Goal: Feedback & Contribution: Submit feedback/report problem

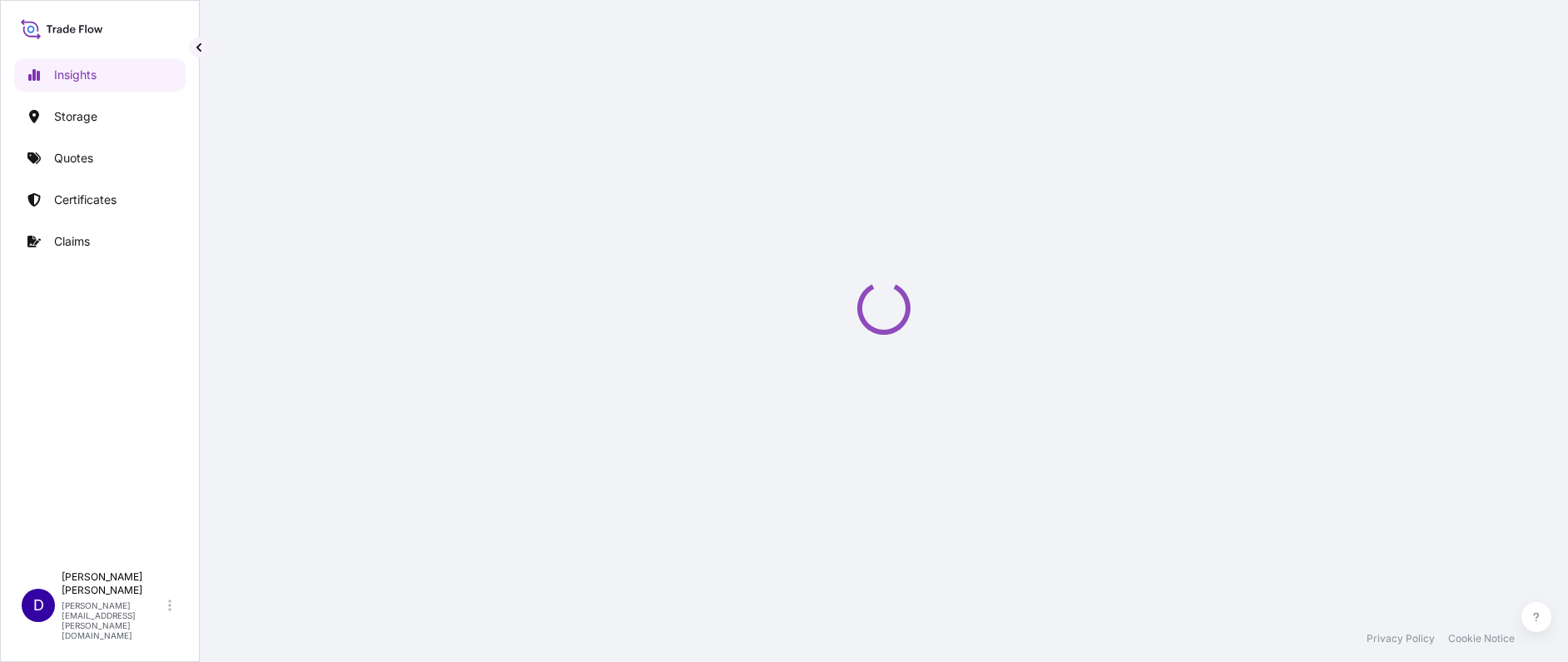
select select "2025"
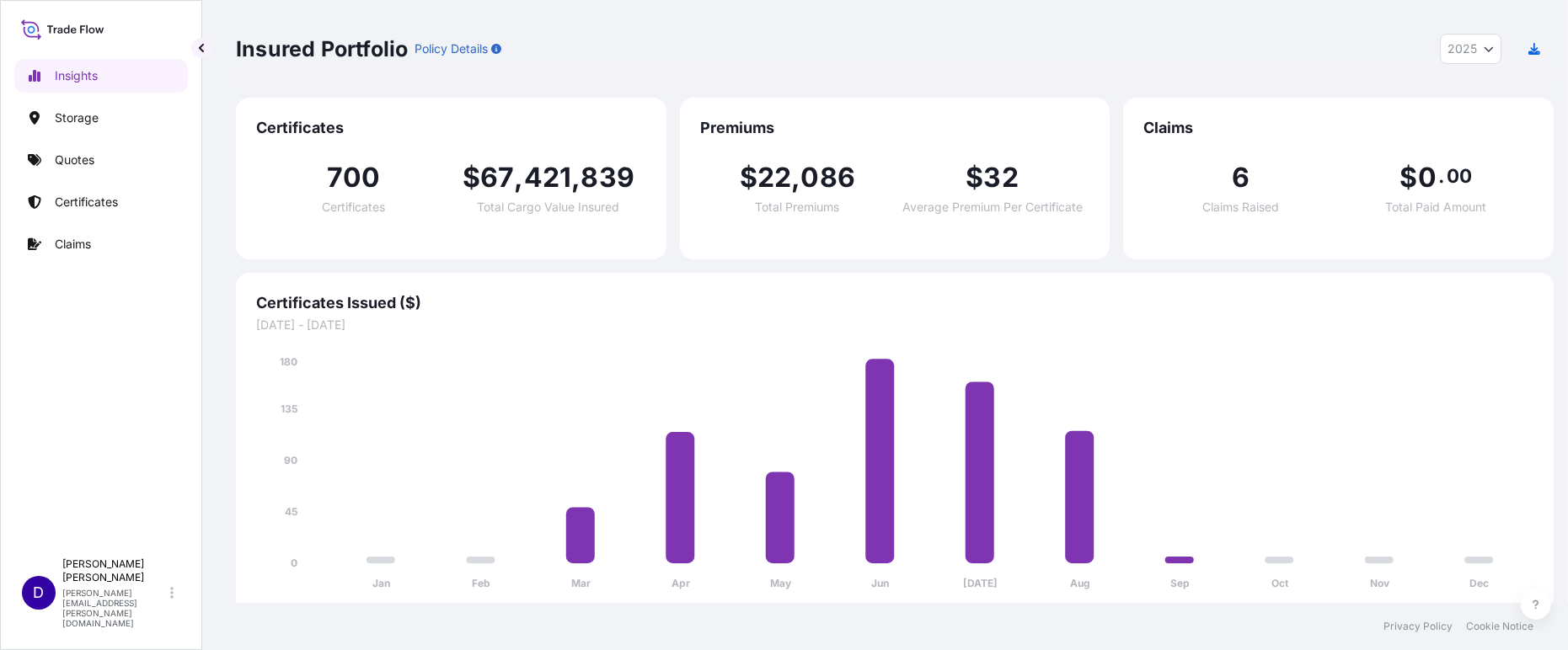
click at [105, 184] on div "Insights Storage Quotes Certificates Claims" at bounding box center [100, 296] width 174 height 506
click at [105, 189] on link "Certificates" at bounding box center [100, 202] width 174 height 33
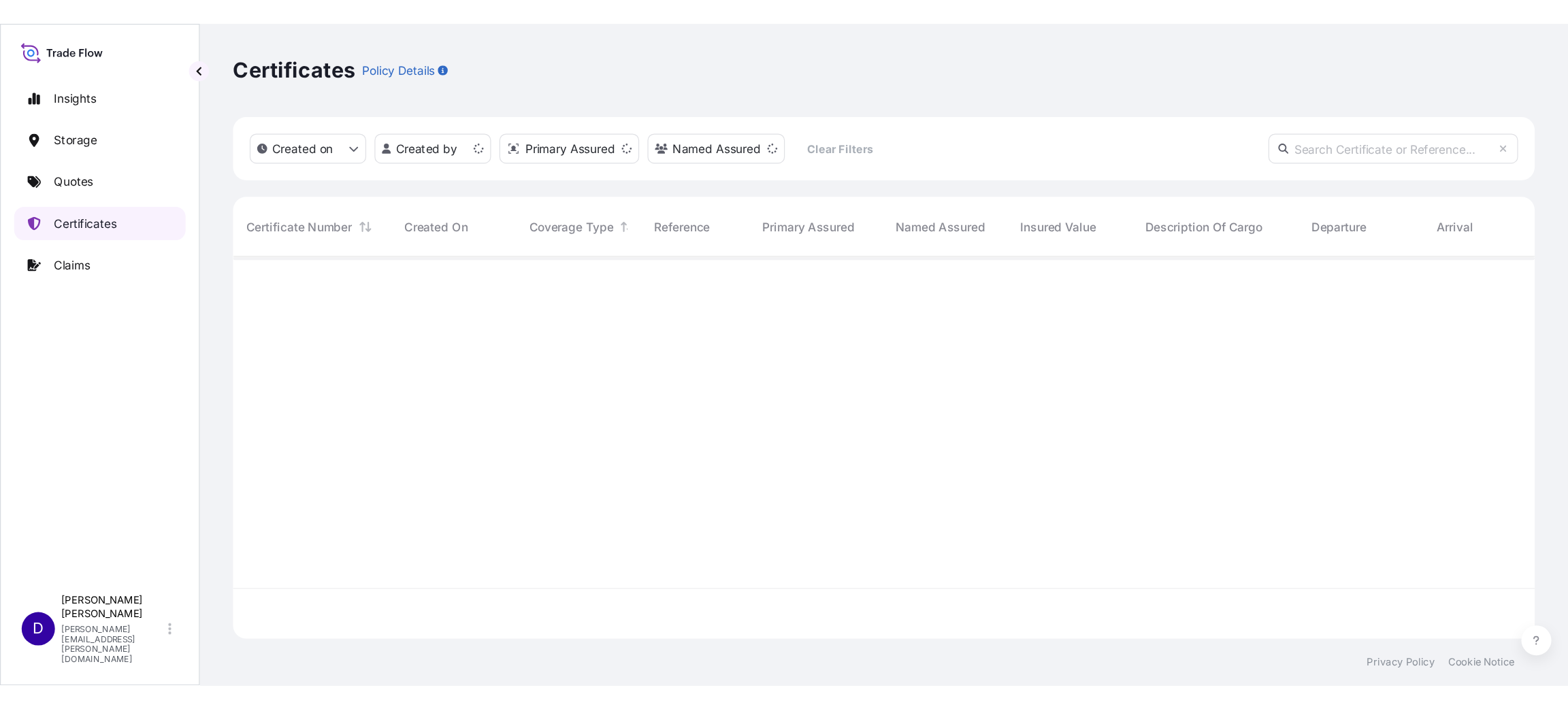
scroll to position [305, 1049]
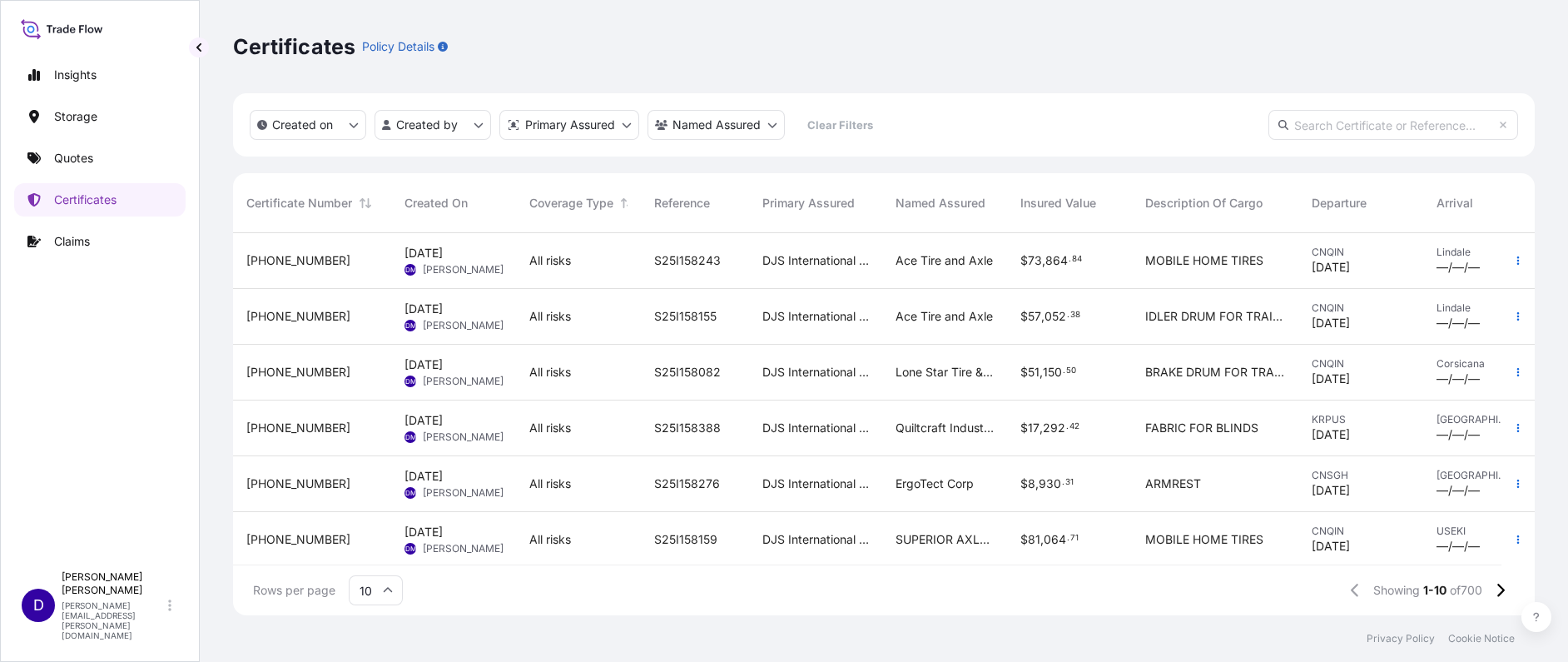
click at [123, 382] on div "Insights Storage Quotes Certificates Claims" at bounding box center [99, 303] width 172 height 520
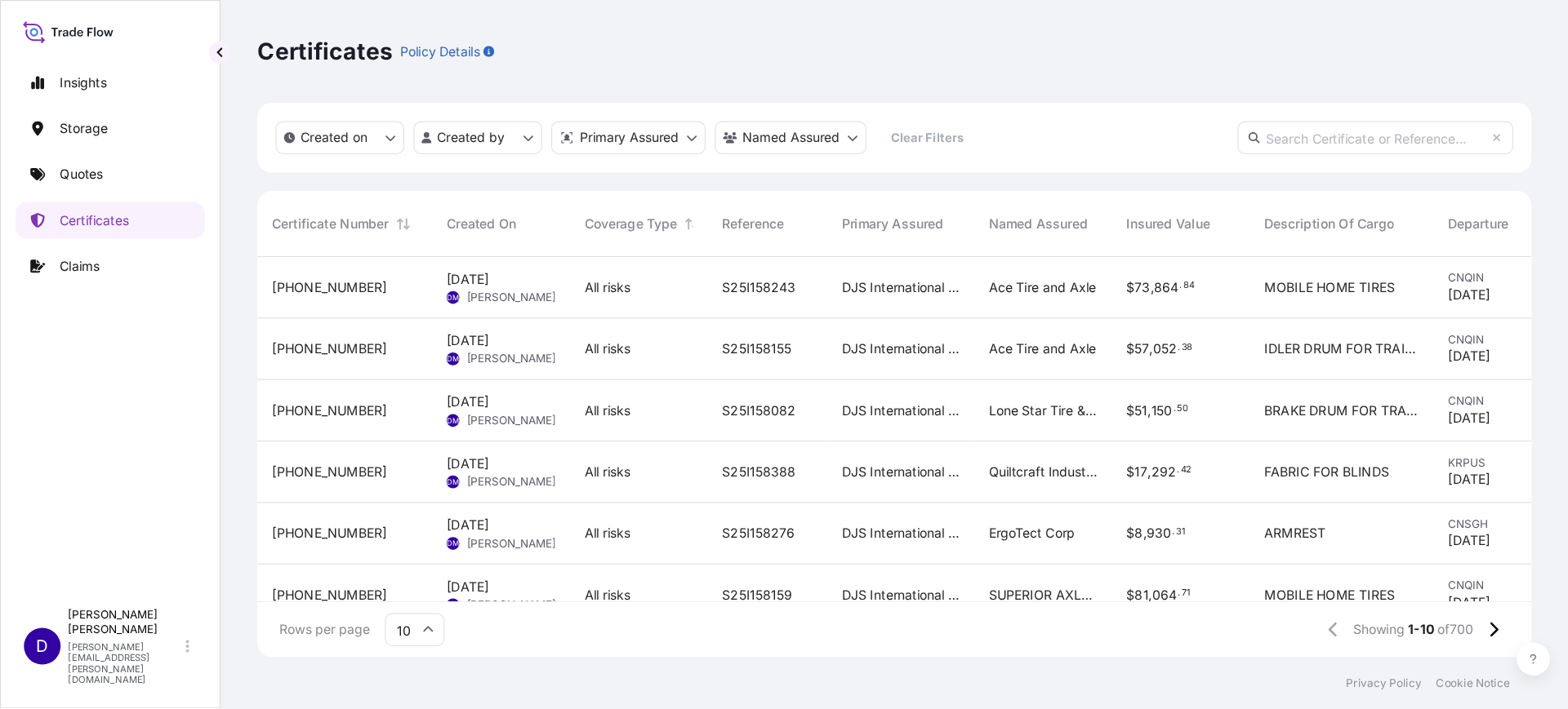
scroll to position [428, 1291]
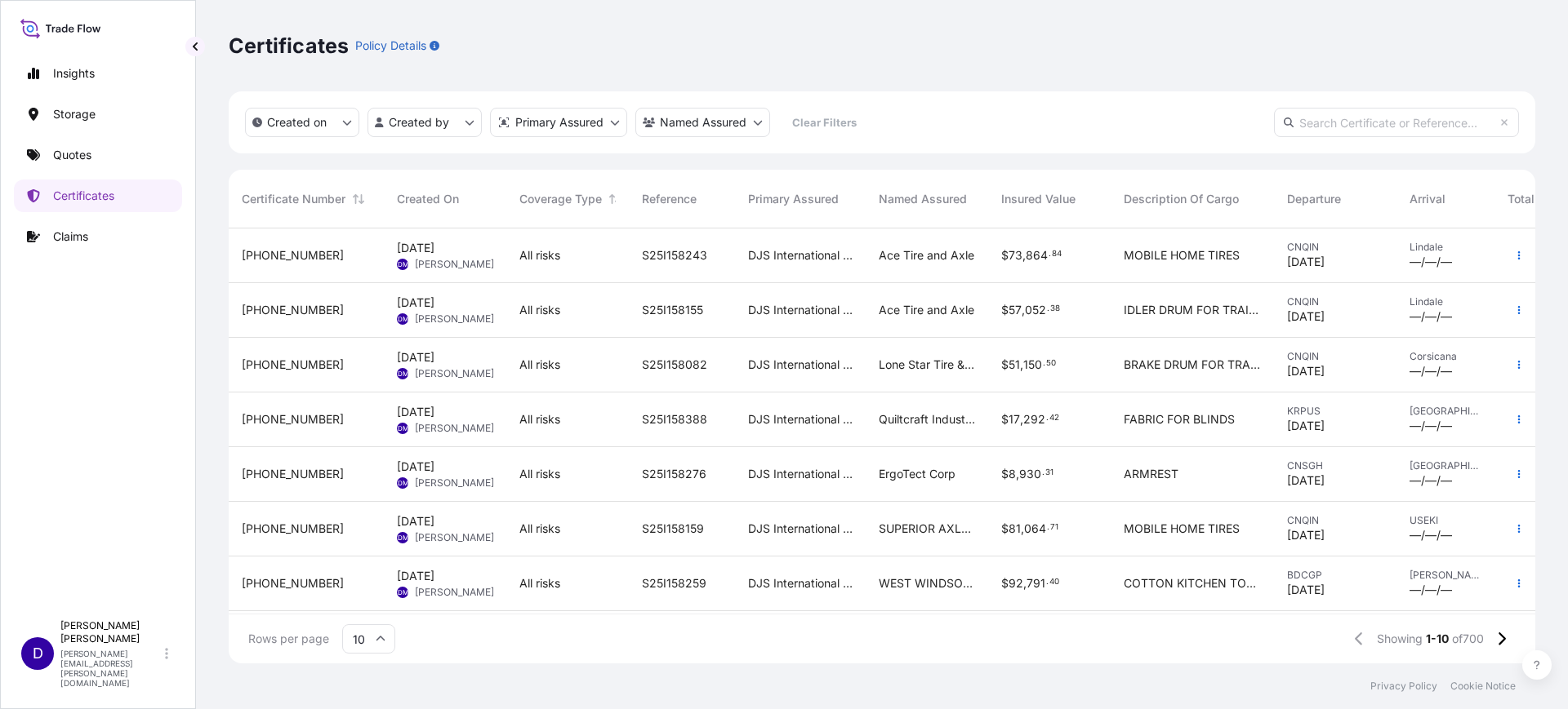
drag, startPoint x: 1807, startPoint y: 14, endPoint x: 985, endPoint y: 49, distance: 822.7
click at [985, 49] on div "Certificates Policy Details" at bounding box center [882, 45] width 1307 height 26
click at [1518, 259] on icon "button" at bounding box center [1519, 255] width 3 height 8
click at [1401, 261] on p "Duplicate quote" at bounding box center [1411, 259] width 85 height 16
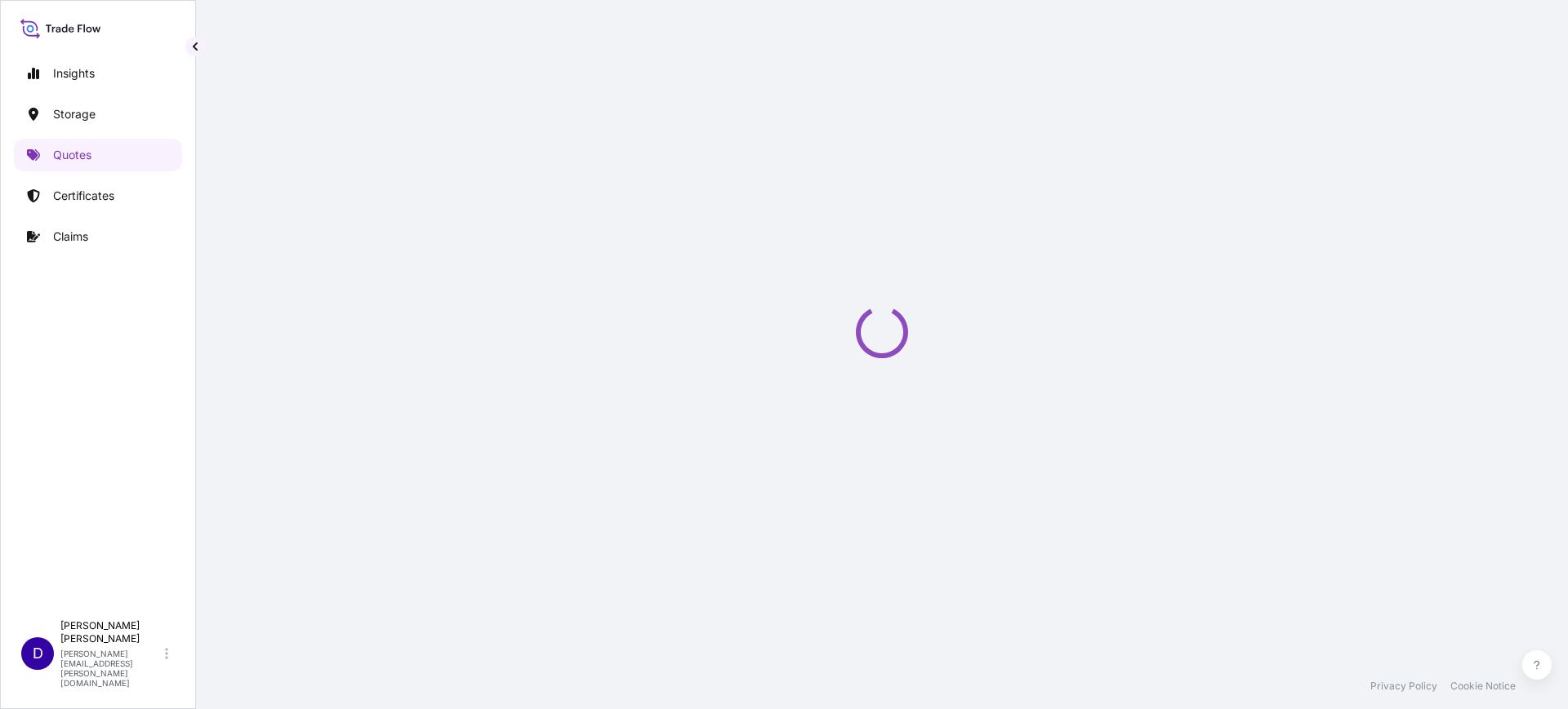
select select "Water"
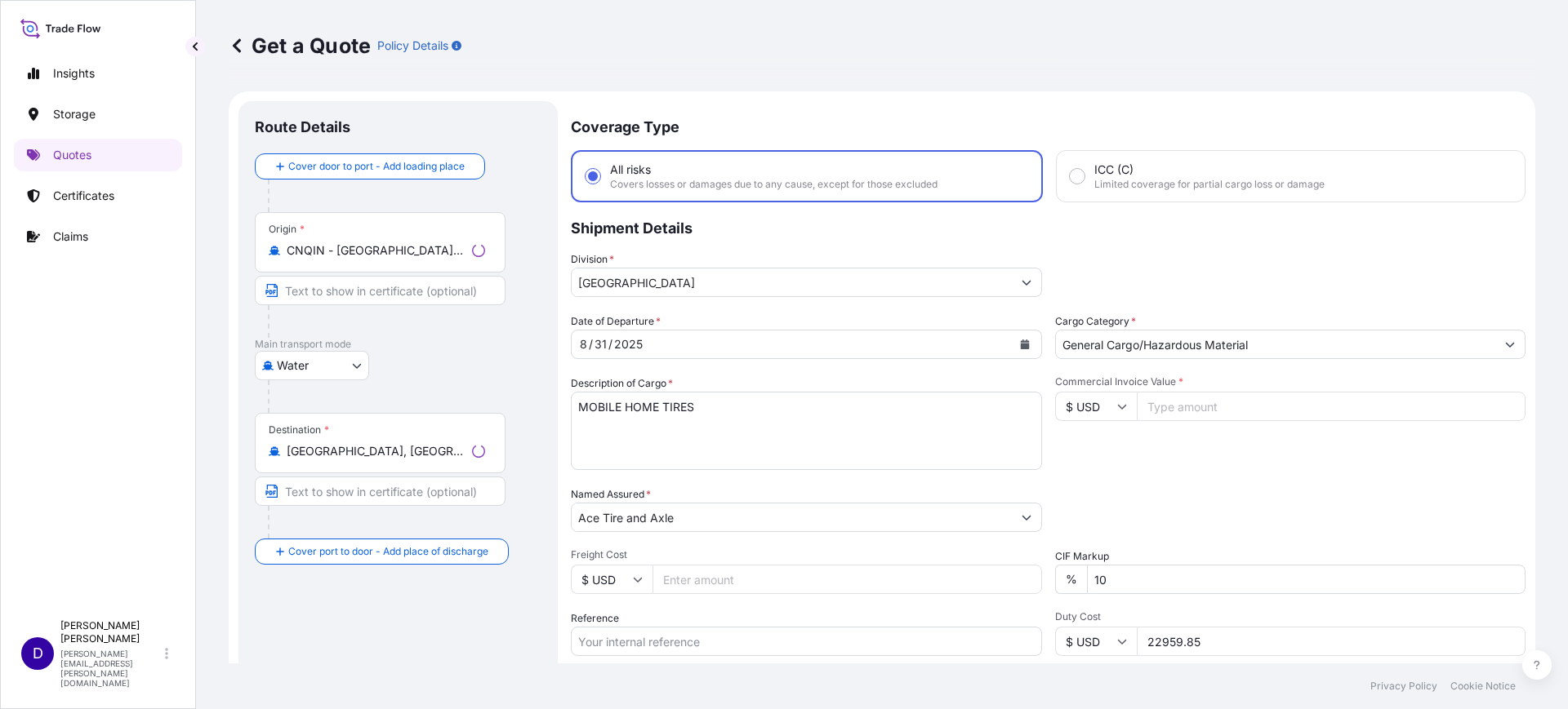
scroll to position [26, 0]
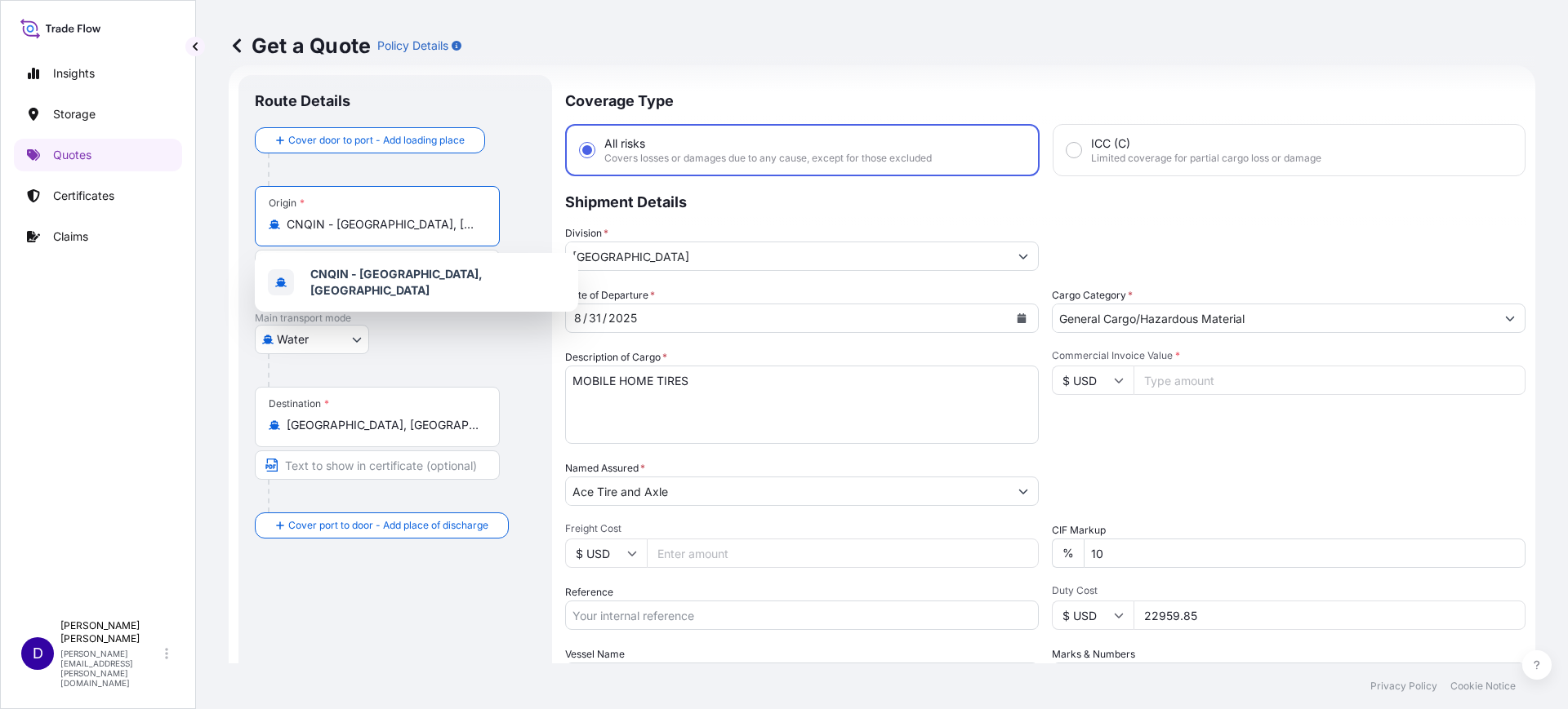
drag, startPoint x: 441, startPoint y: 220, endPoint x: 262, endPoint y: 221, distance: 179.0
click at [262, 221] on div "Origin * CNQIN - Qingdao, China" at bounding box center [377, 216] width 245 height 60
click at [362, 265] on div "THLCH - Laem Chabang, Thailand" at bounding box center [416, 283] width 311 height 46
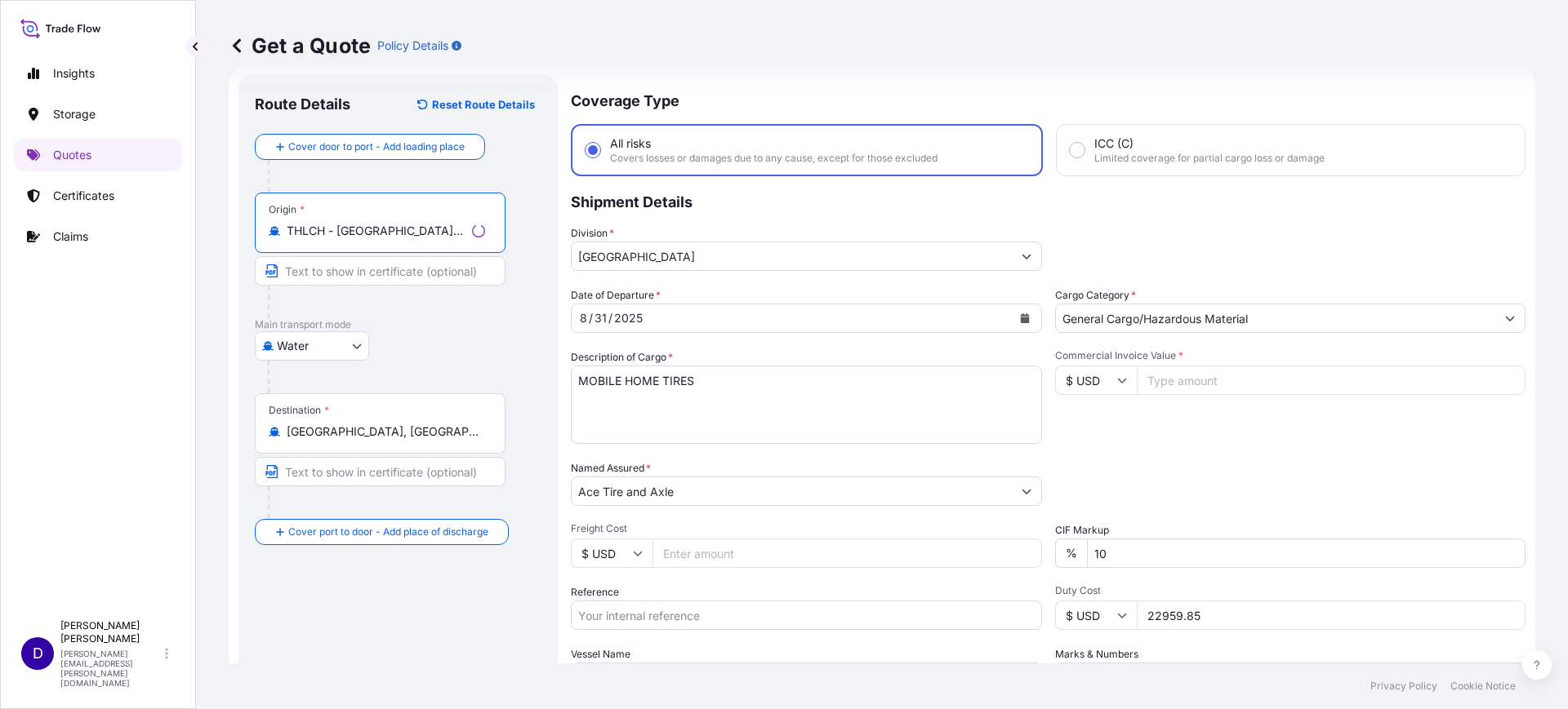
type input "THLCH - Laem Chabang, Thailand"
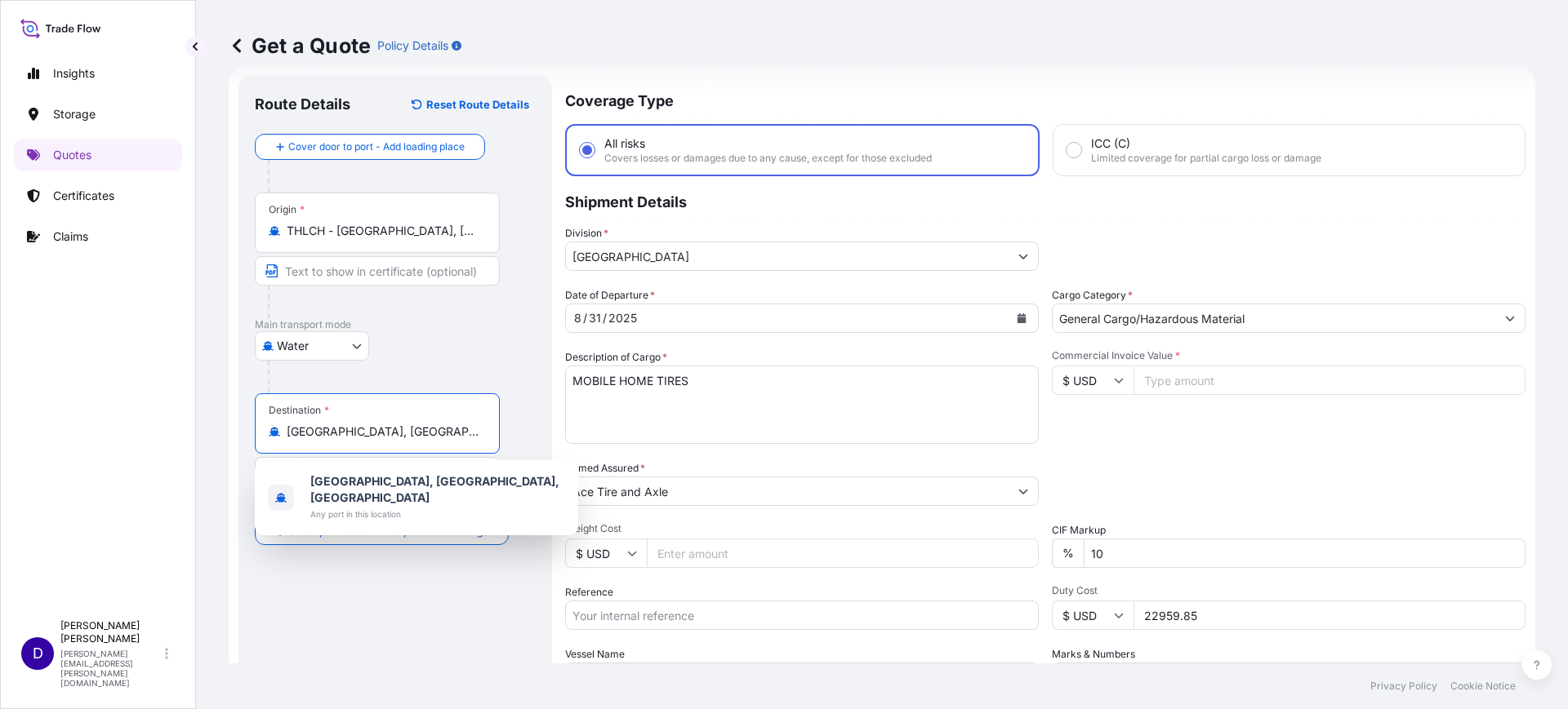
drag, startPoint x: 385, startPoint y: 435, endPoint x: 210, endPoint y: 430, distance: 175.1
click at [210, 430] on div "Get a Quote Policy Details Route Details Reset Route Details Cover door to port…" at bounding box center [882, 332] width 1372 height 664
click at [693, 261] on input "North America" at bounding box center [788, 256] width 443 height 30
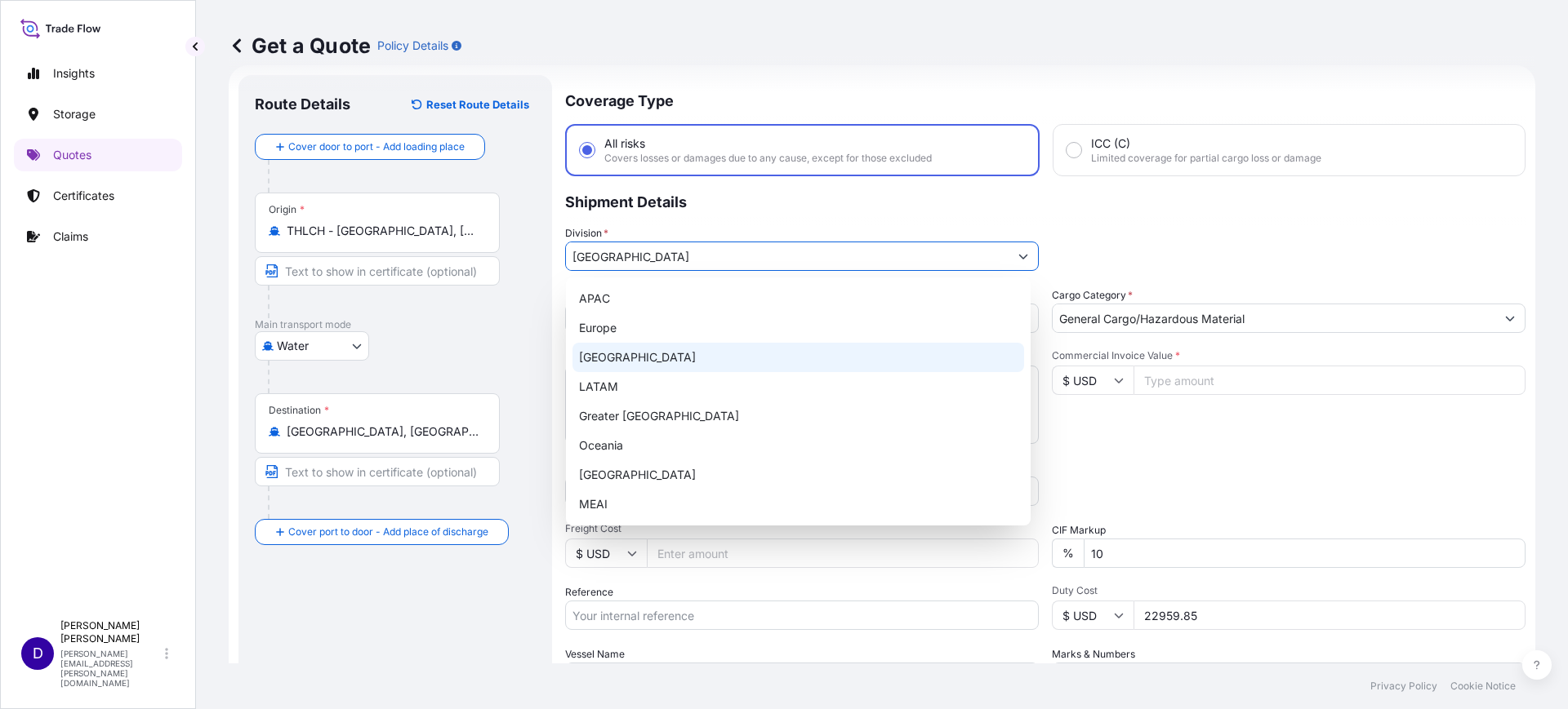
click at [594, 351] on div "North America" at bounding box center [798, 357] width 452 height 30
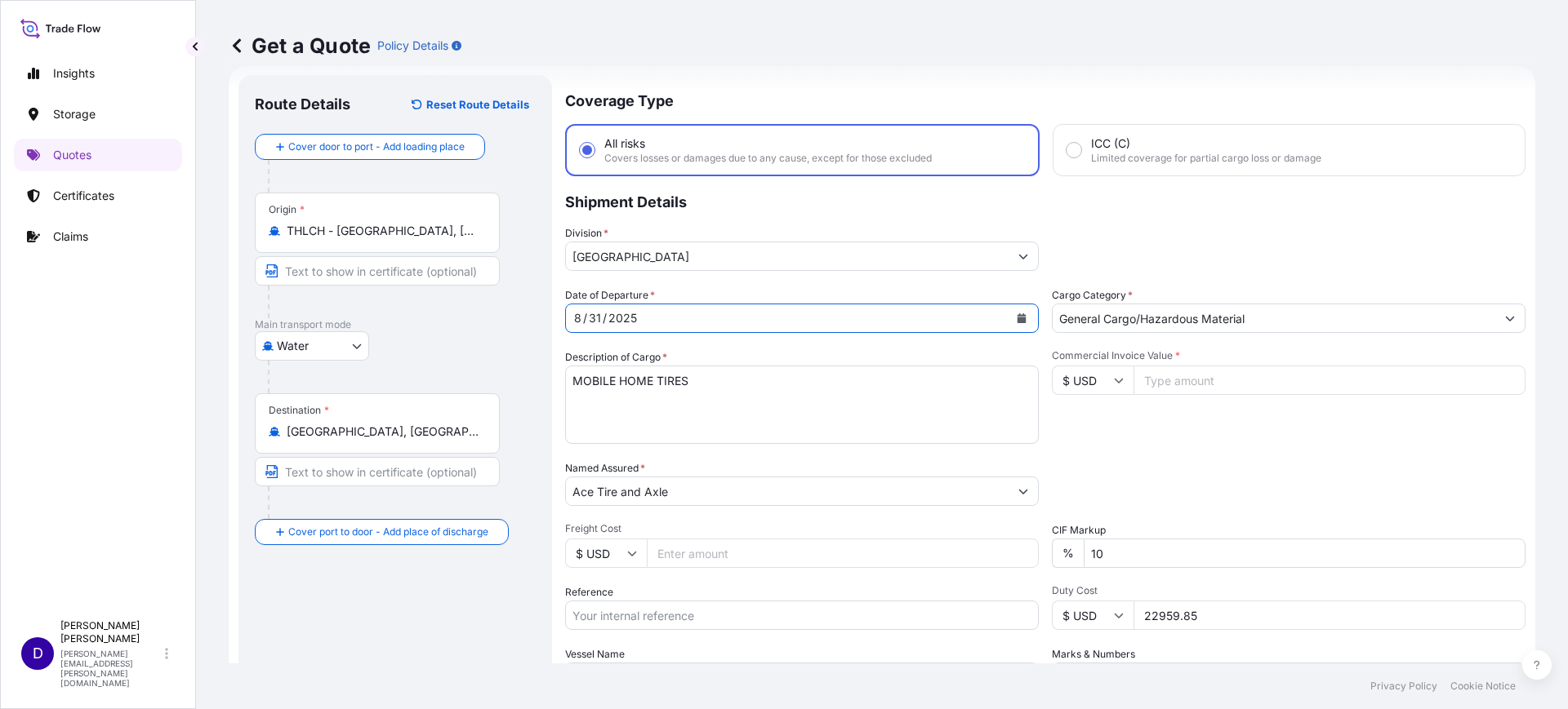
click at [1017, 313] on icon "Calendar" at bounding box center [1022, 318] width 10 height 10
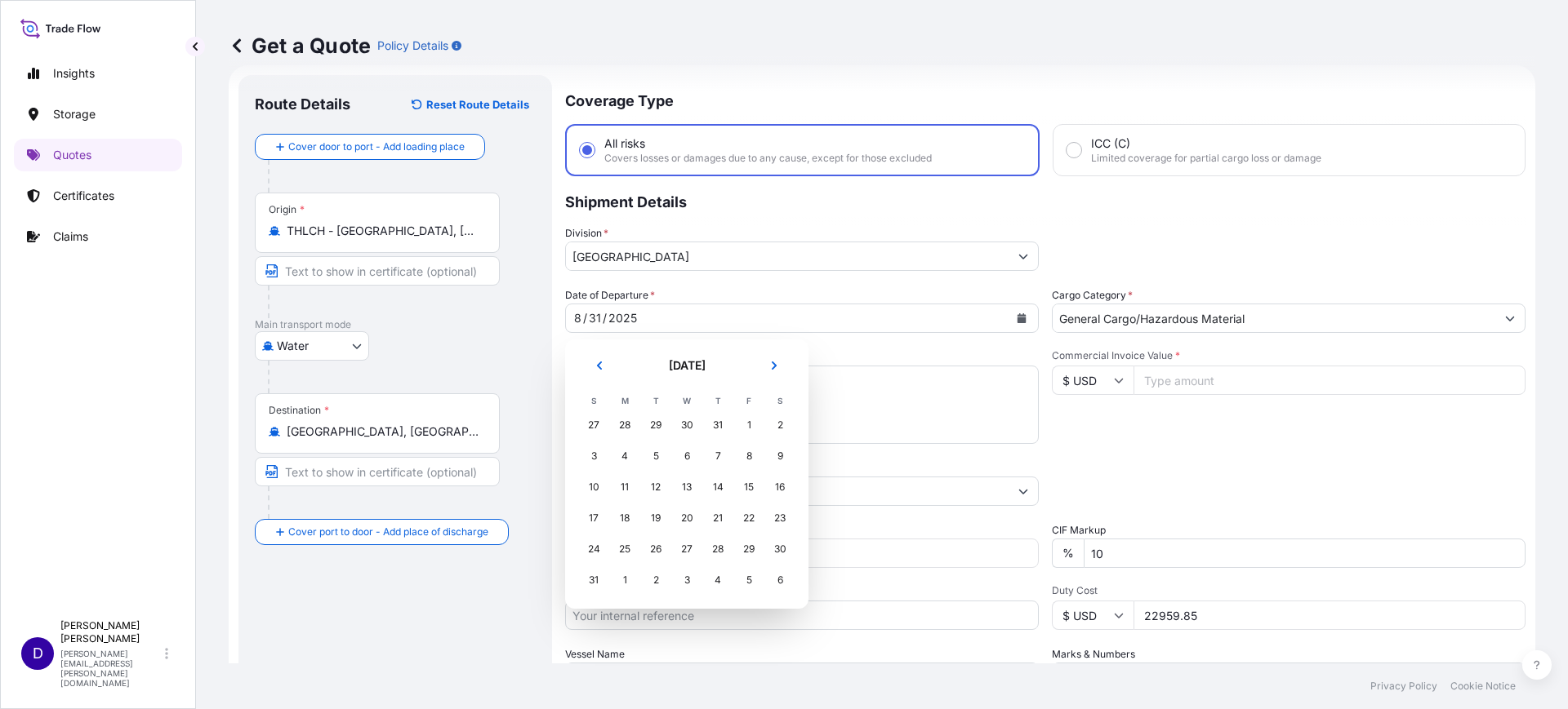
click at [718, 425] on div "31" at bounding box center [717, 425] width 30 height 30
click at [593, 363] on button "Previous" at bounding box center [599, 365] width 36 height 26
click at [716, 555] on div "31" at bounding box center [717, 549] width 30 height 30
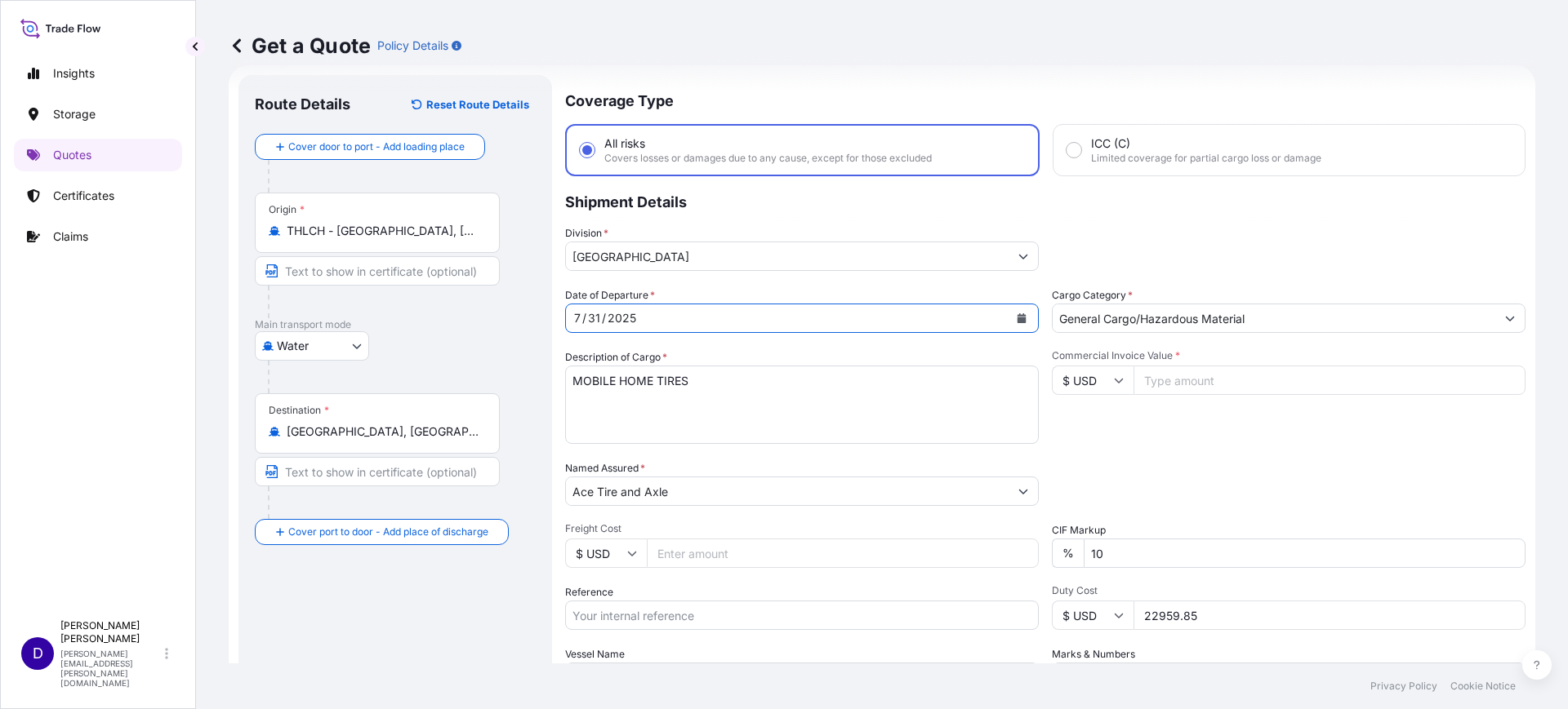
click at [1017, 321] on icon "Calendar" at bounding box center [1022, 318] width 10 height 10
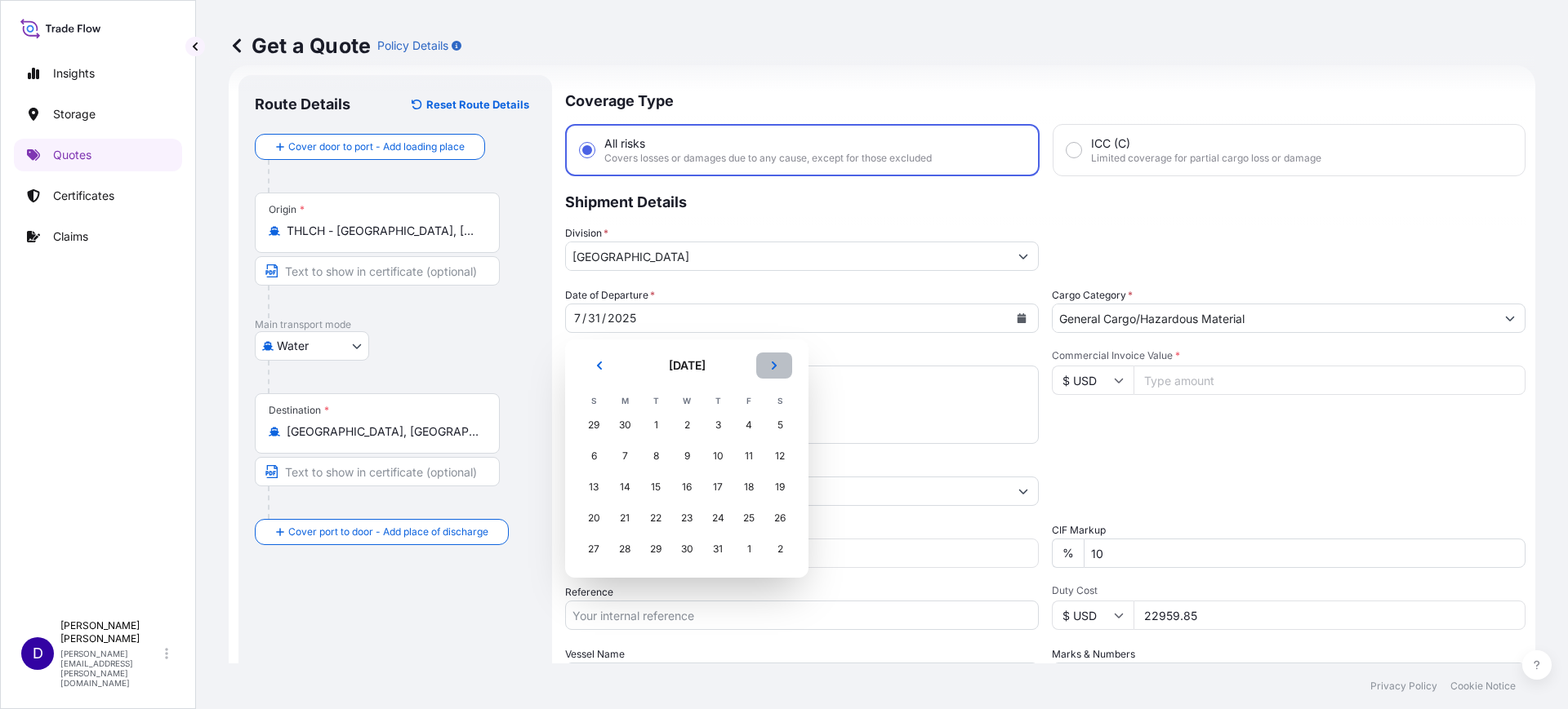
click at [775, 366] on icon "Next" at bounding box center [773, 365] width 5 height 8
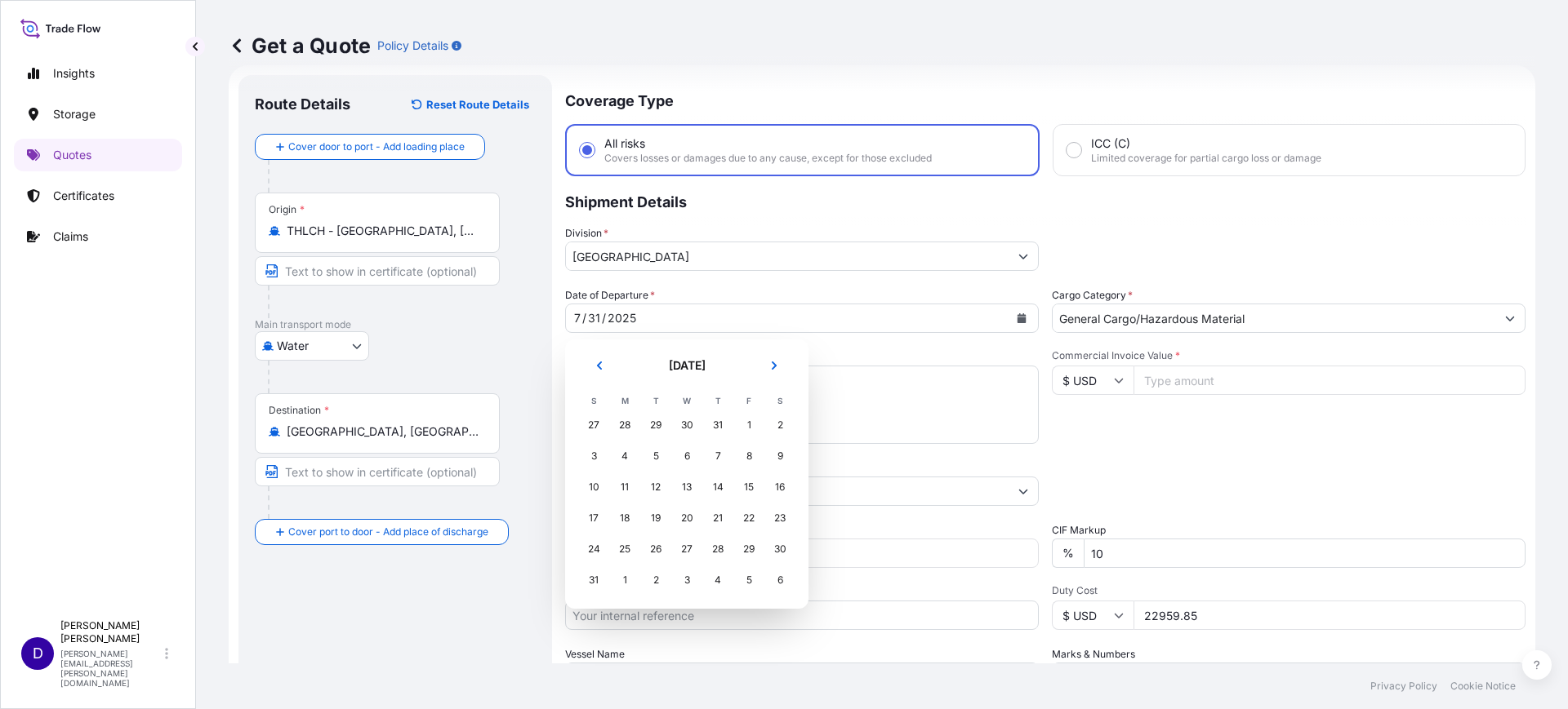
click at [712, 420] on div "31" at bounding box center [717, 425] width 30 height 30
click at [606, 573] on tr "31 1 2 3 4 5 6" at bounding box center [686, 580] width 217 height 31
click at [779, 364] on button "Next" at bounding box center [774, 365] width 36 height 26
click at [593, 419] on div "31" at bounding box center [593, 425] width 30 height 30
click at [594, 394] on th "S" at bounding box center [593, 400] width 31 height 18
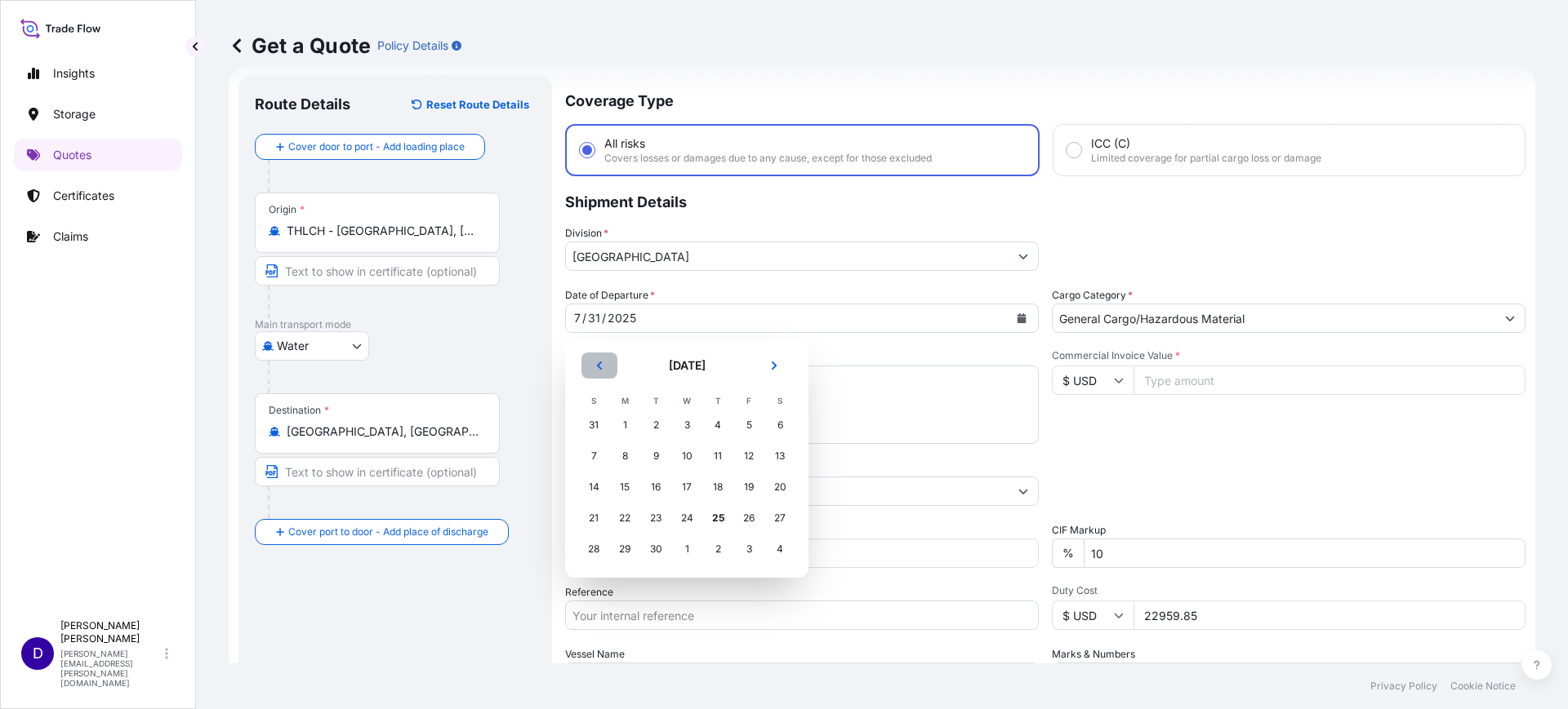
click at [597, 372] on button "Previous" at bounding box center [599, 365] width 36 height 26
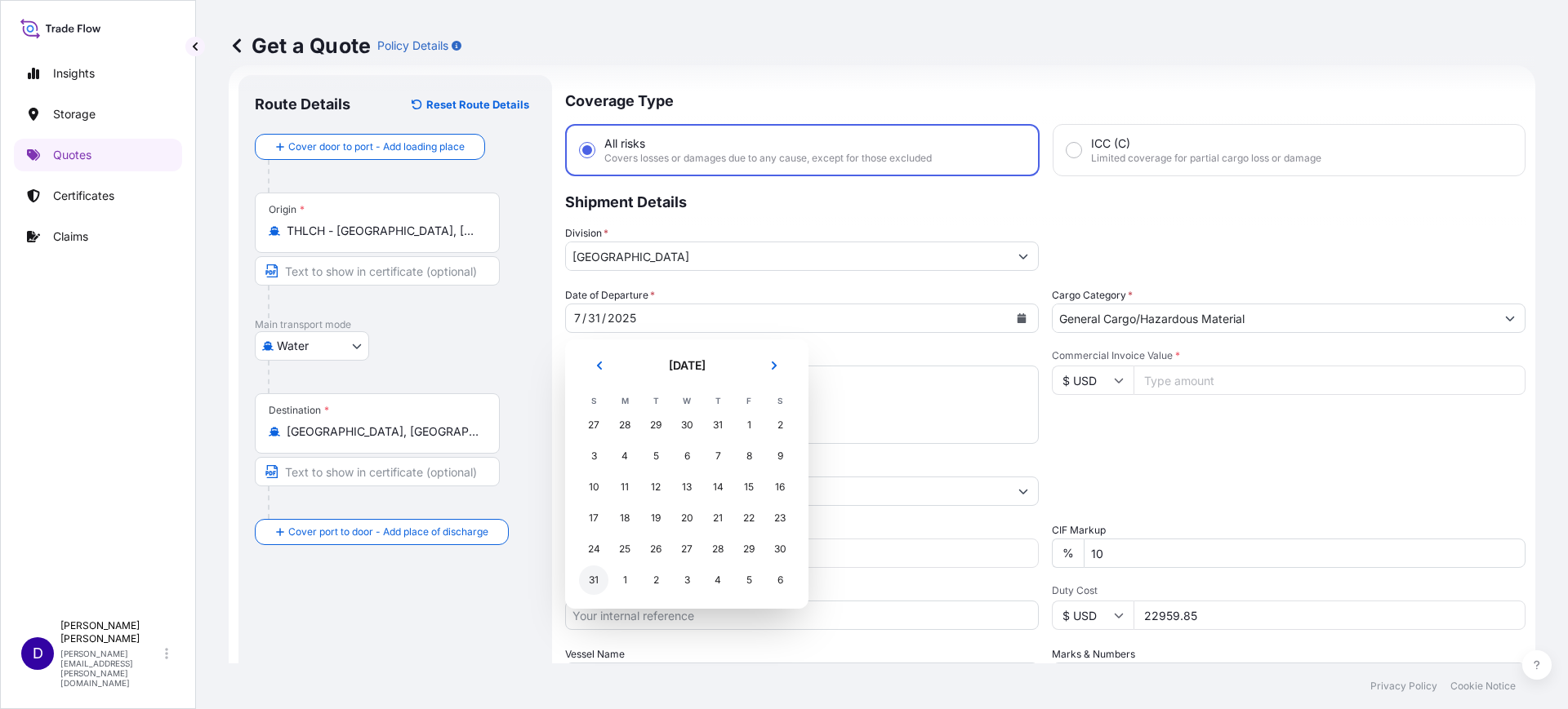
click at [596, 577] on div "31" at bounding box center [593, 580] width 30 height 30
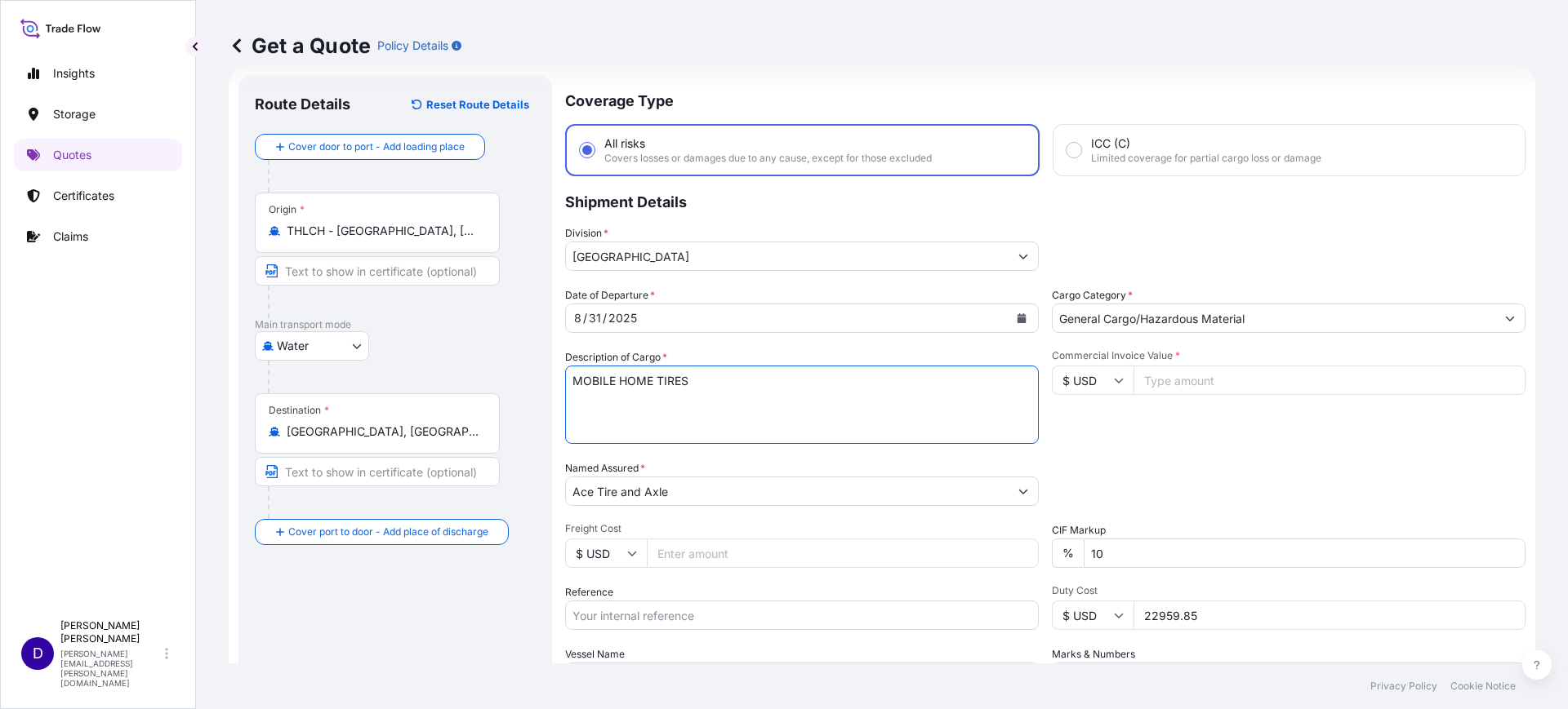
drag, startPoint x: 658, startPoint y: 377, endPoint x: 385, endPoint y: 387, distance: 273.2
click at [388, 388] on form "Route Details Reset Route Details Cover door to port - Add loading place Place …" at bounding box center [882, 444] width 1307 height 758
type textarea "TIRES"
click at [1158, 371] on input "Commercial Invoice Value *" at bounding box center [1329, 380] width 392 height 30
type input "49464.00"
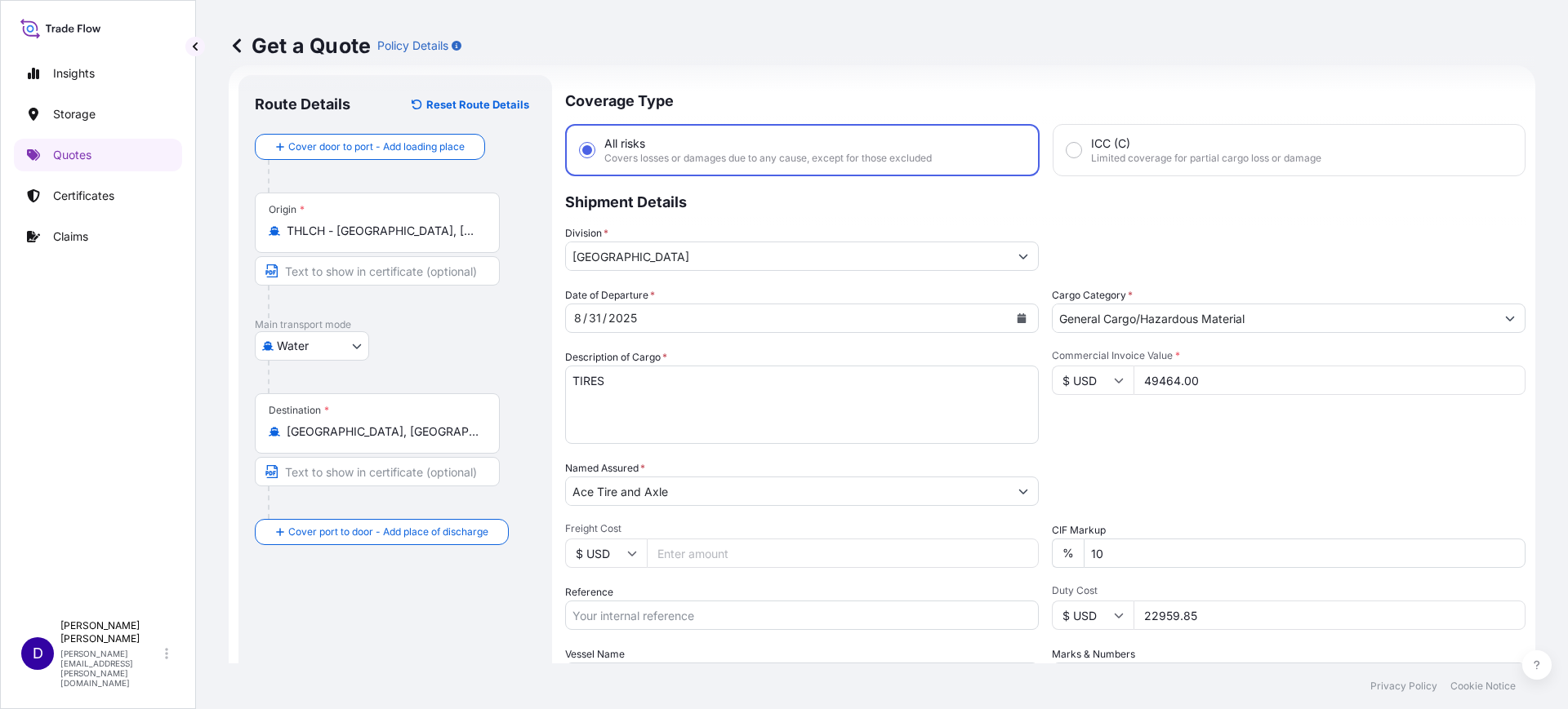
click at [673, 545] on input "Freight Cost" at bounding box center [843, 553] width 392 height 30
type input "5770.00"
click at [598, 616] on input "Reference" at bounding box center [802, 615] width 473 height 30
paste input "S25I158154"
type input "S25I158154"
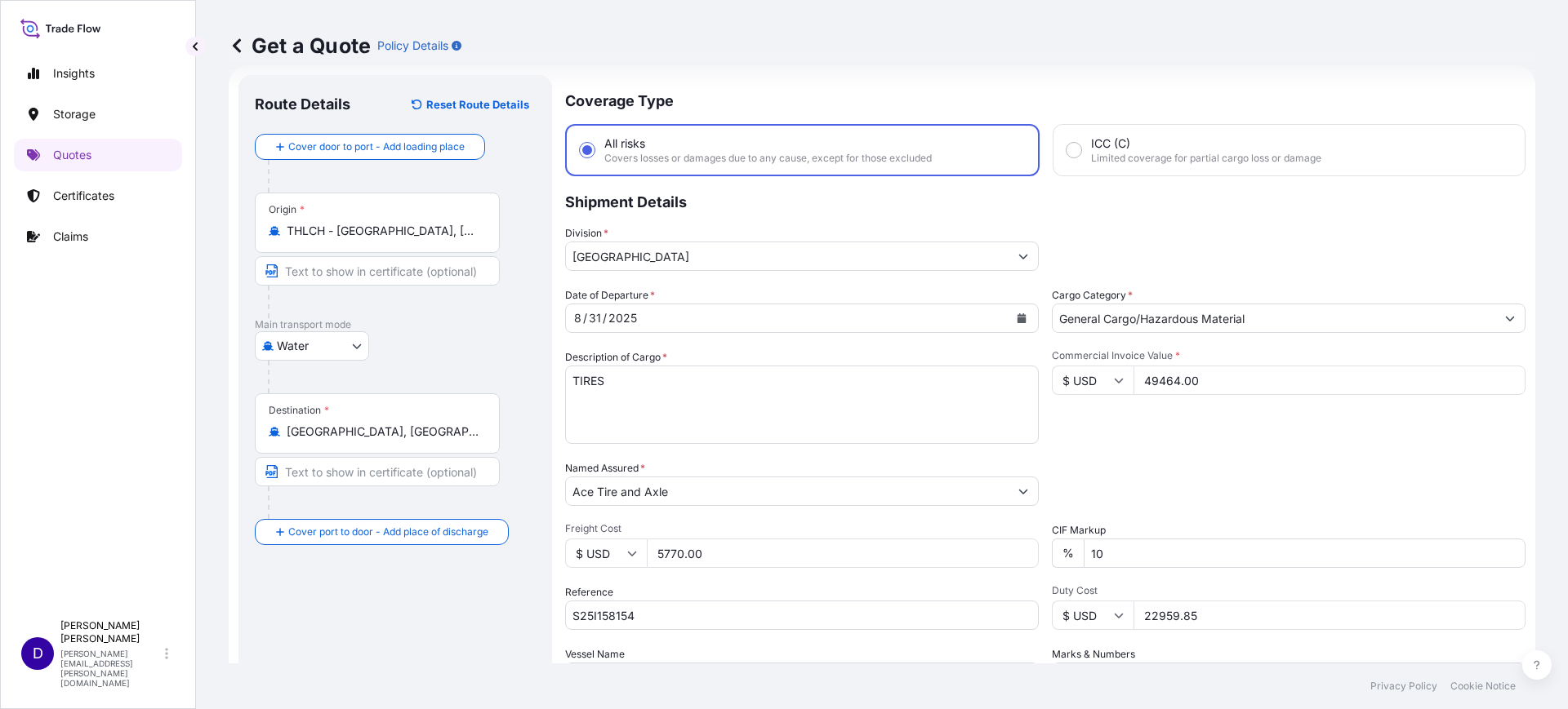
drag, startPoint x: 1203, startPoint y: 608, endPoint x: 1077, endPoint y: 602, distance: 126.1
click at [1079, 605] on div "$ USD 22959.85" at bounding box center [1289, 615] width 473 height 30
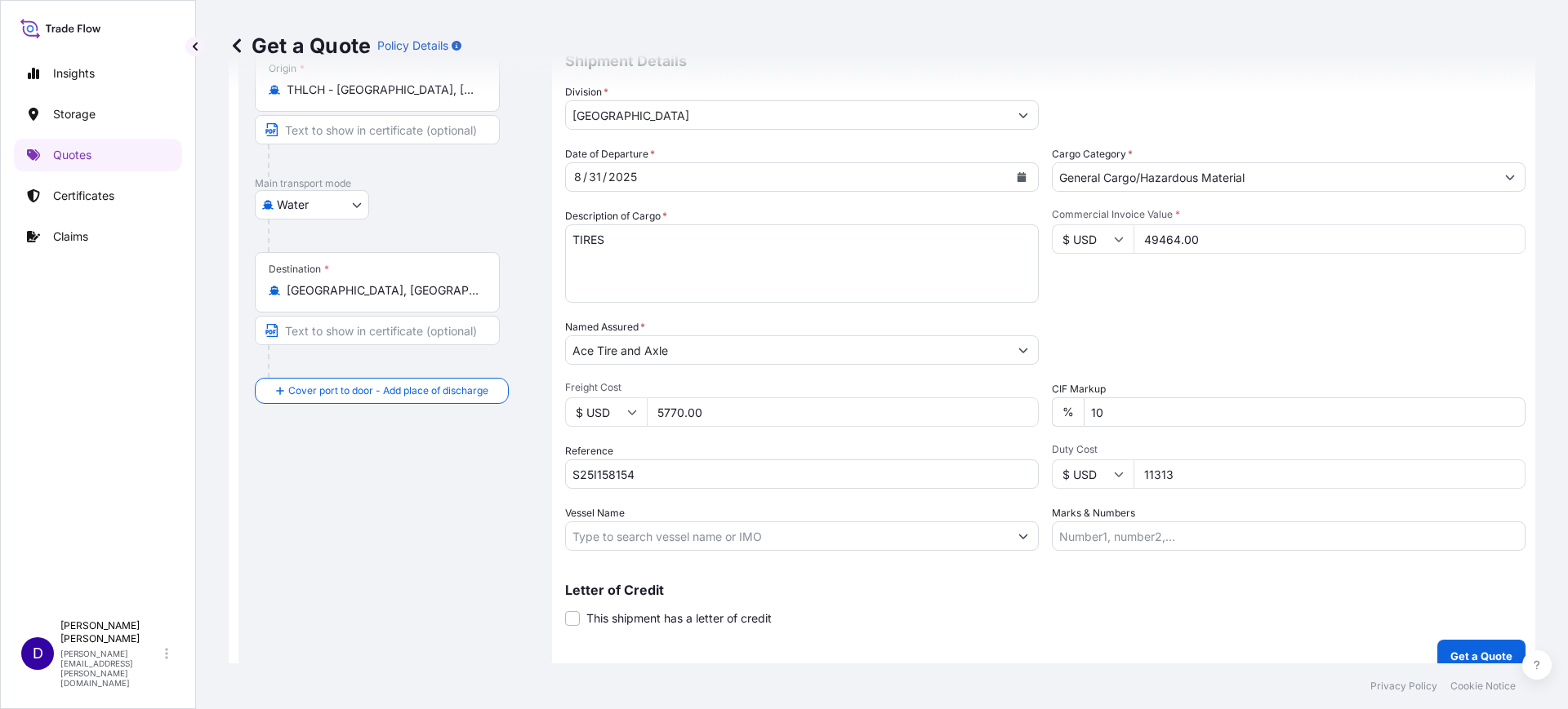
scroll to position [186, 0]
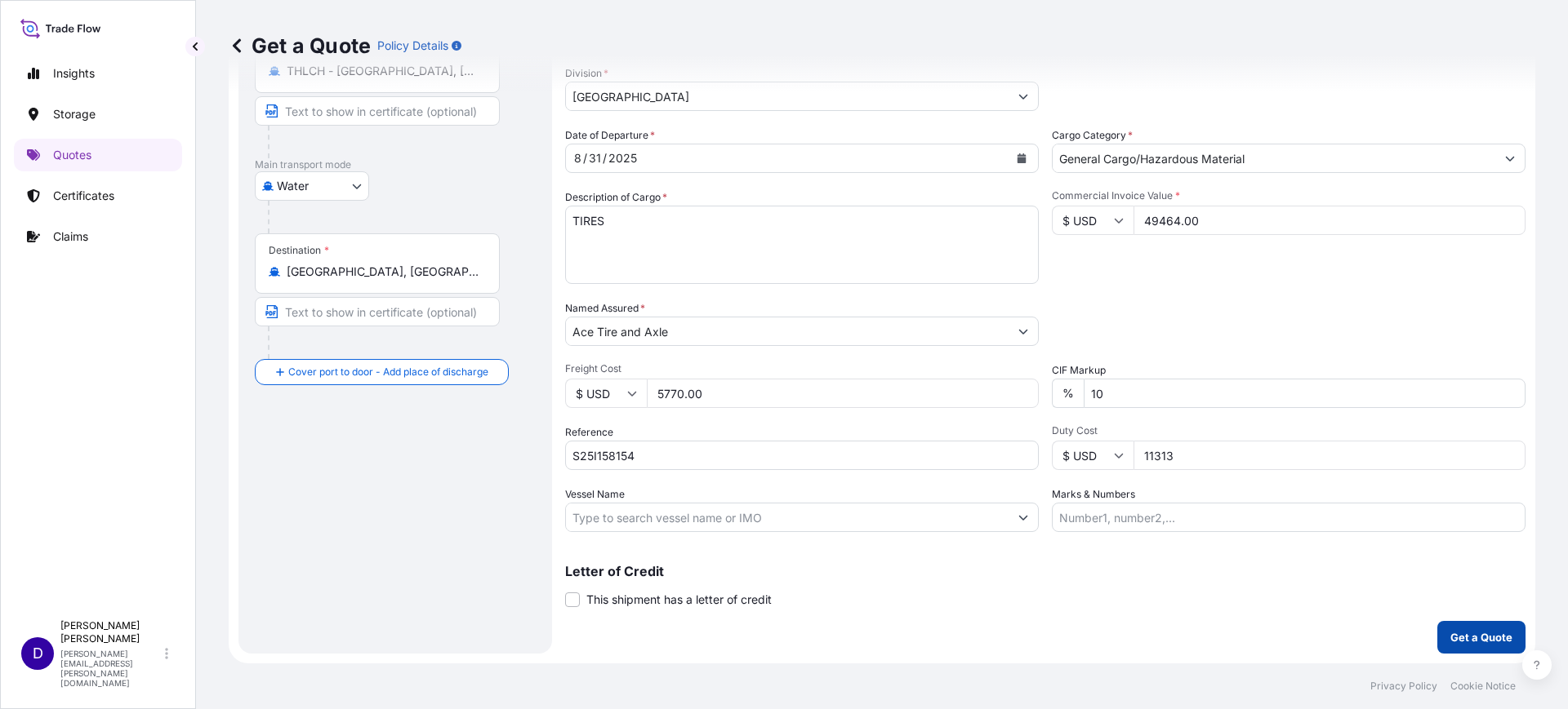
type input "11313"
click at [1457, 627] on button "Get a Quote" at bounding box center [1482, 637] width 88 height 32
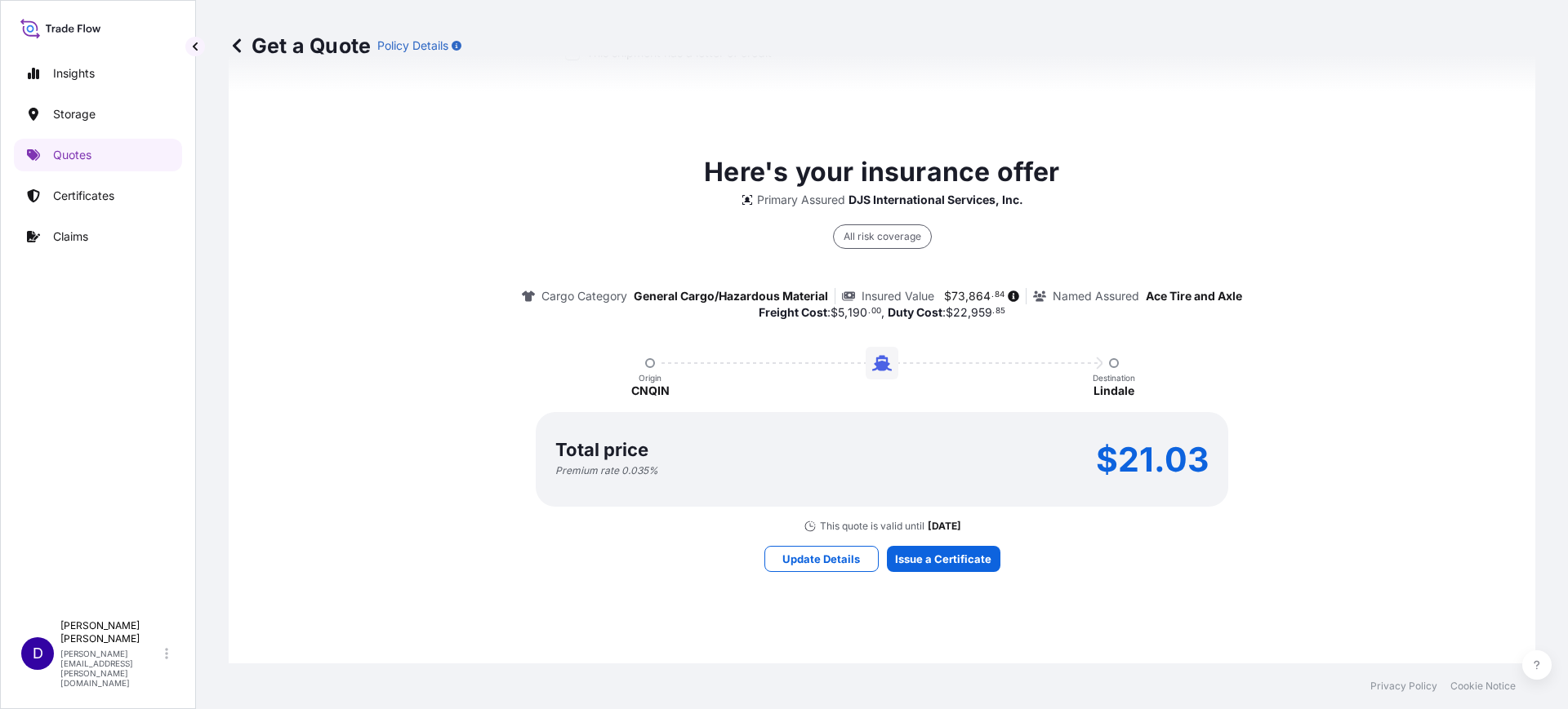
scroll to position [755, 0]
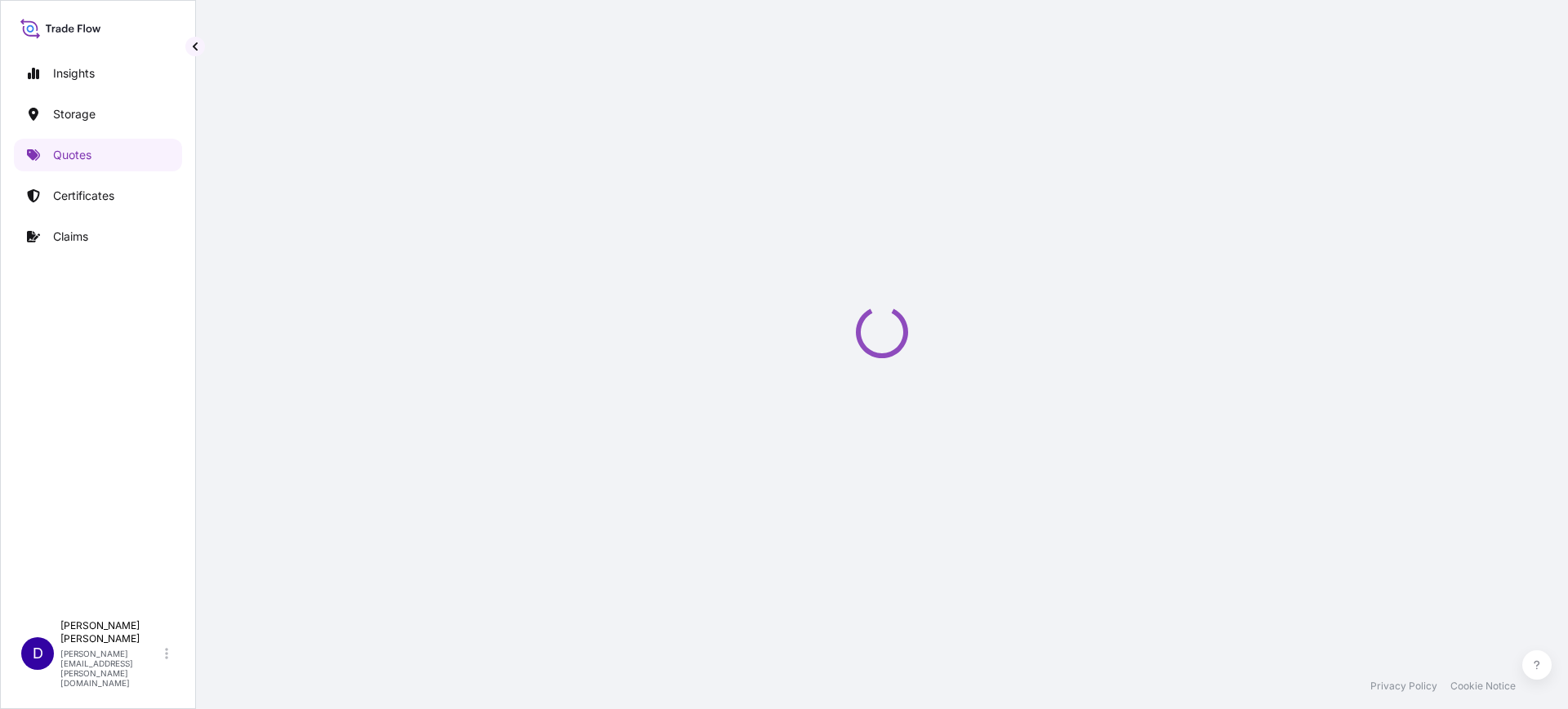
select select "Water"
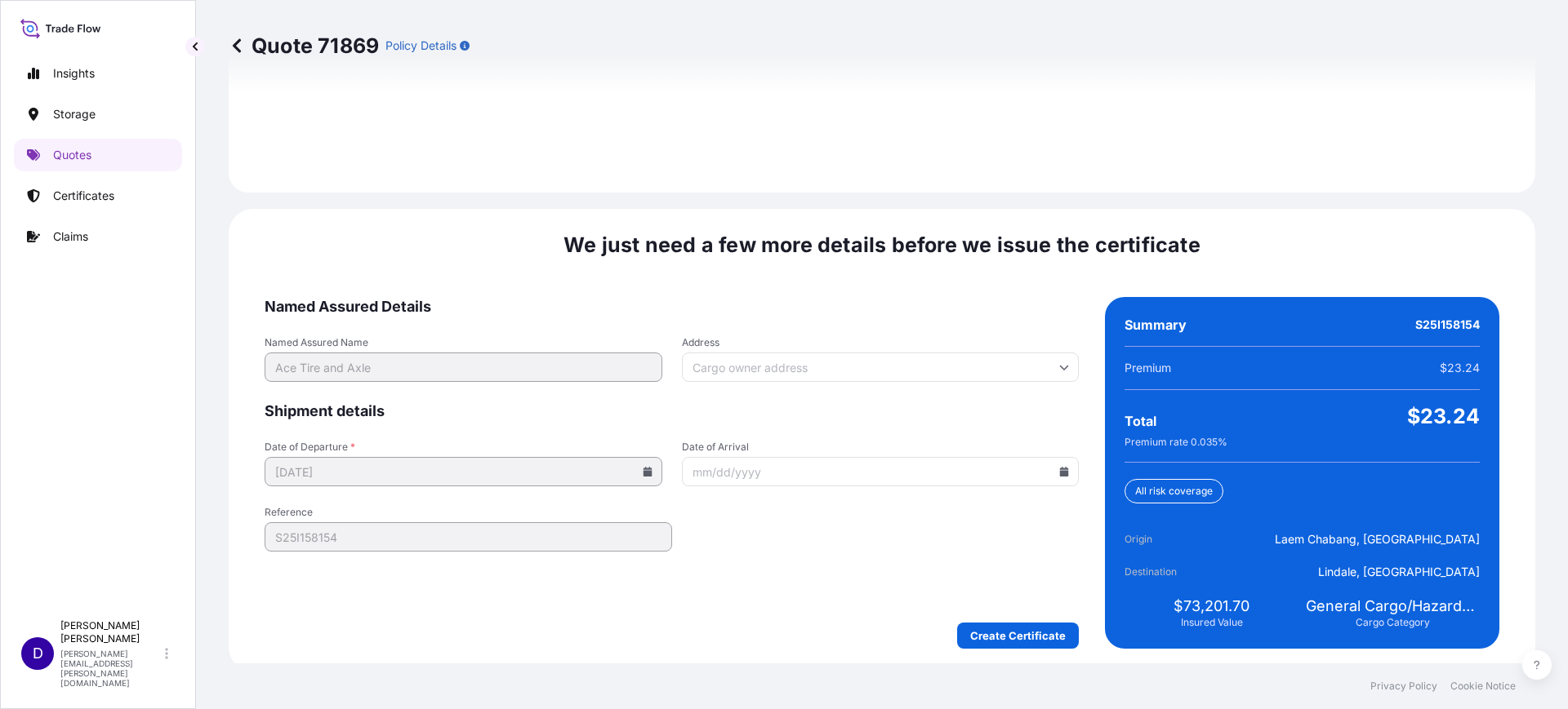
scroll to position [2384, 0]
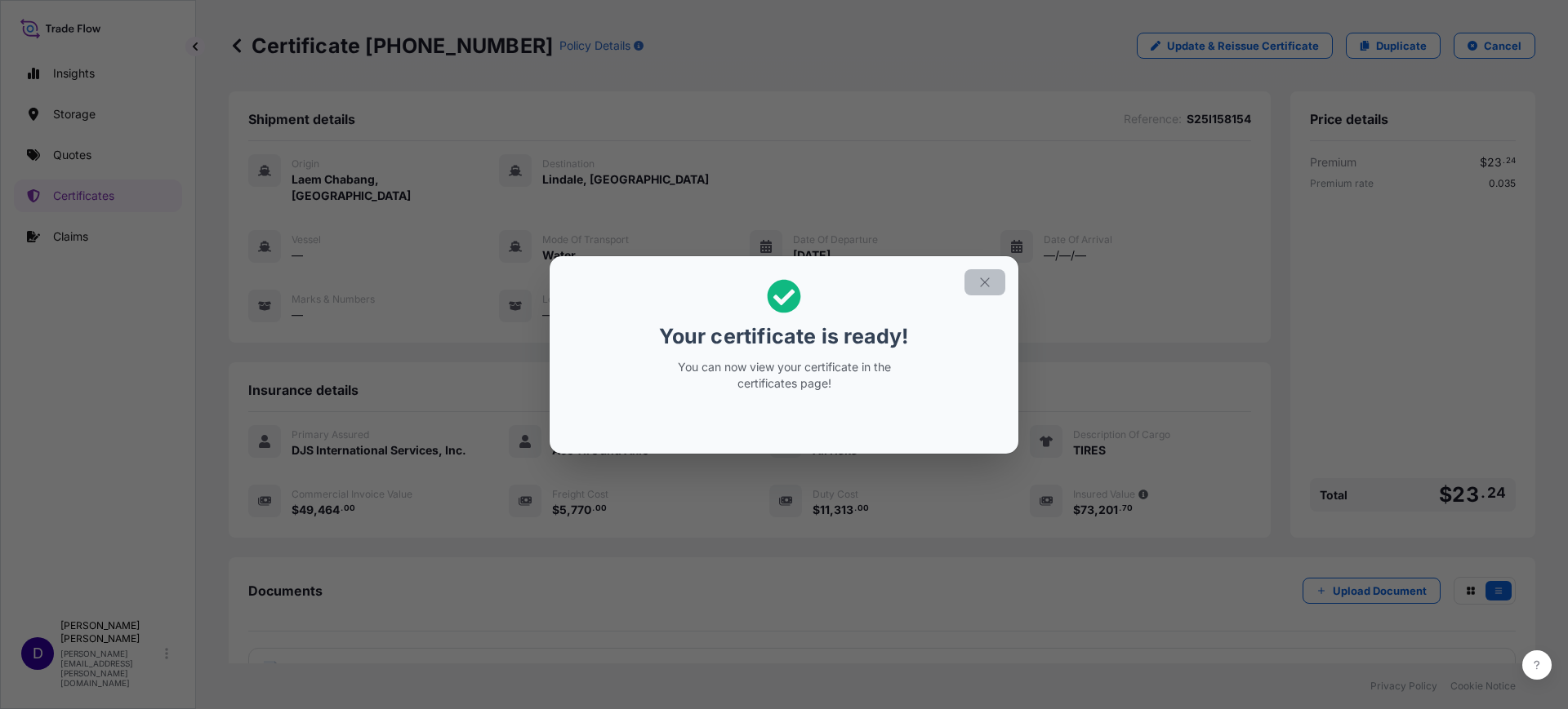
click at [981, 275] on icon "button" at bounding box center [985, 283] width 14 height 14
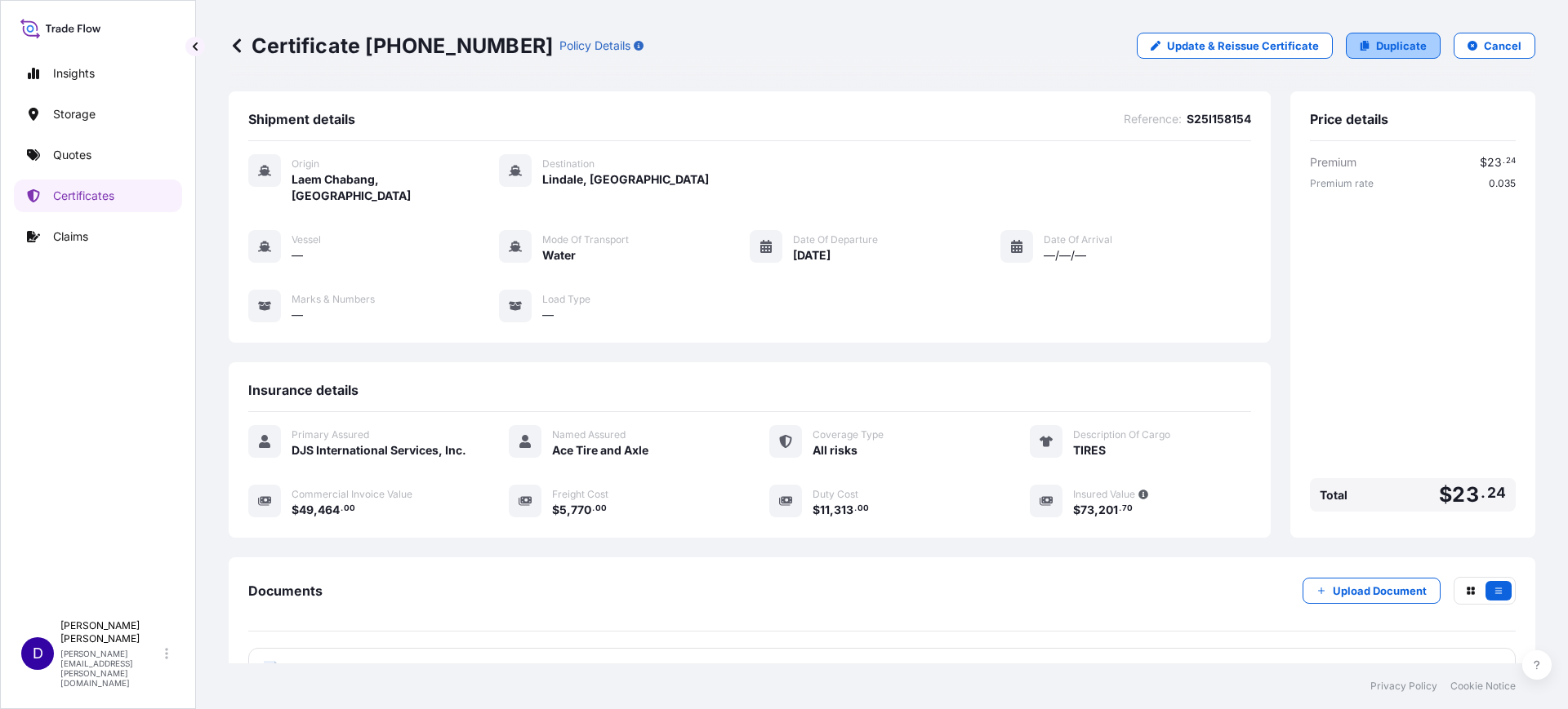
click at [1393, 40] on p "Duplicate" at bounding box center [1401, 46] width 50 height 16
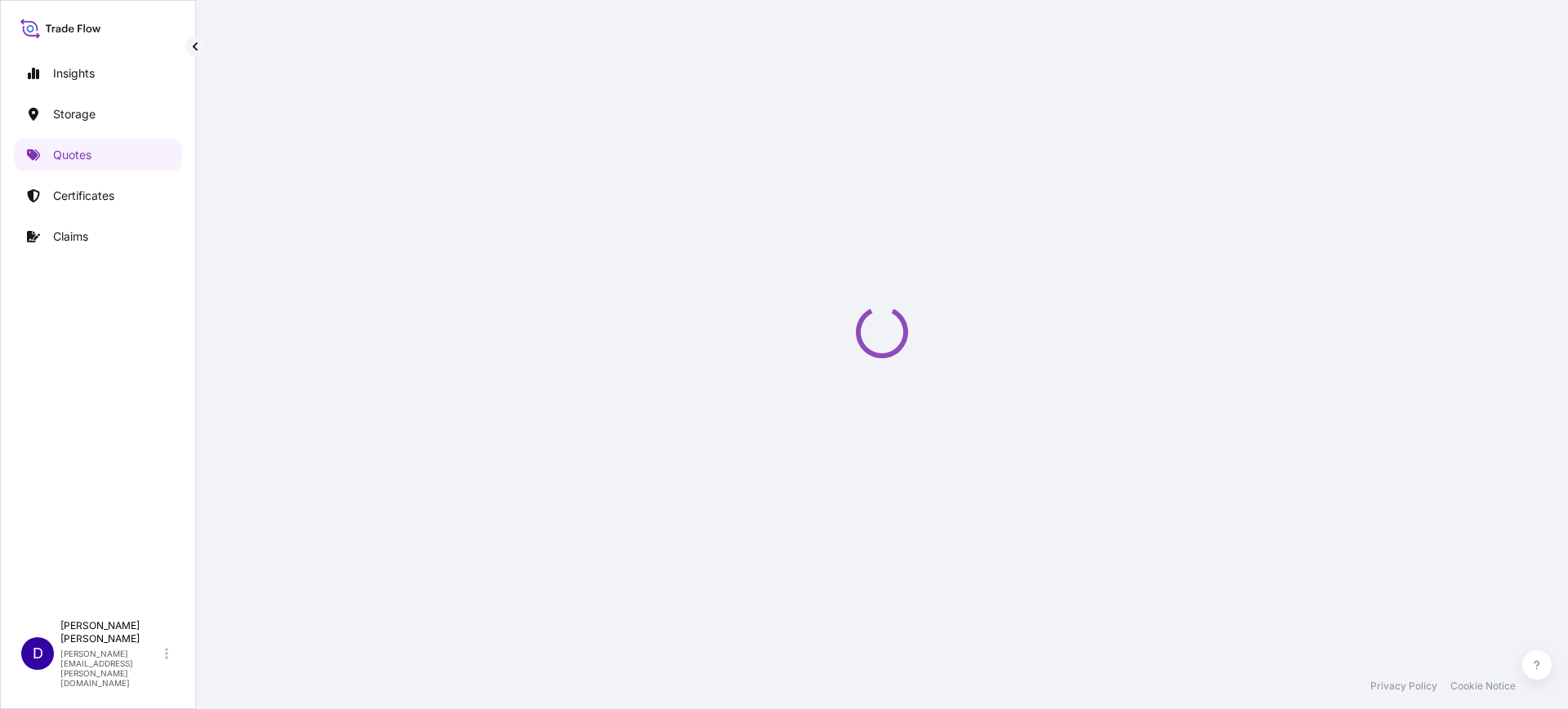
select select "Water"
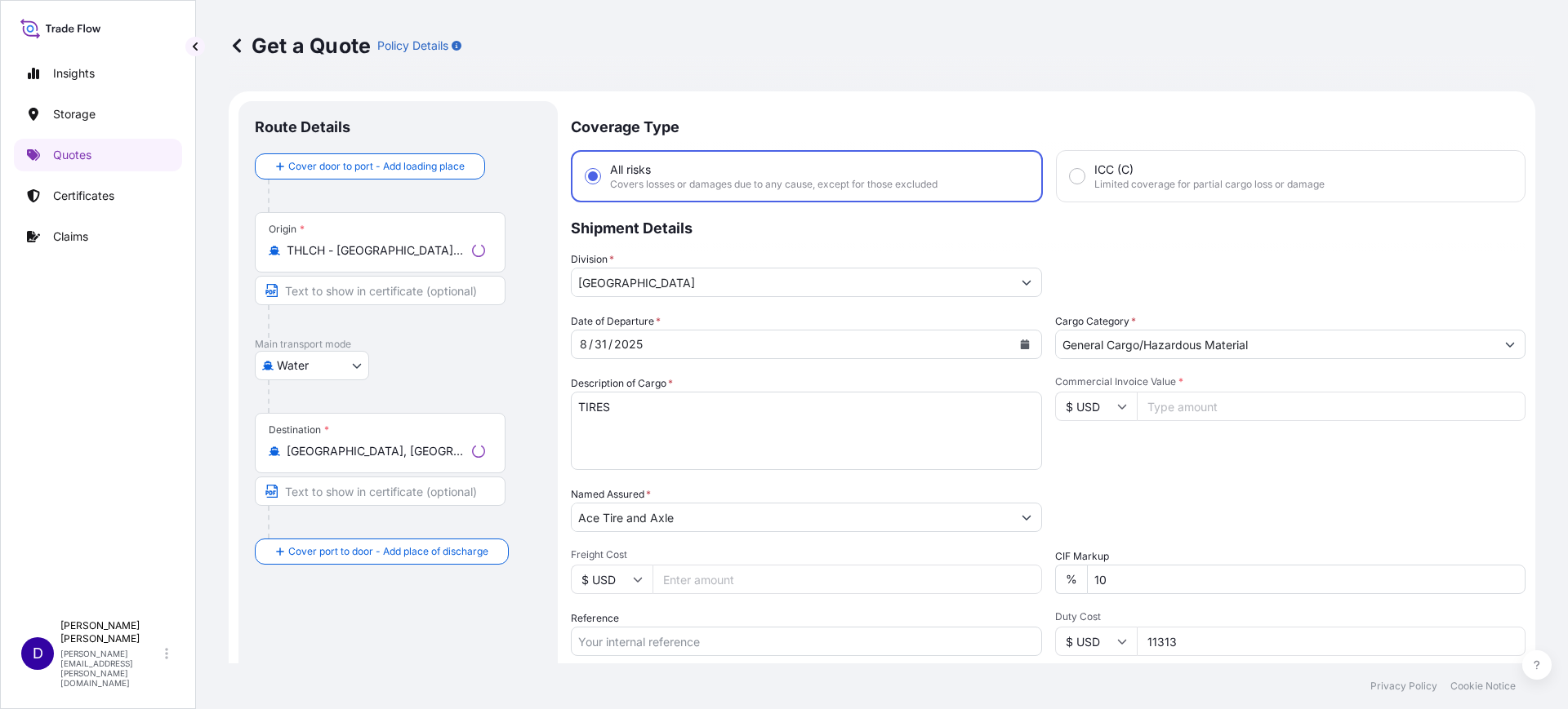
scroll to position [26, 0]
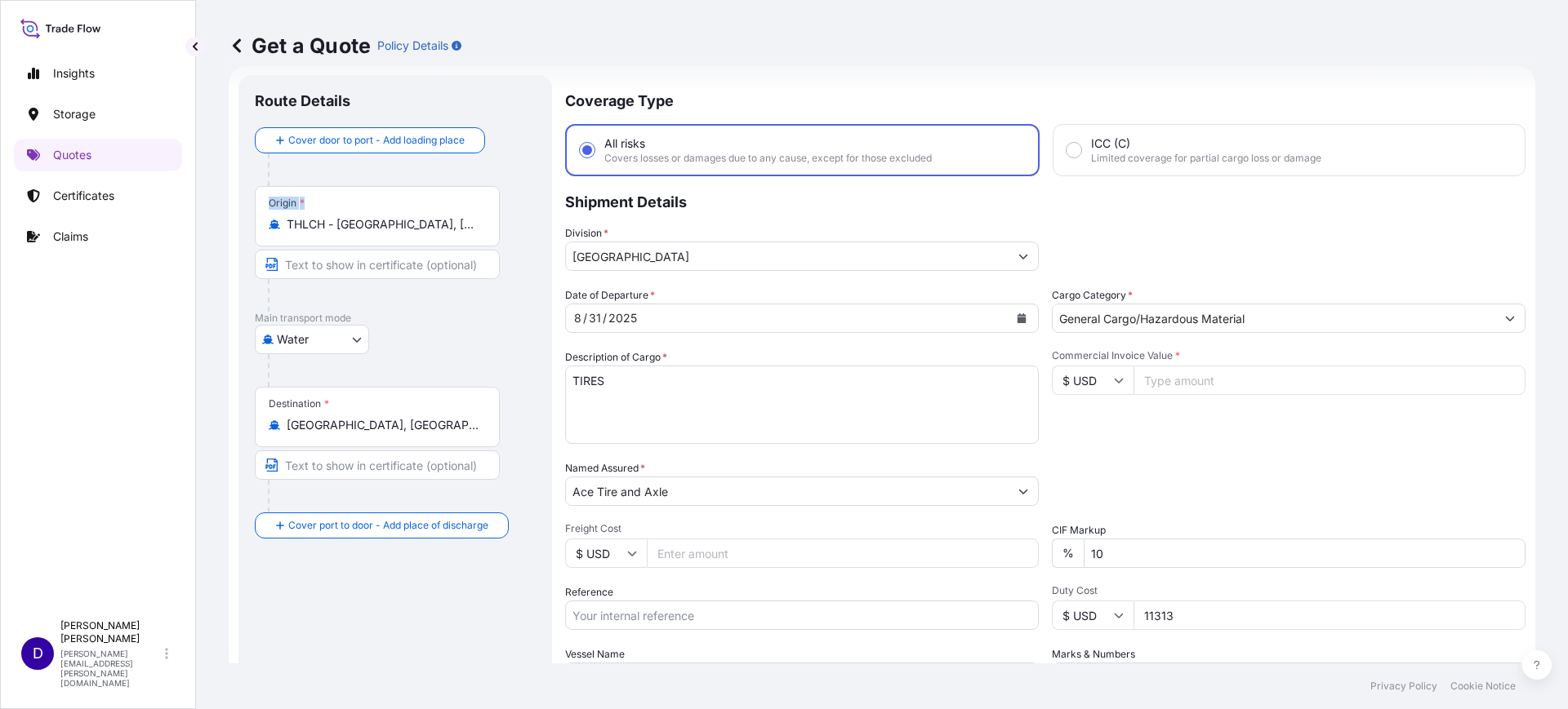
drag, startPoint x: 481, startPoint y: 218, endPoint x: 253, endPoint y: 193, distance: 229.4
click at [260, 198] on div "Origin * THLCH - Laem Chabang, Thailand" at bounding box center [377, 216] width 245 height 60
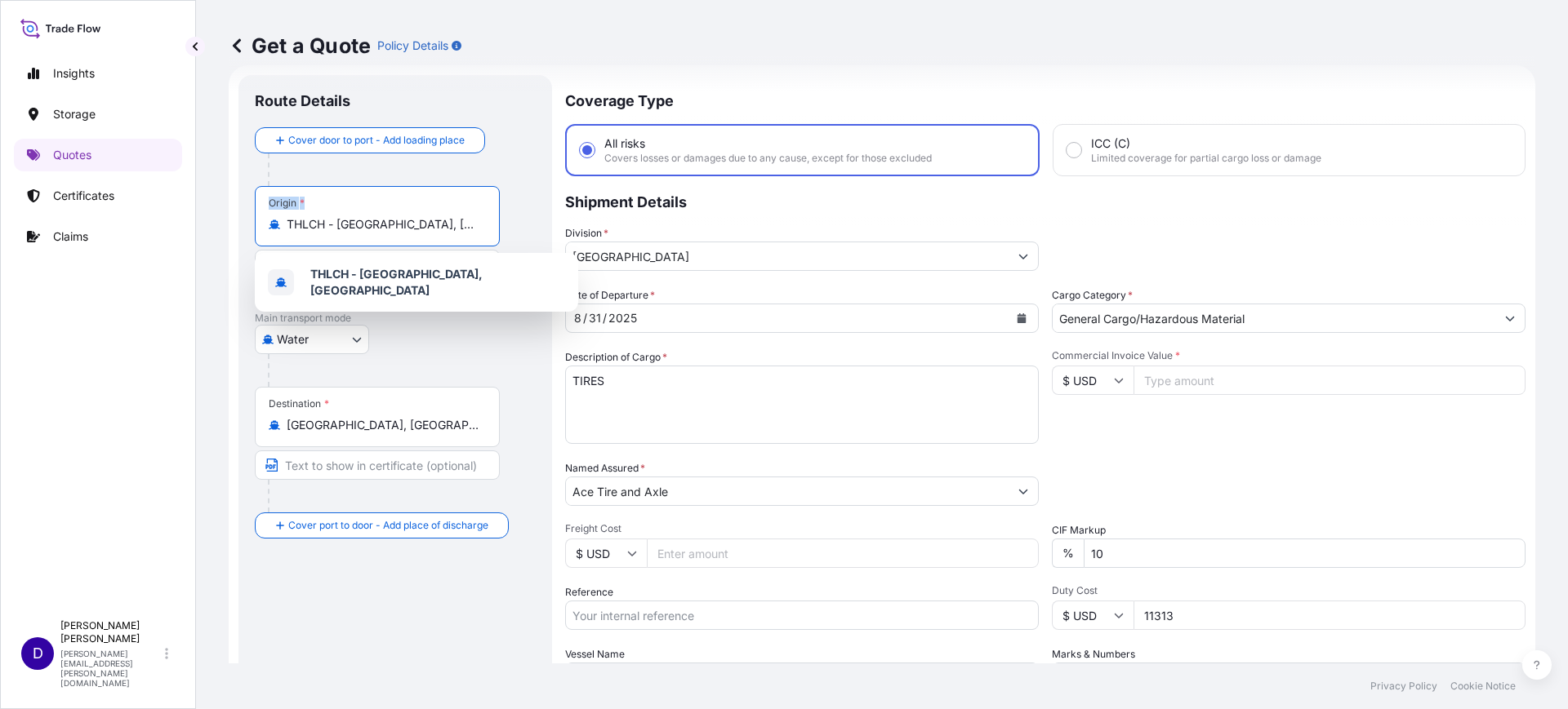
click at [442, 221] on input "THLCH - Laem Chabang, Thailand" at bounding box center [383, 224] width 193 height 16
click at [441, 221] on input "THLCH - Laem Chabang, Thailand" at bounding box center [383, 224] width 193 height 16
drag, startPoint x: 377, startPoint y: 217, endPoint x: 254, endPoint y: 211, distance: 123.1
click at [254, 211] on div "Route Details Cover door to port - Add loading place Place of loading Road / In…" at bounding box center [395, 444] width 313 height 739
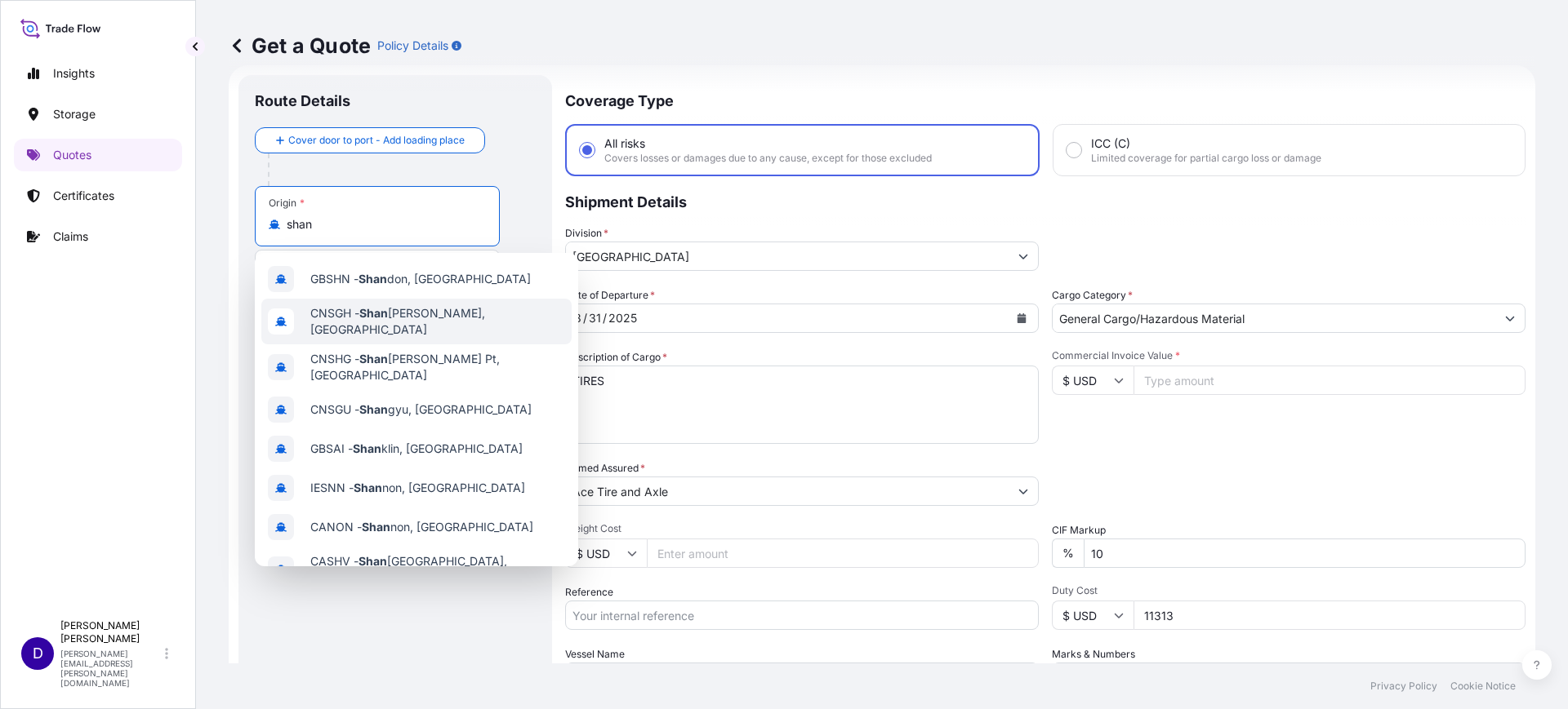
click at [412, 321] on span "CNSGH - Shan ghai, China" at bounding box center [437, 321] width 255 height 32
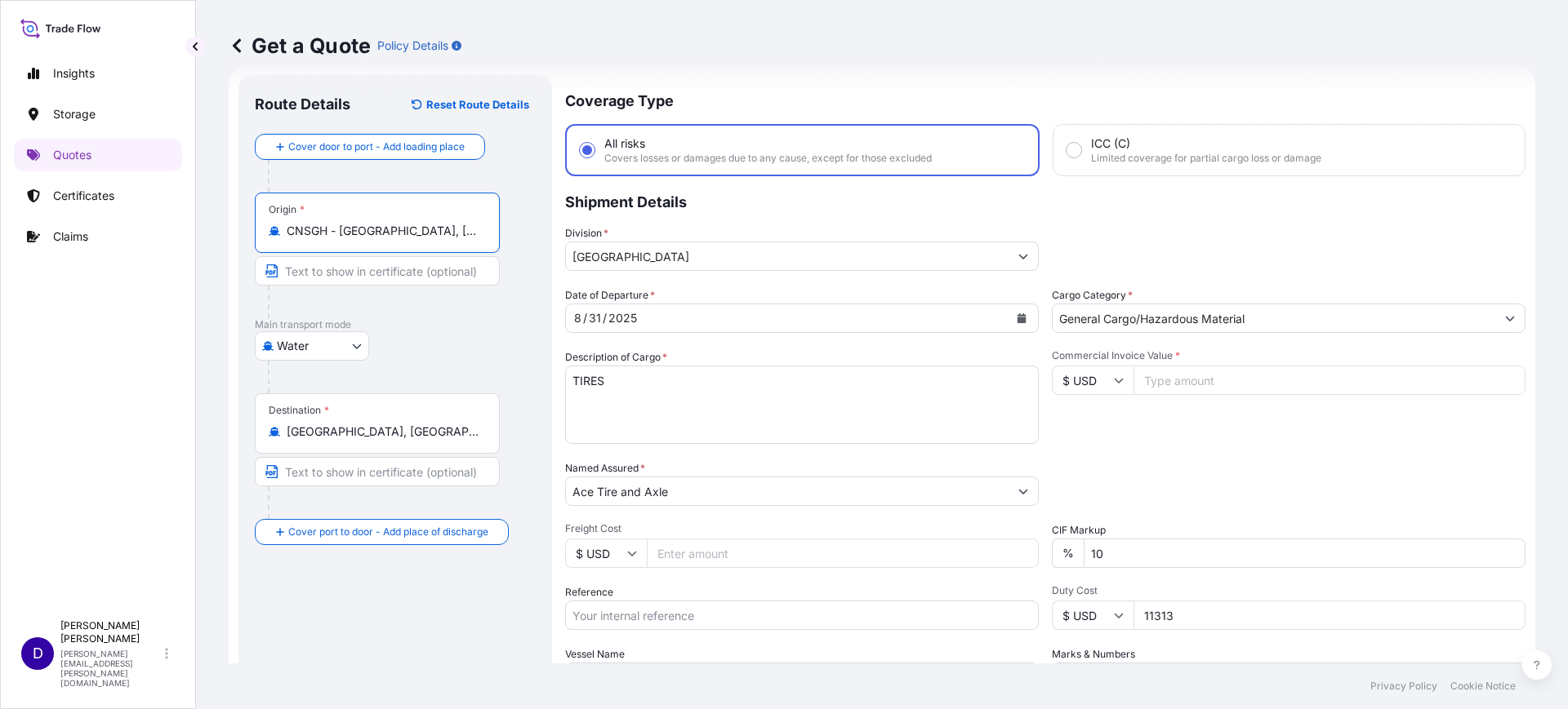
type input "CNSGH - Shanghai, China"
click at [1021, 314] on button "Calendar" at bounding box center [1021, 318] width 26 height 26
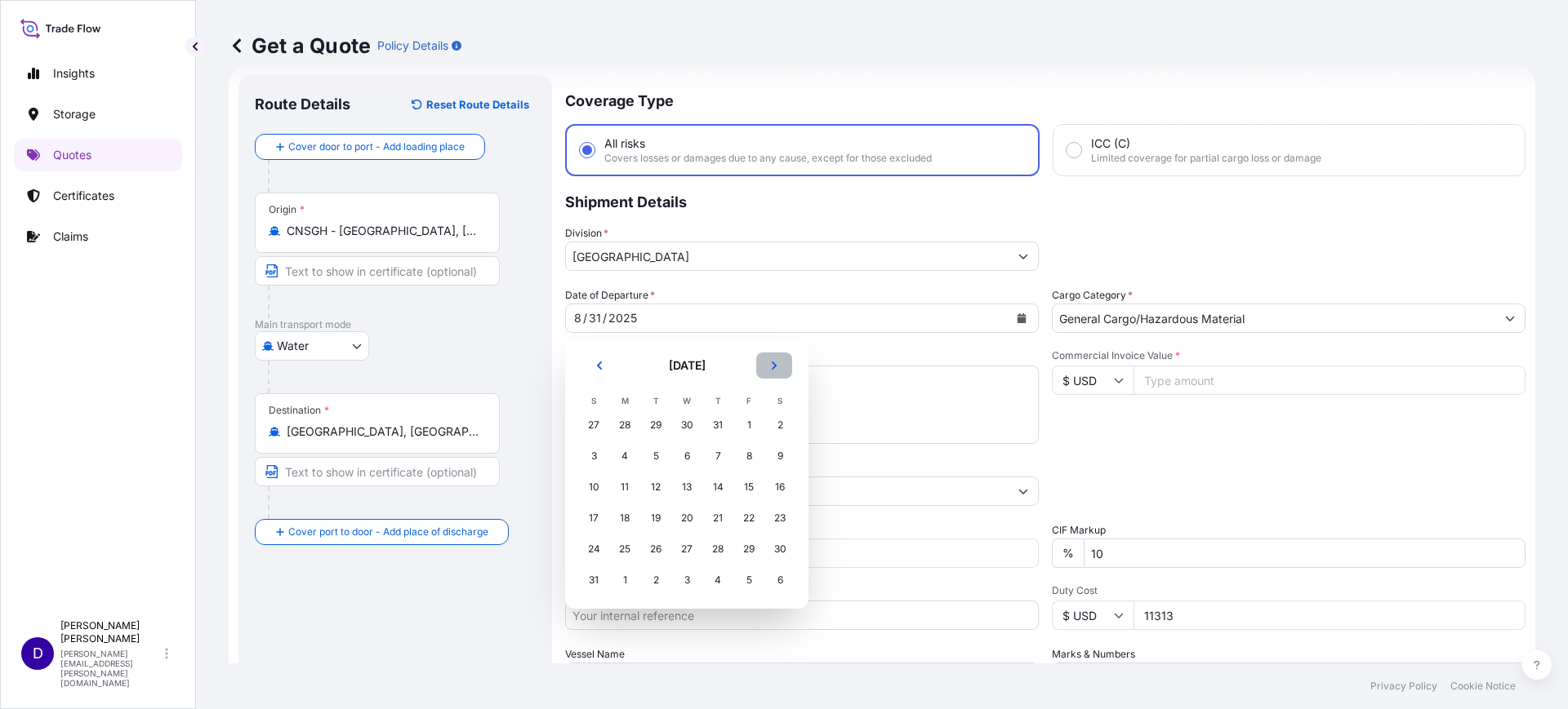
click at [772, 365] on icon "Next" at bounding box center [774, 365] width 10 height 10
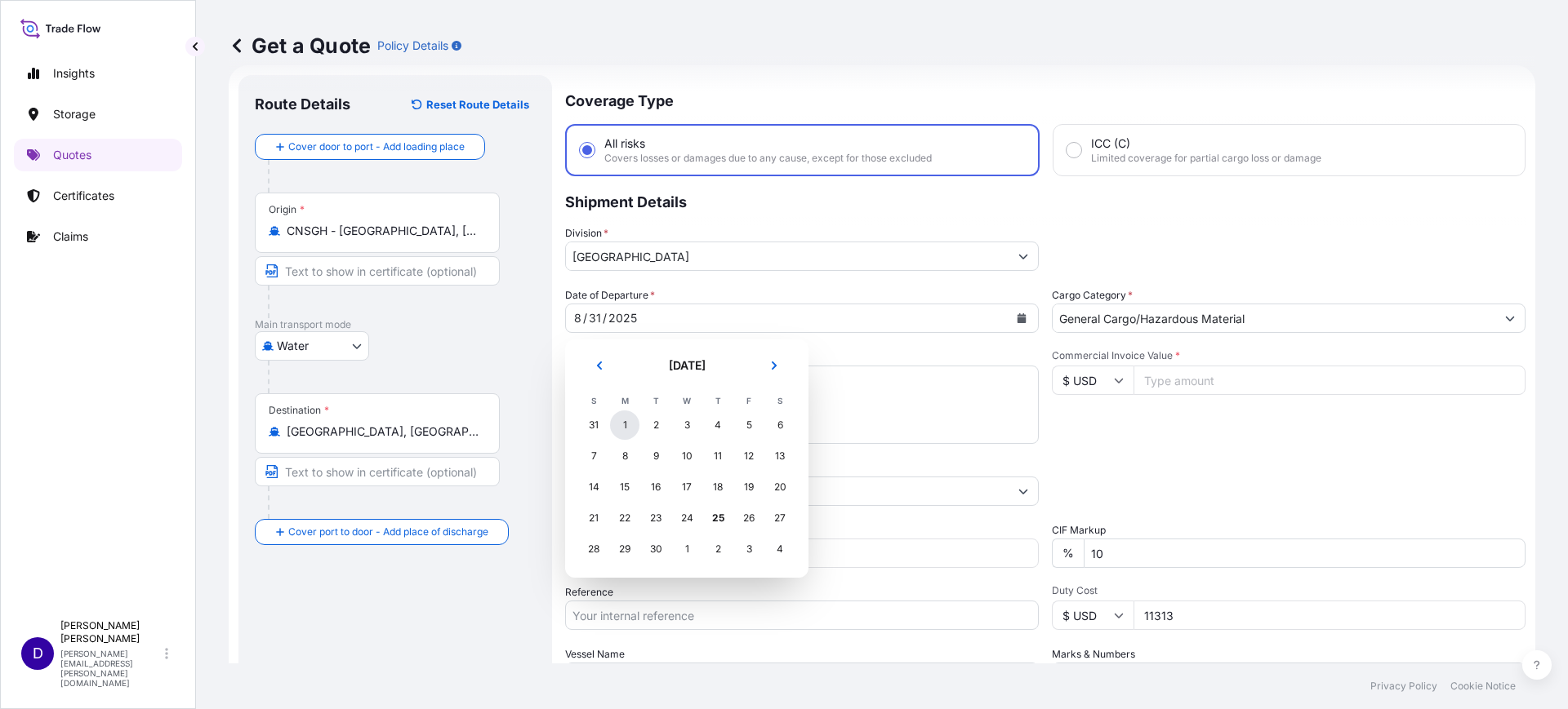
click at [626, 420] on div "1" at bounding box center [625, 425] width 30 height 30
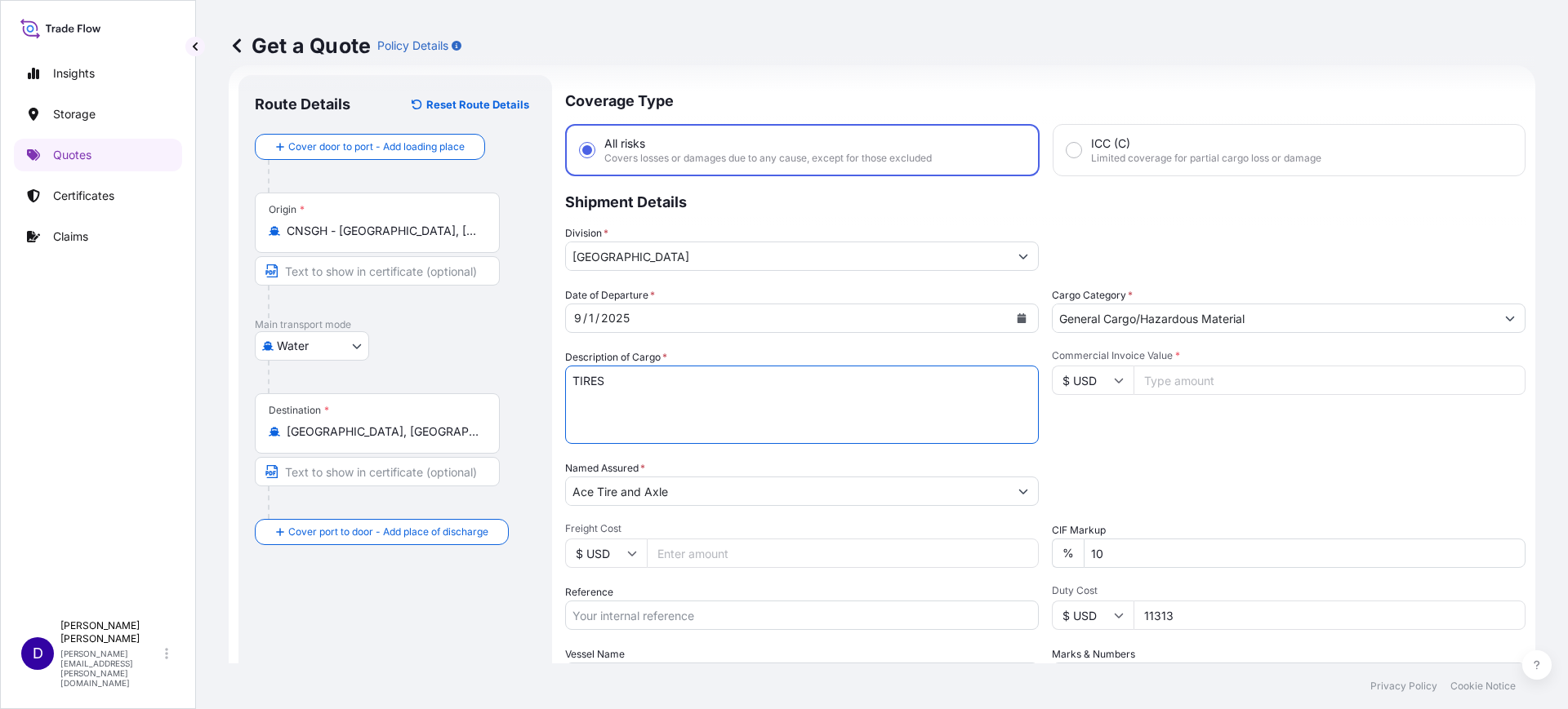
drag, startPoint x: 572, startPoint y: 383, endPoint x: 370, endPoint y: 379, distance: 202.0
click at [373, 380] on form "Route Details Reset Route Details Cover door to port - Add loading place Place …" at bounding box center [882, 444] width 1307 height 758
type textarea "b"
type textarea "BOLTS"
click at [1154, 377] on input "Commercial Invoice Value *" at bounding box center [1329, 380] width 392 height 30
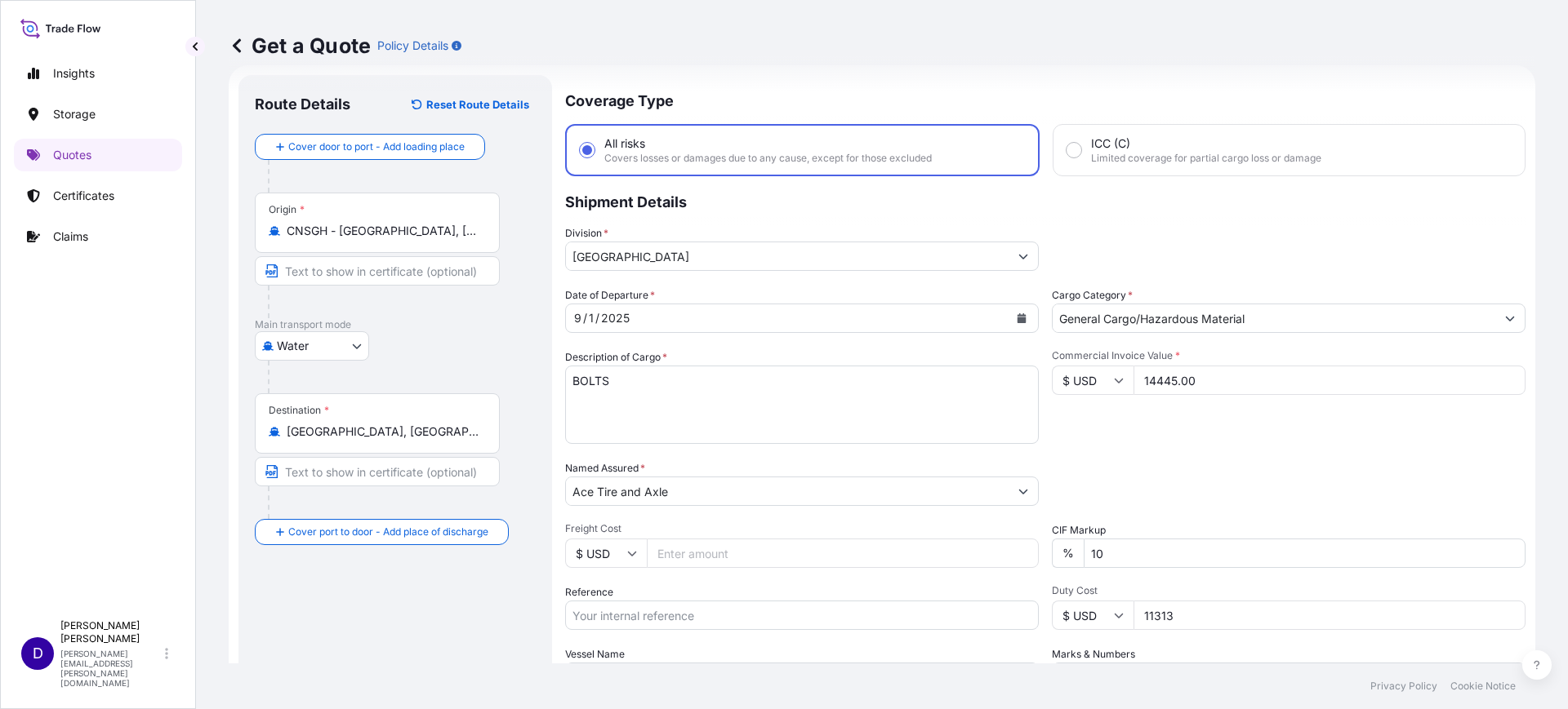
type input "14445.00"
click at [709, 552] on input "Freight Cost" at bounding box center [843, 553] width 392 height 30
type input "4630.00"
click at [679, 604] on input "Reference" at bounding box center [802, 615] width 473 height 30
paste input "S25I158047"
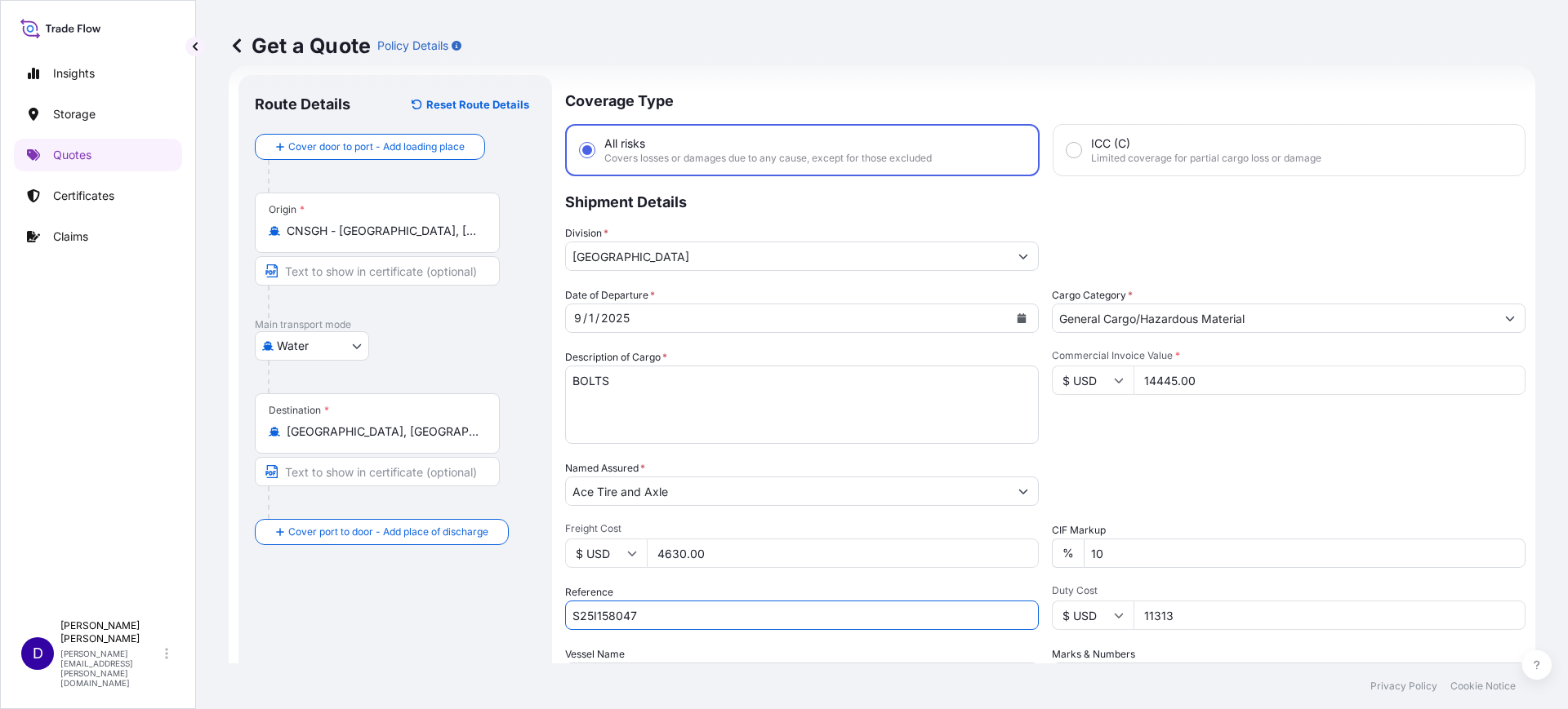
type input "S25I158047"
drag, startPoint x: 1186, startPoint y: 616, endPoint x: 1113, endPoint y: 614, distance: 73.0
click at [1113, 614] on div "$ USD 11313" at bounding box center [1289, 615] width 473 height 30
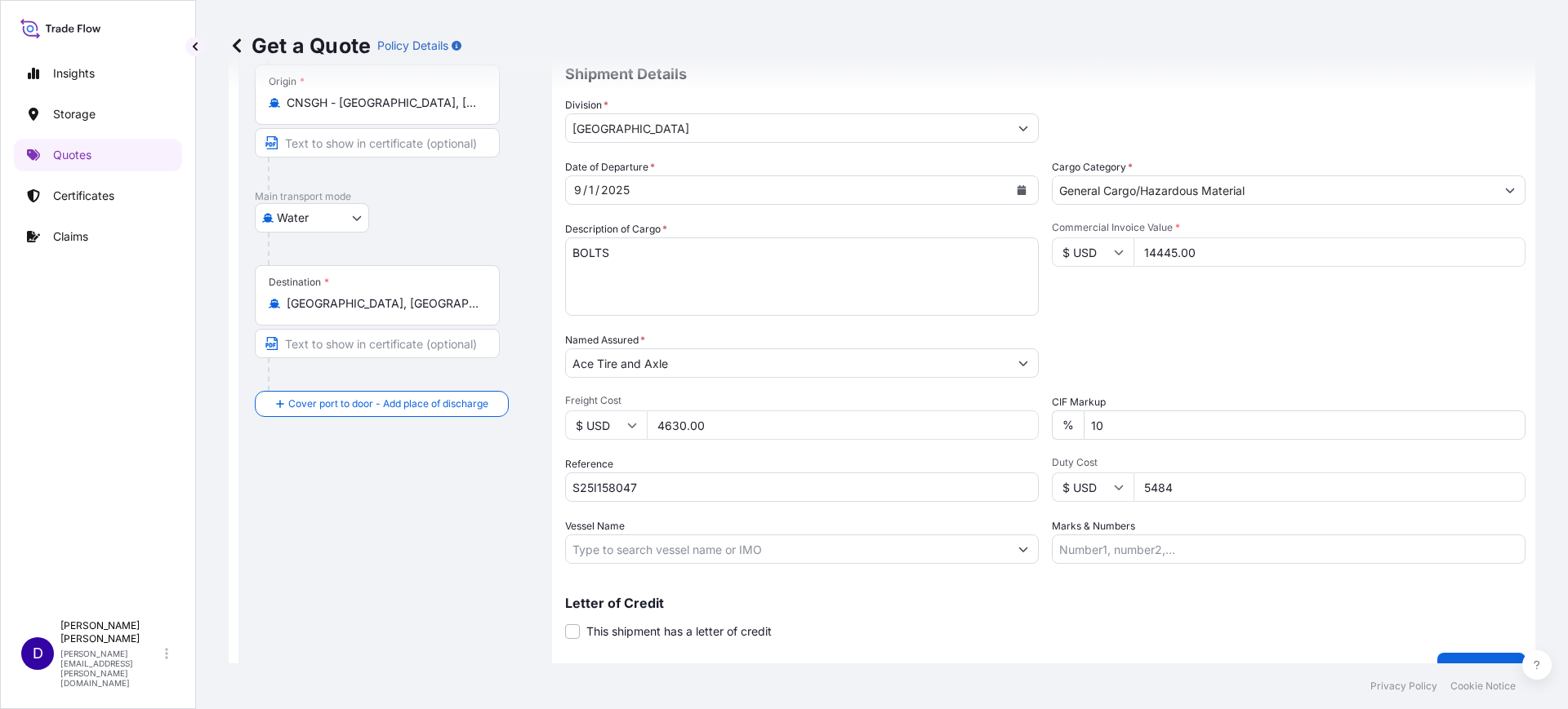
scroll to position [186, 0]
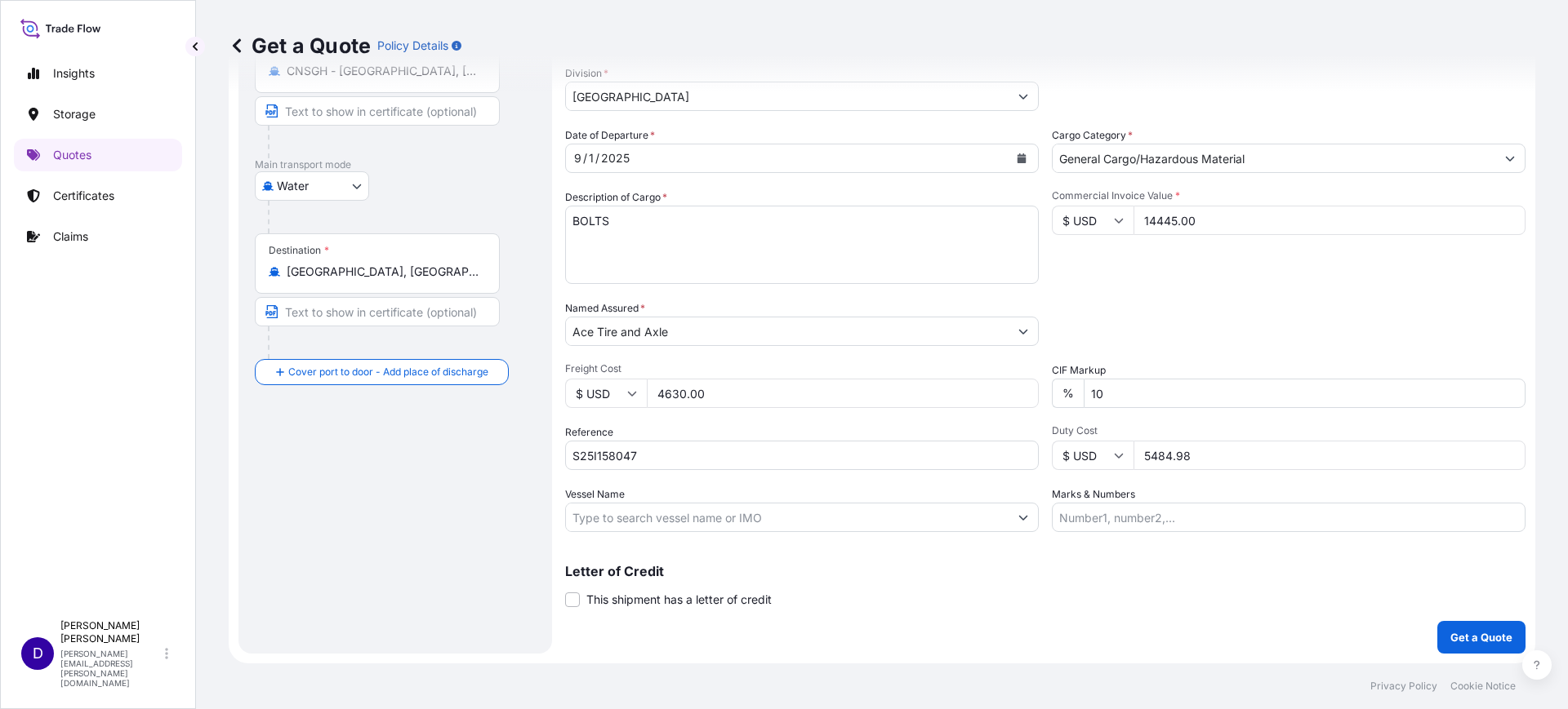
type input "5484.98"
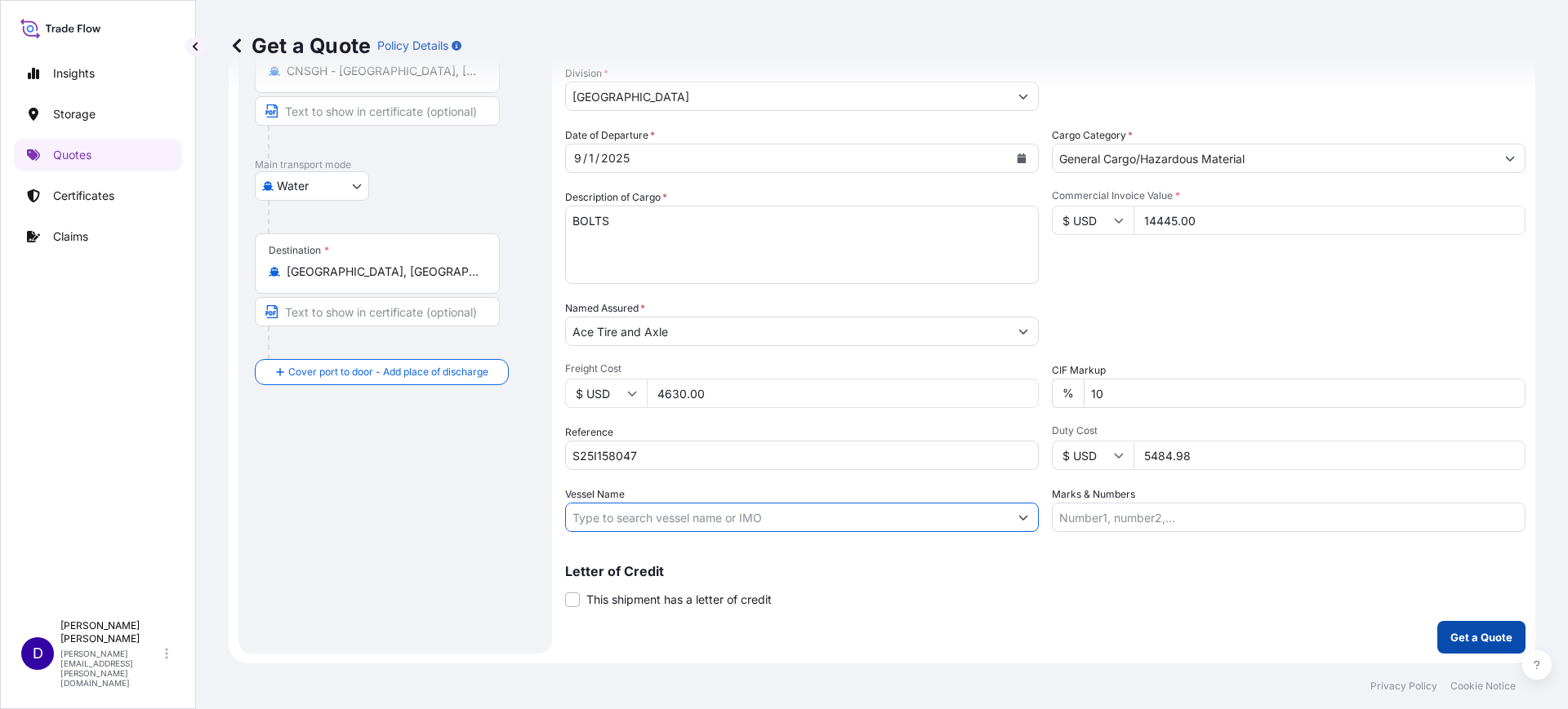
click at [1473, 630] on p "Get a Quote" at bounding box center [1481, 638] width 62 height 16
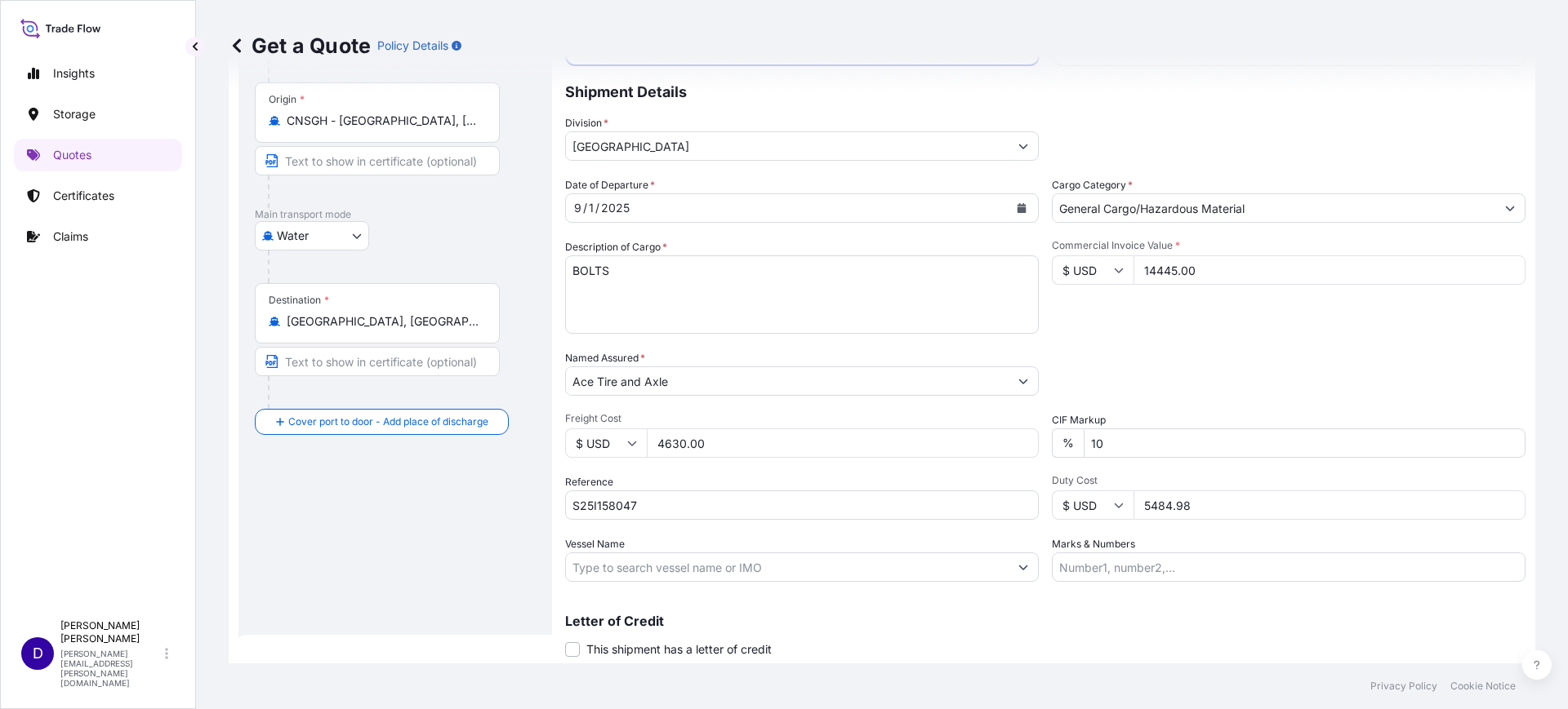
scroll to position [77, 0]
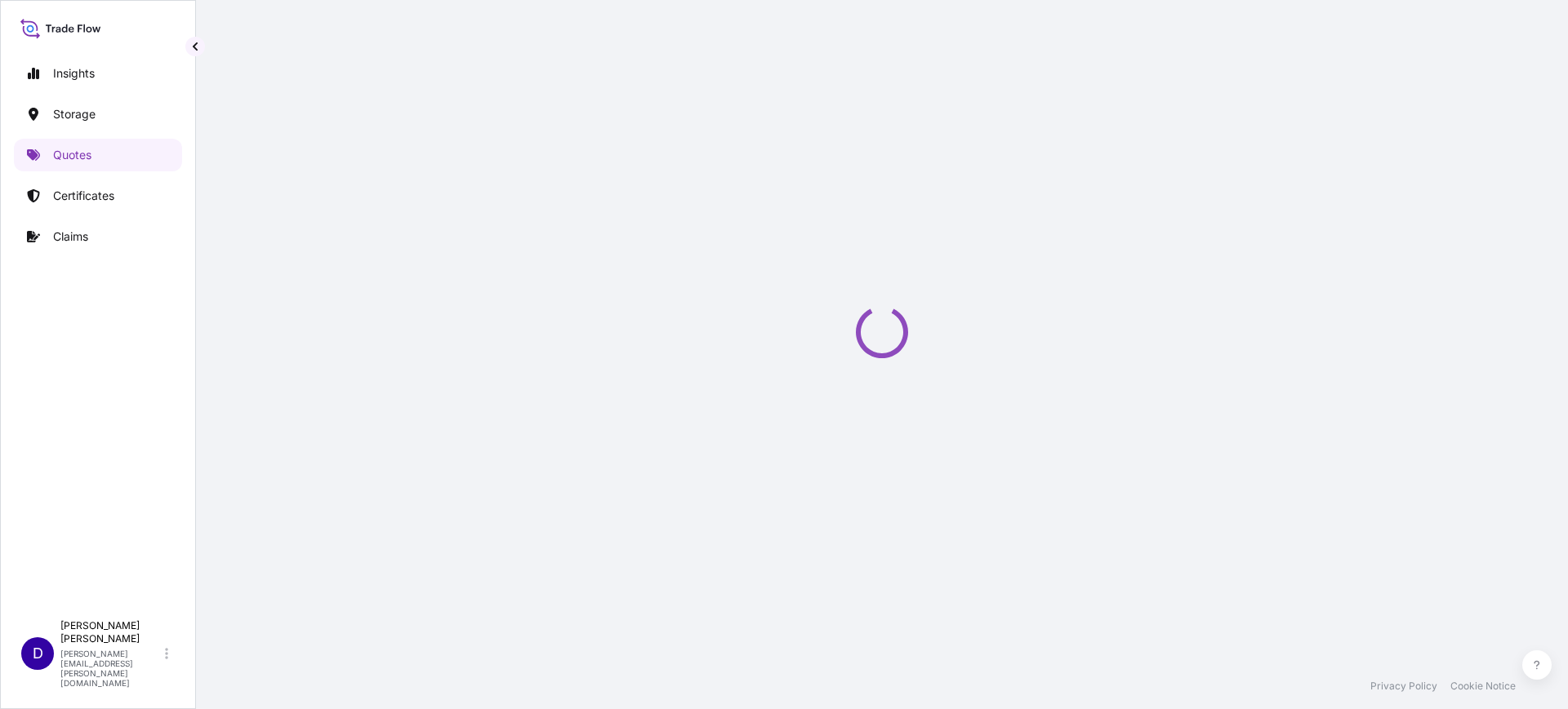
select select "Water"
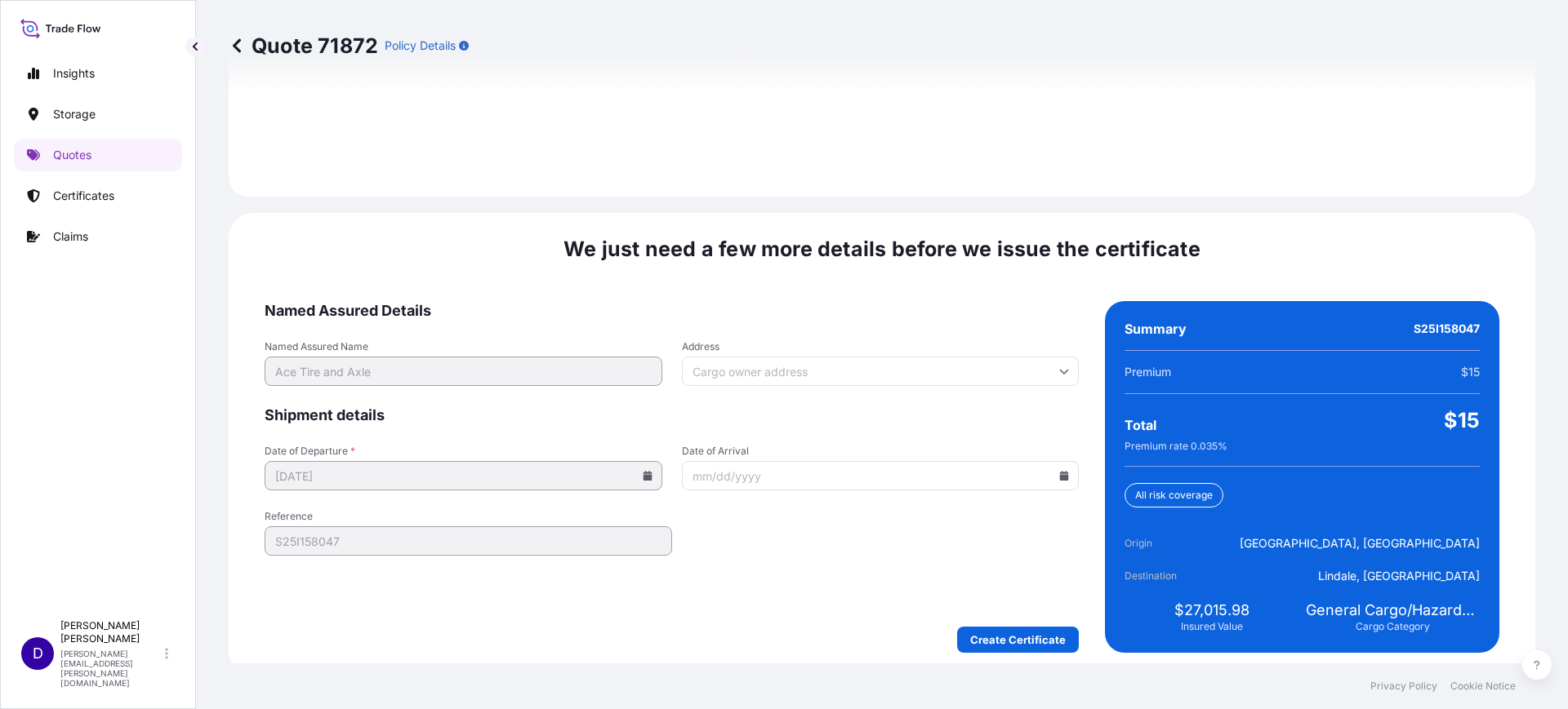
scroll to position [2384, 0]
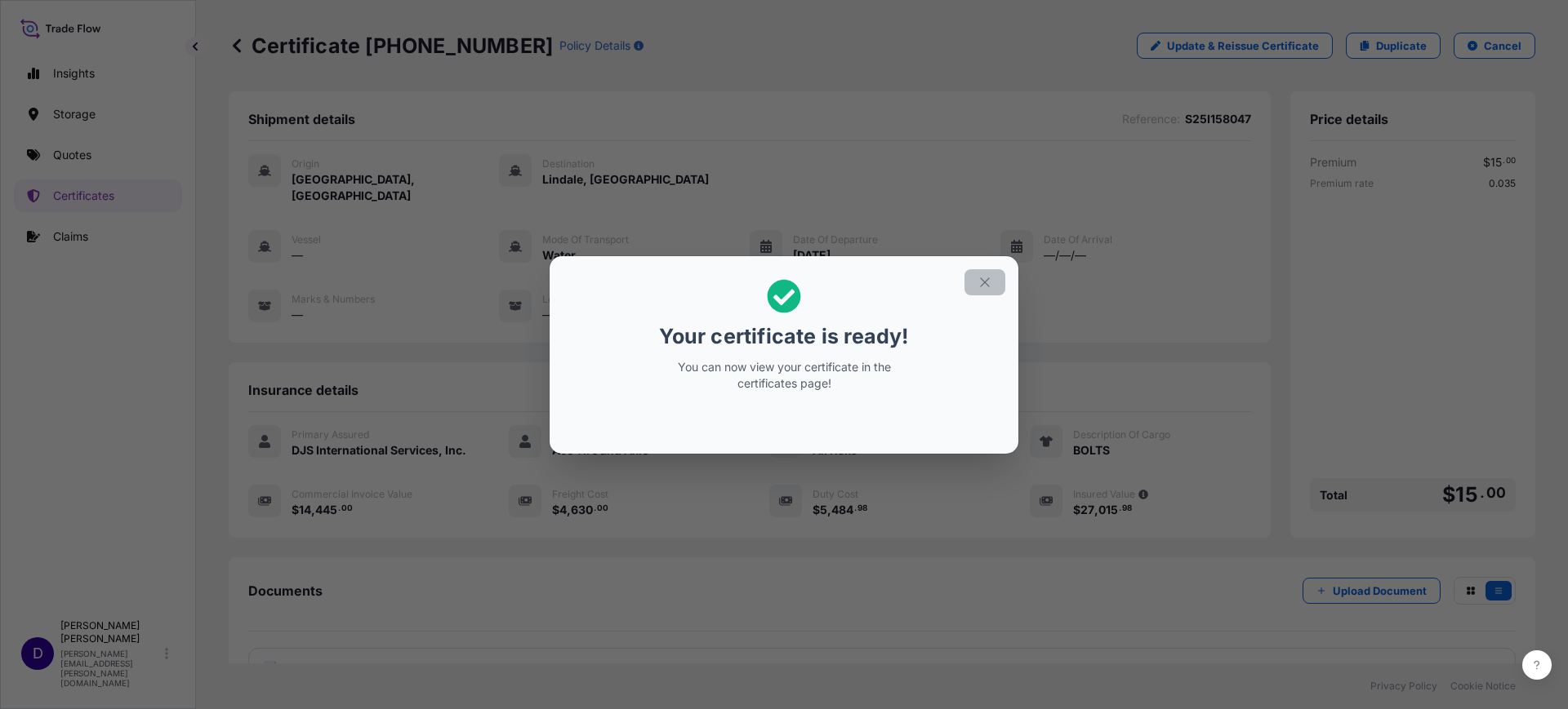
click at [987, 286] on icon "button" at bounding box center [985, 283] width 14 height 14
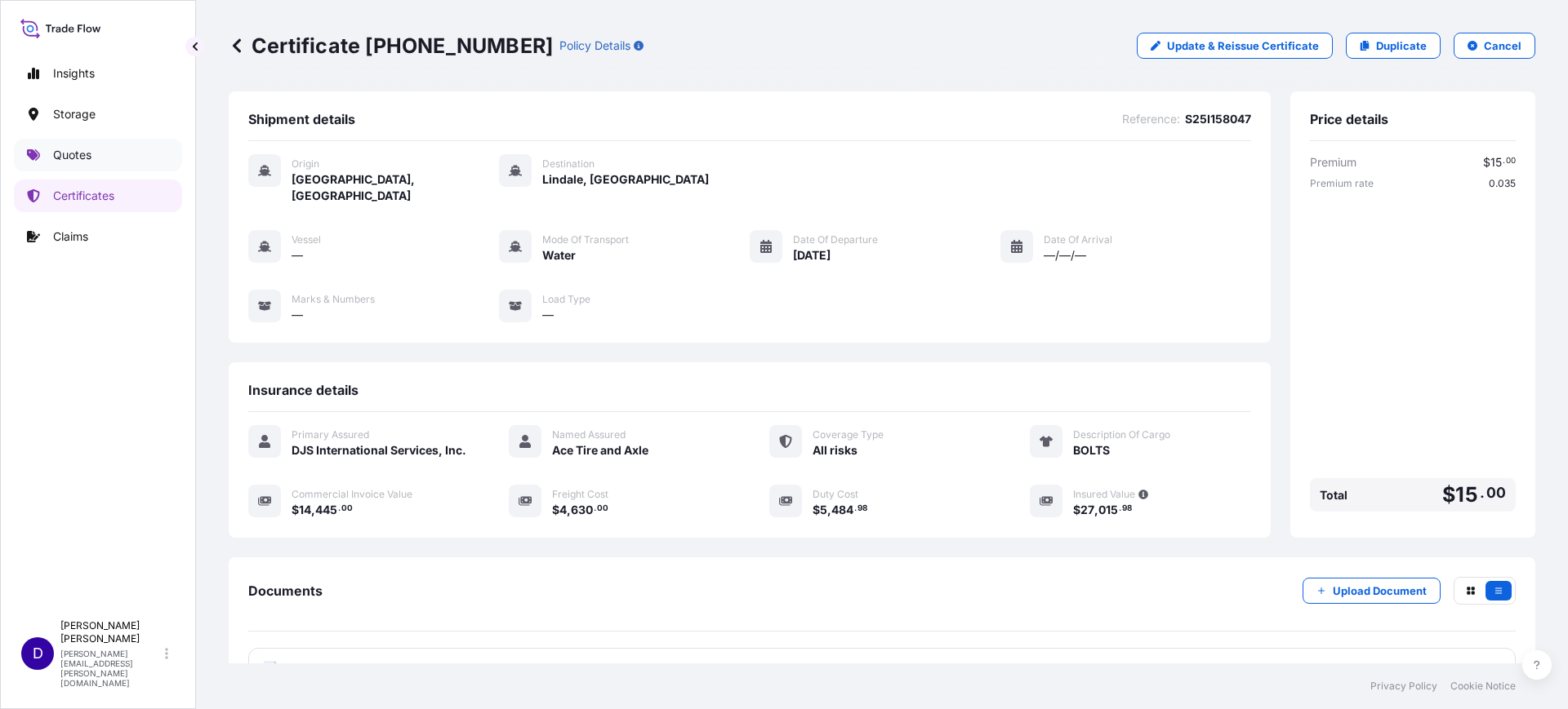
click at [82, 148] on p "Quotes" at bounding box center [72, 155] width 39 height 16
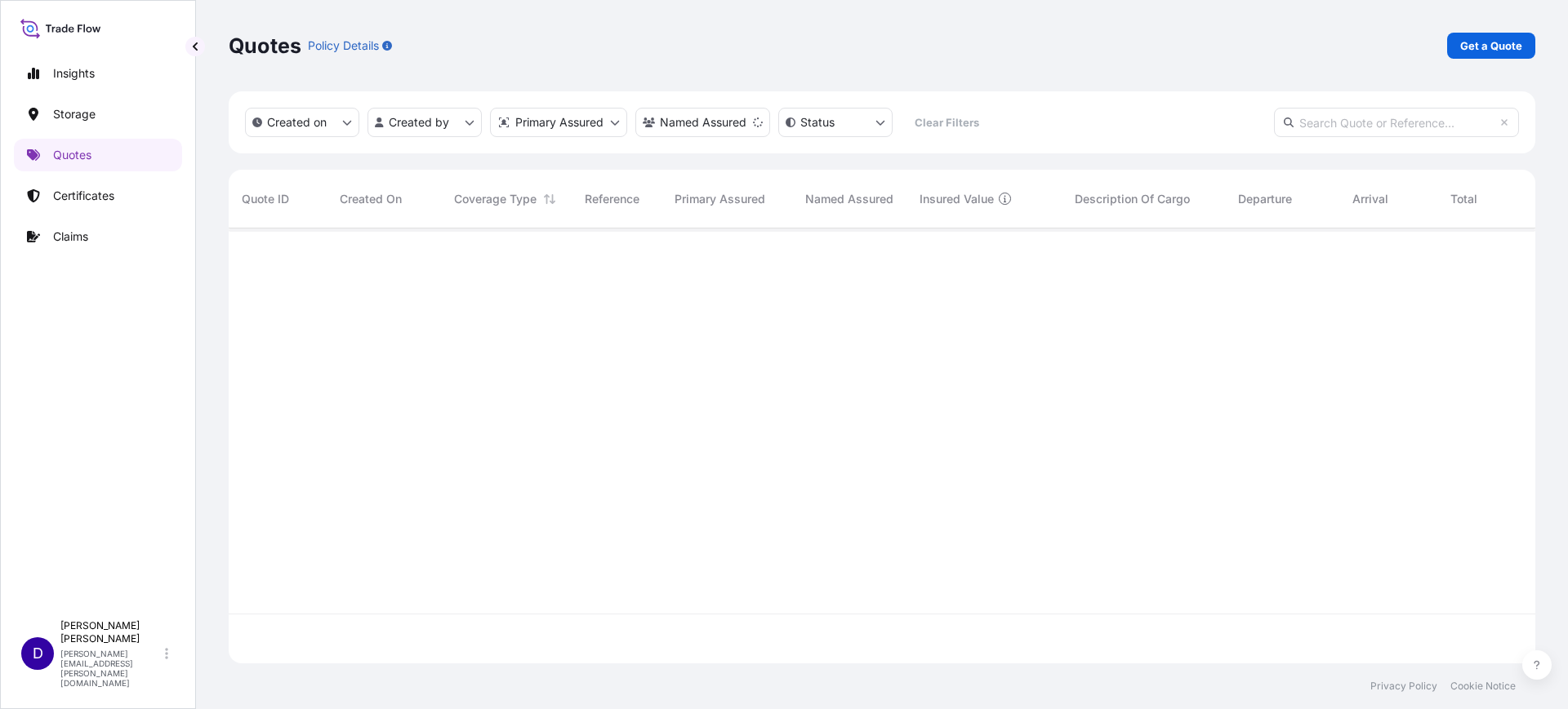
scroll to position [479, 1291]
click at [1484, 45] on p "Get a Quote" at bounding box center [1491, 46] width 62 height 16
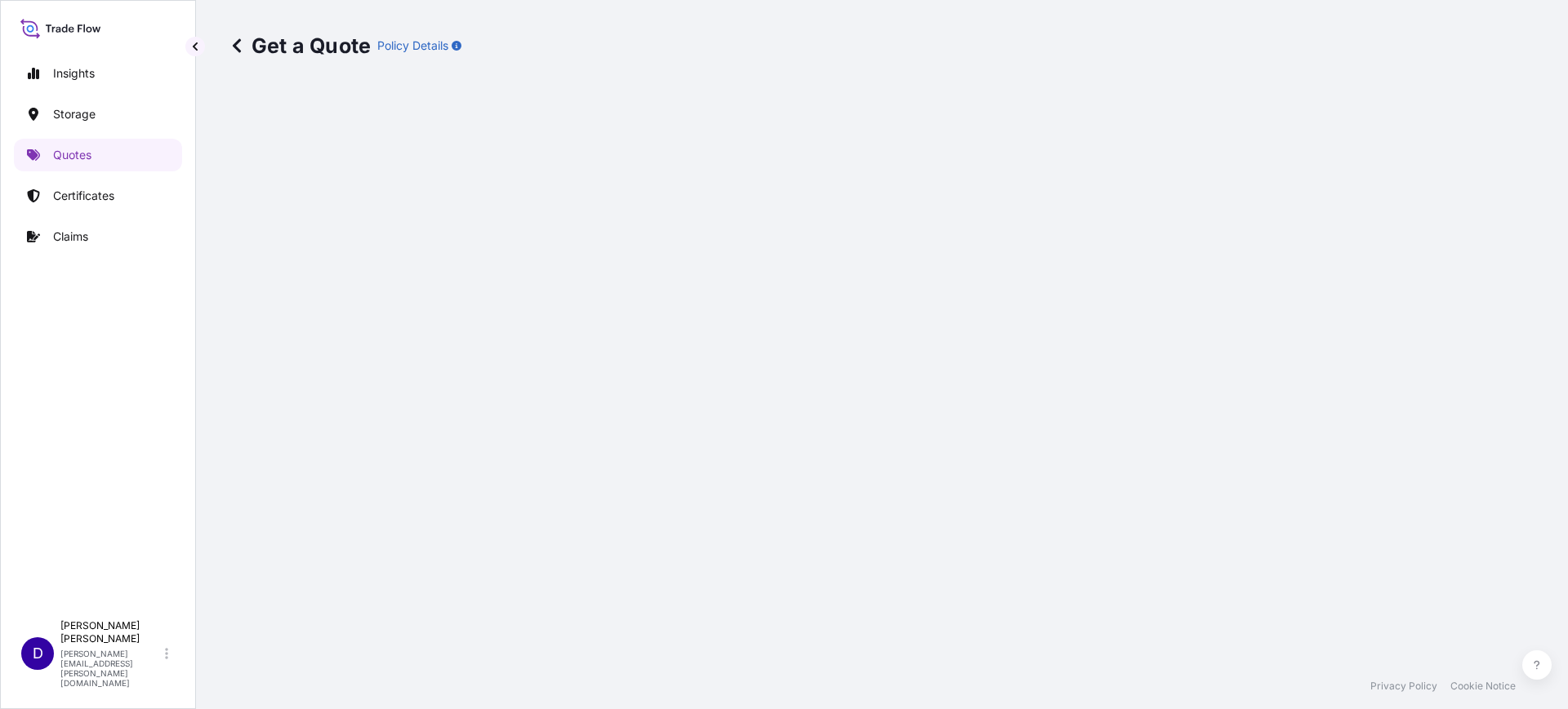
scroll to position [26, 0]
select select "Water"
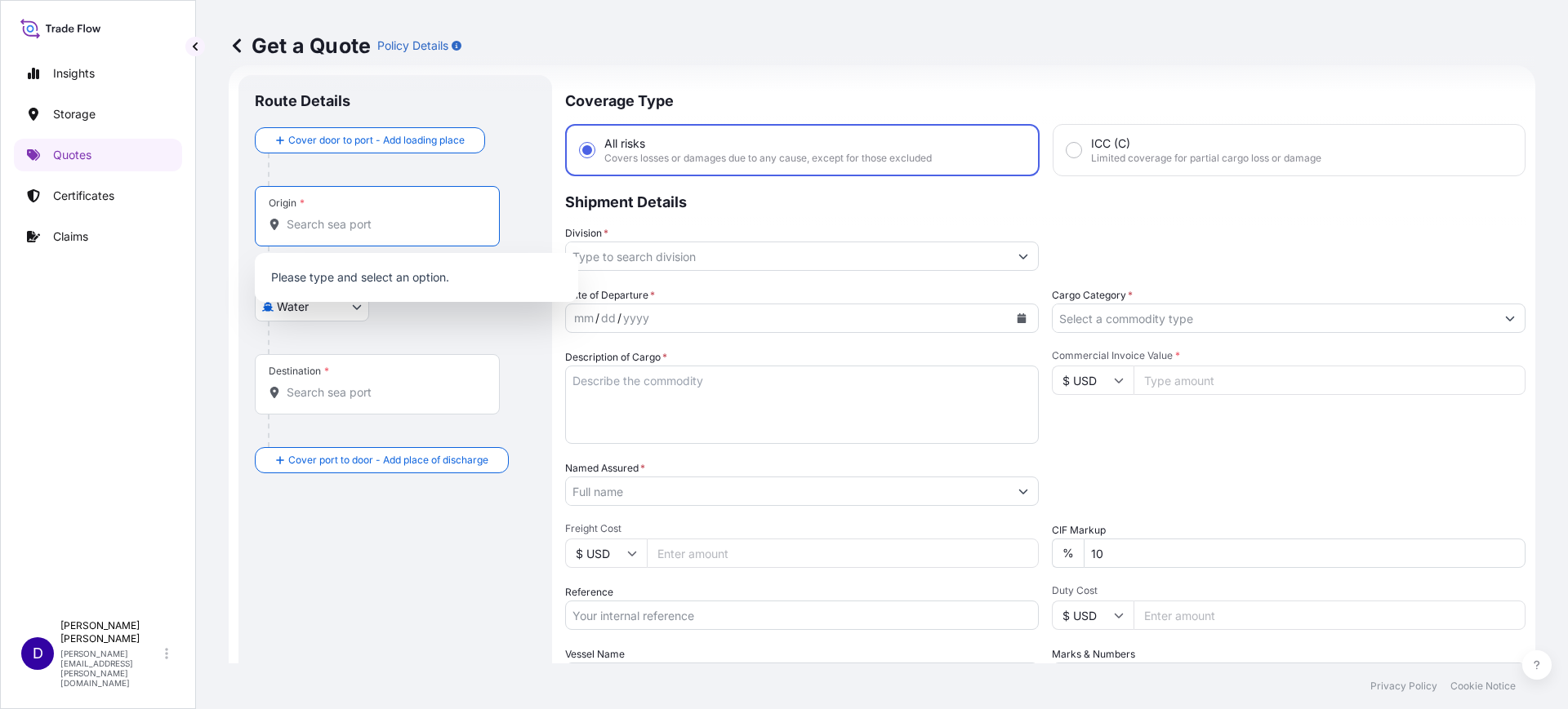
click at [329, 227] on input "Origin *" at bounding box center [383, 224] width 193 height 16
click at [365, 279] on span "VNSGN - Ho Chi Minh City, Vietnam" at bounding box center [437, 283] width 255 height 32
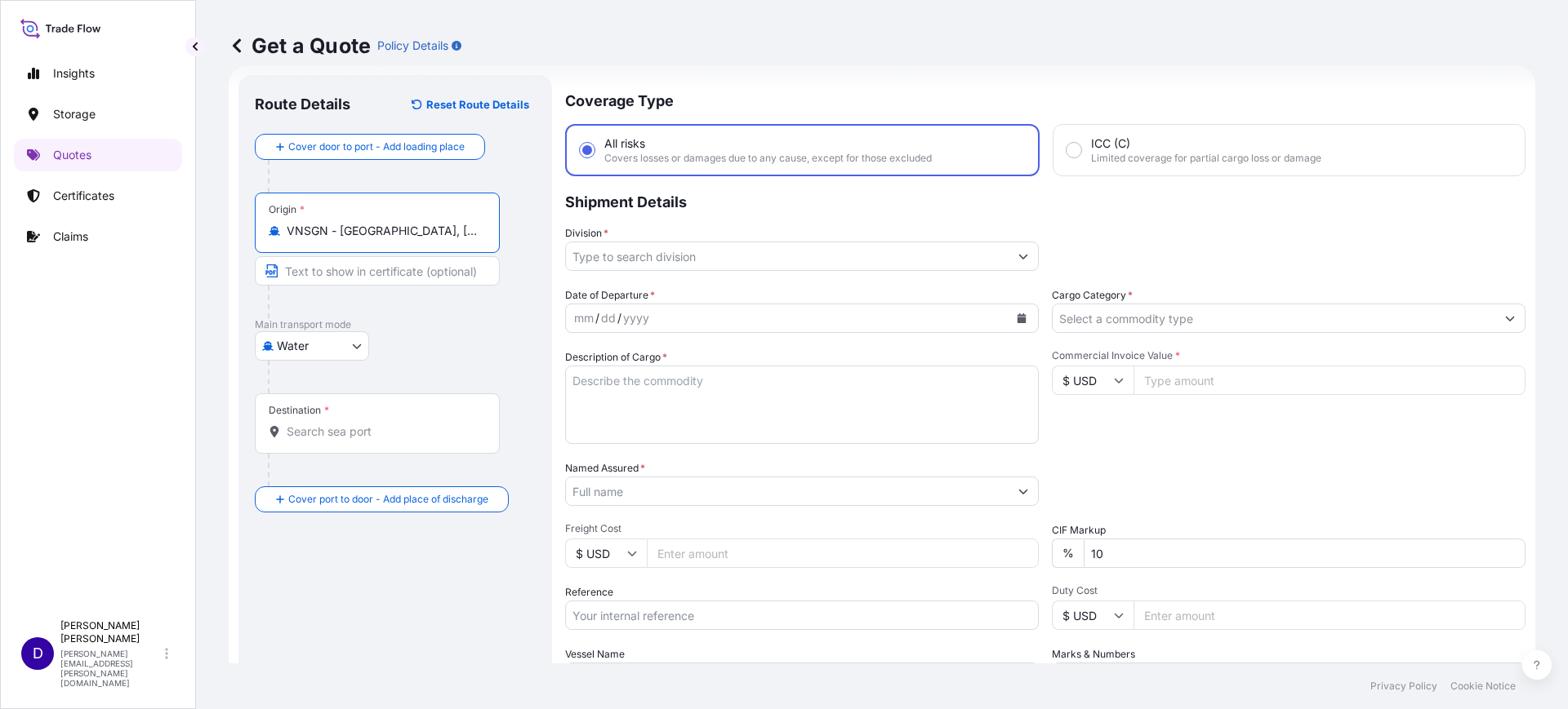
type input "VNSGN - Ho Chi Minh City, Vietnam"
click at [347, 444] on div "Destination *" at bounding box center [377, 423] width 245 height 60
click at [347, 440] on input "Destination *" at bounding box center [383, 432] width 193 height 16
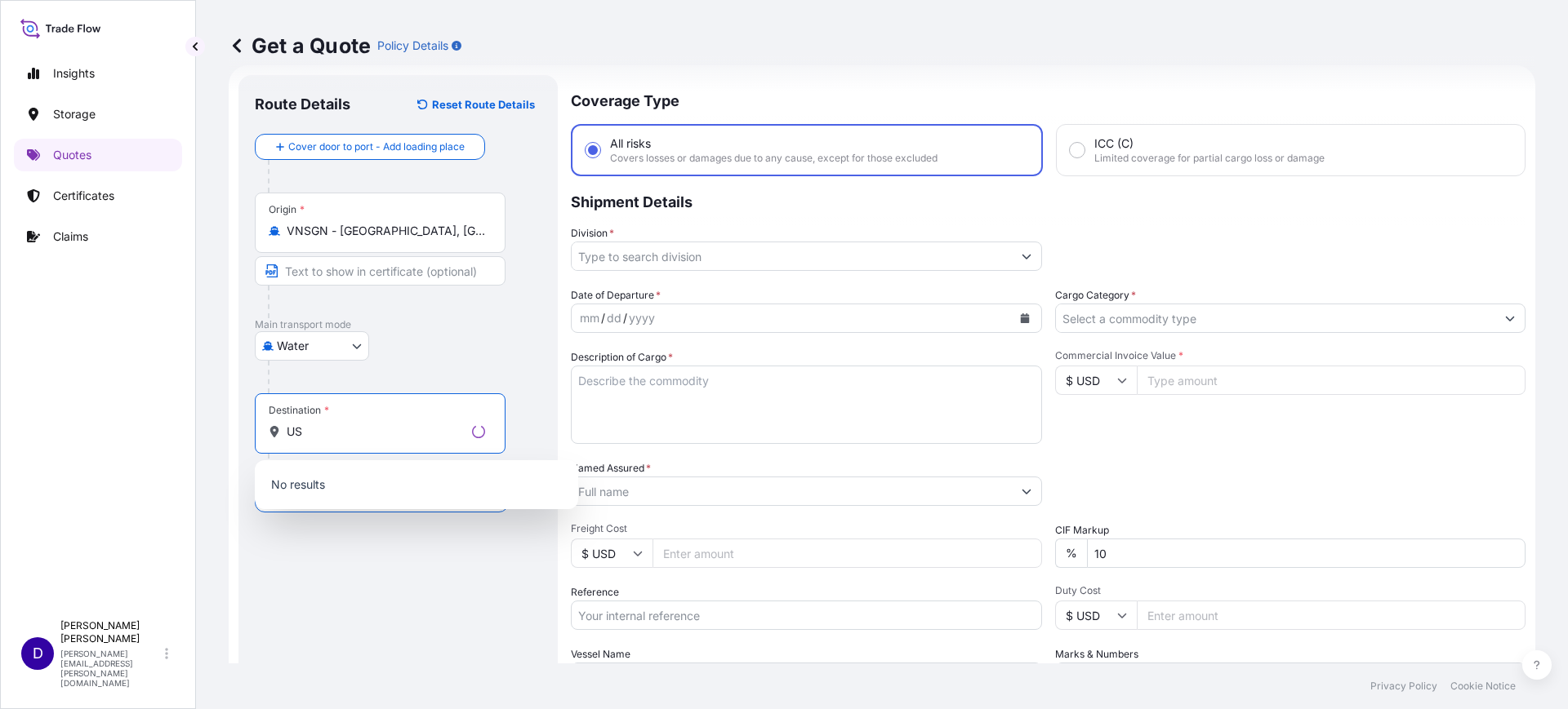
type input "U"
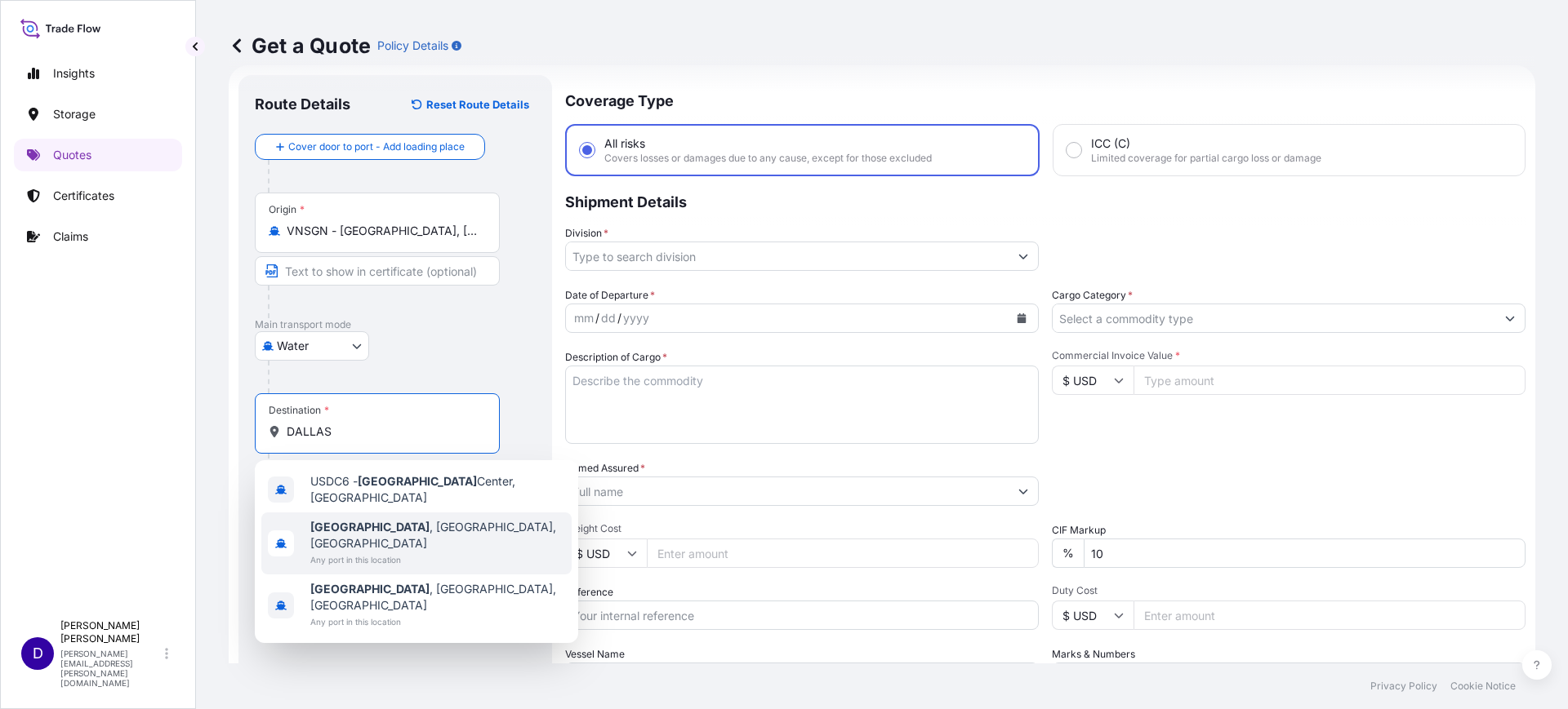
click at [392, 524] on span "Dallas , TX, USA" at bounding box center [437, 535] width 255 height 32
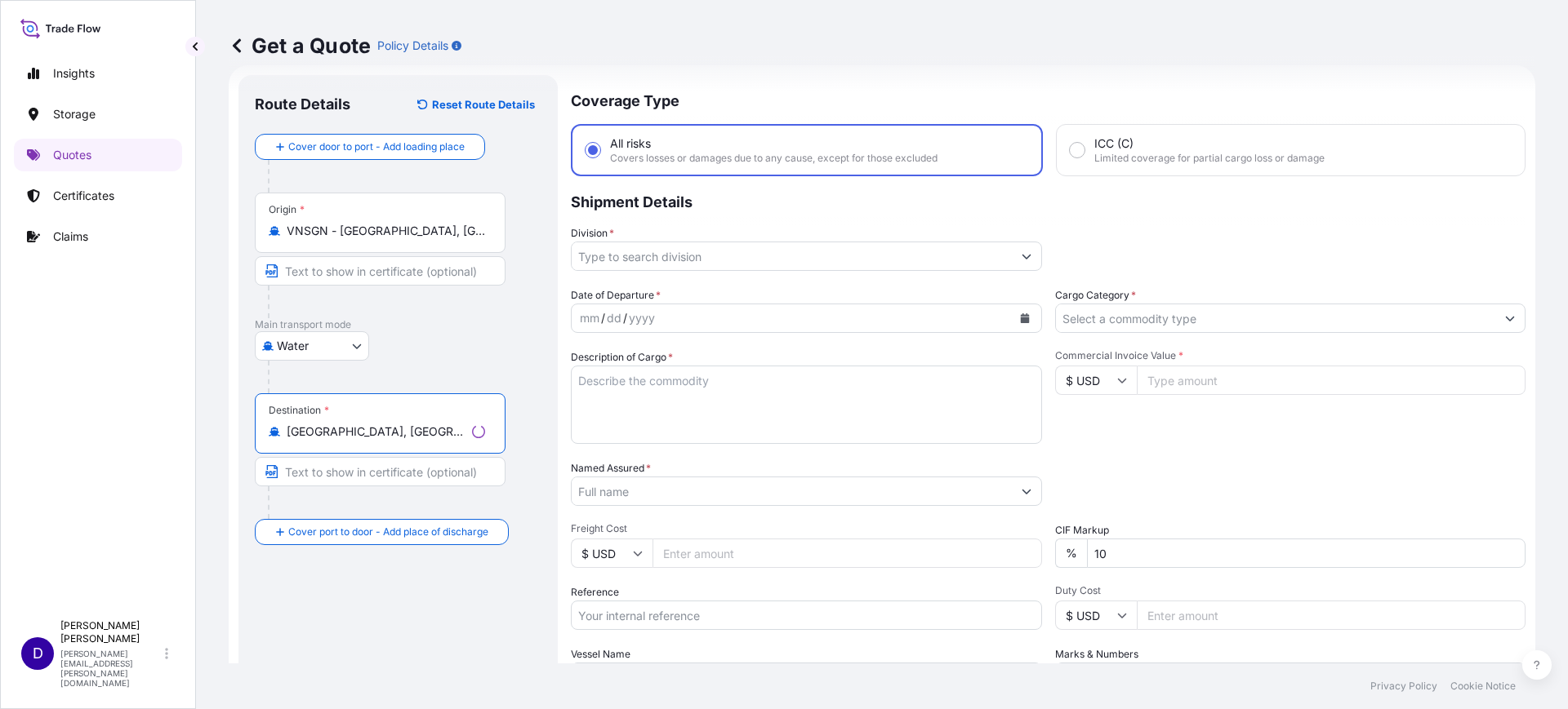
type input "Dallas, TX, USA"
click at [679, 256] on input "Division *" at bounding box center [791, 256] width 440 height 30
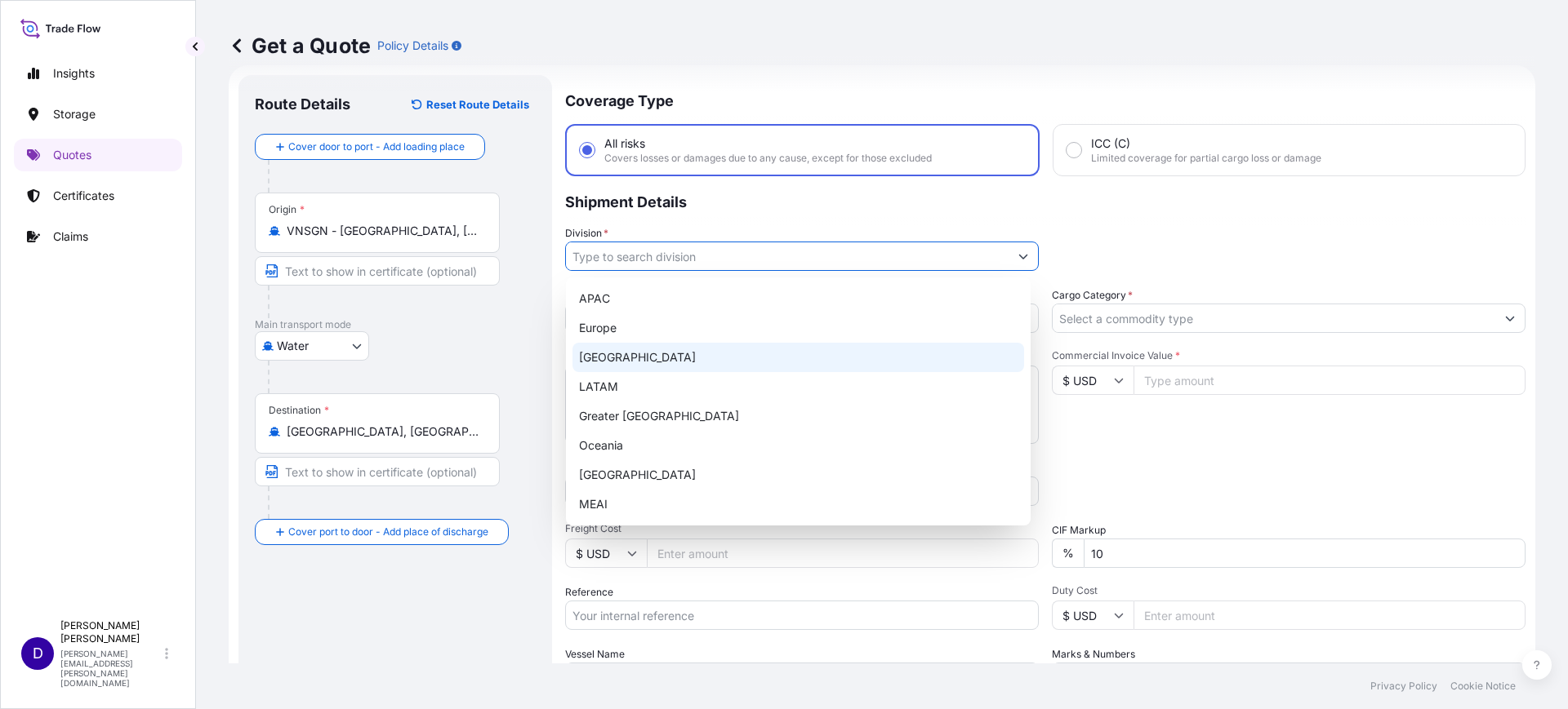
click at [614, 361] on div "North America" at bounding box center [798, 357] width 452 height 30
type input "North America"
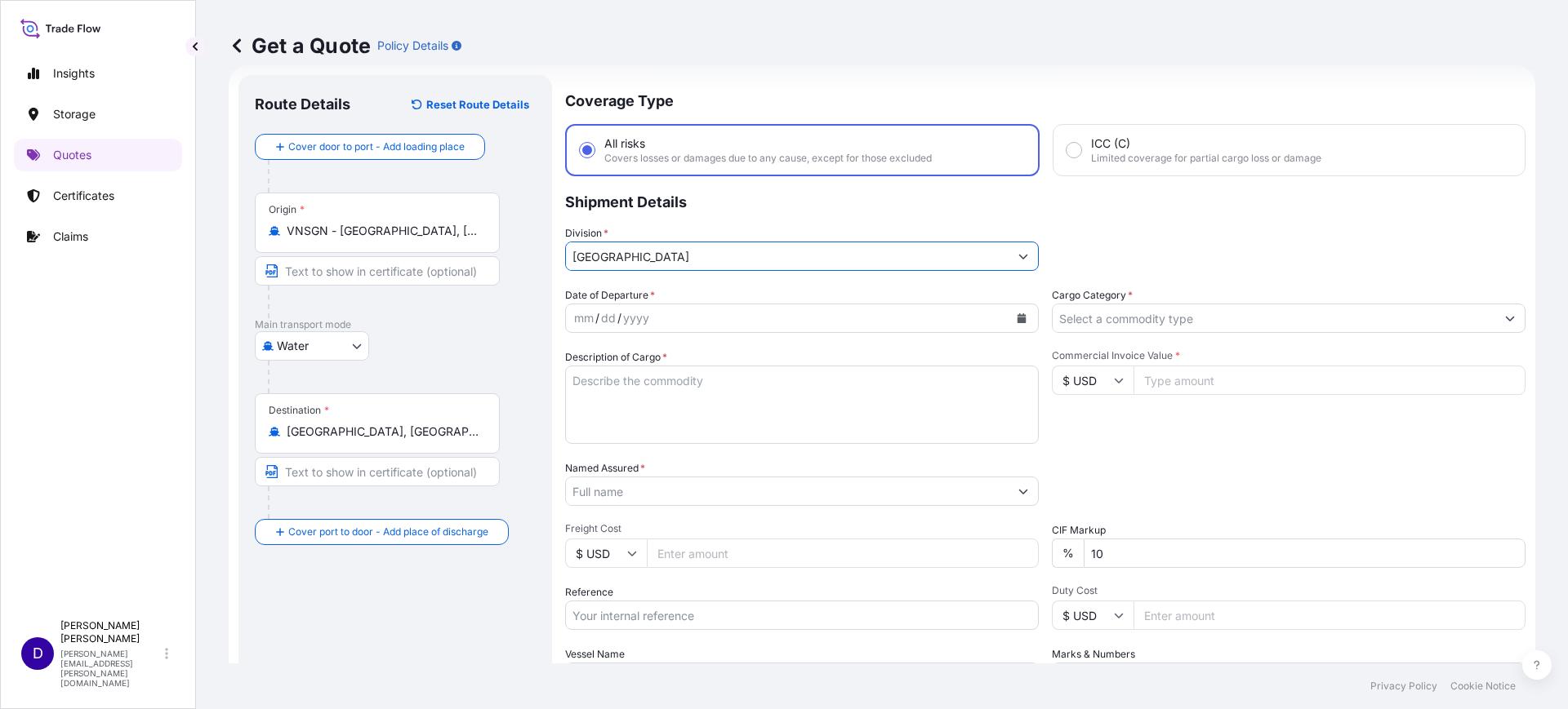
click at [661, 323] on div "mm / dd / yyyy" at bounding box center [788, 319] width 443 height 30
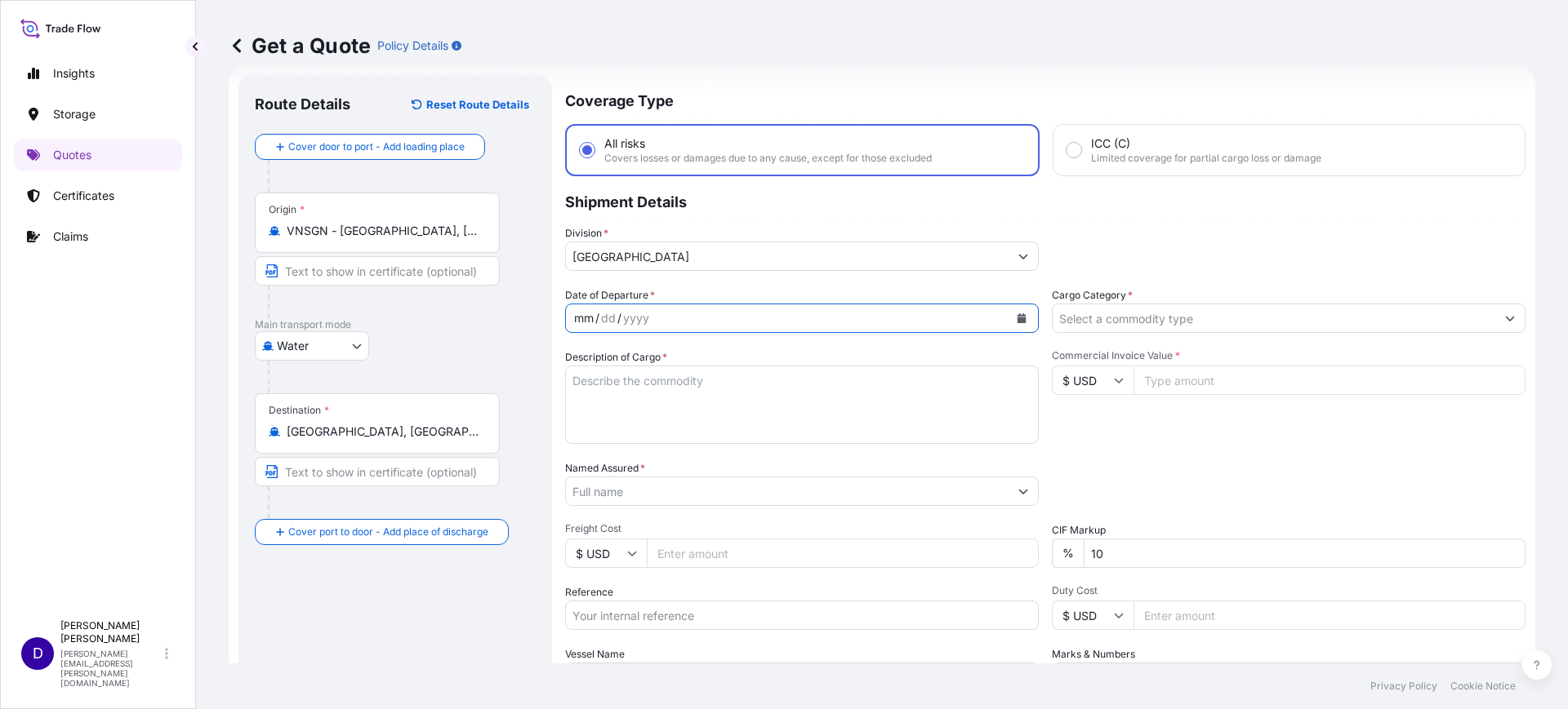
click at [1017, 321] on icon "Calendar" at bounding box center [1022, 318] width 9 height 10
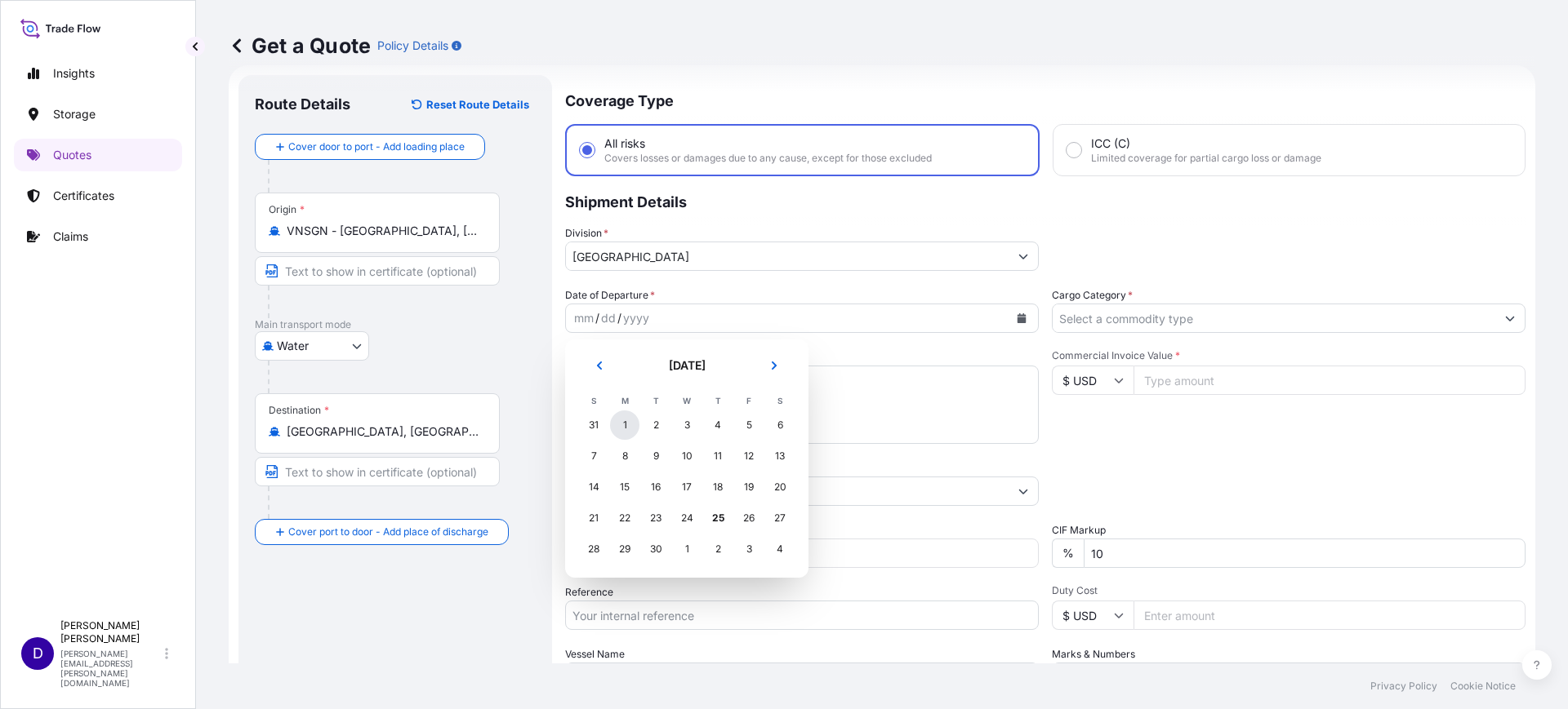
click at [616, 416] on div "1" at bounding box center [625, 425] width 30 height 30
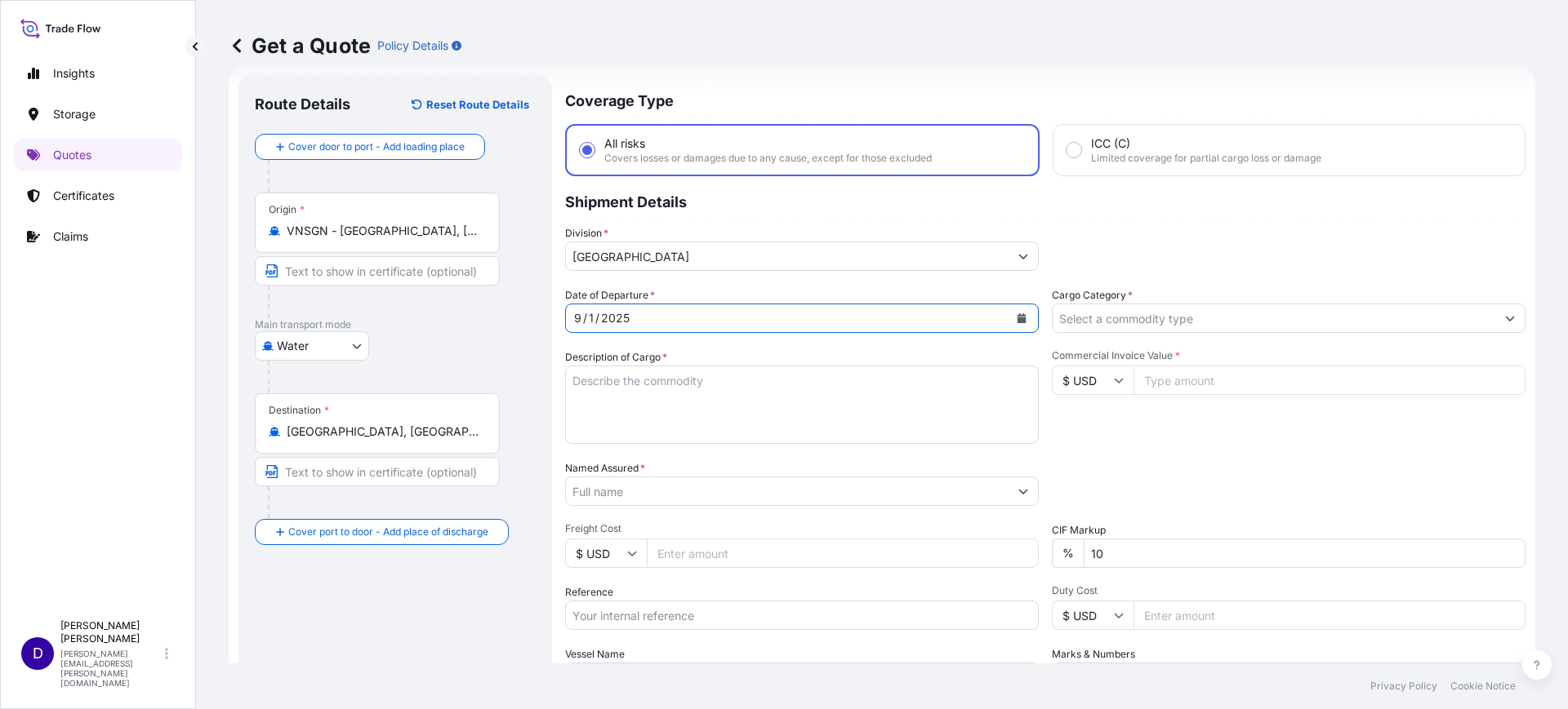
click at [1074, 323] on input "Cargo Category *" at bounding box center [1274, 319] width 443 height 30
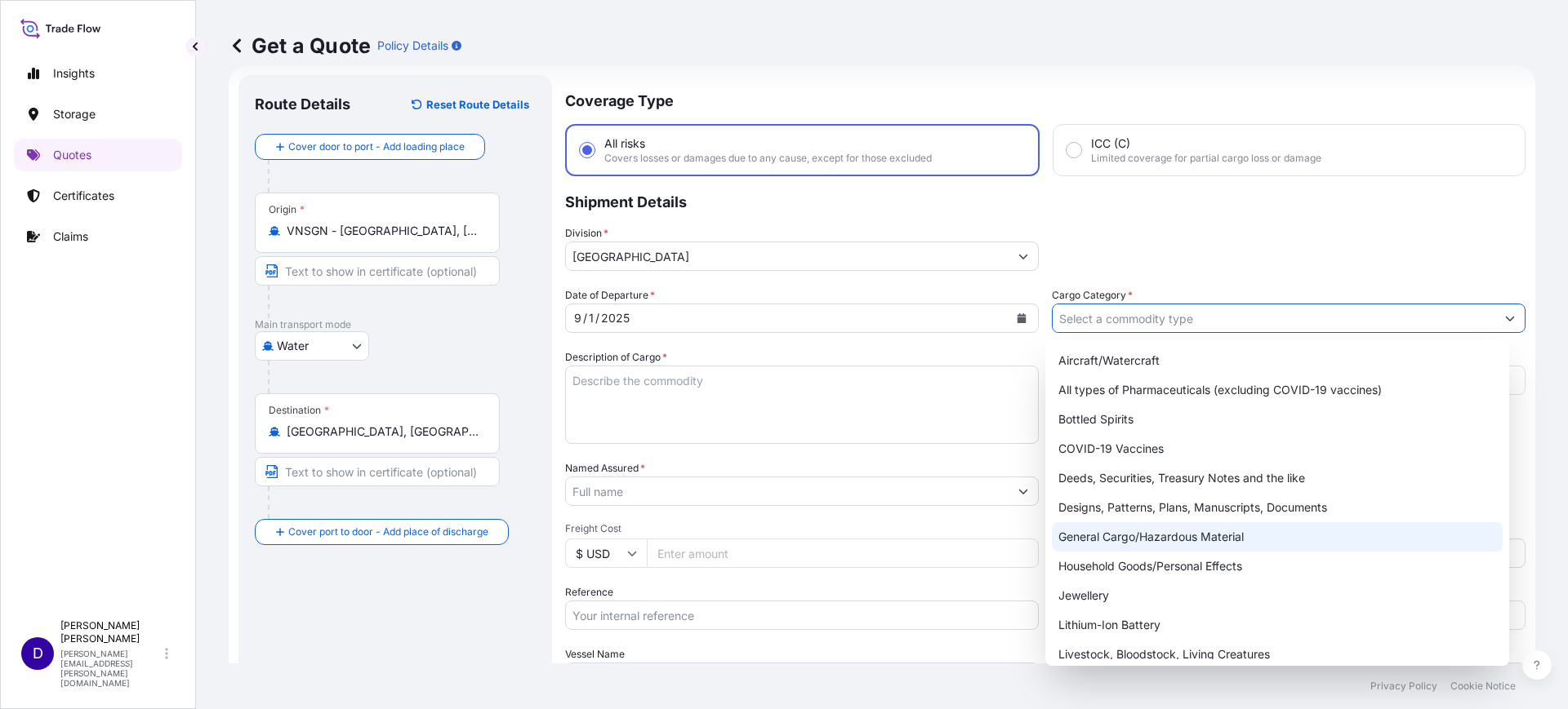
click at [1124, 533] on div "Aircraft/Watercraft All types of Pharmaceuticals (excluding COVID-19 vaccines) …" at bounding box center [1278, 640] width 452 height 588
type input "General Cargo/Hazardous Material"
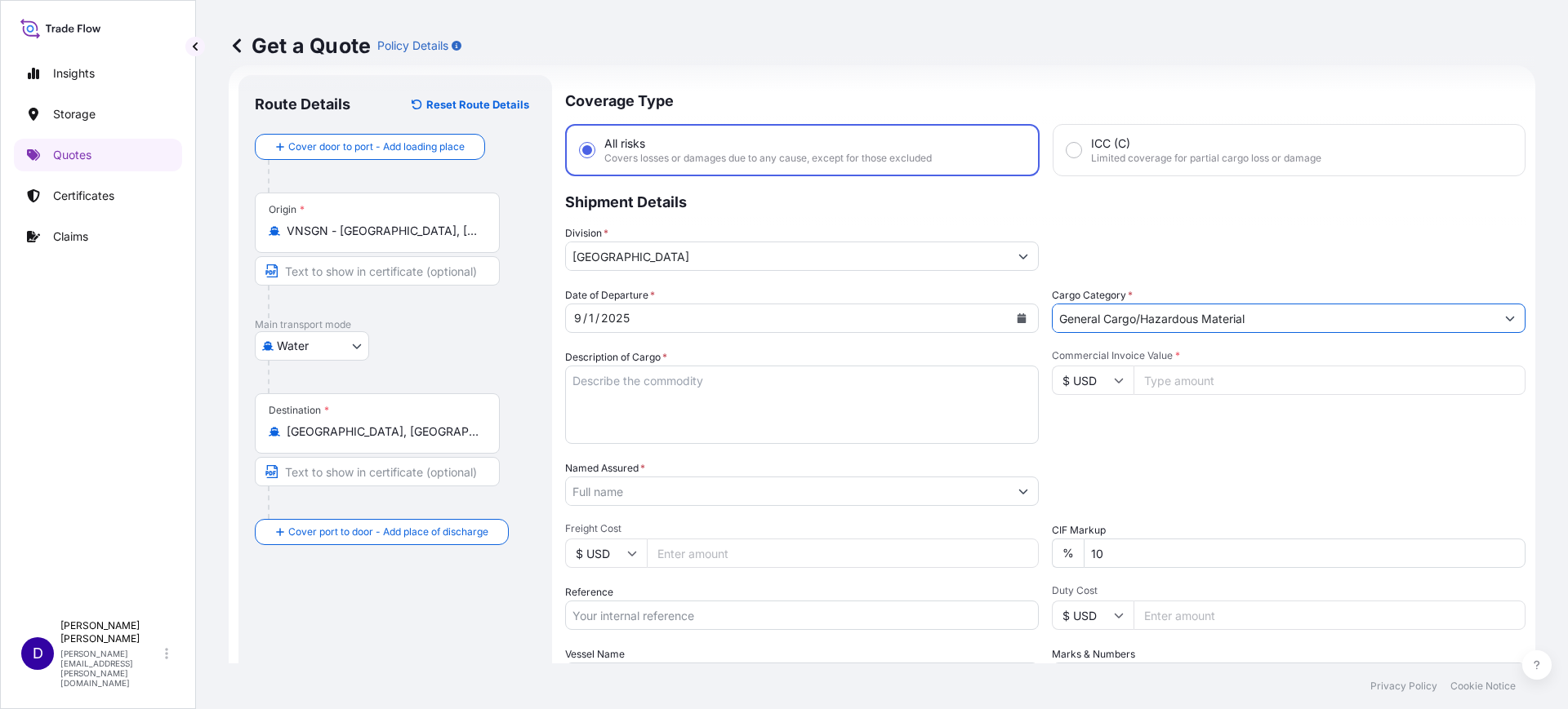
click at [747, 418] on textarea "Description of Cargo *" at bounding box center [802, 404] width 473 height 78
type textarea "B"
type textarea "BRACKET, RETAINER, HANDLE"
type input "12925.00"
click at [667, 485] on input "Named Assured *" at bounding box center [788, 491] width 443 height 30
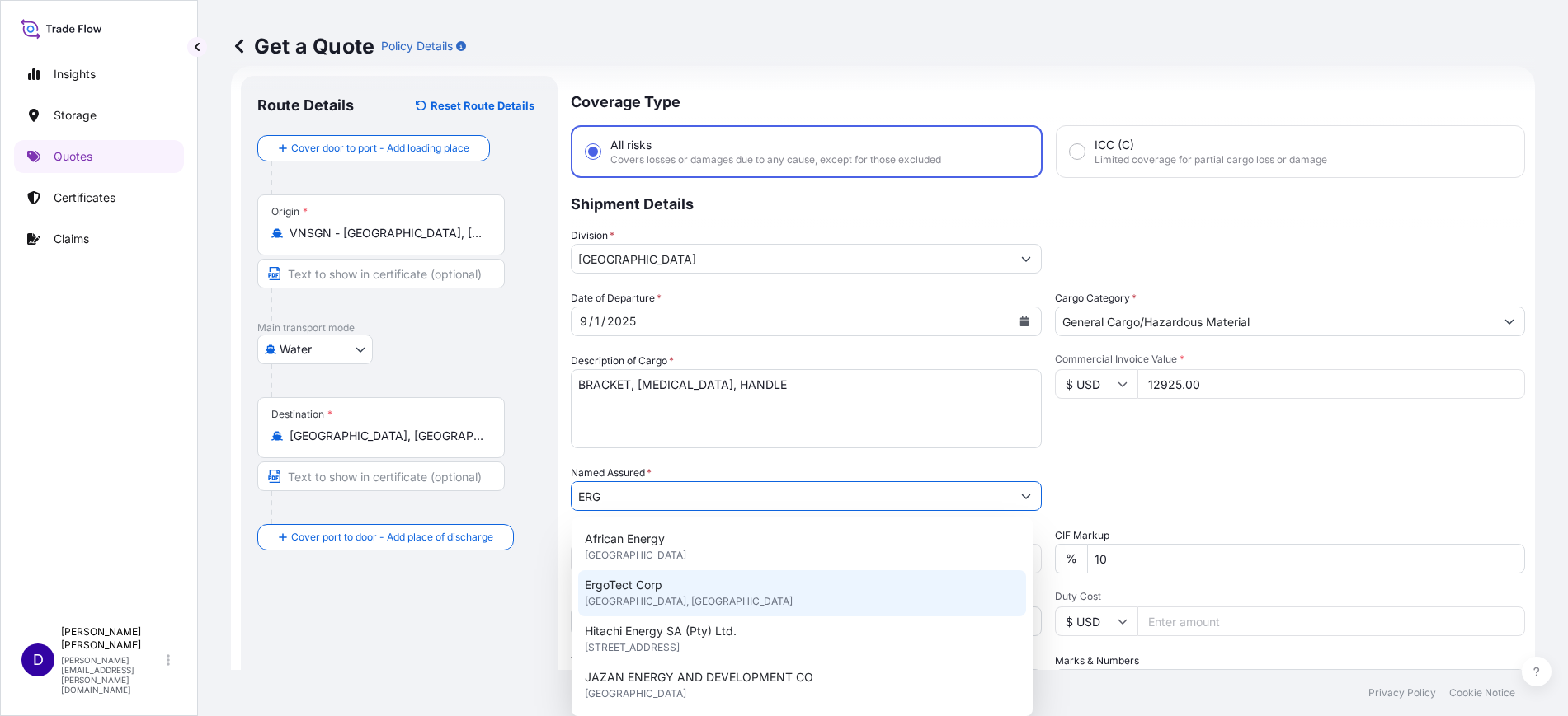
click at [648, 608] on span "Dallas, United States of America" at bounding box center [688, 602] width 208 height 16
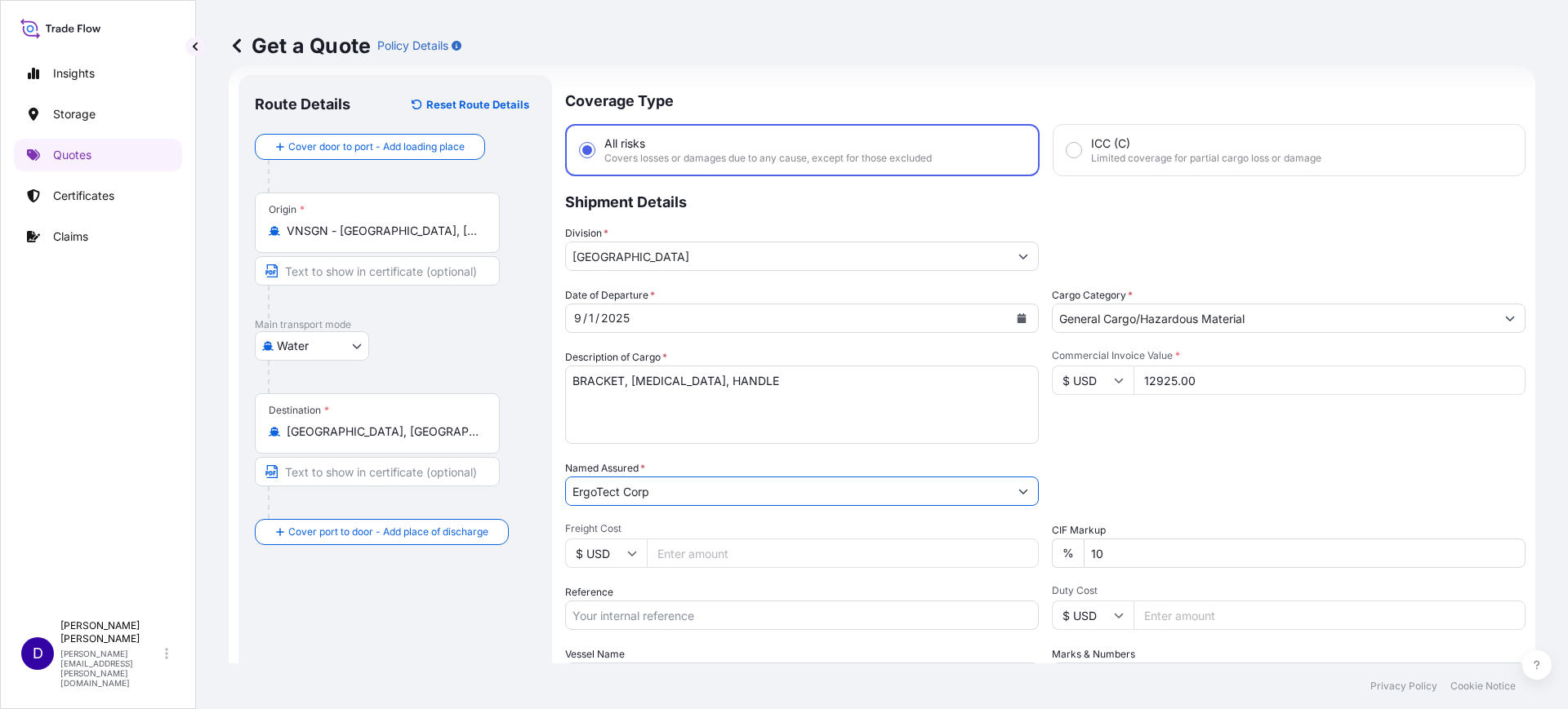
type input "ErgoTect Corp"
click at [699, 556] on input "Freight Cost" at bounding box center [843, 553] width 392 height 30
type input "1028.00"
click at [709, 613] on input "Reference" at bounding box center [802, 615] width 473 height 30
paste input "S25I157943"
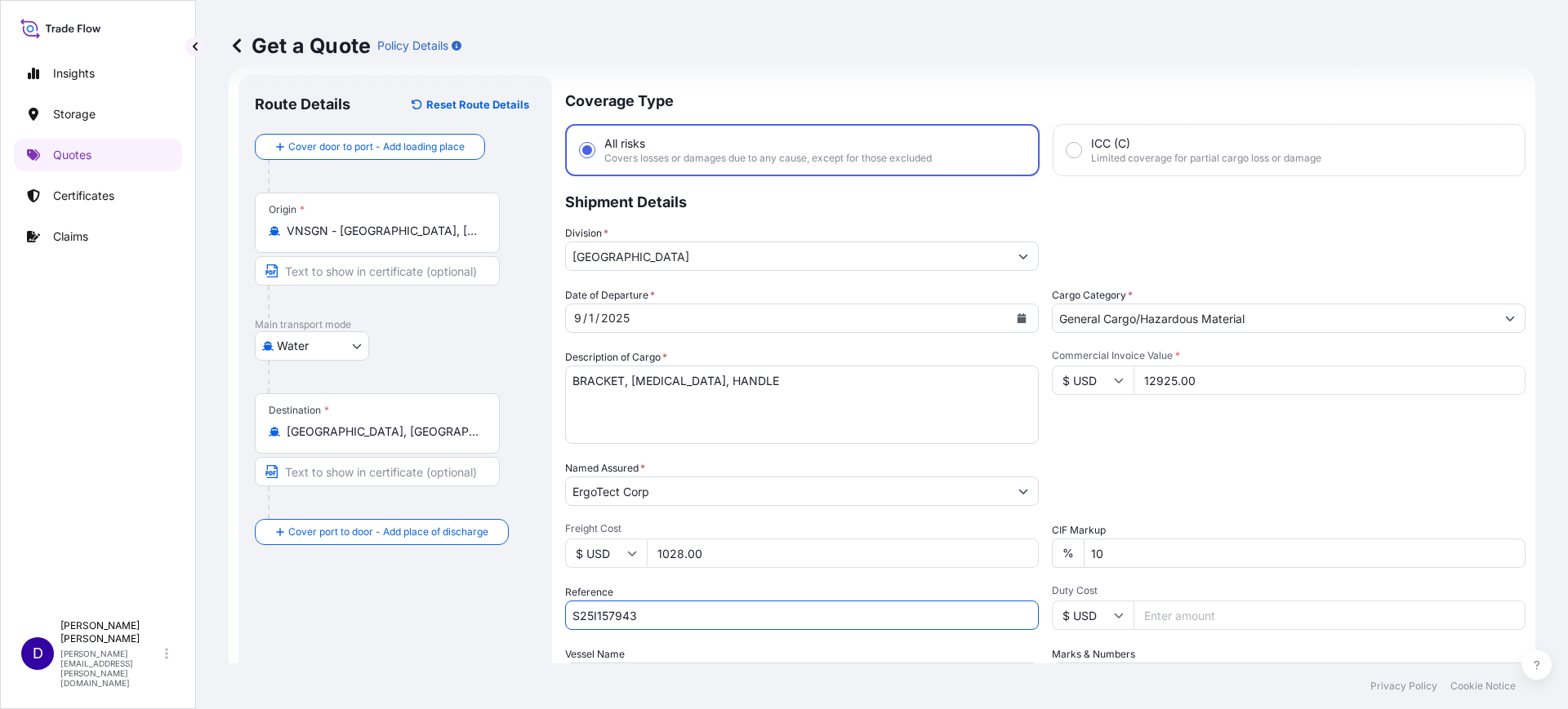
type input "S25I157943"
click at [1155, 621] on input "Duty Cost" at bounding box center [1329, 615] width 392 height 30
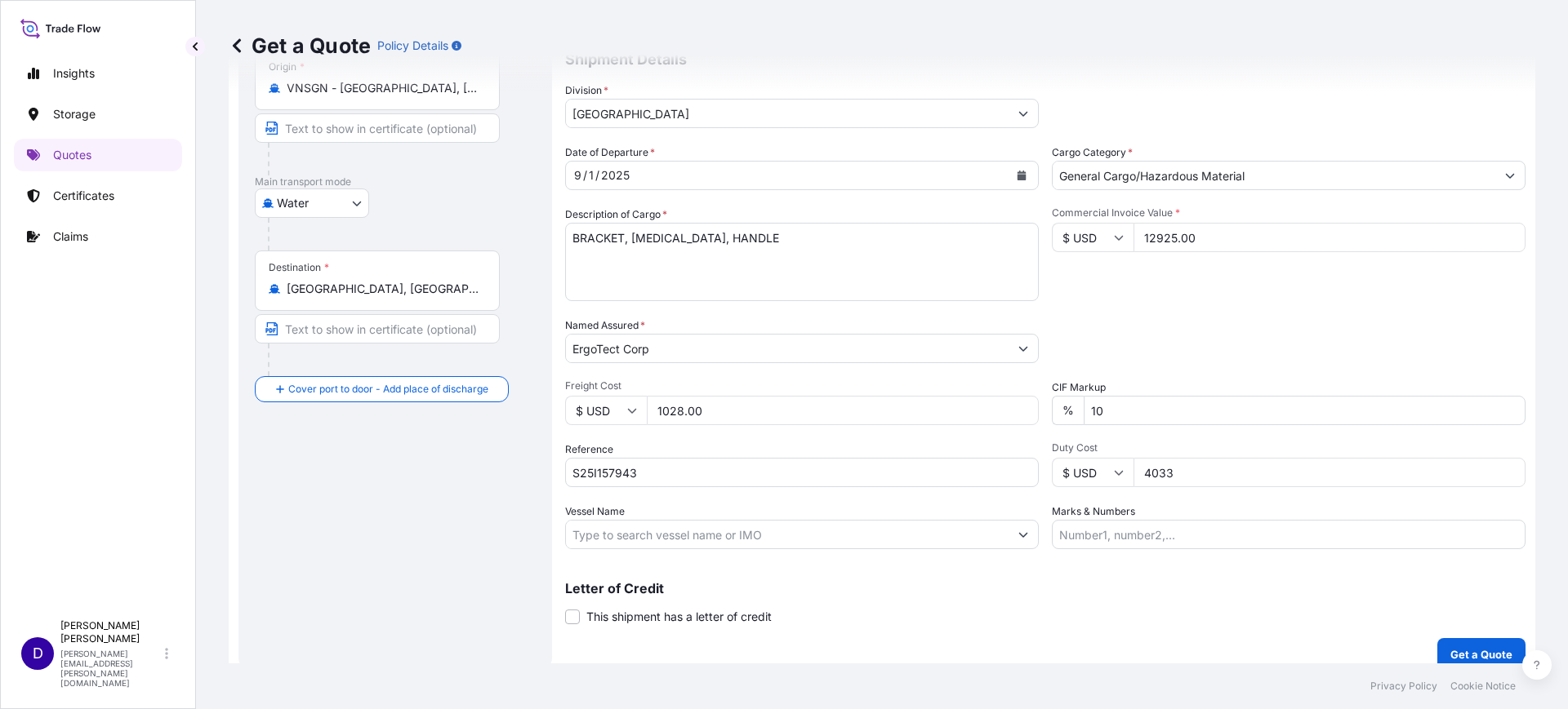
scroll to position [186, 0]
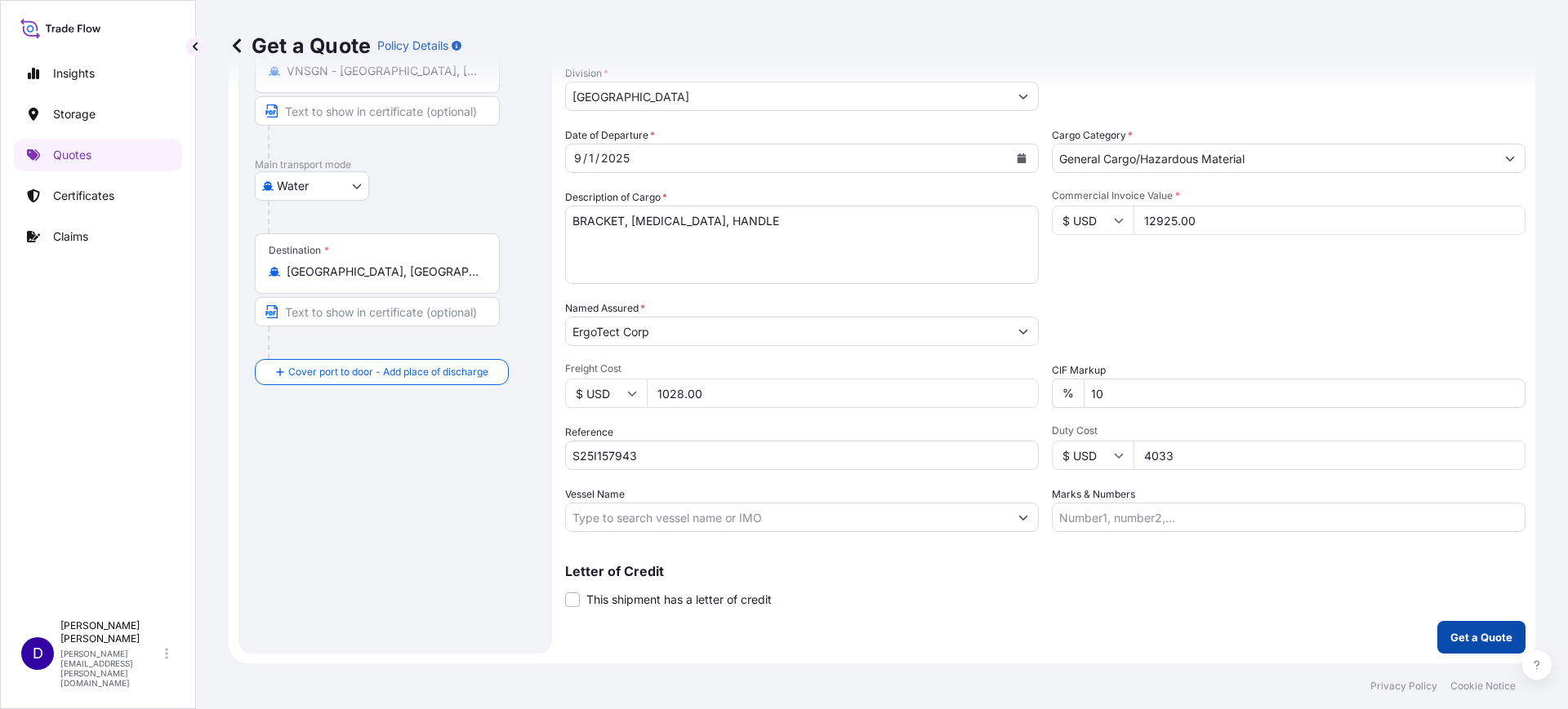
type input "4033"
click at [1450, 634] on p "Get a Quote" at bounding box center [1481, 638] width 62 height 16
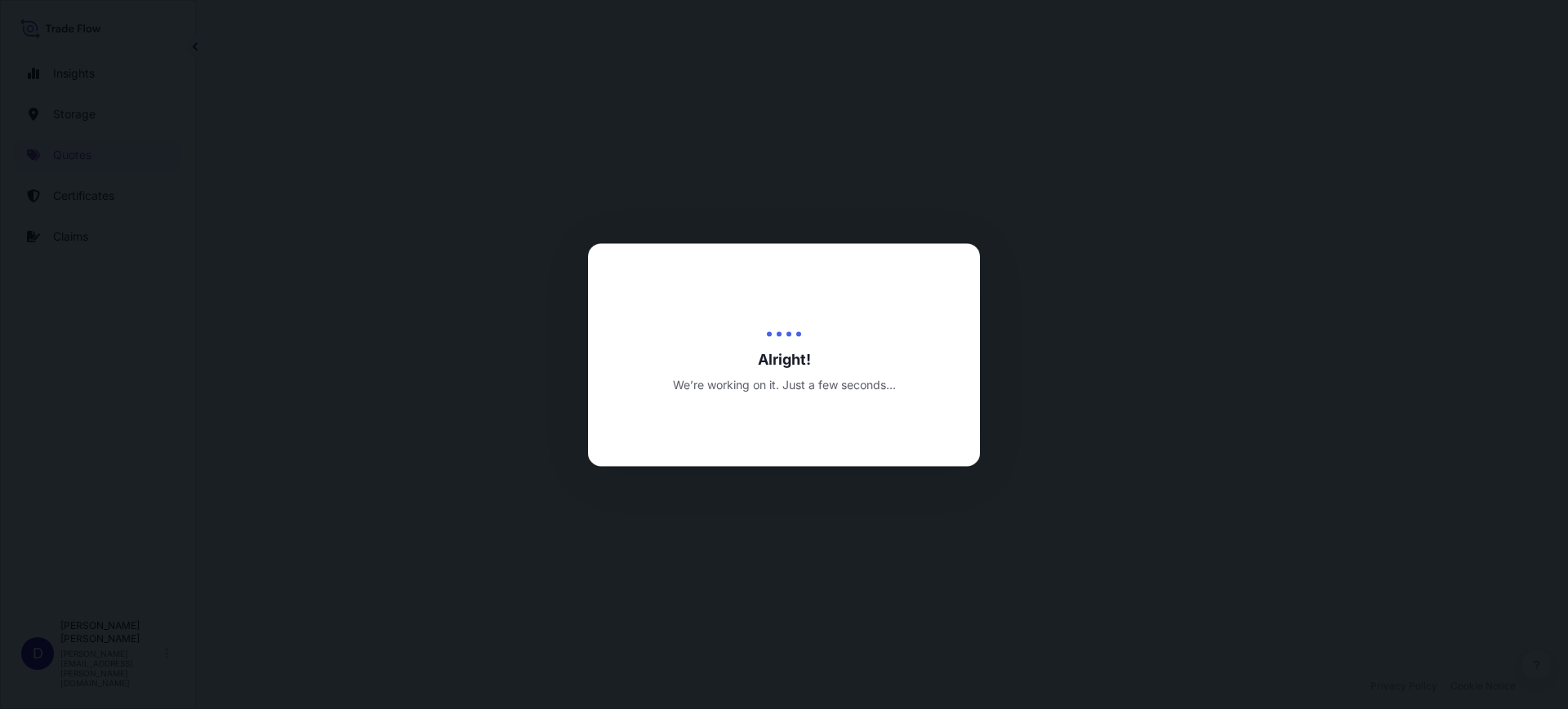
select select "Water"
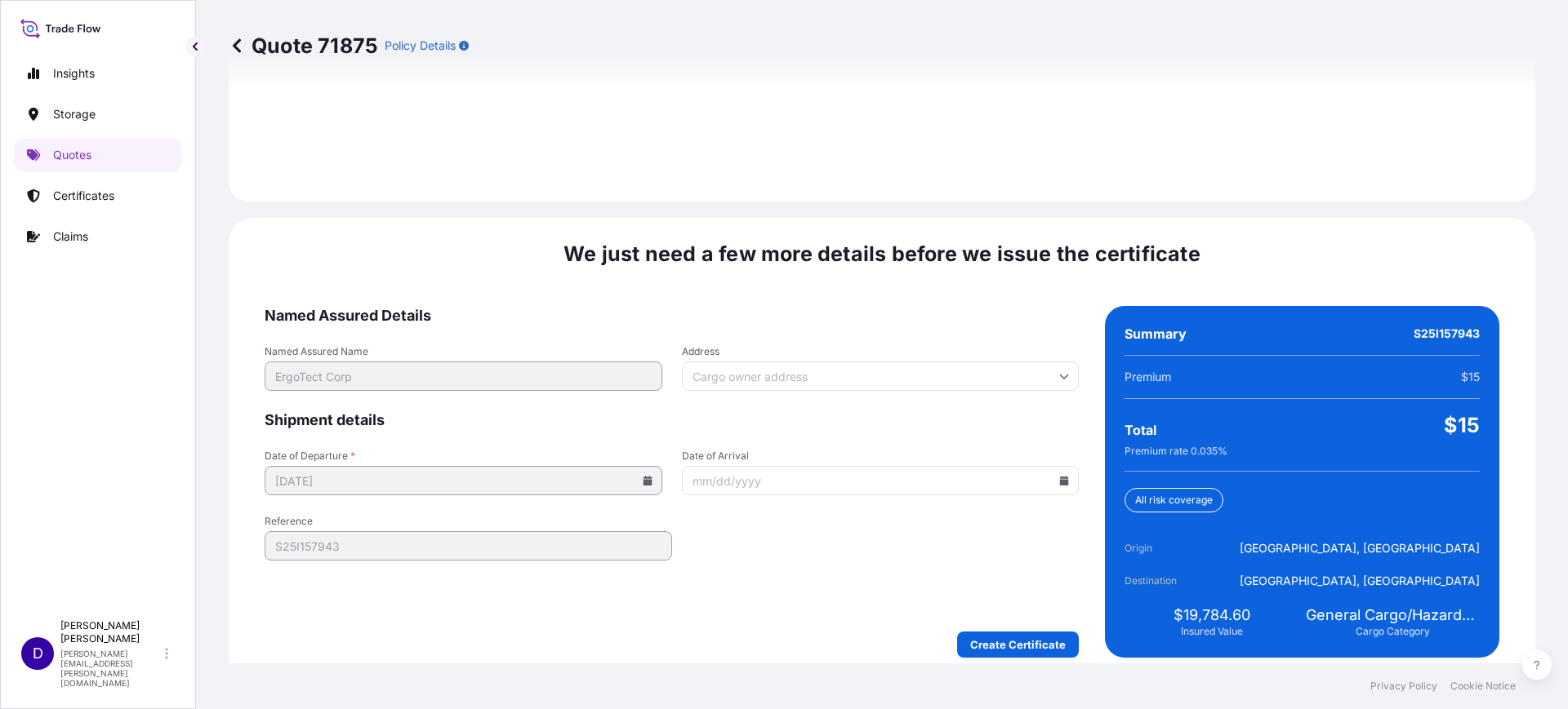
scroll to position [2384, 0]
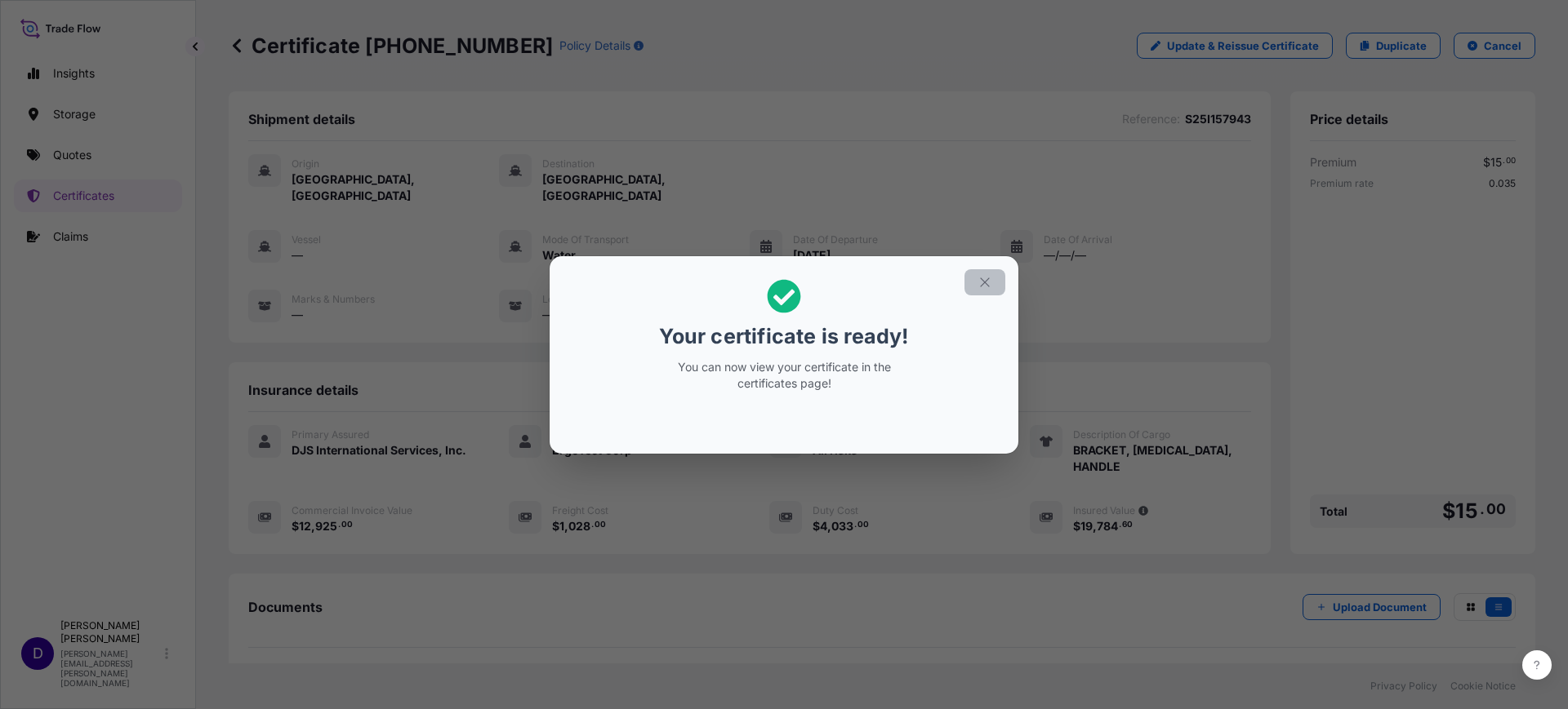
click at [977, 278] on button "button" at bounding box center [984, 282] width 41 height 26
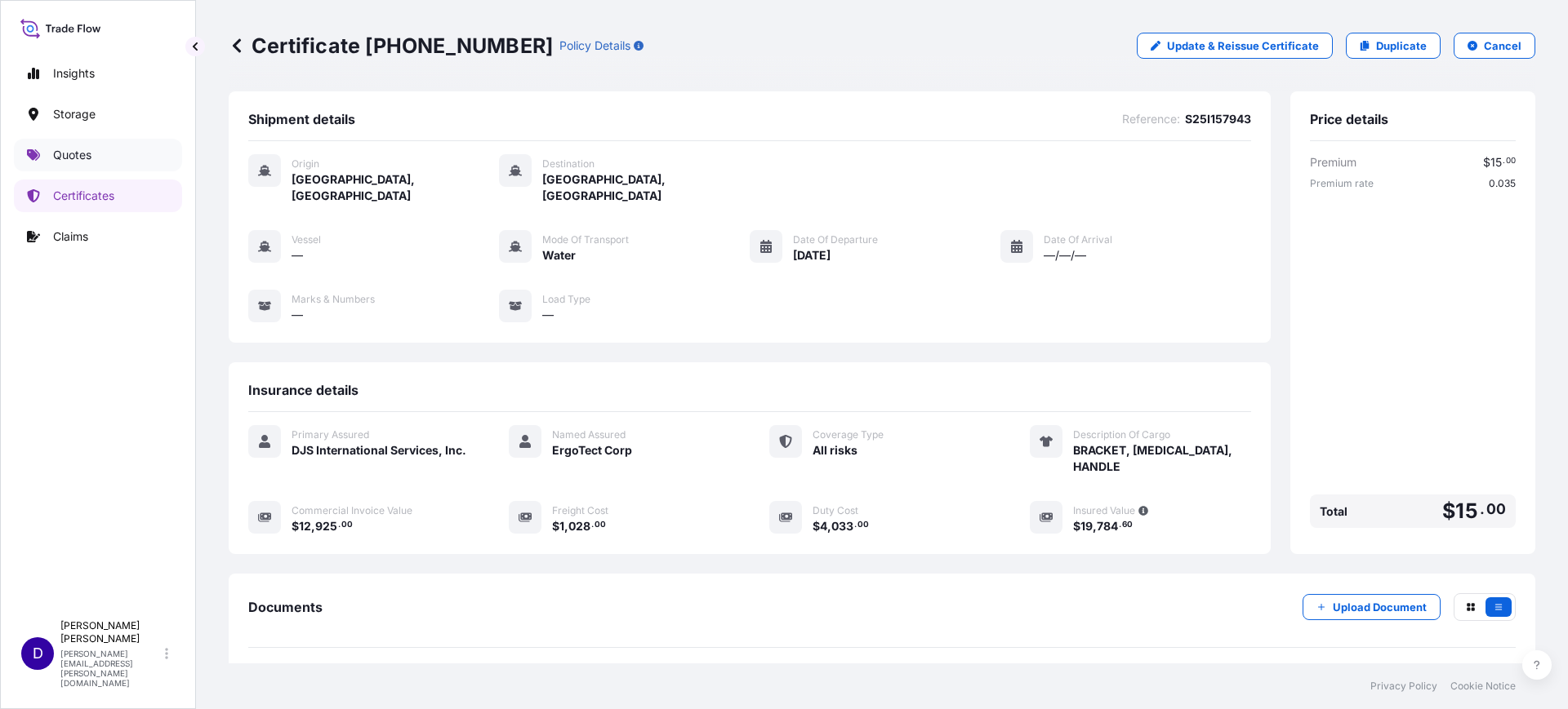
click at [100, 148] on link "Quotes" at bounding box center [97, 155] width 168 height 32
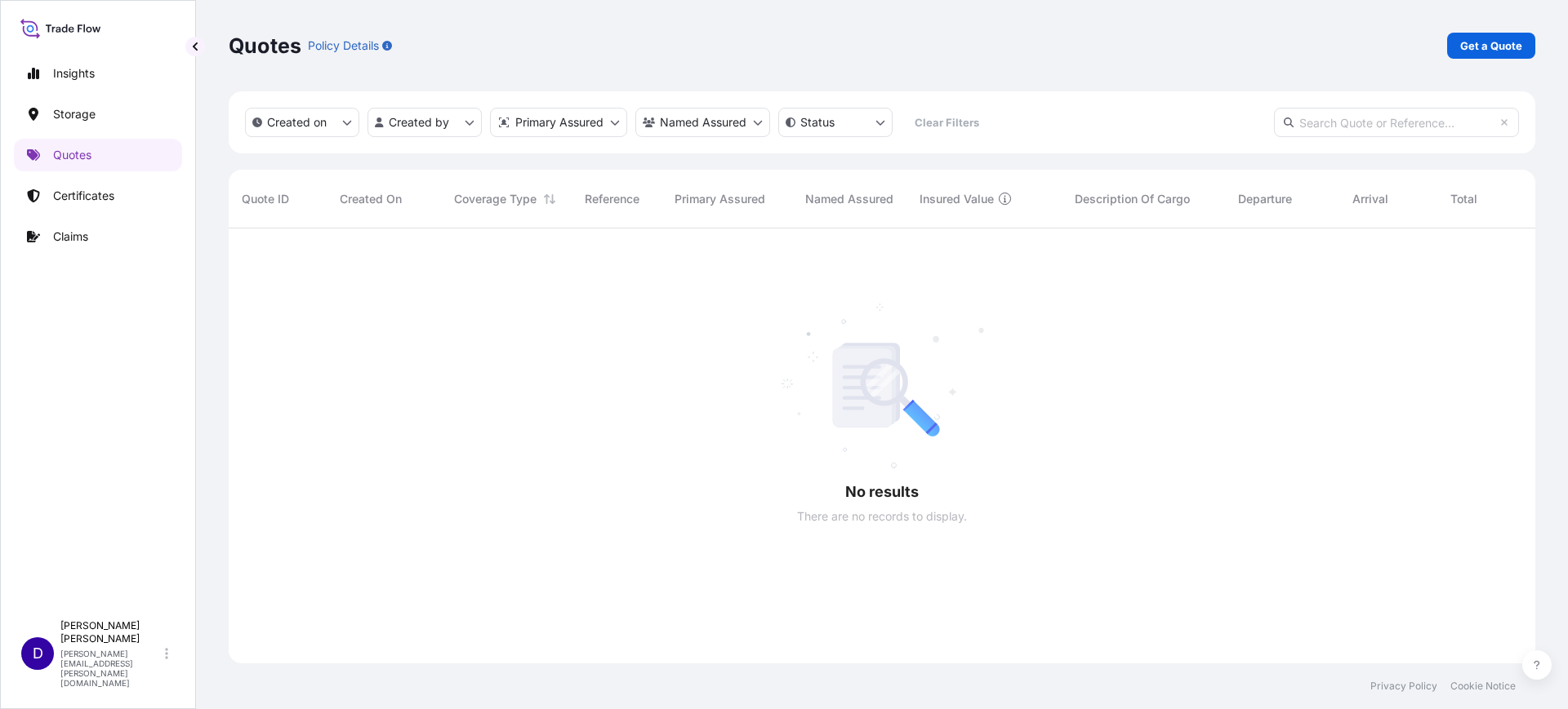
scroll to position [479, 1291]
click at [1507, 39] on p "Get a Quote" at bounding box center [1491, 46] width 62 height 16
select select "Water"
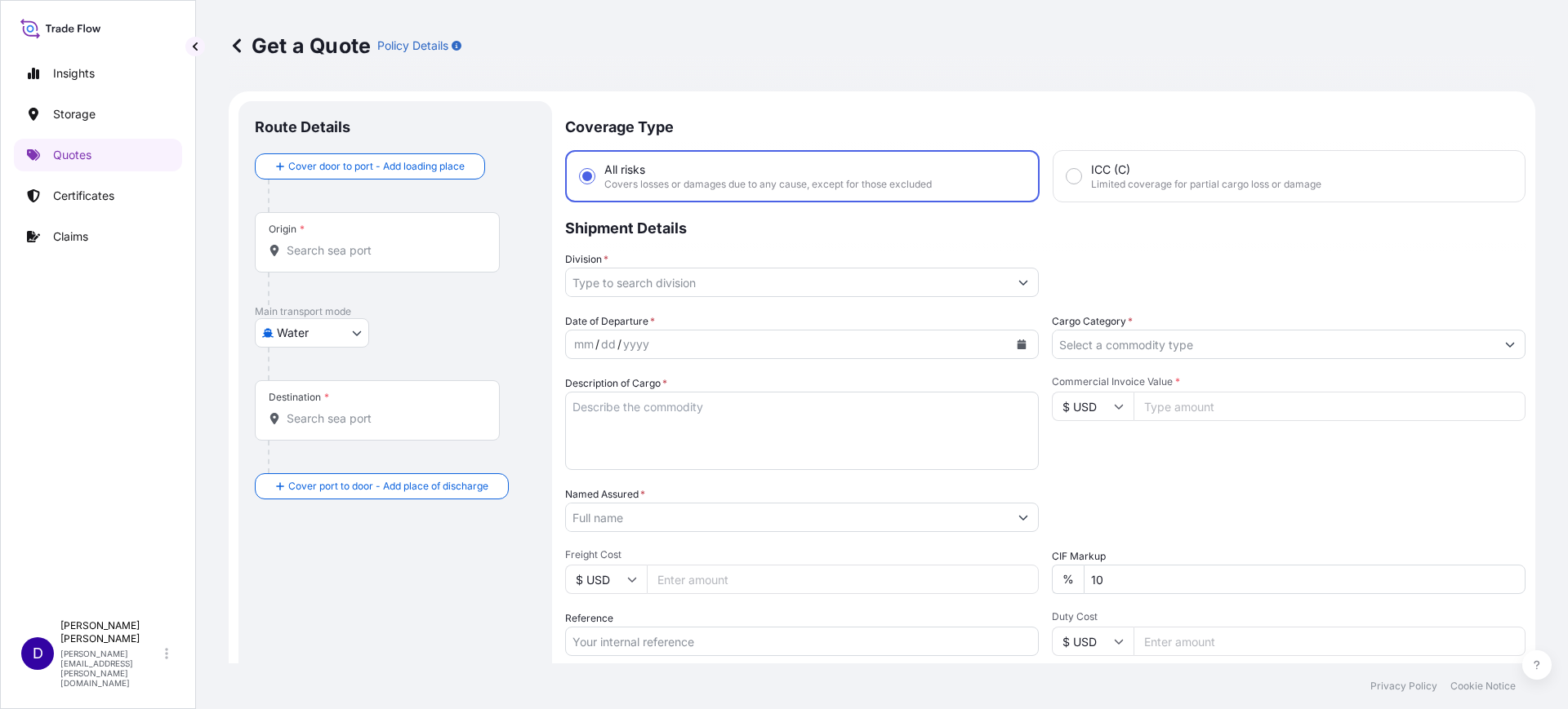
scroll to position [26, 0]
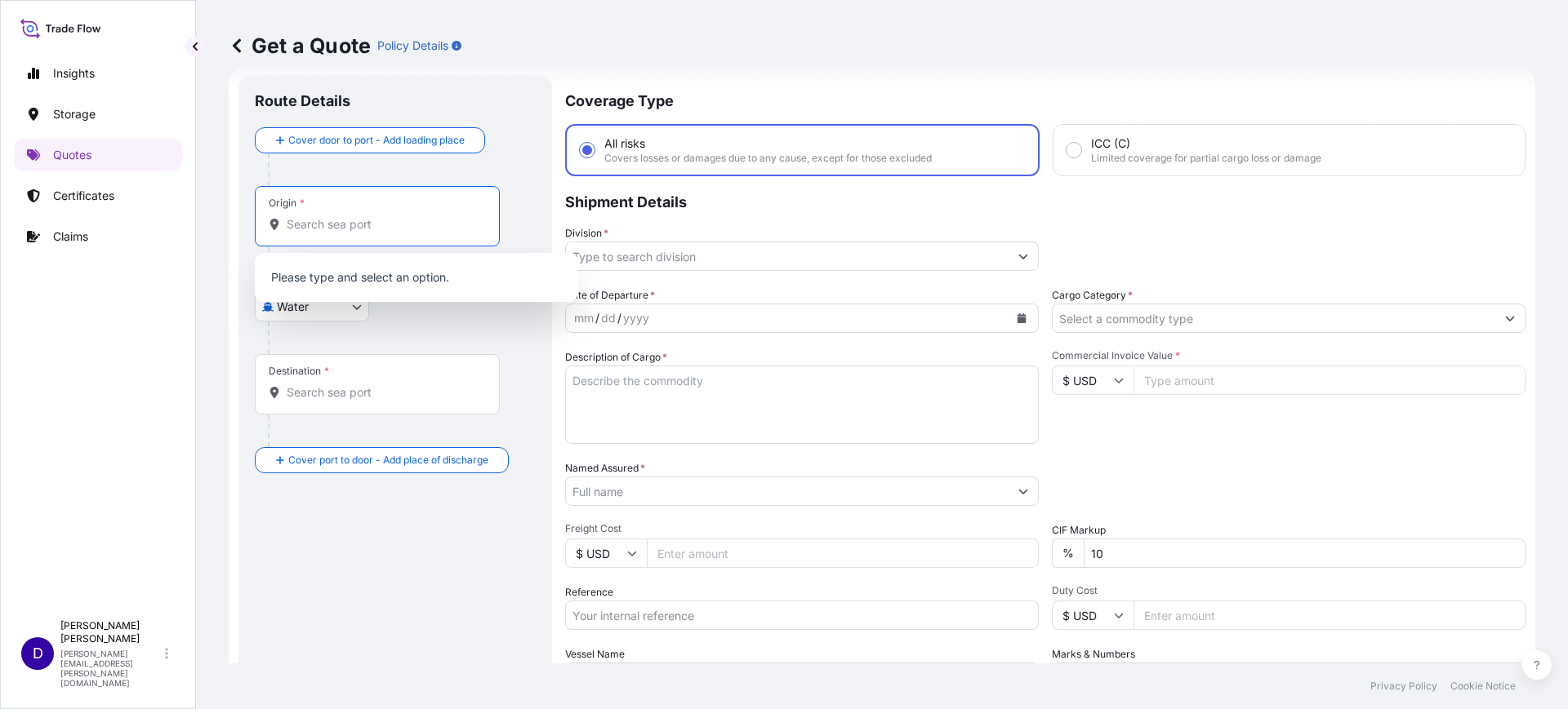
click at [296, 232] on input "Origin *" at bounding box center [383, 224] width 193 height 16
click at [432, 619] on div "Route Details Cover door to port - Add loading place Place of loading Road / In…" at bounding box center [395, 444] width 281 height 706
drag, startPoint x: 346, startPoint y: 228, endPoint x: 216, endPoint y: 194, distance: 134.4
click at [225, 217] on div "Get a Quote Policy Details Route Details Cover door to port - Add loading place…" at bounding box center [882, 332] width 1372 height 664
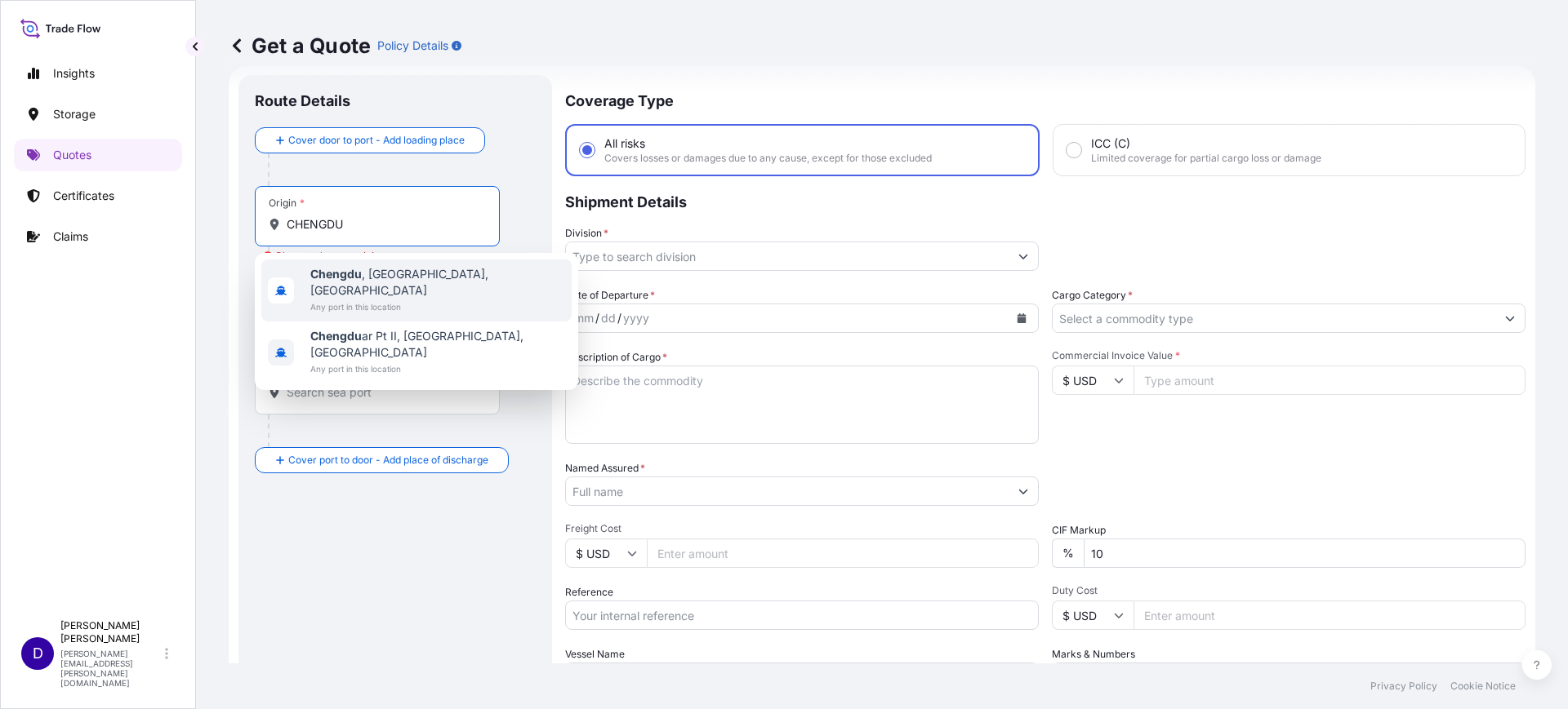
click at [424, 276] on span "Chengdu , Sichuan, China" at bounding box center [437, 283] width 255 height 32
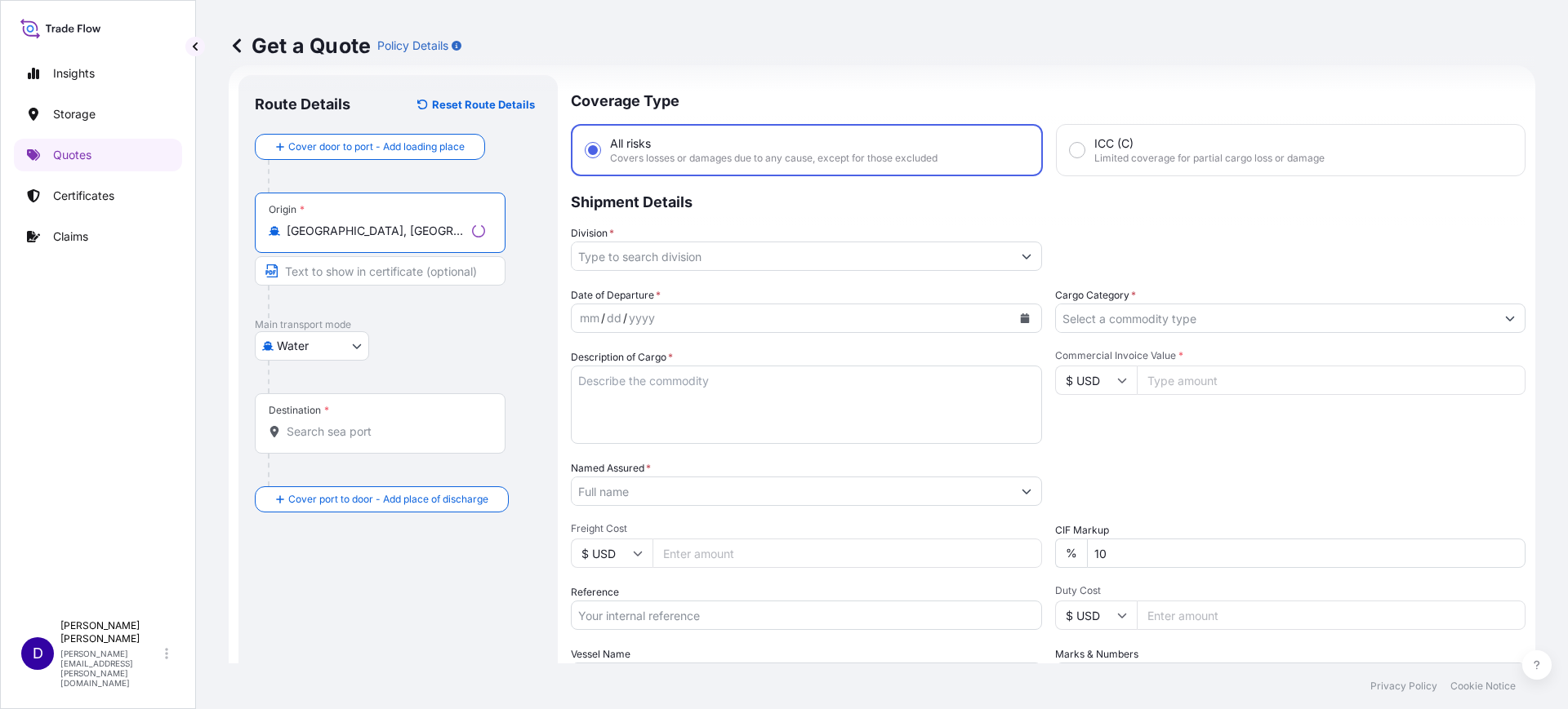
type input "Chengdu, Sichuan, China"
click at [305, 441] on div "Destination *" at bounding box center [380, 423] width 251 height 60
click at [305, 440] on input "Destination *" at bounding box center [385, 432] width 198 height 16
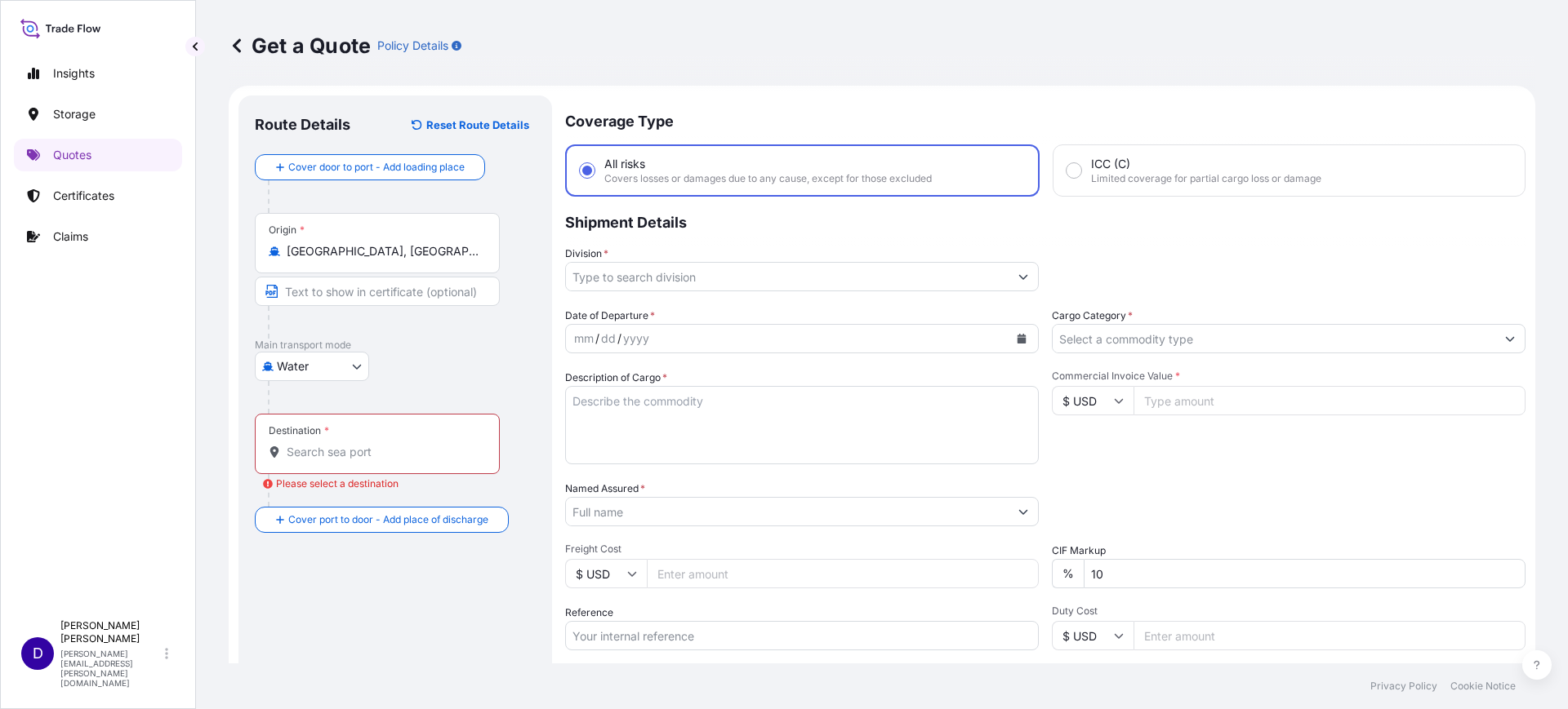
scroll to position [0, 0]
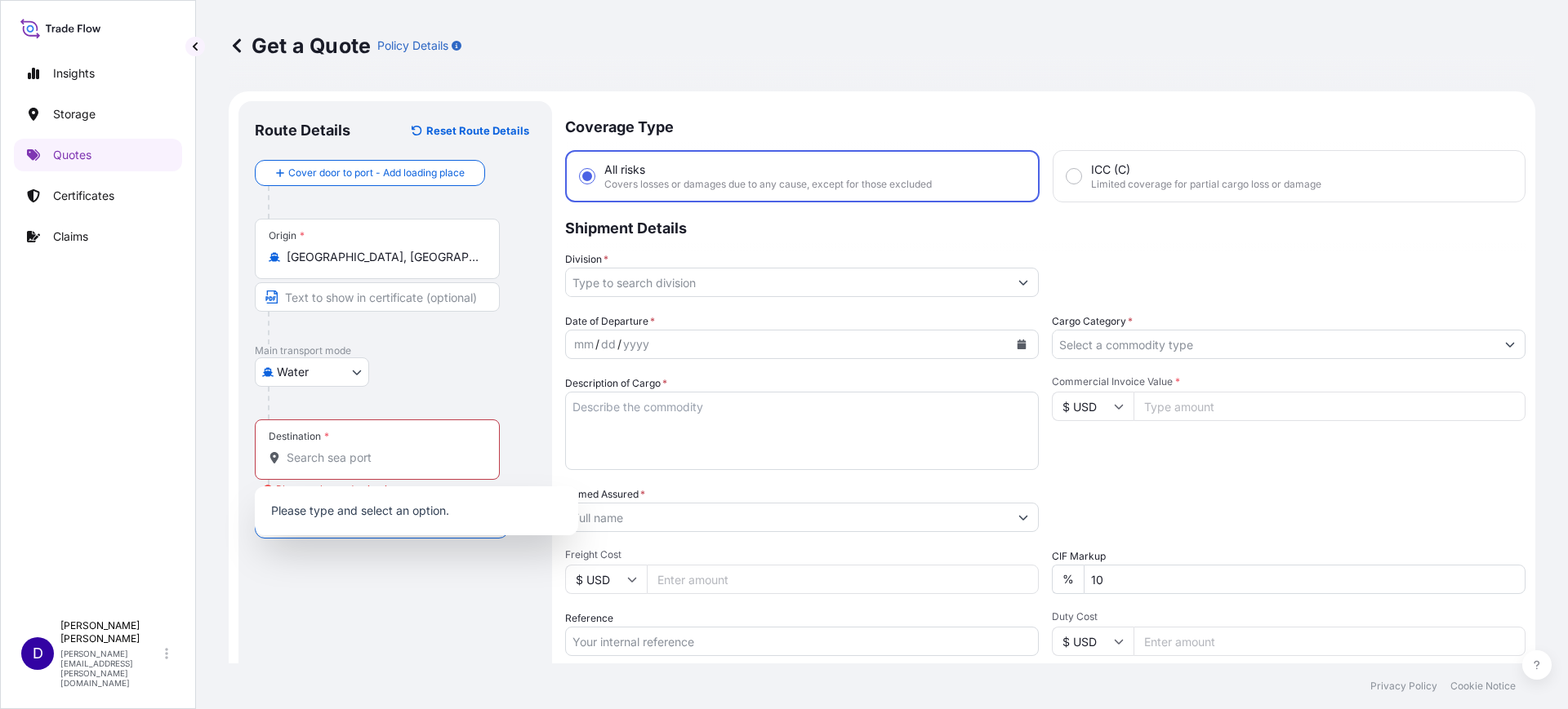
click at [347, 441] on div "Destination *" at bounding box center [377, 449] width 245 height 60
click at [347, 450] on input "Destination * Please select a destination" at bounding box center [383, 458] width 193 height 16
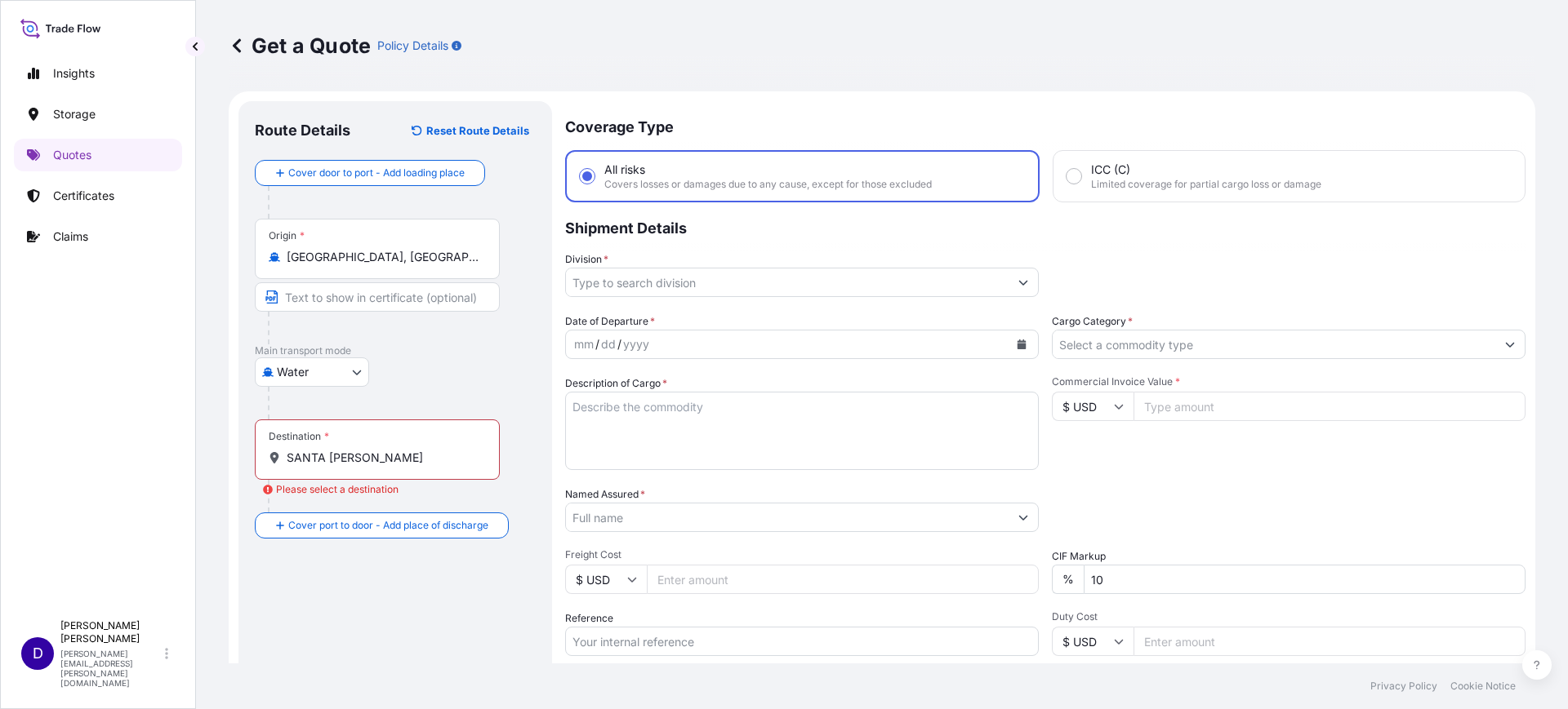
click at [402, 456] on input "SANTA TERESA" at bounding box center [383, 458] width 193 height 16
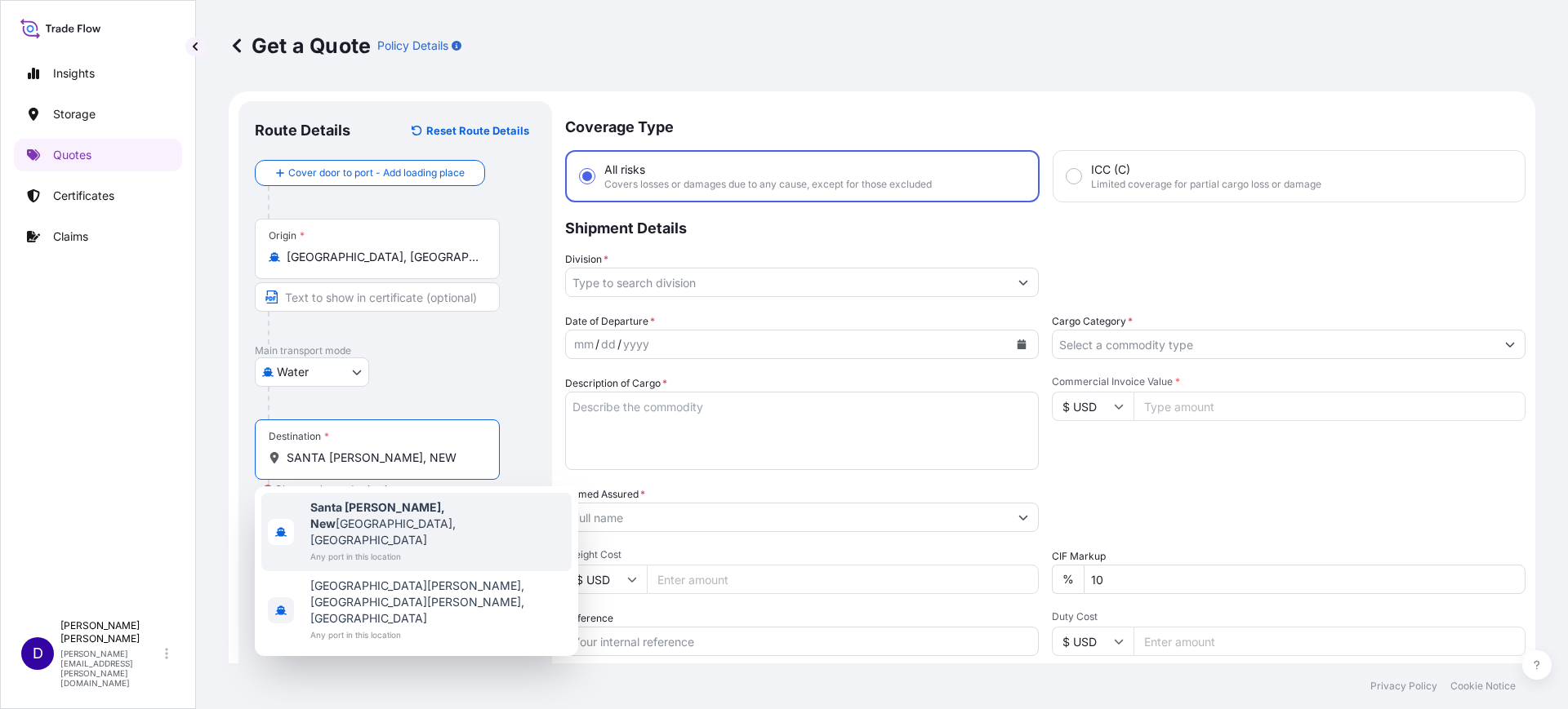
click at [464, 510] on span "Santa Teresa, New Mexico, USA" at bounding box center [437, 524] width 255 height 49
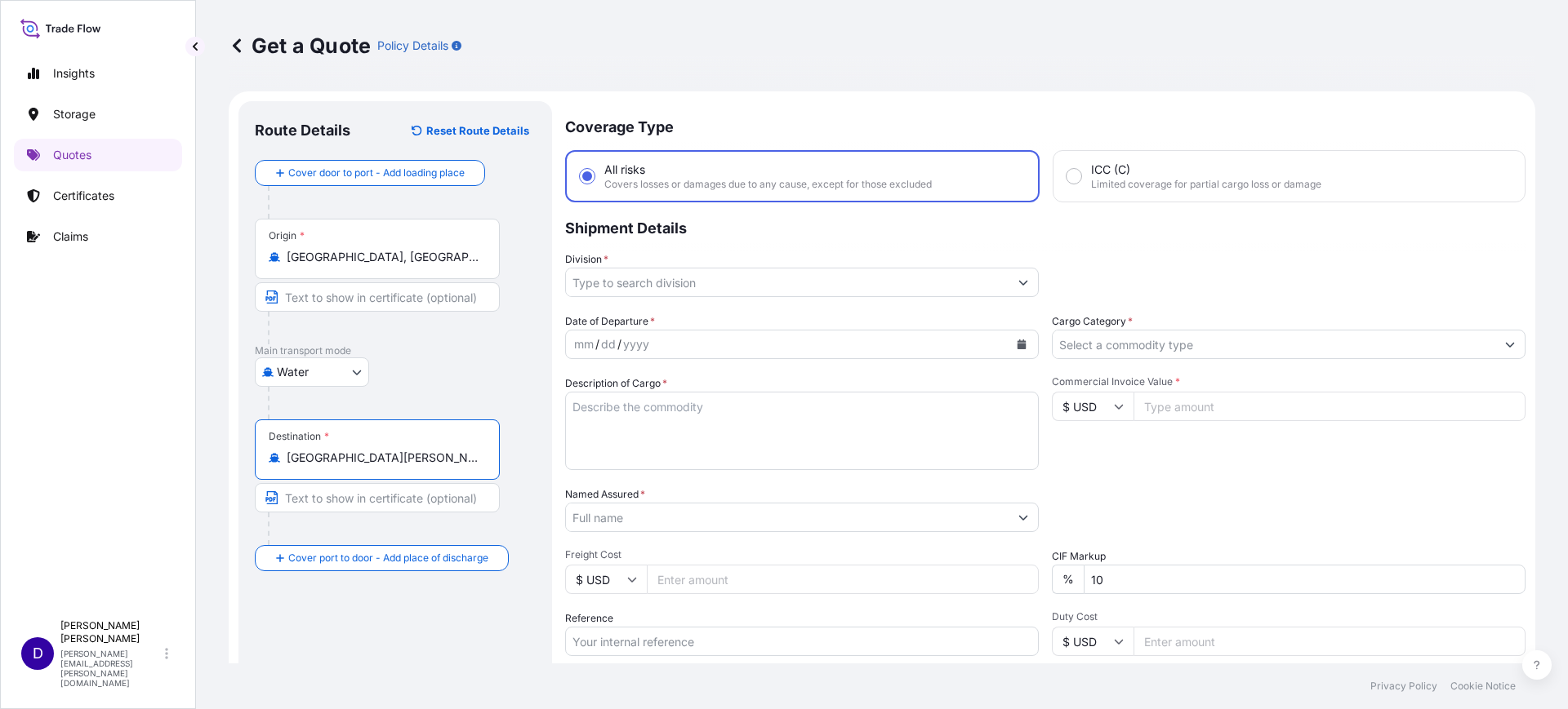
type input "Santa Teresa, New Mexico, USA"
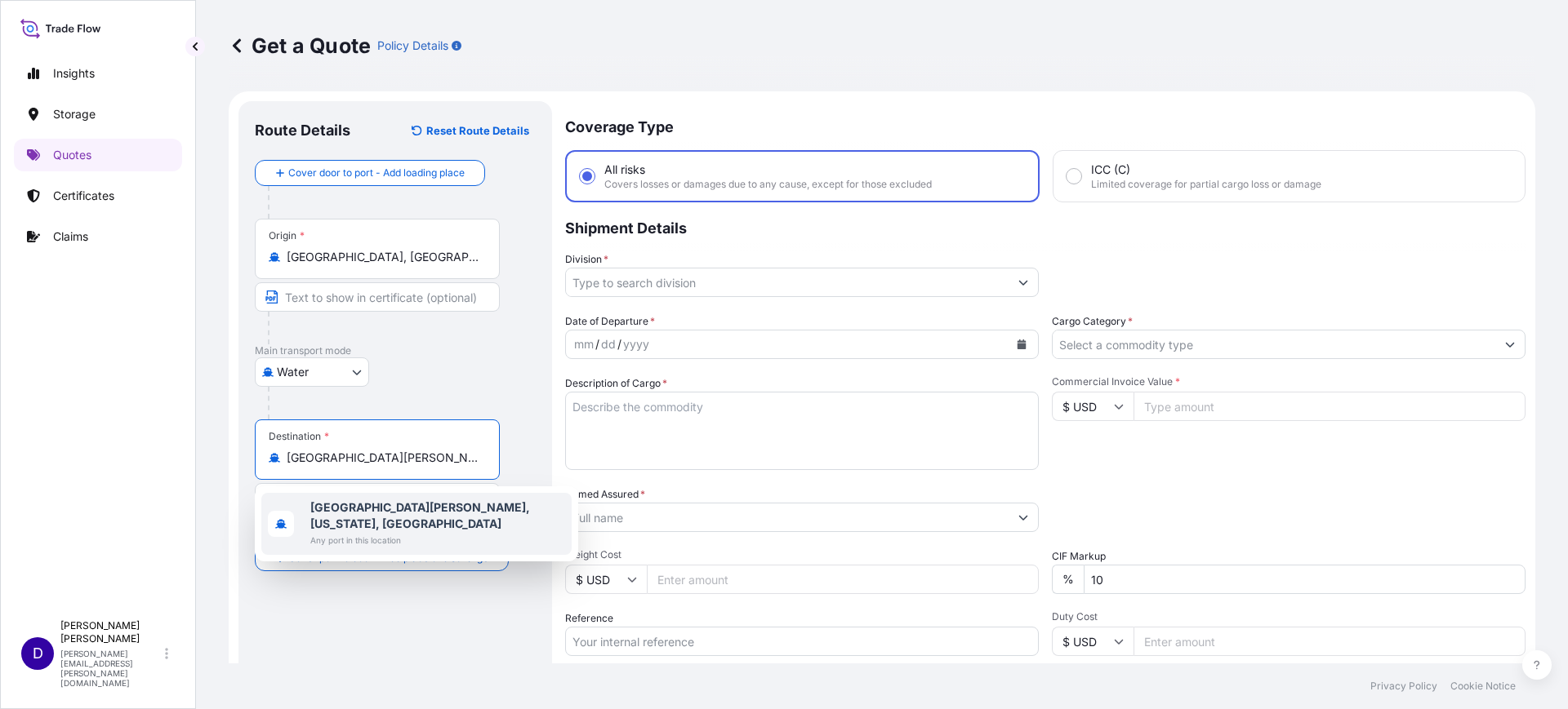
click at [448, 533] on span "Any port in this location" at bounding box center [437, 541] width 255 height 16
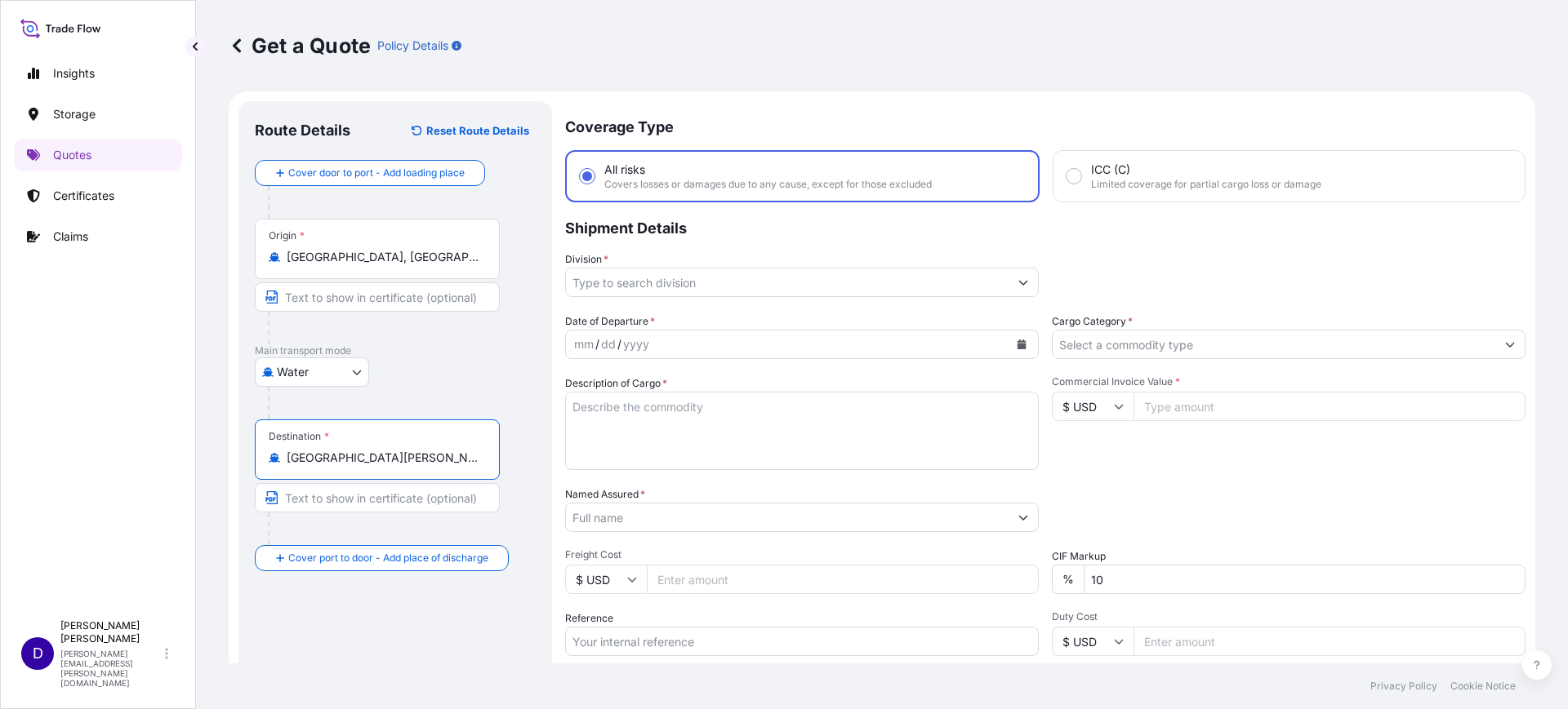
click at [691, 283] on input "Division *" at bounding box center [788, 283] width 443 height 30
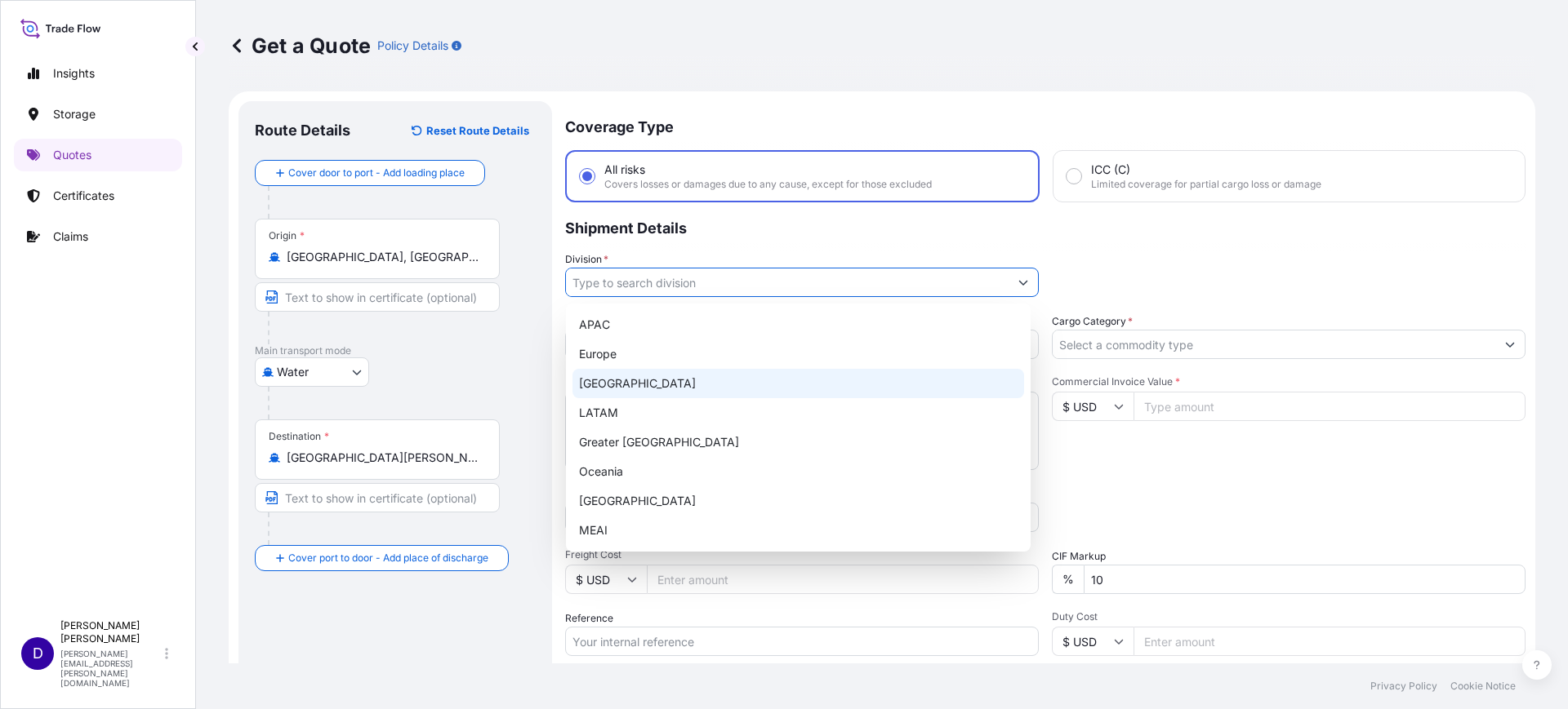
click at [612, 382] on div "North America" at bounding box center [798, 383] width 452 height 30
type input "North America"
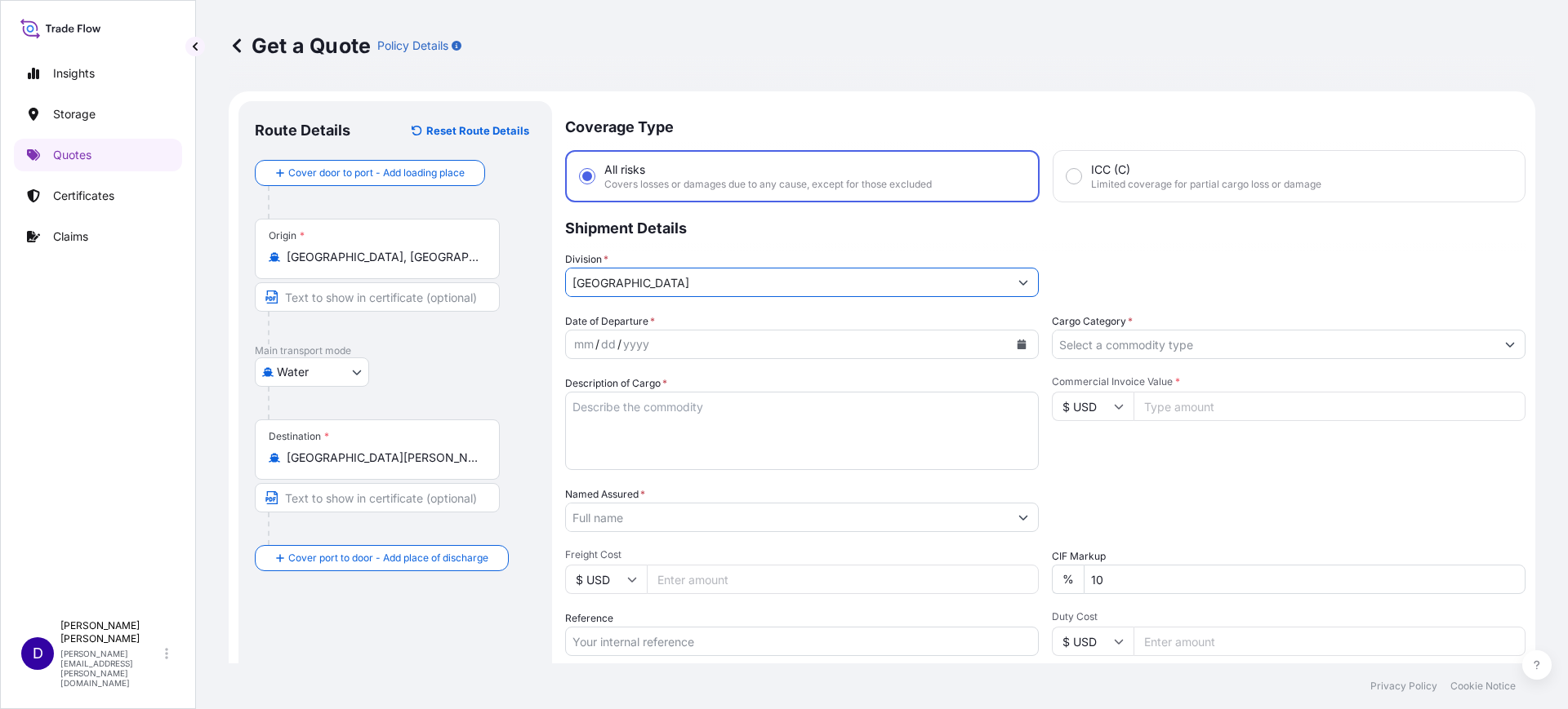
click at [1017, 346] on icon "Calendar" at bounding box center [1022, 344] width 9 height 10
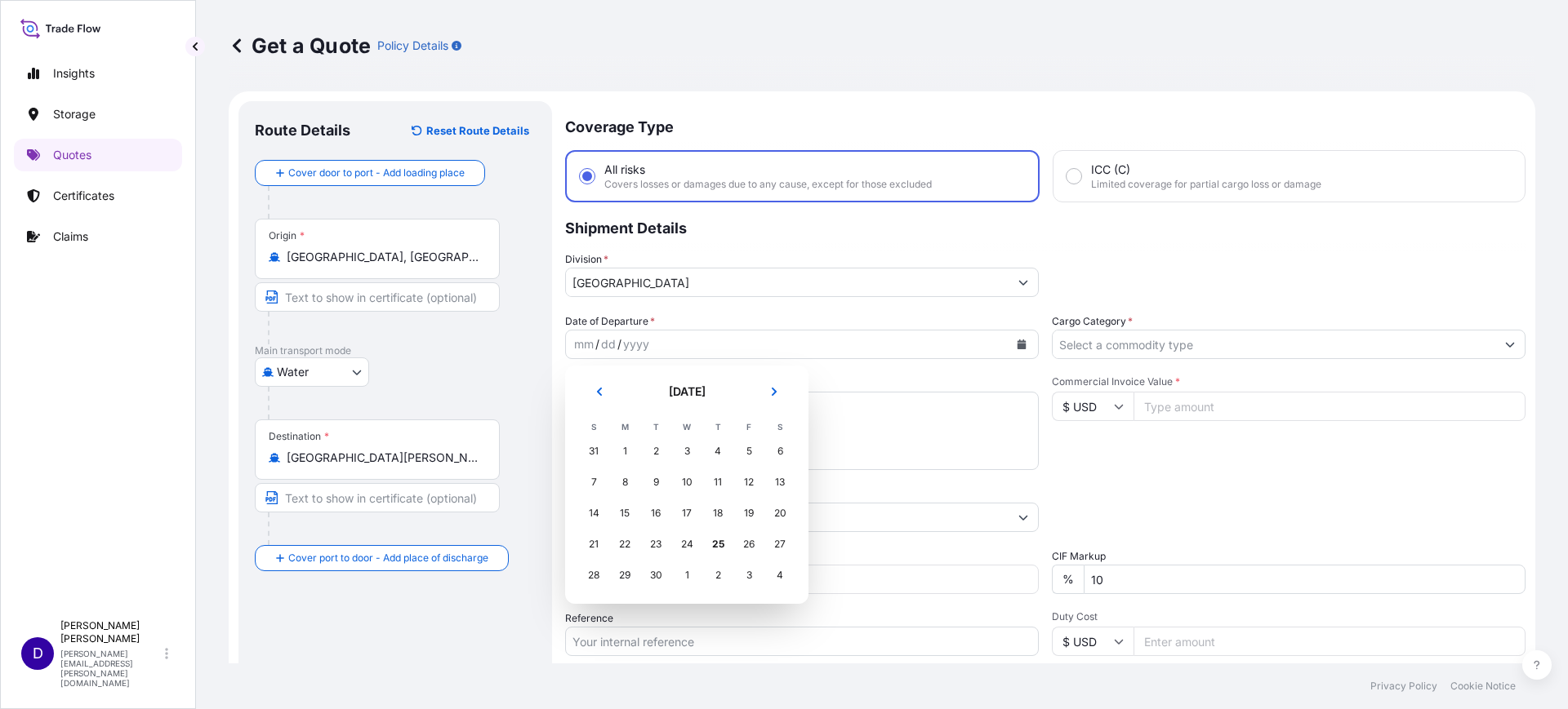
click at [589, 449] on div "31" at bounding box center [593, 451] width 30 height 30
click at [599, 383] on button "Previous" at bounding box center [599, 391] width 36 height 26
click at [591, 601] on div "31" at bounding box center [593, 606] width 30 height 30
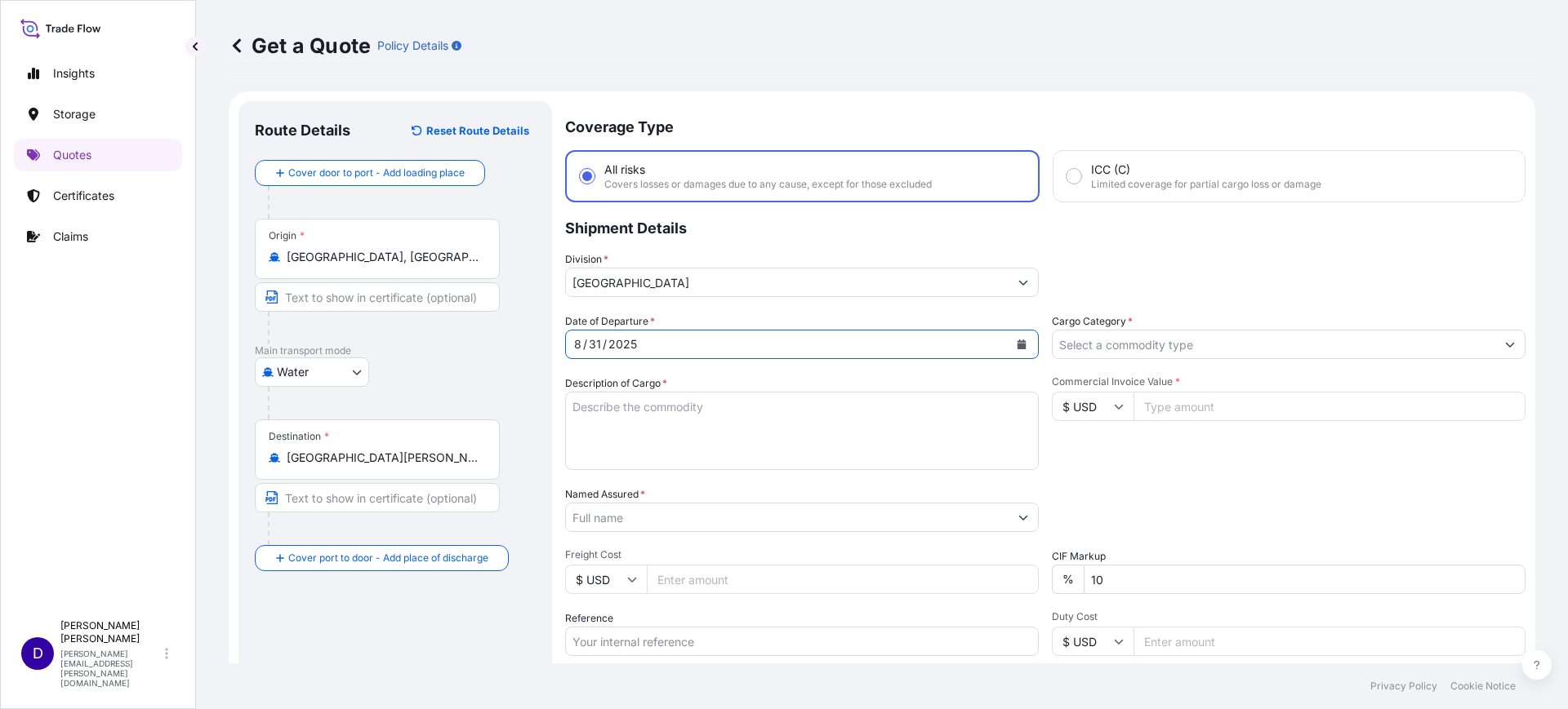
click at [1127, 348] on input "Cargo Category *" at bounding box center [1274, 345] width 443 height 30
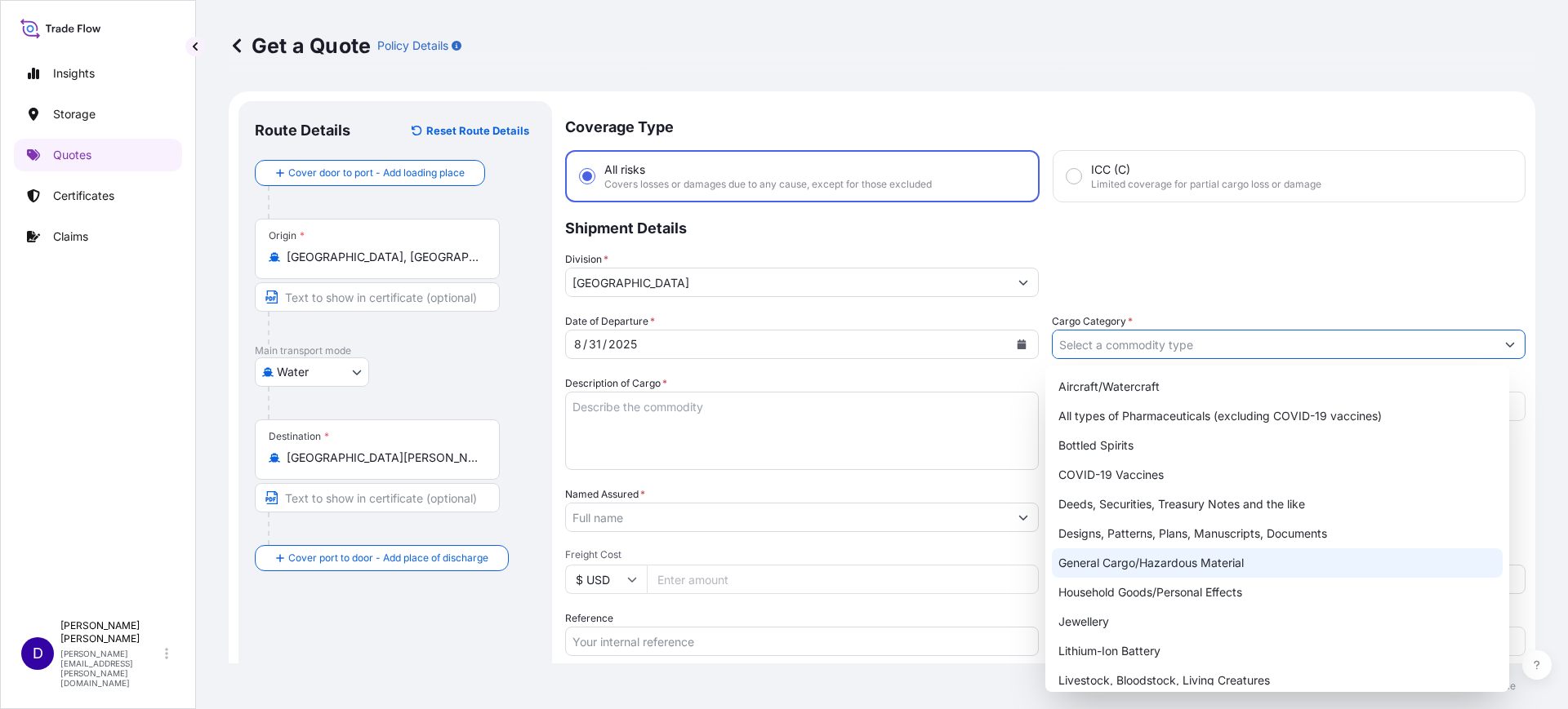
click at [1115, 556] on div "General Cargo/Hazardous Material" at bounding box center [1278, 563] width 452 height 30
type input "General Cargo/Hazardous Material"
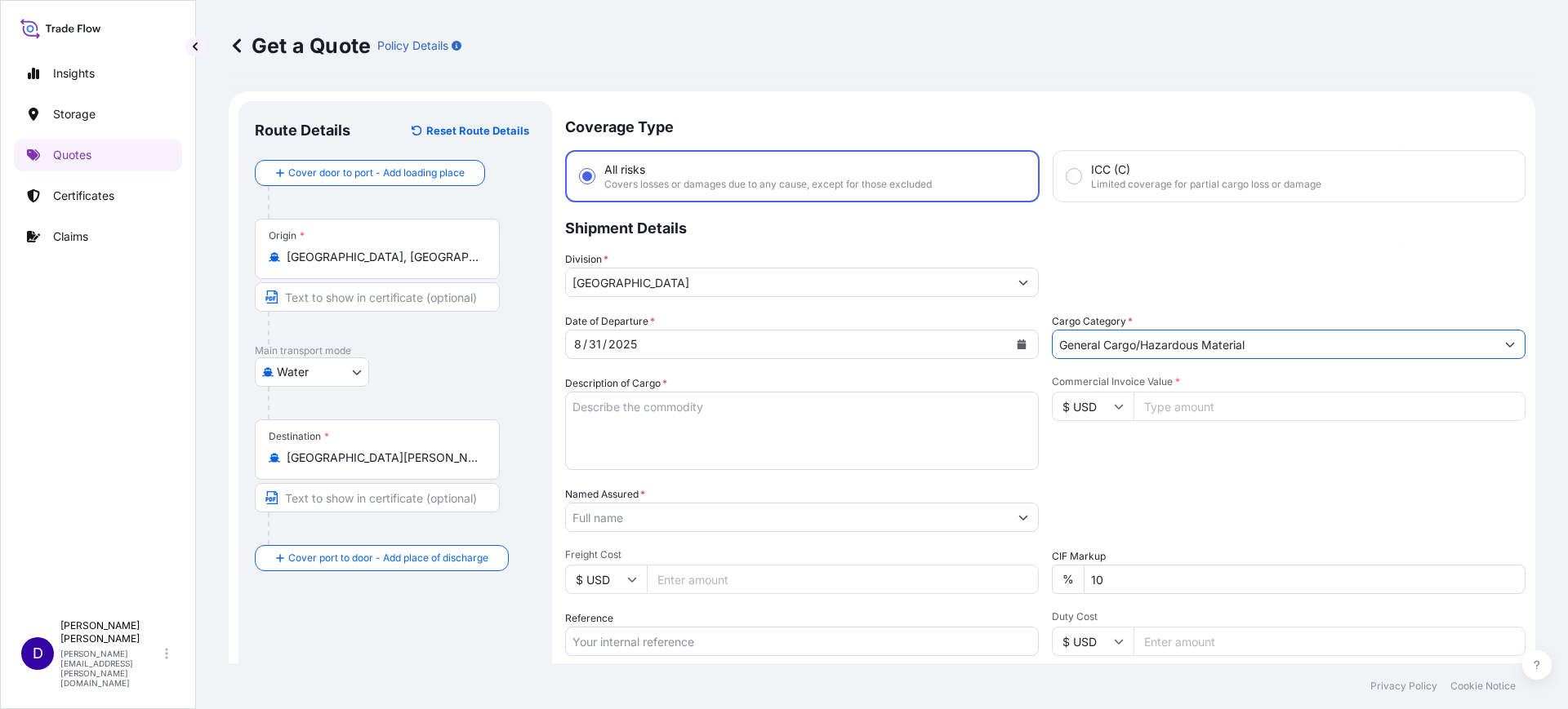
click at [781, 471] on div "Date of Departure * 8 / 31 / 2025 Cargo Category * General Cargo/Hazardous Mate…" at bounding box center [1045, 516] width 960 height 405
click at [742, 442] on textarea "Description of Cargo *" at bounding box center [802, 430] width 473 height 78
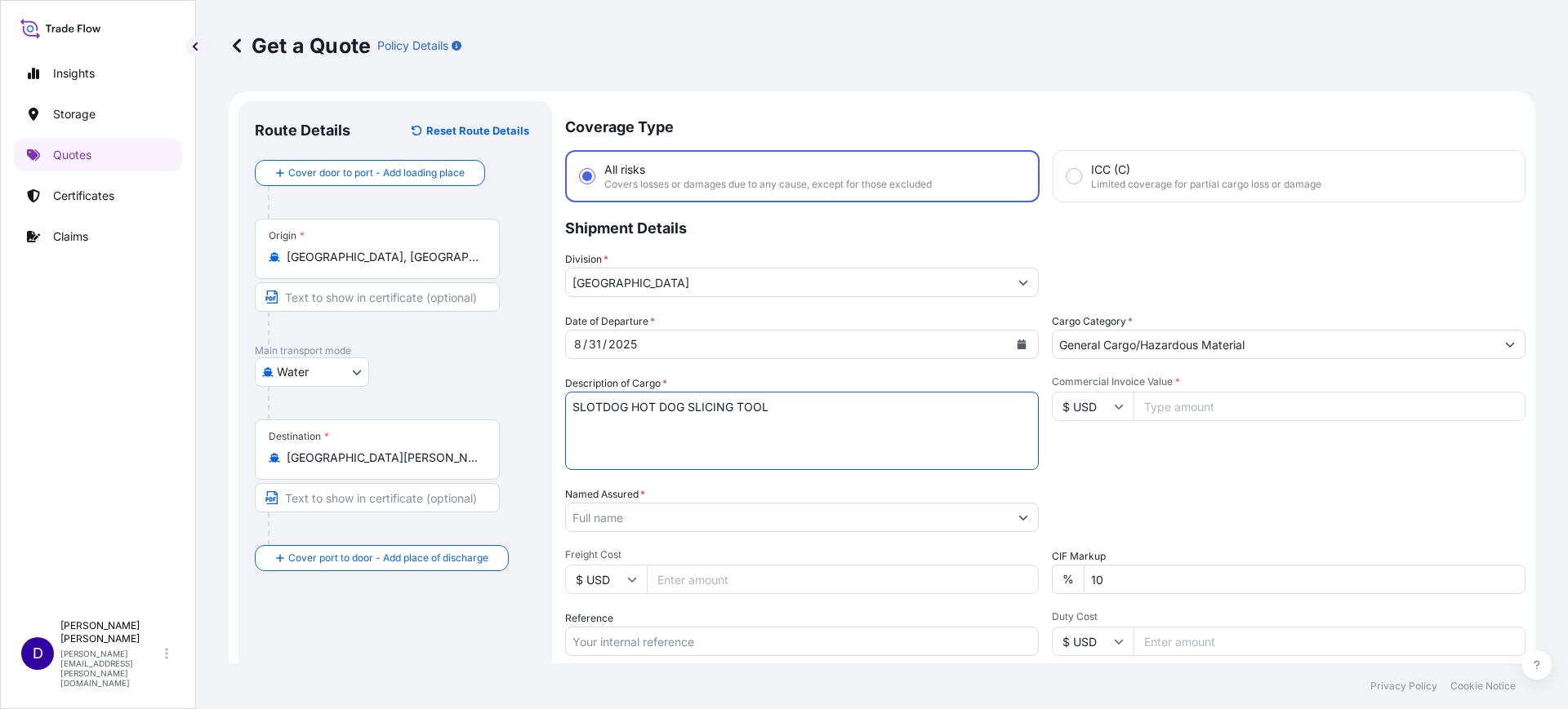
type textarea "SLOTDOG HOT DOG SLICING TOOL"
click at [1135, 416] on input "Commercial Invoice Value *" at bounding box center [1329, 406] width 392 height 30
type input "18900.00"
click at [653, 522] on input "Named Assured *" at bounding box center [788, 517] width 443 height 30
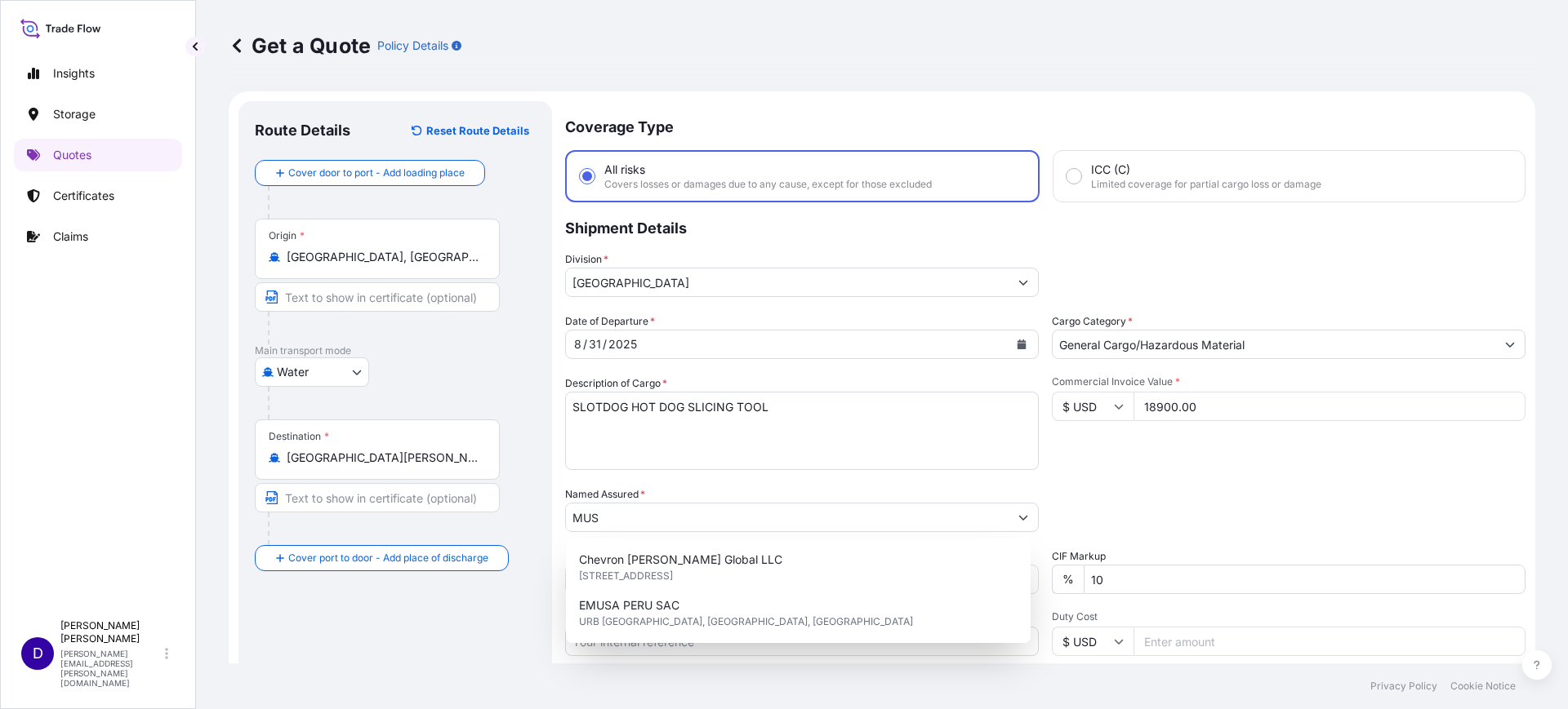
click at [130, 558] on div "Insights Storage Quotes Certificates Claims" at bounding box center [97, 327] width 168 height 570
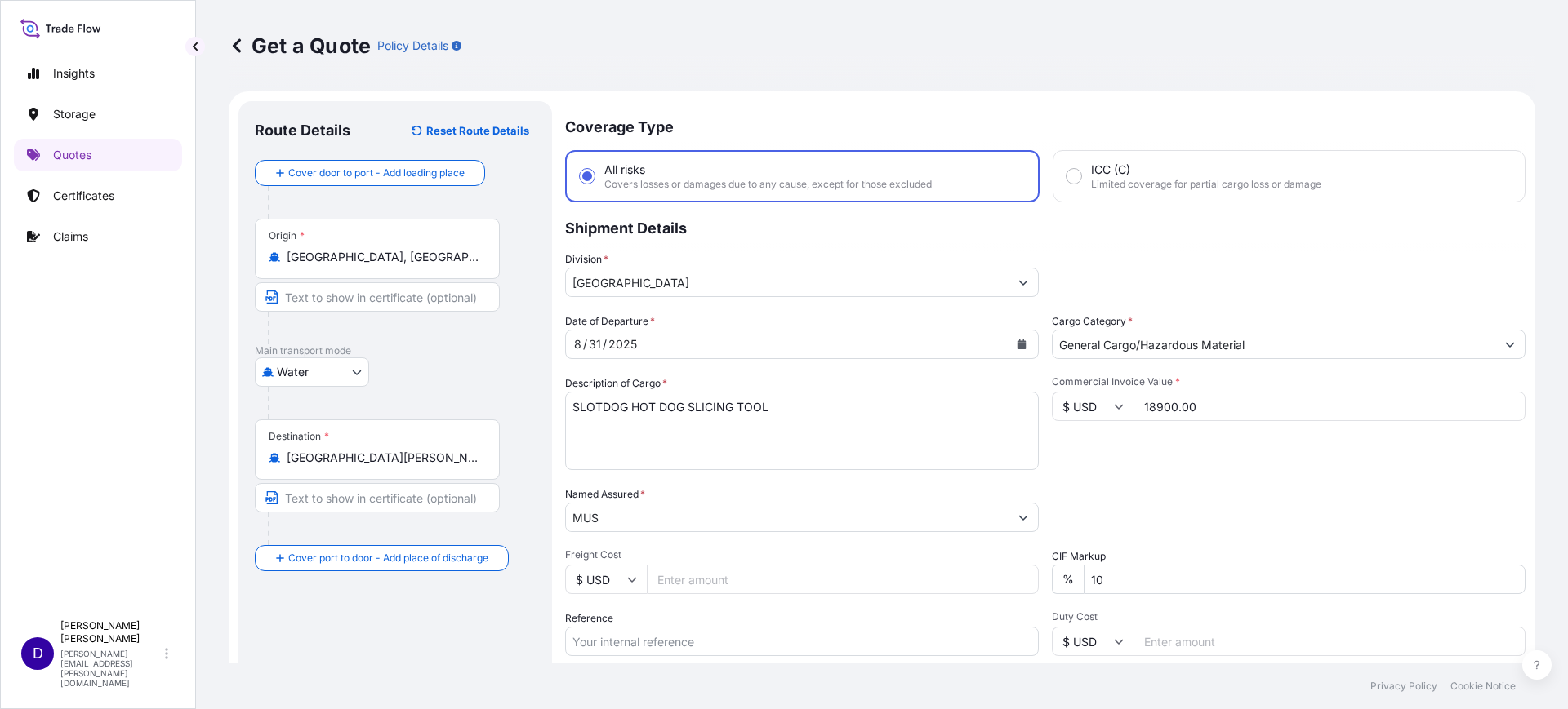
click at [608, 520] on input "MUS" at bounding box center [788, 517] width 443 height 30
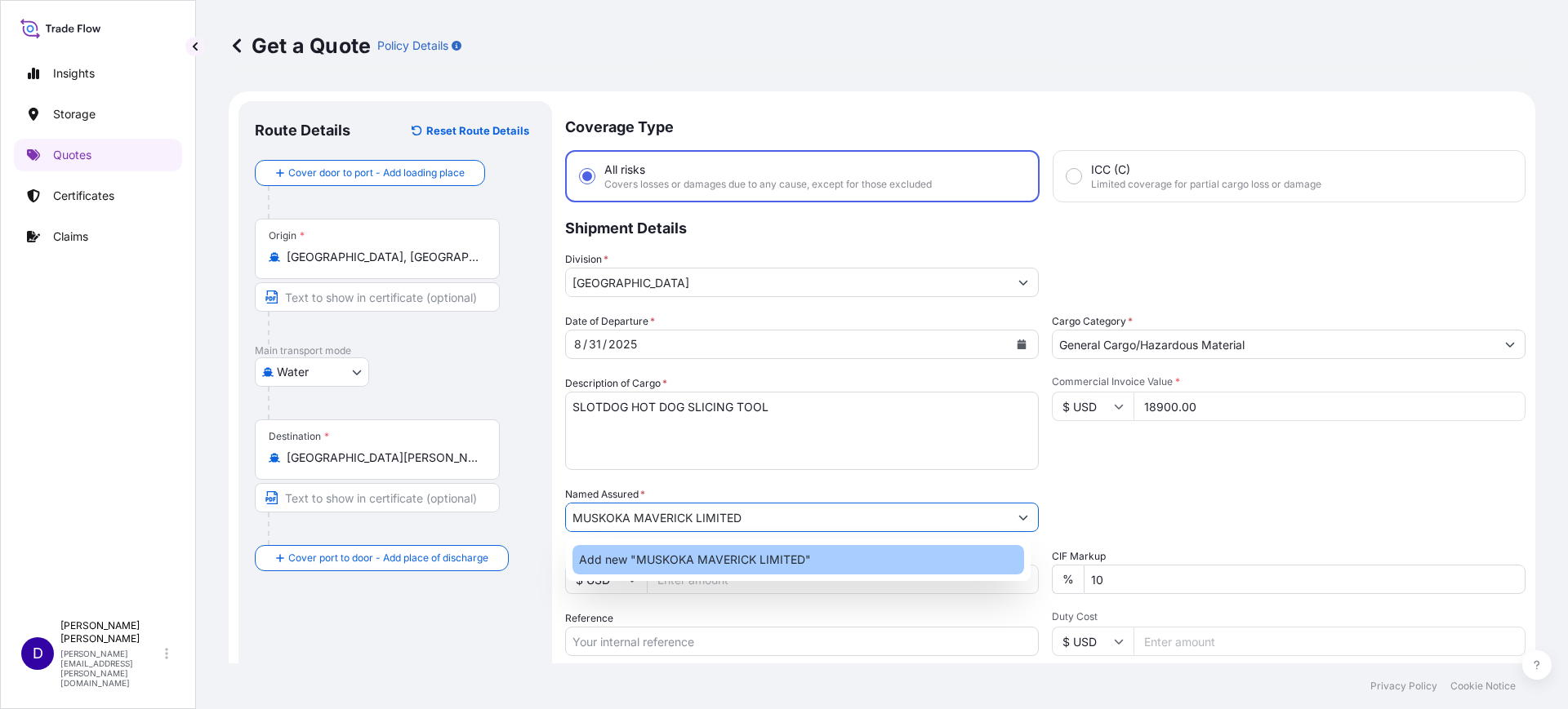
click at [740, 554] on span "Add new "MUSKOKA MAVERICK LIMITED"" at bounding box center [695, 560] width 232 height 16
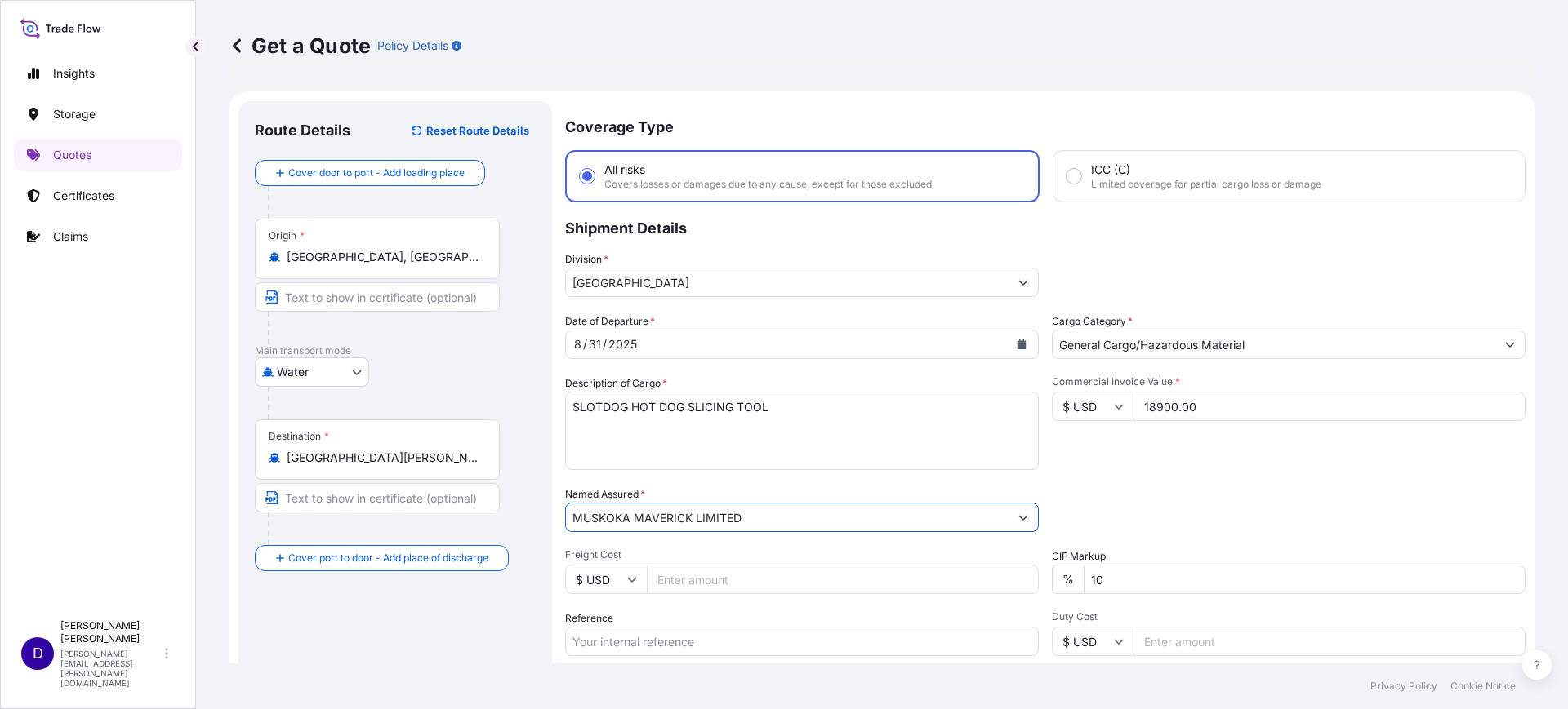
type input "MUSKOKA MAVERICK LIMITED"
click at [1229, 404] on input "18900.00" at bounding box center [1329, 406] width 392 height 30
click at [691, 570] on input "Freight Cost" at bounding box center [843, 579] width 392 height 30
type input "5230.00"
click at [1476, 205] on p "Shipment Details" at bounding box center [1045, 227] width 960 height 49
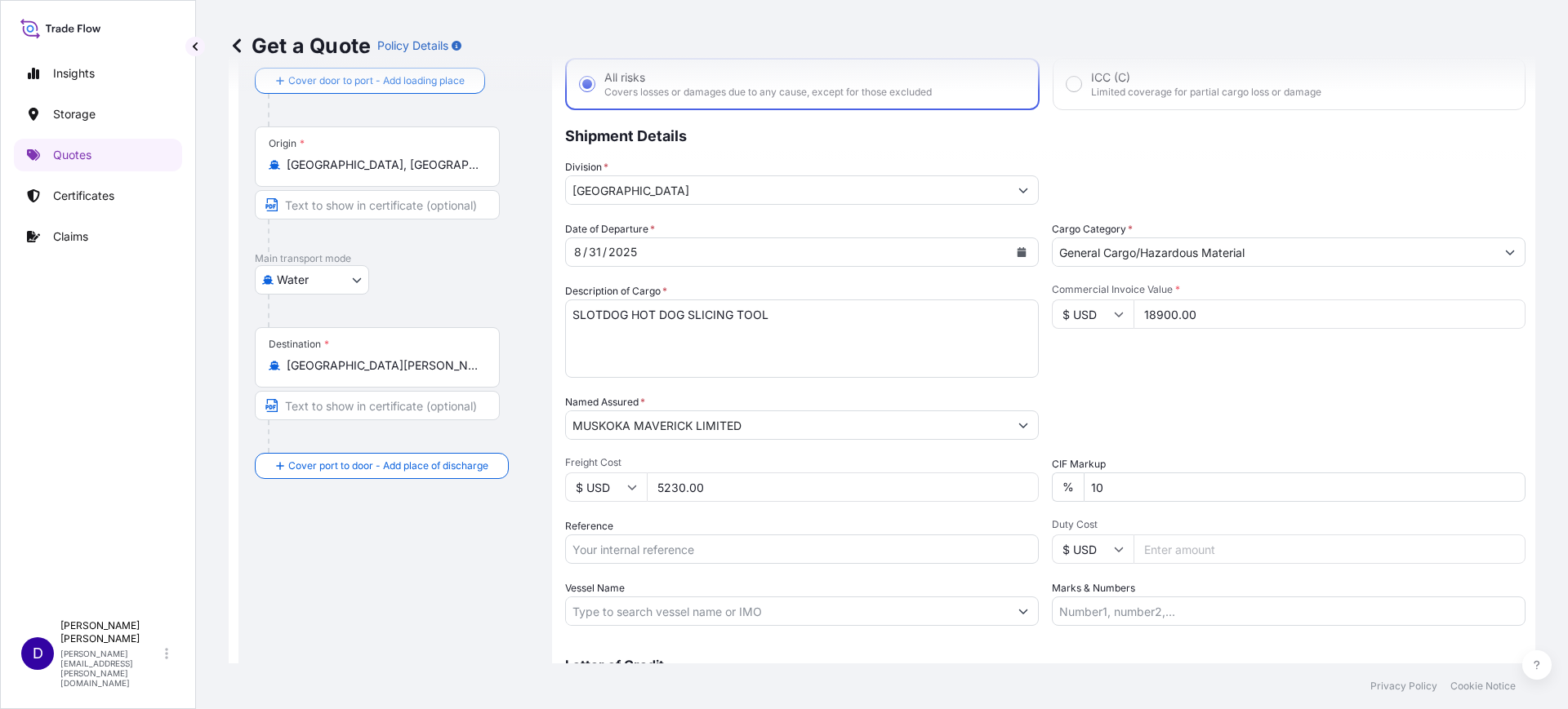
scroll to position [186, 0]
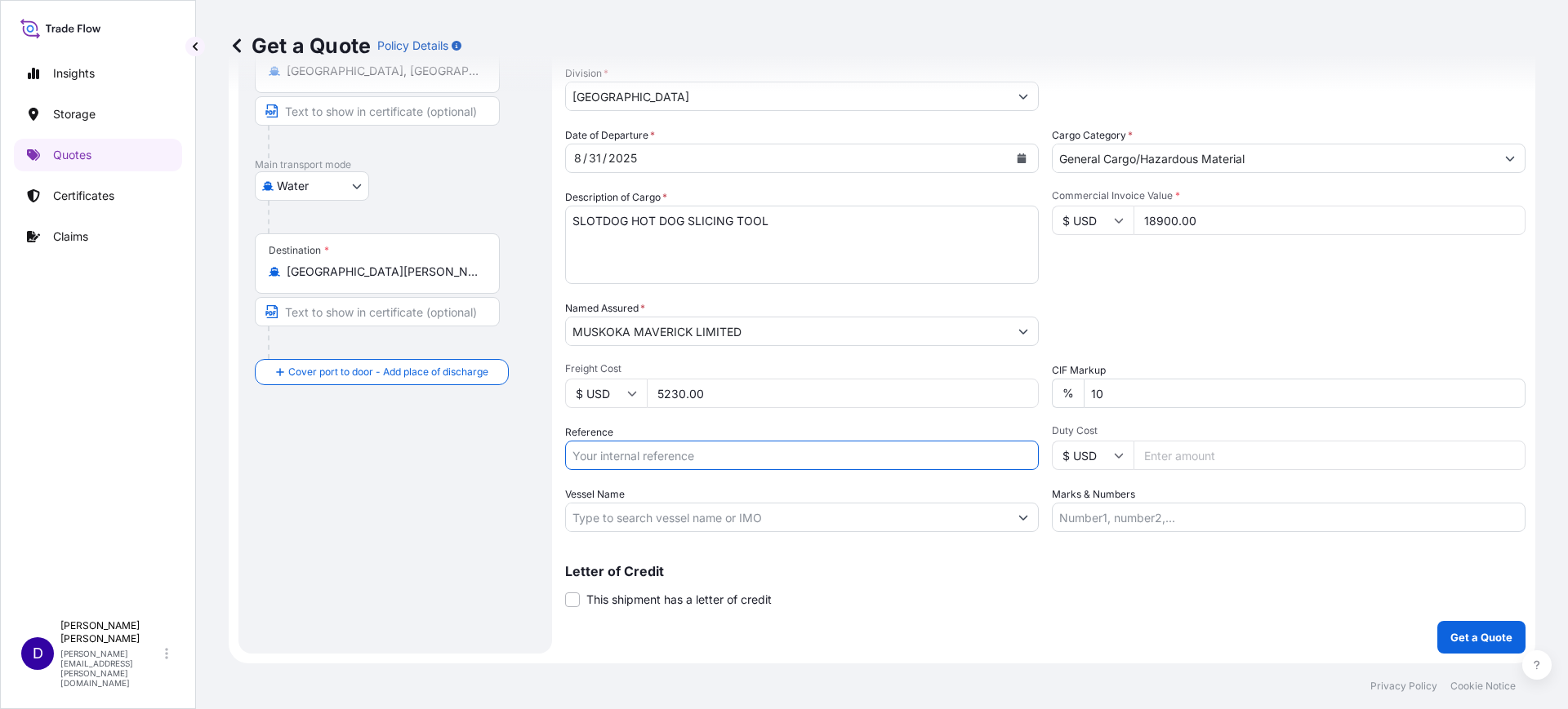
click at [622, 444] on input "Reference" at bounding box center [802, 455] width 473 height 30
paste input "B25I156599"
type input "B25I156599"
click at [1179, 446] on input "Duty Cost" at bounding box center [1329, 455] width 392 height 30
type input "11183.40"
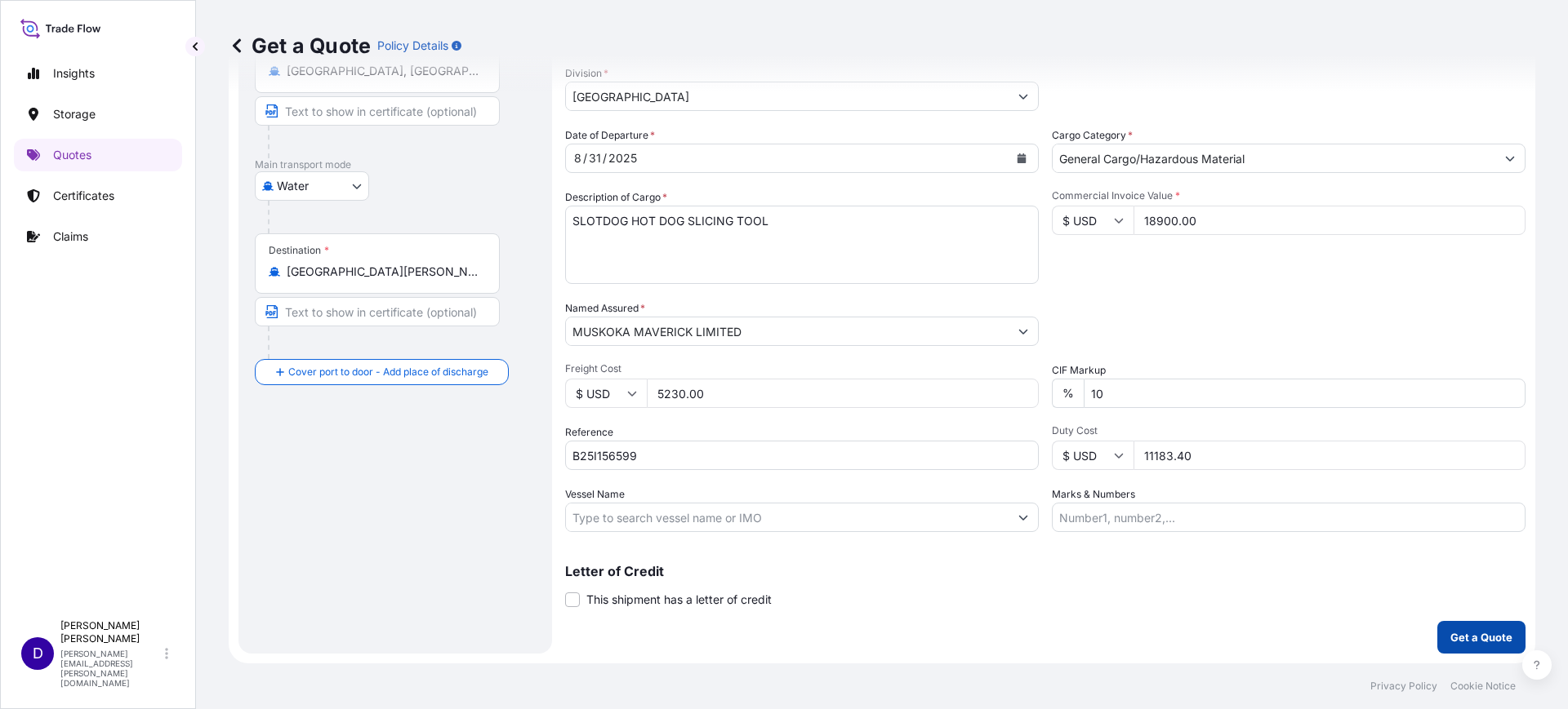
click at [1470, 631] on p "Get a Quote" at bounding box center [1481, 638] width 62 height 16
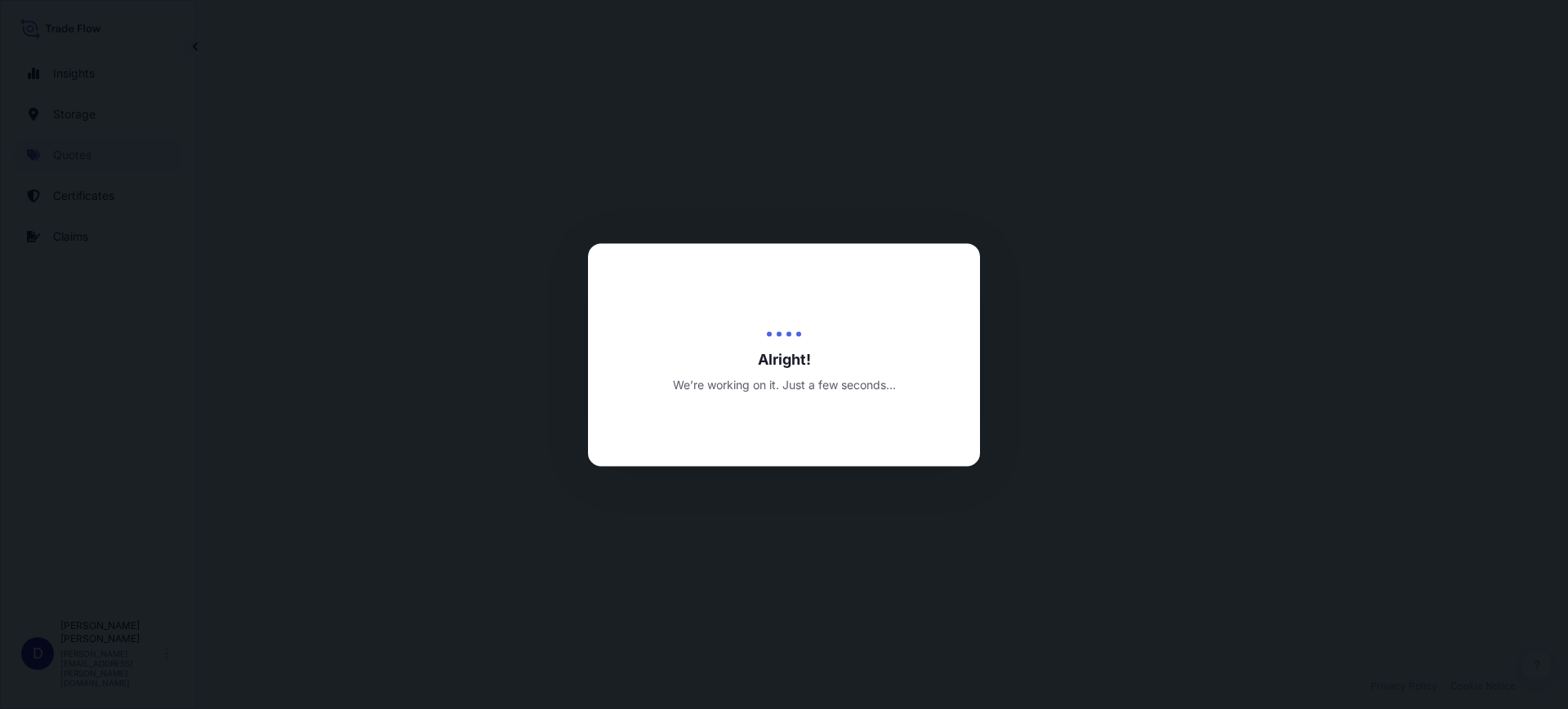
select select "Water"
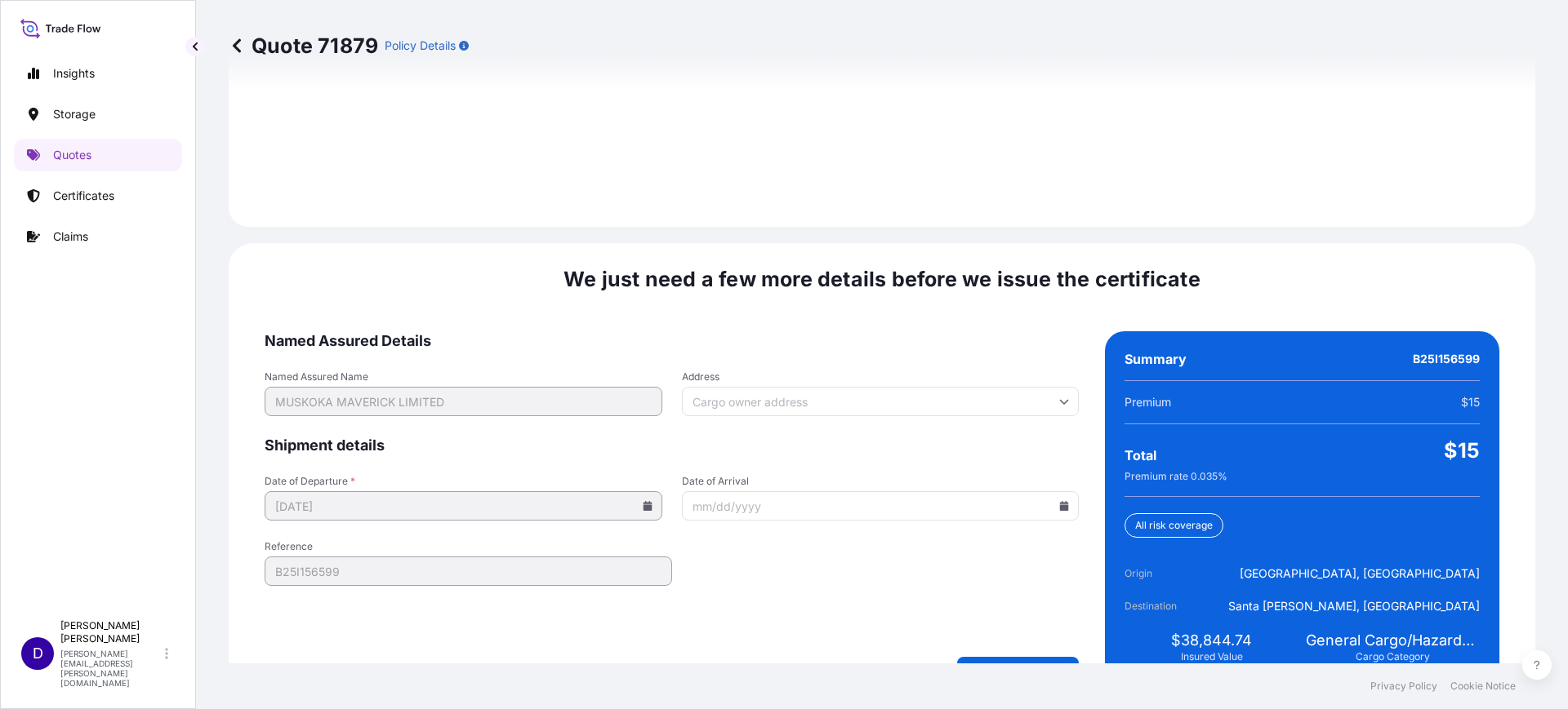
scroll to position [2384, 0]
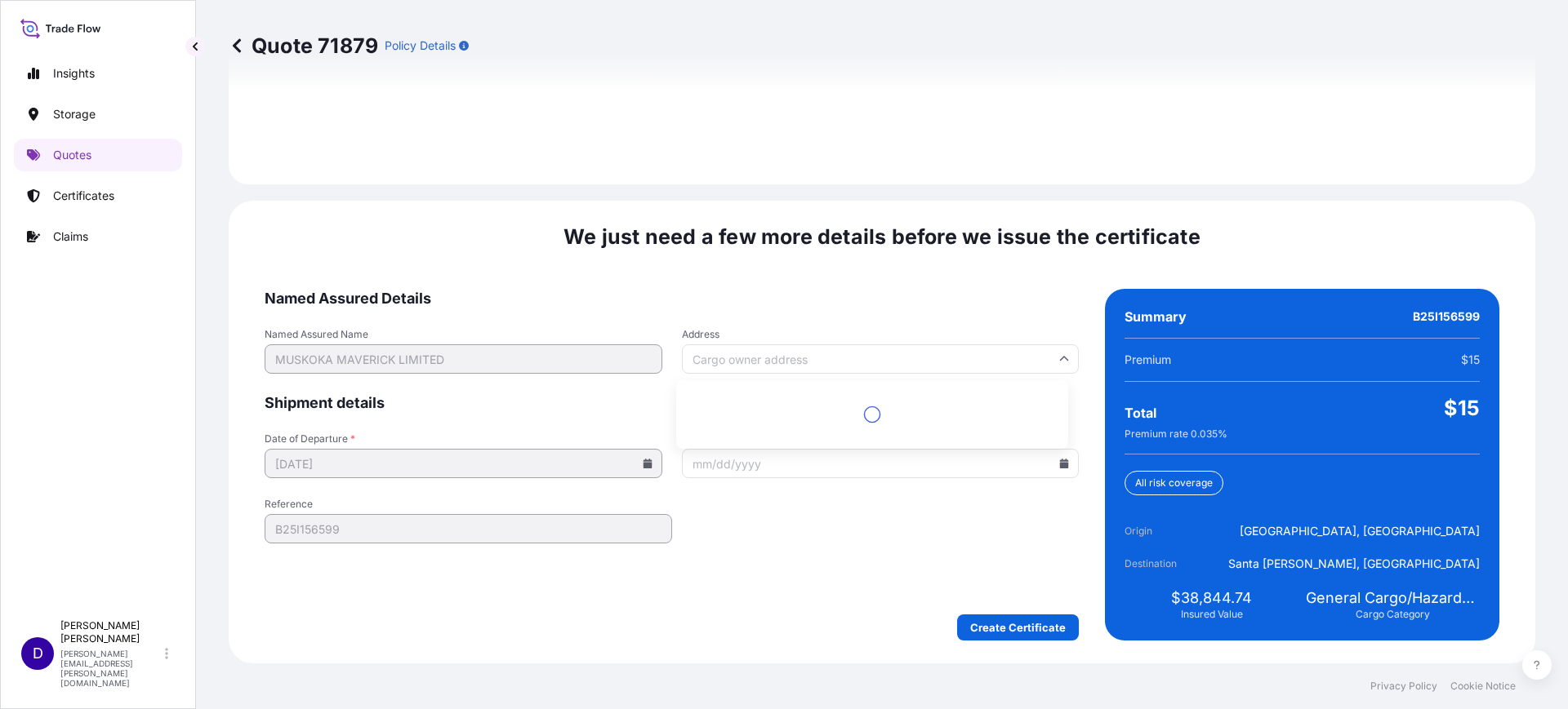
click at [755, 347] on input "Address" at bounding box center [881, 359] width 398 height 30
drag, startPoint x: 822, startPoint y: 620, endPoint x: 799, endPoint y: 605, distance: 27.5
click at [822, 621] on div "Create Certificate" at bounding box center [671, 627] width 815 height 26
click at [737, 358] on input "Address" at bounding box center [881, 359] width 398 height 30
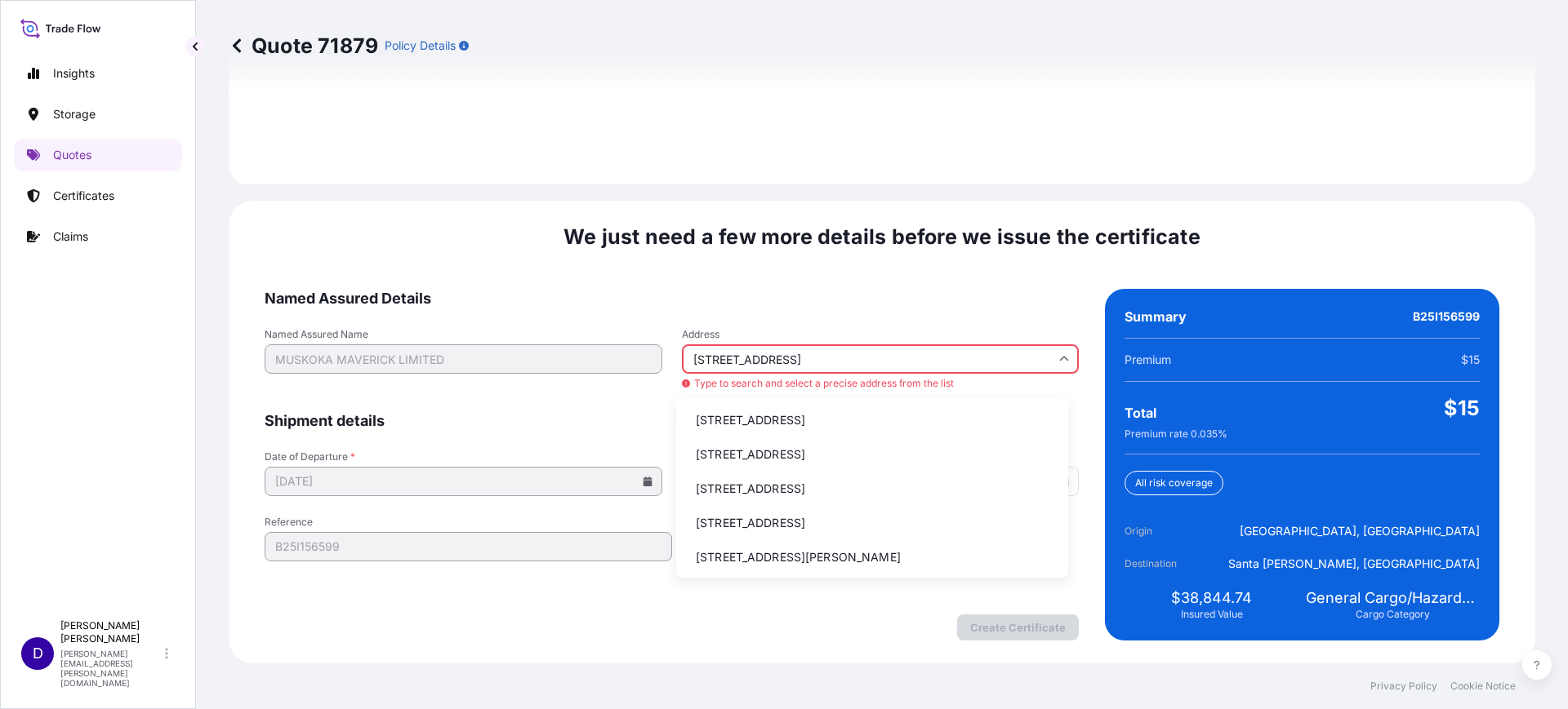
click at [814, 453] on li "498 Wicklow Rd, Burlington, ON, Canada" at bounding box center [871, 454] width 379 height 31
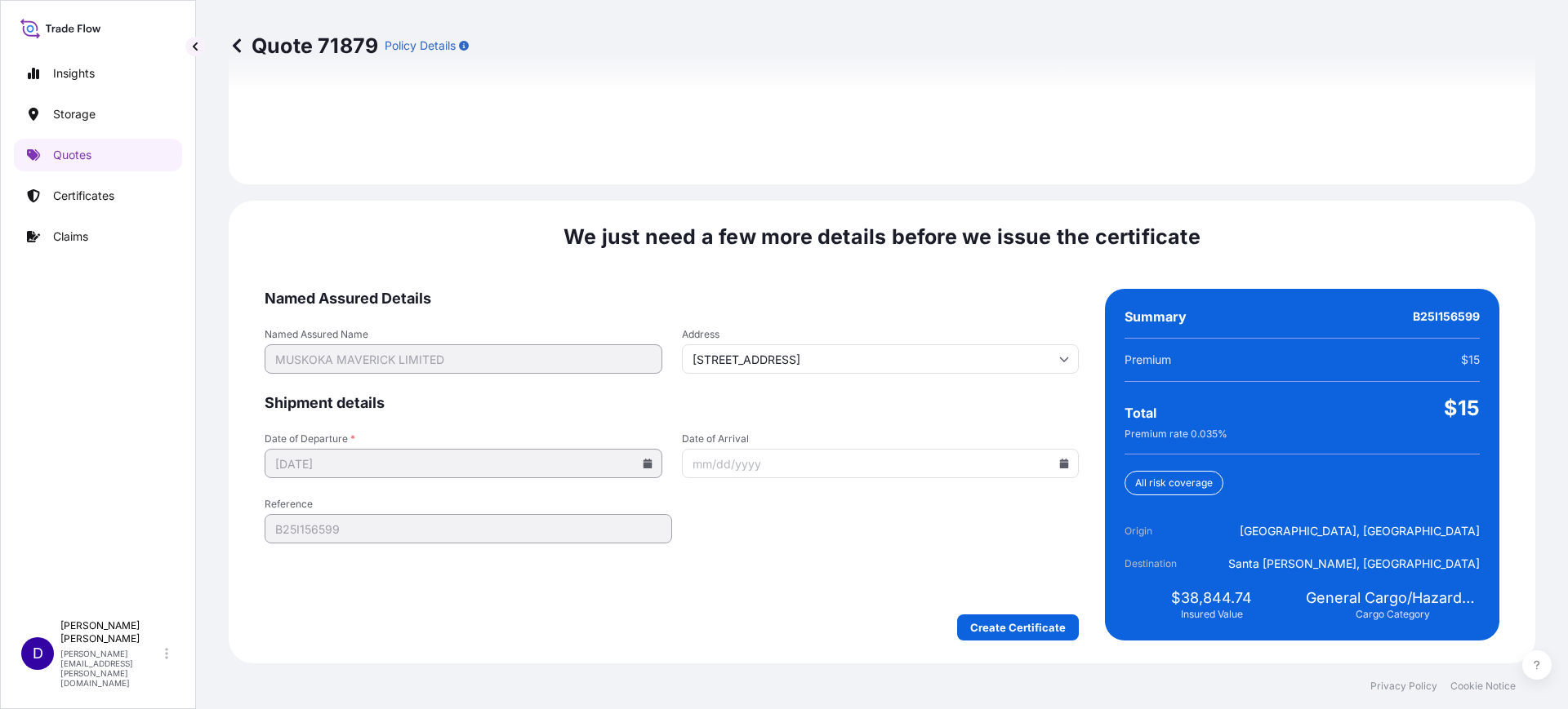
type input "498 Wicklow Rd, Burlington, ON L7L 2H8, Canada"
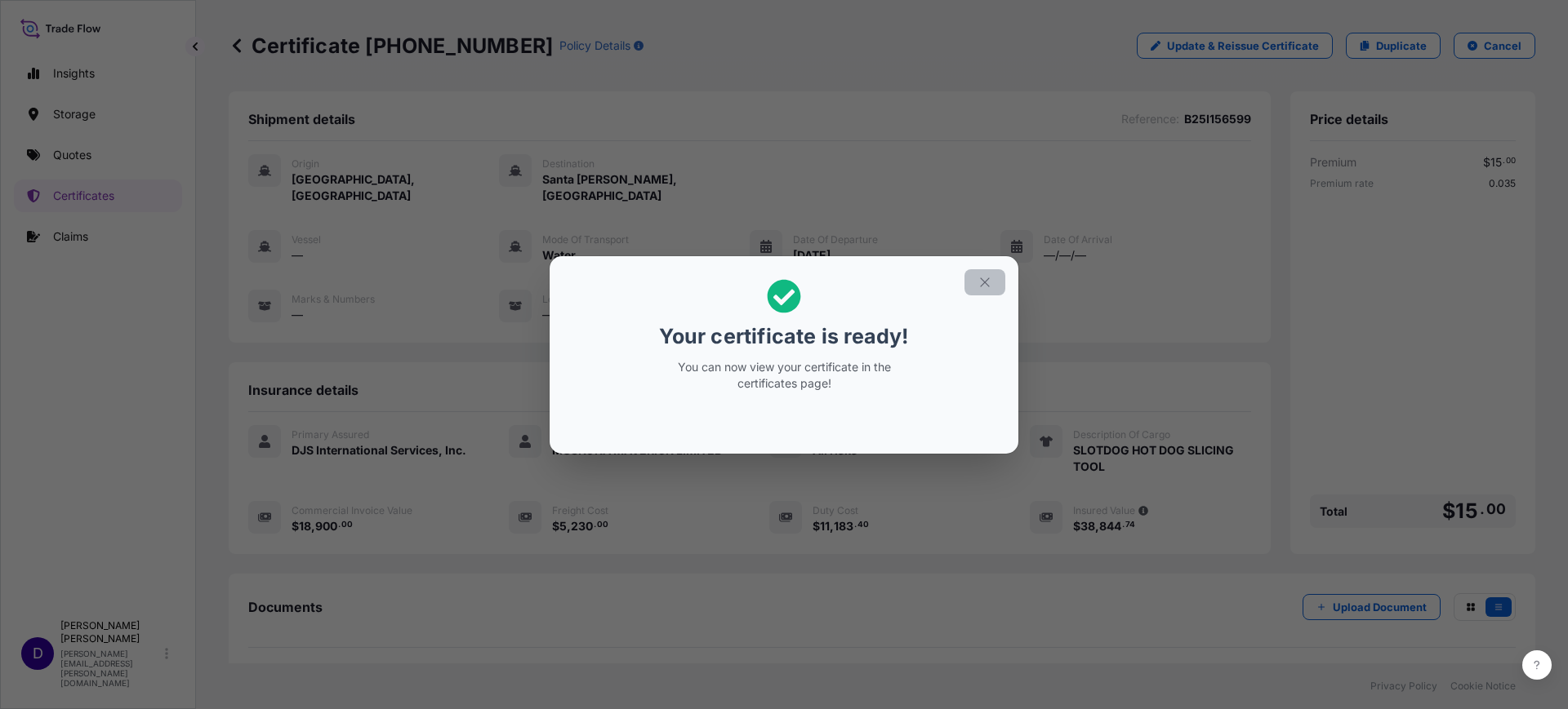
click at [987, 281] on icon "button" at bounding box center [985, 283] width 14 height 14
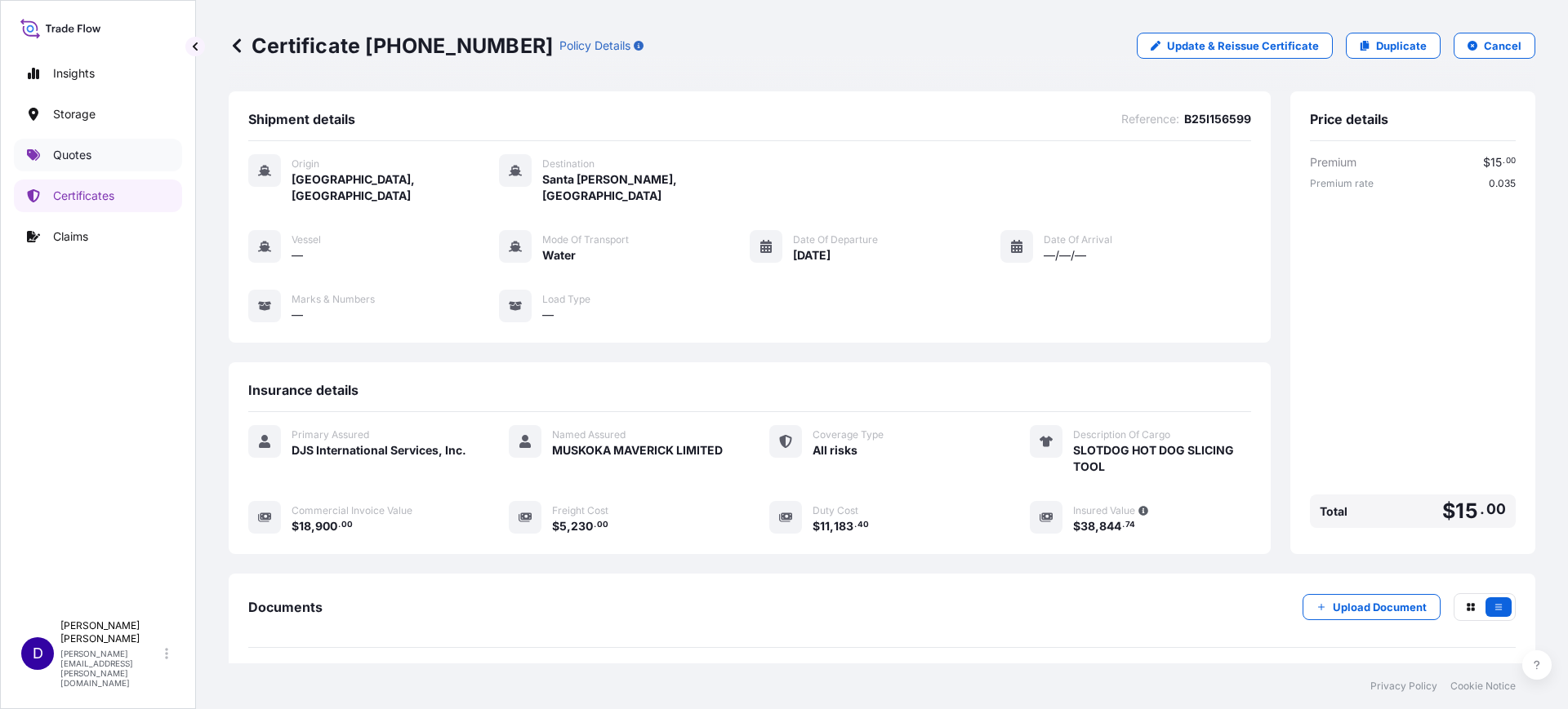
click at [82, 152] on p "Quotes" at bounding box center [72, 155] width 39 height 16
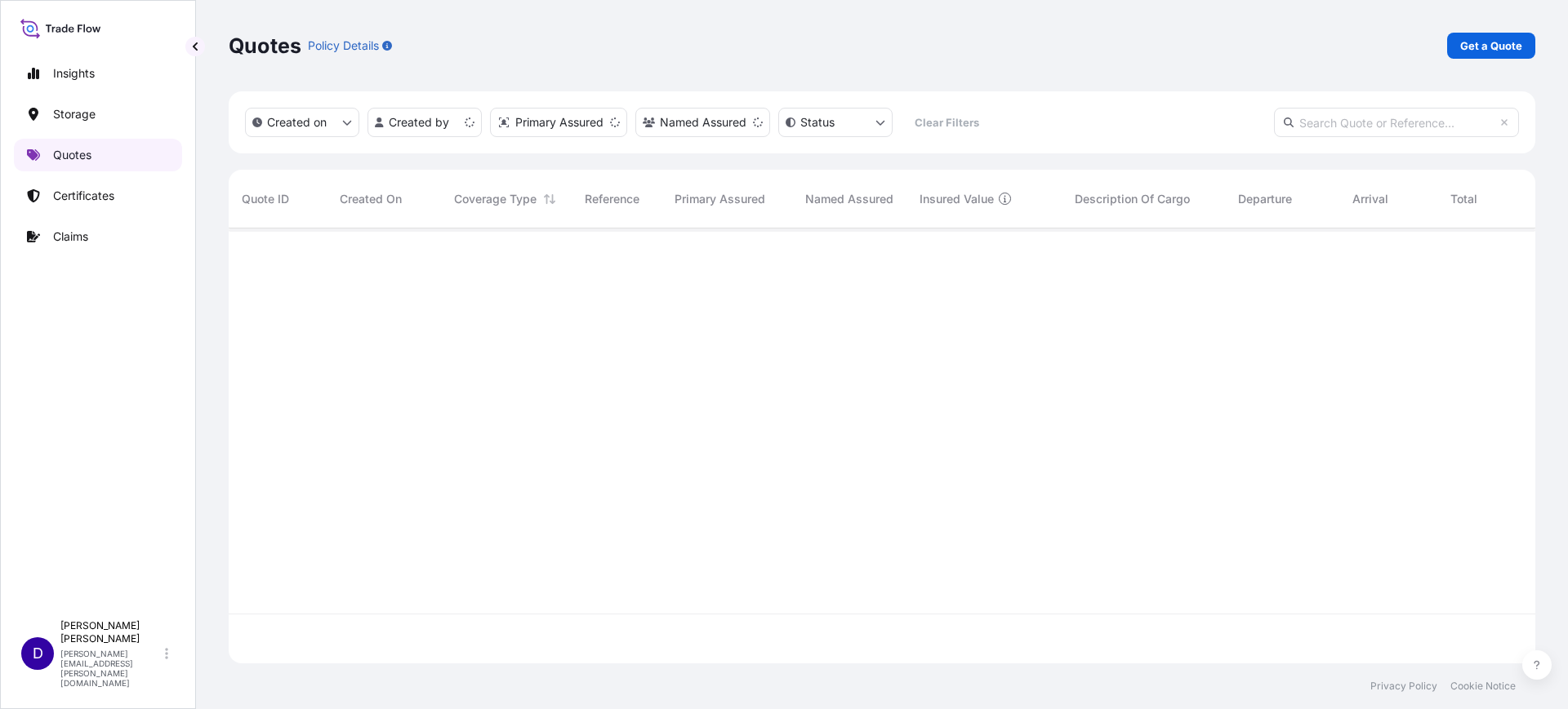
scroll to position [428, 1291]
click at [1469, 43] on p "Get a Quote" at bounding box center [1491, 46] width 62 height 16
select select "Water"
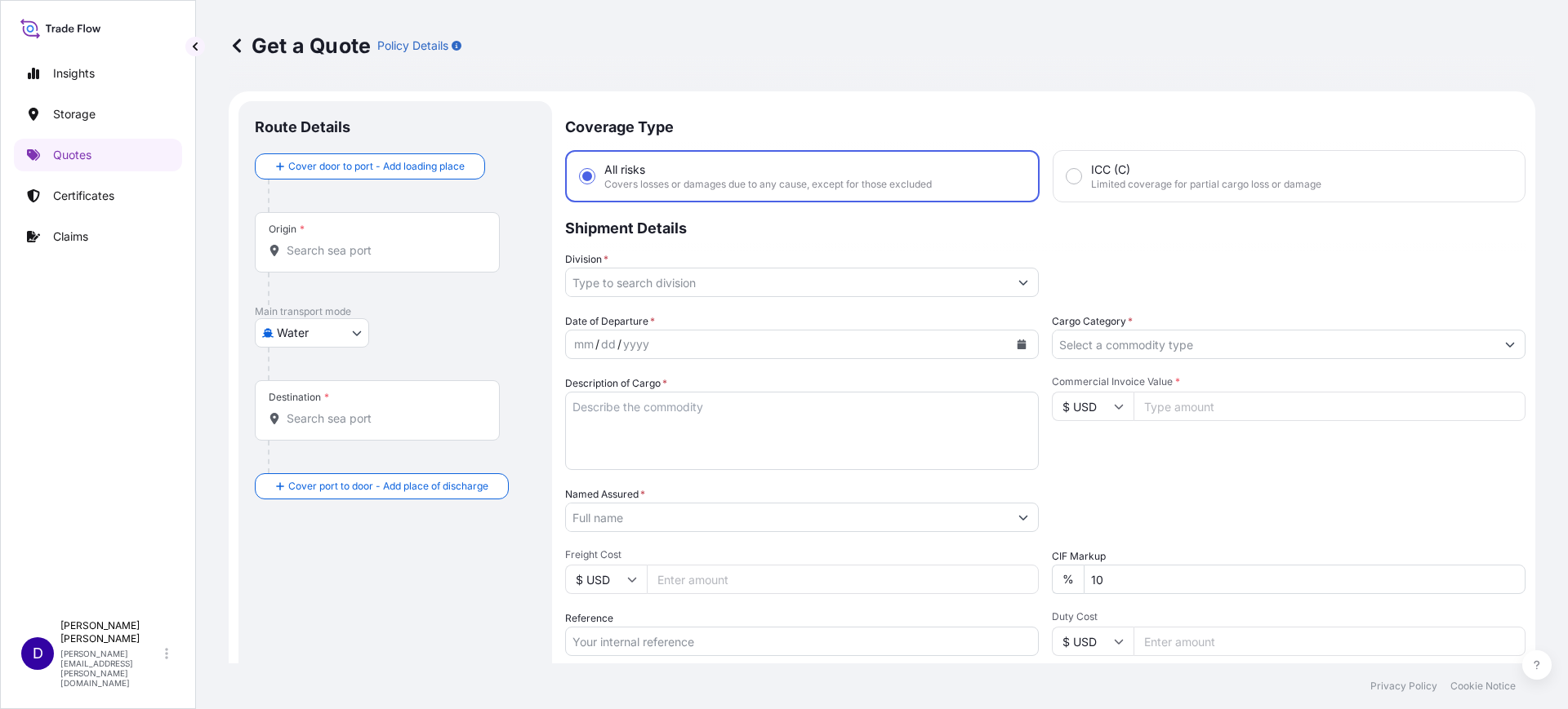
scroll to position [26, 0]
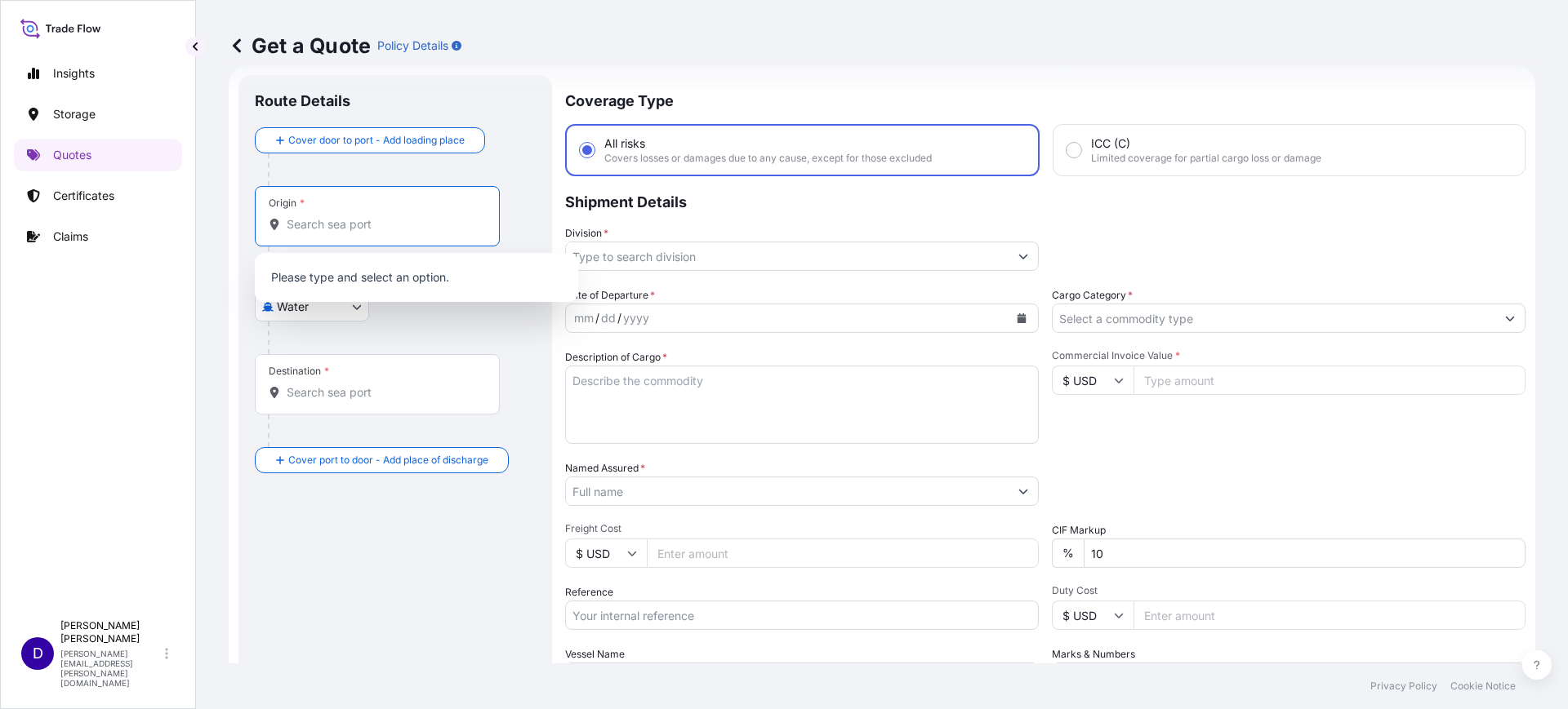
click at [436, 221] on input "Origin *" at bounding box center [383, 224] width 193 height 16
click at [376, 284] on span "THLCH - Laem Chabang, Thailand" at bounding box center [437, 283] width 255 height 32
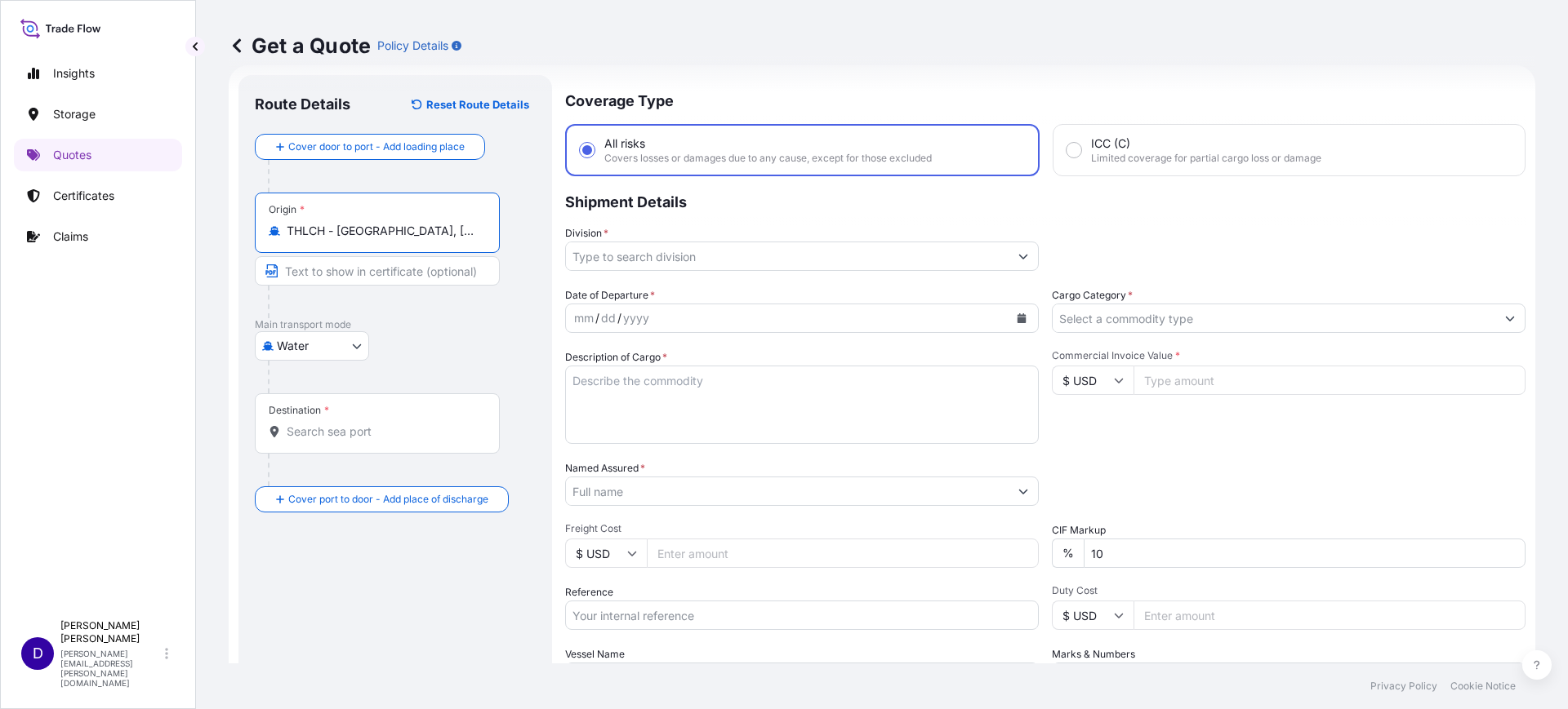
type input "THLCH - Laem Chabang, Thailand"
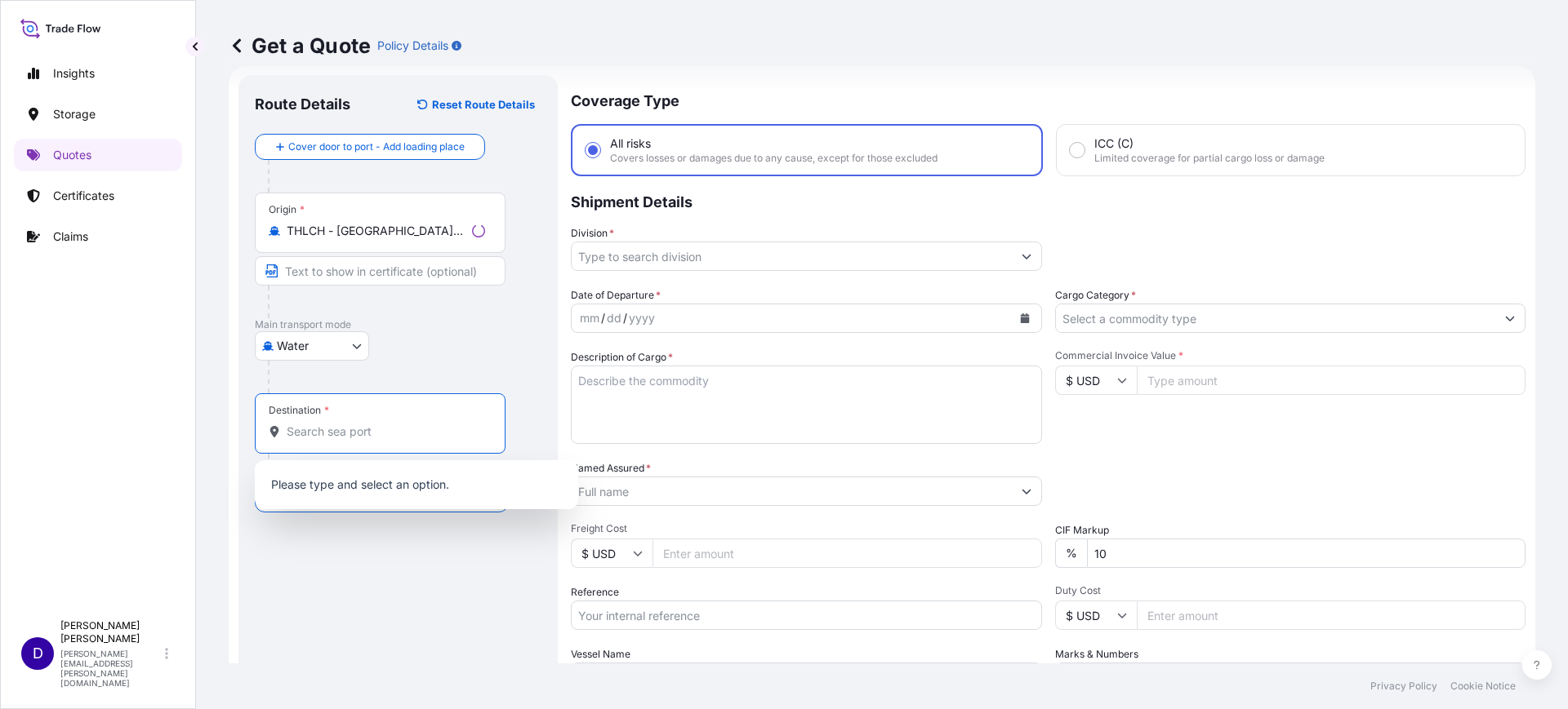
click at [312, 432] on input "Destination *" at bounding box center [385, 432] width 198 height 16
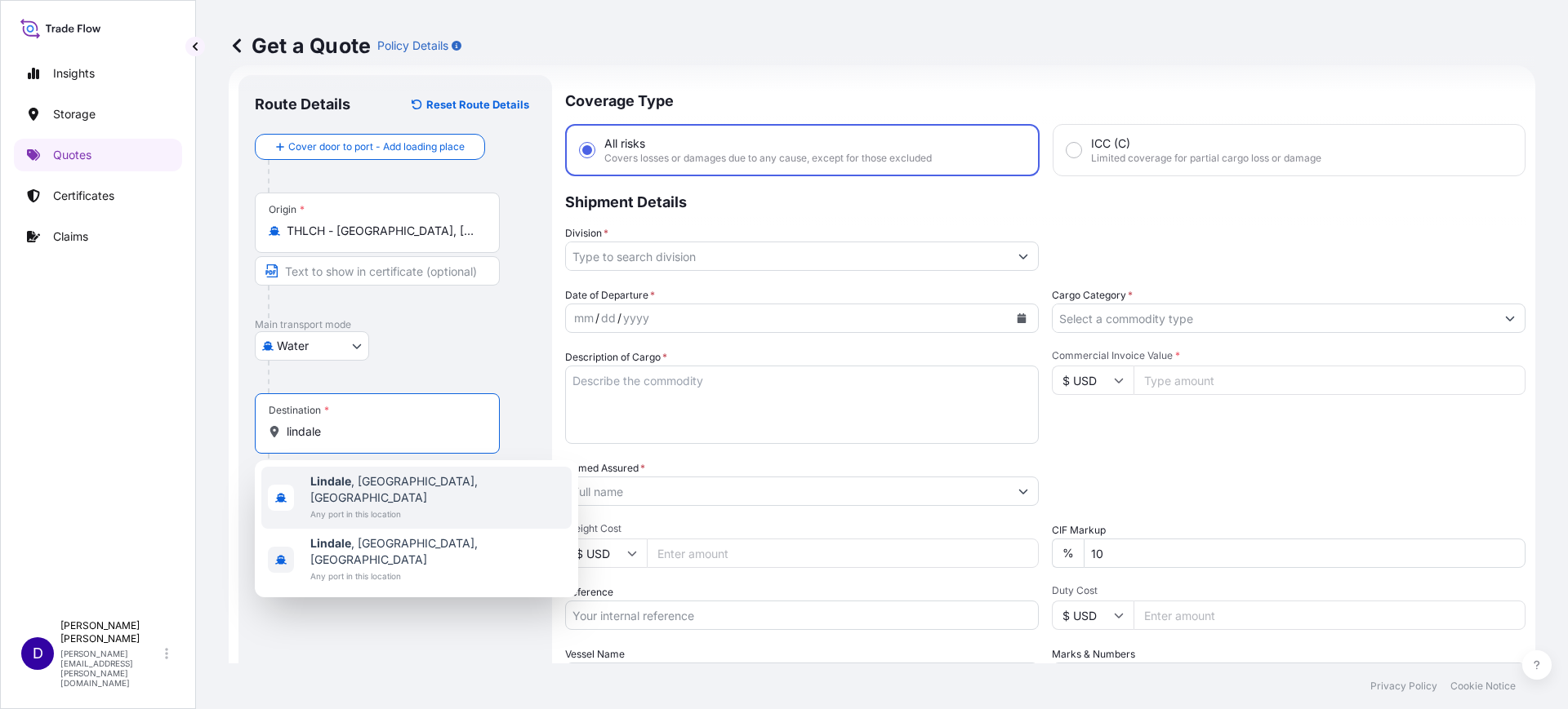
click at [374, 483] on span "Lindale , TX, USA" at bounding box center [437, 489] width 255 height 32
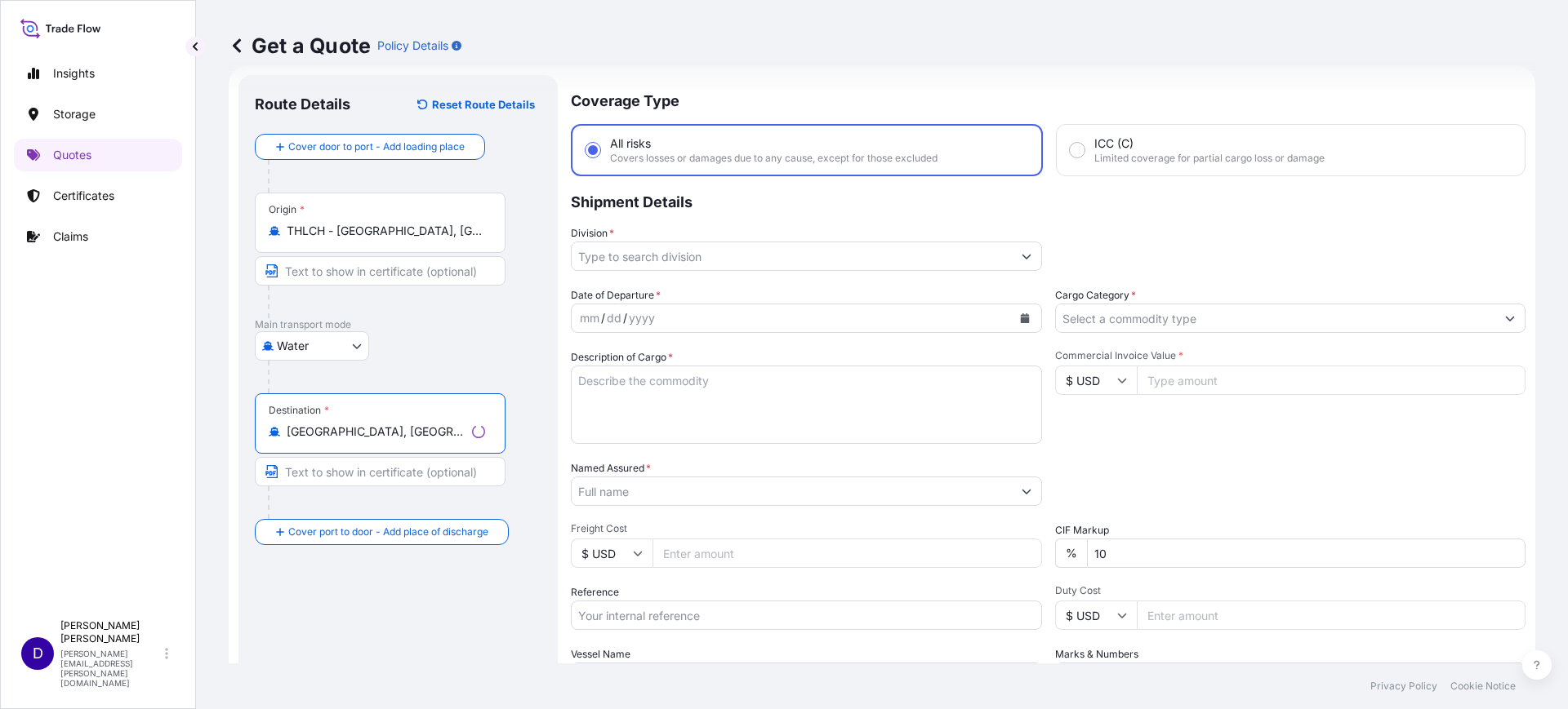
type input "Lindale, TX, USA"
click at [746, 265] on input "Division *" at bounding box center [791, 256] width 440 height 30
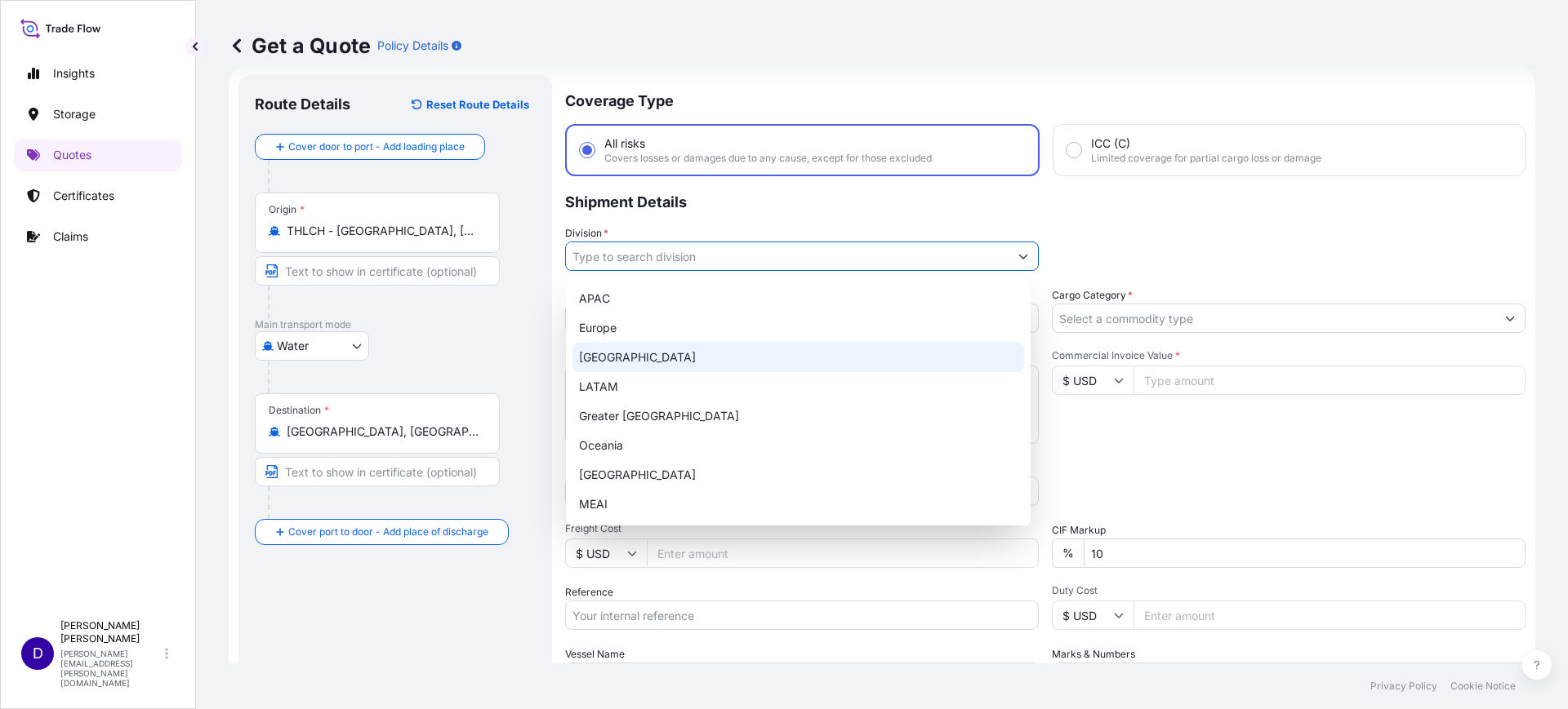
click at [629, 360] on div "North America" at bounding box center [798, 357] width 452 height 30
type input "North America"
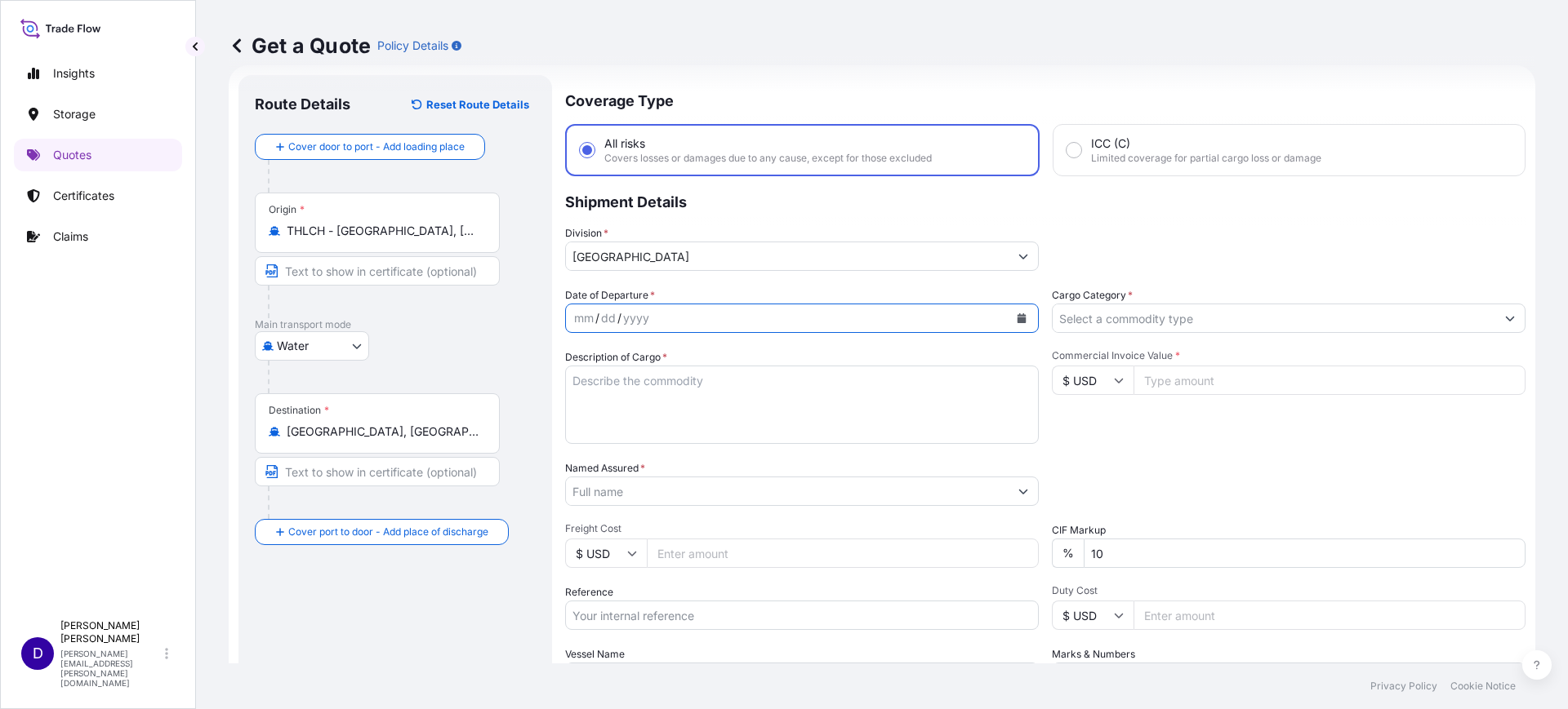
click at [1017, 319] on icon "Calendar" at bounding box center [1022, 318] width 9 height 10
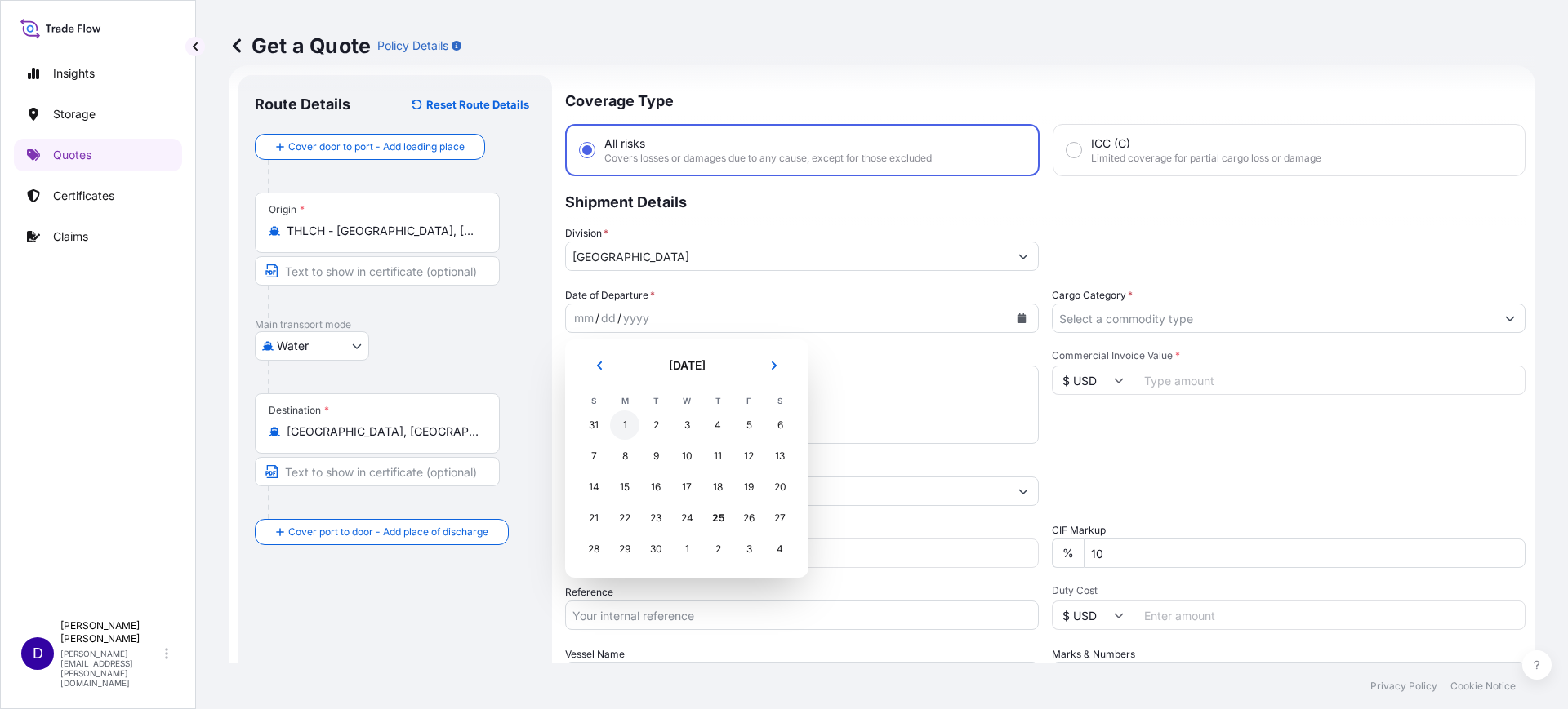
click at [617, 420] on div "1" at bounding box center [625, 425] width 30 height 30
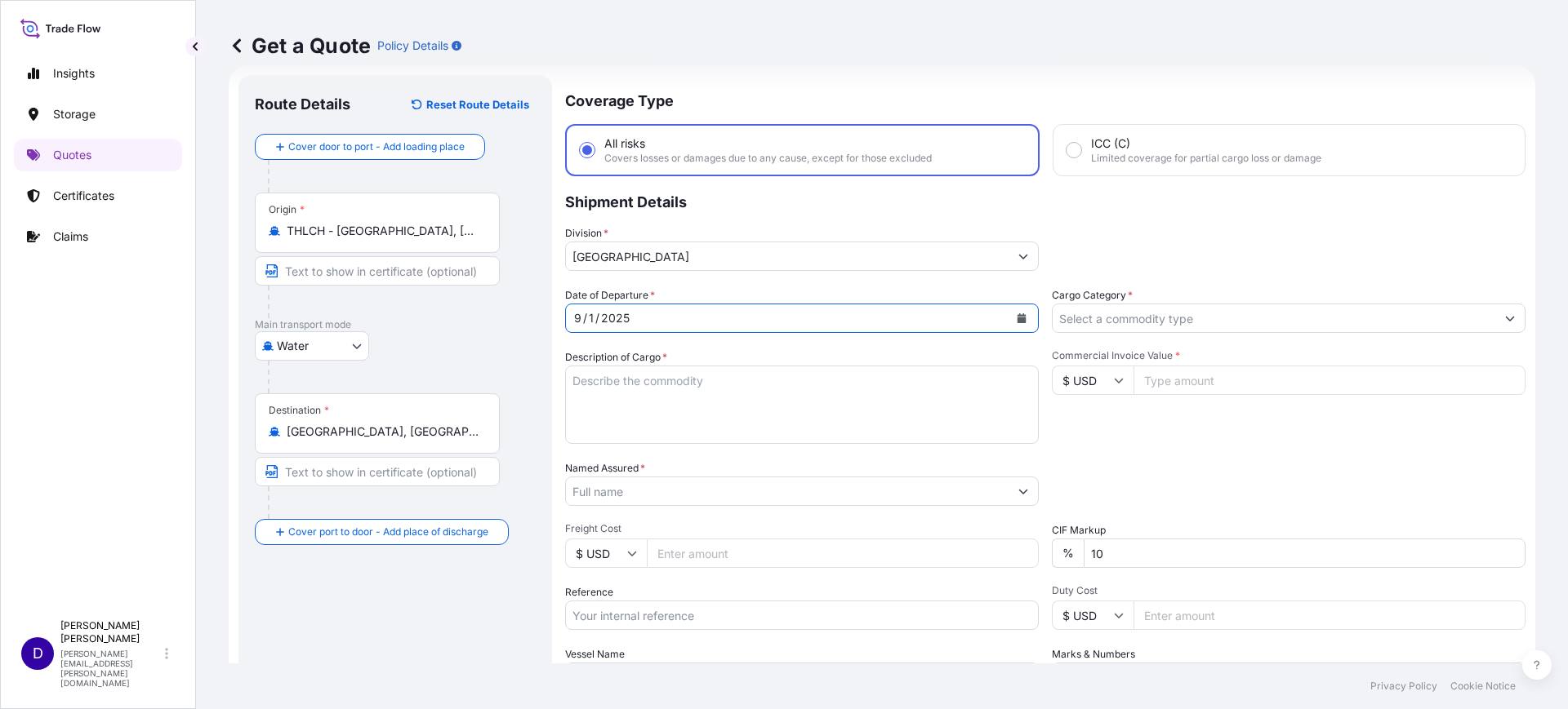
click at [1123, 323] on input "Cargo Category *" at bounding box center [1274, 319] width 443 height 30
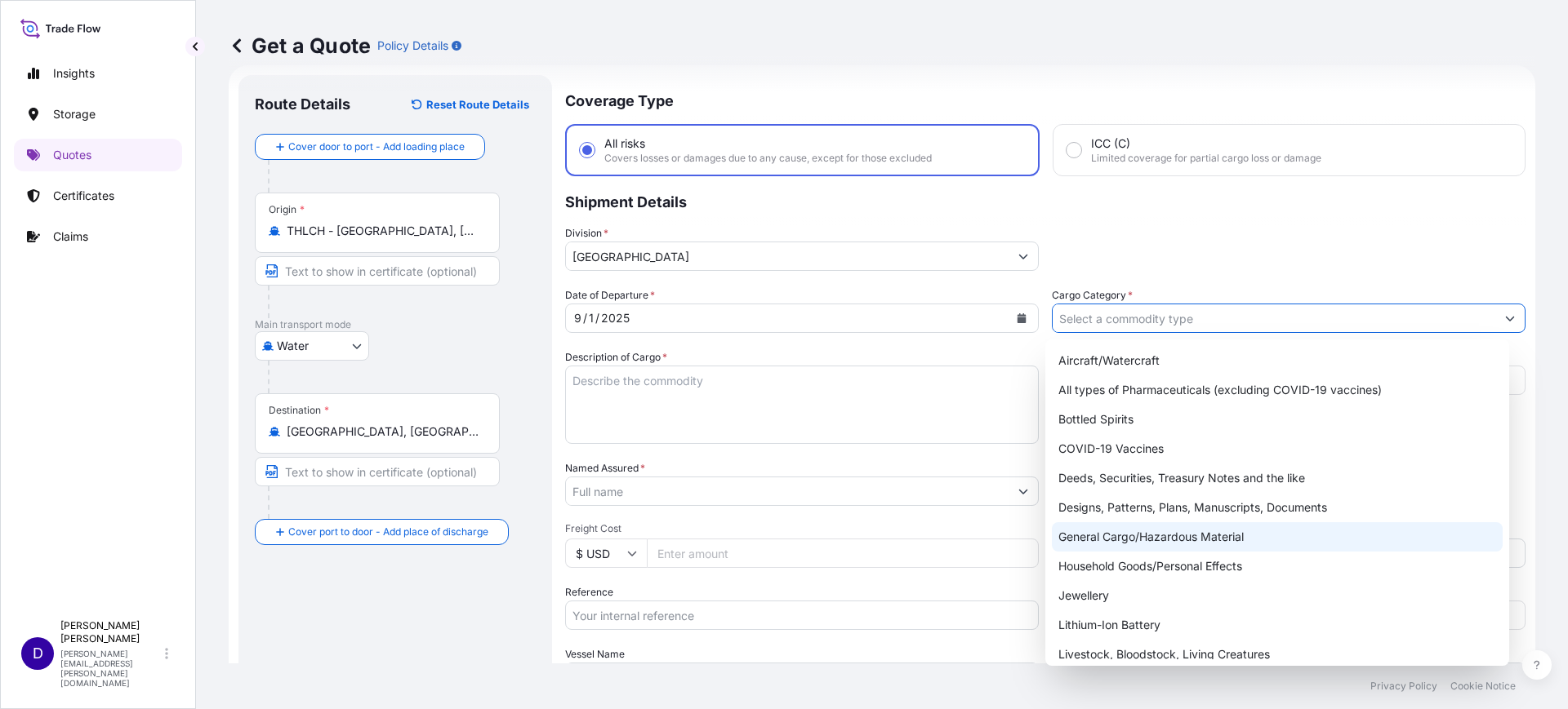
click at [1229, 529] on div "General Cargo/Hazardous Material" at bounding box center [1278, 537] width 452 height 30
type input "General Cargo/Hazardous Material"
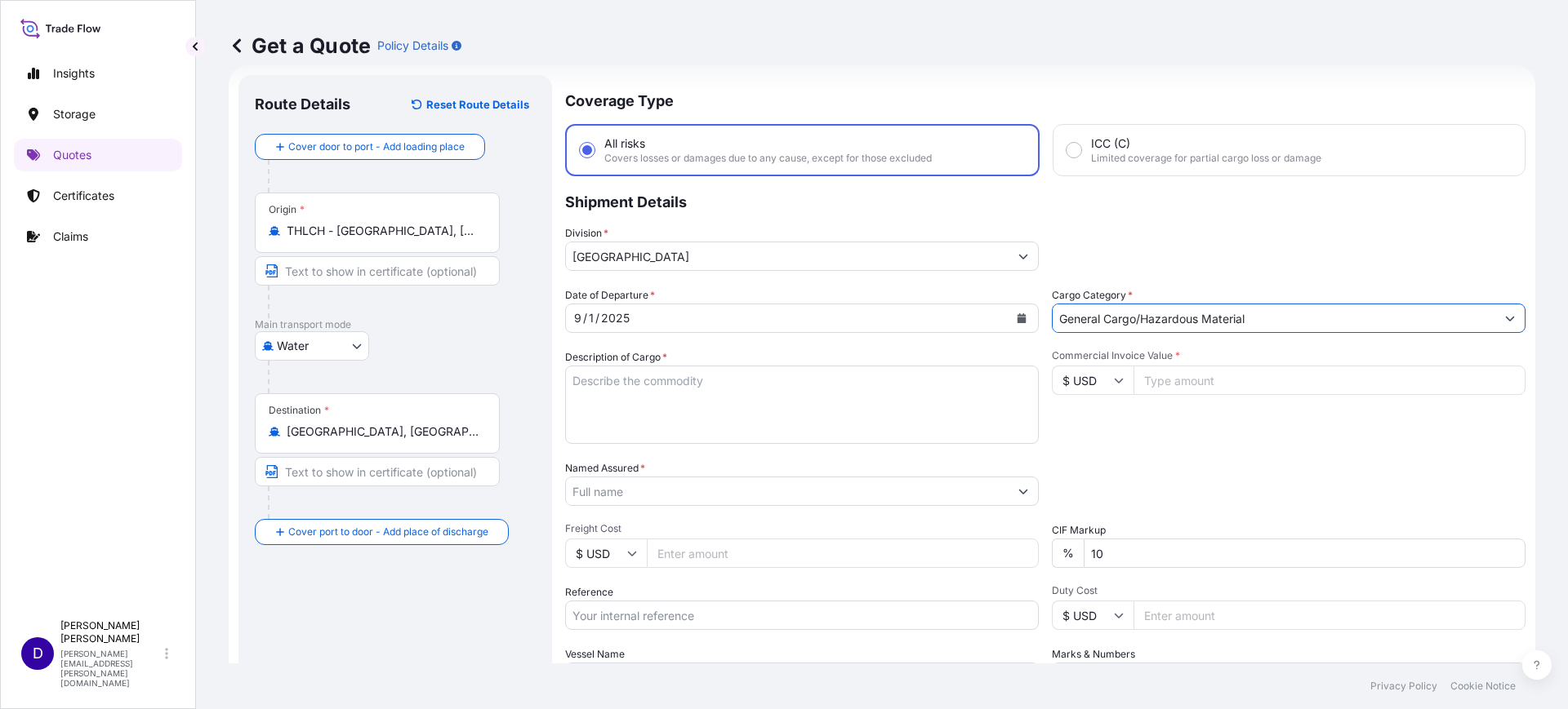
click at [740, 399] on textarea "Description of Cargo *" at bounding box center [802, 404] width 473 height 78
type textarea "t"
type textarea "TIRE"
click at [1155, 381] on input "Commercial Invoice Value *" at bounding box center [1329, 380] width 392 height 30
type input "49464.00"
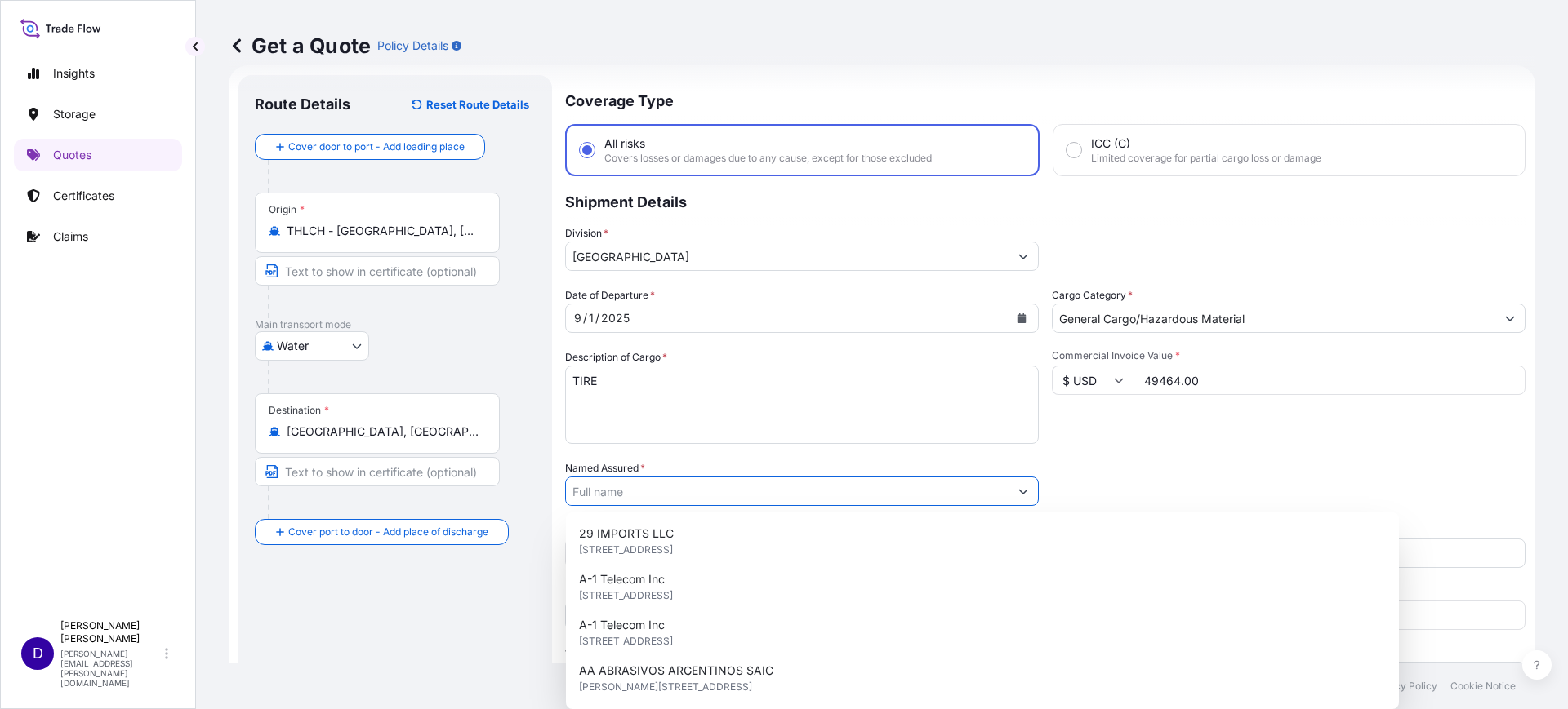
click at [616, 483] on input "Named Assured *" at bounding box center [788, 491] width 443 height 30
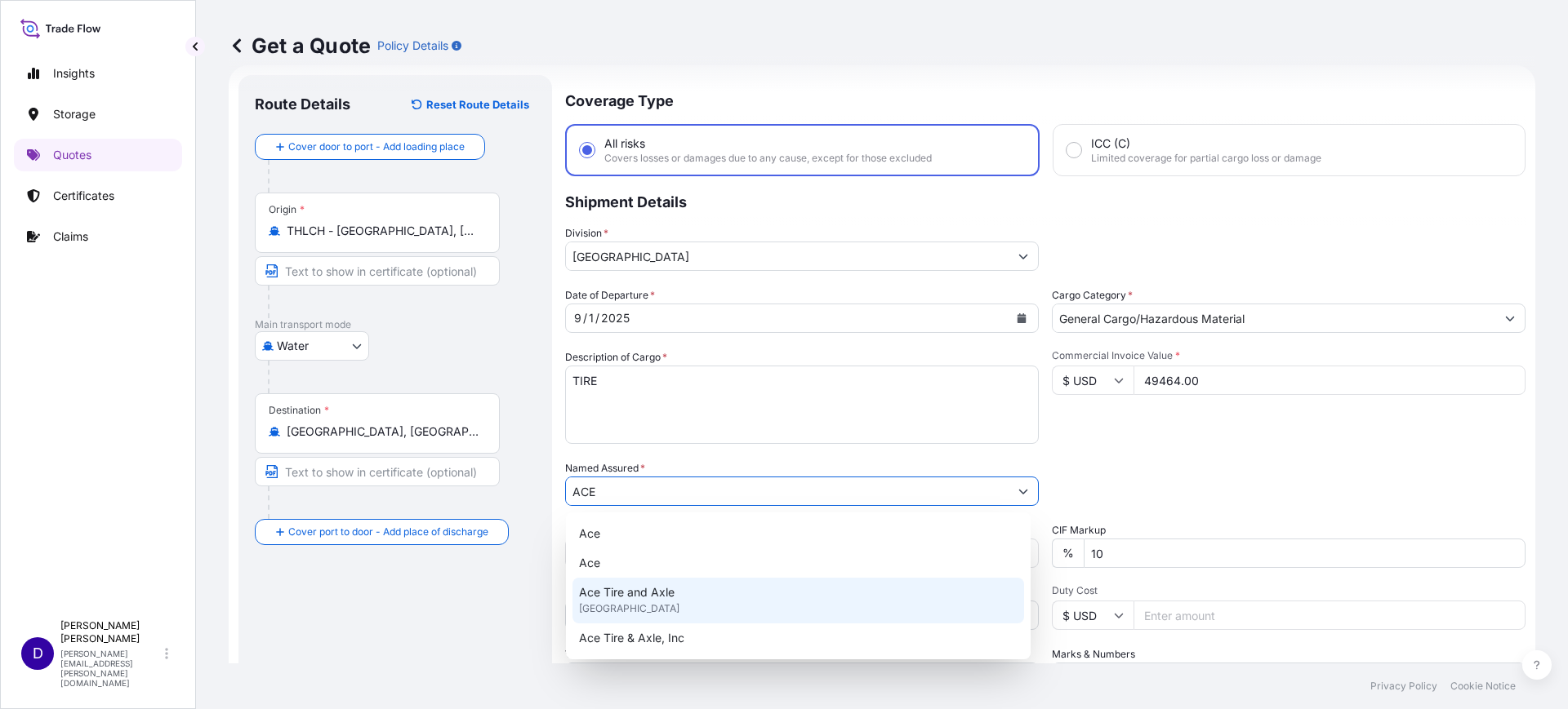
click at [647, 602] on span "United States of America" at bounding box center [629, 609] width 101 height 16
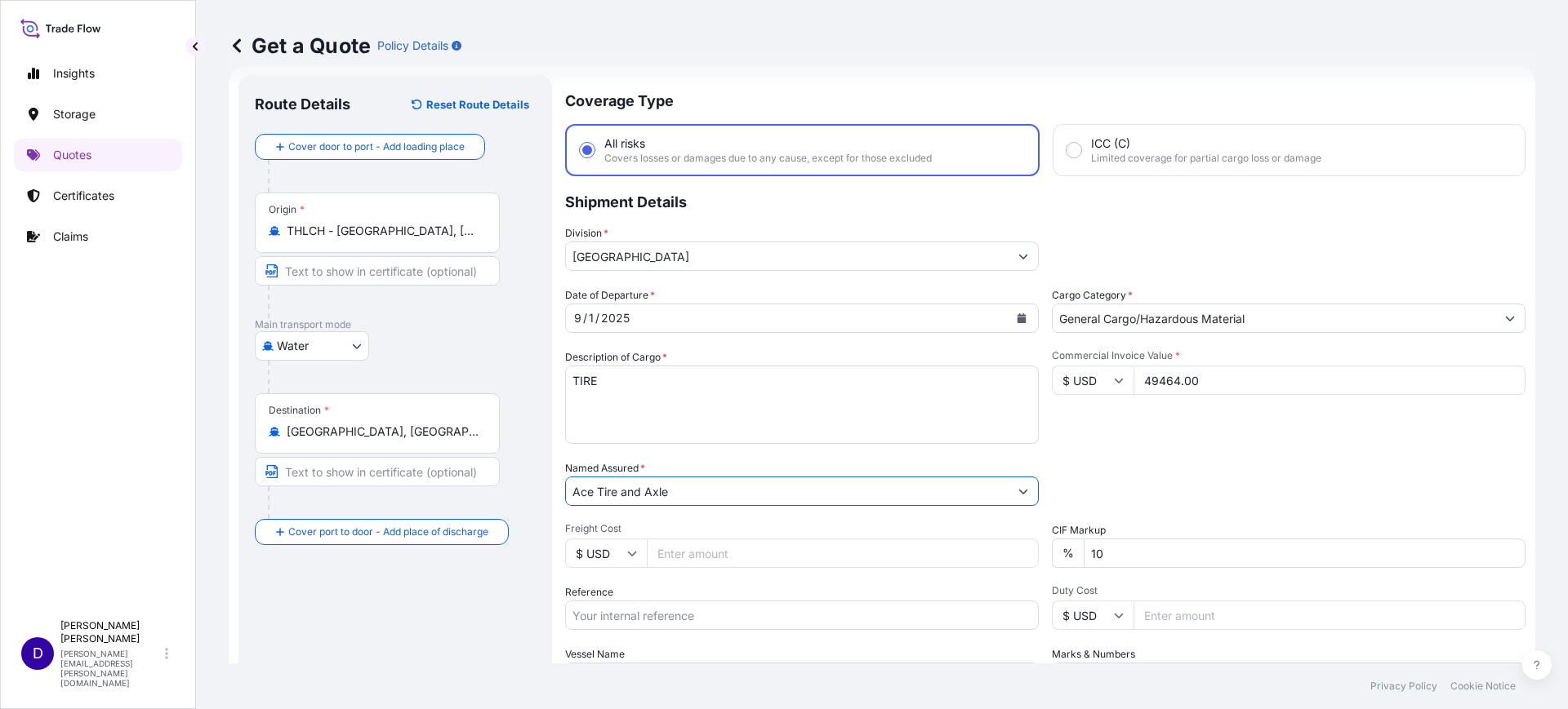
type input "Ace Tire and Axle"
click at [676, 555] on input "Freight Cost" at bounding box center [843, 553] width 392 height 30
type input "5855.00"
click at [680, 626] on input "Reference" at bounding box center [802, 615] width 473 height 30
paste input "S25I157576"
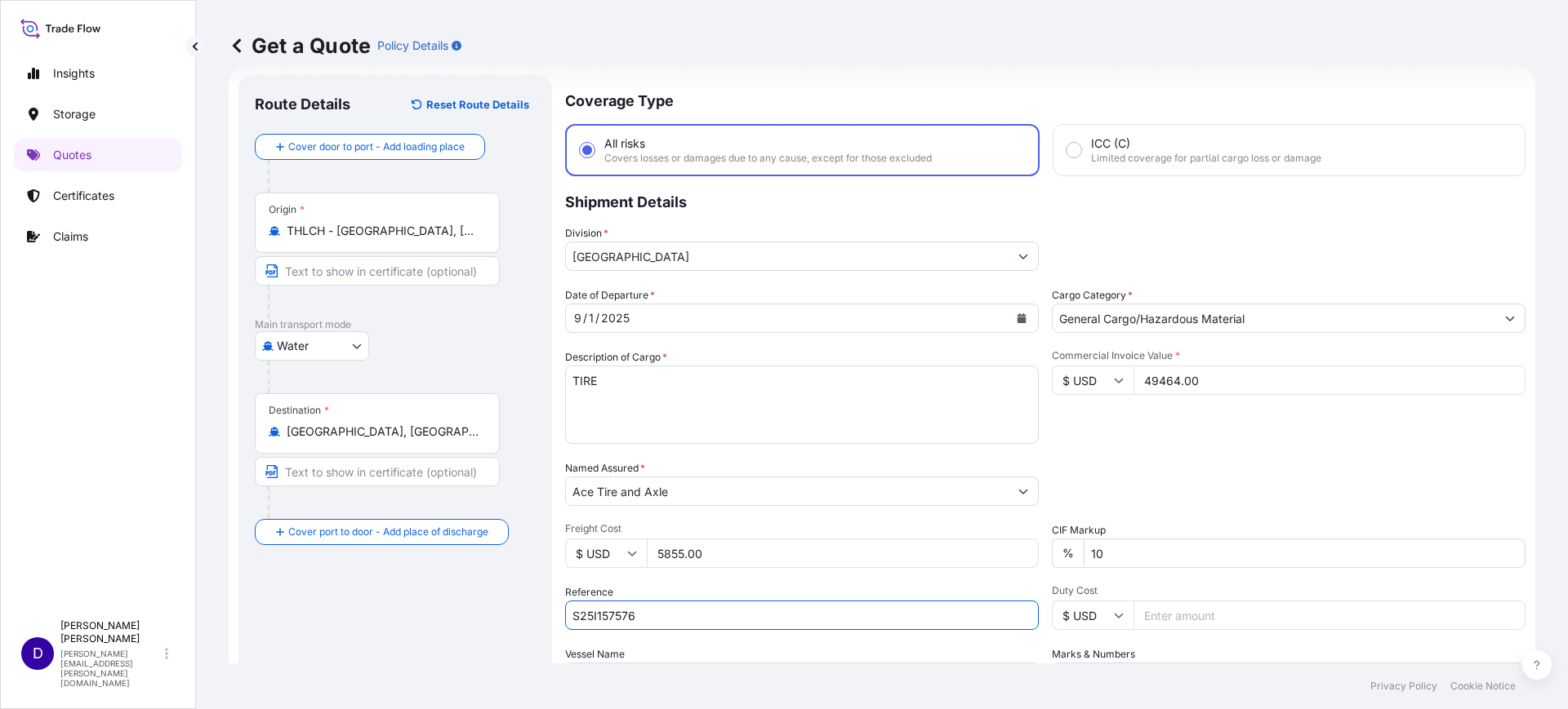
type input "S25I157576"
click at [1173, 623] on input "Duty Cost" at bounding box center [1329, 615] width 392 height 30
type input "6861.35"
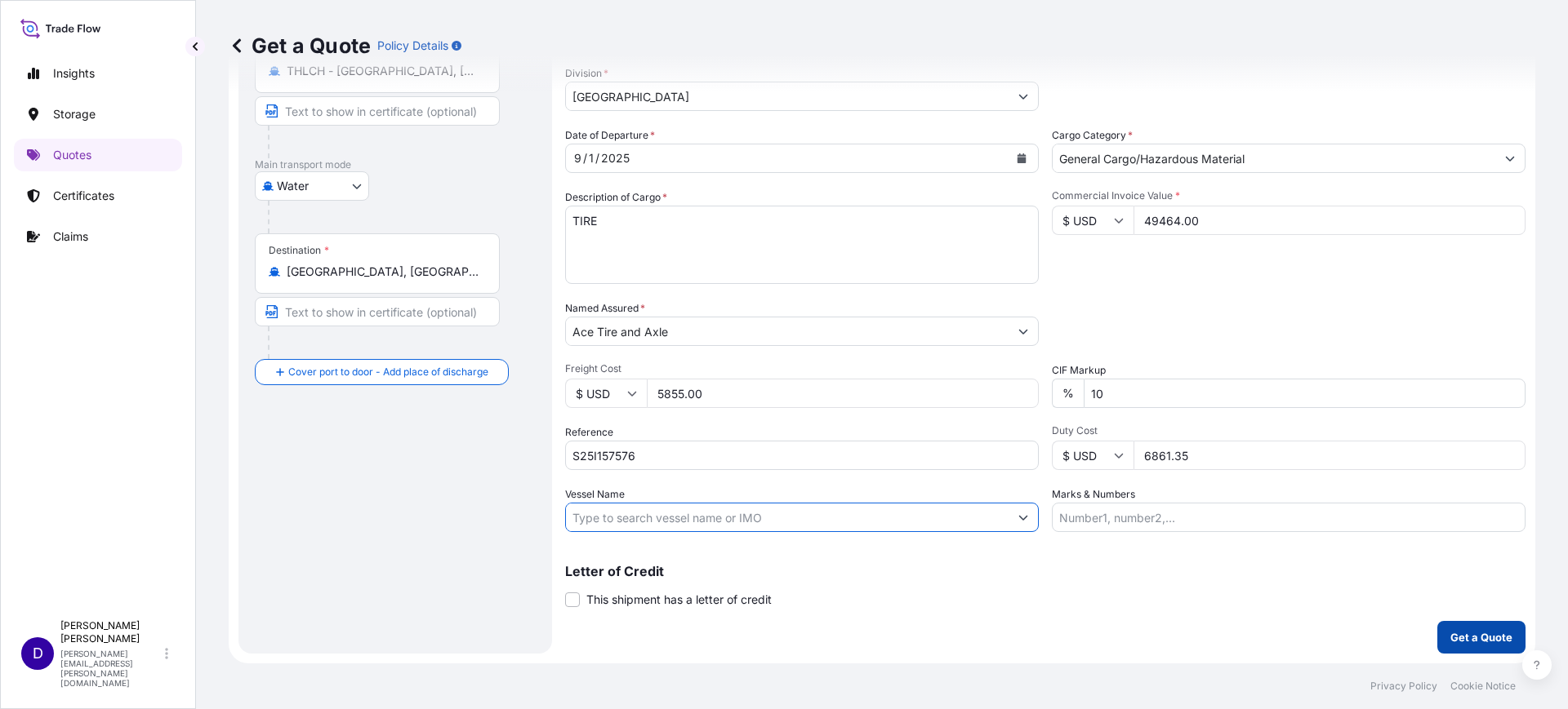
click at [1446, 625] on button "Get a Quote" at bounding box center [1482, 637] width 88 height 32
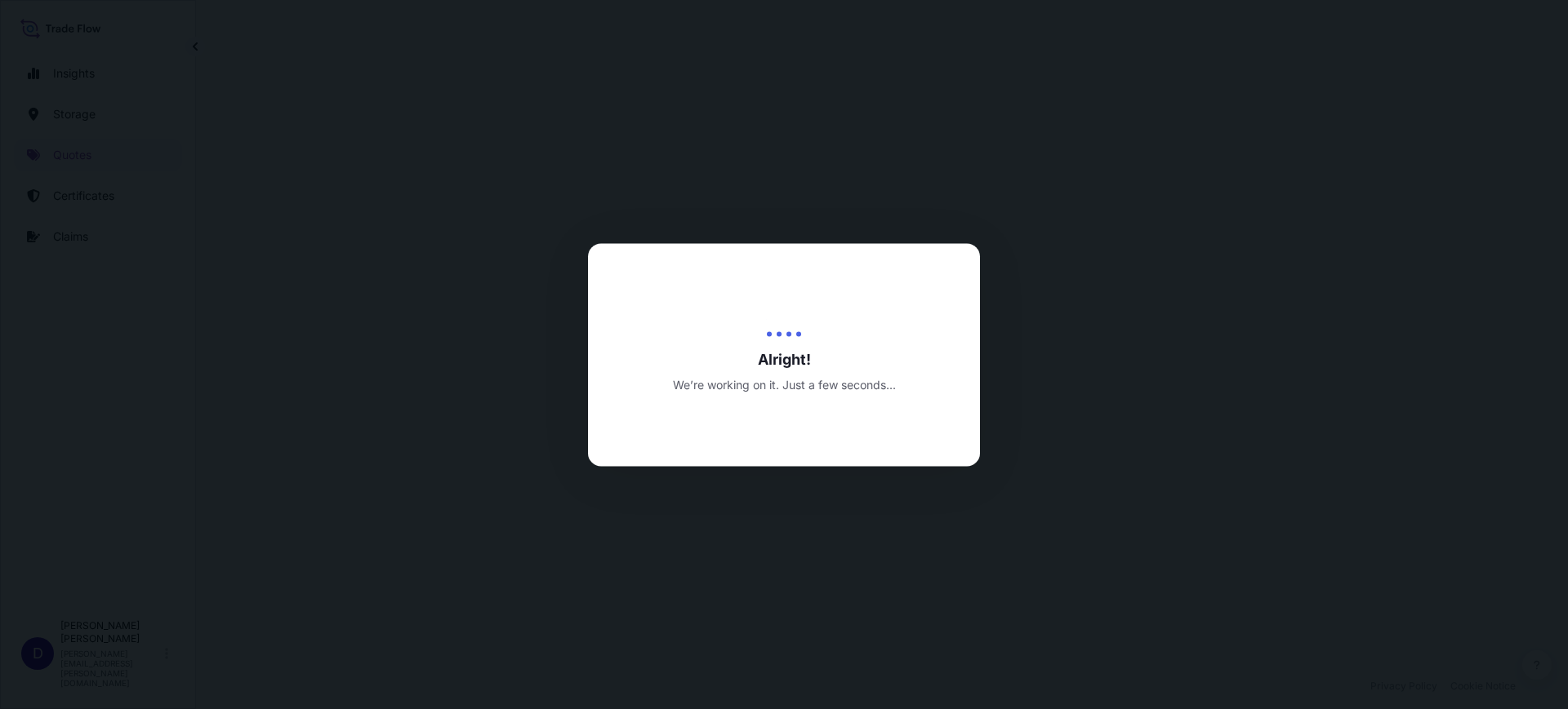
select select "Water"
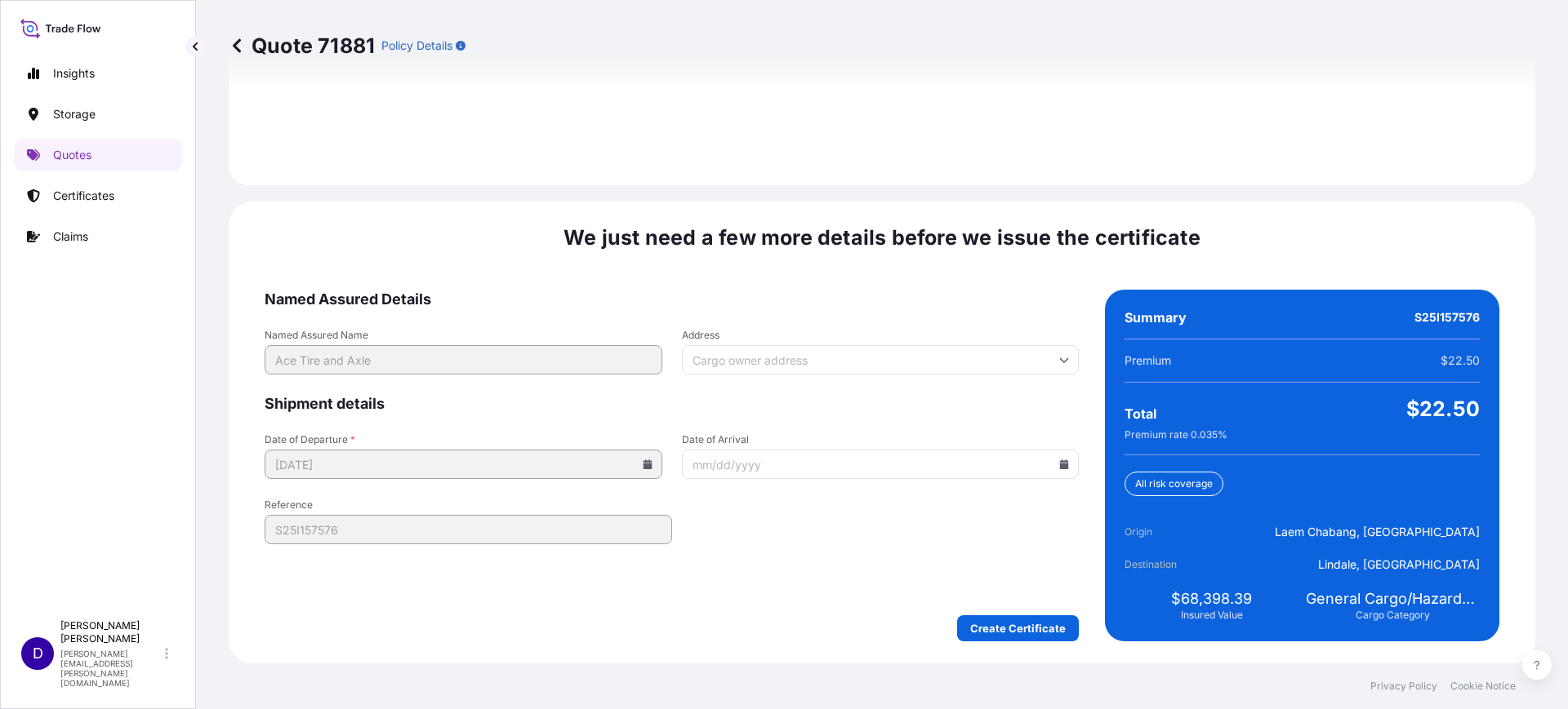
scroll to position [2384, 0]
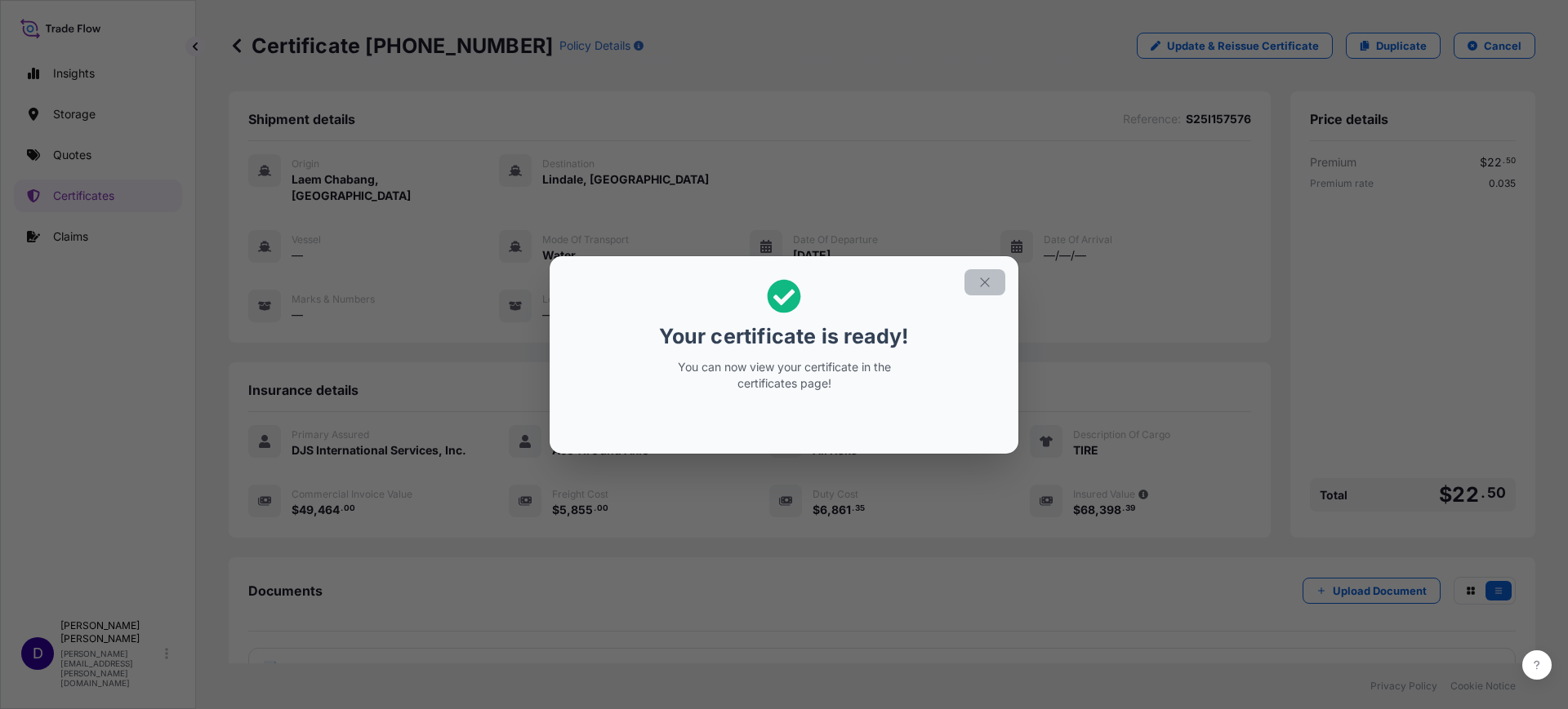
click at [982, 277] on icon "button" at bounding box center [985, 283] width 14 height 14
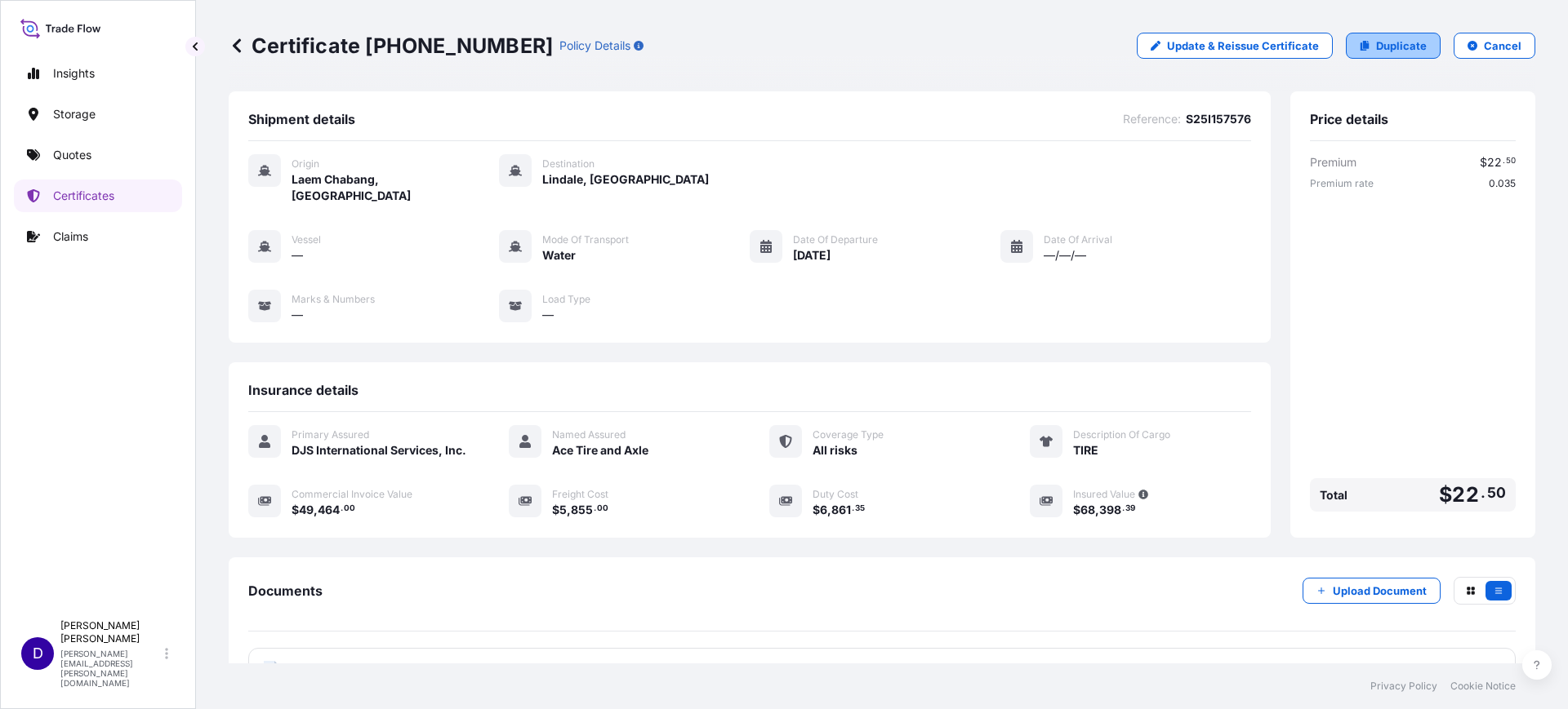
click at [1387, 40] on p "Duplicate" at bounding box center [1401, 46] width 50 height 16
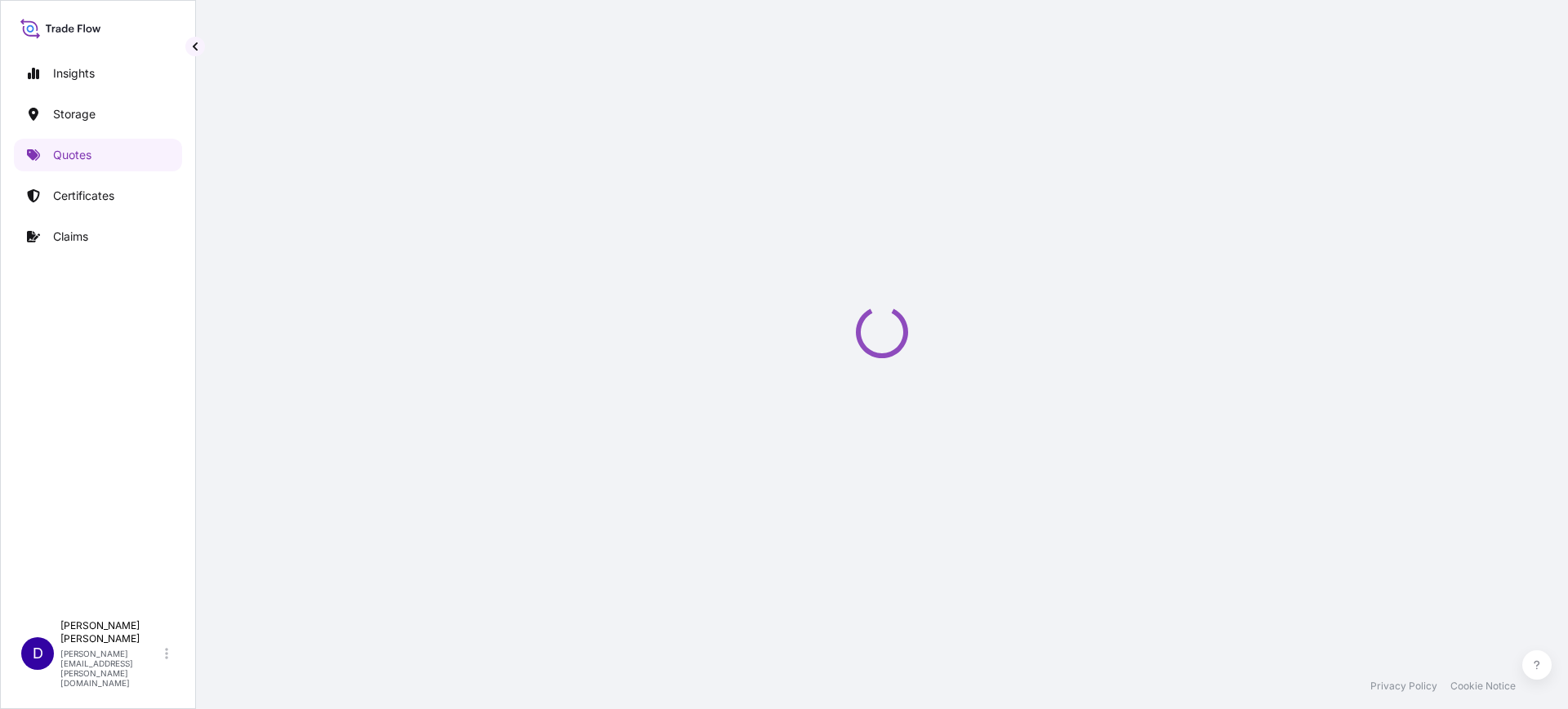
scroll to position [26, 0]
select select "Water"
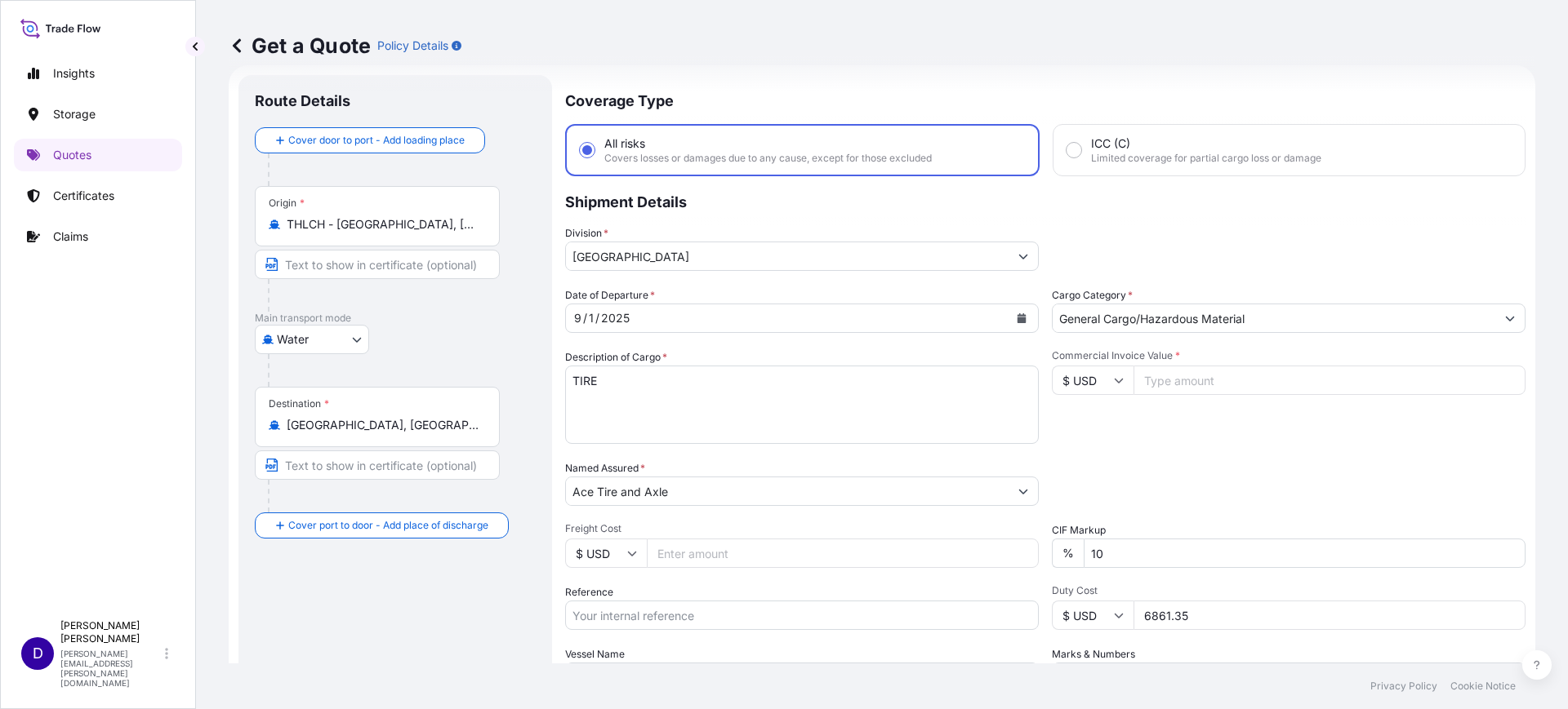
click at [446, 225] on input "THLCH - Laem Chabang, Thailand" at bounding box center [383, 224] width 193 height 16
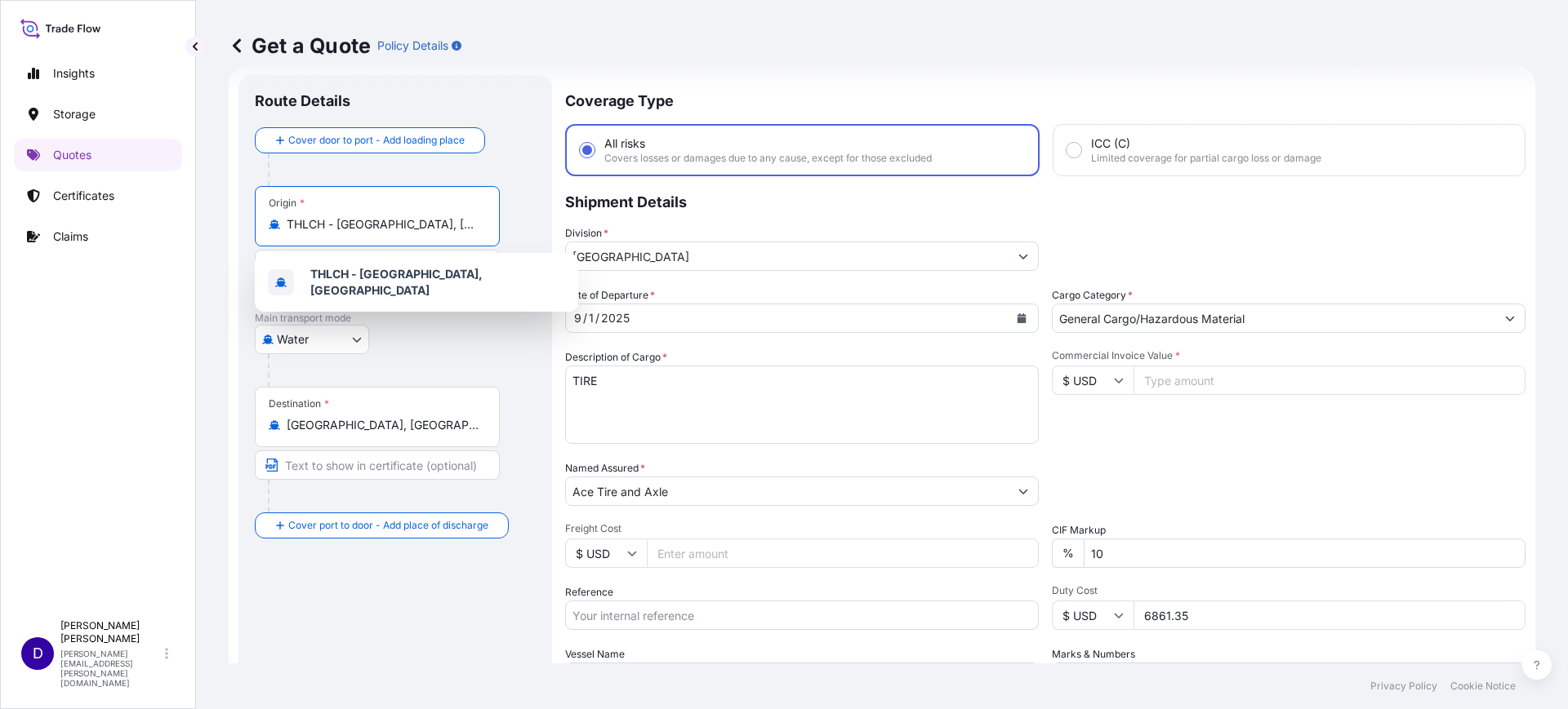
click at [446, 225] on input "THLCH - Laem Chabang, Thailand" at bounding box center [383, 224] width 193 height 16
click at [474, 229] on input "THLCH - Laem Chabang, Thailand" at bounding box center [383, 224] width 193 height 16
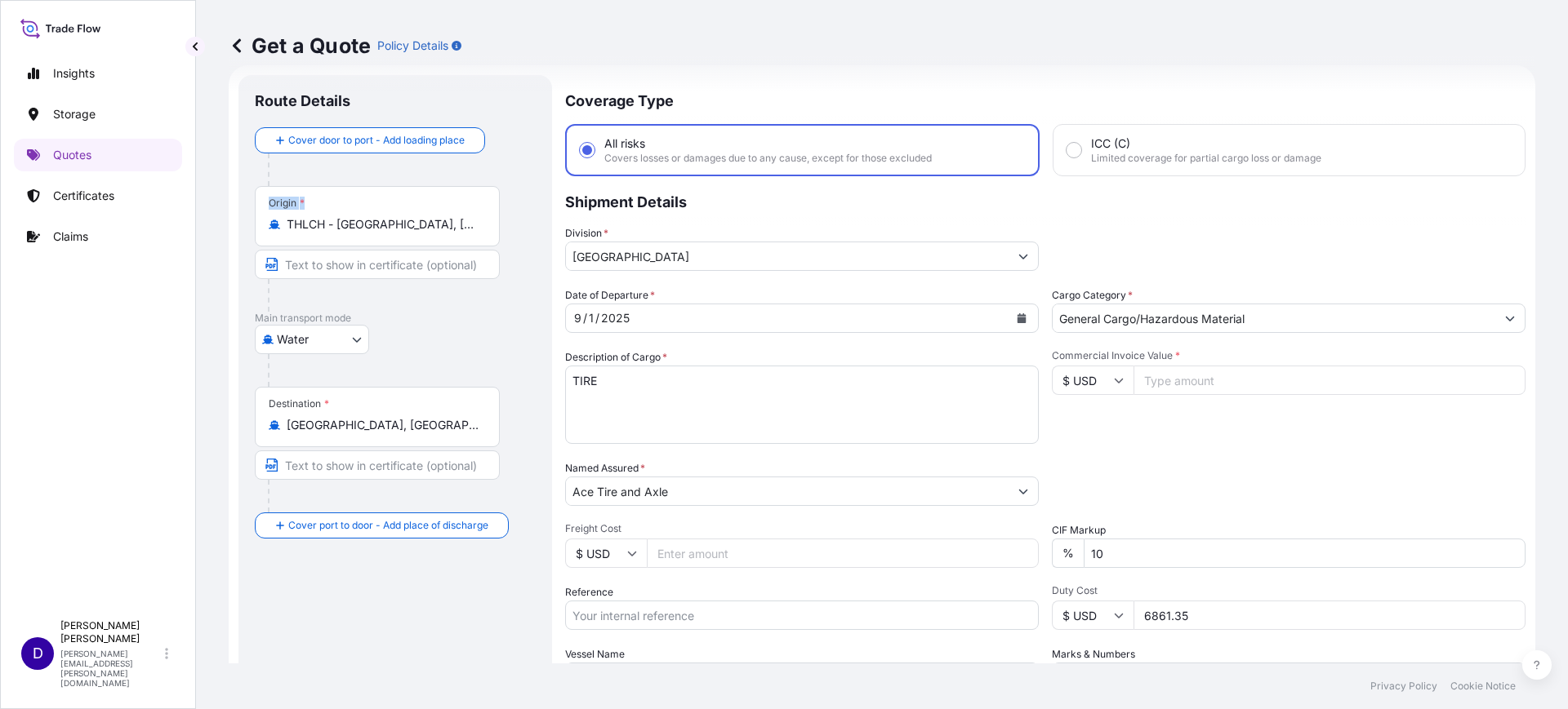
drag, startPoint x: 482, startPoint y: 224, endPoint x: 237, endPoint y: 213, distance: 245.2
click at [237, 213] on form "Route Details Cover door to port - Add loading place Place of loading Road / In…" at bounding box center [882, 444] width 1307 height 758
click at [344, 233] on div "Origin * THLCH - Laem Chabang, Thailand" at bounding box center [377, 216] width 245 height 60
click at [344, 233] on input "THLCH - Laem Chabang, Thailand" at bounding box center [383, 224] width 193 height 16
click at [344, 232] on input "THLCH - Laem Chabang, Thailand" at bounding box center [383, 224] width 193 height 16
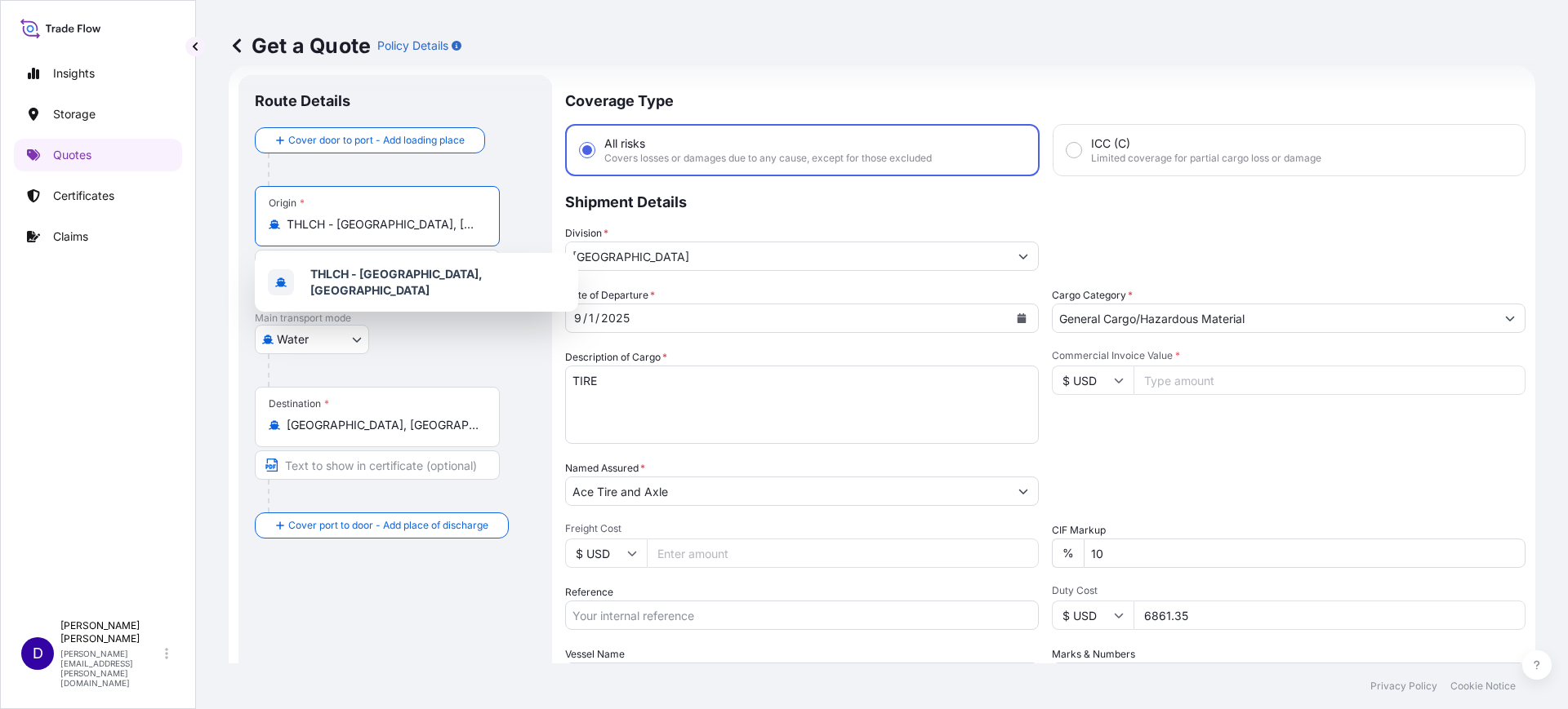
click at [343, 232] on input "THLCH - Laem Chabang, Thailand" at bounding box center [383, 224] width 193 height 16
type input "khsch"
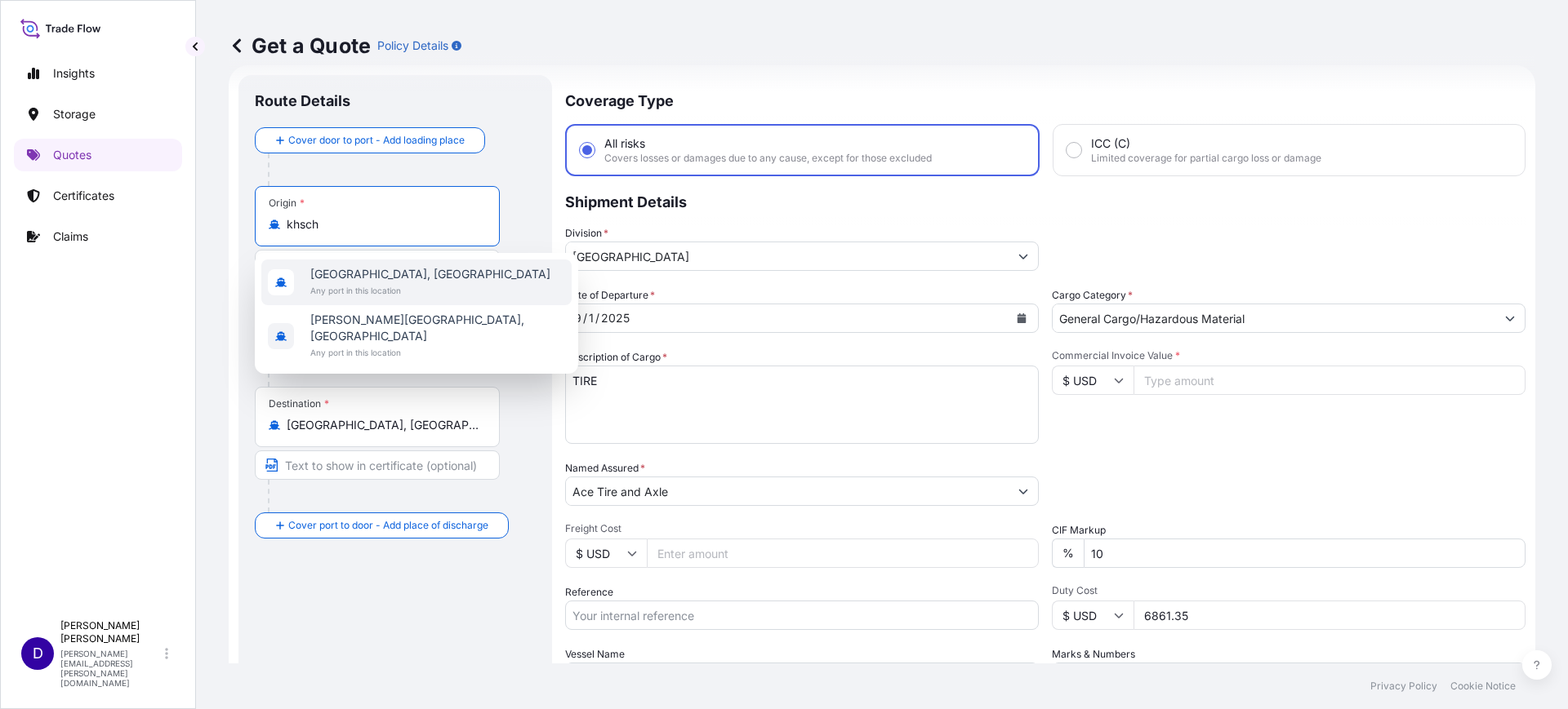
drag, startPoint x: 359, startPoint y: 232, endPoint x: 212, endPoint y: 214, distance: 148.1
click at [213, 215] on div "Get a Quote Policy Details Route Details Cover door to port - Add loading place…" at bounding box center [882, 332] width 1372 height 664
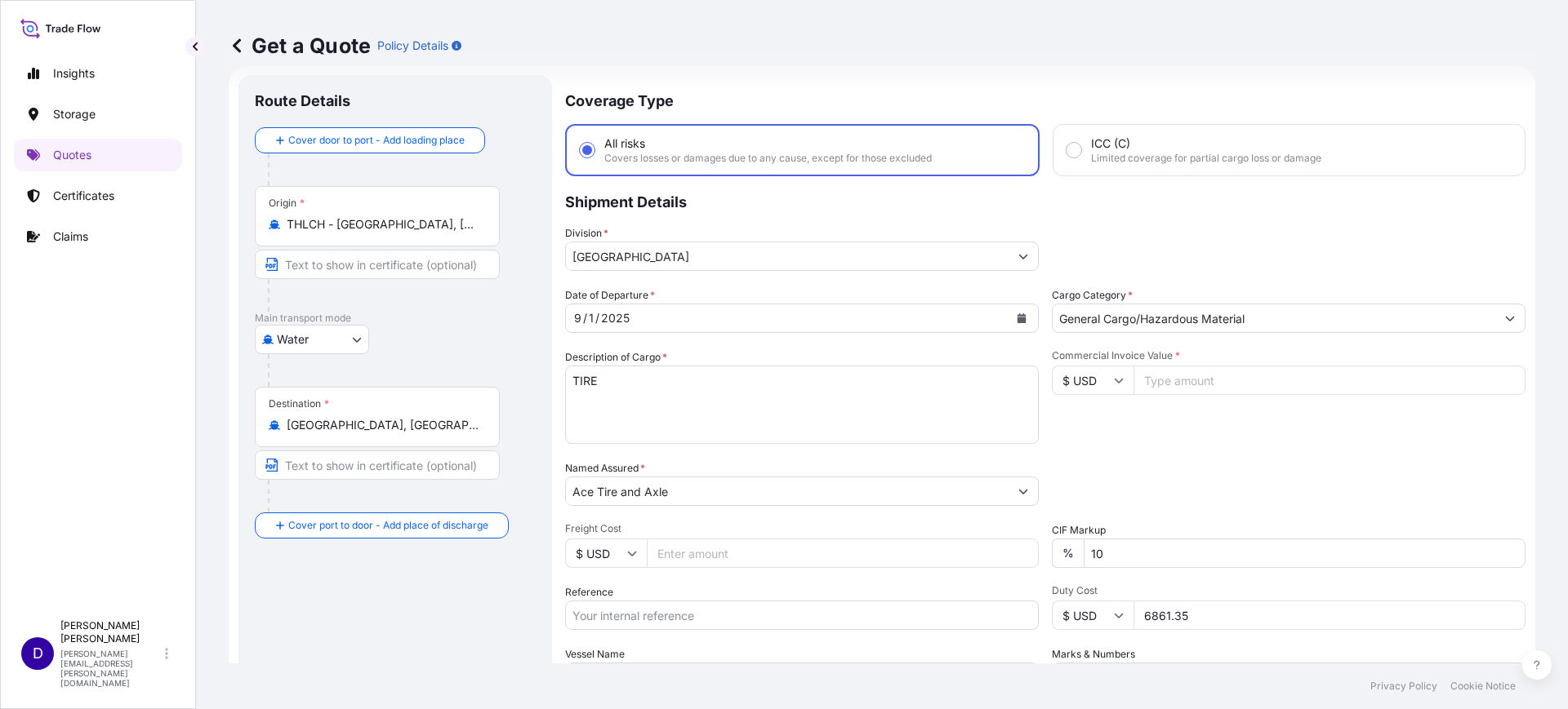
click at [45, 343] on div "Insights Storage Quotes Certificates Claims" at bounding box center [97, 327] width 168 height 570
click at [401, 217] on input "THLCH - Laem Chabang, Thailand" at bounding box center [383, 224] width 193 height 16
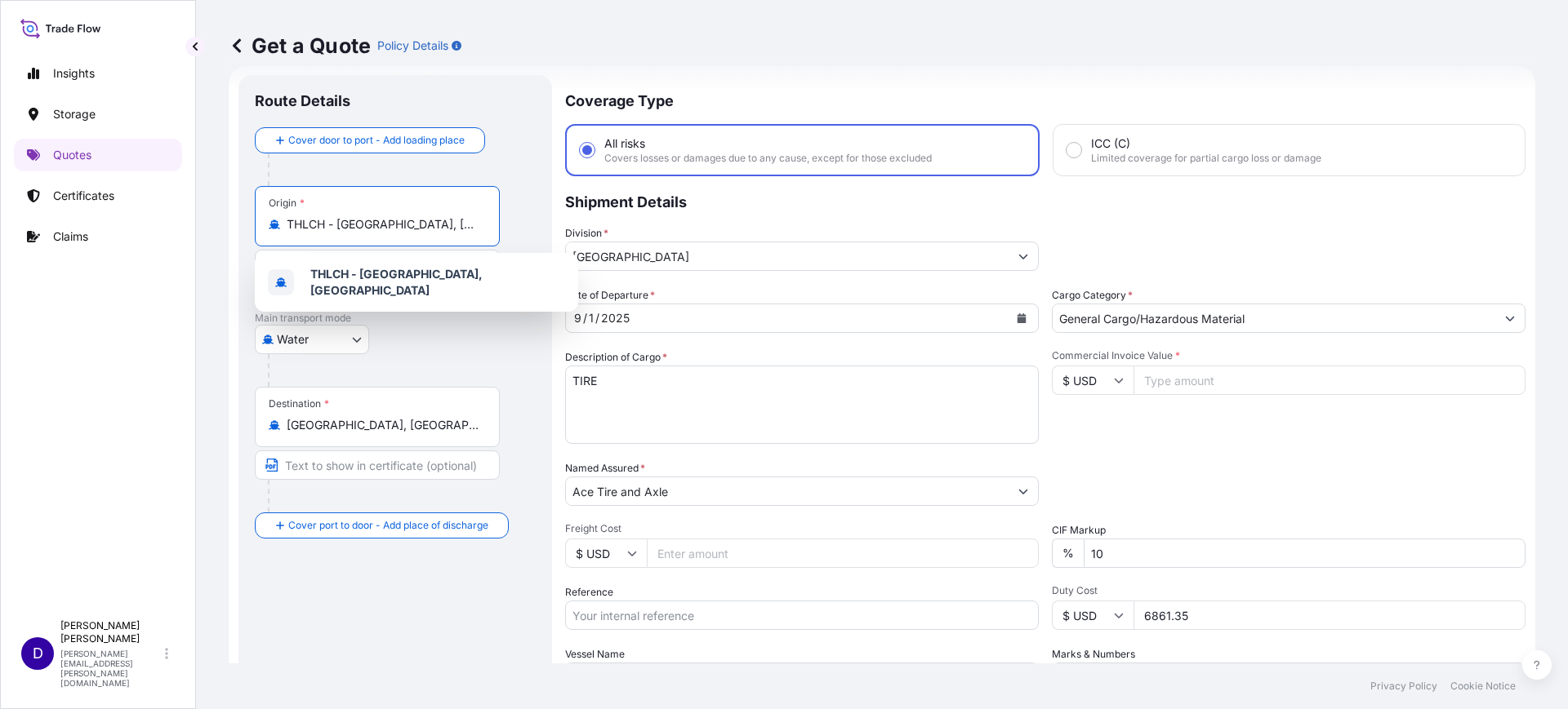
click at [401, 217] on input "THLCH - Laem Chabang, Thailand" at bounding box center [383, 224] width 193 height 16
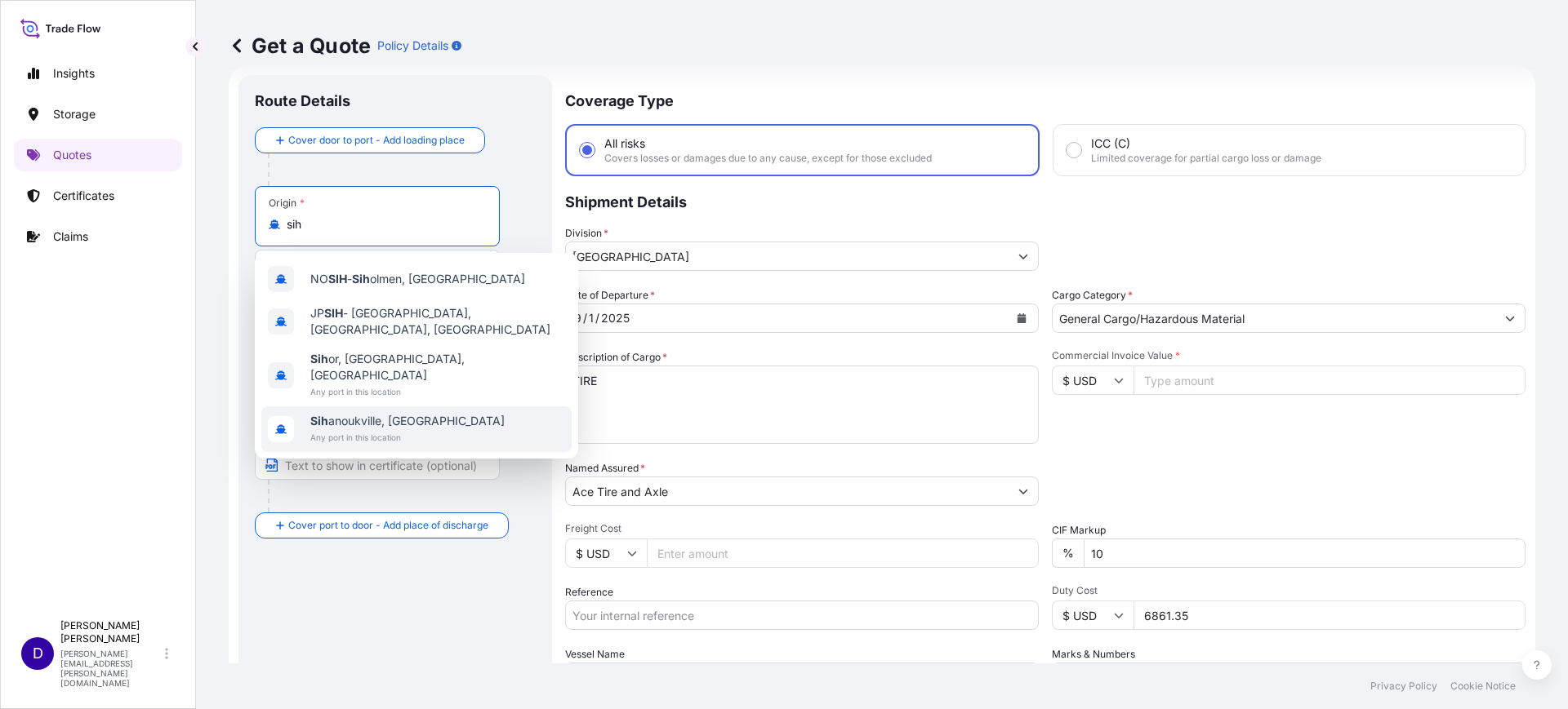
click at [398, 413] on span "Sih anoukville, Cambodia" at bounding box center [408, 421] width 194 height 16
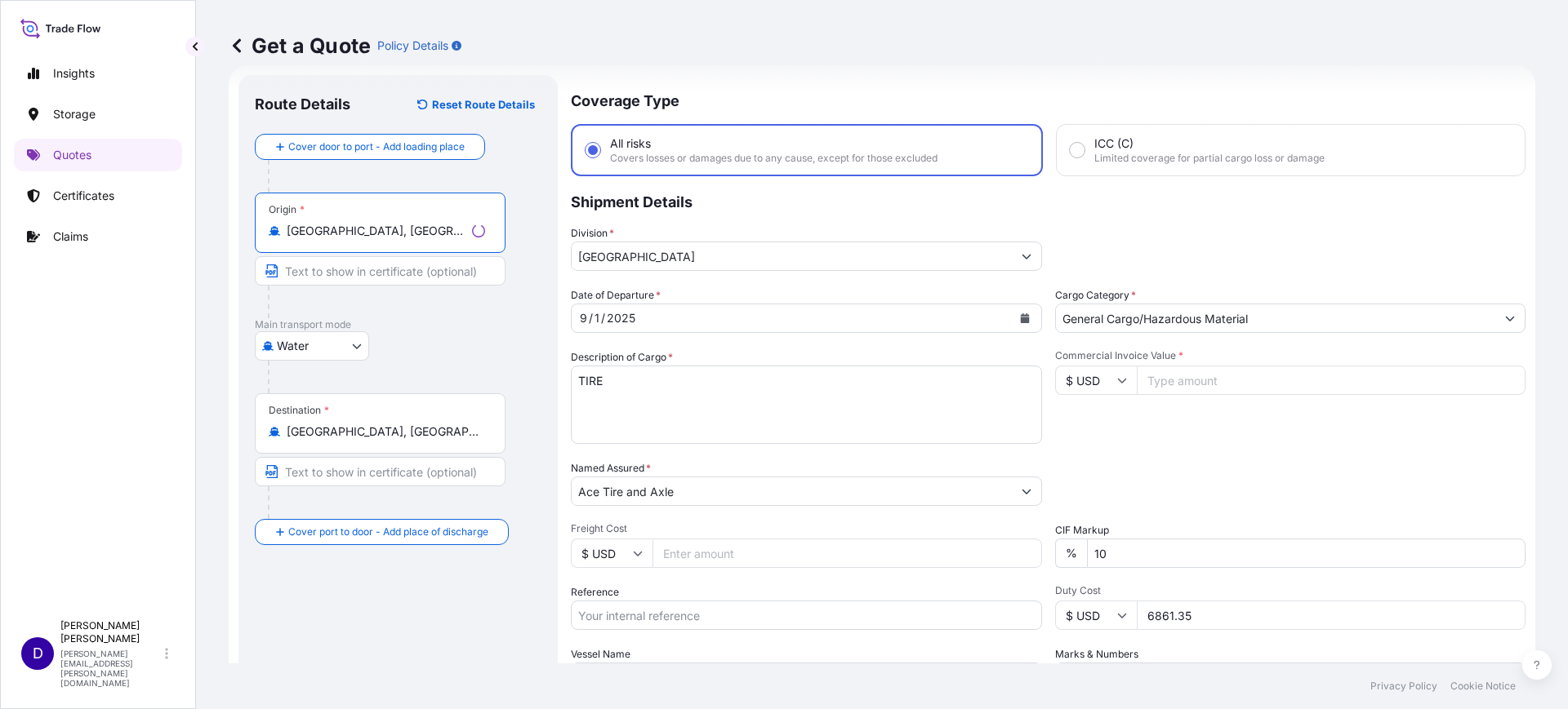
type input "Sihanoukville, Cambodia"
click at [329, 437] on input "Lindale, TX, USA" at bounding box center [385, 432] width 198 height 16
drag, startPoint x: 632, startPoint y: 377, endPoint x: 549, endPoint y: 365, distance: 83.9
click at [549, 365] on form "Route Details Reset Route Details Cover door to port - Add loading place Place …" at bounding box center [882, 444] width 1307 height 758
click at [639, 368] on textarea "TIRE" at bounding box center [802, 404] width 473 height 78
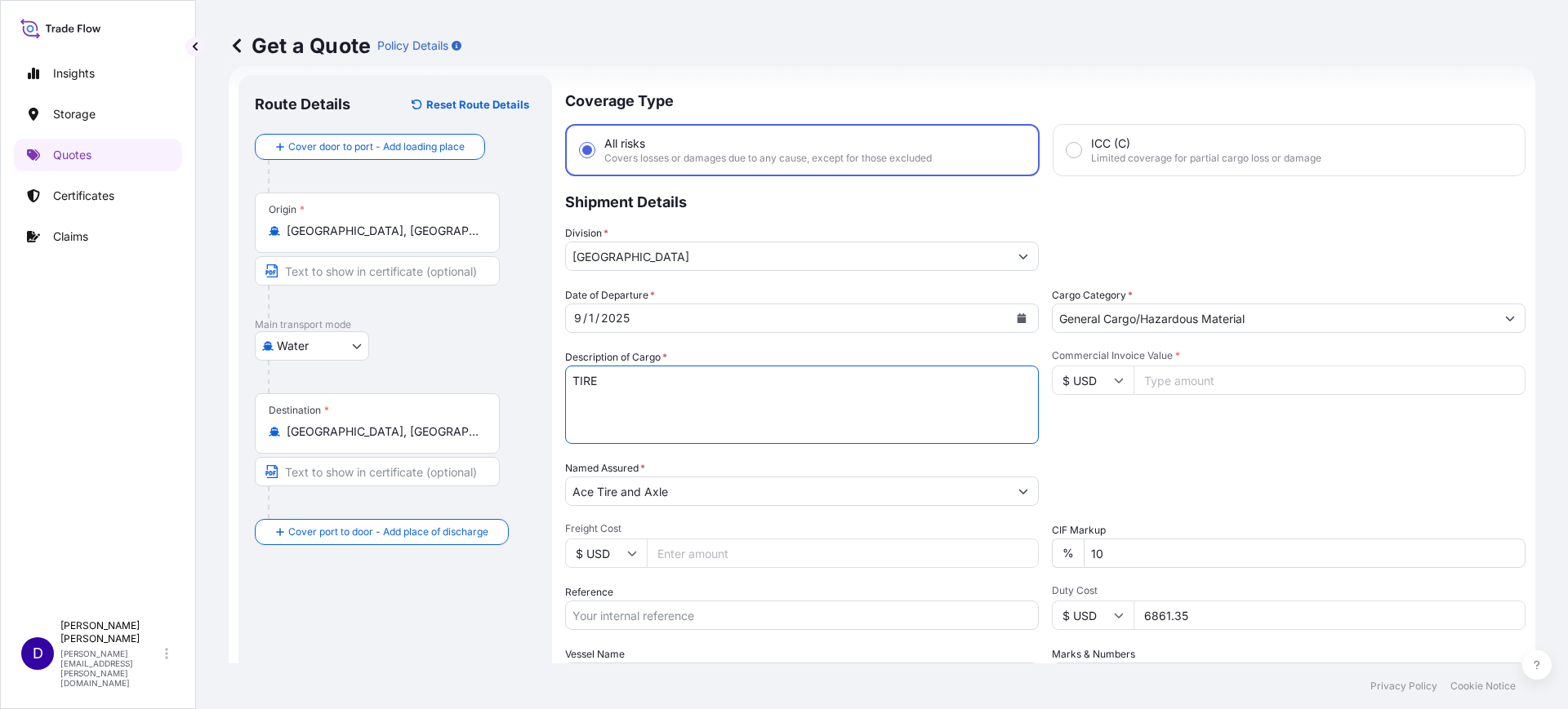
type textarea "s"
type textarea "TIRES"
click at [1167, 378] on input "Commercial Invoice Value *" at bounding box center [1329, 380] width 392 height 30
type input "52890.00"
click at [734, 543] on input "Freight Cost" at bounding box center [843, 553] width 392 height 30
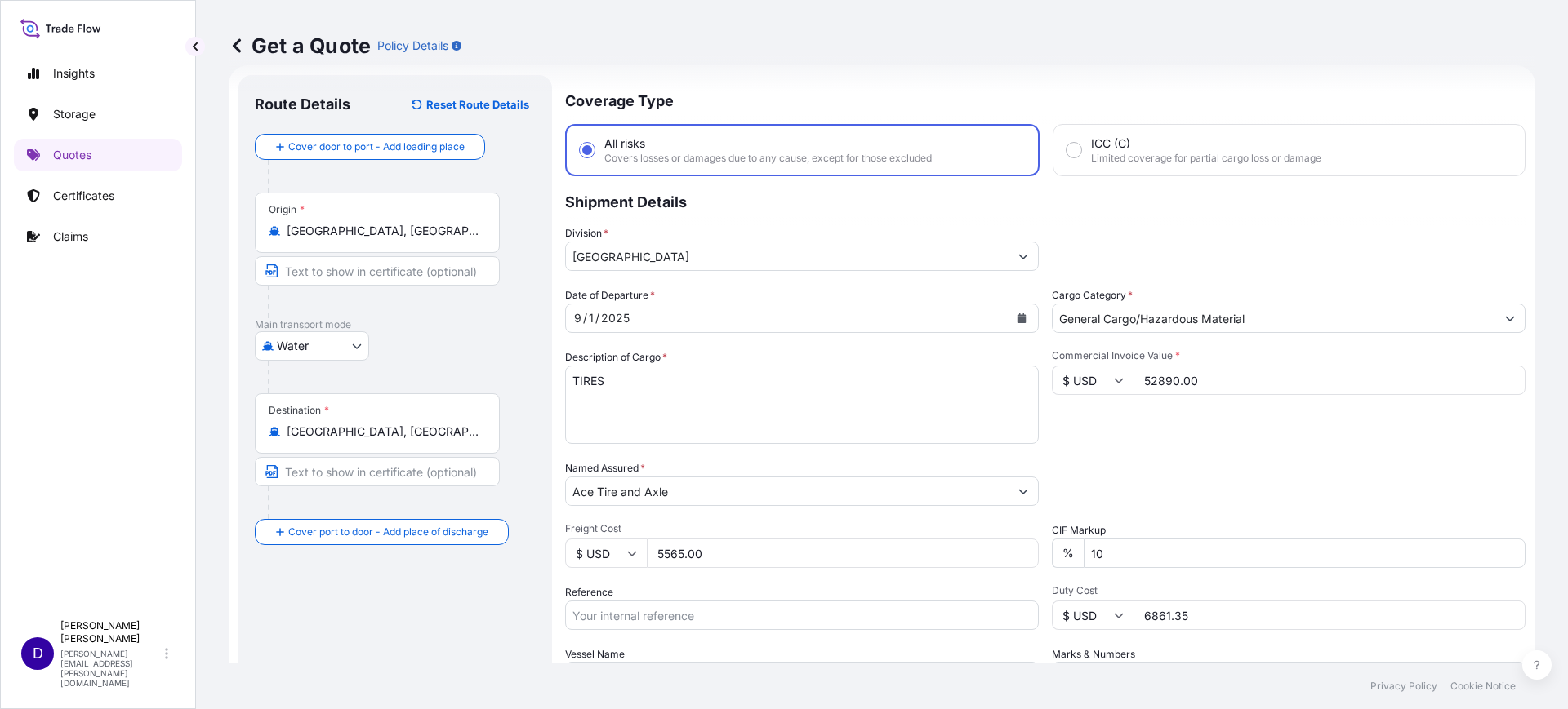
type input "5565.00"
click at [675, 620] on input "Reference" at bounding box center [802, 615] width 473 height 30
paste input "S25I157917"
type input "S25I157917"
drag, startPoint x: 1188, startPoint y: 612, endPoint x: 1090, endPoint y: 605, distance: 98.2
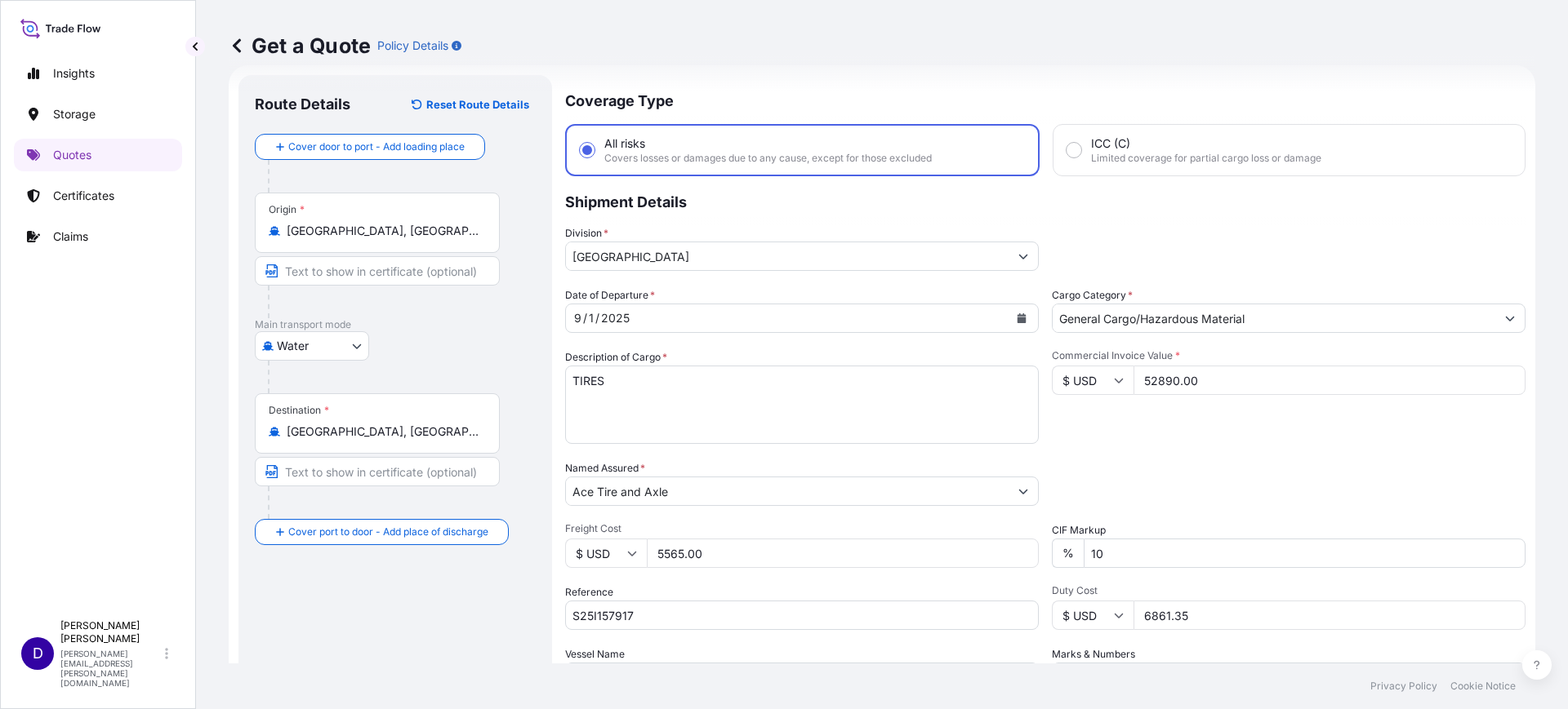
click at [1090, 605] on div "$ USD 6861.35" at bounding box center [1289, 615] width 473 height 30
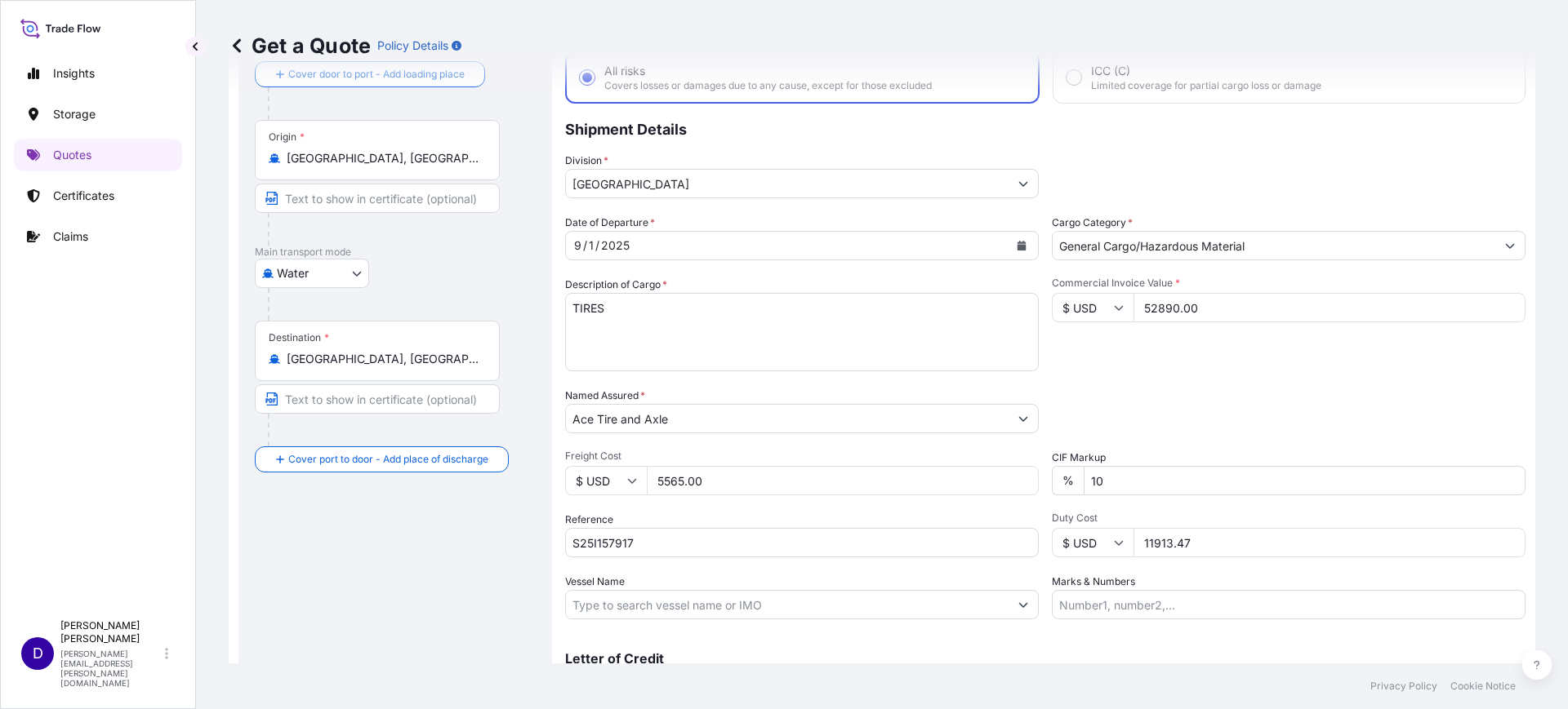
scroll to position [186, 0]
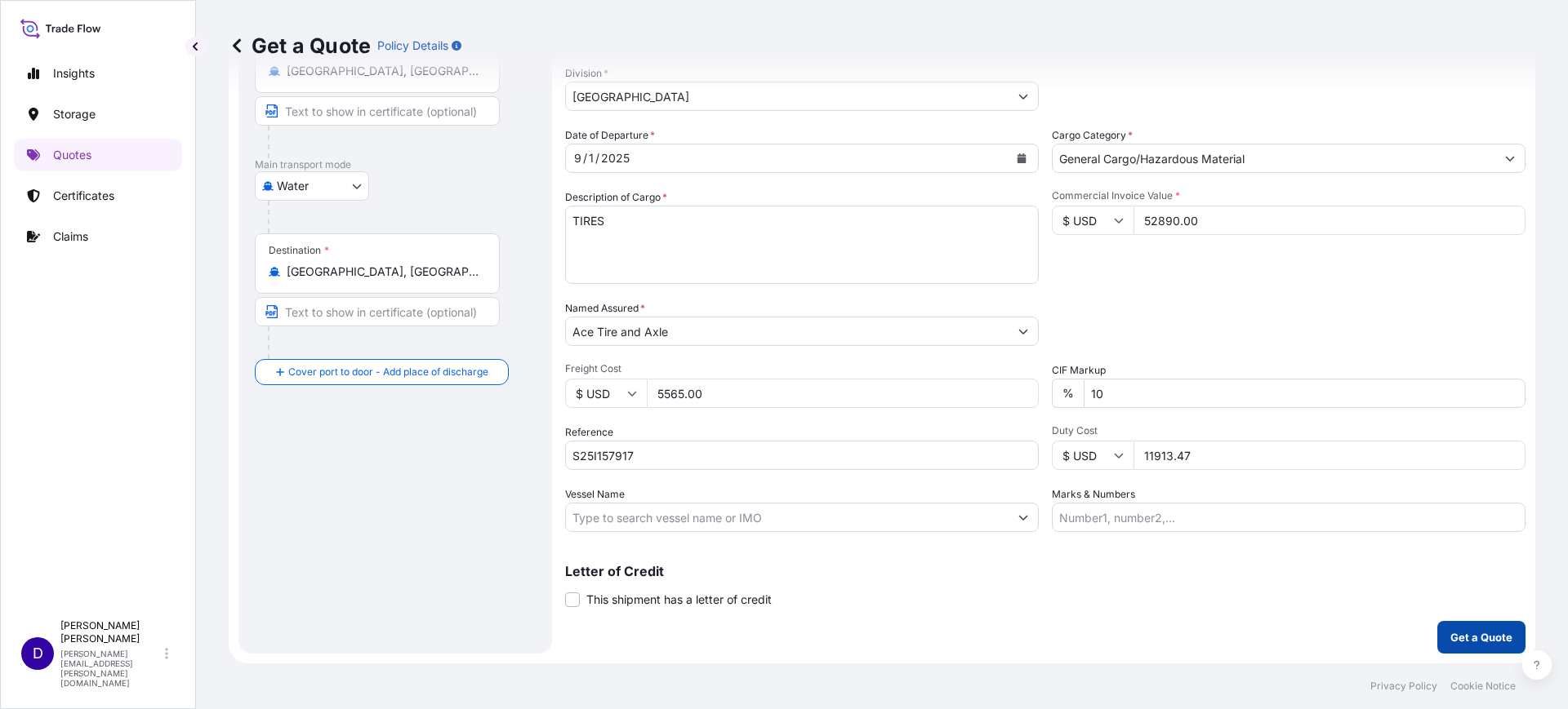
type input "11913.47"
click at [1450, 635] on p "Get a Quote" at bounding box center [1481, 638] width 62 height 16
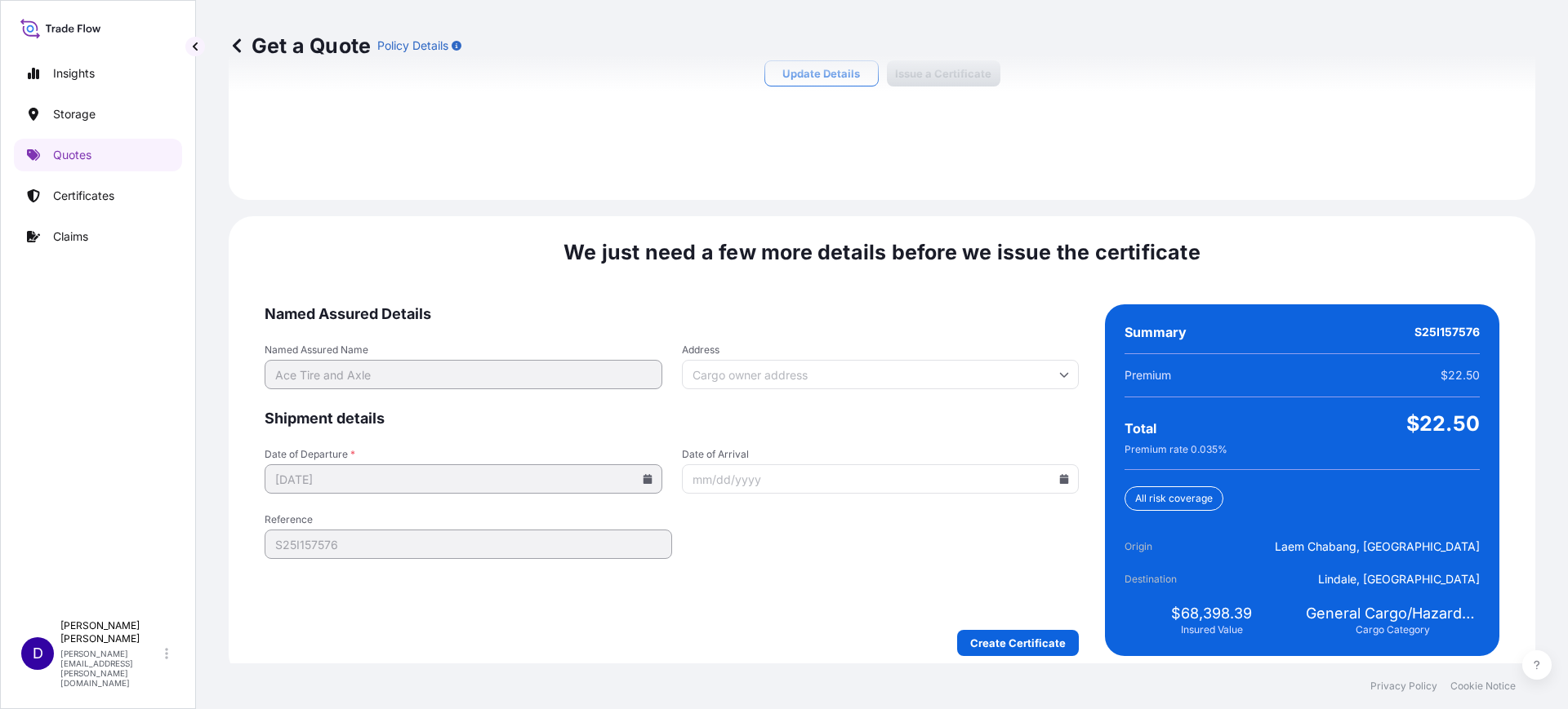
scroll to position [1234, 0]
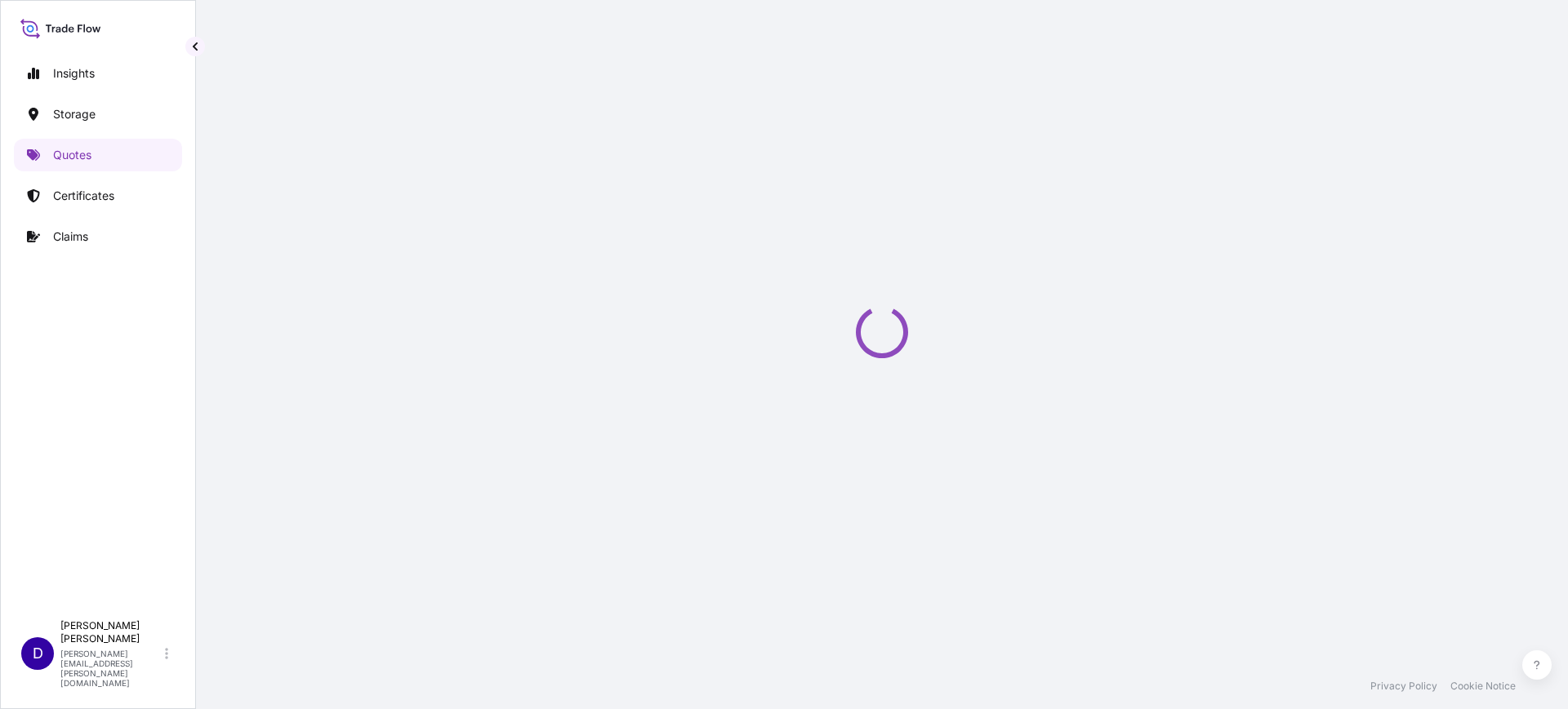
select select "Water"
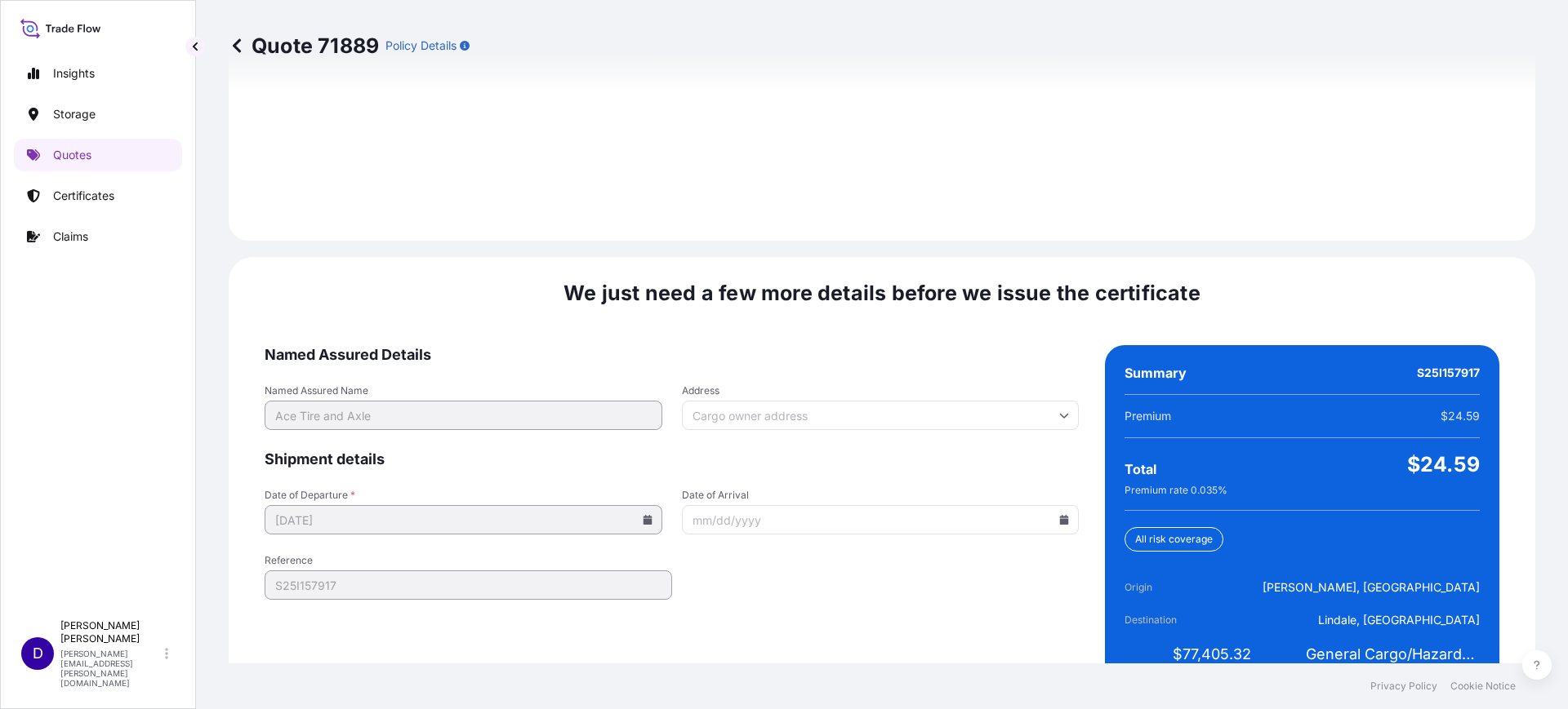
scroll to position [2384, 0]
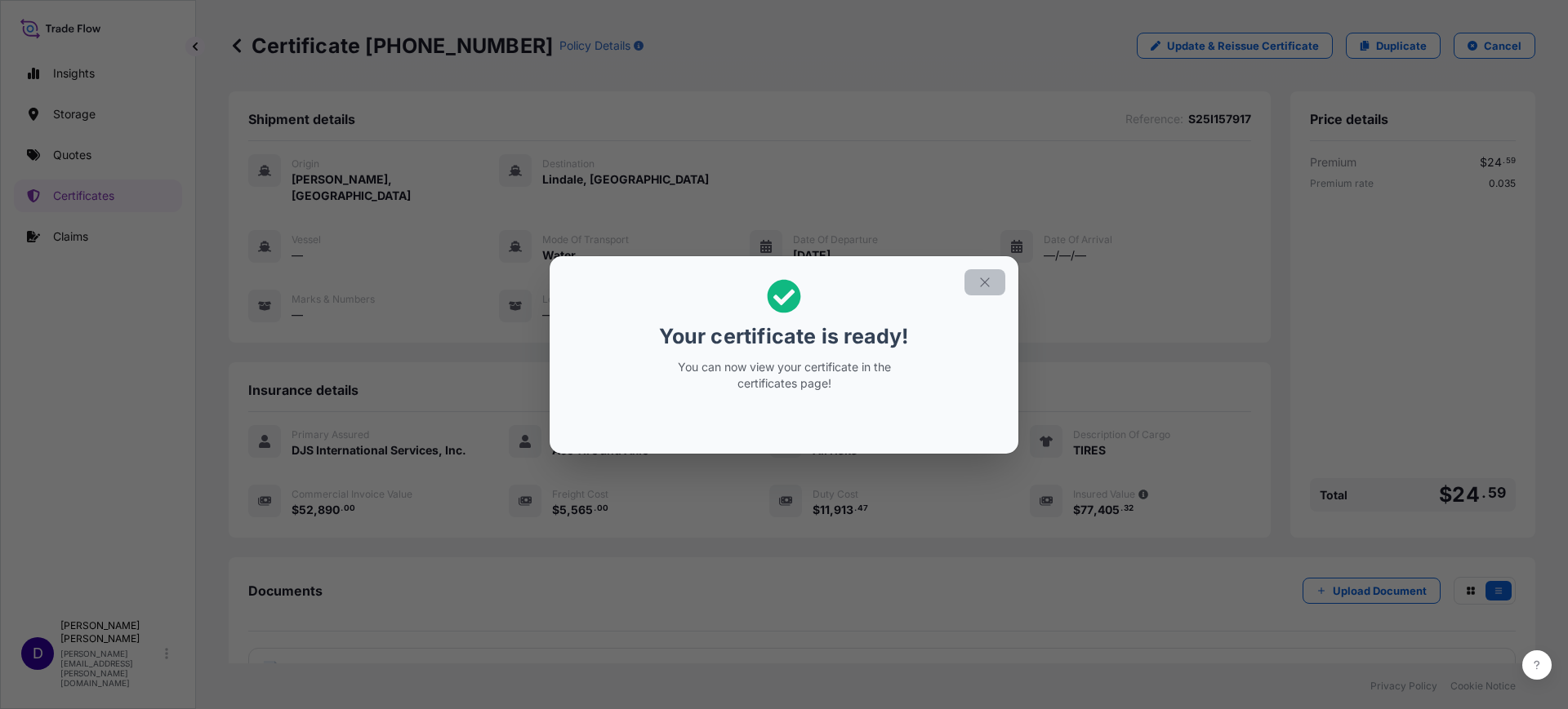
click at [988, 282] on icon "button" at bounding box center [985, 283] width 14 height 14
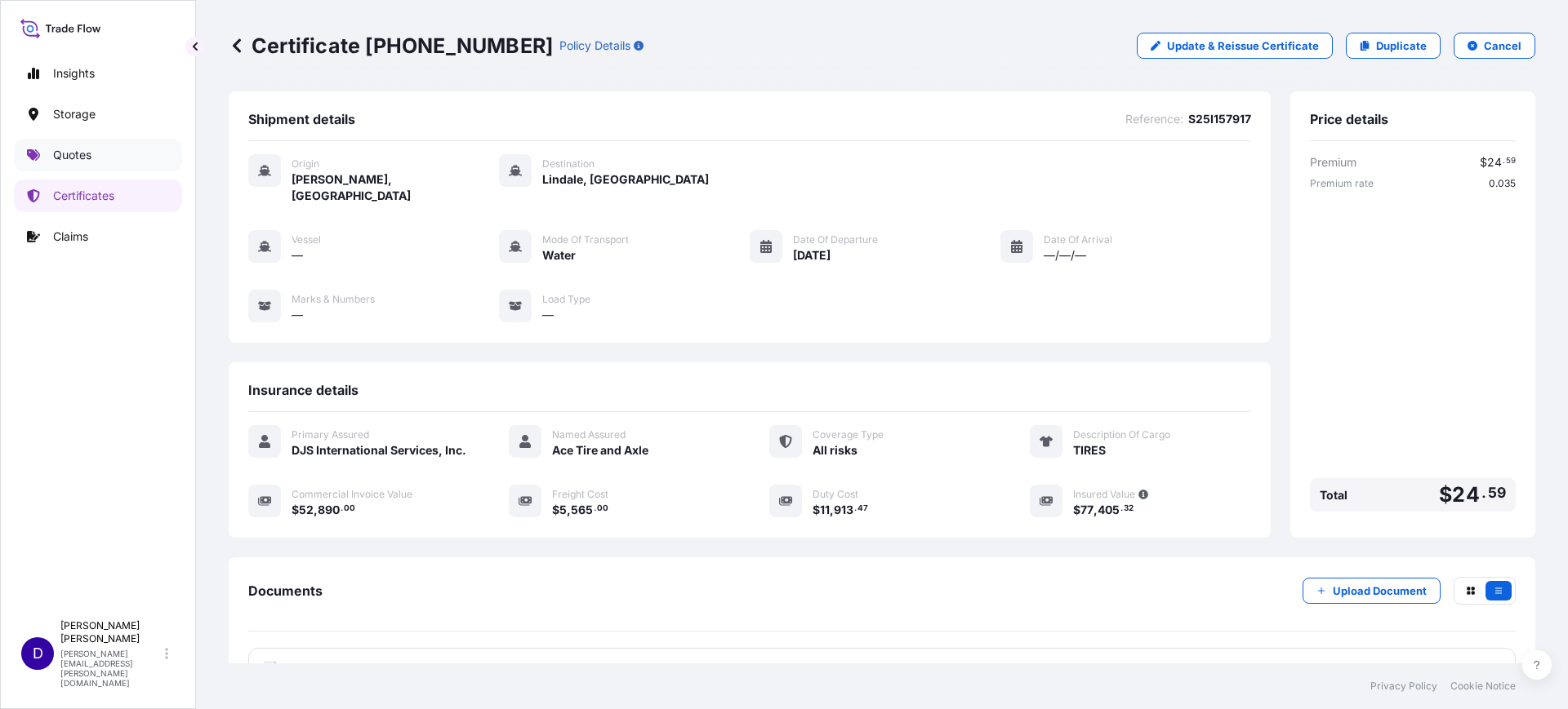
click at [77, 157] on p "Quotes" at bounding box center [72, 155] width 39 height 16
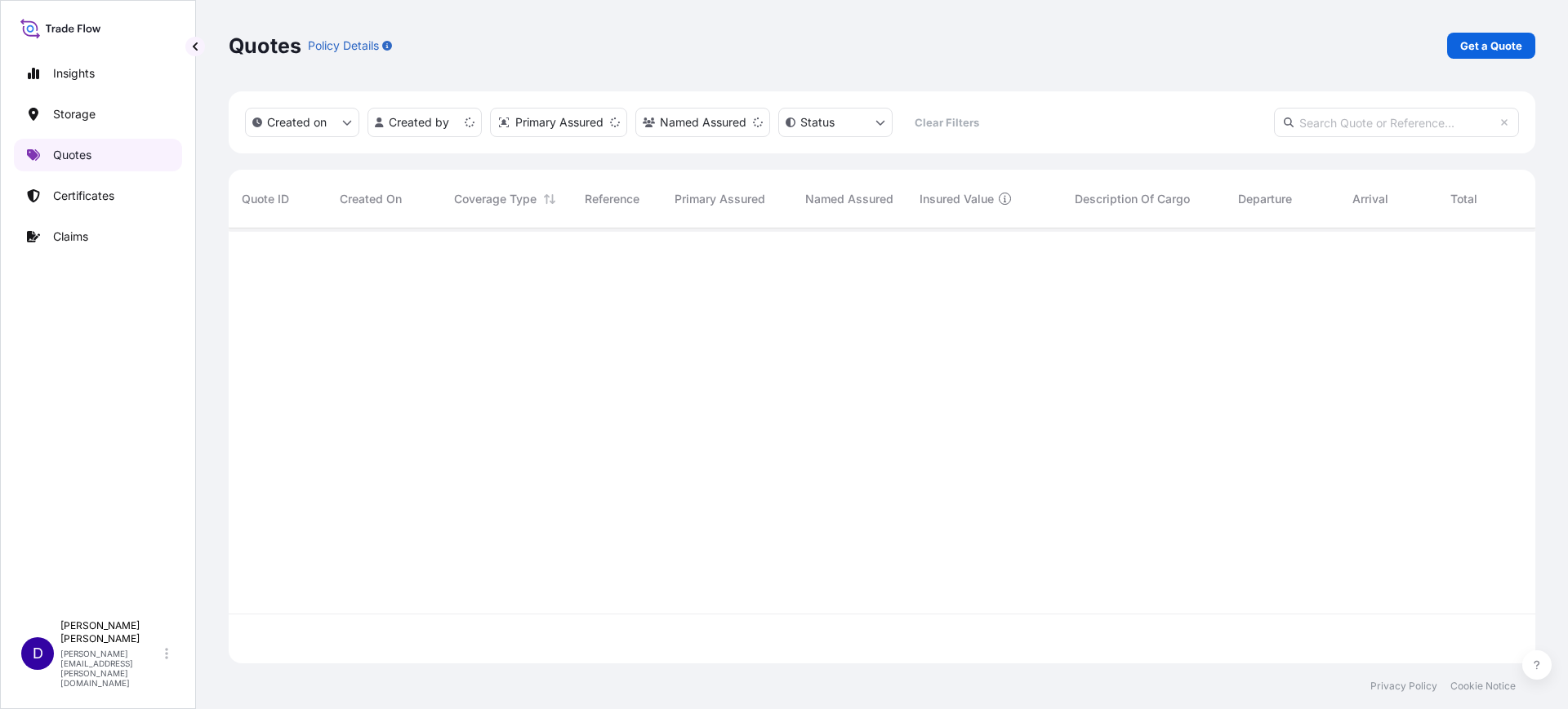
scroll to position [428, 1291]
click at [1487, 32] on link "Get a Quote" at bounding box center [1491, 45] width 88 height 26
select select "Water"
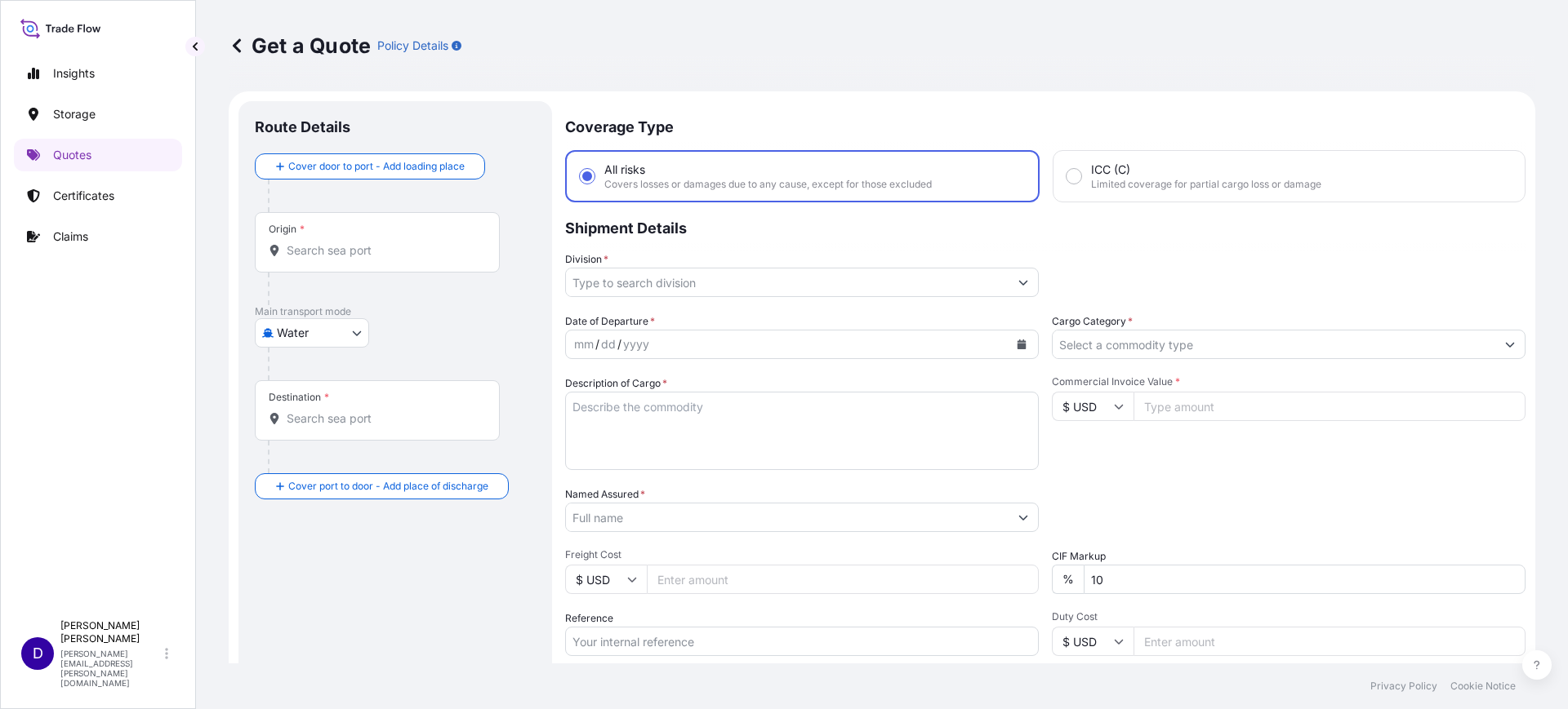
scroll to position [26, 0]
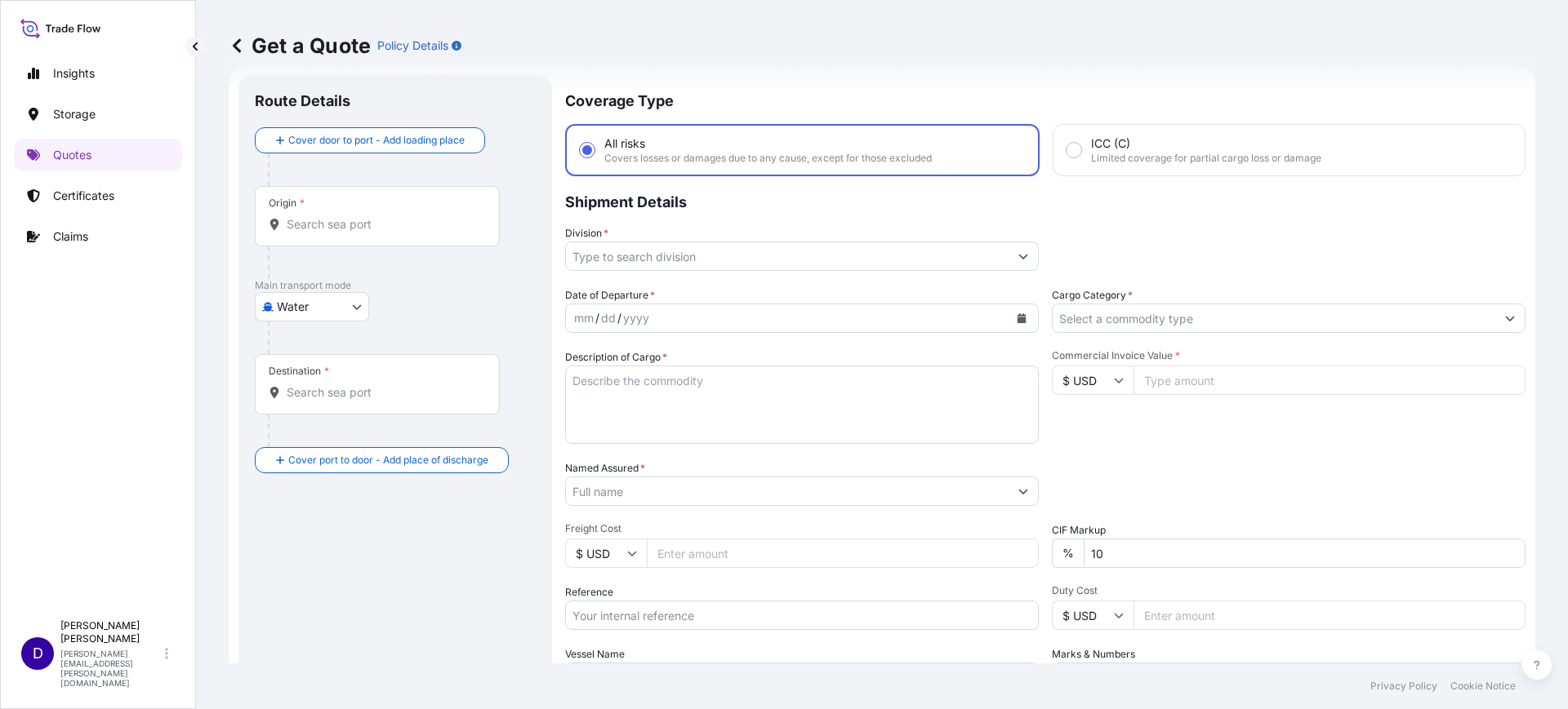
click at [321, 224] on input "Origin *" at bounding box center [383, 224] width 193 height 16
type input "O"
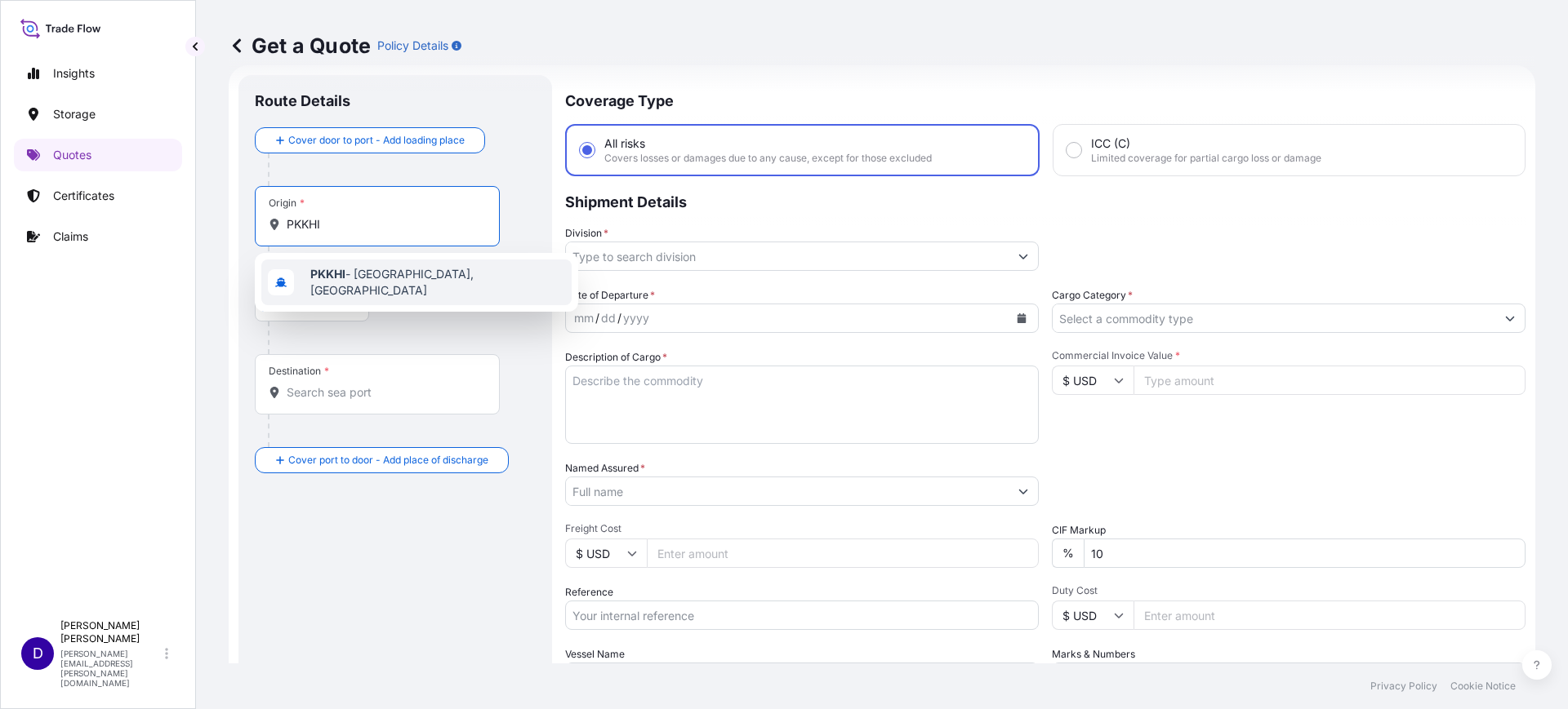
click at [361, 275] on span "PKKHI - Karachi, Pakistan" at bounding box center [437, 283] width 255 height 32
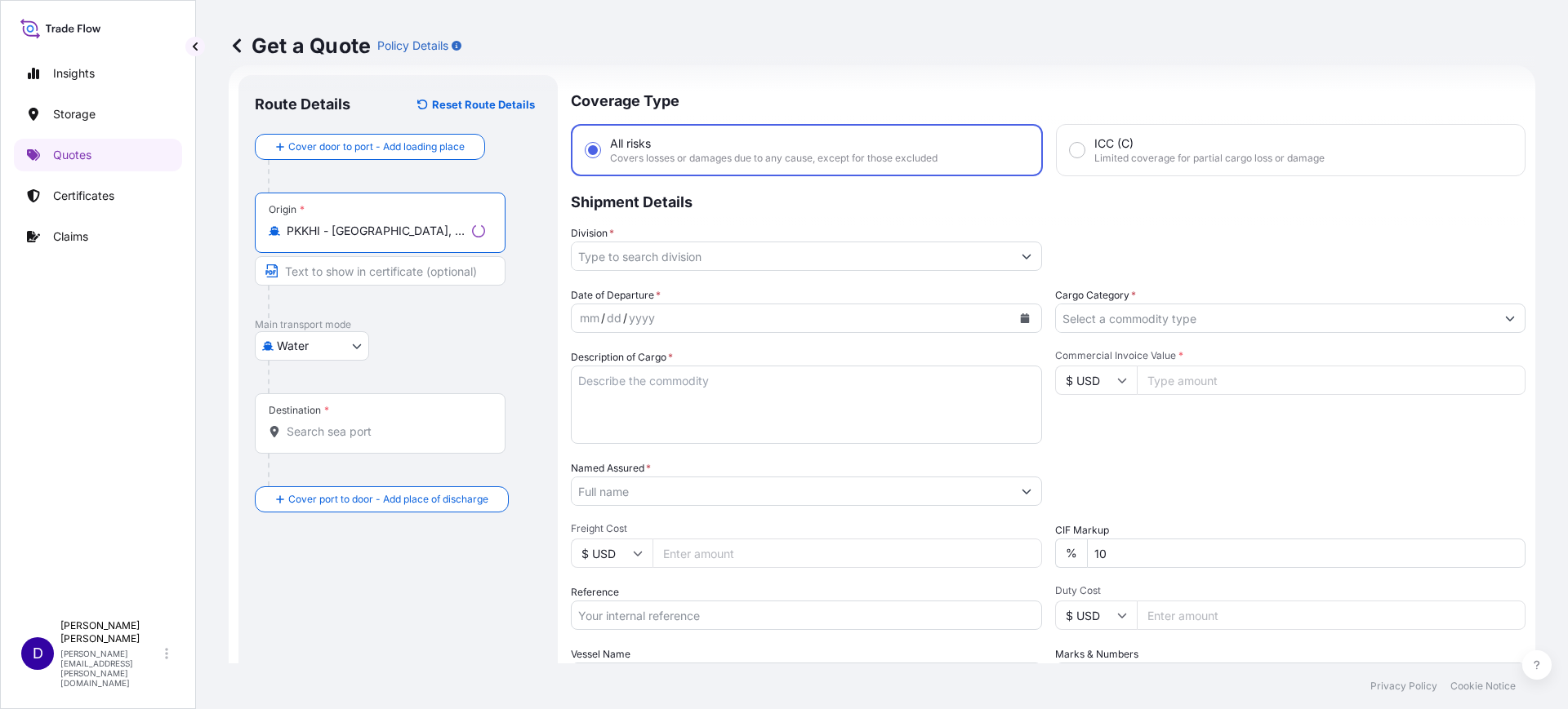
type input "PKKHI - Karachi, Pakistan"
click at [311, 432] on input "Destination *" at bounding box center [385, 432] width 198 height 16
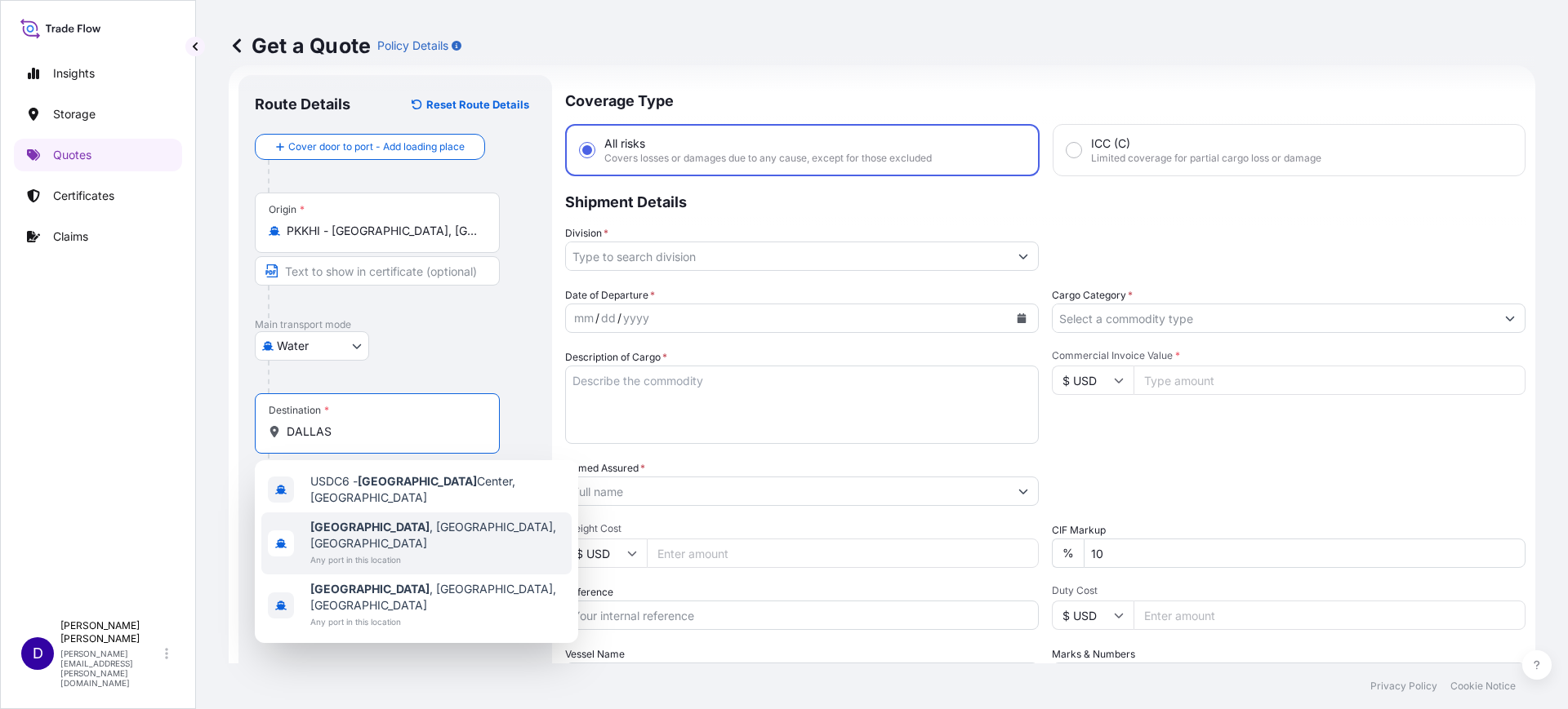
click at [356, 519] on span "Dallas , TX, USA" at bounding box center [437, 535] width 255 height 32
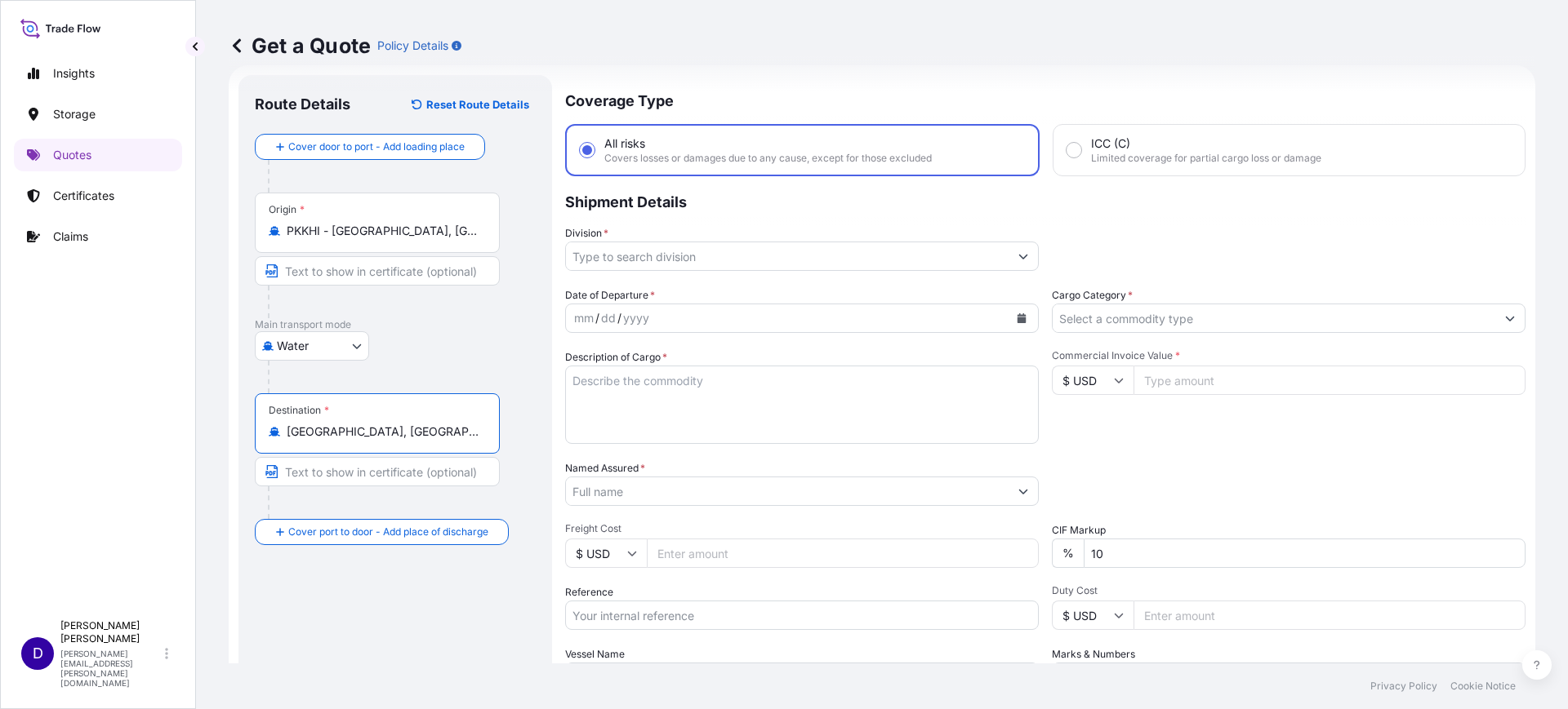
type input "Dallas, TX, USA"
click at [637, 270] on div at bounding box center [806, 256] width 471 height 30
click at [636, 259] on input "Division *" at bounding box center [791, 256] width 440 height 30
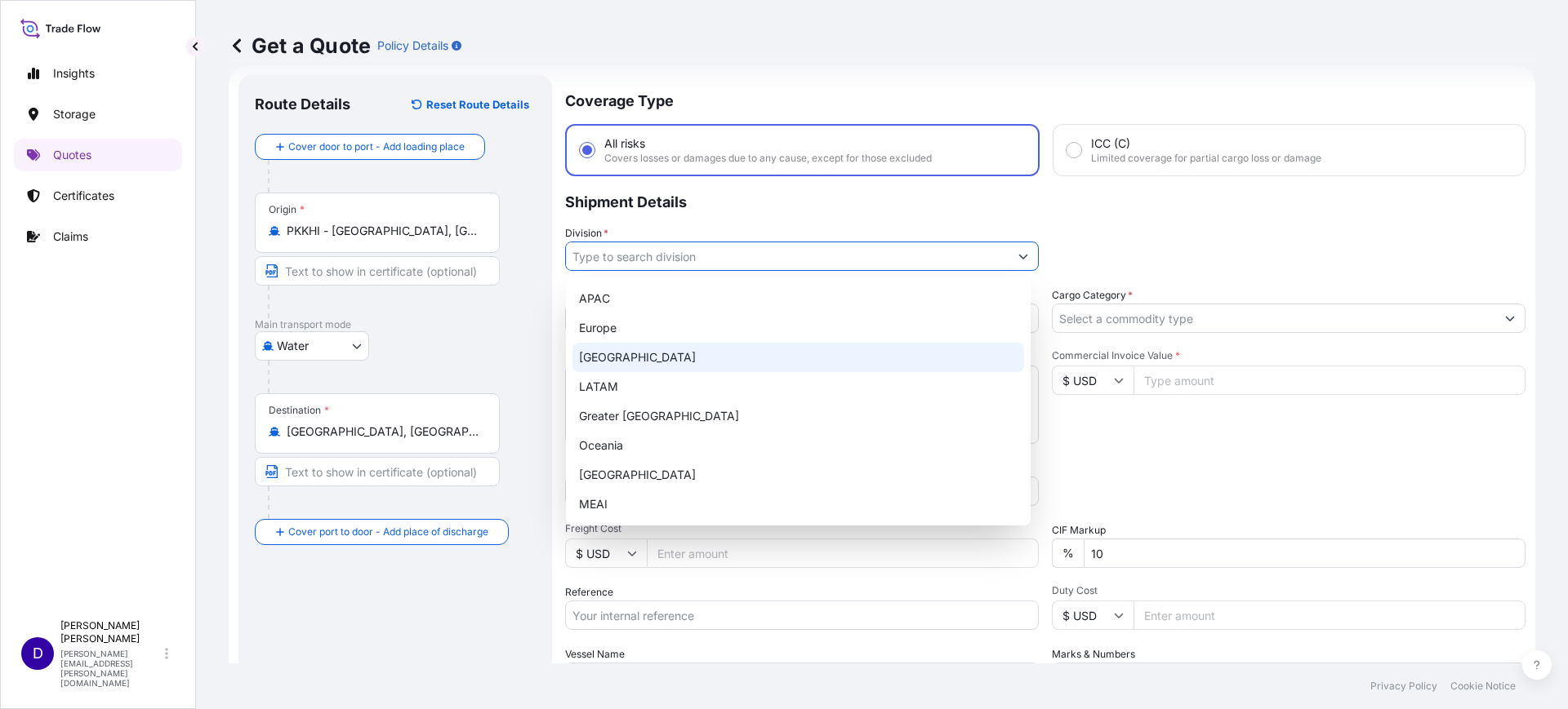
click at [612, 351] on div "North America" at bounding box center [798, 357] width 452 height 30
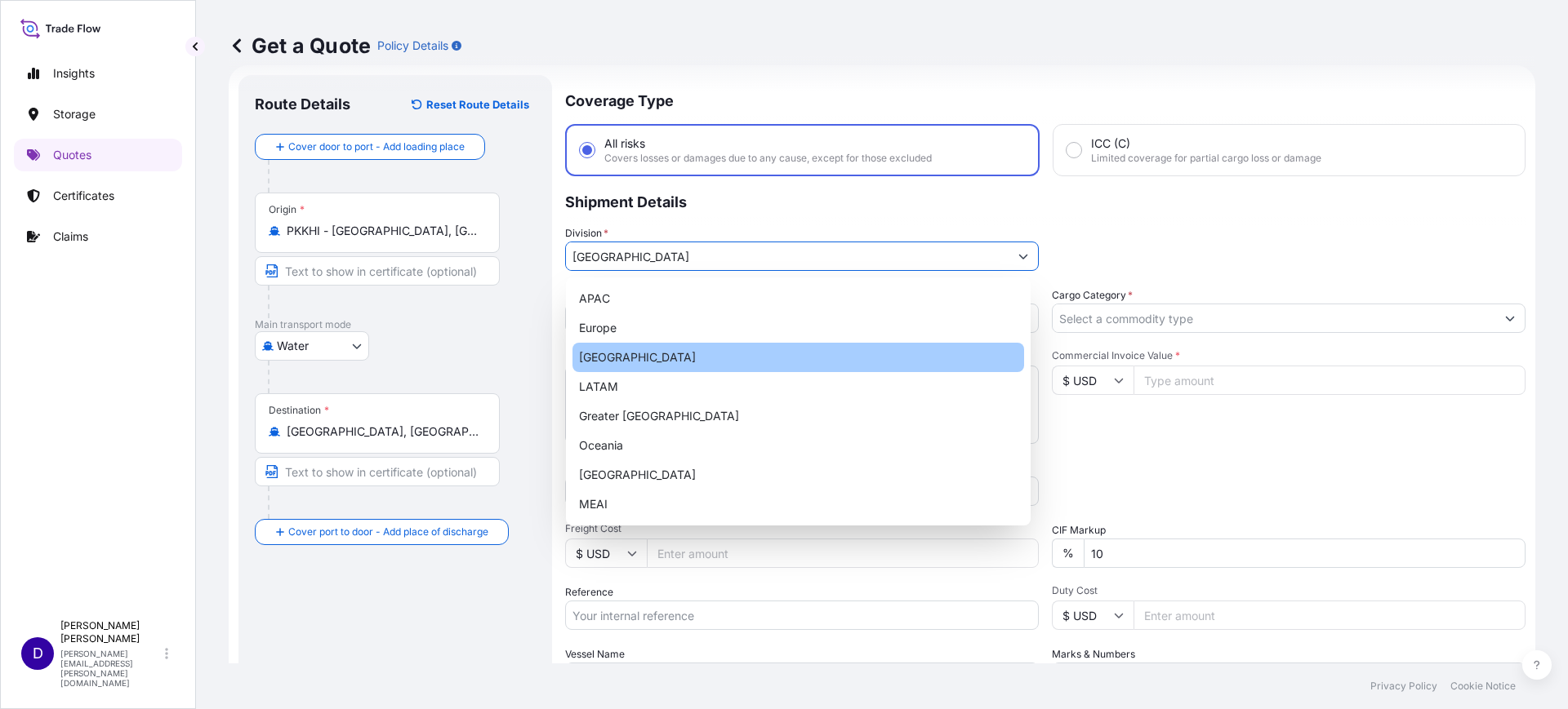
type input "North America"
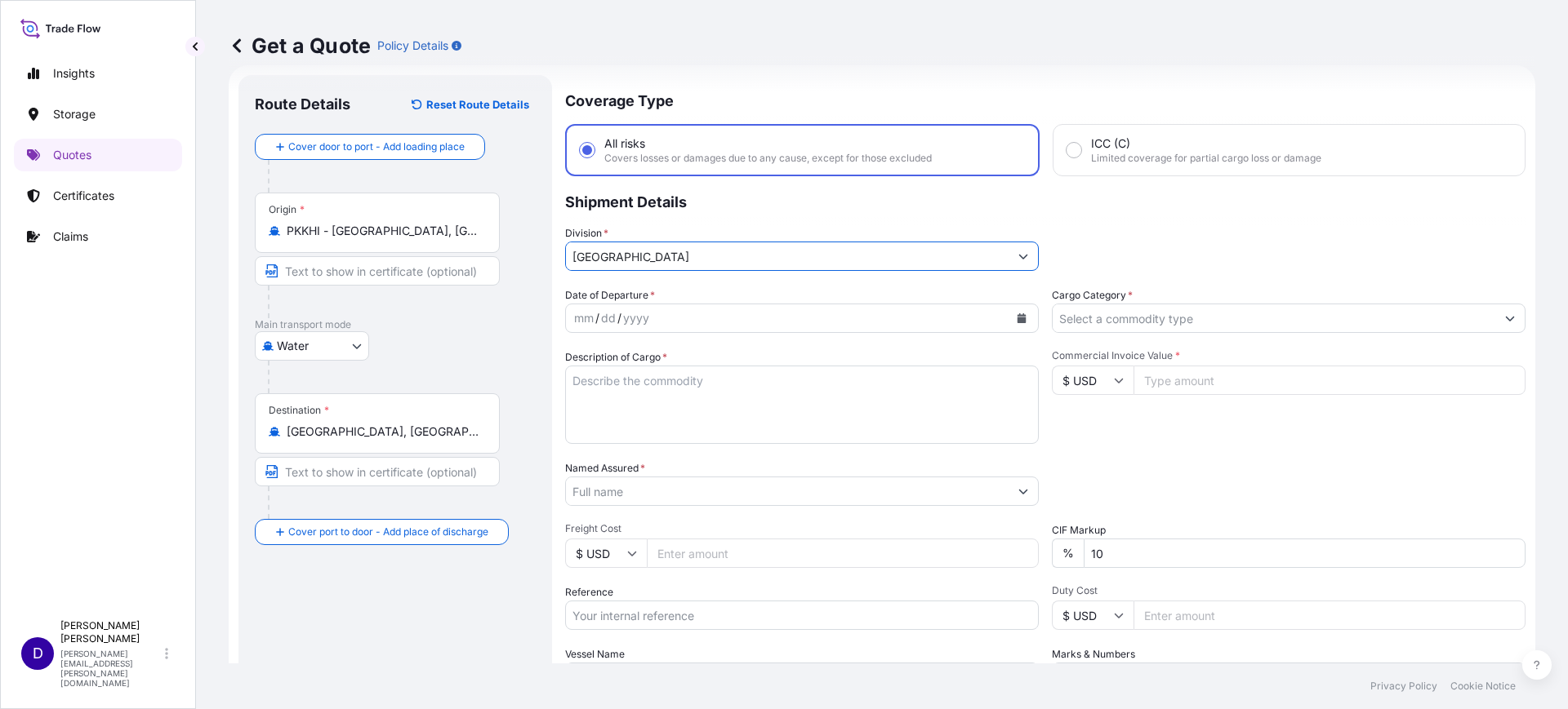
click at [1017, 316] on icon "Calendar" at bounding box center [1022, 318] width 9 height 10
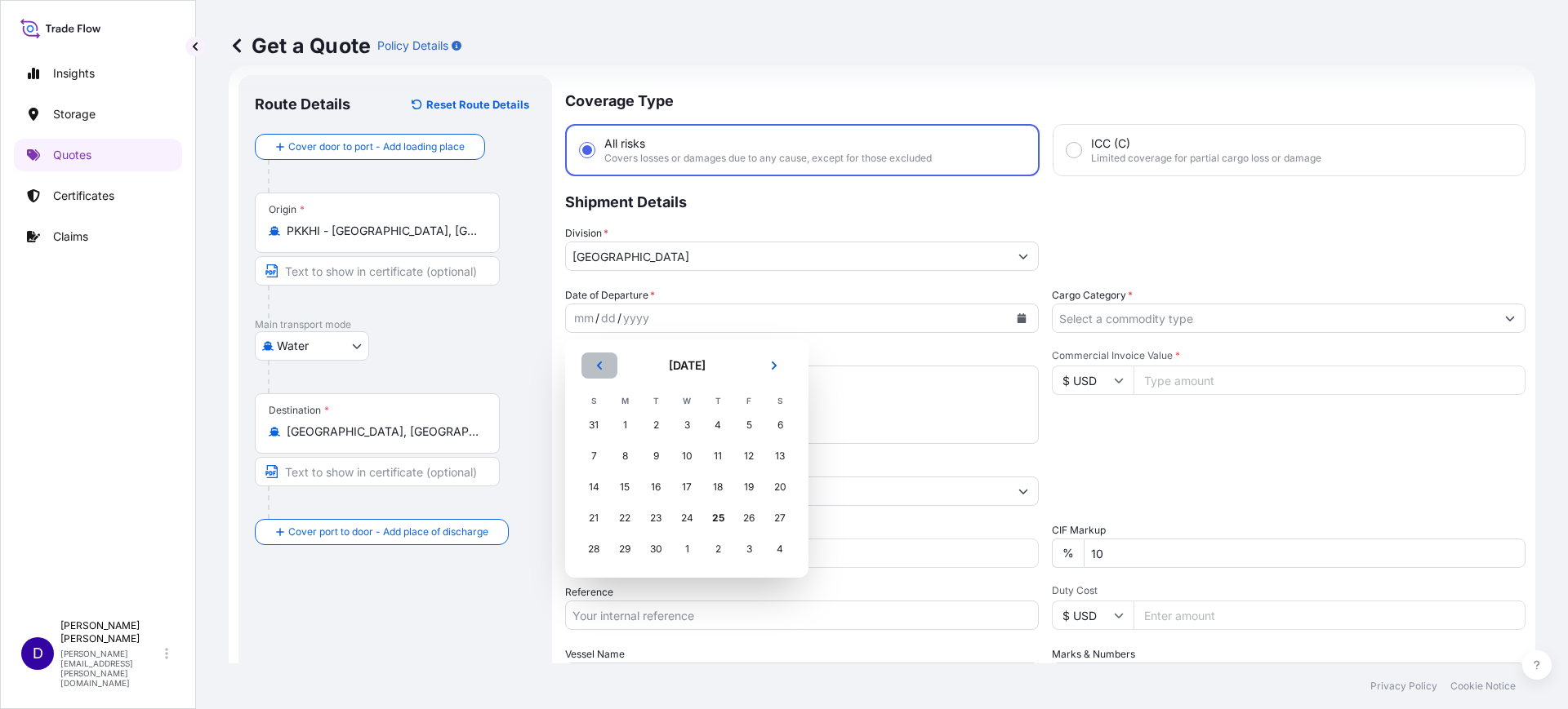
click at [594, 361] on button "Previous" at bounding box center [599, 365] width 36 height 26
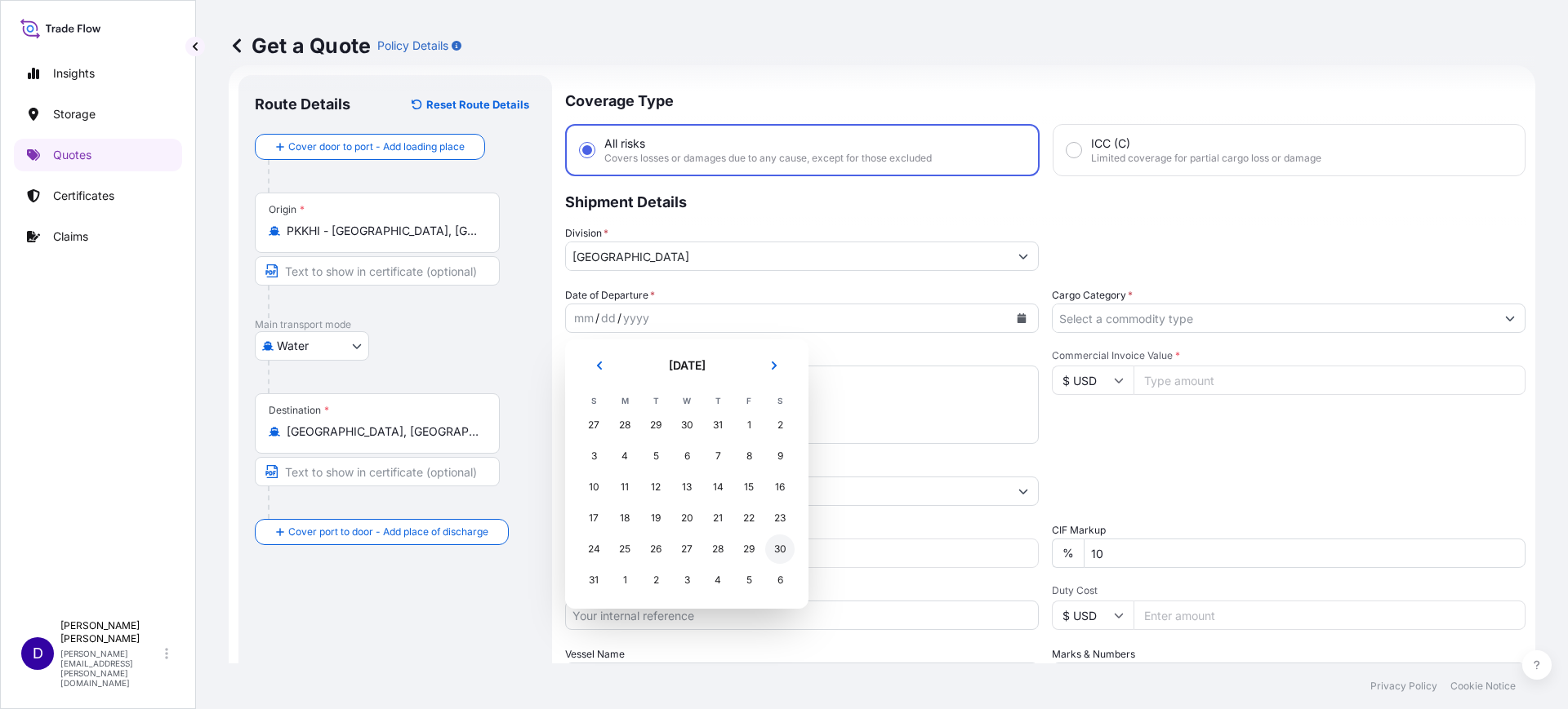
click at [774, 548] on div "30" at bounding box center [779, 549] width 30 height 30
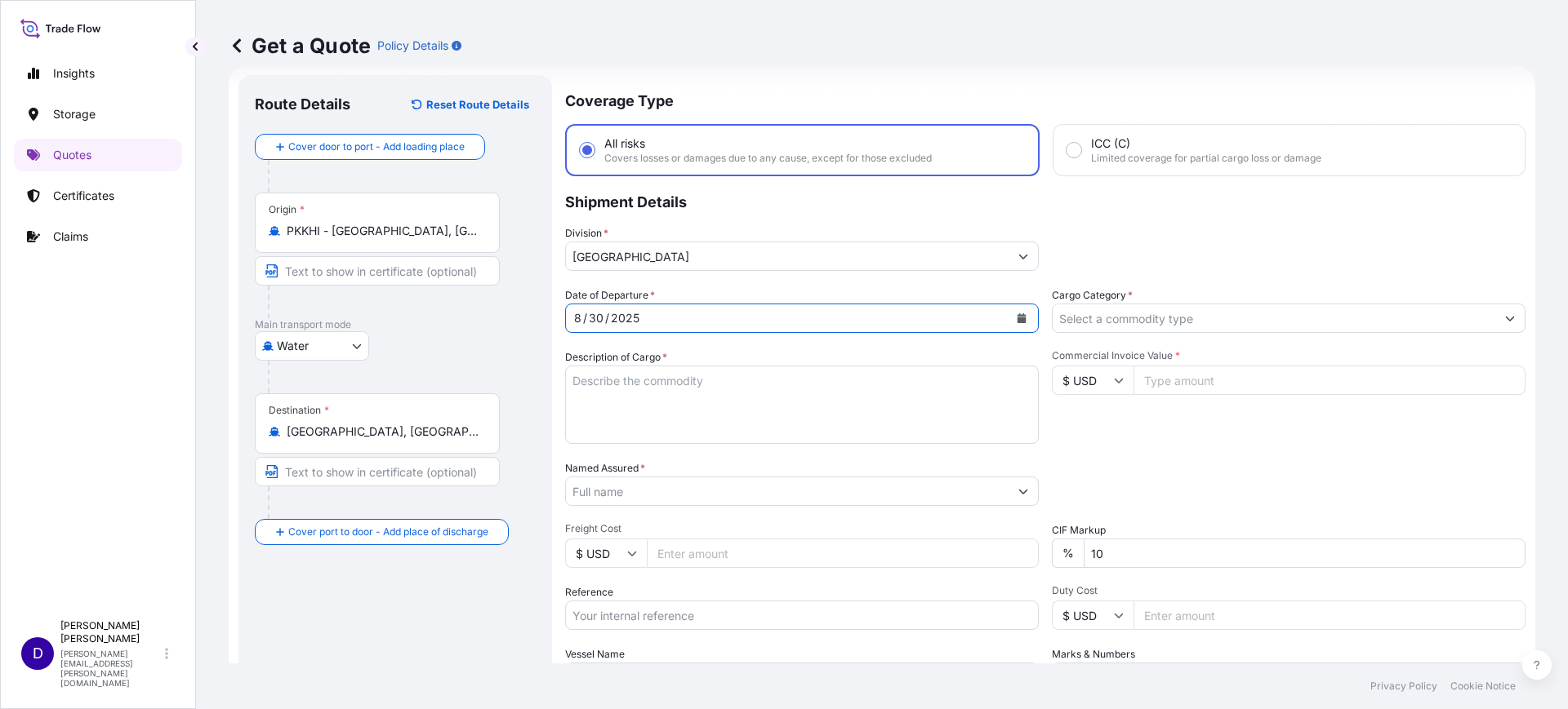
click at [1081, 319] on input "Cargo Category *" at bounding box center [1274, 319] width 443 height 30
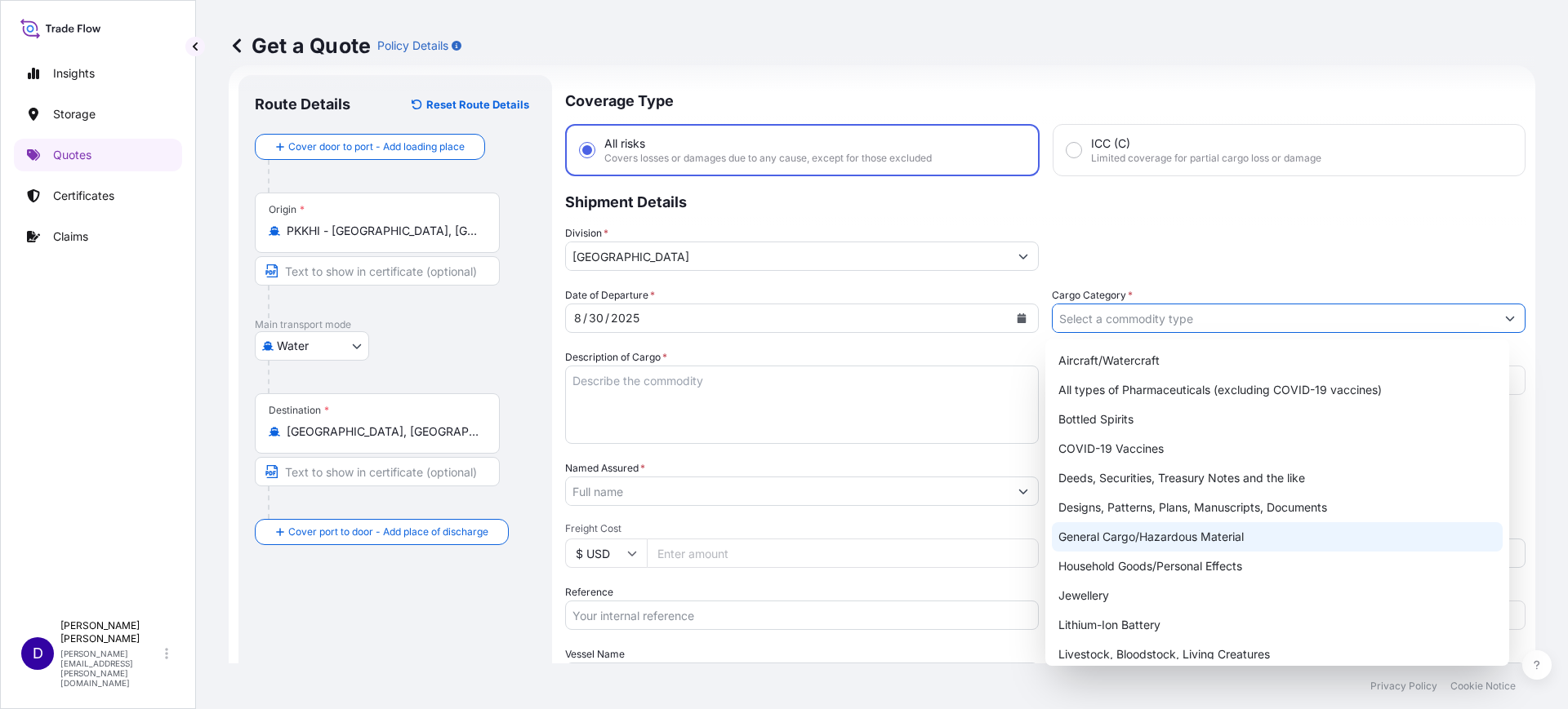
click at [1137, 526] on div "General Cargo/Hazardous Material" at bounding box center [1278, 537] width 452 height 30
type input "General Cargo/Hazardous Material"
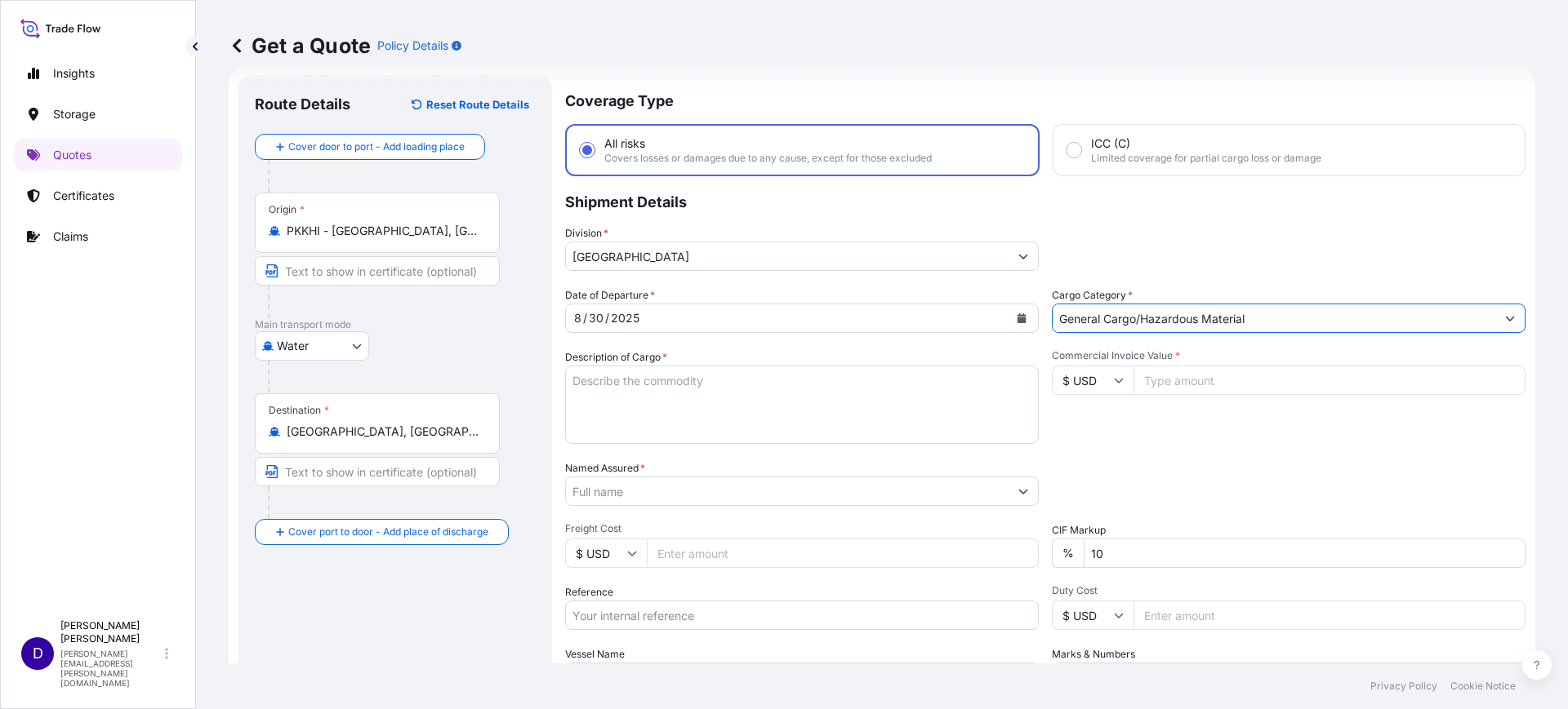
click at [765, 415] on textarea "Description of Cargo *" at bounding box center [802, 404] width 473 height 78
type textarea "APRONS"
click at [1194, 385] on input "Commercial Invoice Value *" at bounding box center [1329, 380] width 392 height 30
type input "2736.00"
click at [697, 477] on input "Named Assured *" at bounding box center [788, 491] width 443 height 30
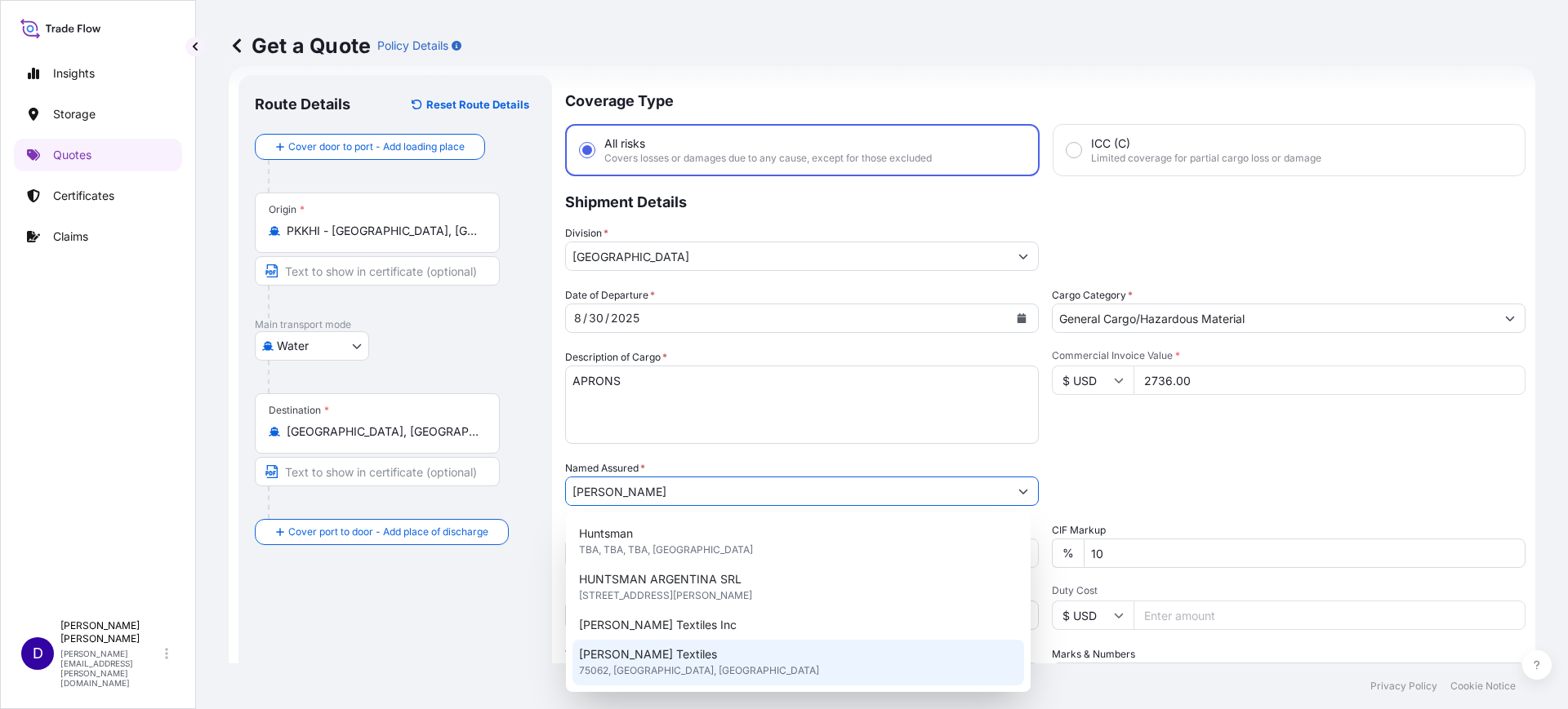
click at [672, 648] on span "Tom Hunt Textiles" at bounding box center [647, 655] width 138 height 16
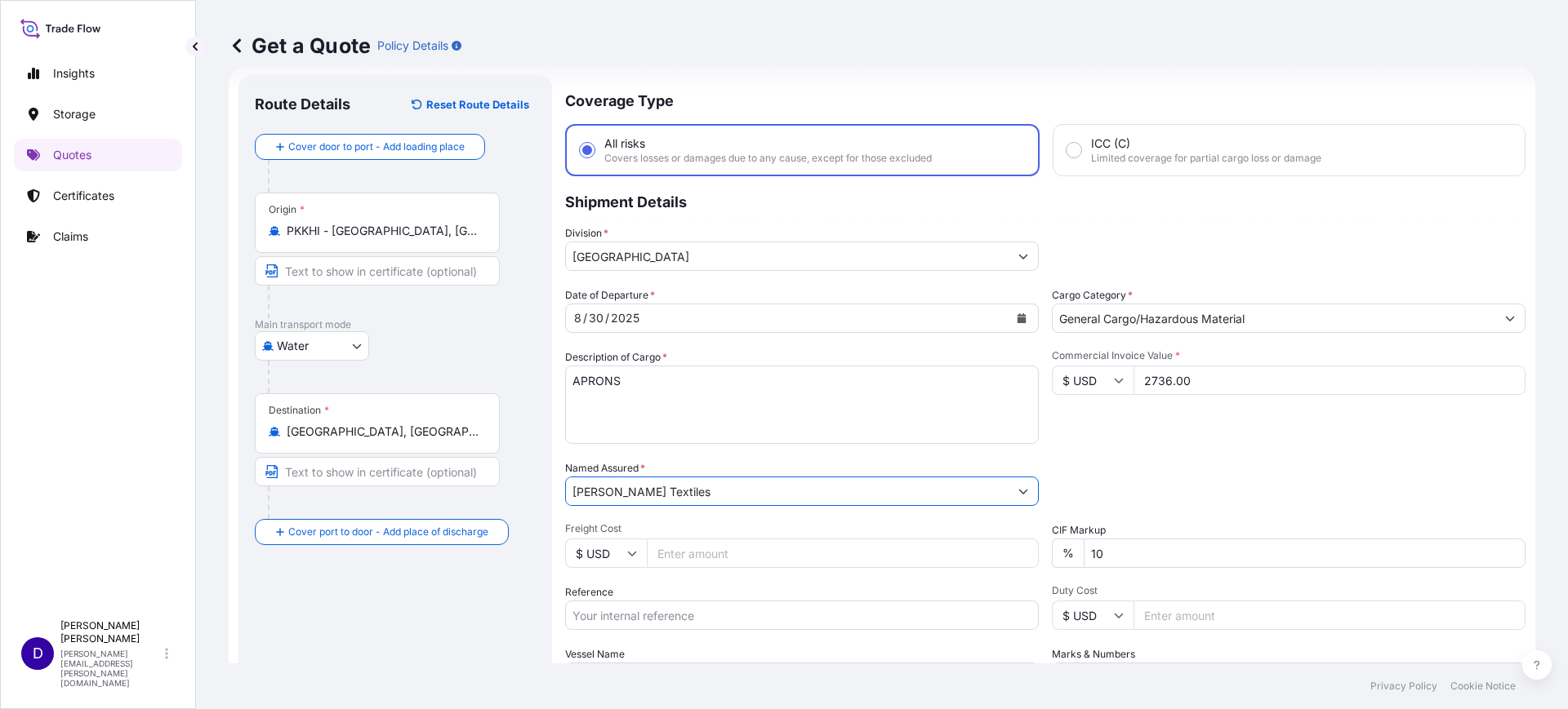
type input "Tom Hunt Textiles"
click at [689, 552] on input "Freight Cost" at bounding box center [843, 553] width 392 height 30
click at [673, 556] on input "Freight Cost" at bounding box center [843, 553] width 392 height 30
type input "250.00"
click at [1167, 621] on input "Duty Cost" at bounding box center [1329, 615] width 392 height 30
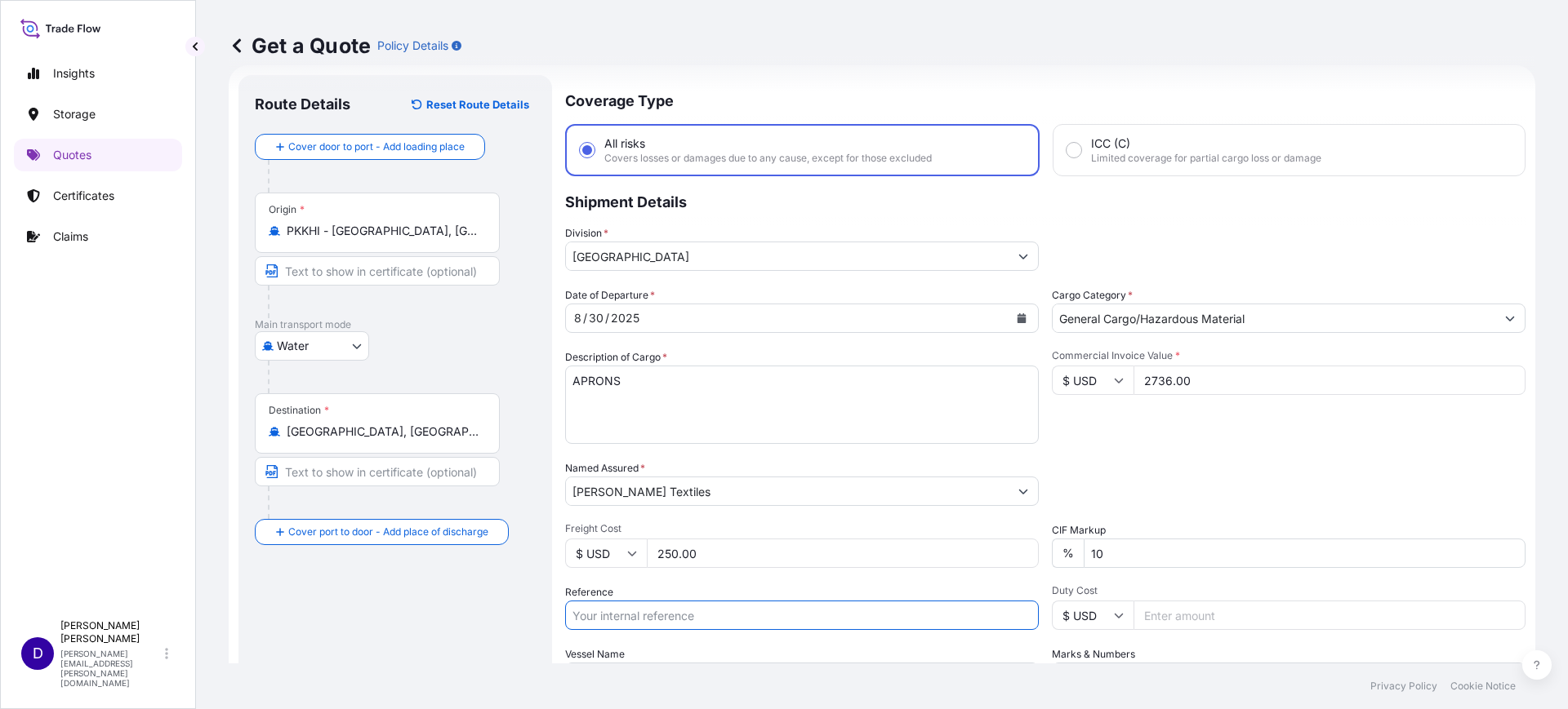
click at [779, 613] on input "Reference" at bounding box center [802, 615] width 473 height 30
paste input "B25I157276"
type input "B25I157276"
click at [1185, 617] on input "Duty Cost" at bounding box center [1329, 615] width 392 height 30
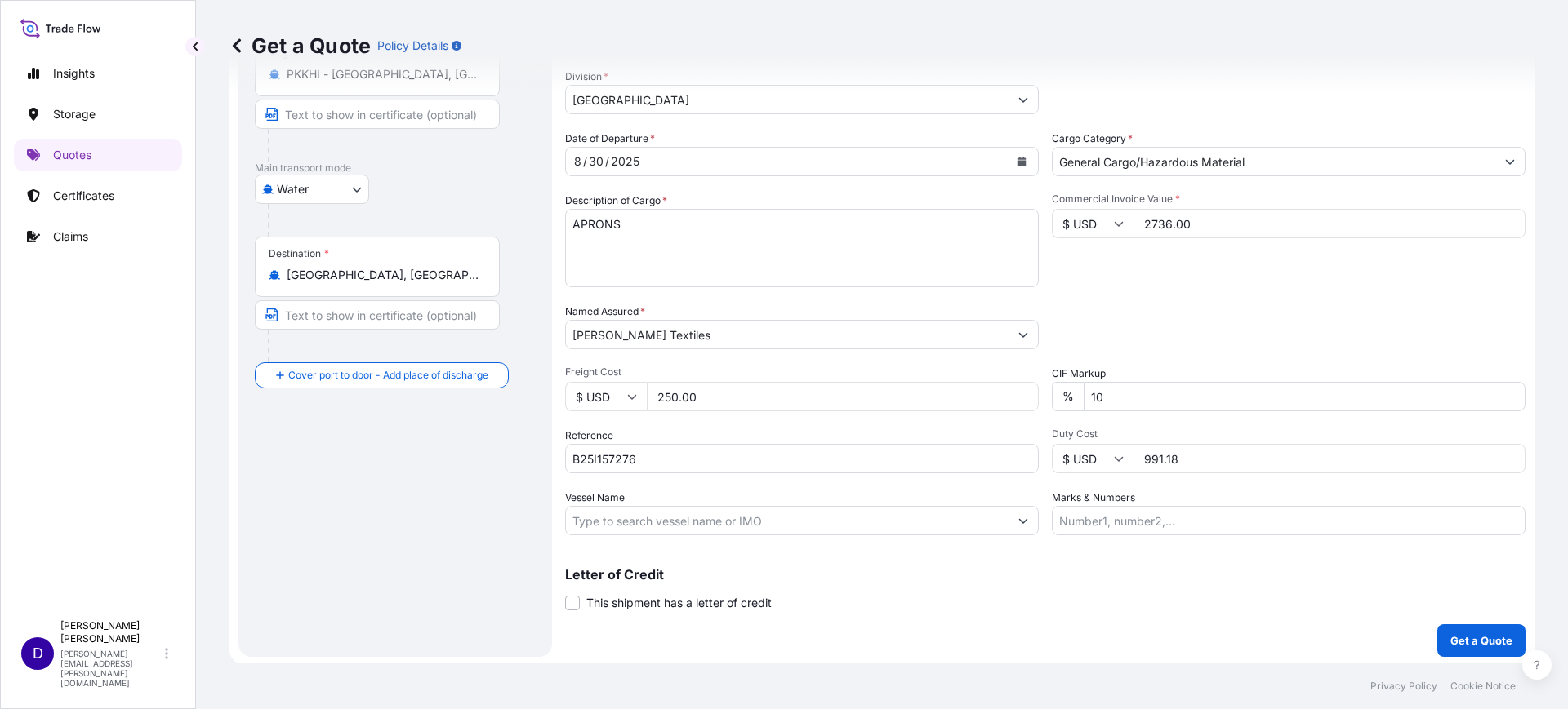
scroll to position [186, 0]
type input "991.18"
click at [1476, 638] on p "Get a Quote" at bounding box center [1481, 638] width 62 height 16
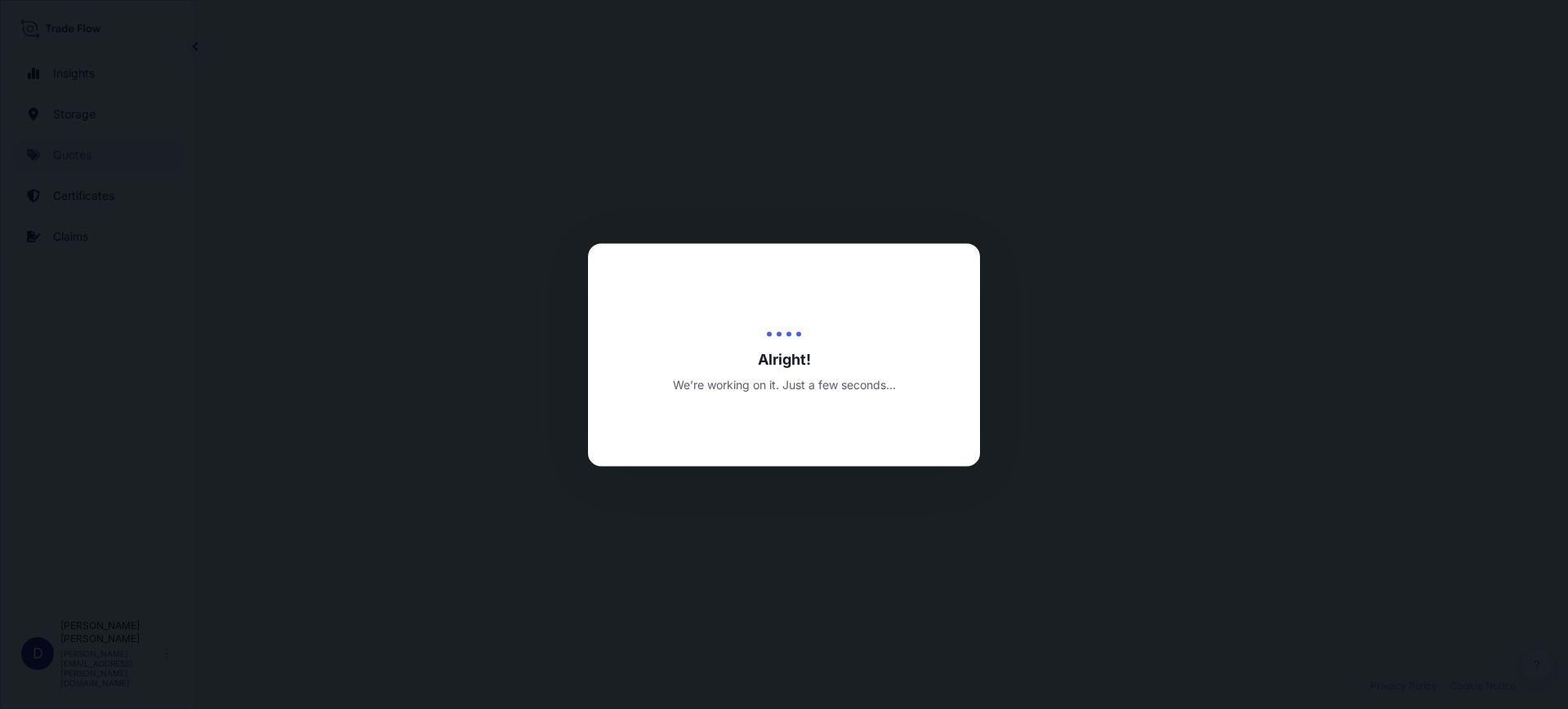
select select "Water"
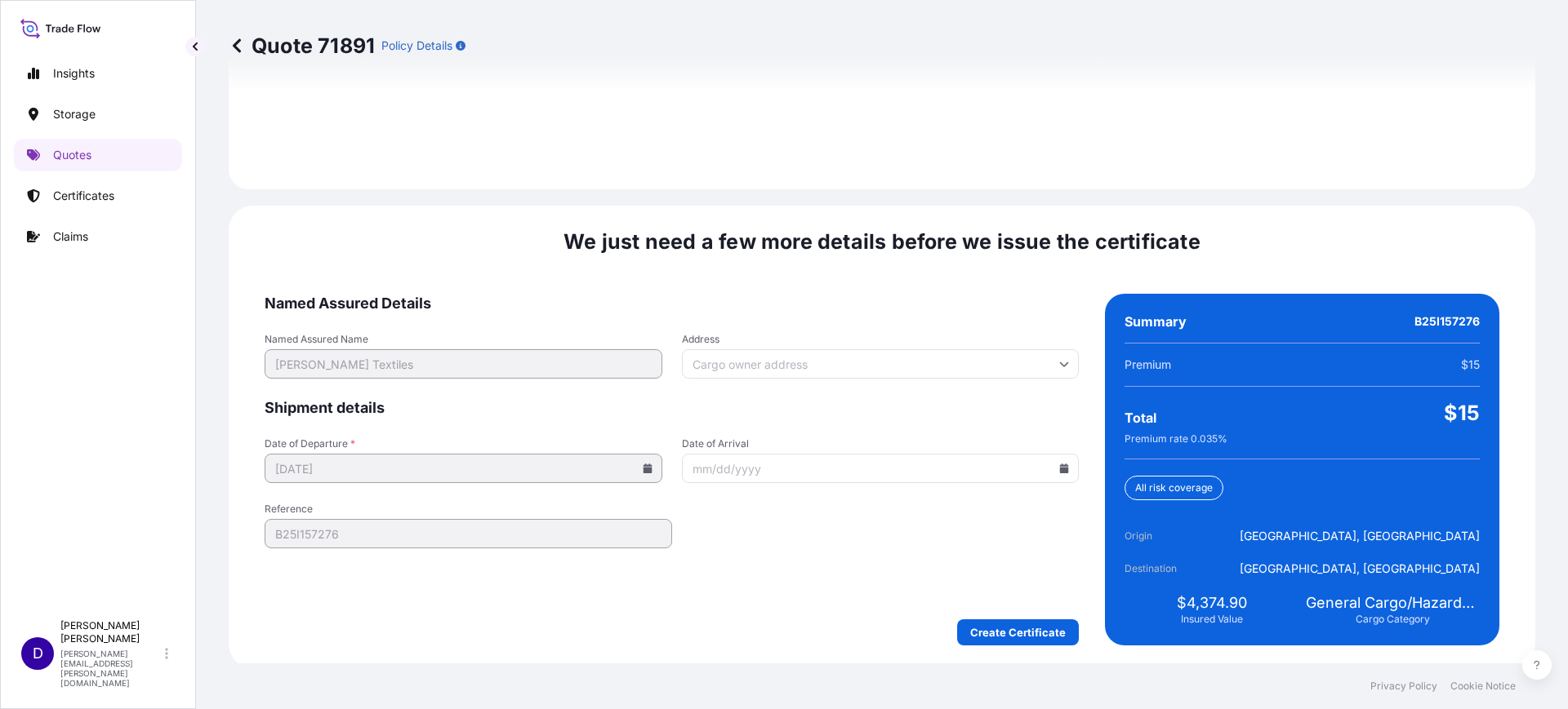
scroll to position [2384, 0]
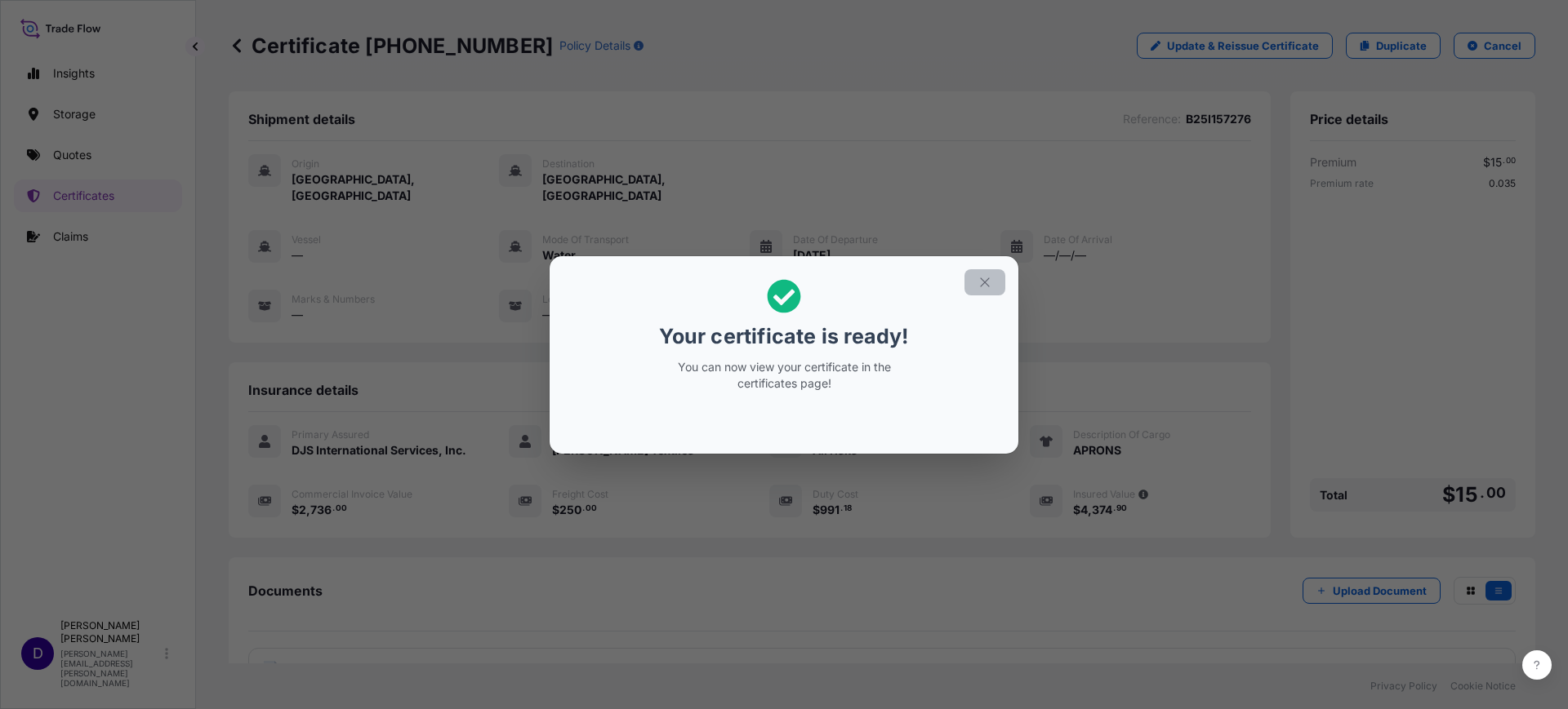
click at [985, 288] on icon "button" at bounding box center [985, 283] width 14 height 14
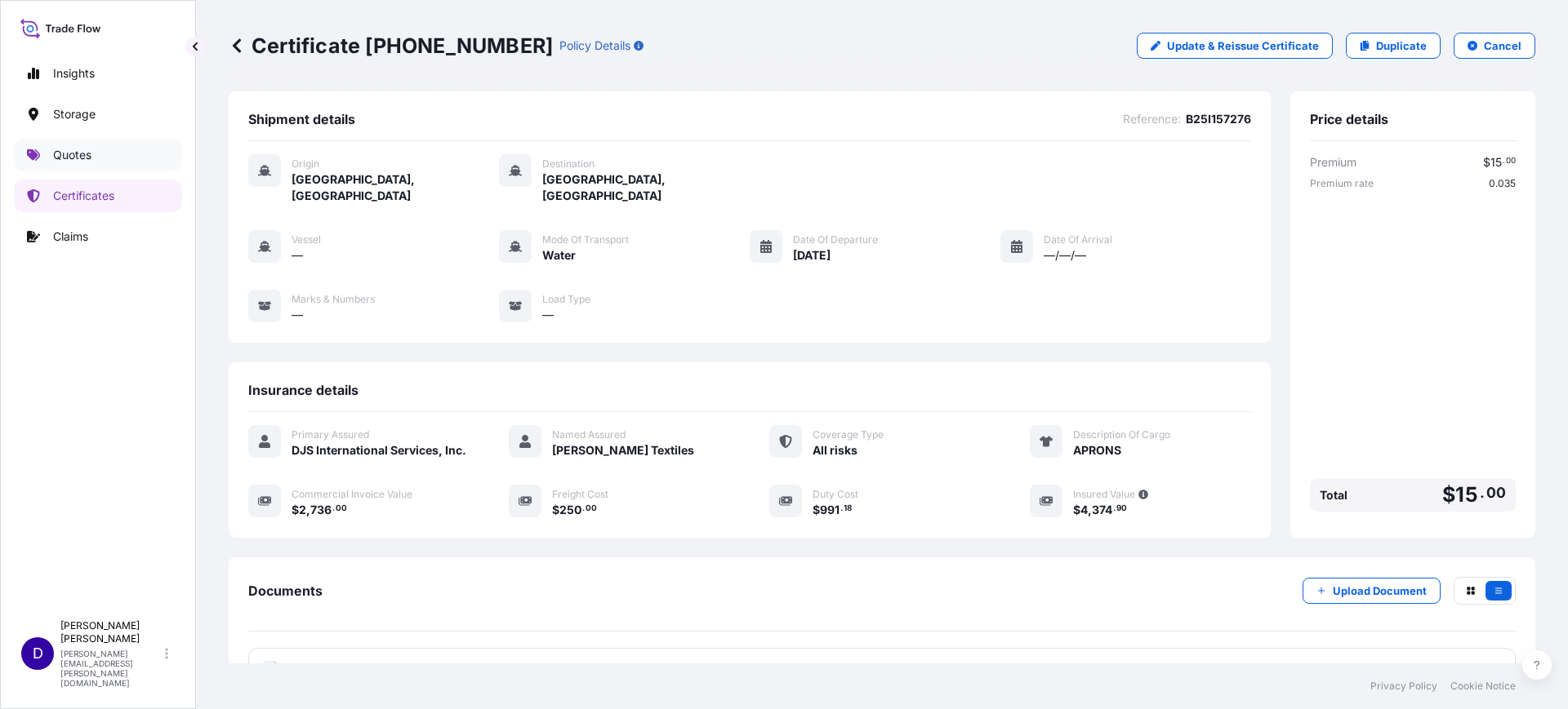
click at [59, 156] on p "Quotes" at bounding box center [72, 155] width 39 height 16
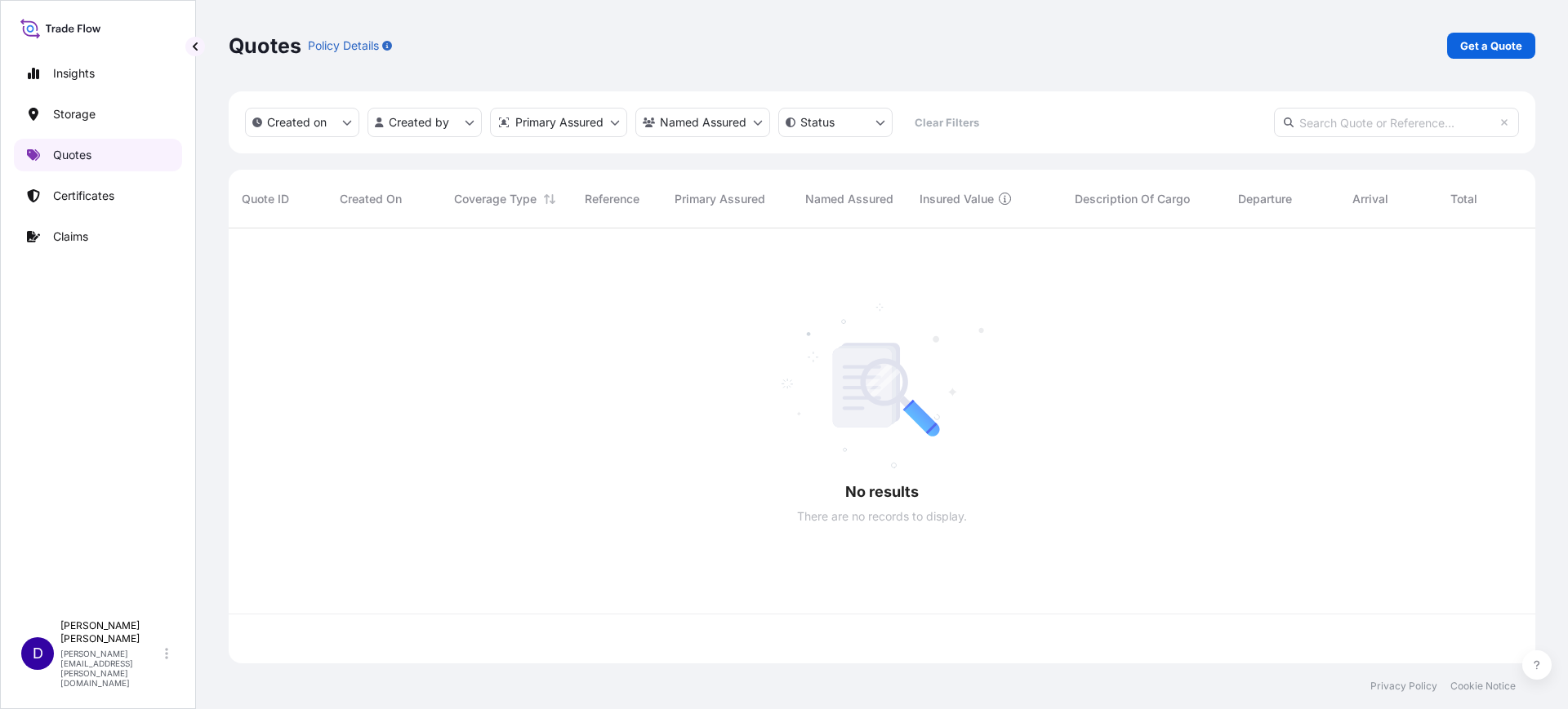
scroll to position [428, 1291]
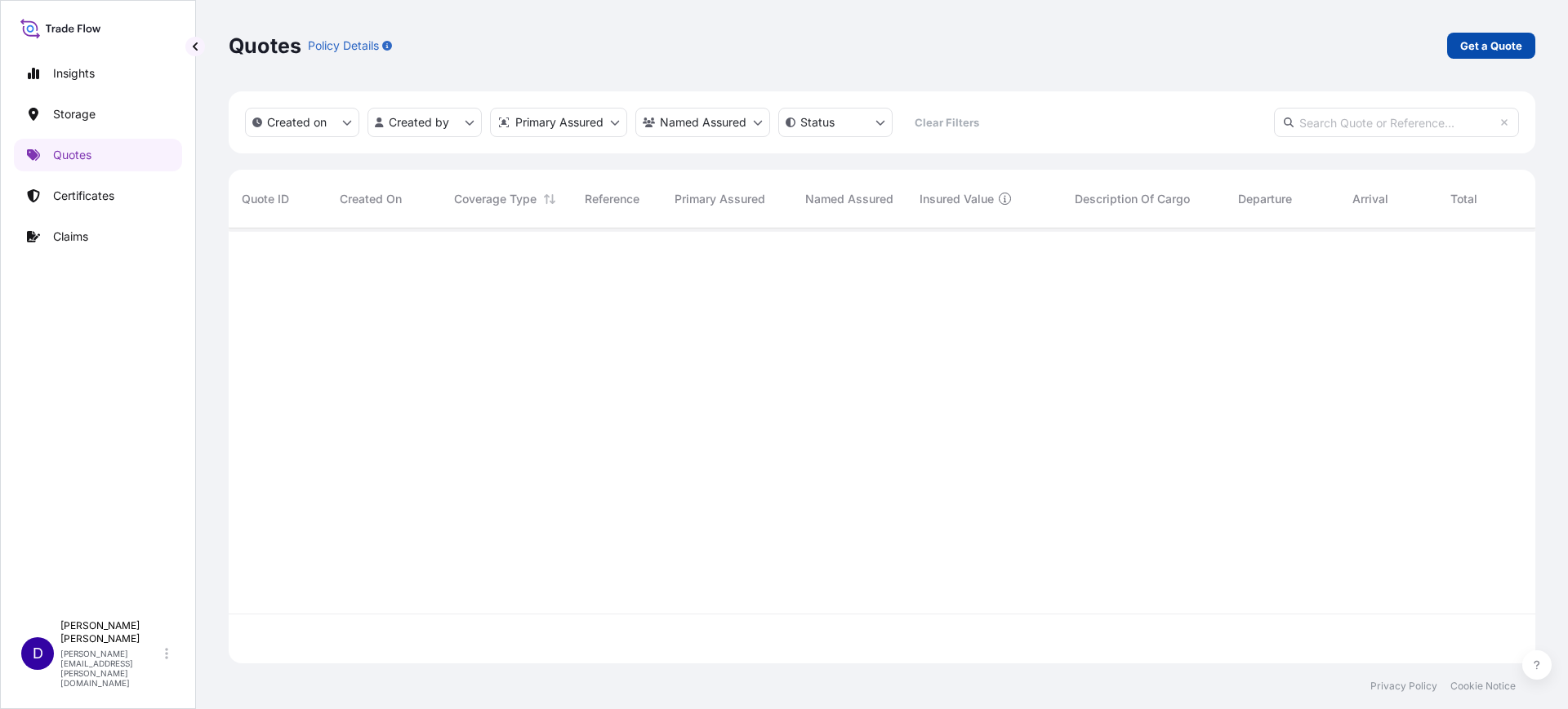
click at [1476, 49] on p "Get a Quote" at bounding box center [1491, 46] width 62 height 16
select select "Water"
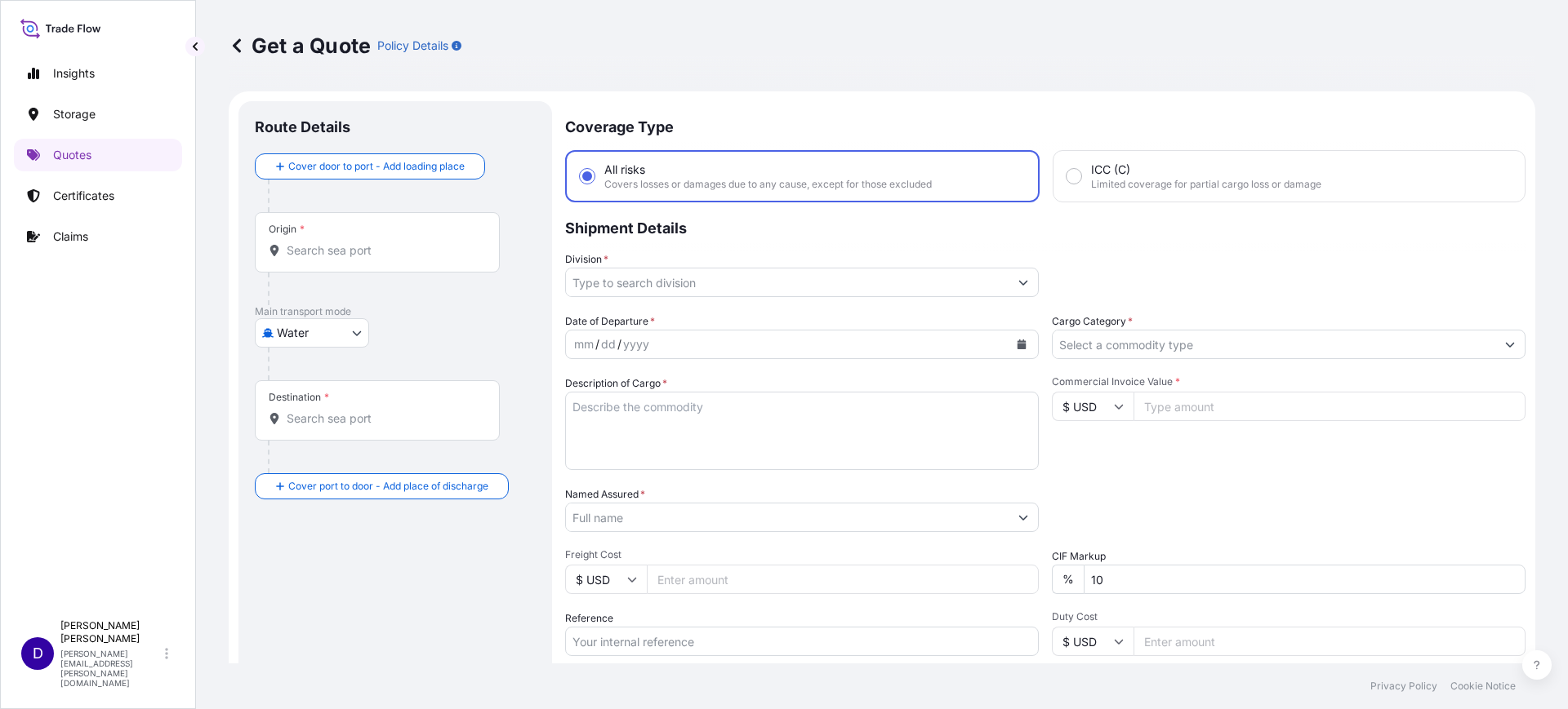
scroll to position [26, 0]
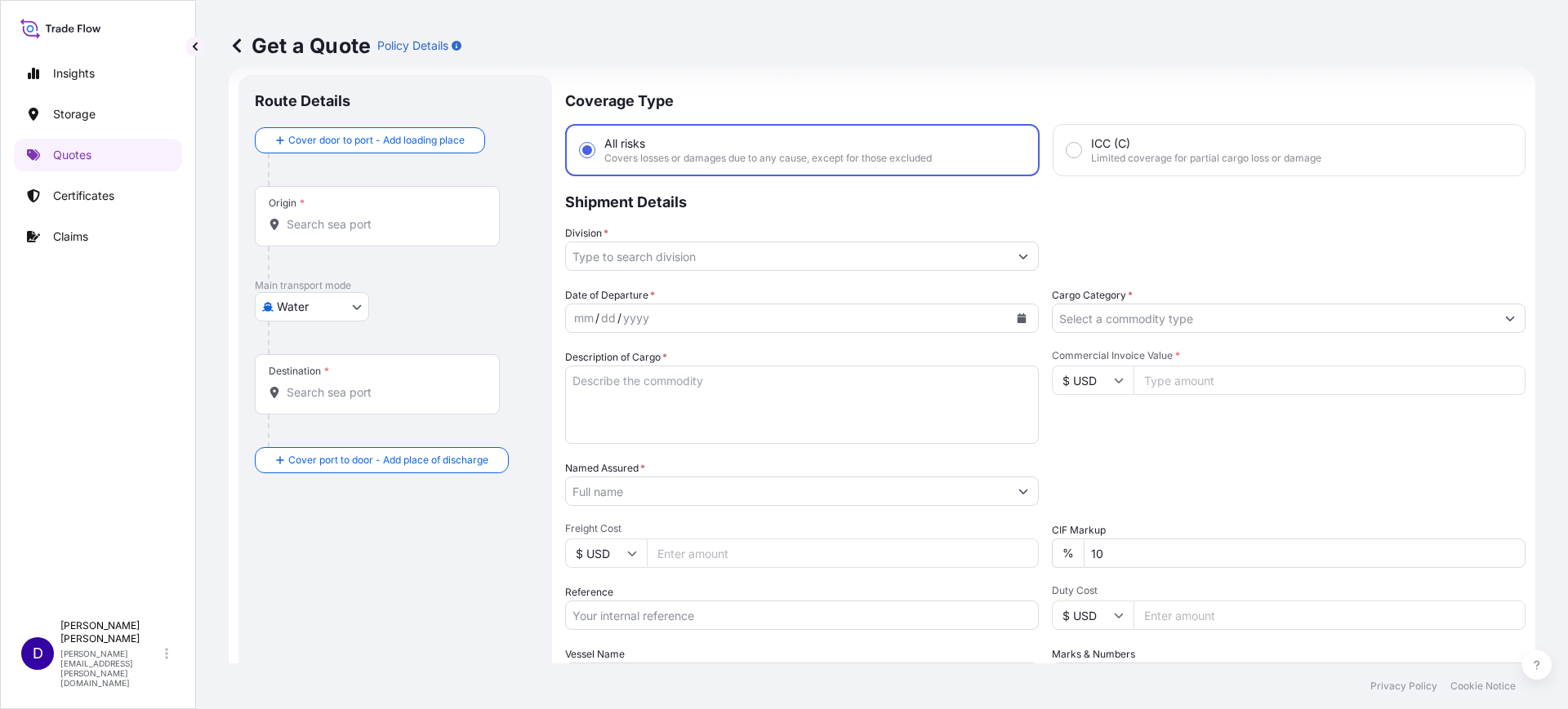
click at [371, 229] on input "Origin *" at bounding box center [383, 224] width 193 height 16
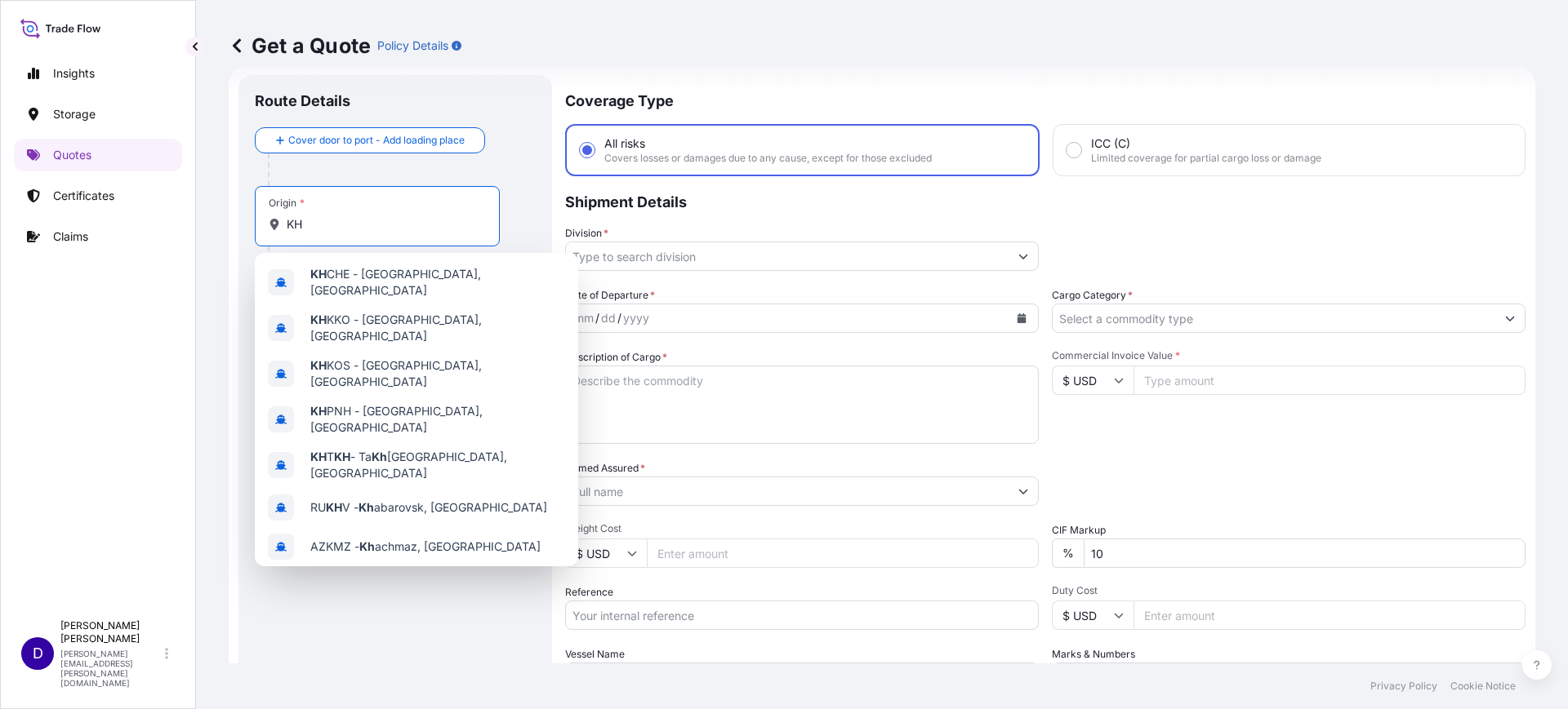
type input "K"
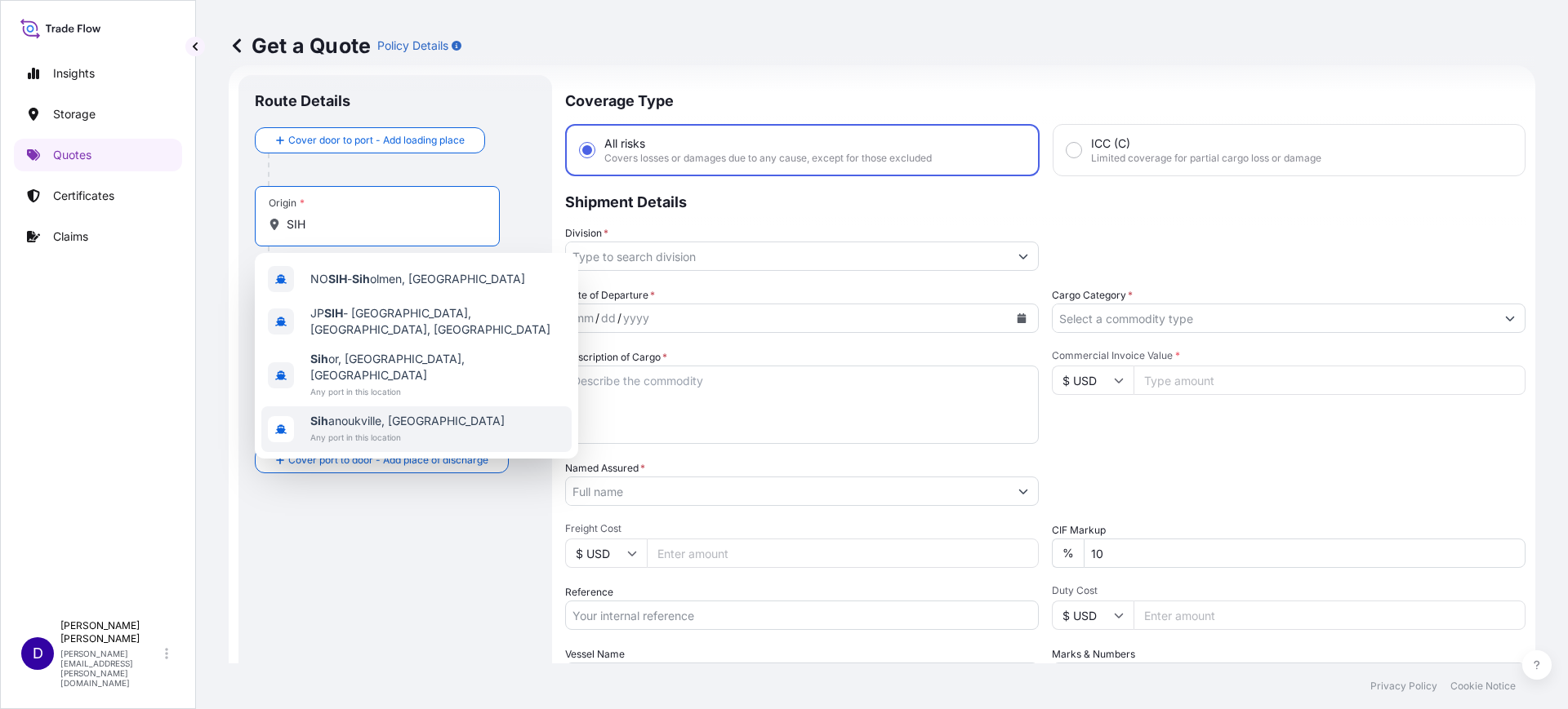
click at [353, 413] on span "Sih anoukville, Cambodia" at bounding box center [408, 421] width 194 height 16
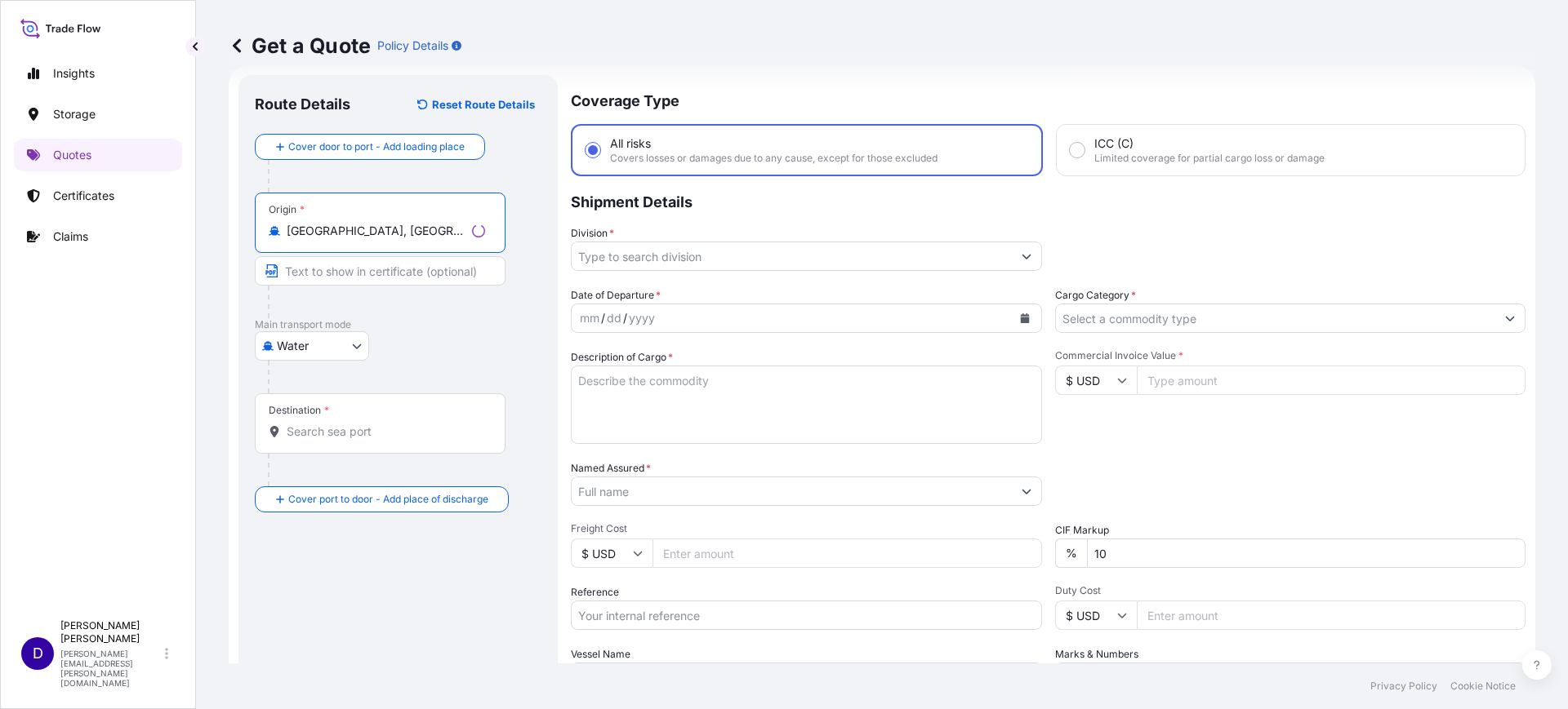
type input "Sihanoukville, Cambodia"
click at [354, 443] on div "Destination *" at bounding box center [380, 423] width 251 height 60
click at [354, 440] on input "Destination *" at bounding box center [385, 432] width 198 height 16
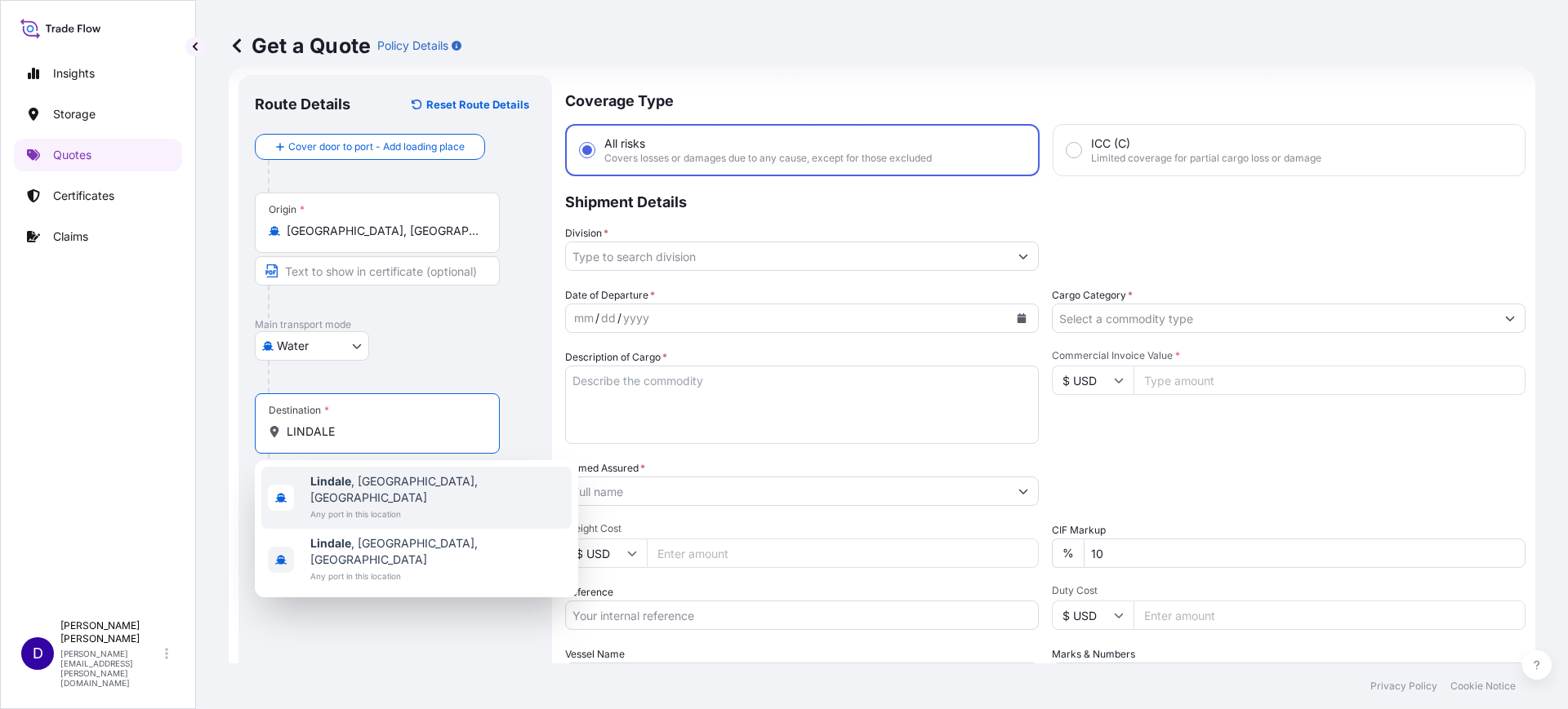
click at [361, 484] on span "Lindale , TX, USA" at bounding box center [437, 489] width 255 height 32
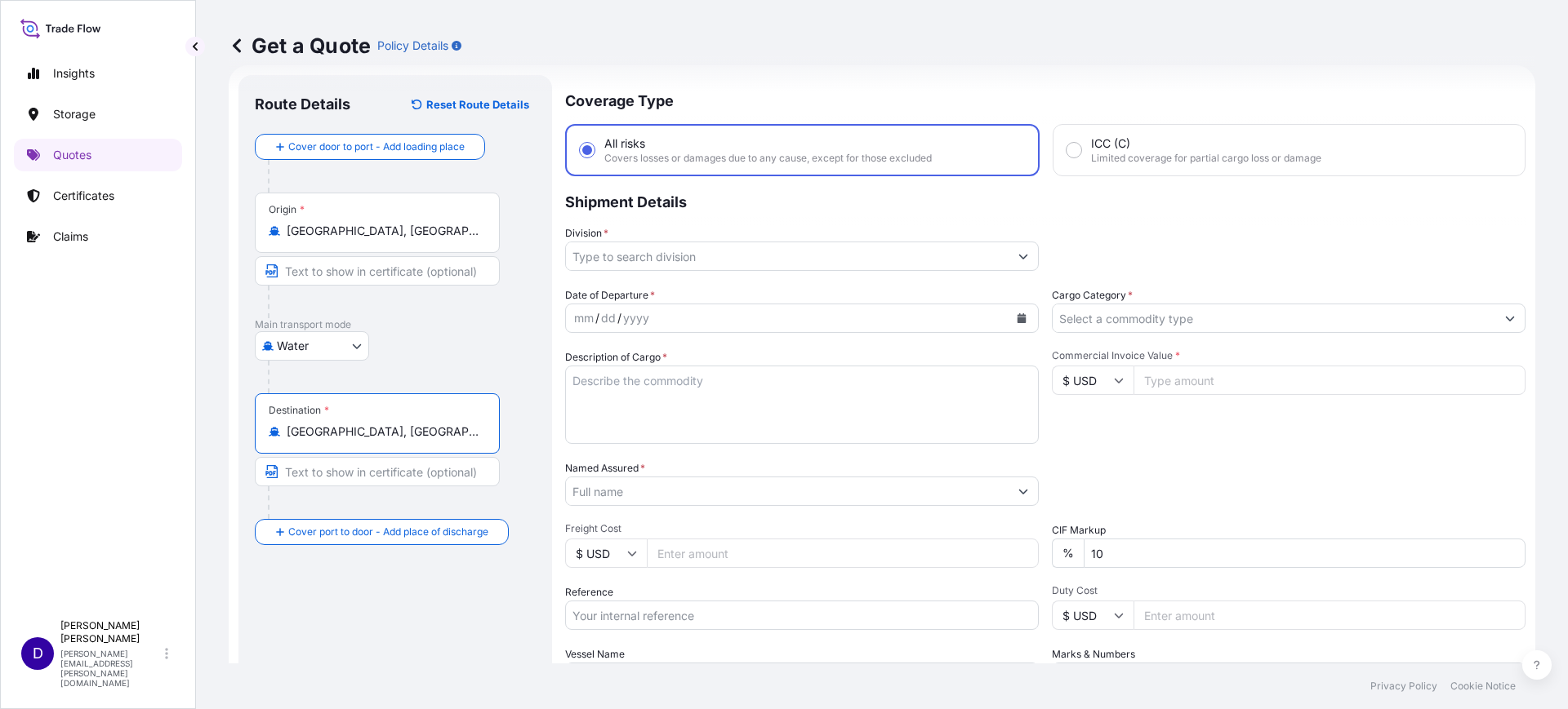
type input "Lindale, TX, USA"
click at [611, 250] on input "Division *" at bounding box center [788, 256] width 443 height 30
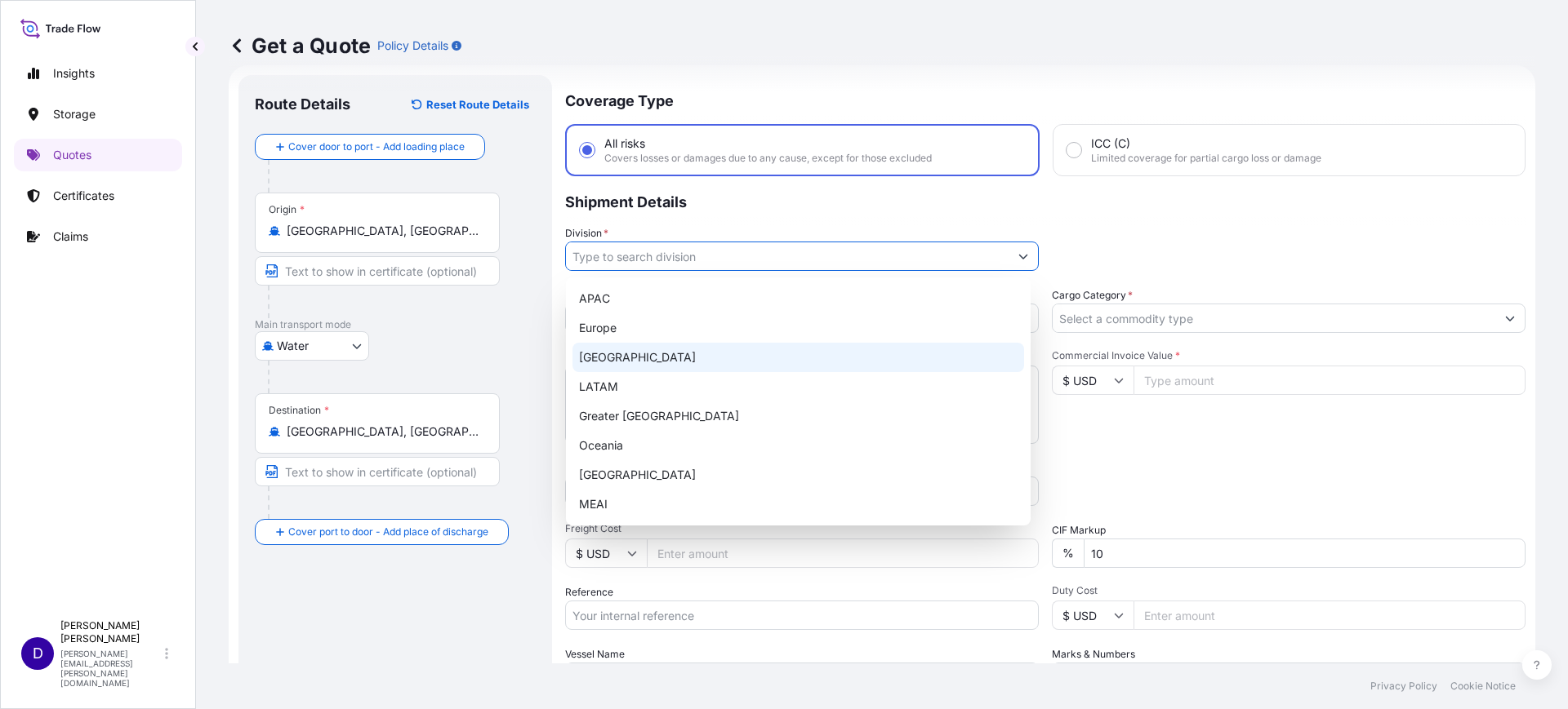
click at [628, 347] on div "North America" at bounding box center [798, 357] width 452 height 30
type input "North America"
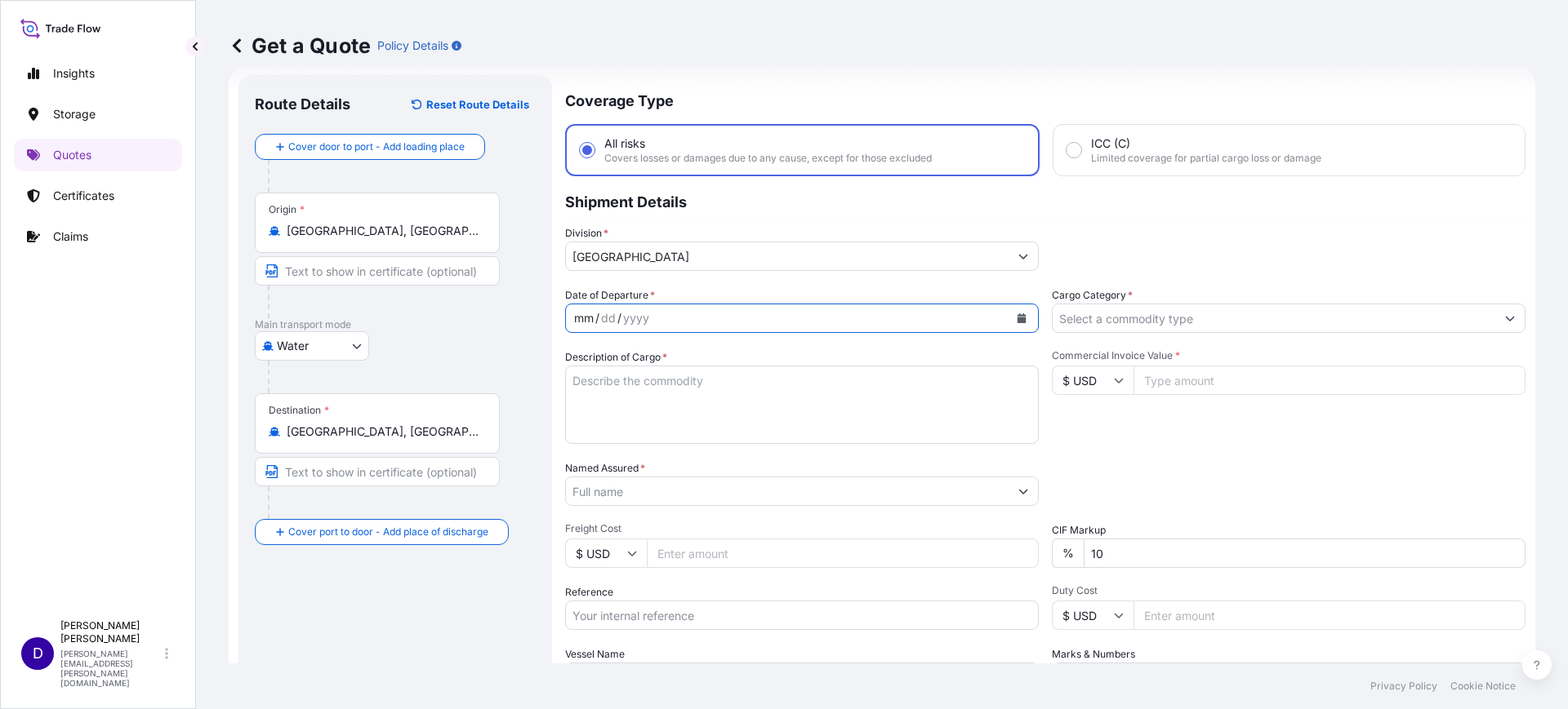
click at [965, 304] on div "mm / dd / yyyy" at bounding box center [788, 319] width 443 height 30
click at [1013, 307] on button "Calendar" at bounding box center [1021, 318] width 26 height 26
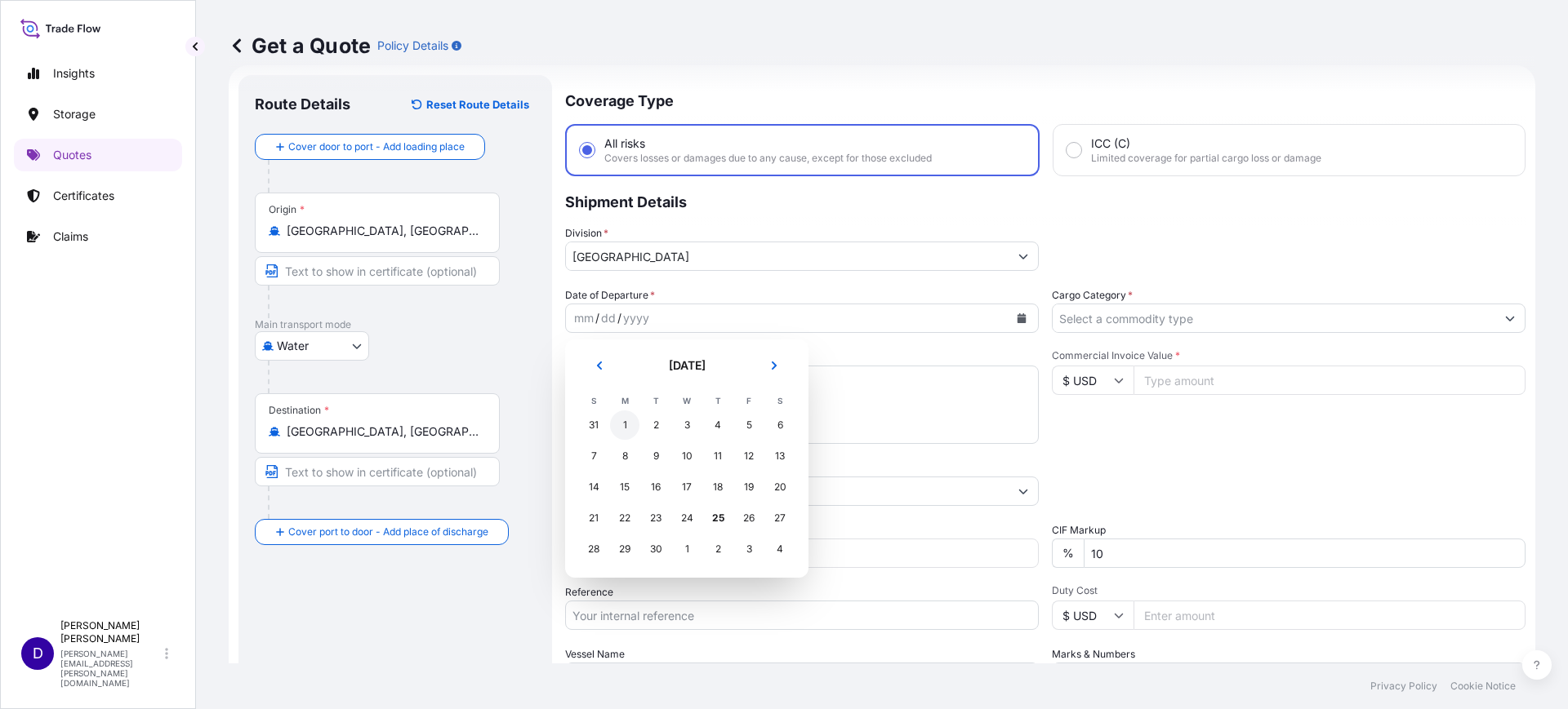
click at [626, 409] on td "1" at bounding box center [625, 425] width 31 height 31
click at [625, 420] on div "1" at bounding box center [625, 425] width 30 height 30
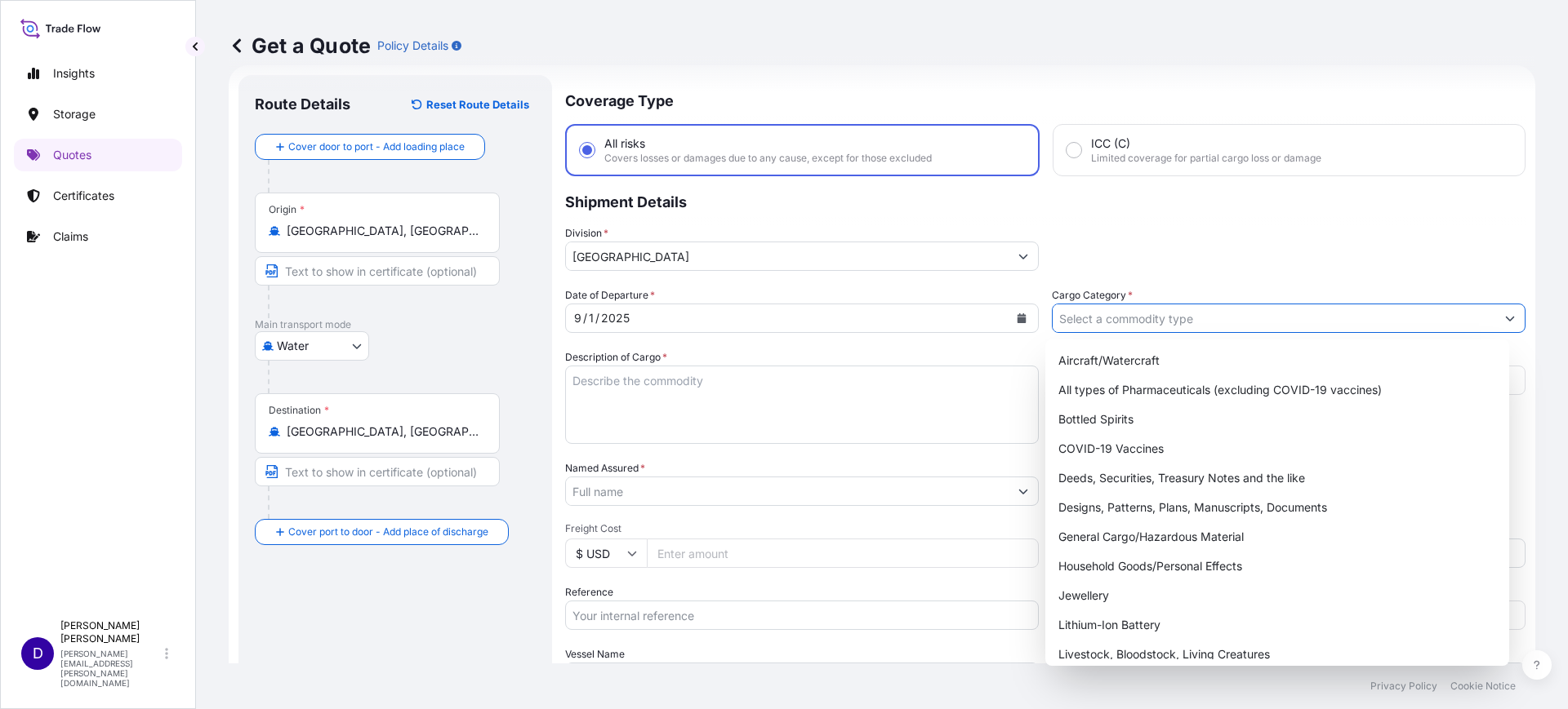
click at [1122, 310] on input "Cargo Category *" at bounding box center [1274, 319] width 443 height 30
click at [1152, 528] on div "General Cargo/Hazardous Material" at bounding box center [1278, 537] width 452 height 30
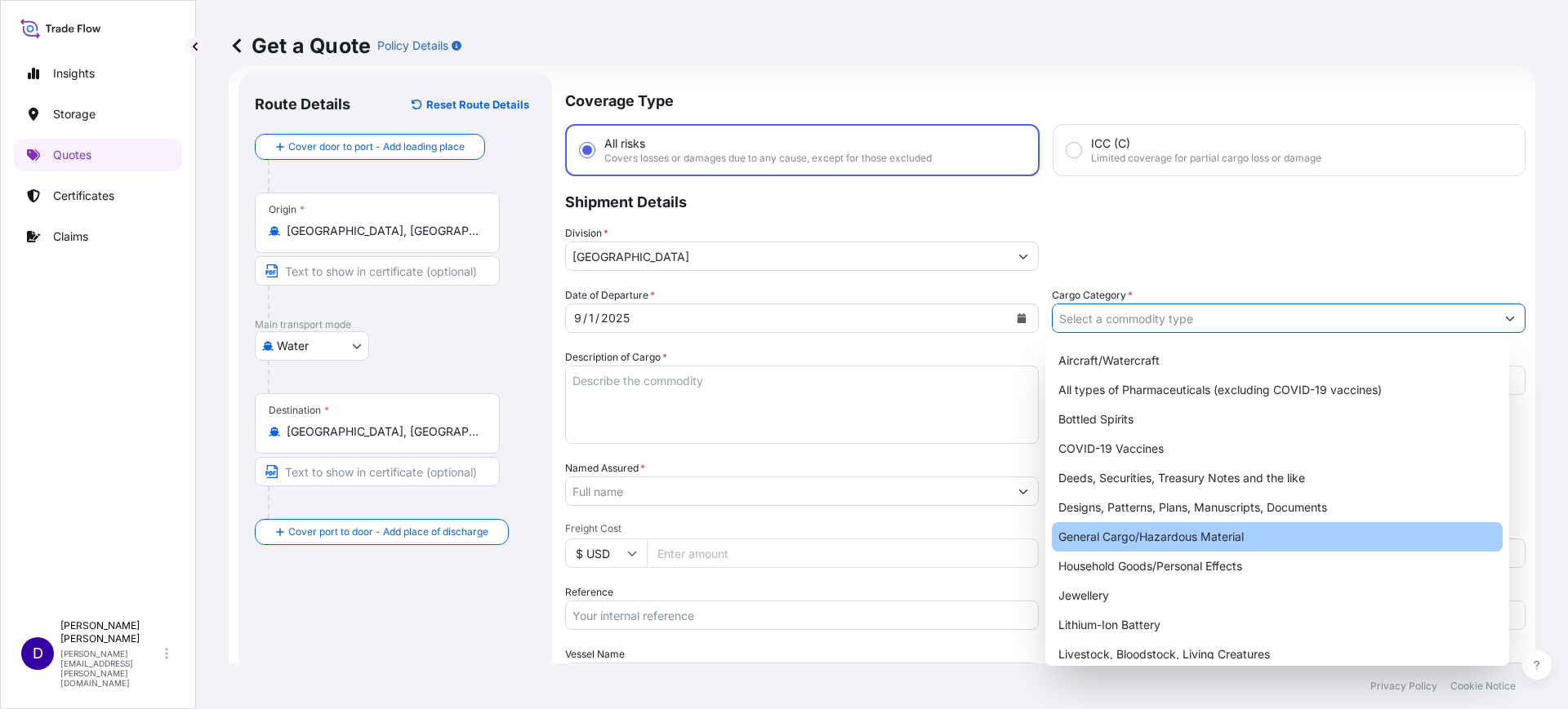
type input "General Cargo/Hazardous Material"
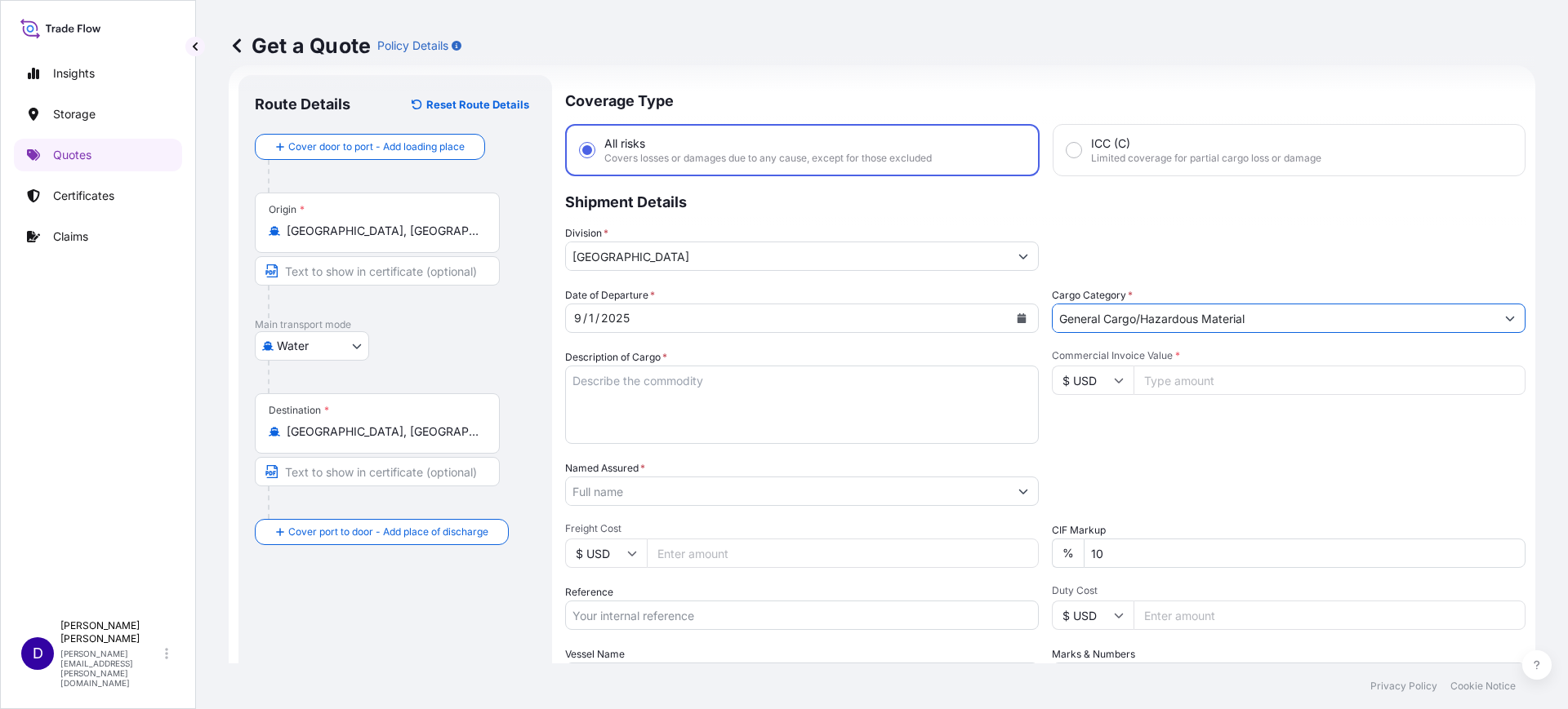
click at [654, 391] on textarea "Description of Cargo *" at bounding box center [802, 404] width 473 height 78
type textarea "A"
type textarea "TIRES"
click at [1153, 391] on input "Commercial Invoice Value *" at bounding box center [1329, 380] width 392 height 30
type input "50225.00"
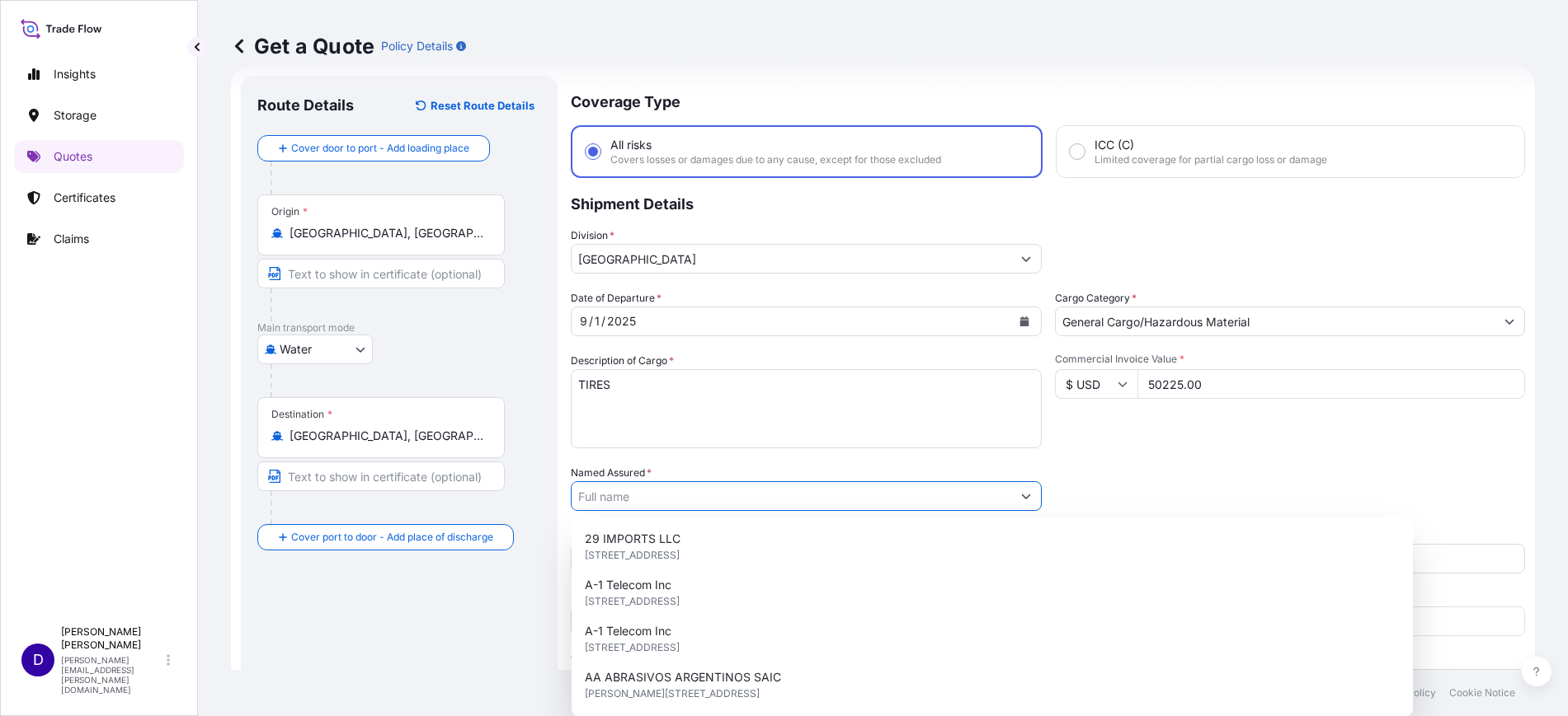
click at [644, 502] on input "Named Assured *" at bounding box center [792, 496] width 440 height 30
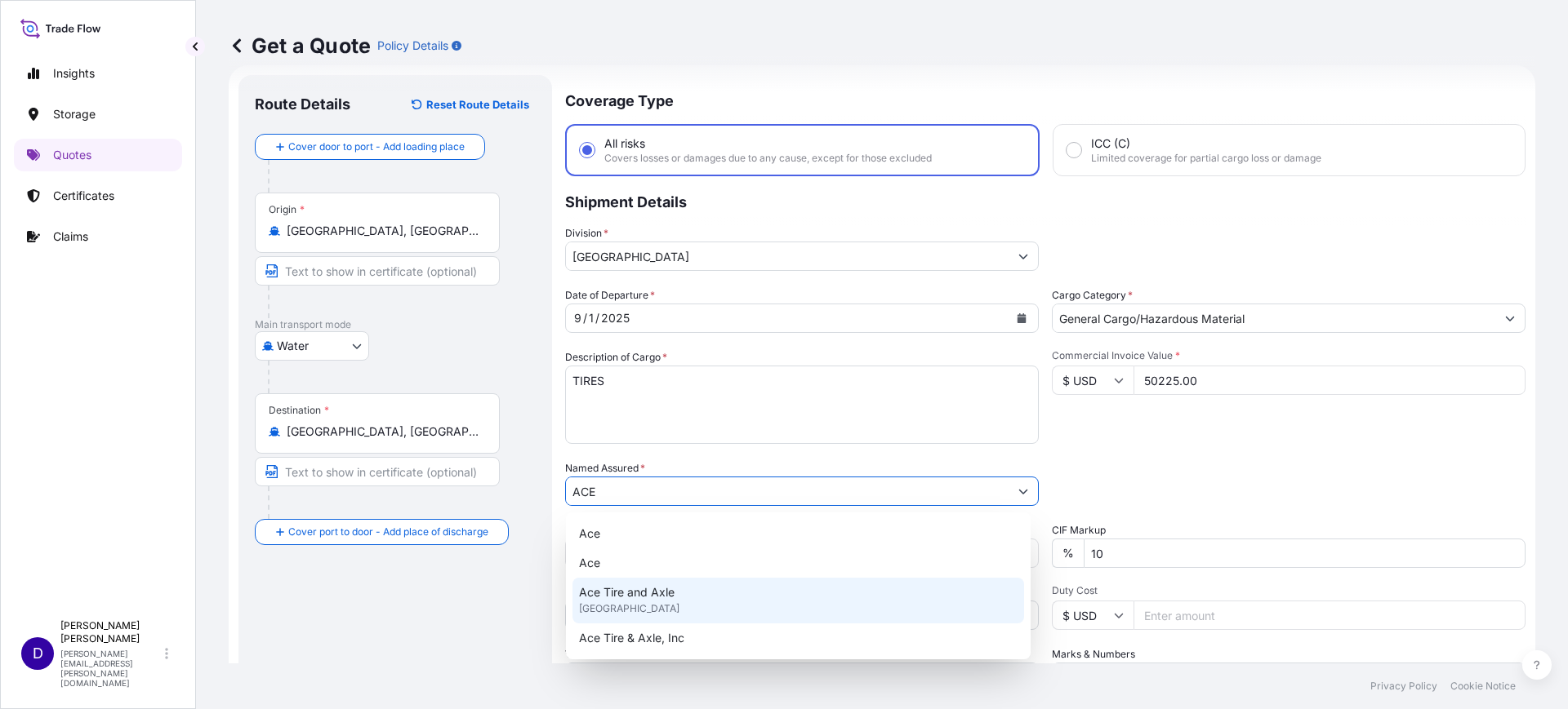
click at [636, 604] on span "United States of America" at bounding box center [629, 609] width 101 height 16
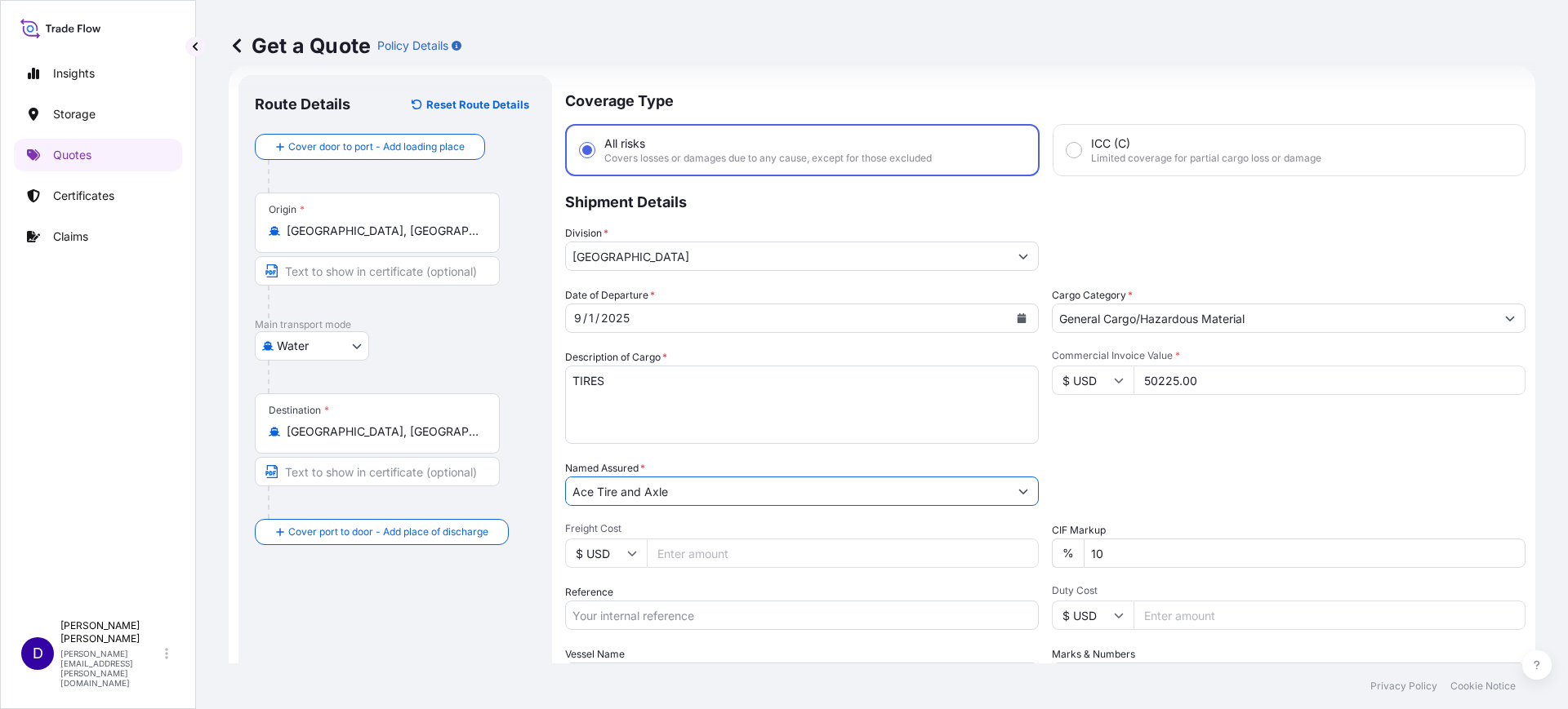
type input "Ace Tire and Axle"
click at [718, 552] on input "Freight Cost" at bounding box center [843, 553] width 392 height 30
type input "5505.00"
click at [701, 615] on input "Reference" at bounding box center [802, 615] width 473 height 30
paste input "S25I157951"
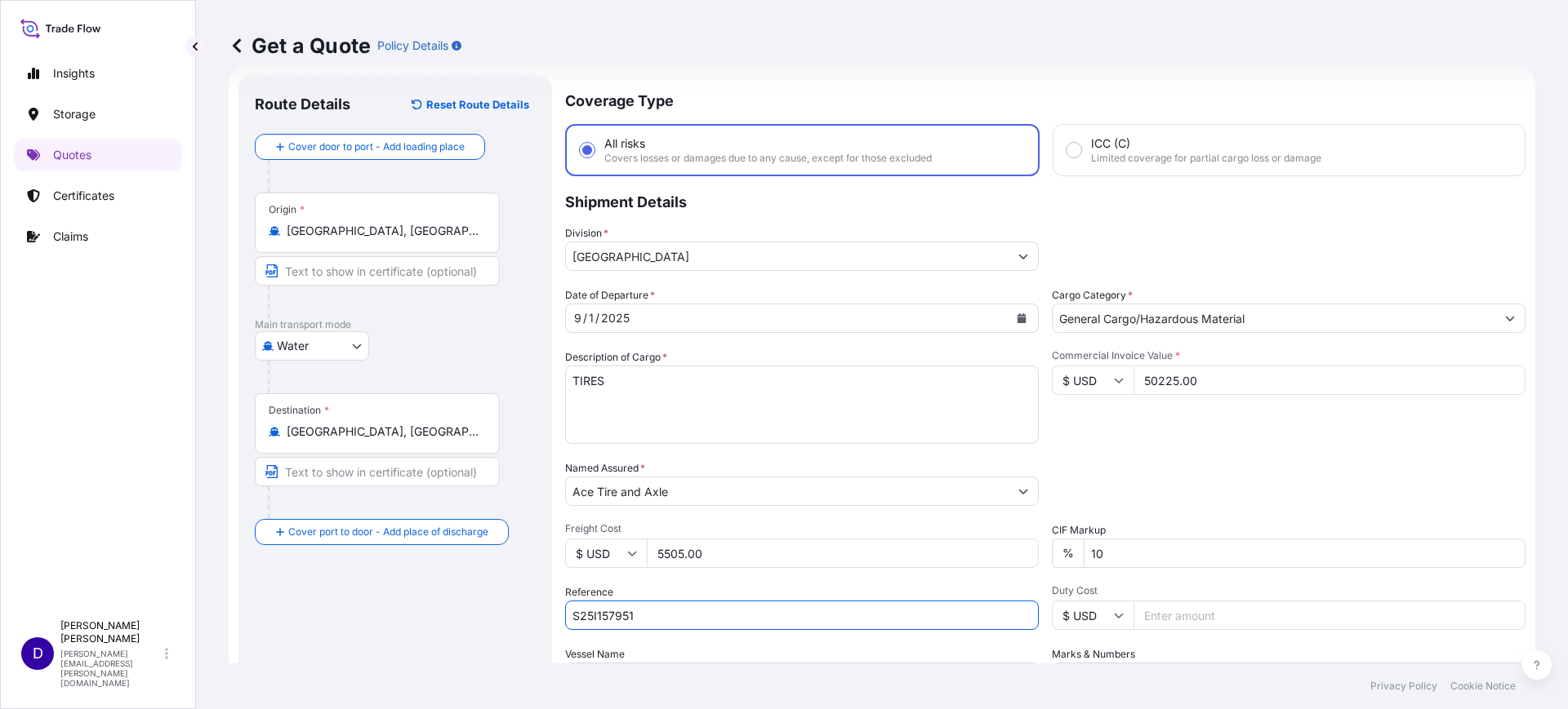
type input "S25I157951"
click at [1150, 612] on input "Duty Cost" at bounding box center [1329, 615] width 392 height 30
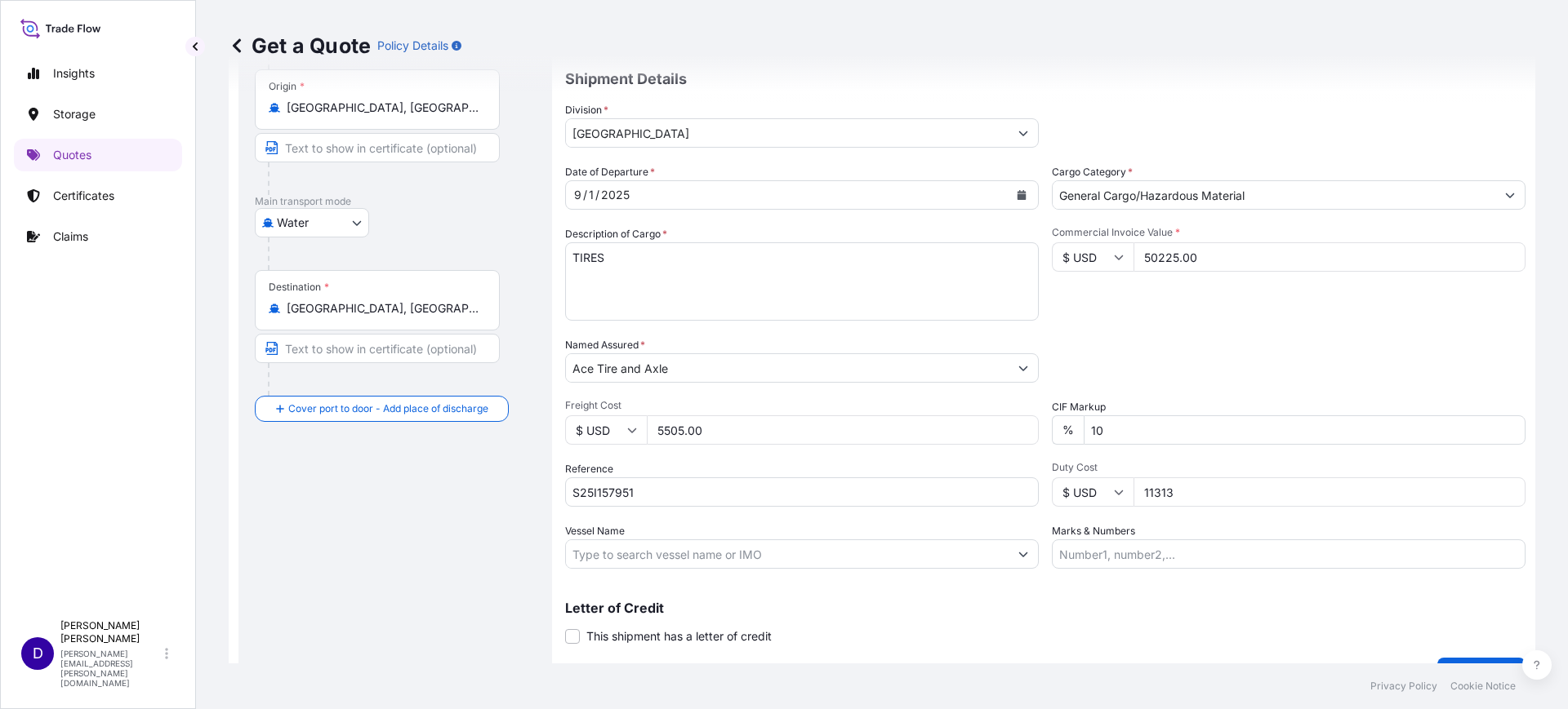
scroll to position [186, 0]
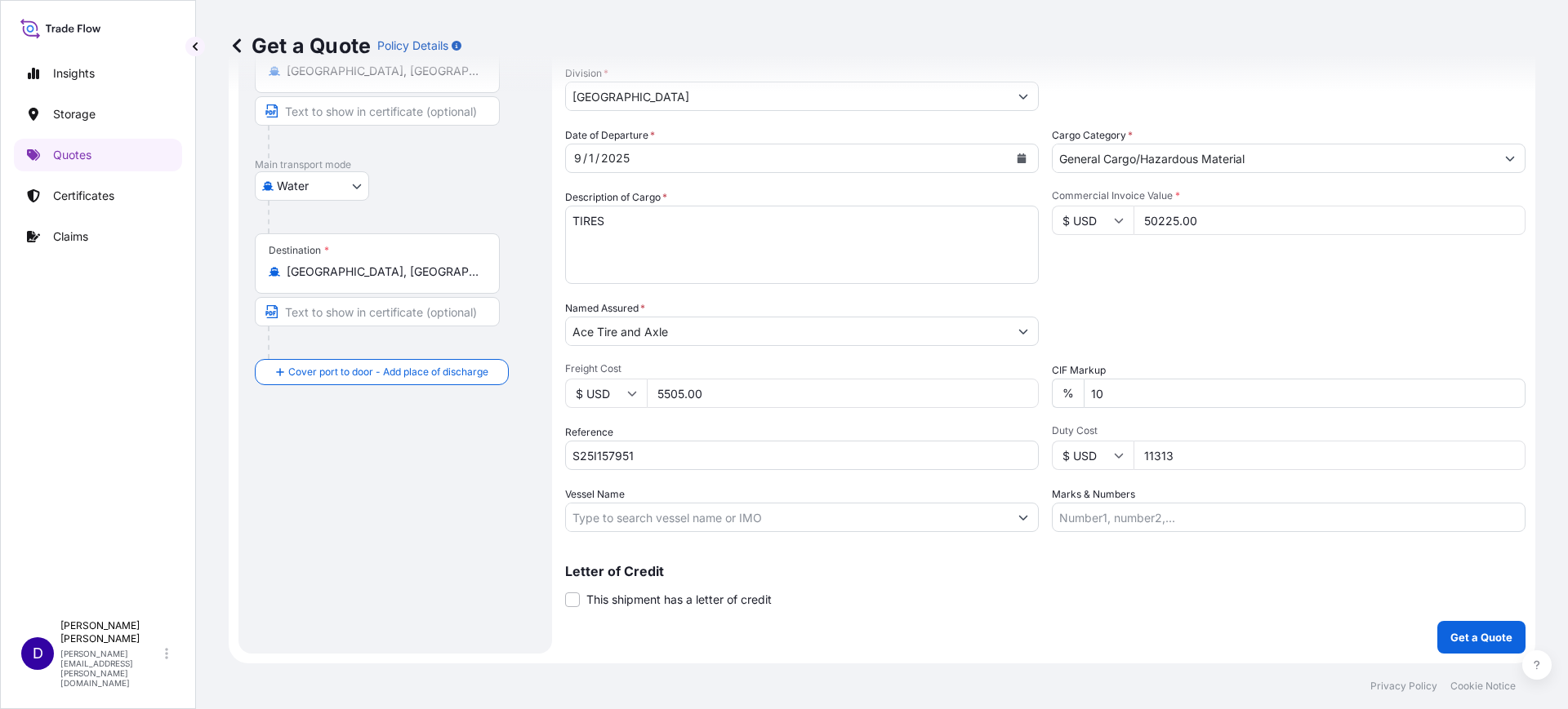
type input "11313"
click at [1451, 633] on p "Get a Quote" at bounding box center [1481, 638] width 62 height 16
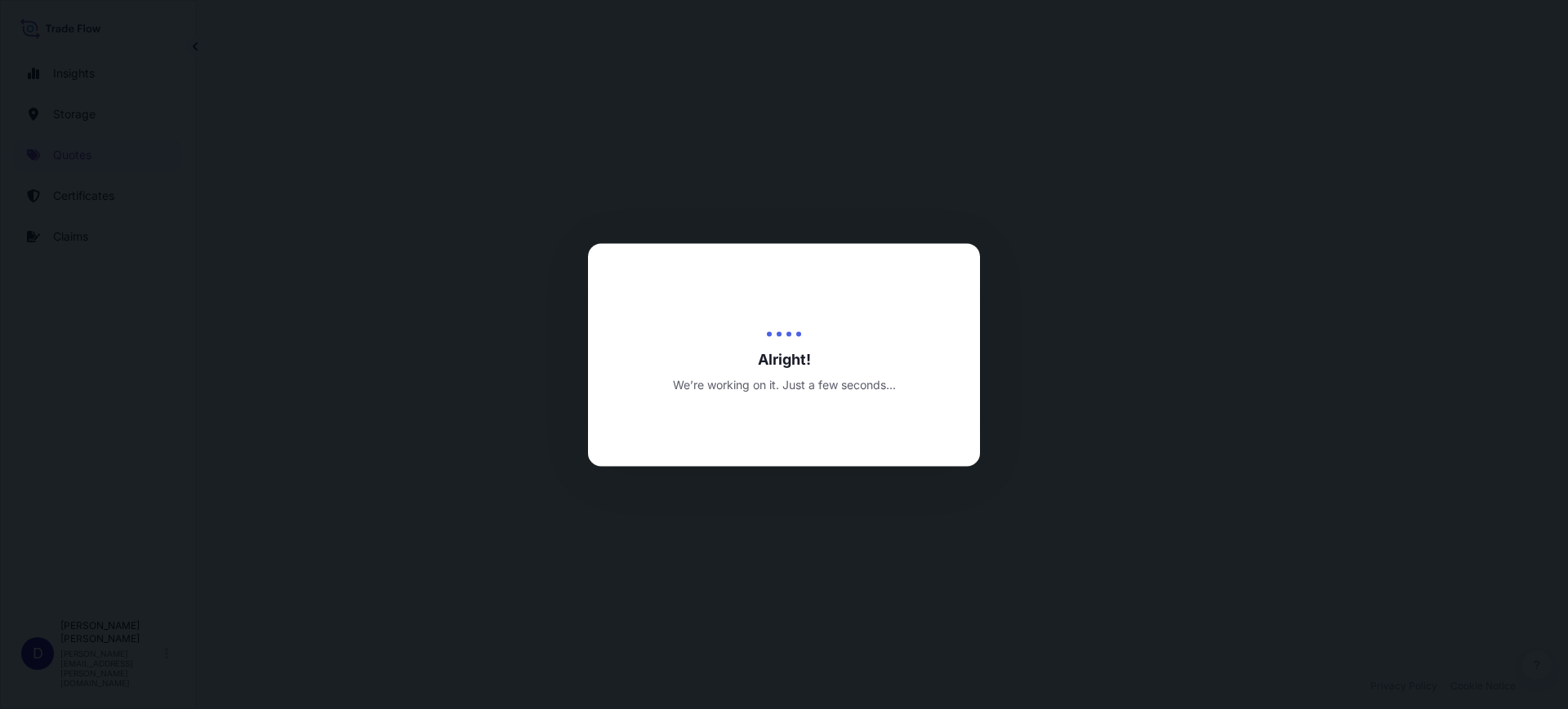
select select "Water"
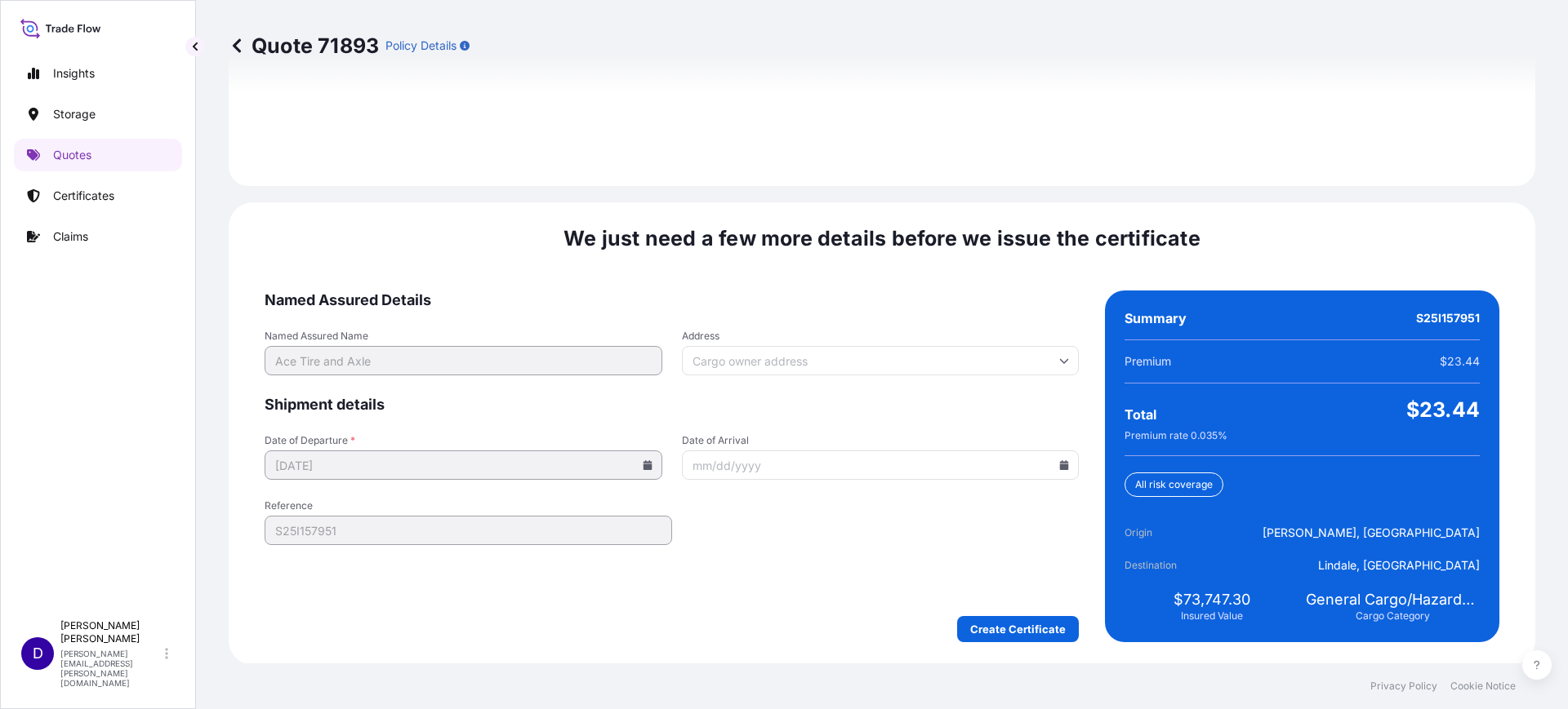
scroll to position [2384, 0]
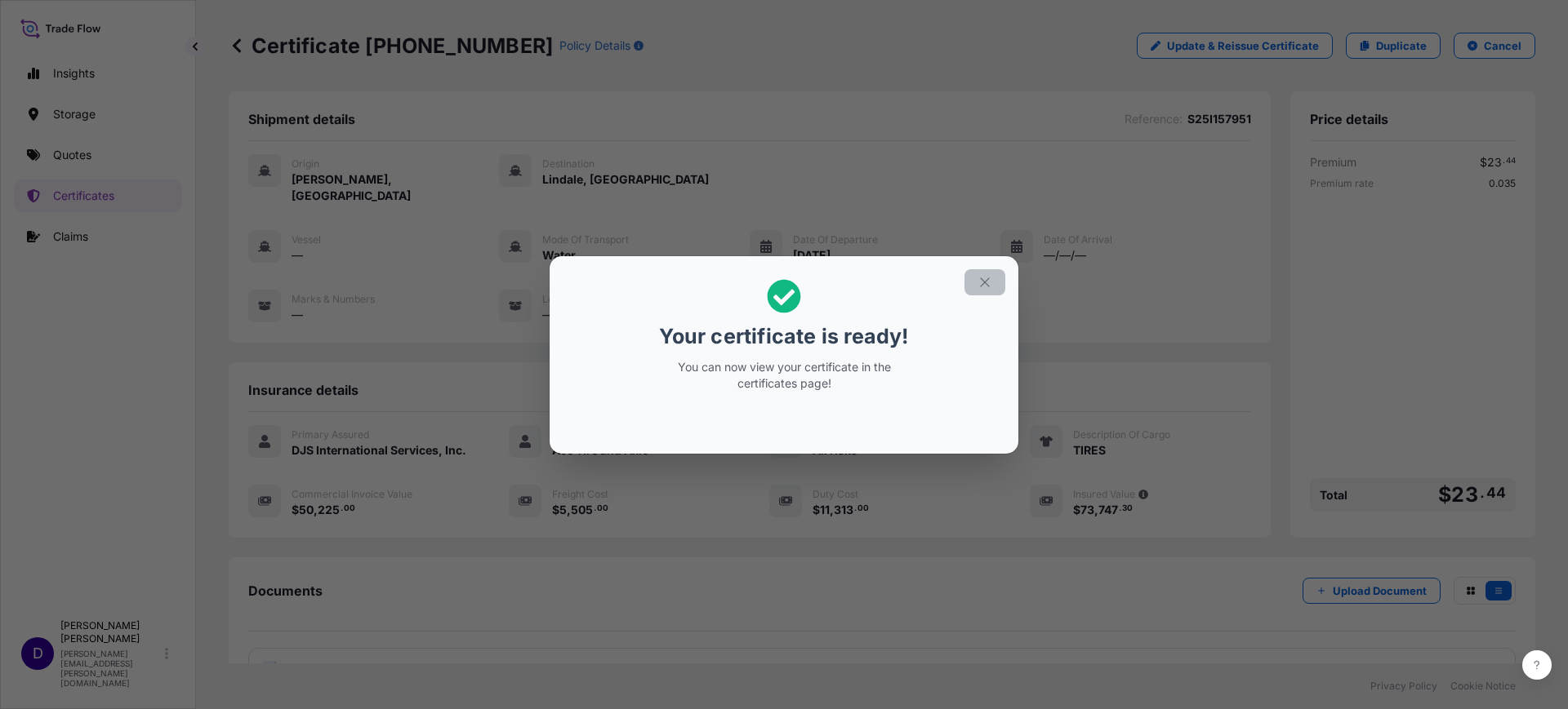
click at [987, 283] on icon "button" at bounding box center [985, 282] width 9 height 9
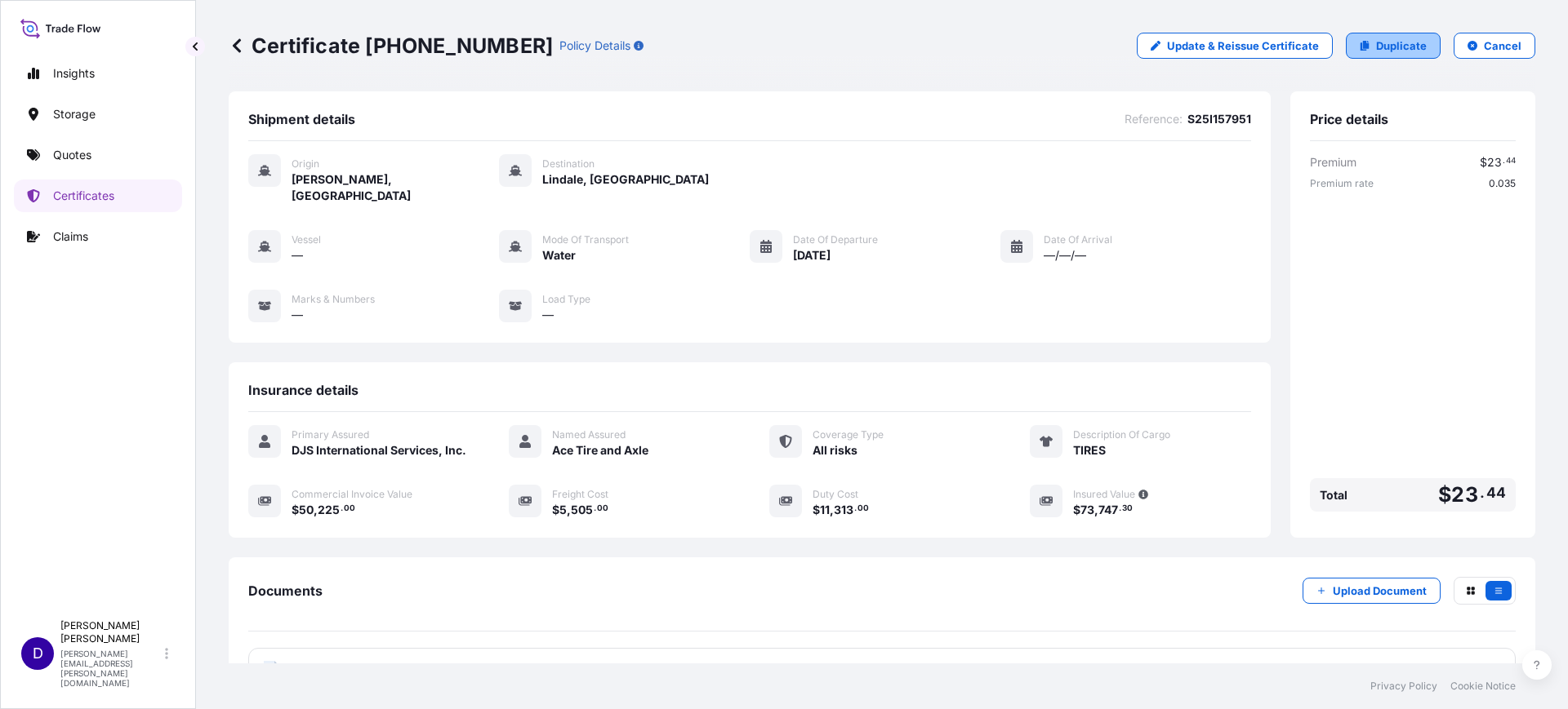
click at [1372, 54] on link "Duplicate" at bounding box center [1392, 45] width 95 height 26
select select "Water"
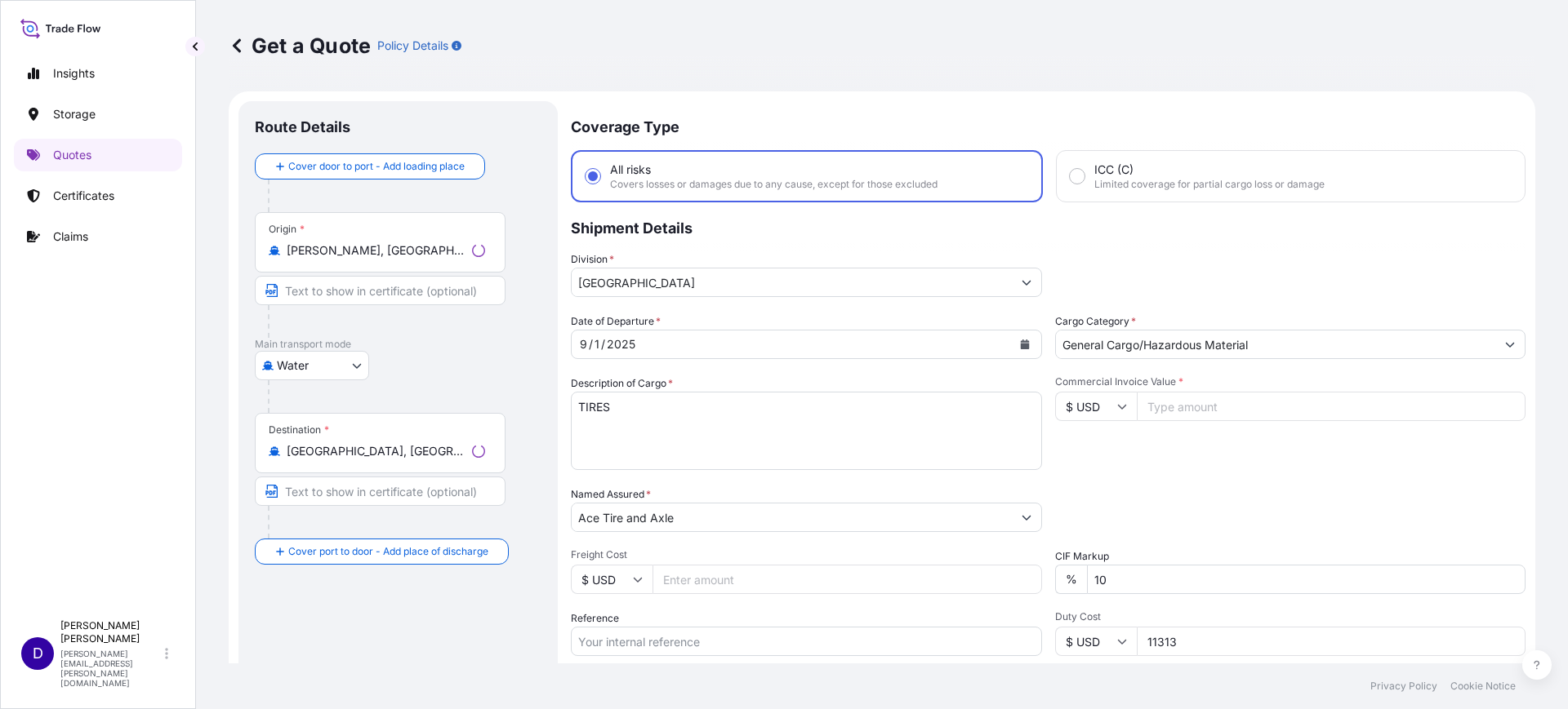
scroll to position [26, 0]
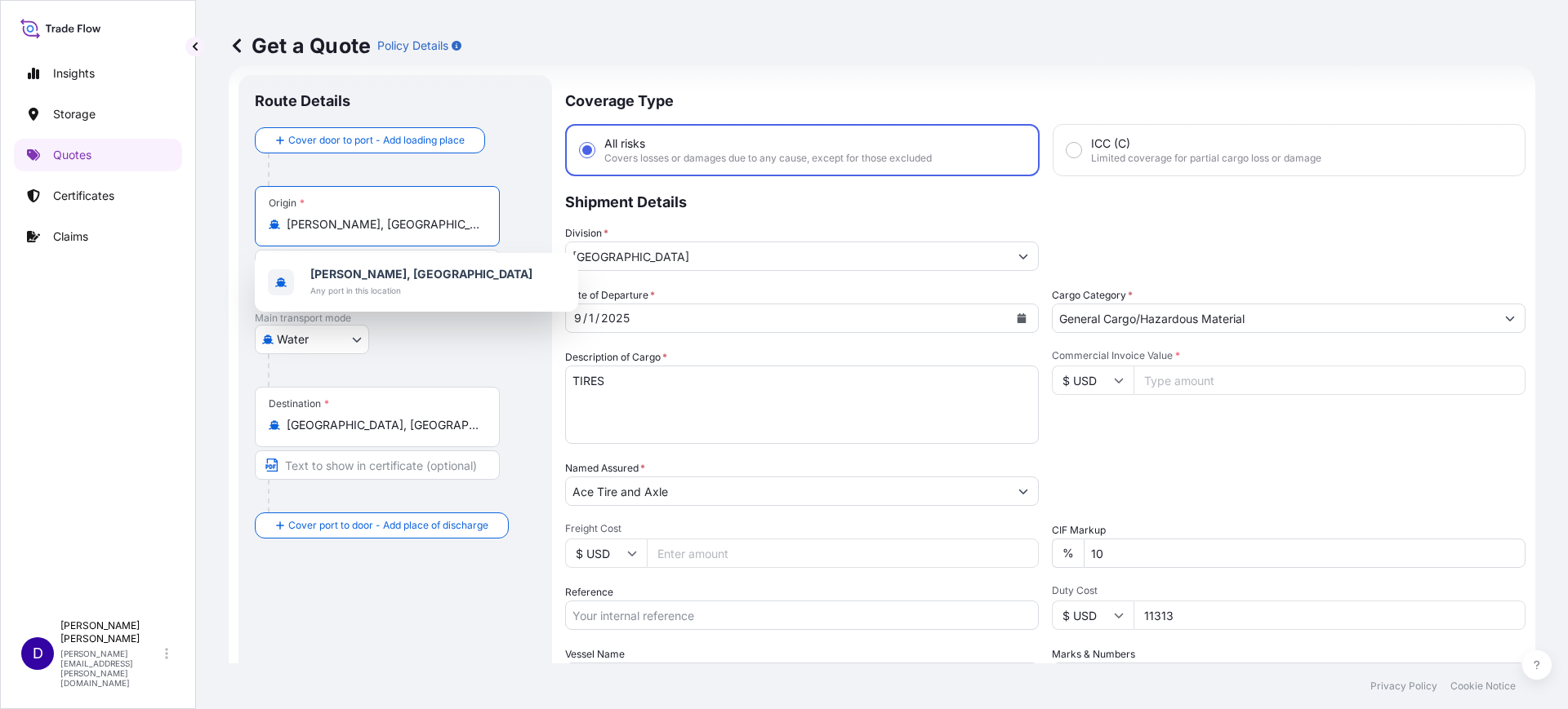
click at [459, 226] on input "Preah Sihanouk, Cambodia" at bounding box center [383, 224] width 193 height 16
drag, startPoint x: 439, startPoint y: 229, endPoint x: 229, endPoint y: 226, distance: 210.0
click at [229, 226] on form "Route Details Cover door to port - Add loading place Place of loading Road / In…" at bounding box center [882, 444] width 1307 height 758
click at [344, 643] on div "Route Details Cover door to port - Add loading place Place of loading Road / In…" at bounding box center [395, 444] width 281 height 706
click at [1184, 382] on input "Commercial Invoice Value *" at bounding box center [1329, 380] width 392 height 30
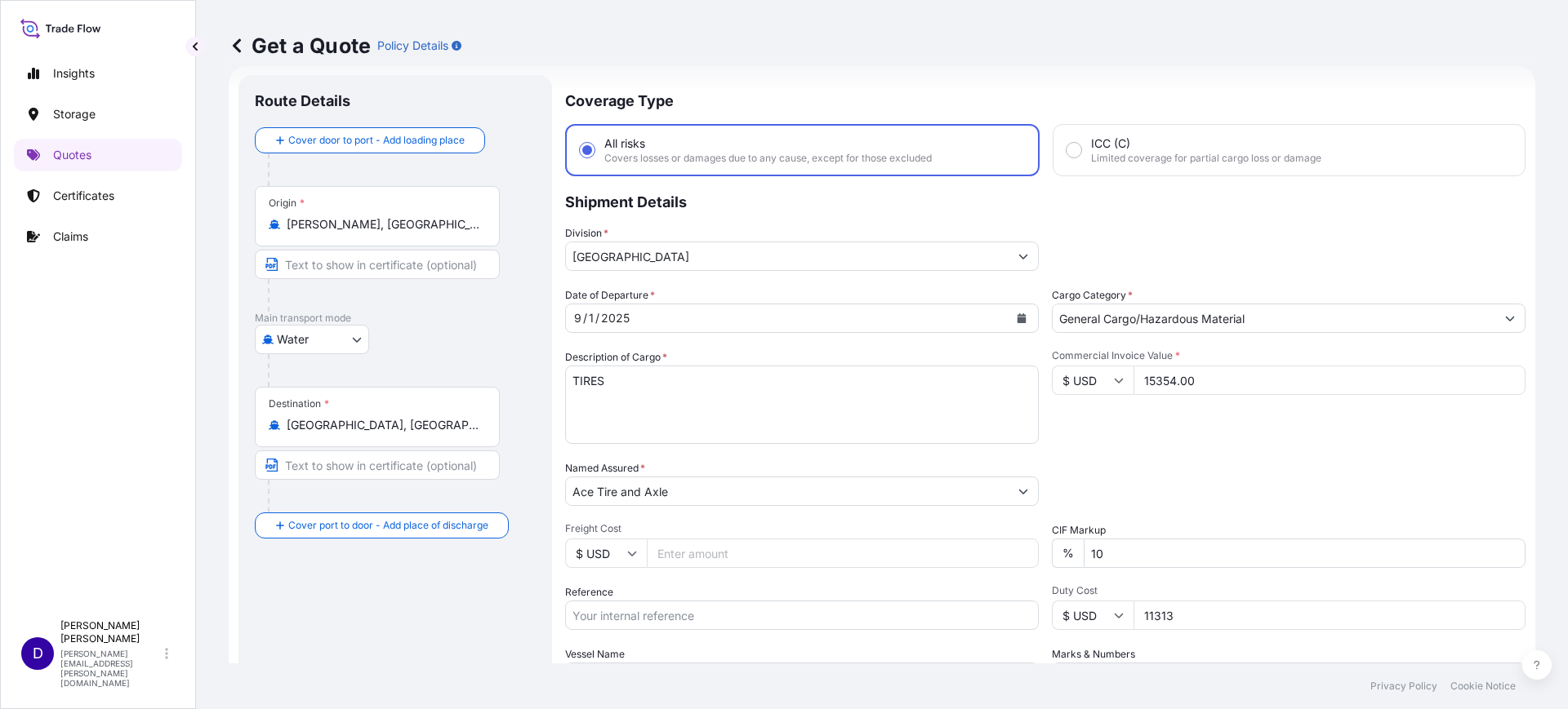
type input "15354.00"
click at [710, 552] on input "Freight Cost" at bounding box center [843, 553] width 392 height 30
type input "4630.00"
click at [763, 616] on input "Reference" at bounding box center [802, 615] width 473 height 30
paste input "S25I158046"
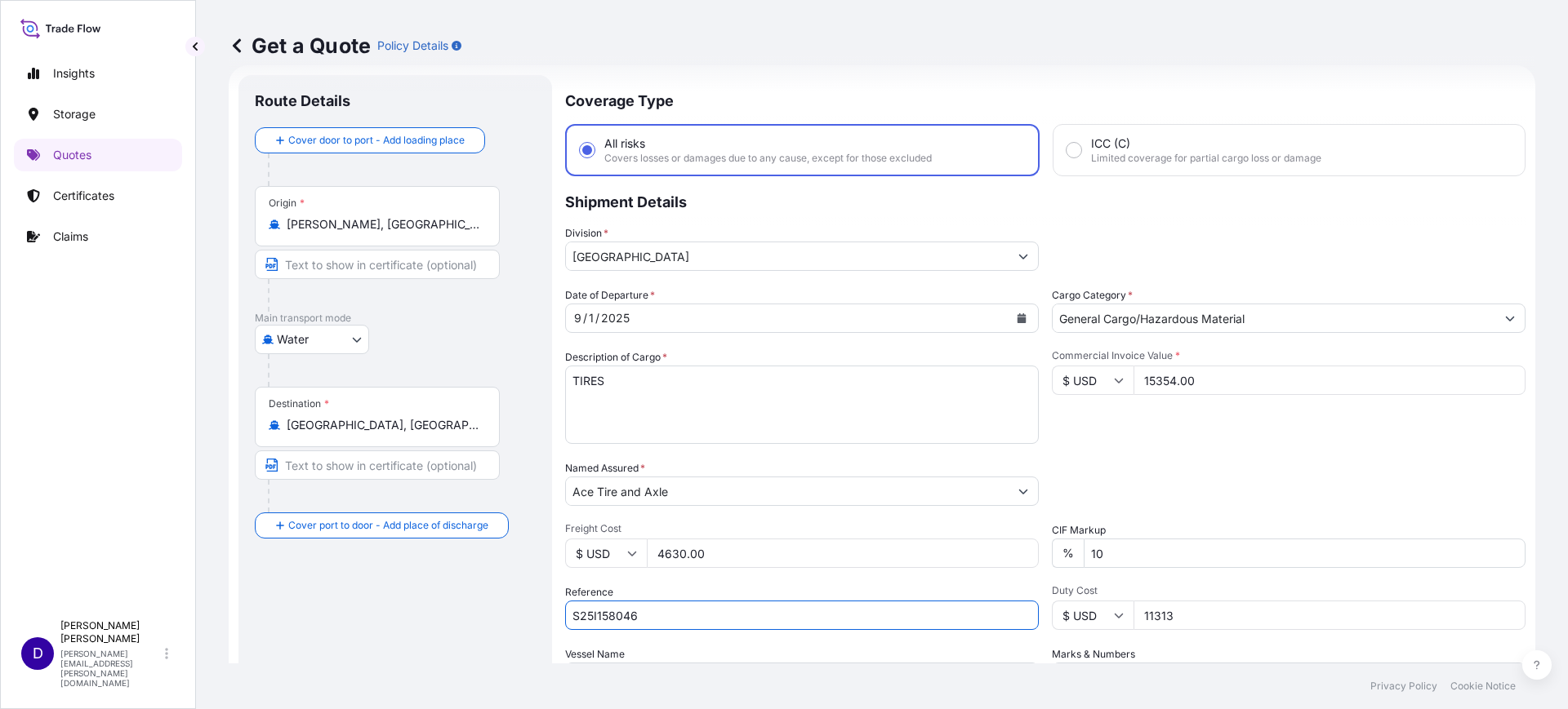
type input "S25I158046"
drag, startPoint x: 1176, startPoint y: 612, endPoint x: 1059, endPoint y: 612, distance: 117.0
click at [1059, 612] on div "$ USD 11313" at bounding box center [1289, 615] width 473 height 30
type input "8522.63"
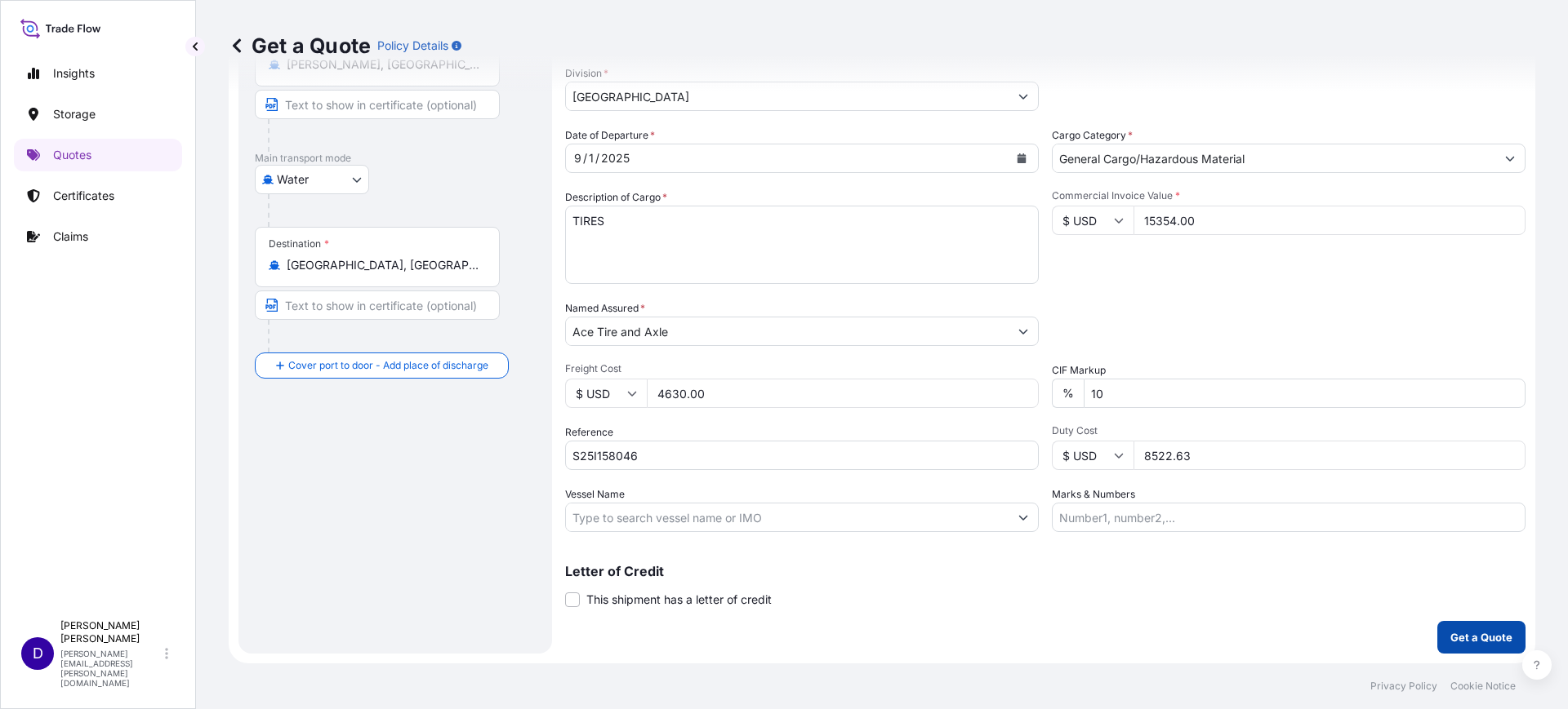
click at [1466, 632] on p "Get a Quote" at bounding box center [1481, 638] width 62 height 16
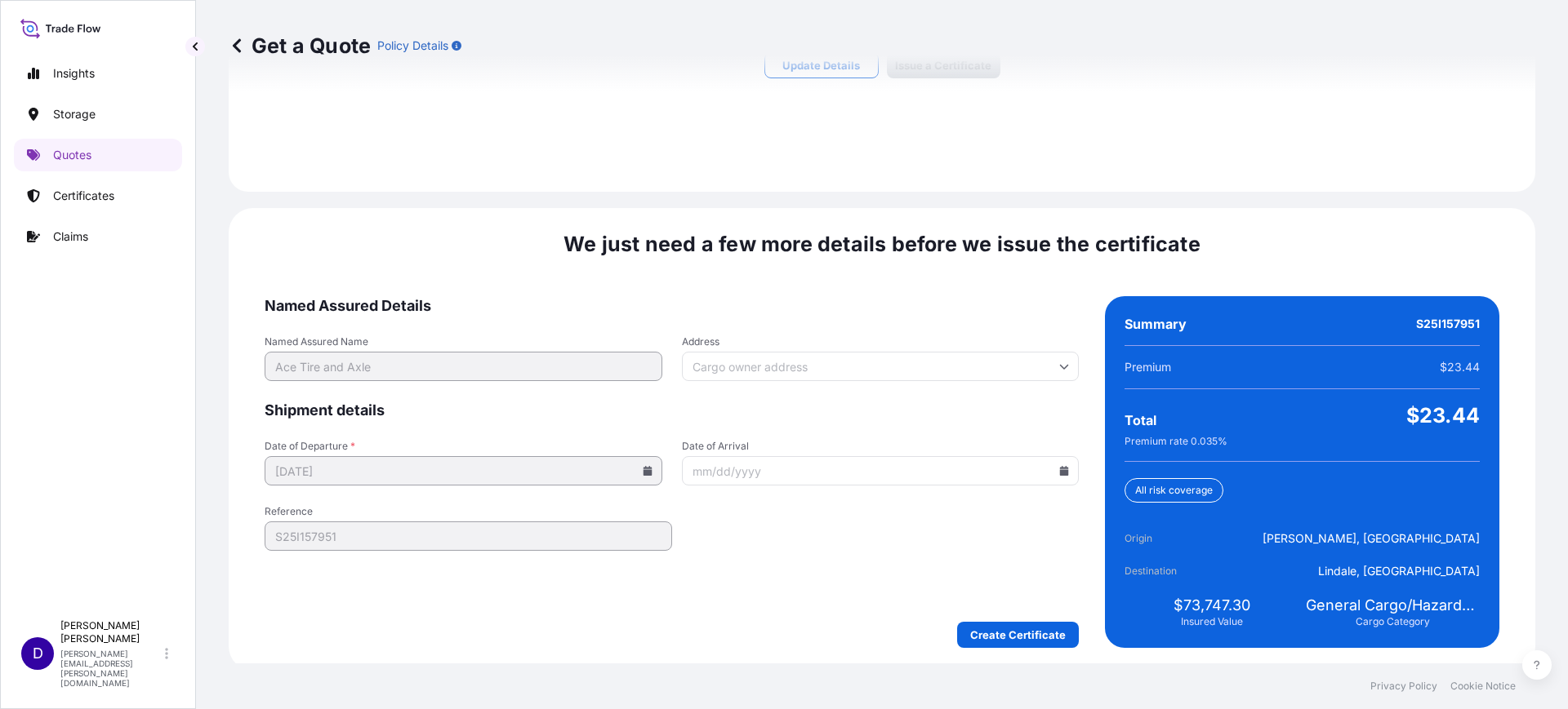
scroll to position [1234, 0]
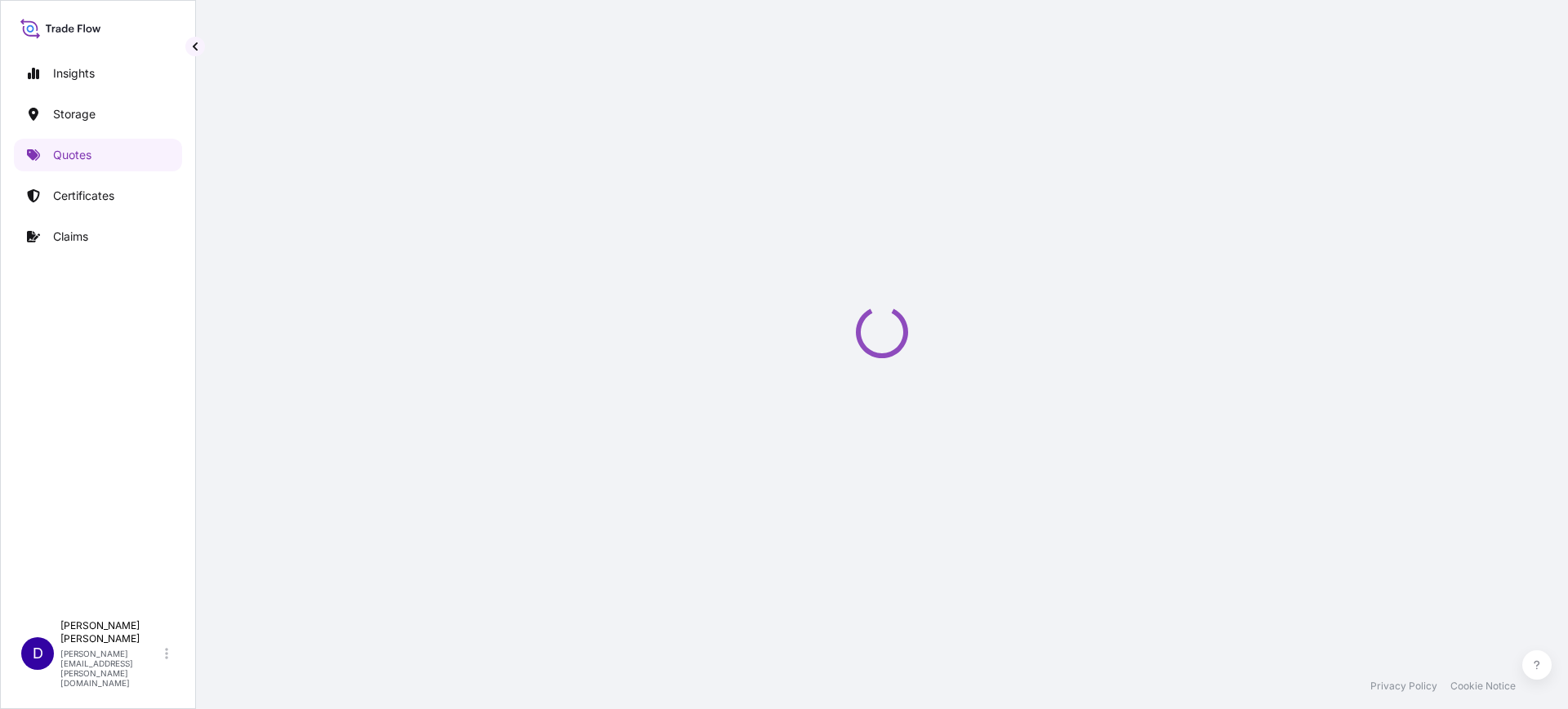
select select "Water"
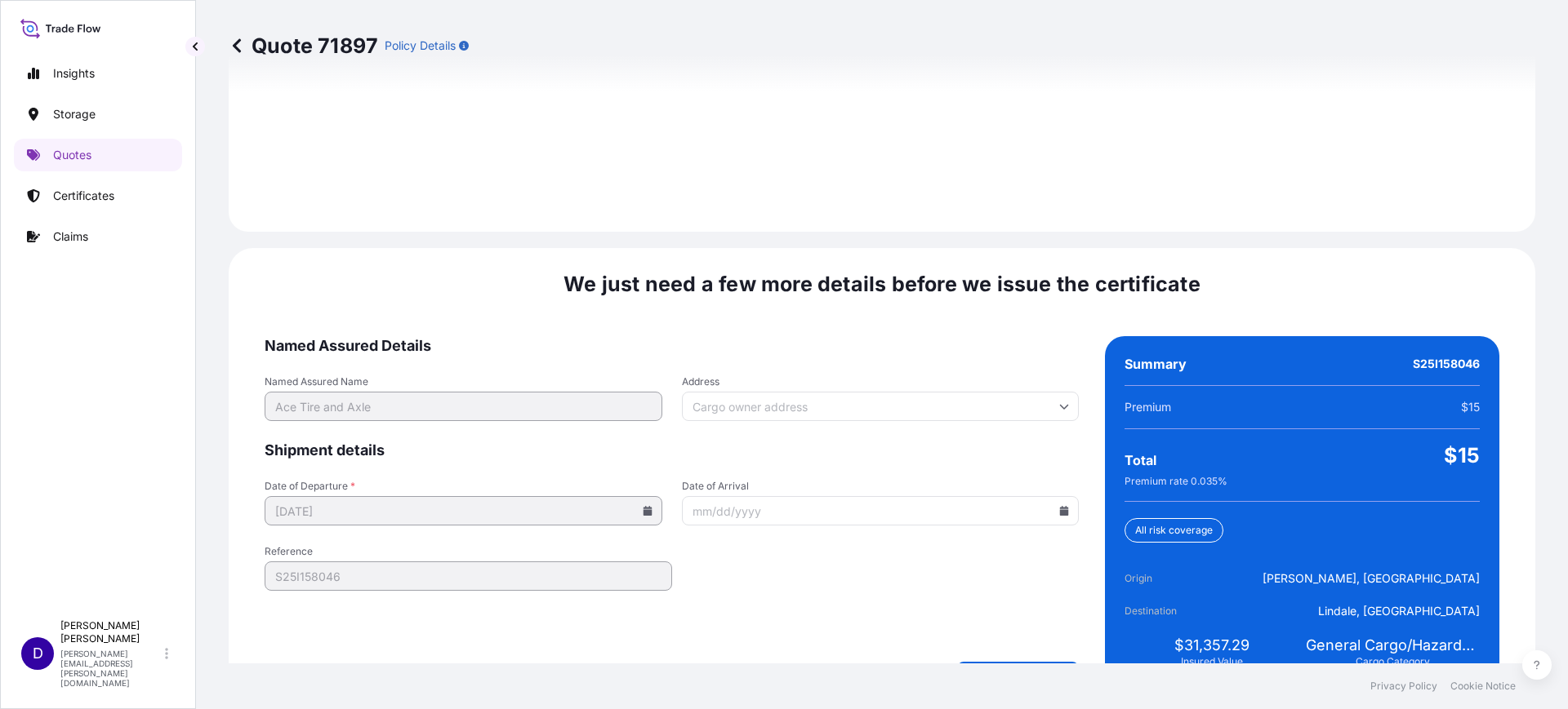
scroll to position [2384, 0]
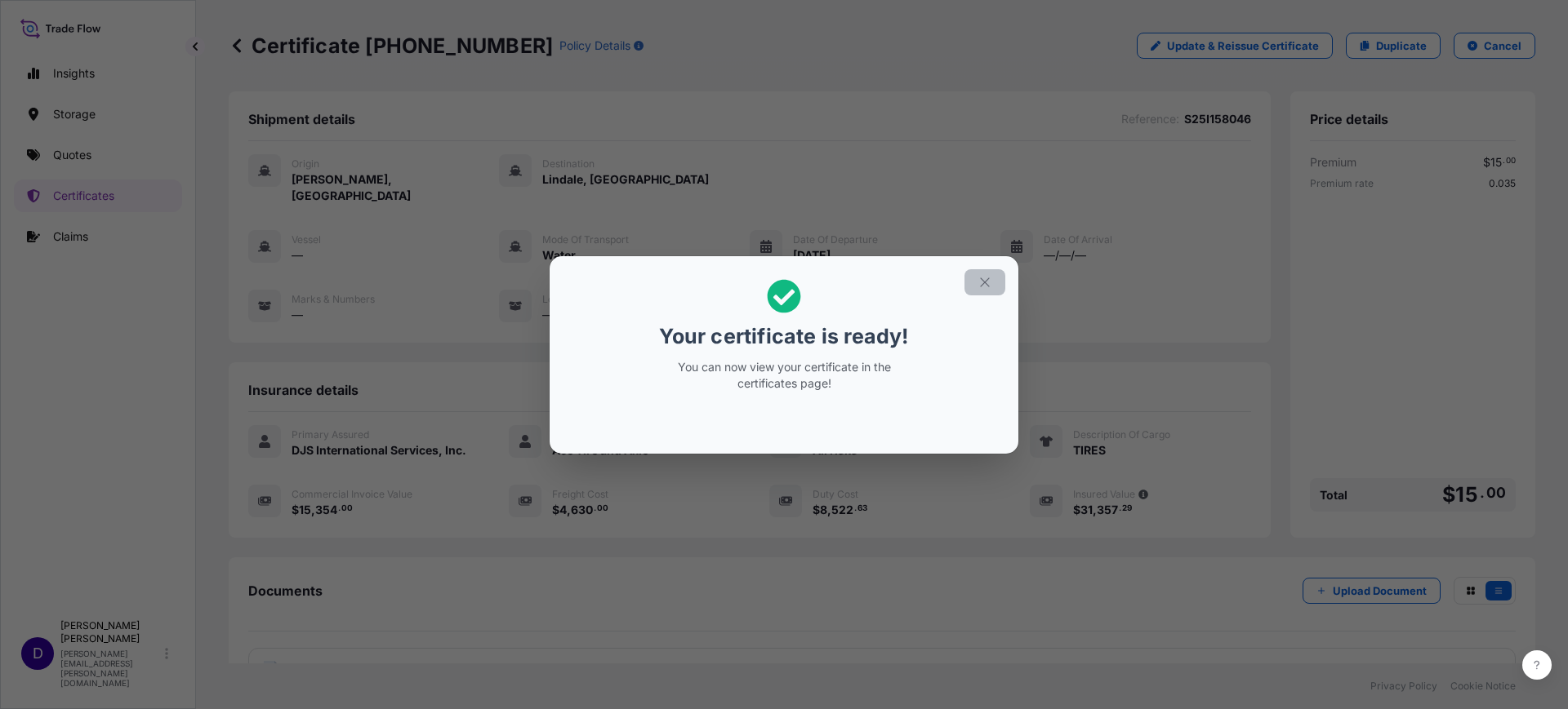
click at [980, 290] on button "button" at bounding box center [984, 282] width 41 height 26
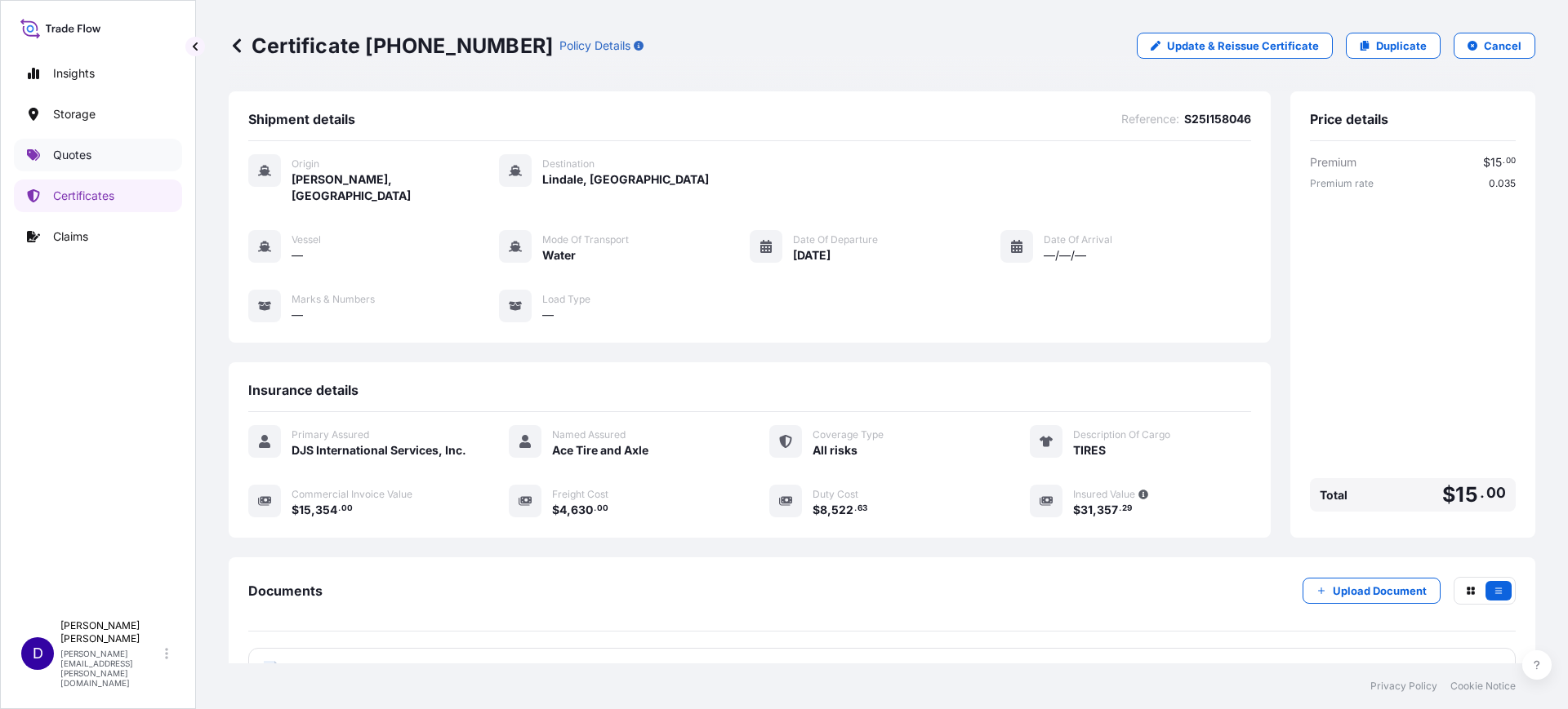
click at [79, 151] on p "Quotes" at bounding box center [72, 155] width 39 height 16
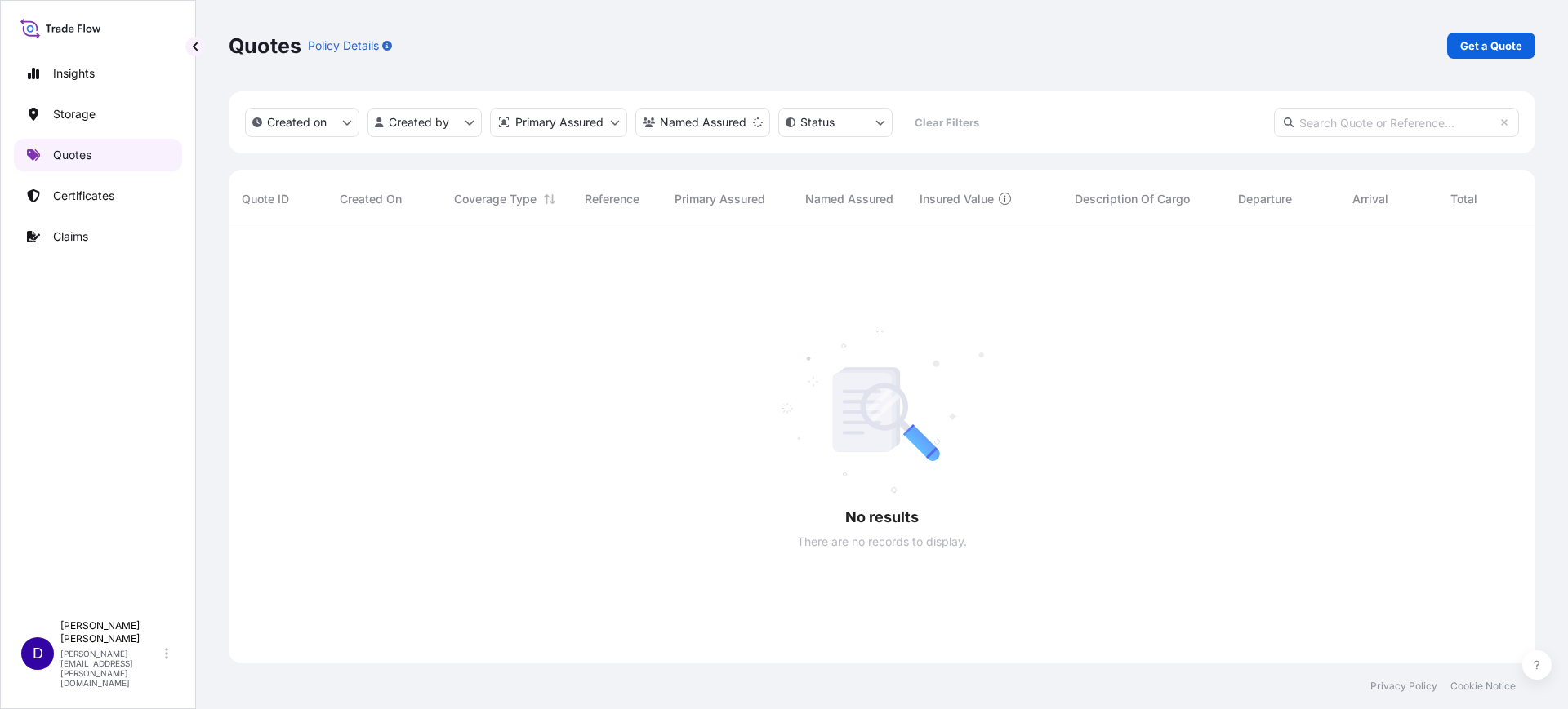
scroll to position [479, 1291]
click at [1507, 36] on link "Get a Quote" at bounding box center [1491, 45] width 88 height 26
select select "Water"
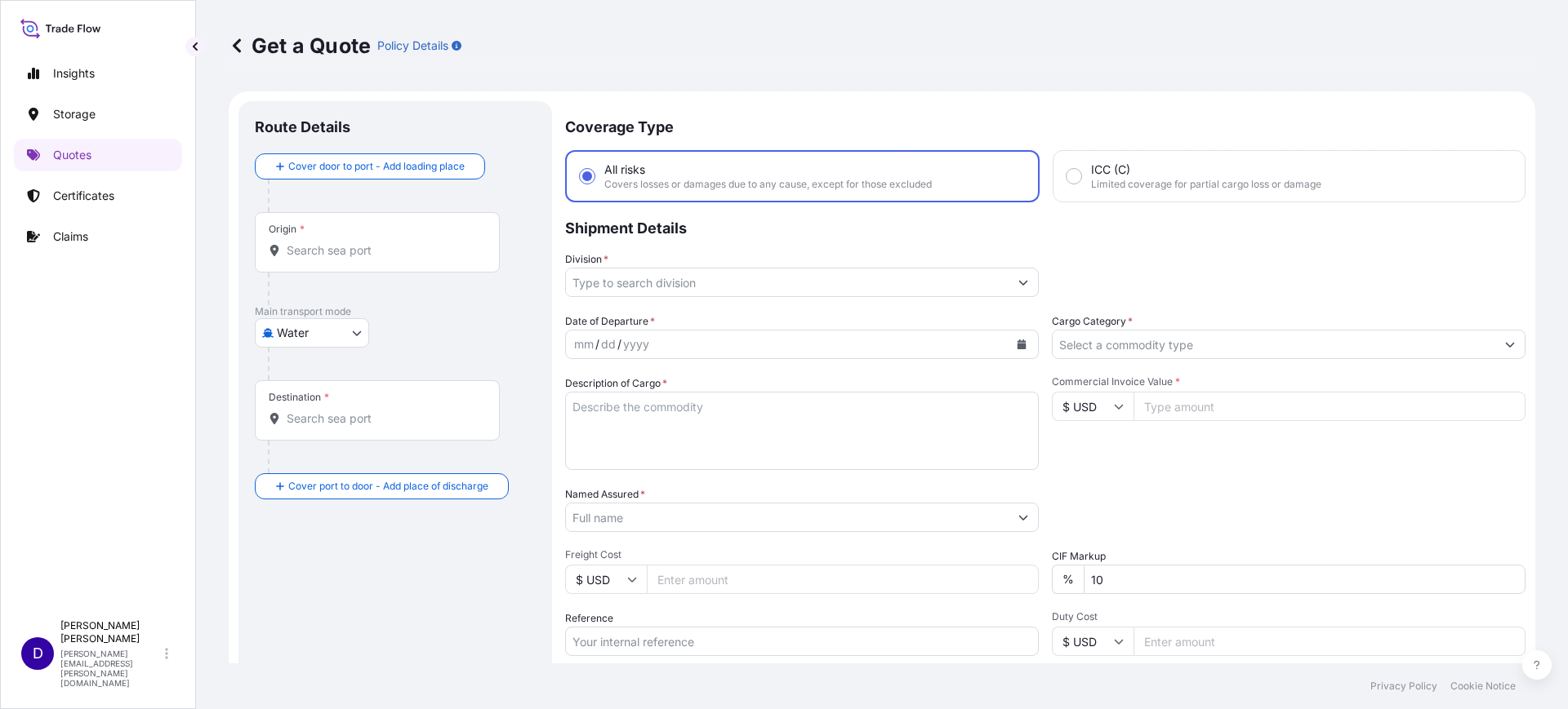
scroll to position [26, 0]
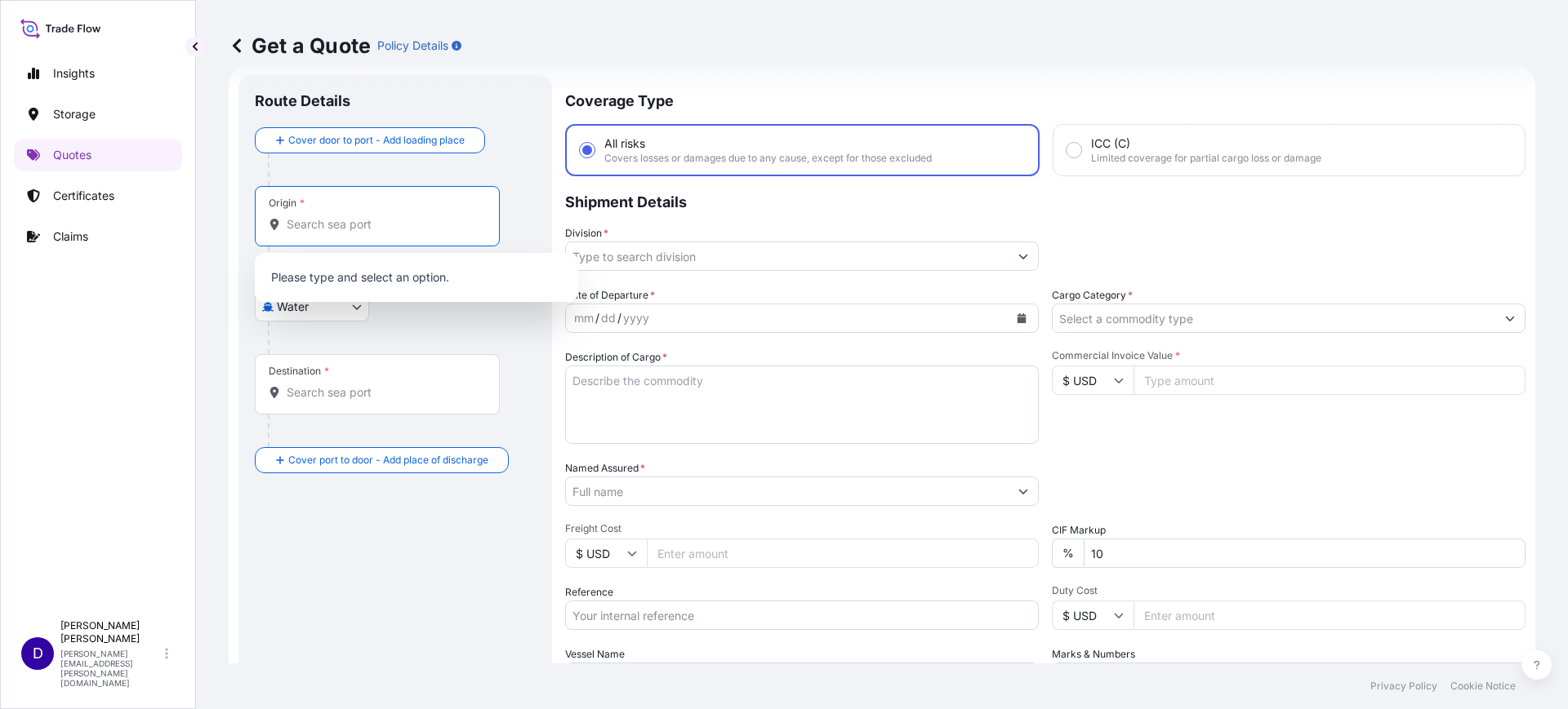
click at [354, 226] on input "Origin *" at bounding box center [383, 224] width 193 height 16
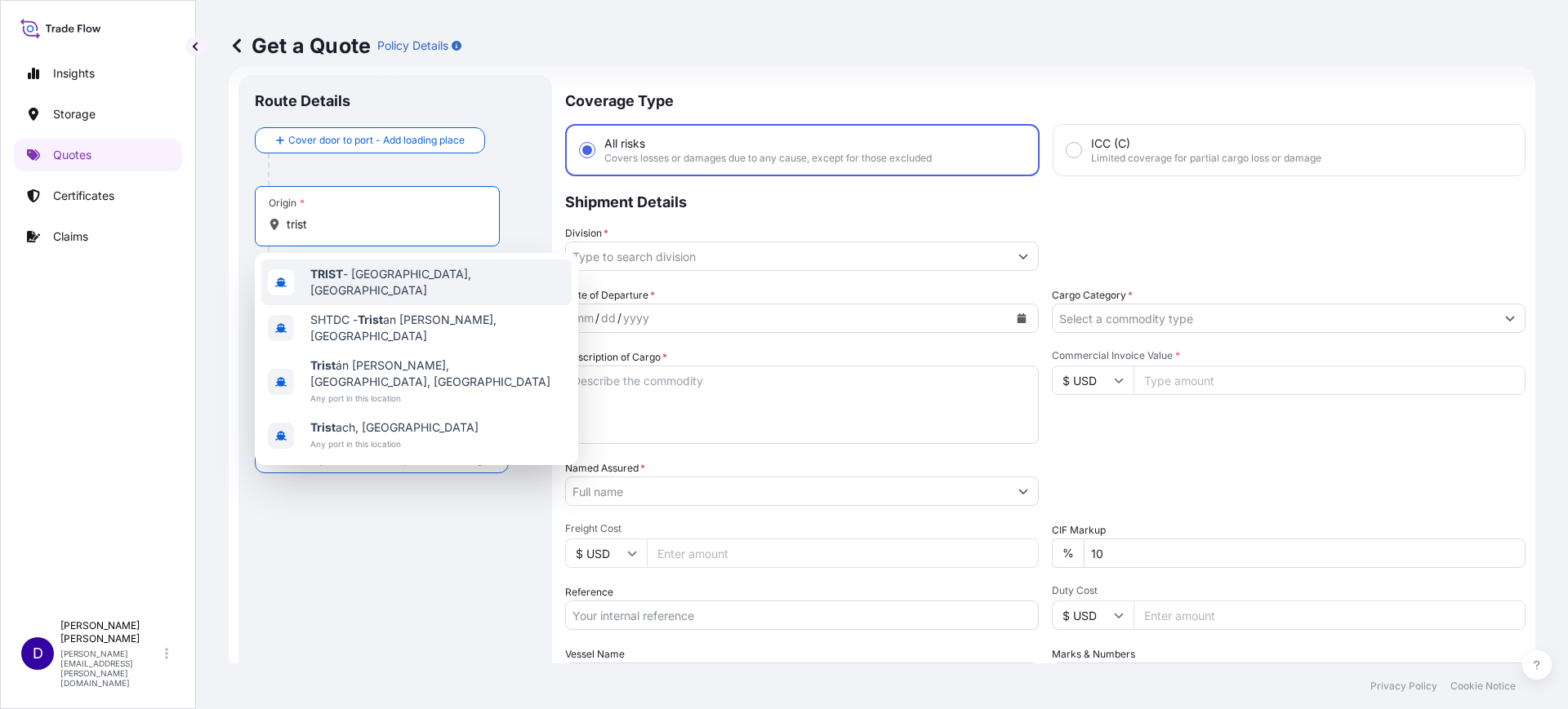
click at [385, 277] on span "TRIST - Istanbul, Turkey" at bounding box center [437, 283] width 255 height 32
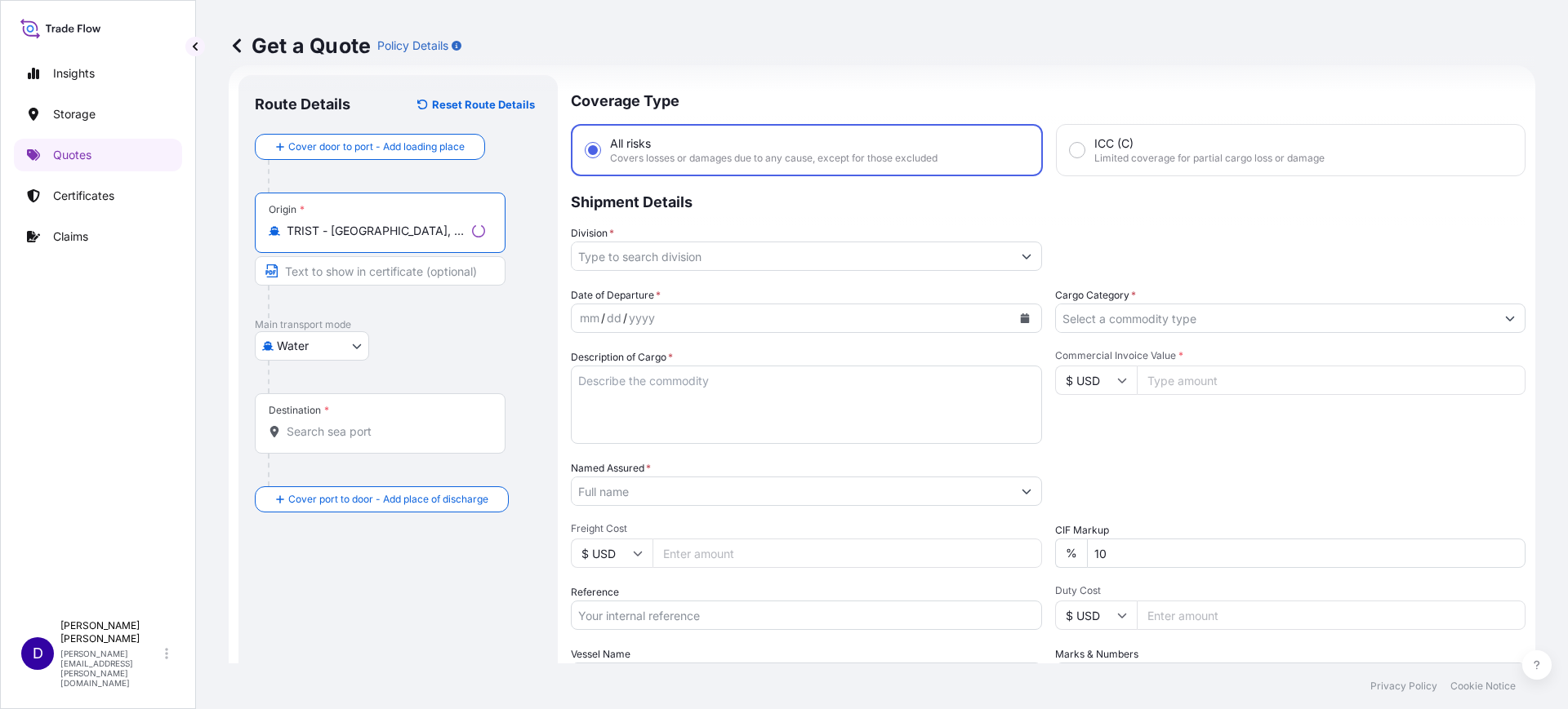
type input "TRIST - Istanbul, Turkey"
click at [338, 429] on input "Destination *" at bounding box center [385, 432] width 198 height 16
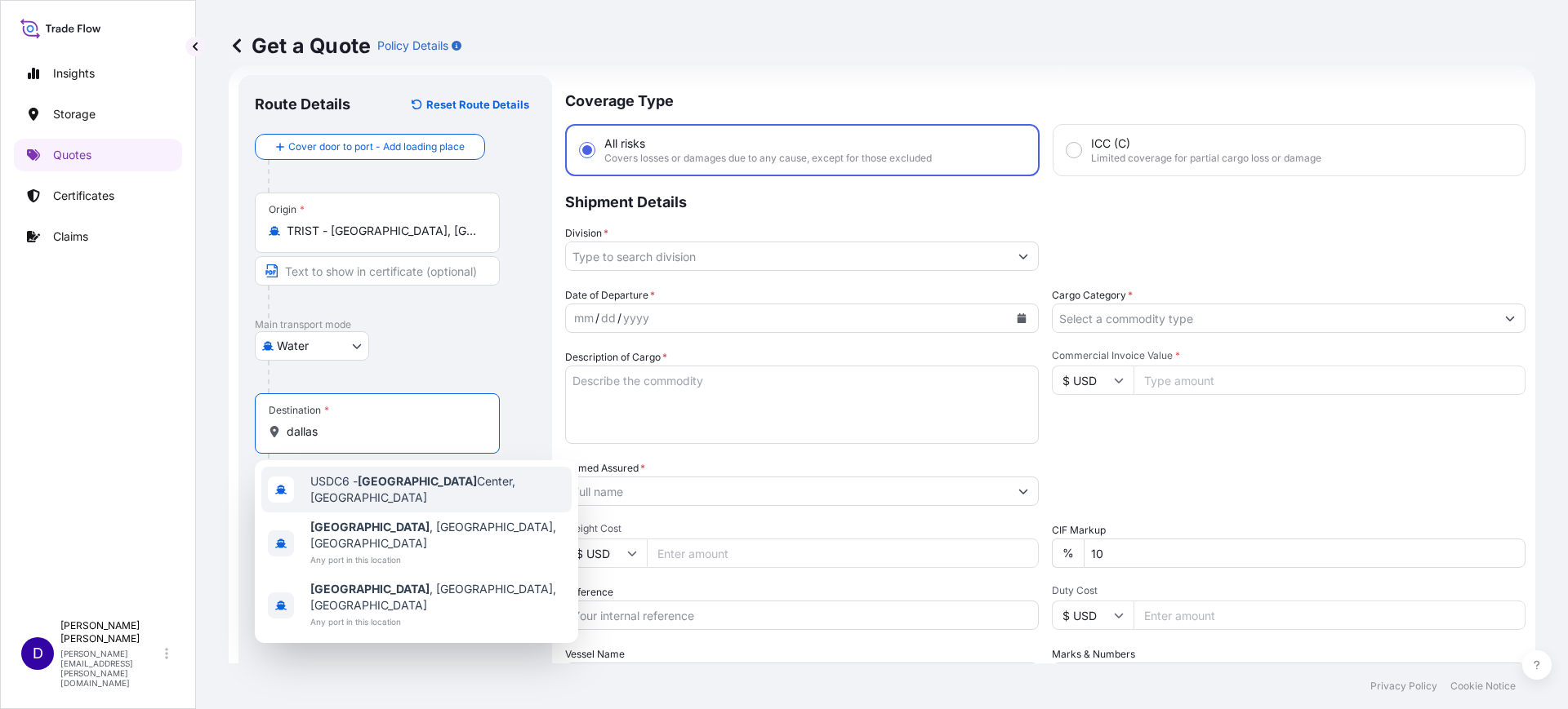
click at [375, 519] on span "Dallas , TX, USA" at bounding box center [437, 535] width 255 height 32
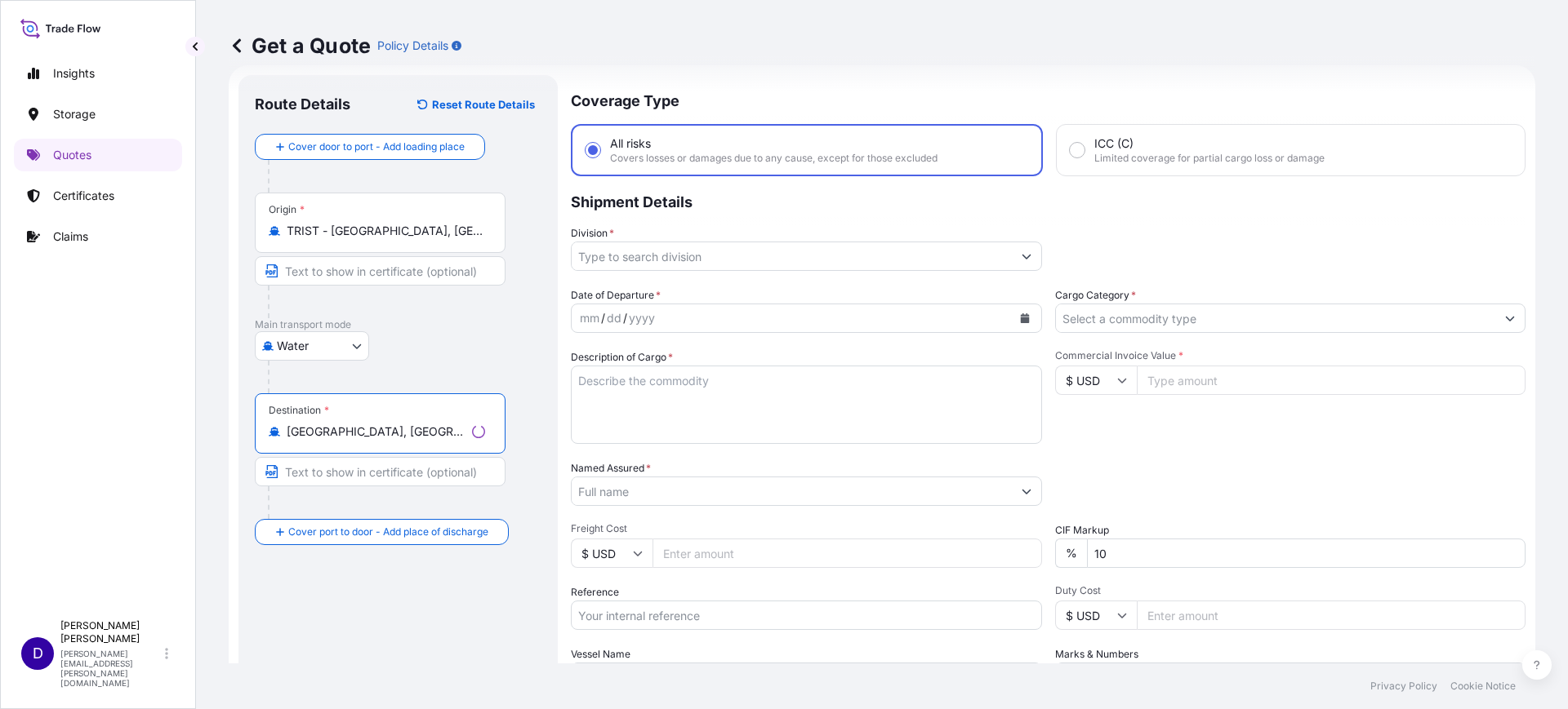
type input "Dallas, TX, USA"
click at [692, 245] on input "Division *" at bounding box center [791, 256] width 440 height 30
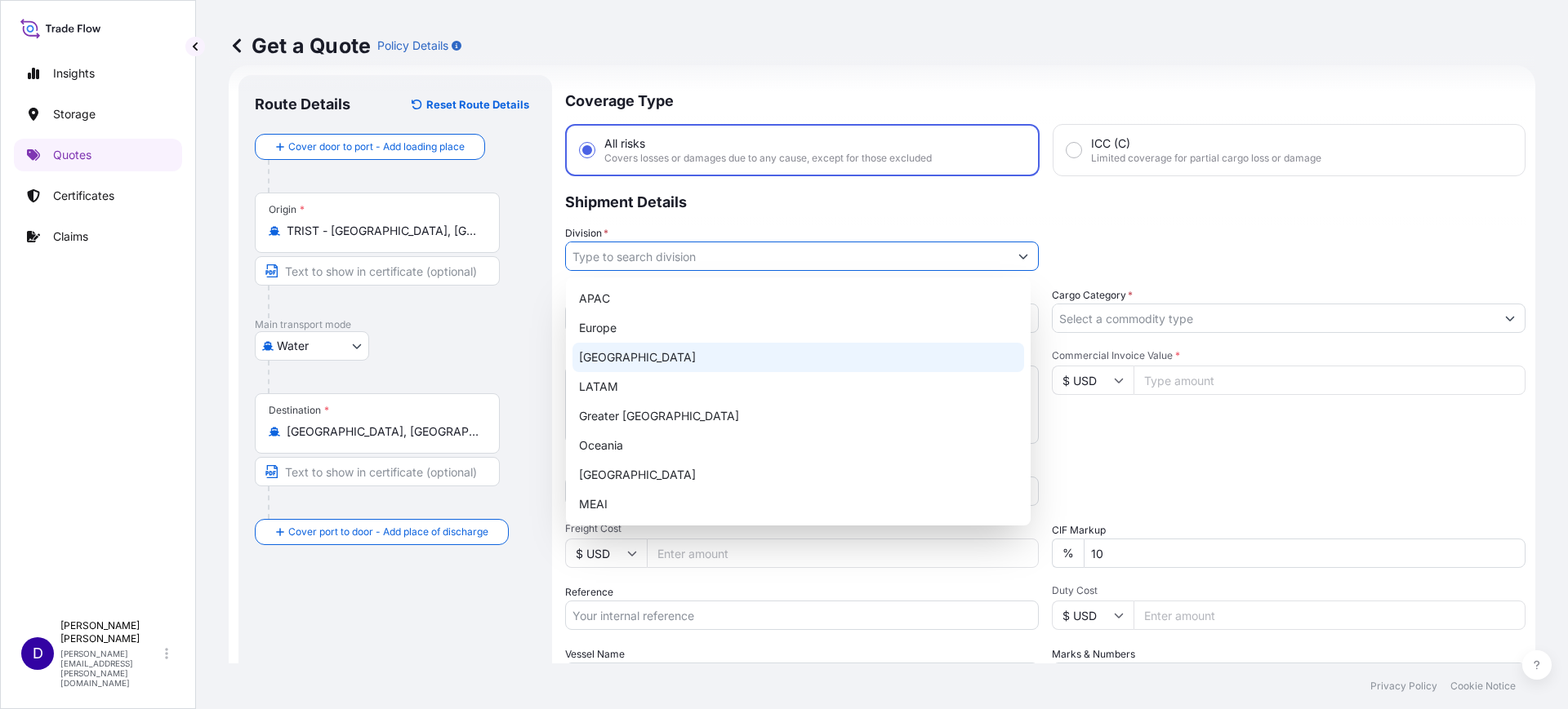
click at [617, 354] on div "North America" at bounding box center [798, 357] width 452 height 30
type input "North America"
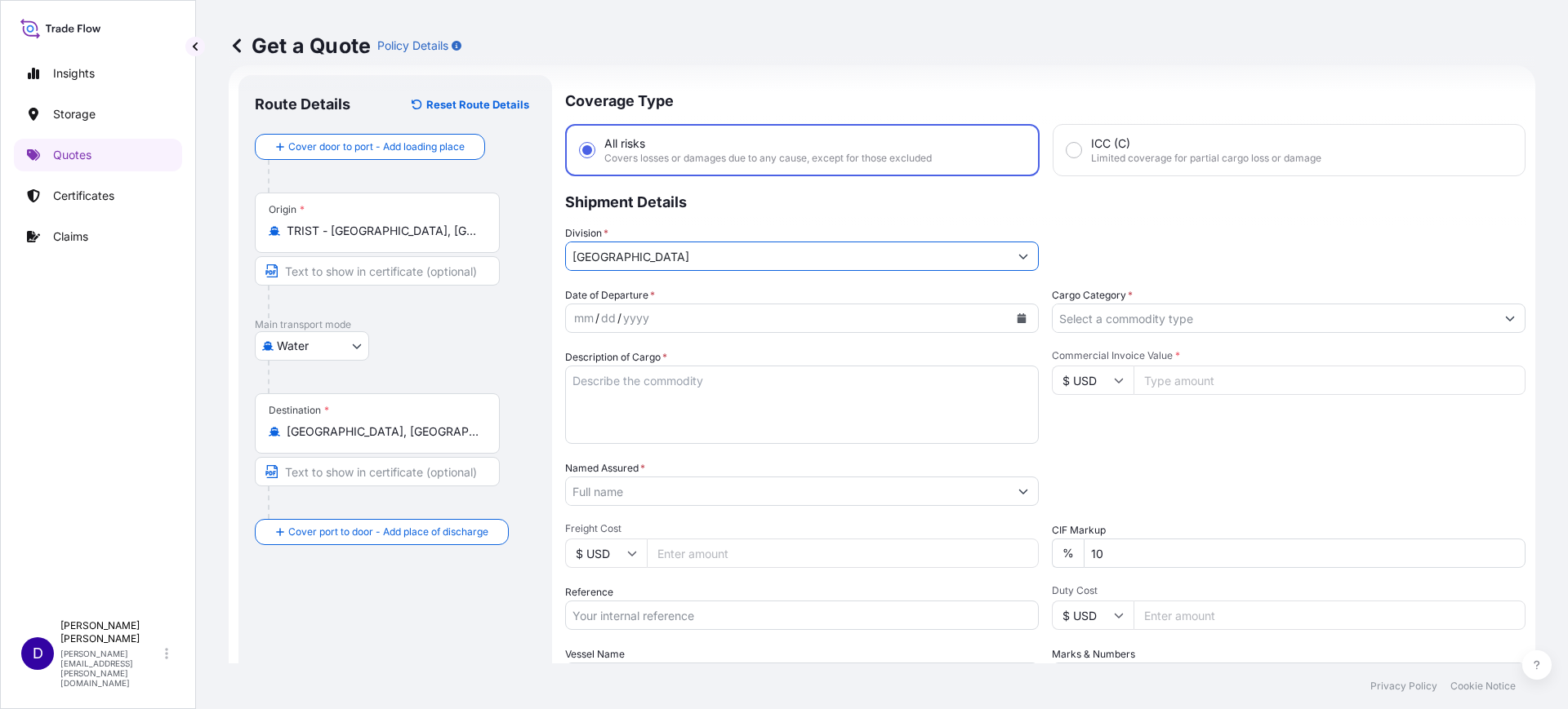
click at [1017, 313] on icon "Calendar" at bounding box center [1022, 318] width 9 height 10
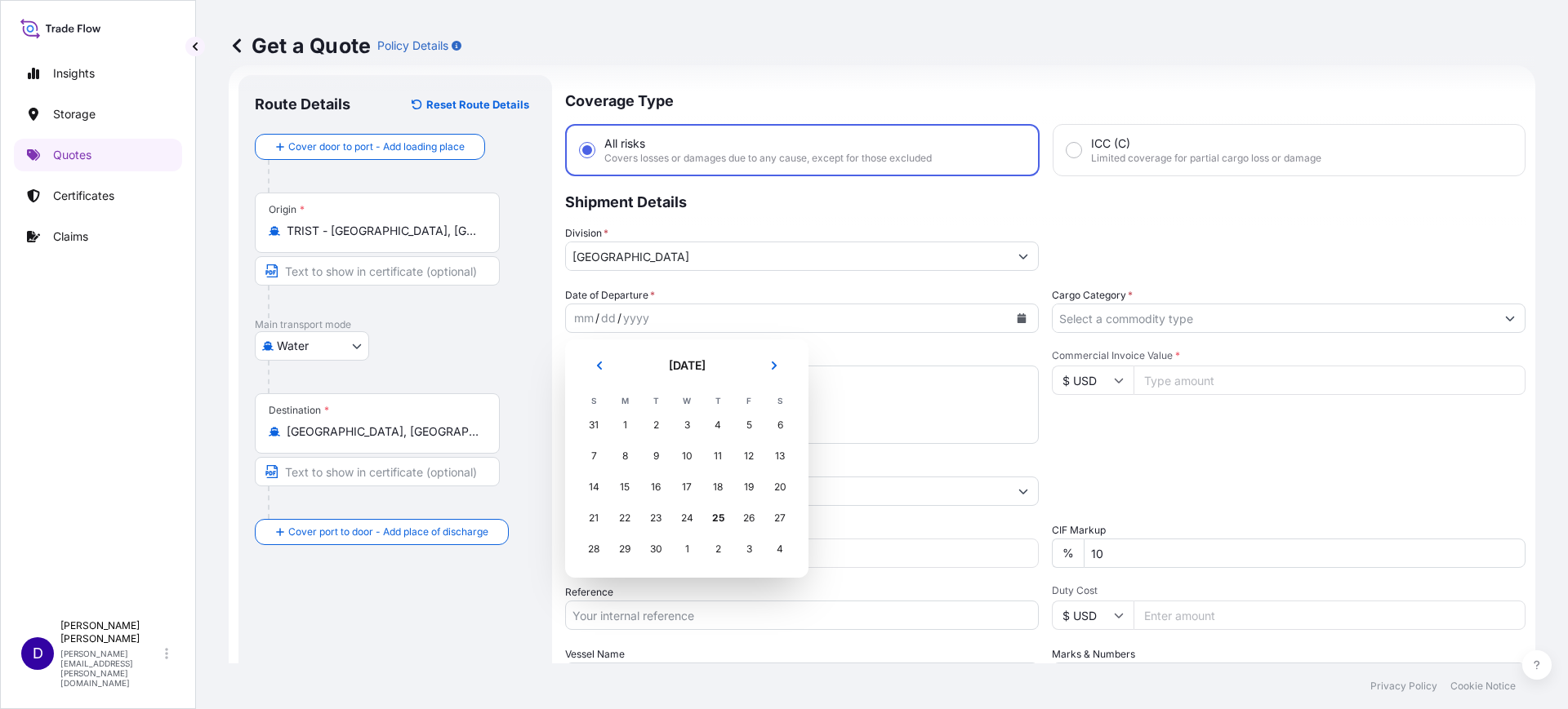
click at [597, 361] on icon "Previous" at bounding box center [599, 365] width 10 height 10
click at [619, 549] on div "25" at bounding box center [625, 549] width 30 height 30
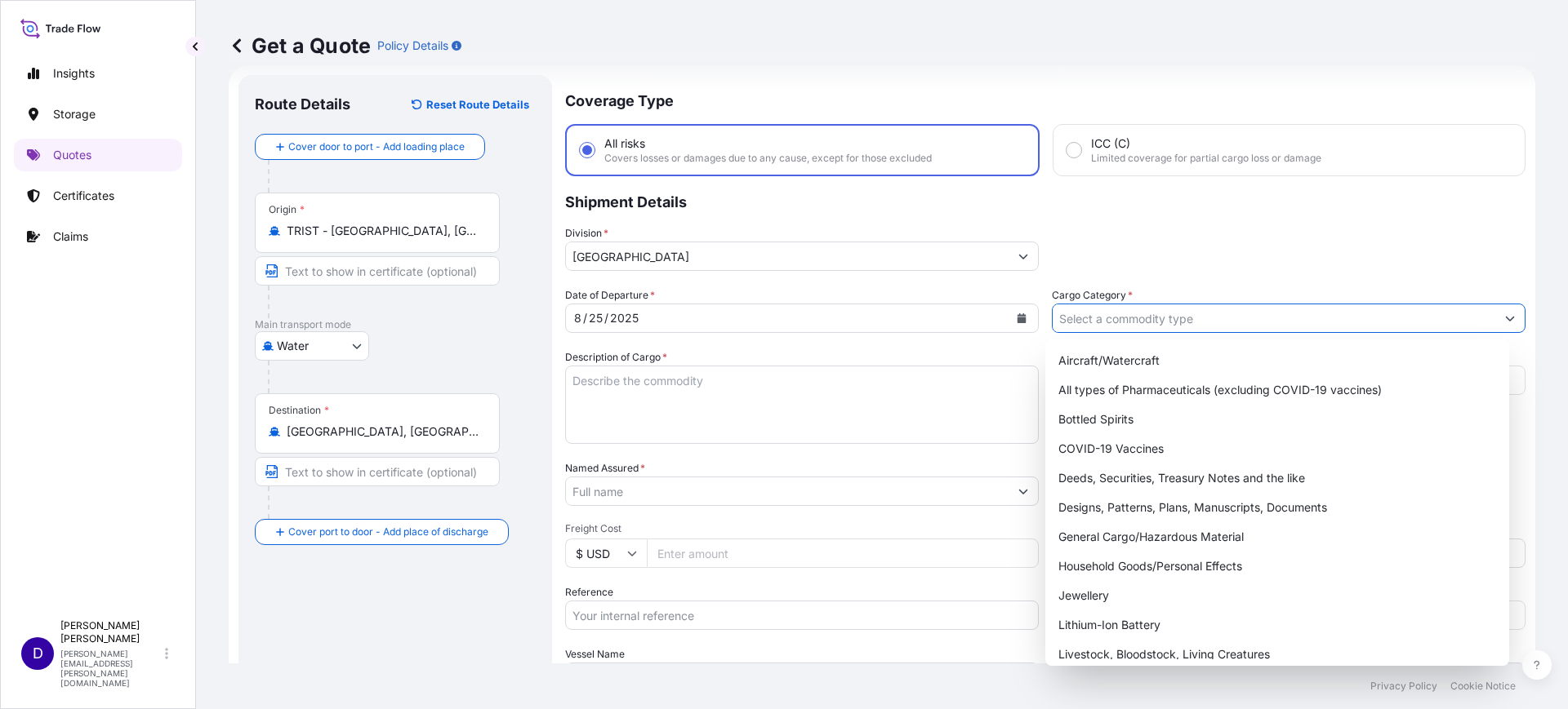
click at [1139, 315] on input "Cargo Category *" at bounding box center [1274, 319] width 443 height 30
click at [1117, 530] on div "General Cargo/Hazardous Material" at bounding box center [1278, 537] width 452 height 30
type input "General Cargo/Hazardous Material"
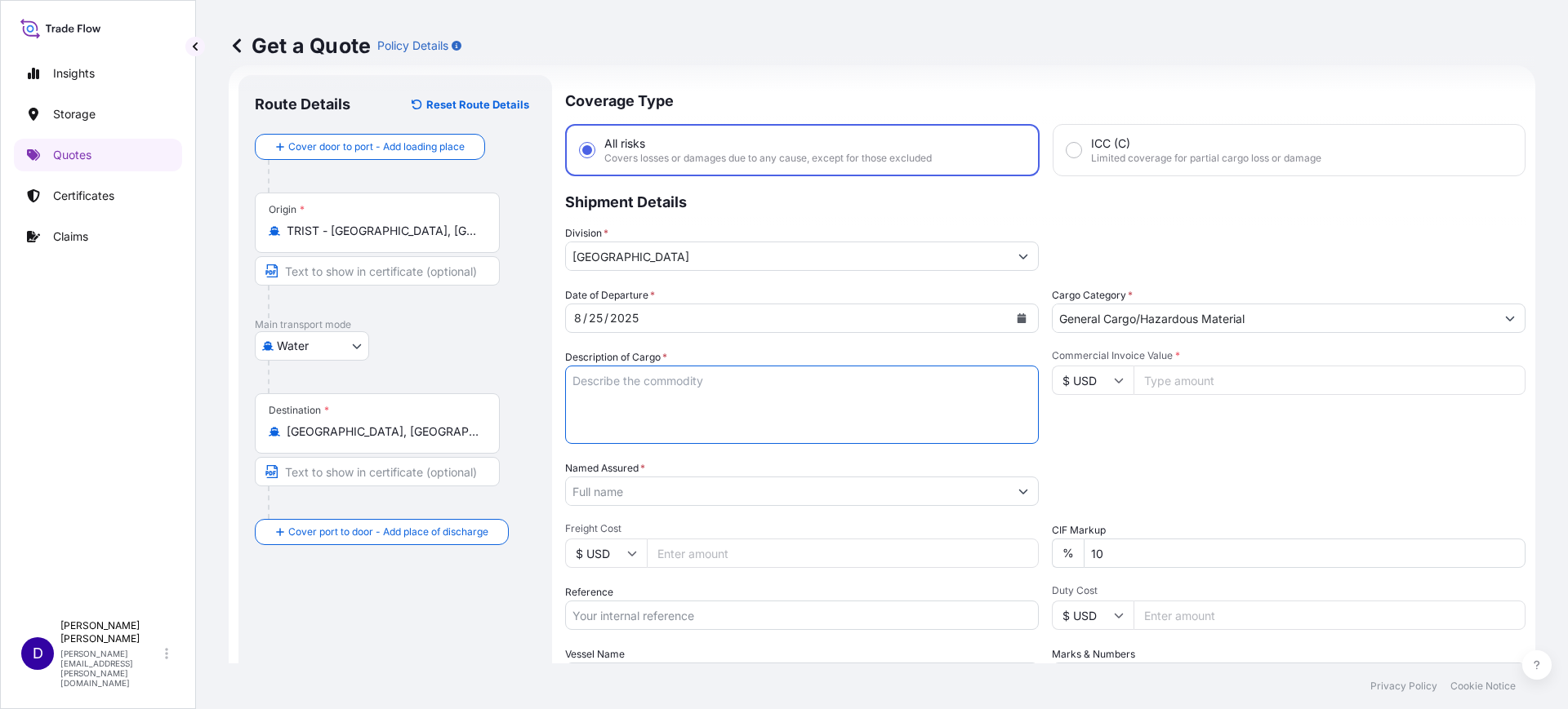
drag, startPoint x: 684, startPoint y: 397, endPoint x: 680, endPoint y: 390, distance: 8.1
click at [684, 396] on textarea "Description of Cargo *" at bounding box center [802, 404] width 473 height 78
type textarea "f"
type textarea "FABRICS"
type input "12402.00"
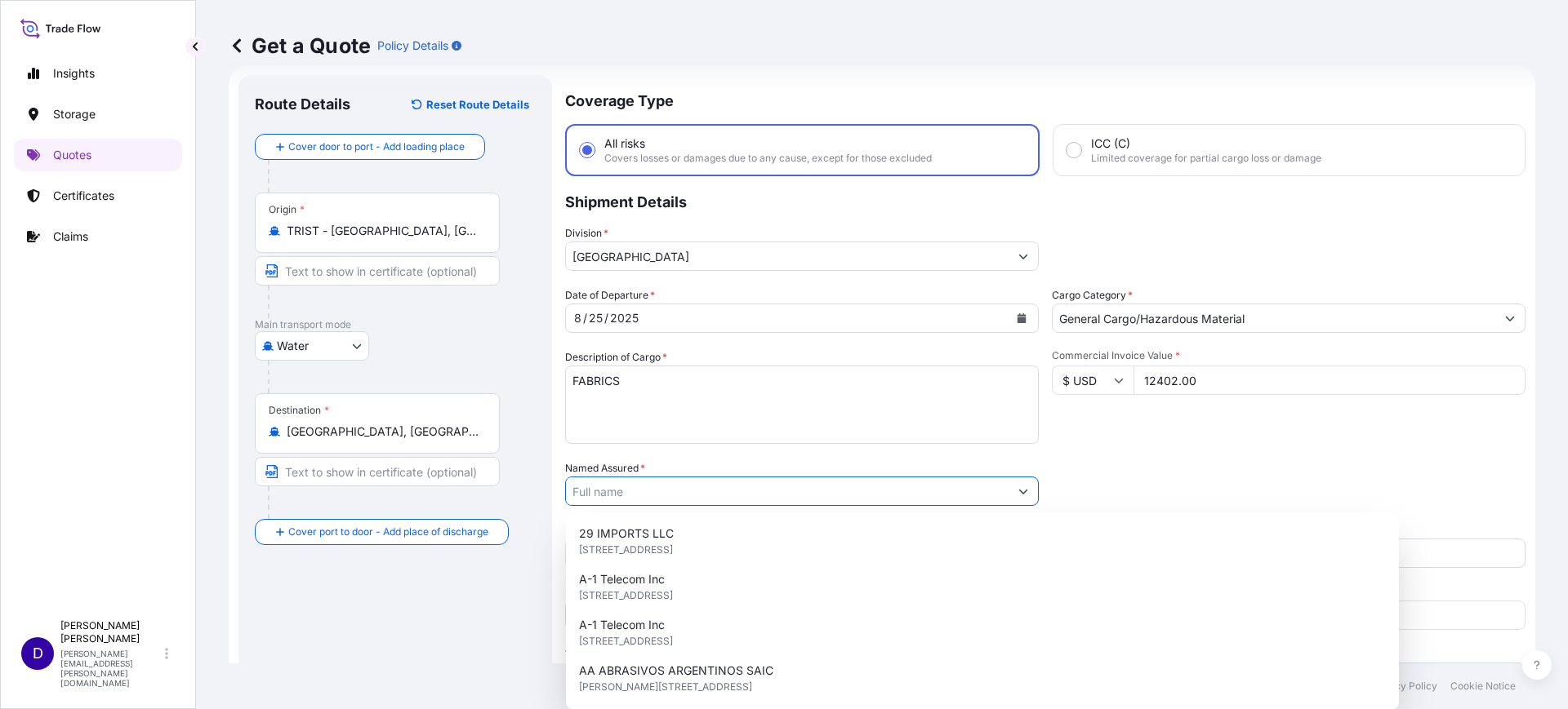
click at [621, 490] on input "Named Assured *" at bounding box center [788, 491] width 443 height 30
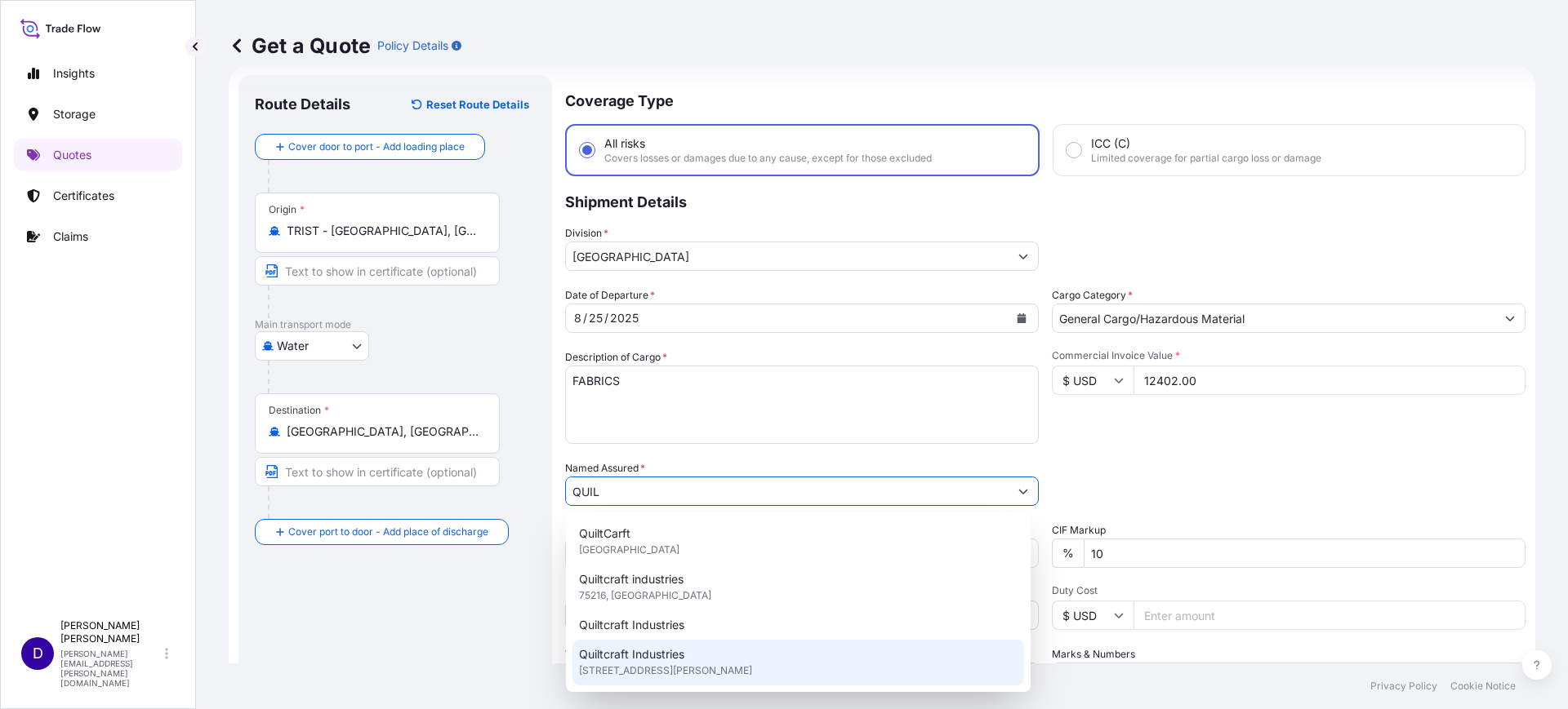
click at [714, 648] on div "Quiltcraft Industries 1230 E Ledbetter, 75216, Dallas, United States of America" at bounding box center [798, 662] width 452 height 46
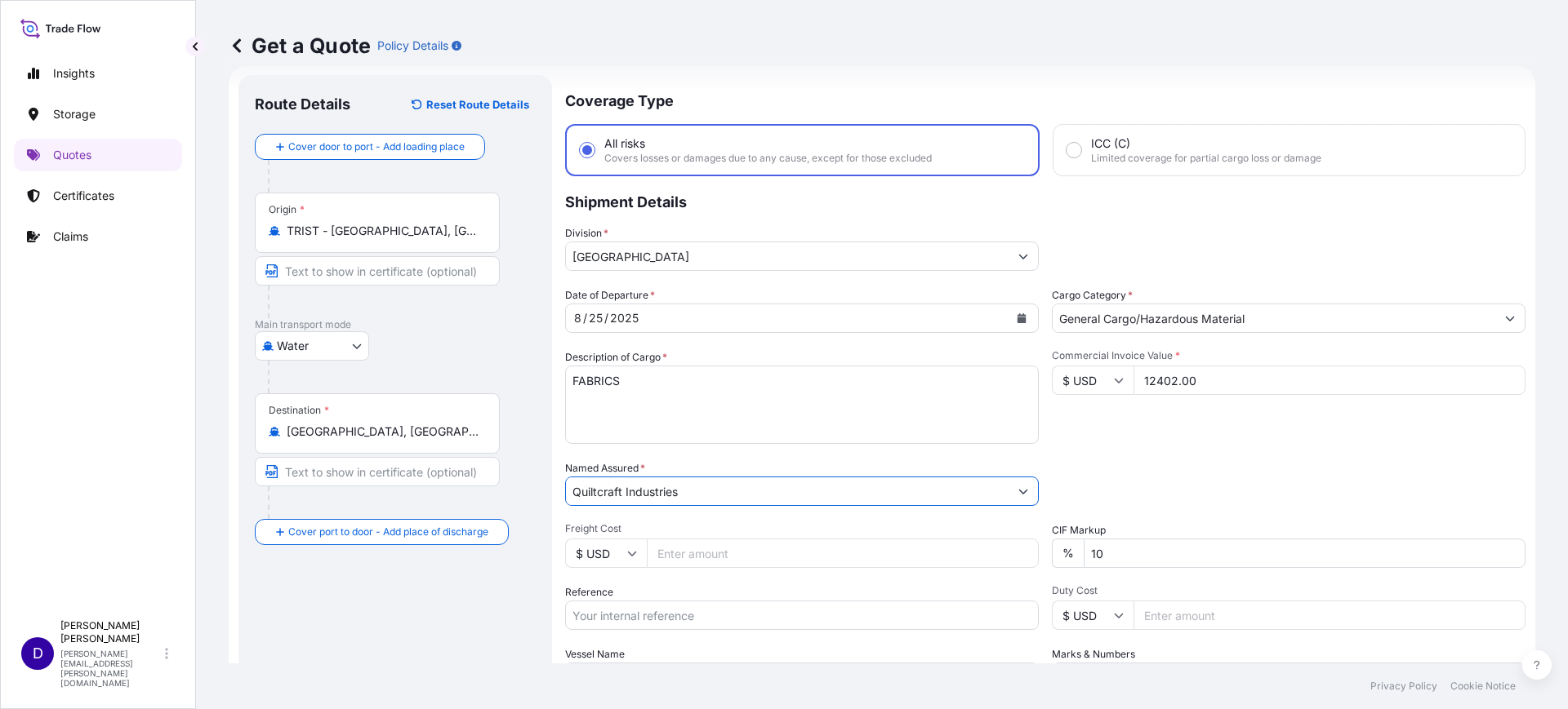
type input "Quiltcraft Industries"
click at [691, 547] on input "Freight Cost" at bounding box center [843, 553] width 392 height 30
type input "4988.00"
click at [812, 608] on input "Reference" at bounding box center [802, 615] width 473 height 30
paste input "B25I157129"
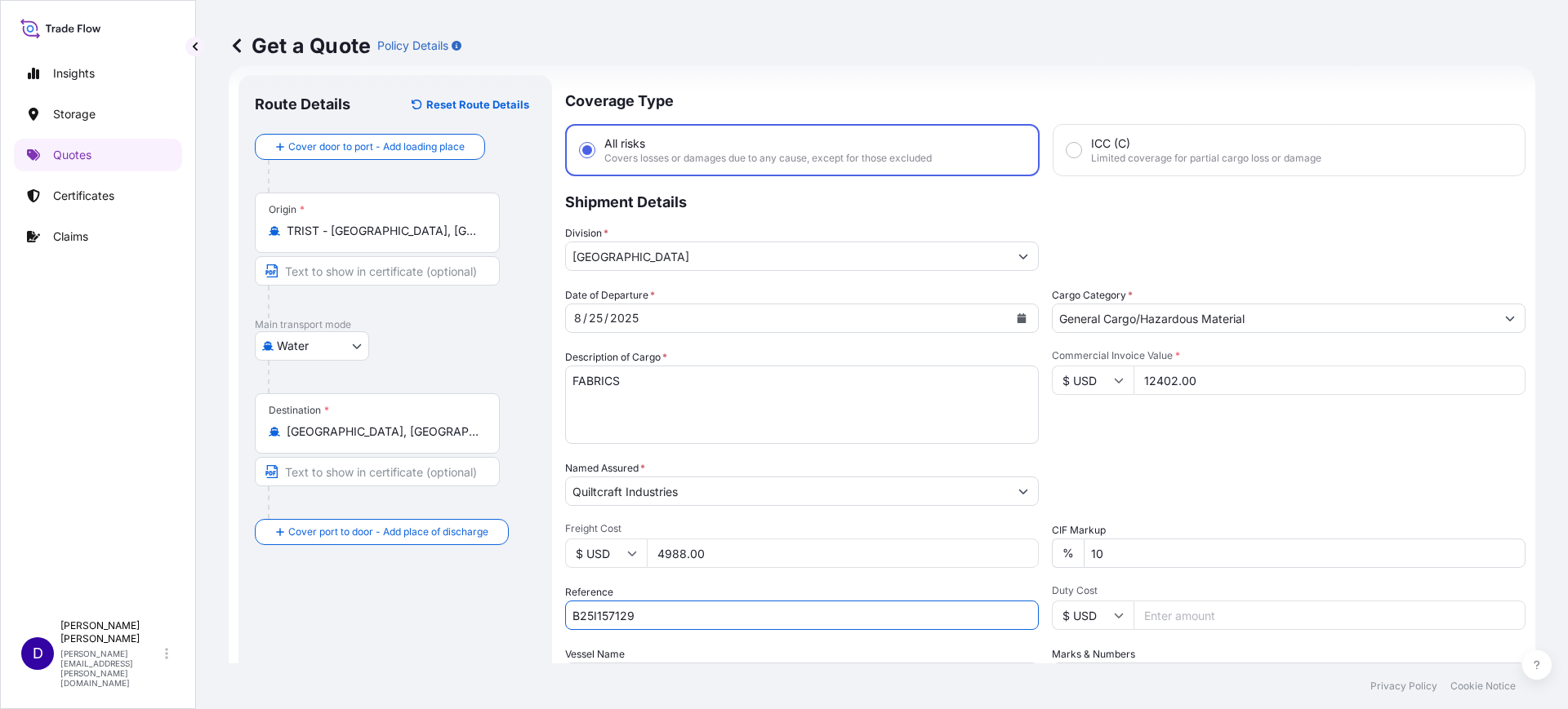
type input "B25I157129"
click at [1211, 621] on input "Duty Cost" at bounding box center [1329, 615] width 392 height 30
type input "3751.16"
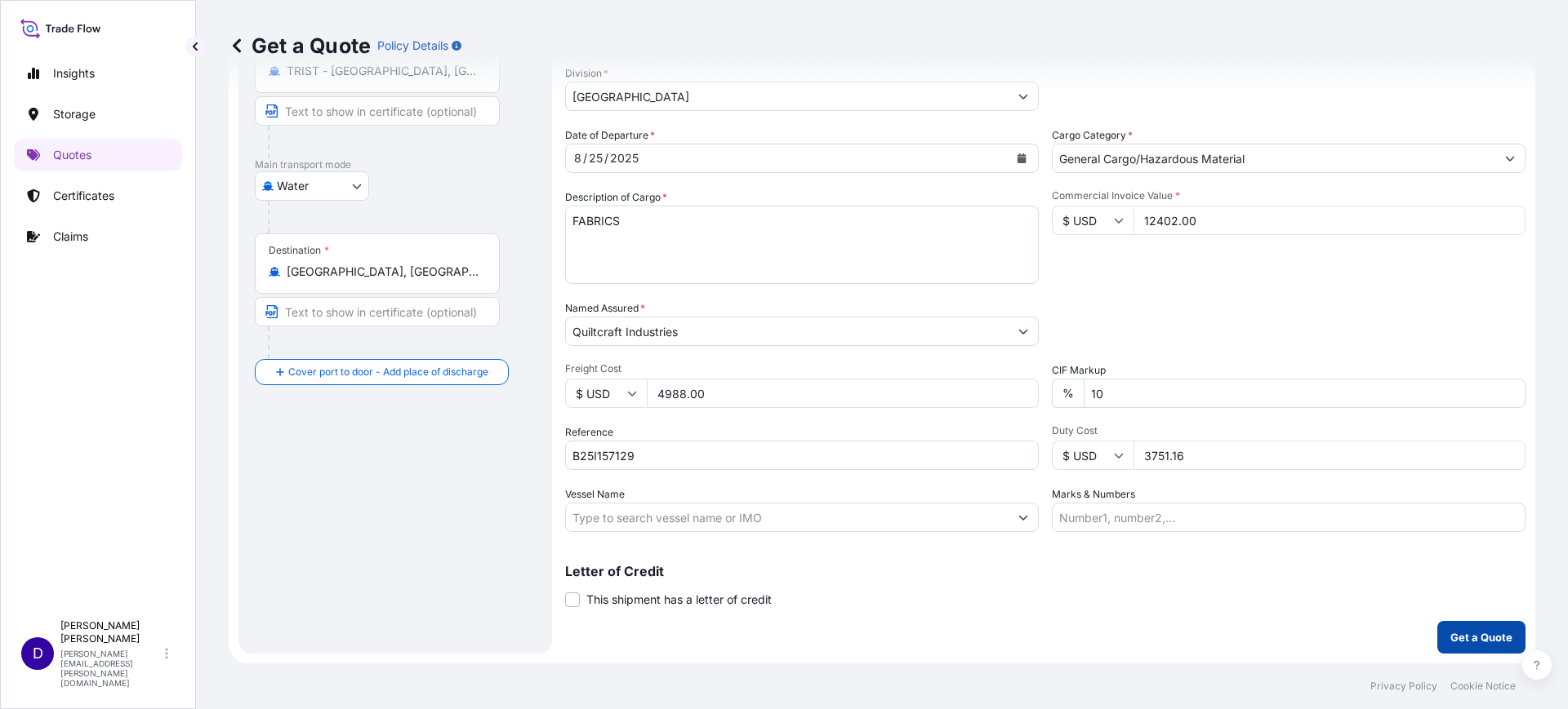
click at [1460, 628] on button "Get a Quote" at bounding box center [1482, 637] width 88 height 32
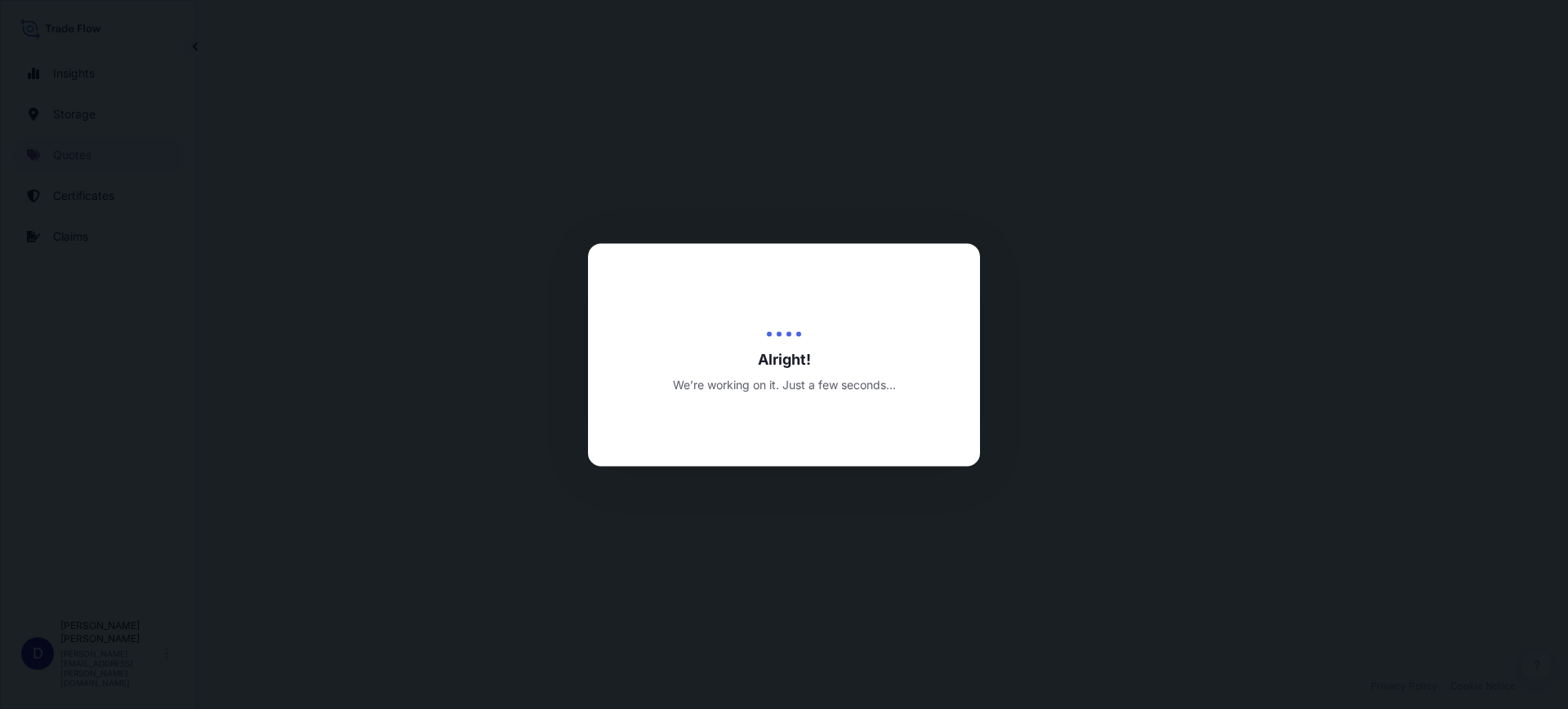
select select "Water"
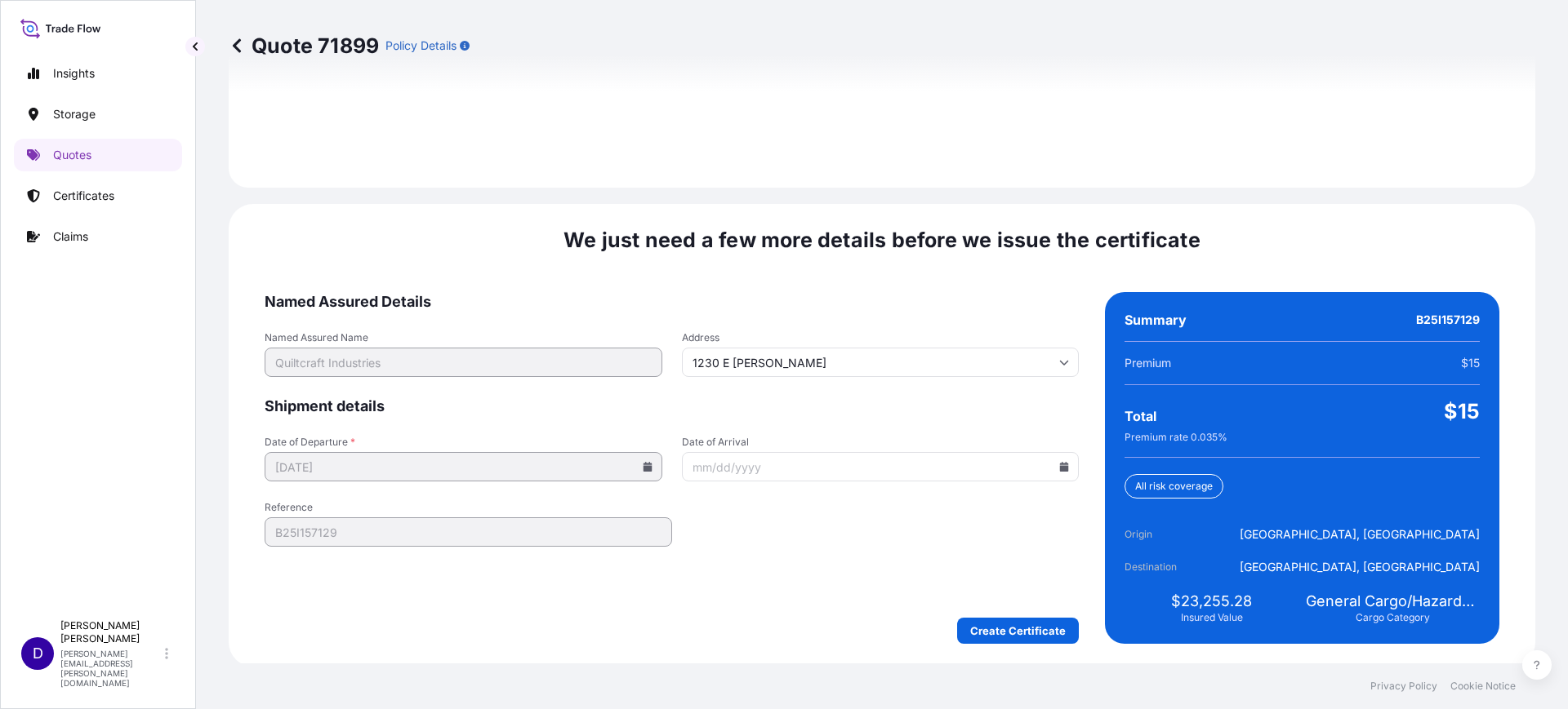
scroll to position [2384, 0]
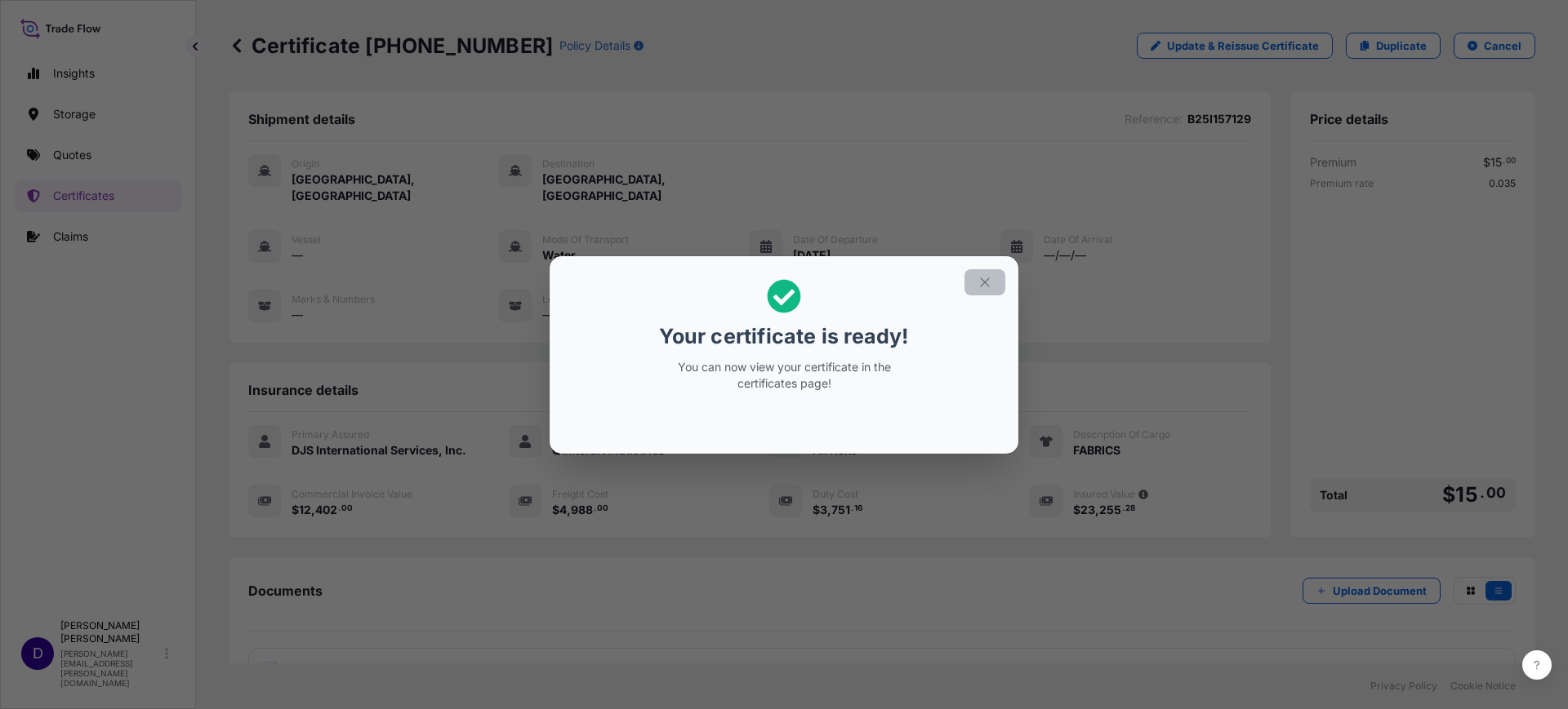
click at [982, 282] on icon "button" at bounding box center [985, 283] width 14 height 14
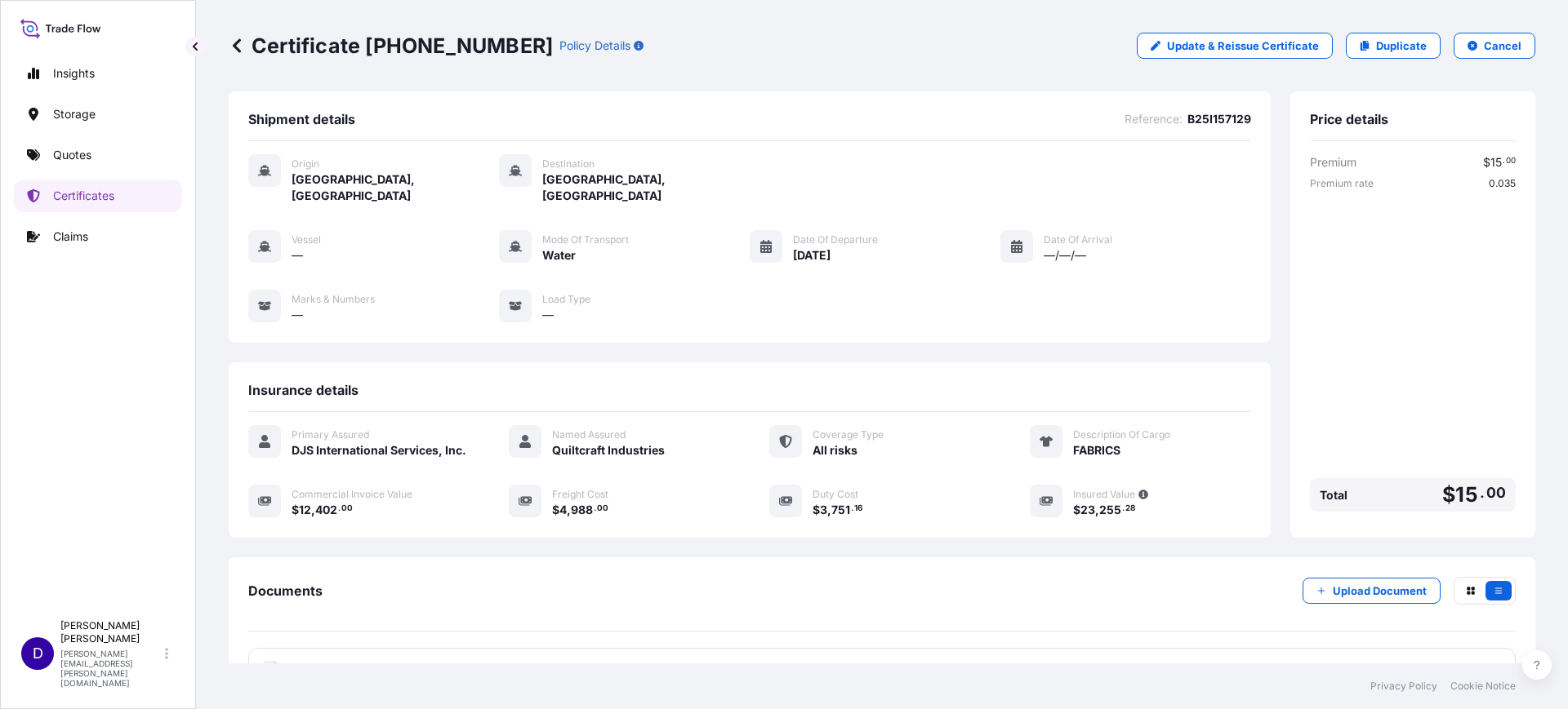
click at [1436, 116] on div "Price details" at bounding box center [1412, 126] width 206 height 31
click at [76, 139] on link "Quotes" at bounding box center [97, 155] width 168 height 32
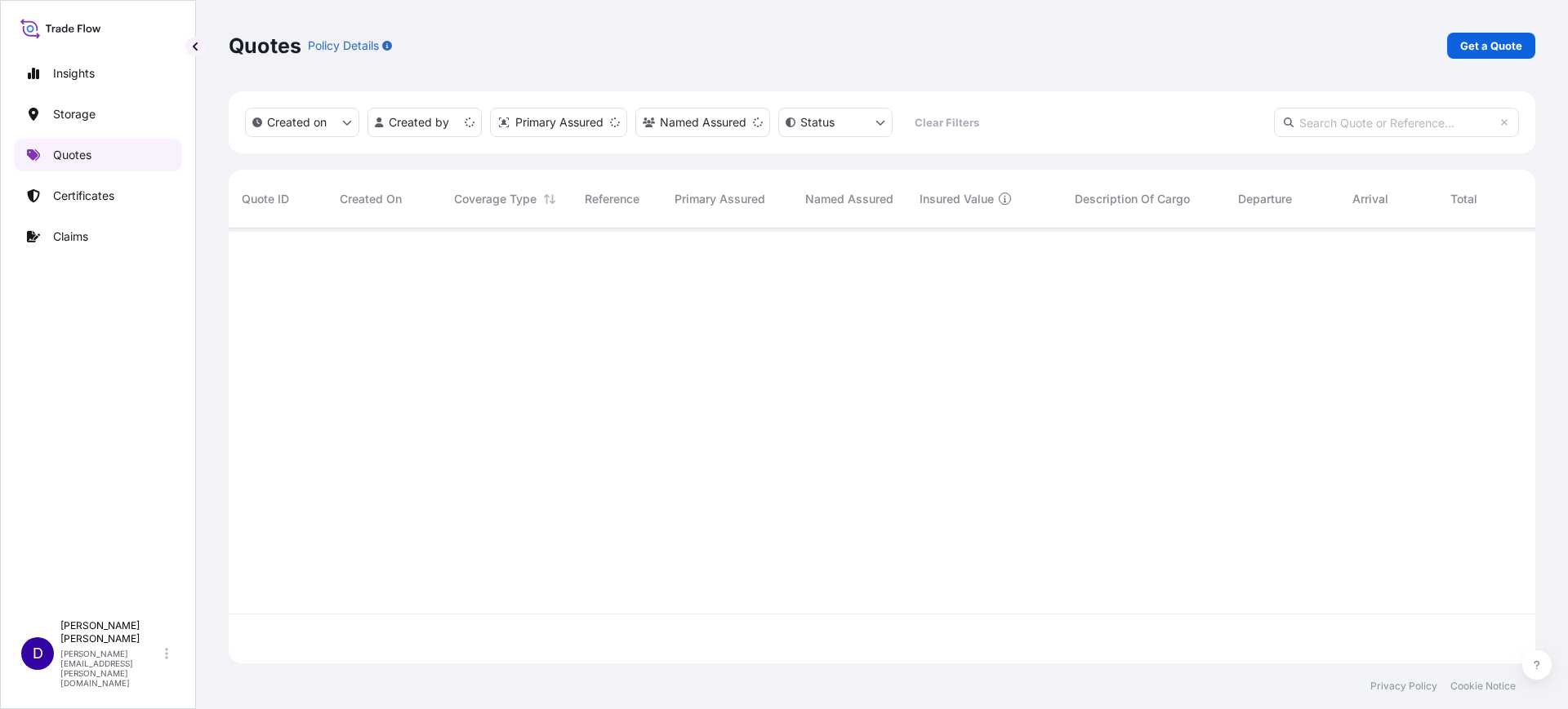
scroll to position [428, 1291]
click at [1478, 36] on link "Get a Quote" at bounding box center [1491, 45] width 88 height 26
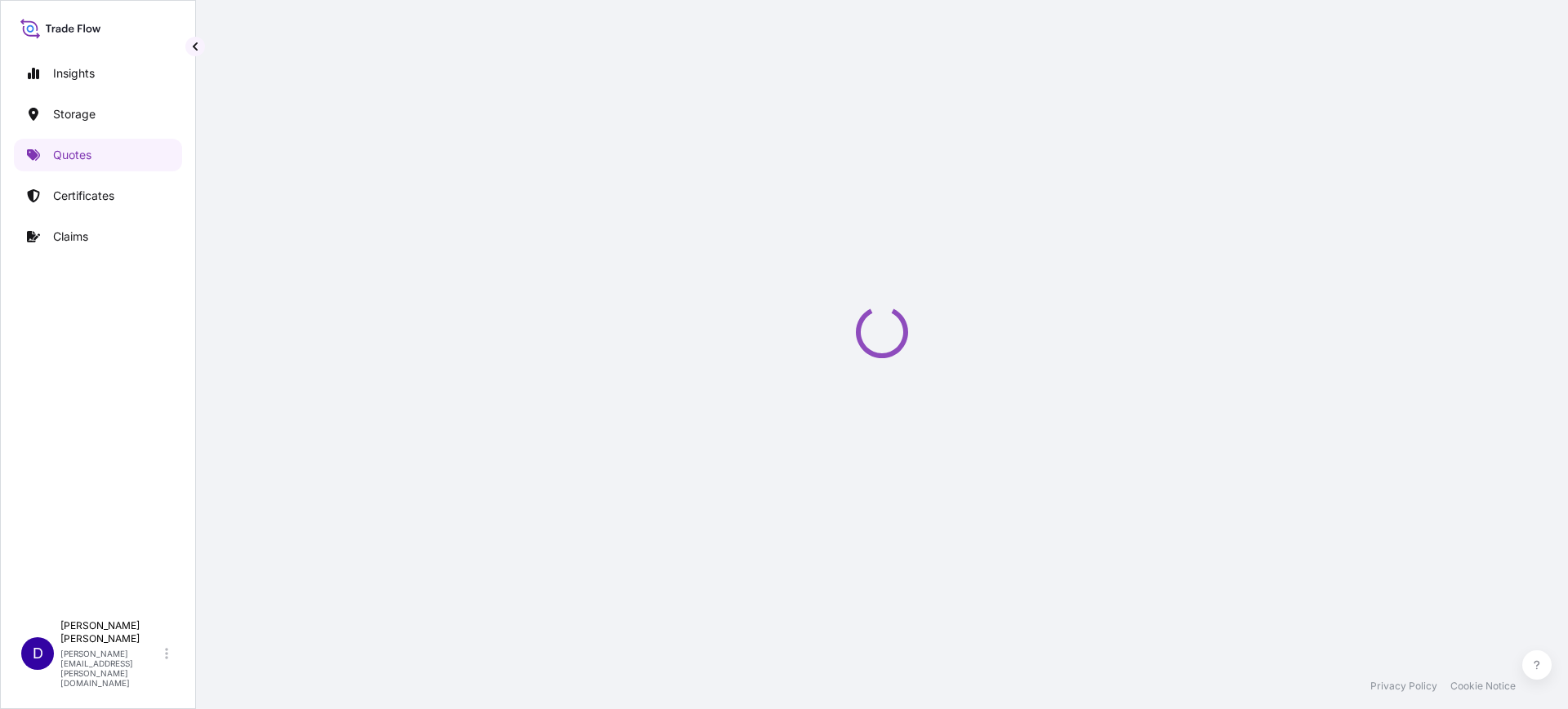
select select "Water"
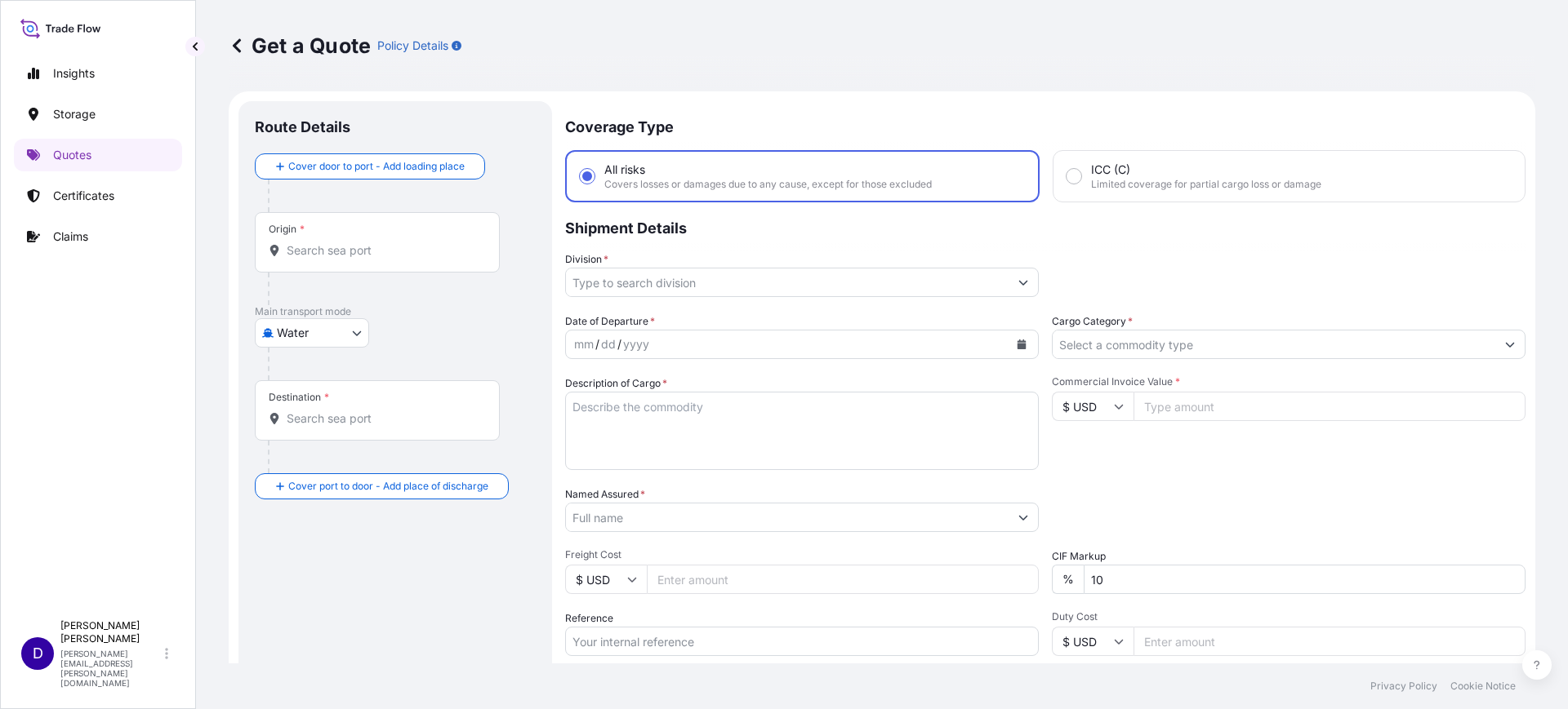
scroll to position [26, 0]
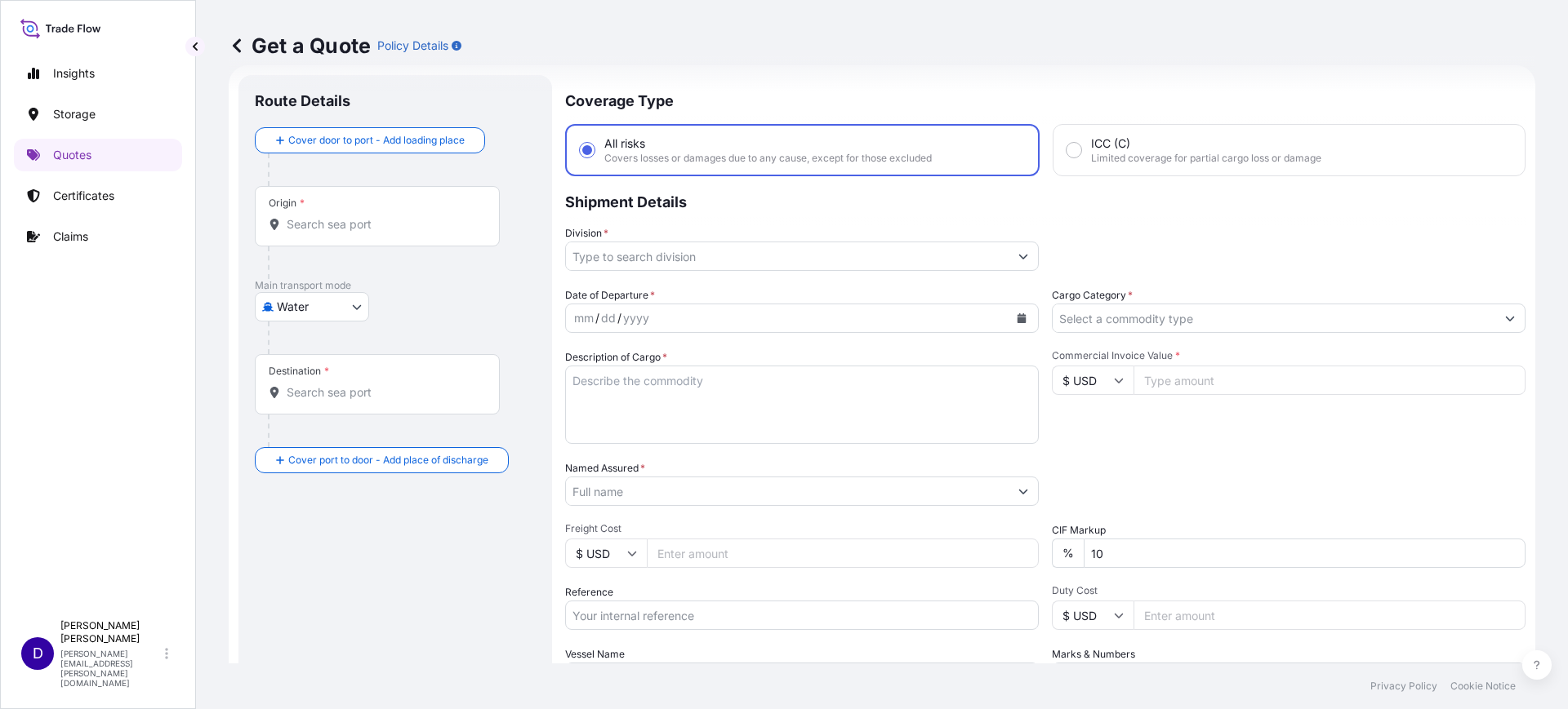
click at [334, 238] on div "Origin *" at bounding box center [377, 216] width 245 height 60
click at [334, 233] on input "Origin *" at bounding box center [383, 224] width 193 height 16
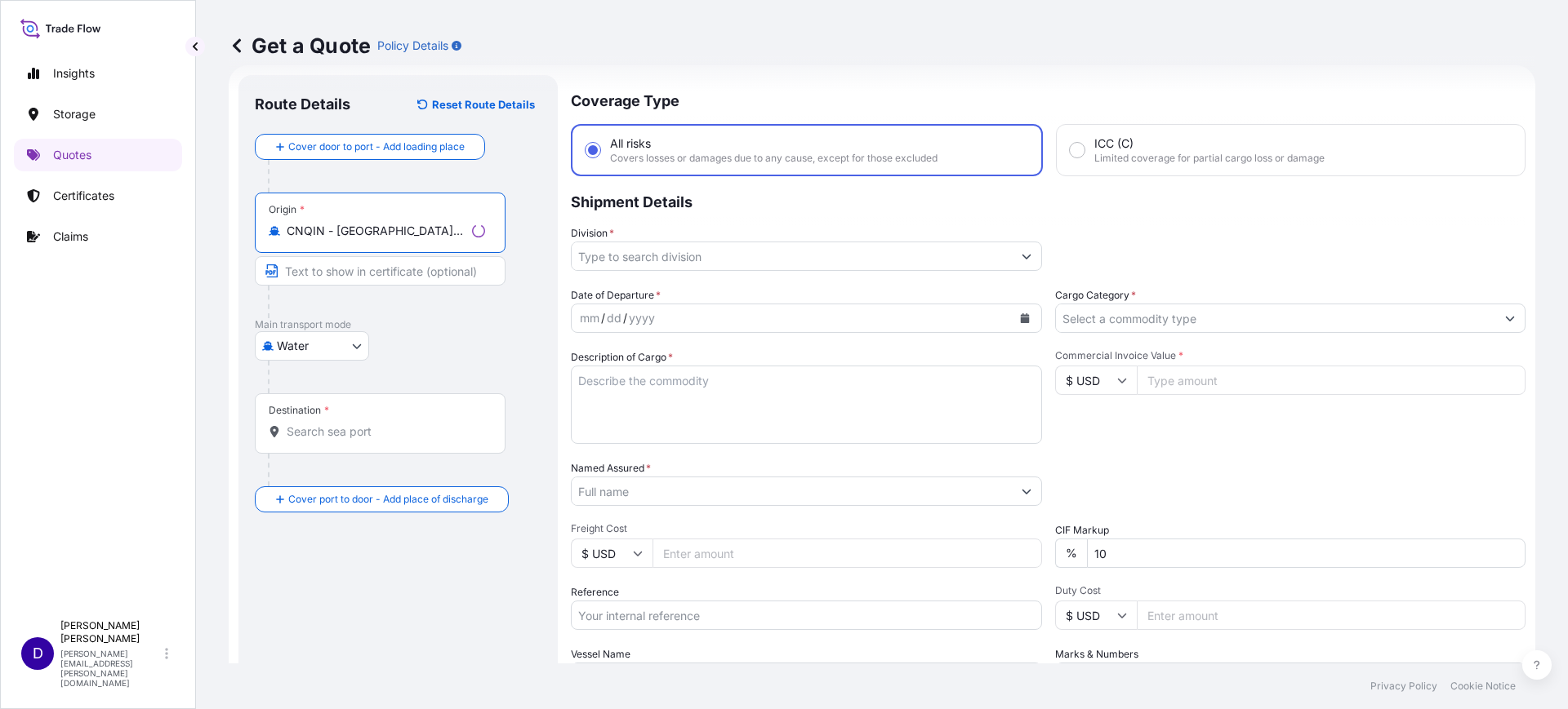
type input "CNQIN - Qingdao, China"
click at [353, 439] on div "Destination *" at bounding box center [380, 423] width 251 height 60
click at [353, 439] on input "Destination *" at bounding box center [385, 432] width 198 height 16
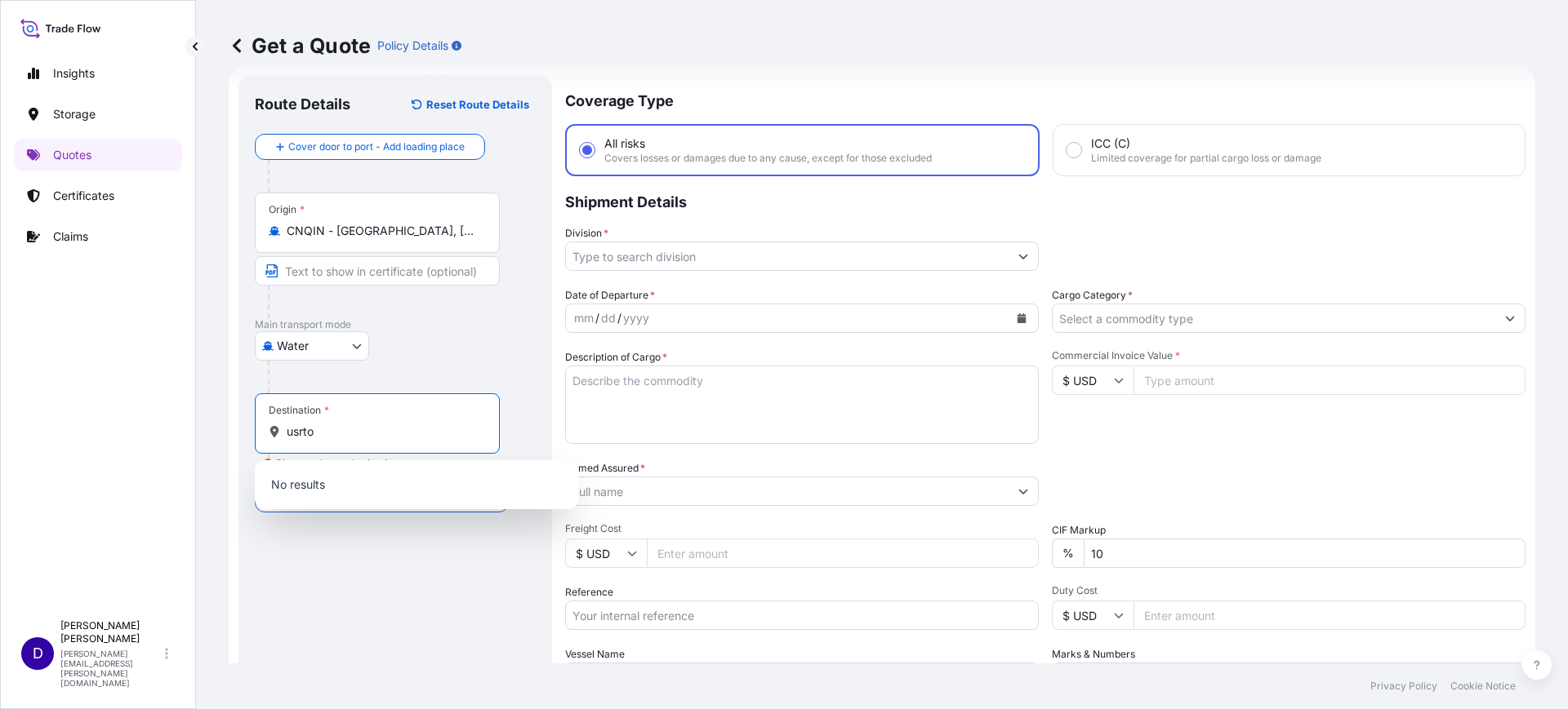
drag, startPoint x: 359, startPoint y: 430, endPoint x: 236, endPoint y: 409, distance: 124.8
click at [237, 407] on form "Route Details Reset Route Details Cover door to port - Add loading place Place …" at bounding box center [882, 444] width 1307 height 758
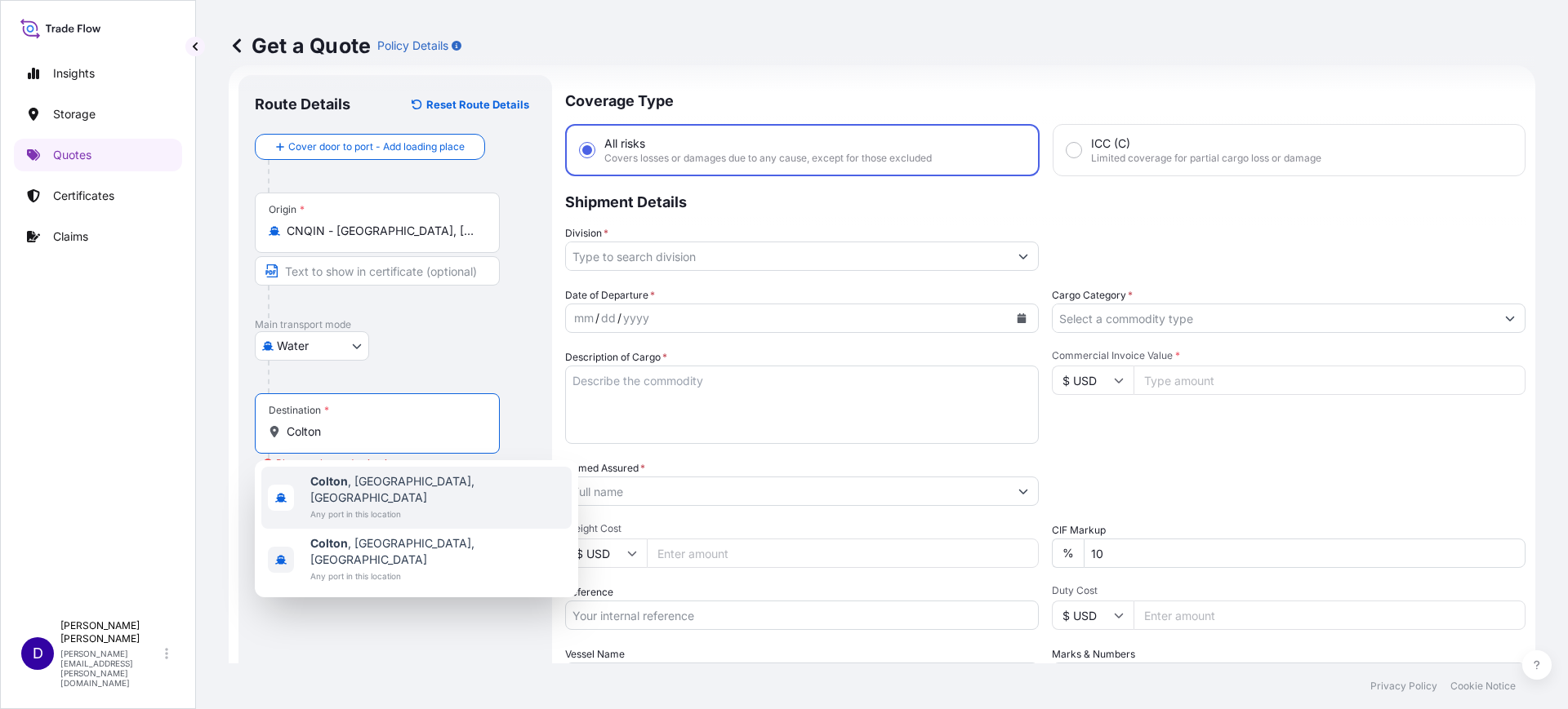
click at [382, 482] on span "Colton , CA, USA" at bounding box center [437, 489] width 255 height 32
type input "Colton, CA, USA"
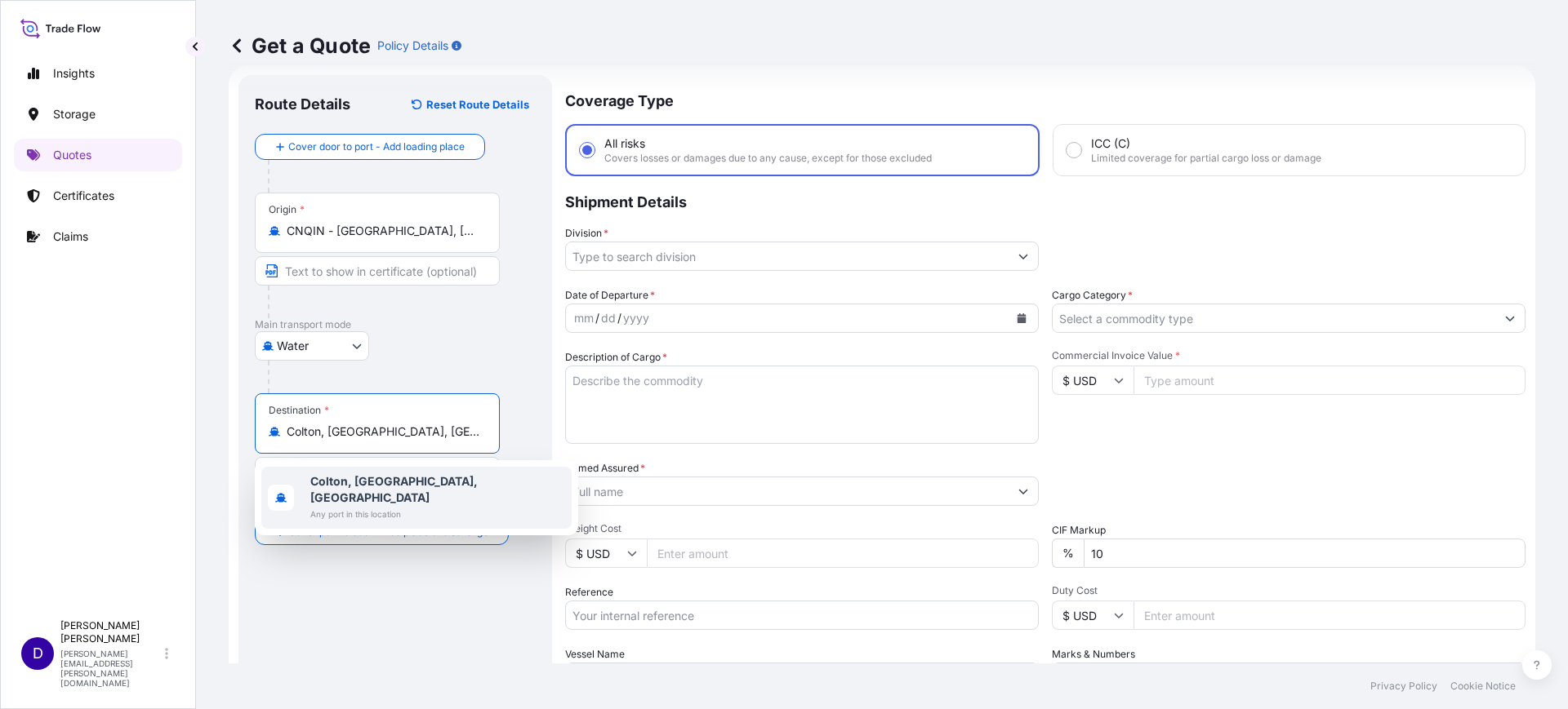
click at [383, 480] on b "Colton, CA, USA" at bounding box center [394, 489] width 167 height 31
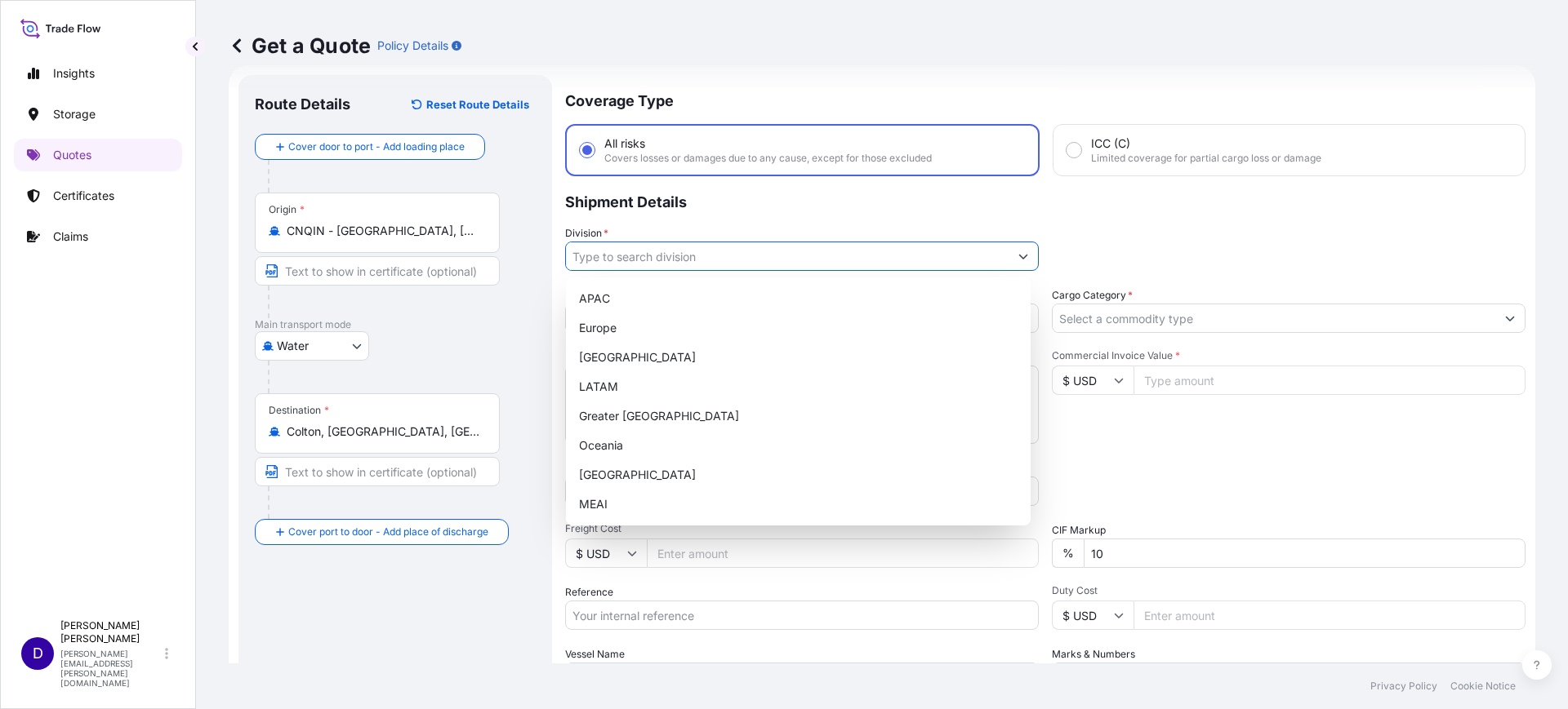
click at [698, 262] on input "Division *" at bounding box center [788, 256] width 443 height 30
click at [650, 360] on div "North America" at bounding box center [798, 357] width 452 height 30
type input "North America"
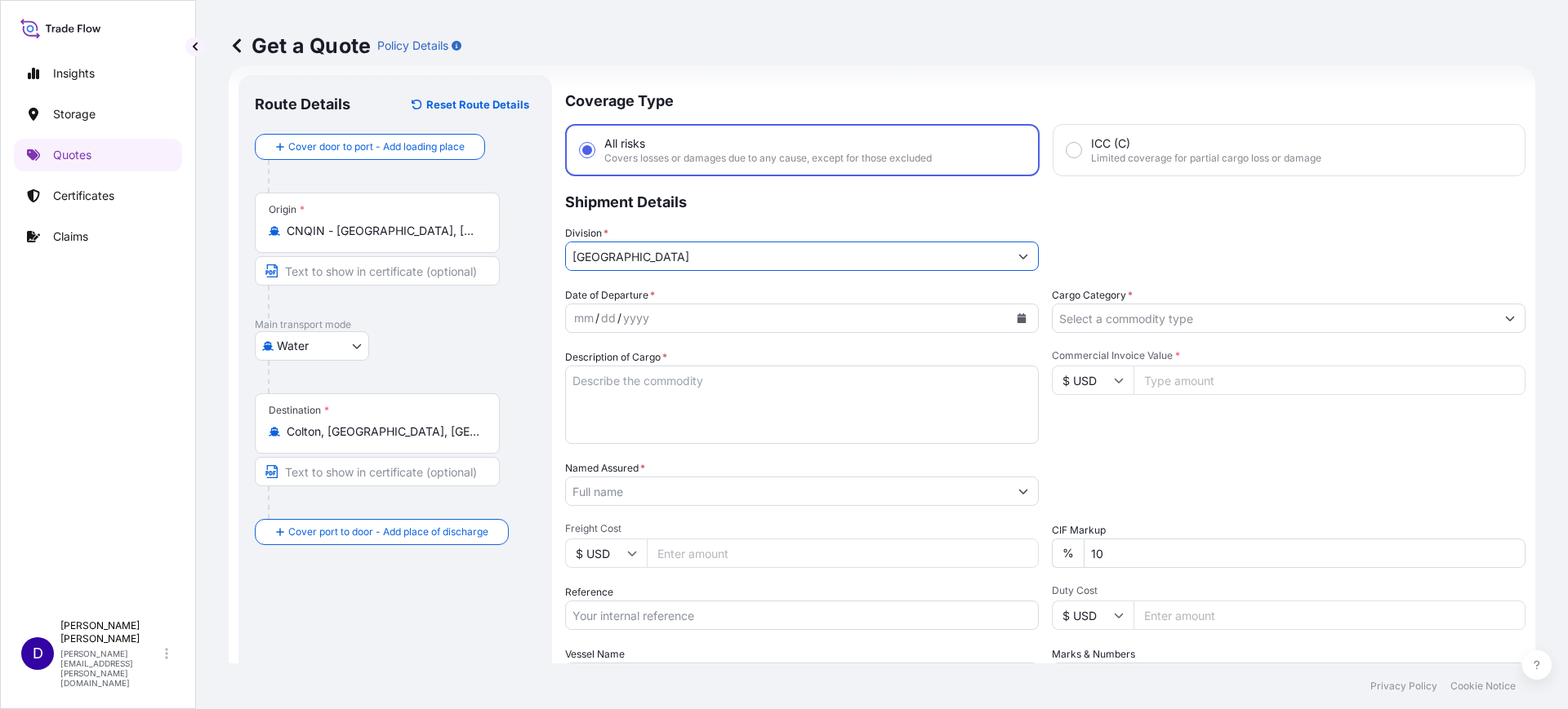
click at [1017, 319] on icon "Calendar" at bounding box center [1022, 318] width 9 height 10
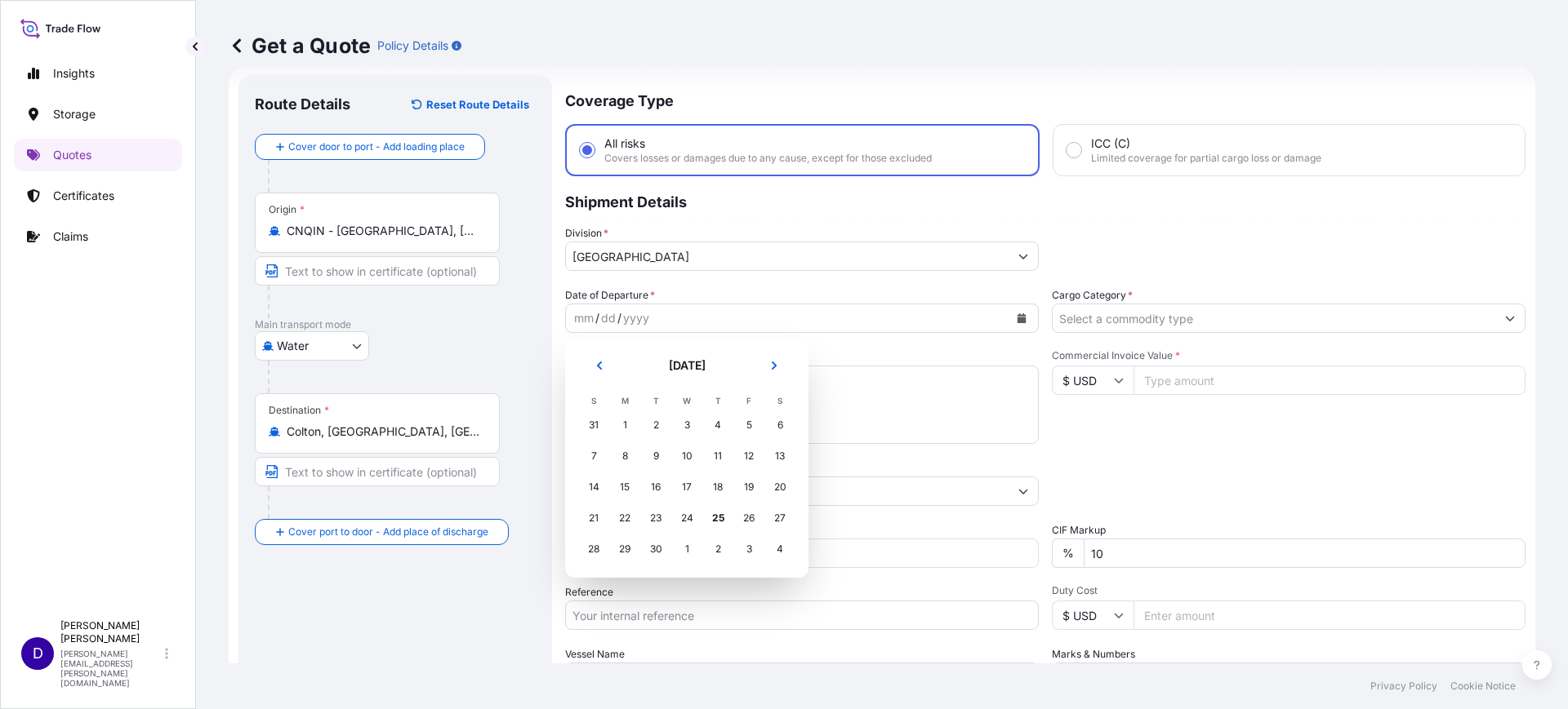
click at [589, 423] on div "31" at bounding box center [593, 425] width 30 height 30
click at [586, 422] on div "31" at bounding box center [593, 425] width 30 height 30
click at [602, 363] on icon "Previous" at bounding box center [599, 365] width 10 height 10
click at [589, 588] on div "31" at bounding box center [593, 580] width 30 height 30
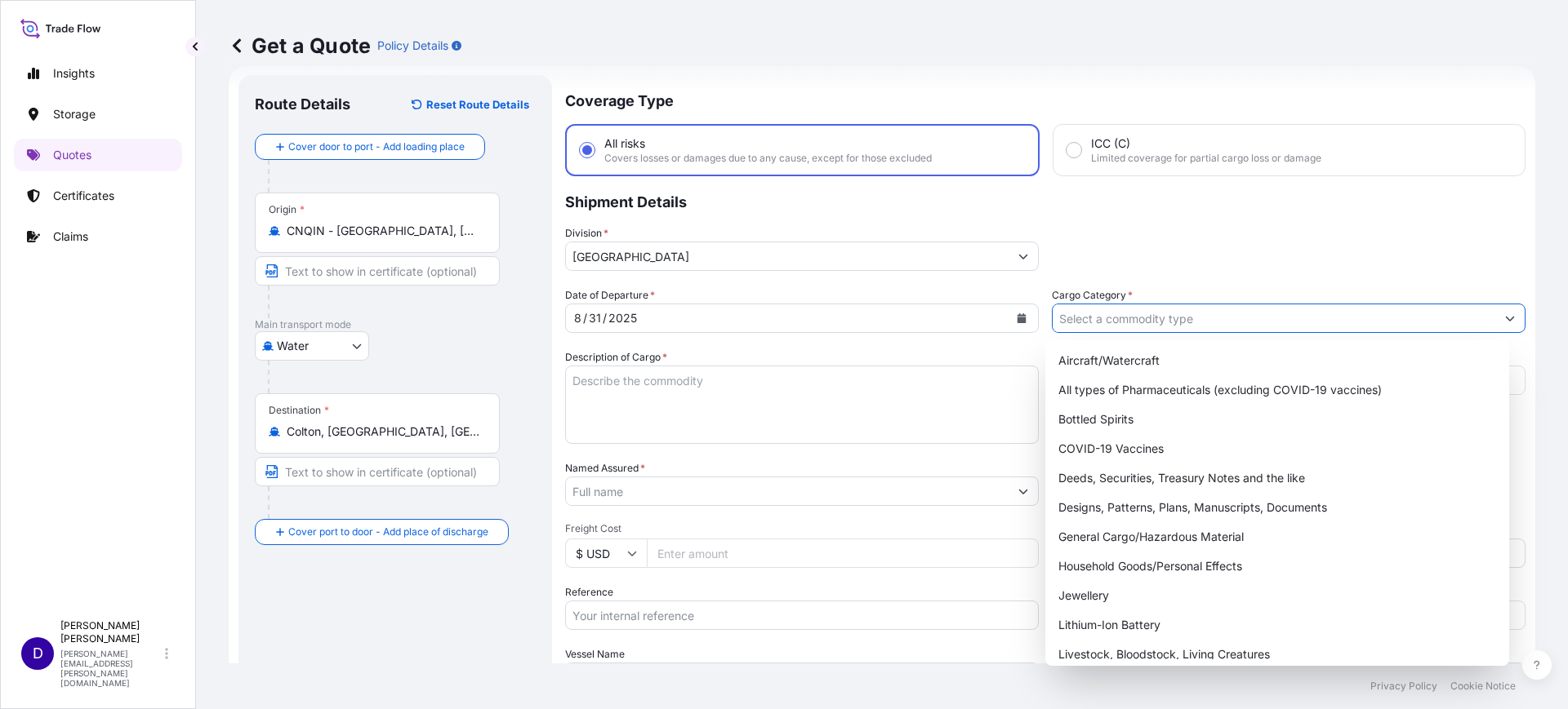
click at [1140, 311] on input "Cargo Category *" at bounding box center [1274, 319] width 443 height 30
click at [1155, 530] on div "General Cargo/Hazardous Material" at bounding box center [1278, 537] width 452 height 30
type input "General Cargo/Hazardous Material"
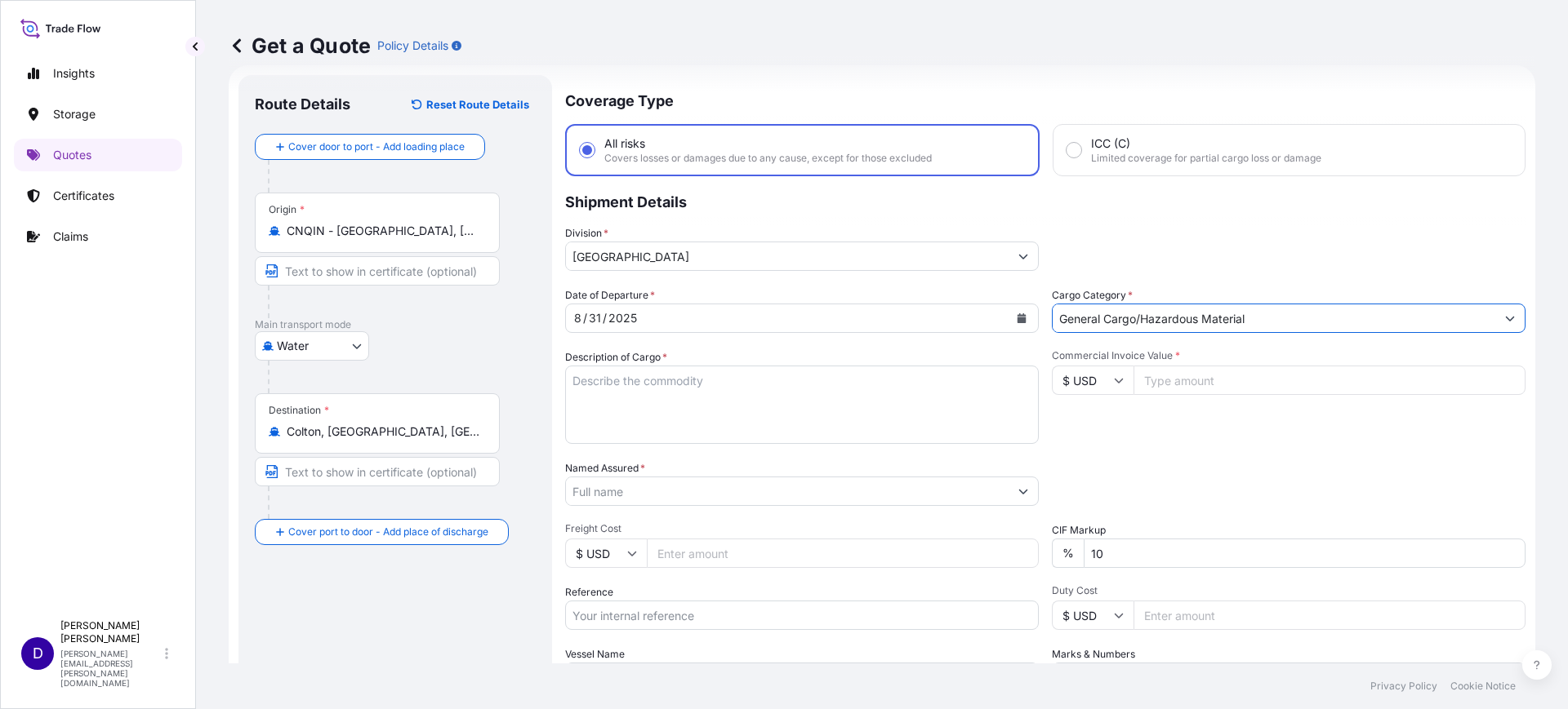
click at [662, 395] on textarea "Description of Cargo *" at bounding box center [802, 404] width 473 height 78
type textarea "m"
type textarea "MOBILE HOME TIRES"
click at [1220, 382] on input "Commercial Invoice Value *" at bounding box center [1329, 380] width 392 height 30
type input "38600.00"
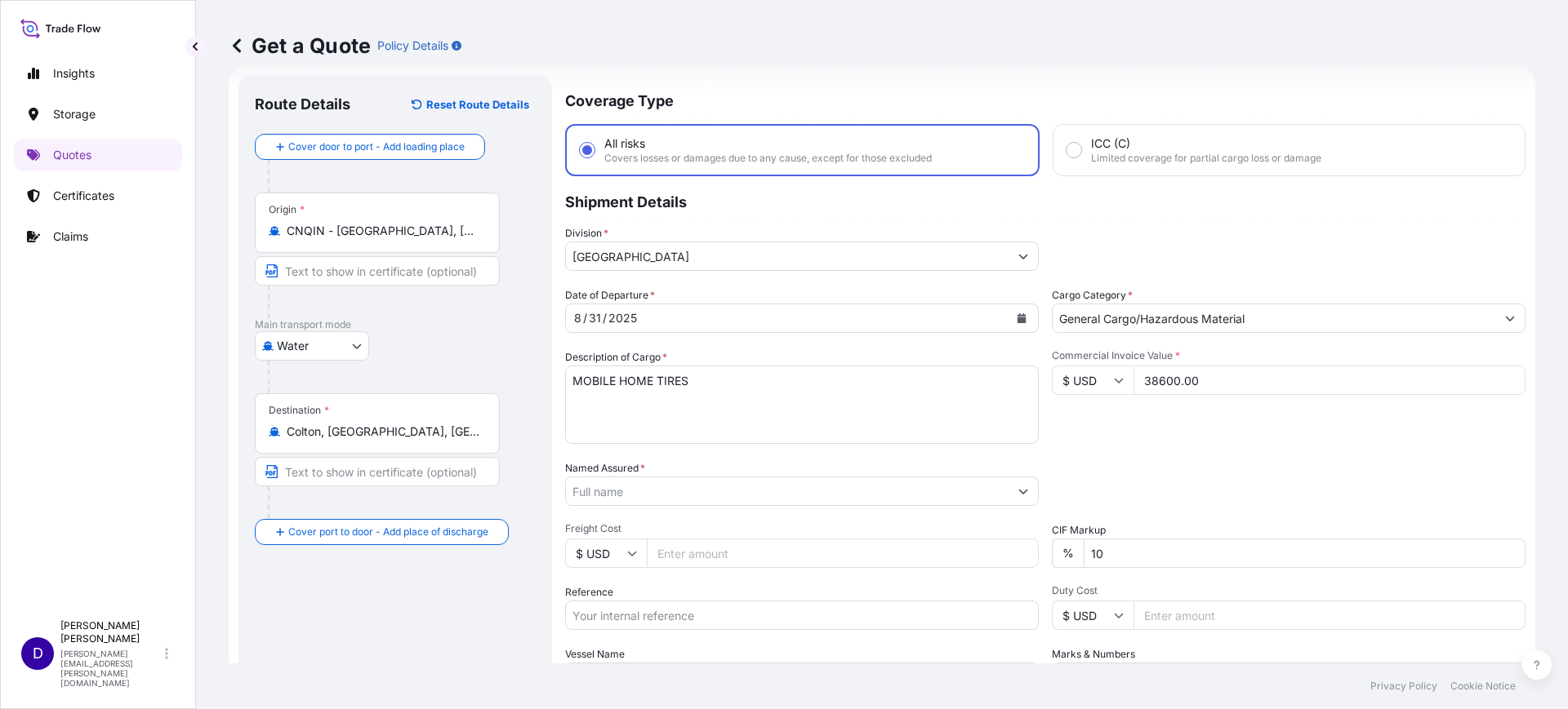
click at [726, 477] on input "Named Assured *" at bounding box center [788, 491] width 443 height 30
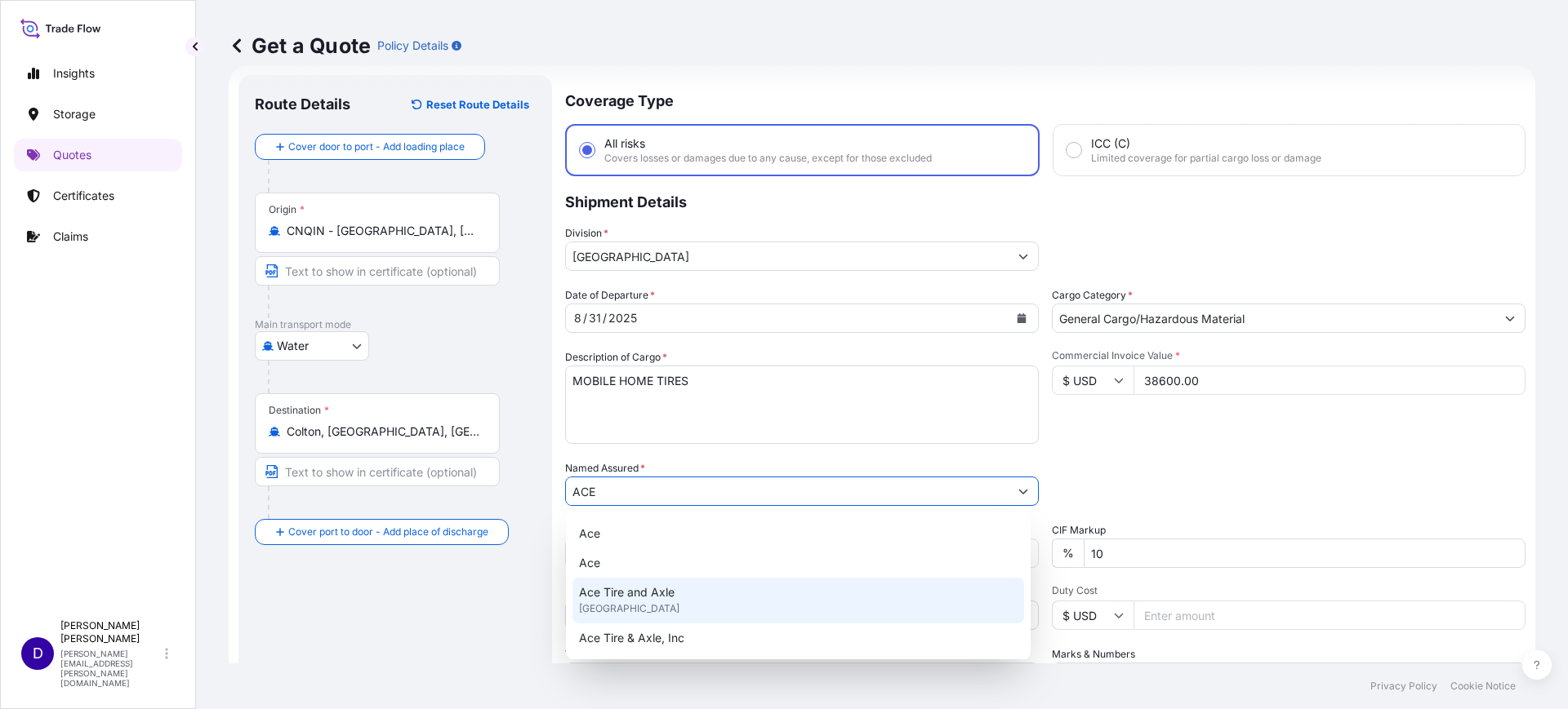
click at [652, 585] on span "Ace Tire and Axle" at bounding box center [626, 593] width 95 height 16
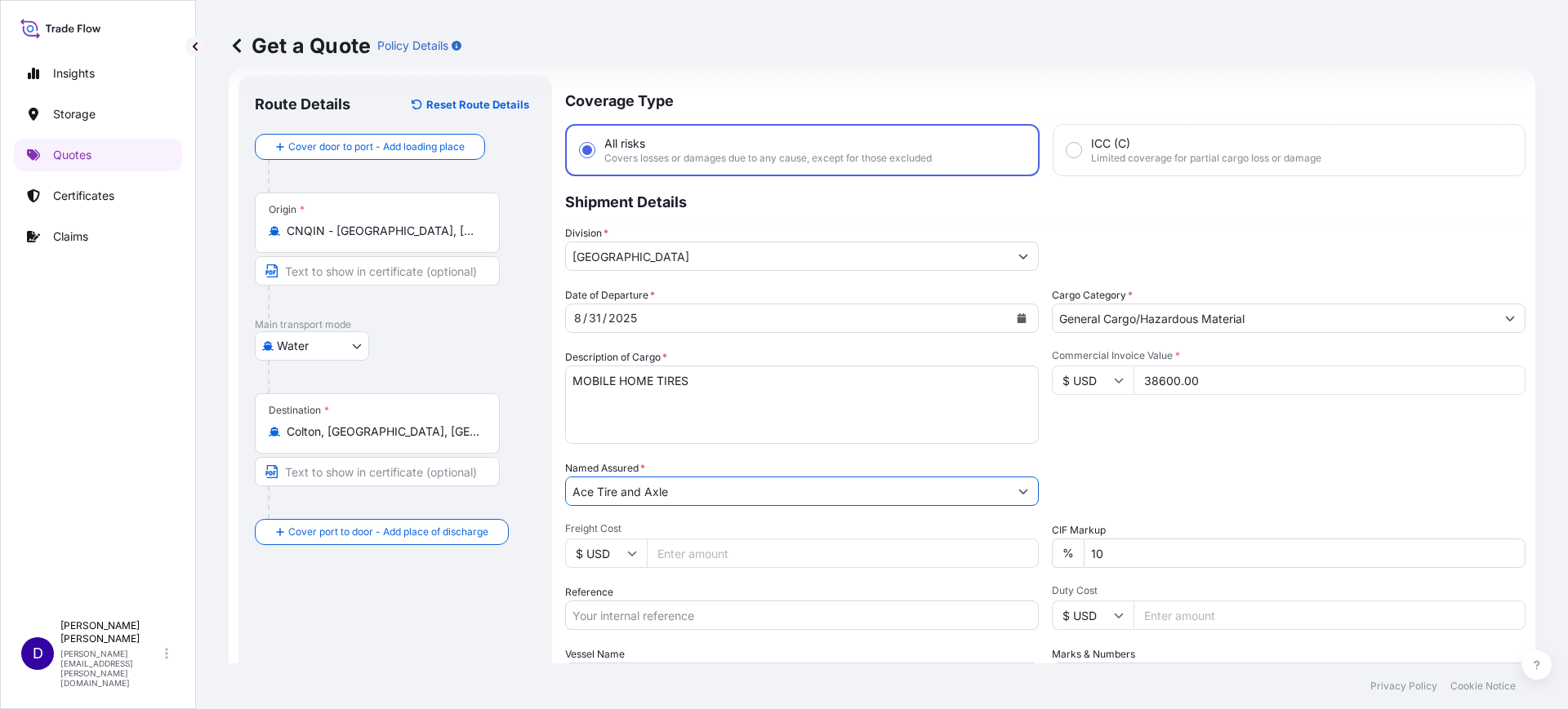
type input "Ace Tire and Axle"
click at [766, 562] on input "Freight Cost" at bounding box center [843, 553] width 392 height 30
type input "3685.00"
click at [808, 615] on input "Reference" at bounding box center [802, 615] width 473 height 30
paste input "Pacific Blue Ultra Wall Mounted Hand Soap/Hand Sanitizer Dispenser, Stainless (…"
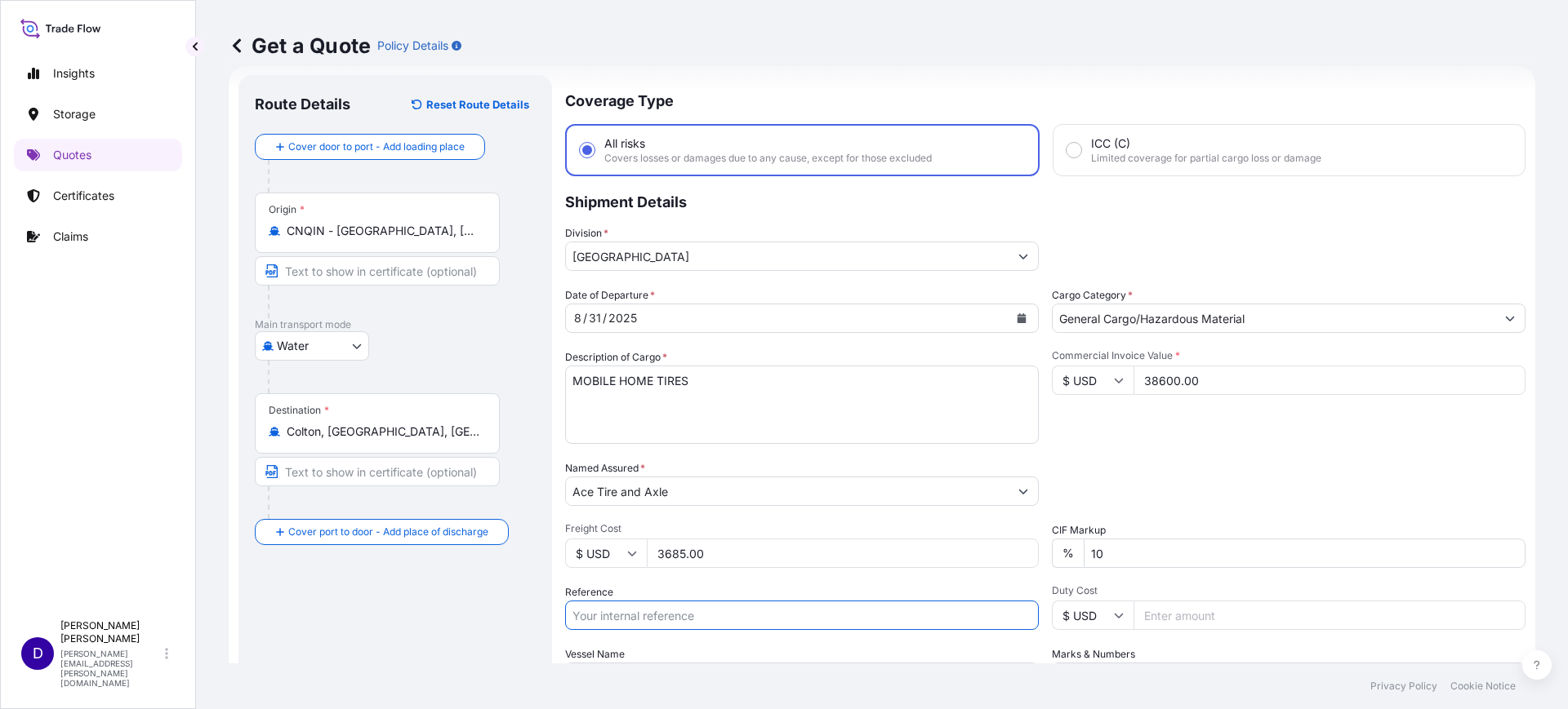
type input "Pacific Blue Ultra Wall Mounted Hand Soap/Hand Sanitizer Dispenser, Stainless (…"
click at [647, 615] on input "Reference" at bounding box center [802, 615] width 473 height 30
paste input "S25I158546"
type input "S25I158546"
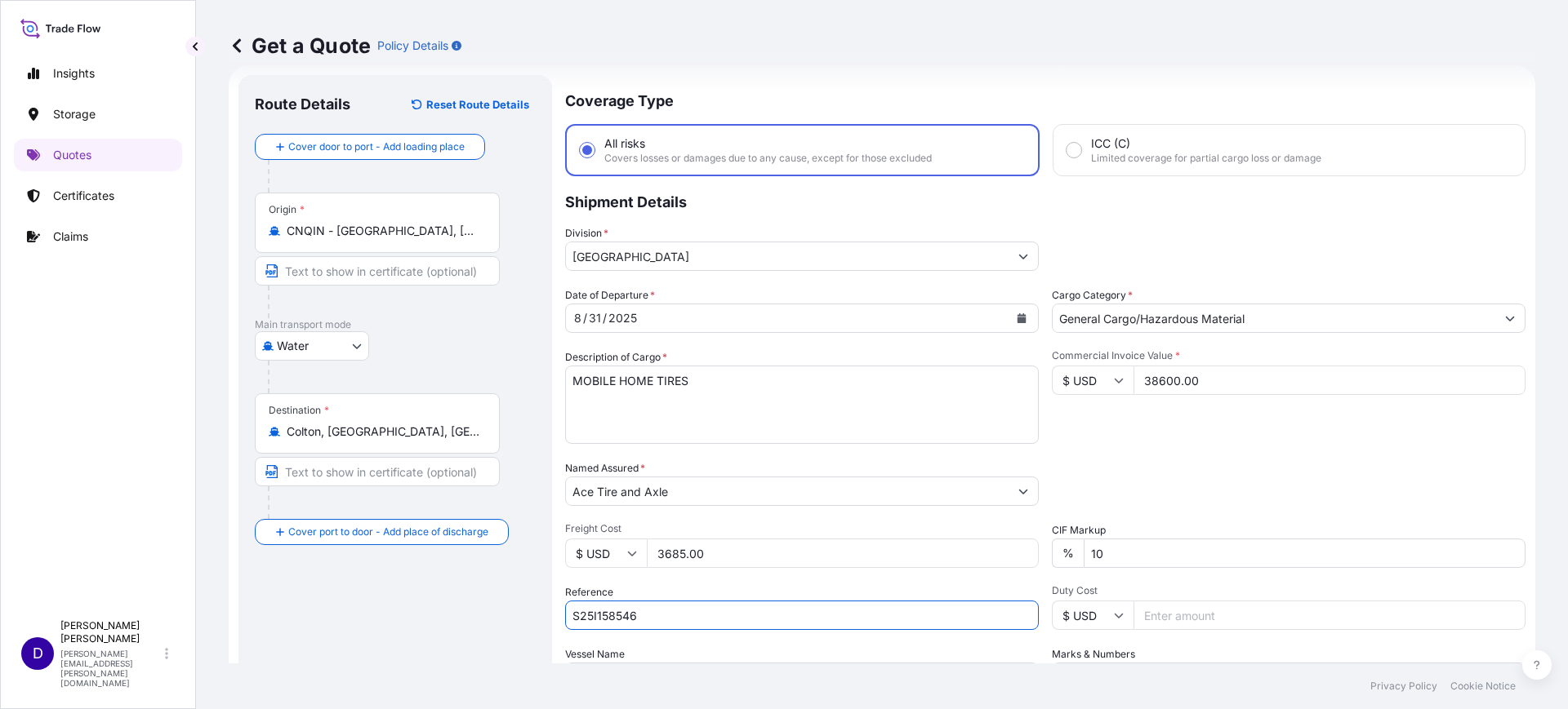
click at [1143, 612] on input "Duty Cost" at bounding box center [1329, 615] width 392 height 30
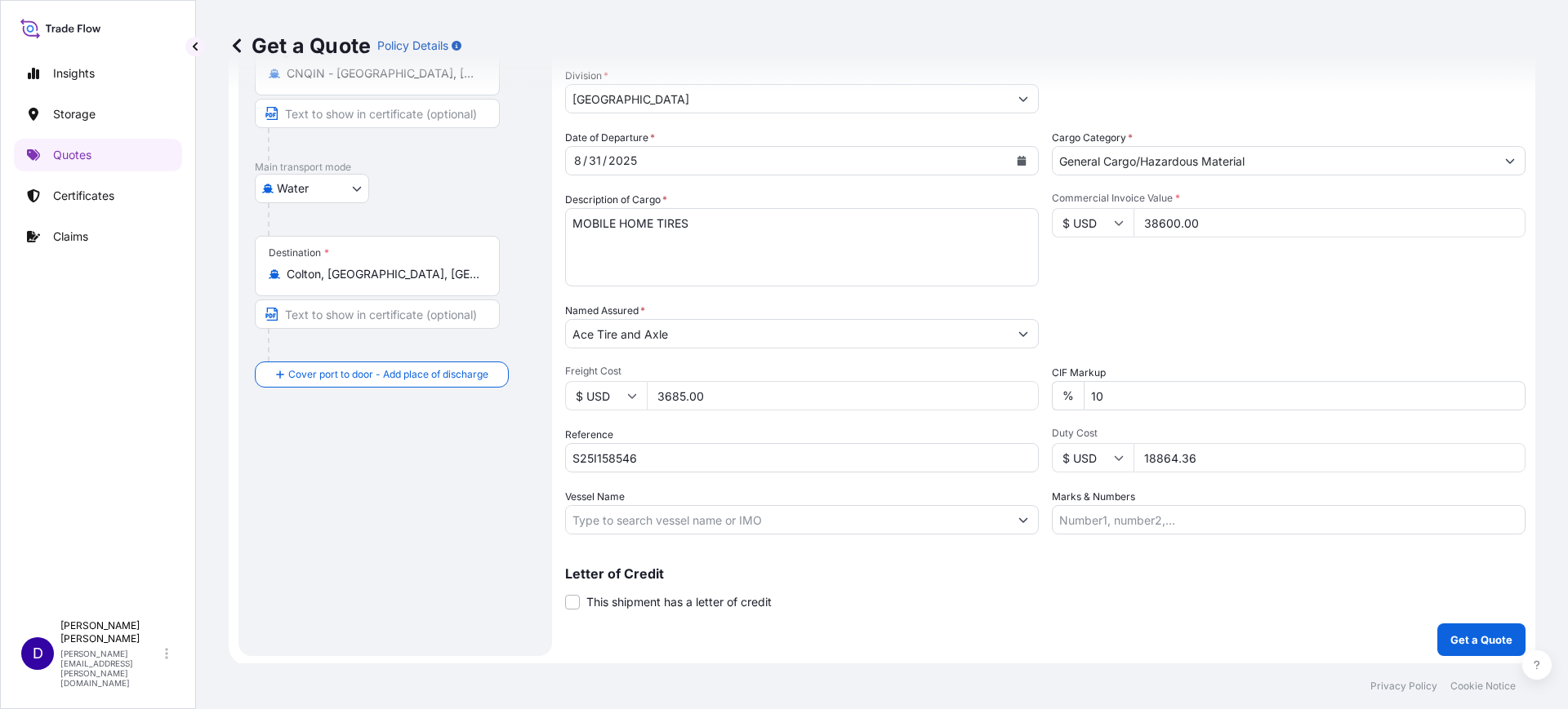
scroll to position [186, 0]
type input "18864.36"
click at [1466, 630] on p "Get a Quote" at bounding box center [1481, 638] width 62 height 16
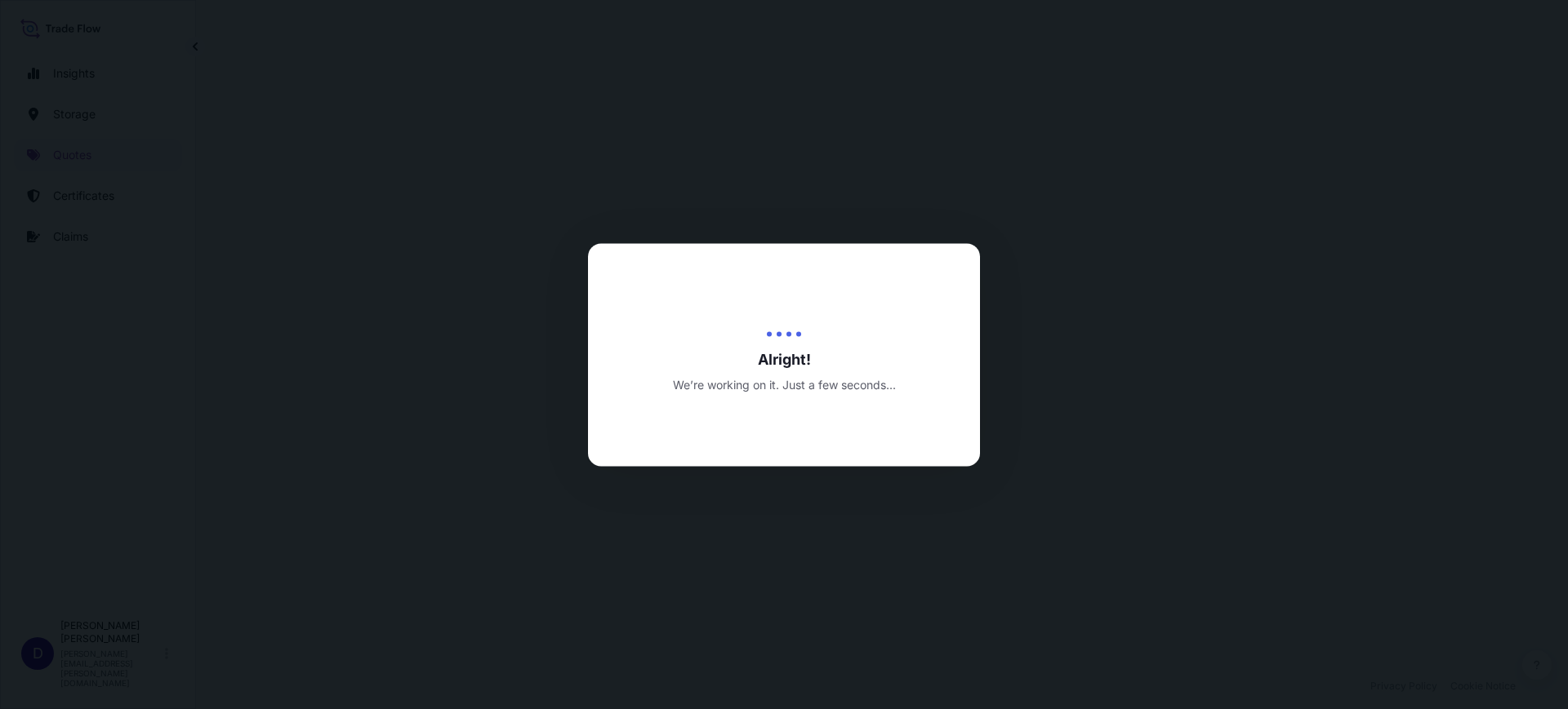
select select "Water"
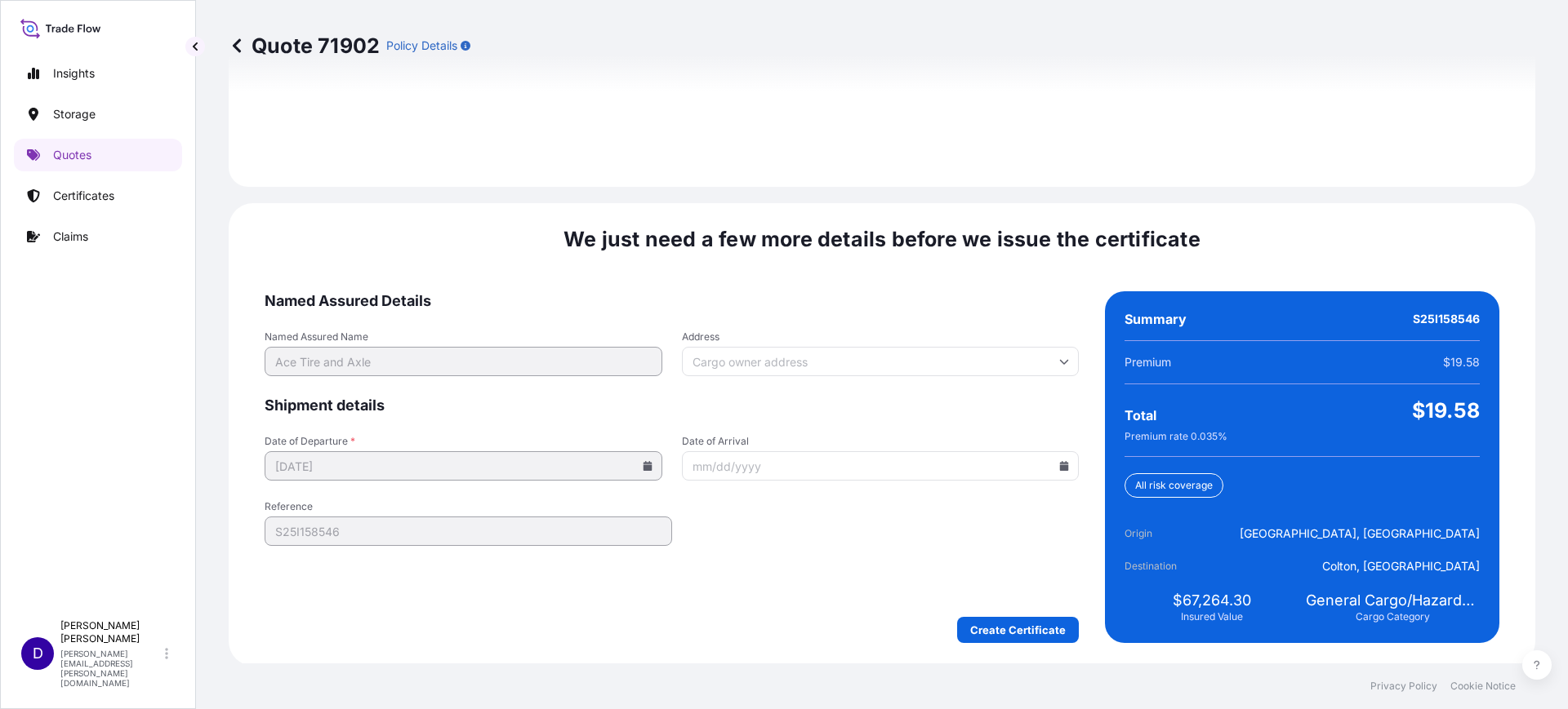
scroll to position [2384, 0]
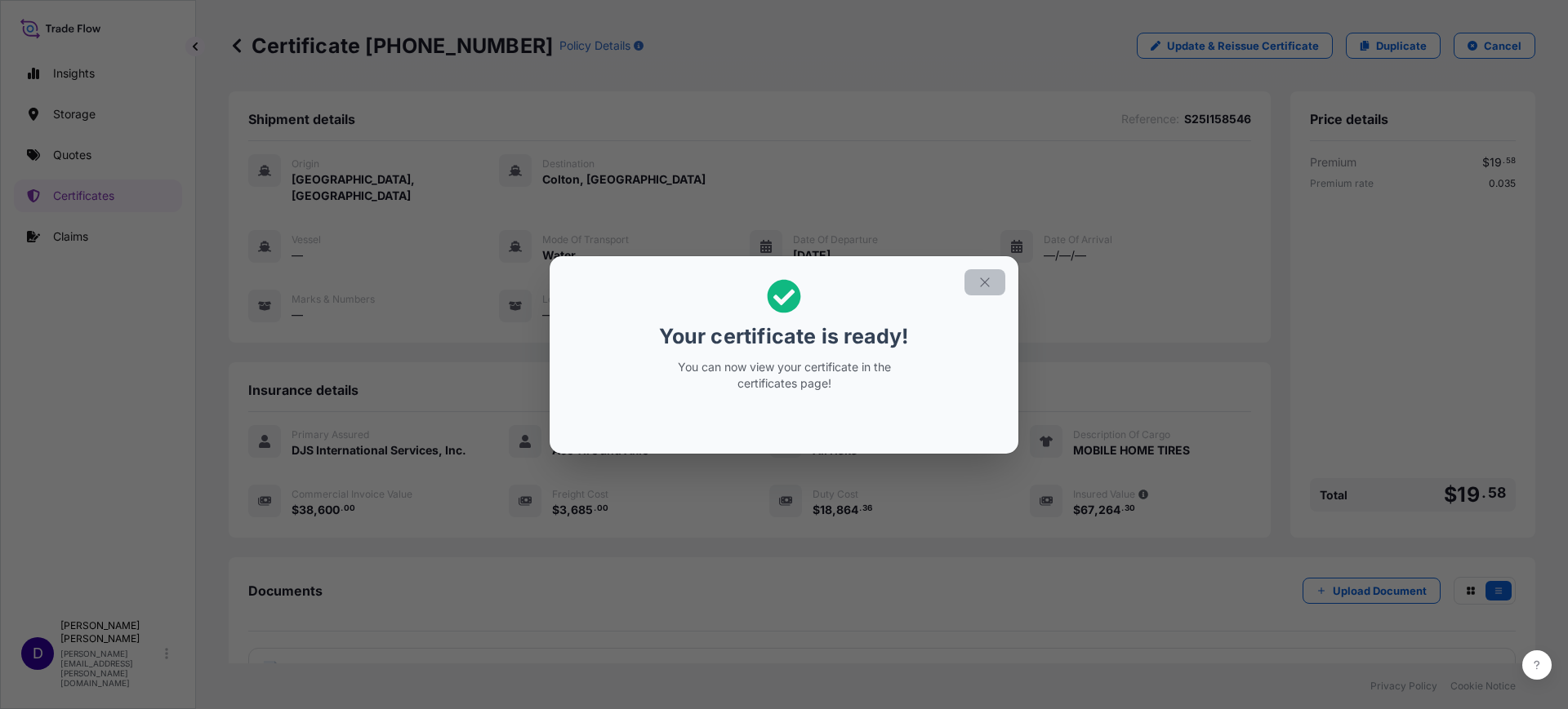
click at [986, 277] on icon "button" at bounding box center [985, 283] width 14 height 14
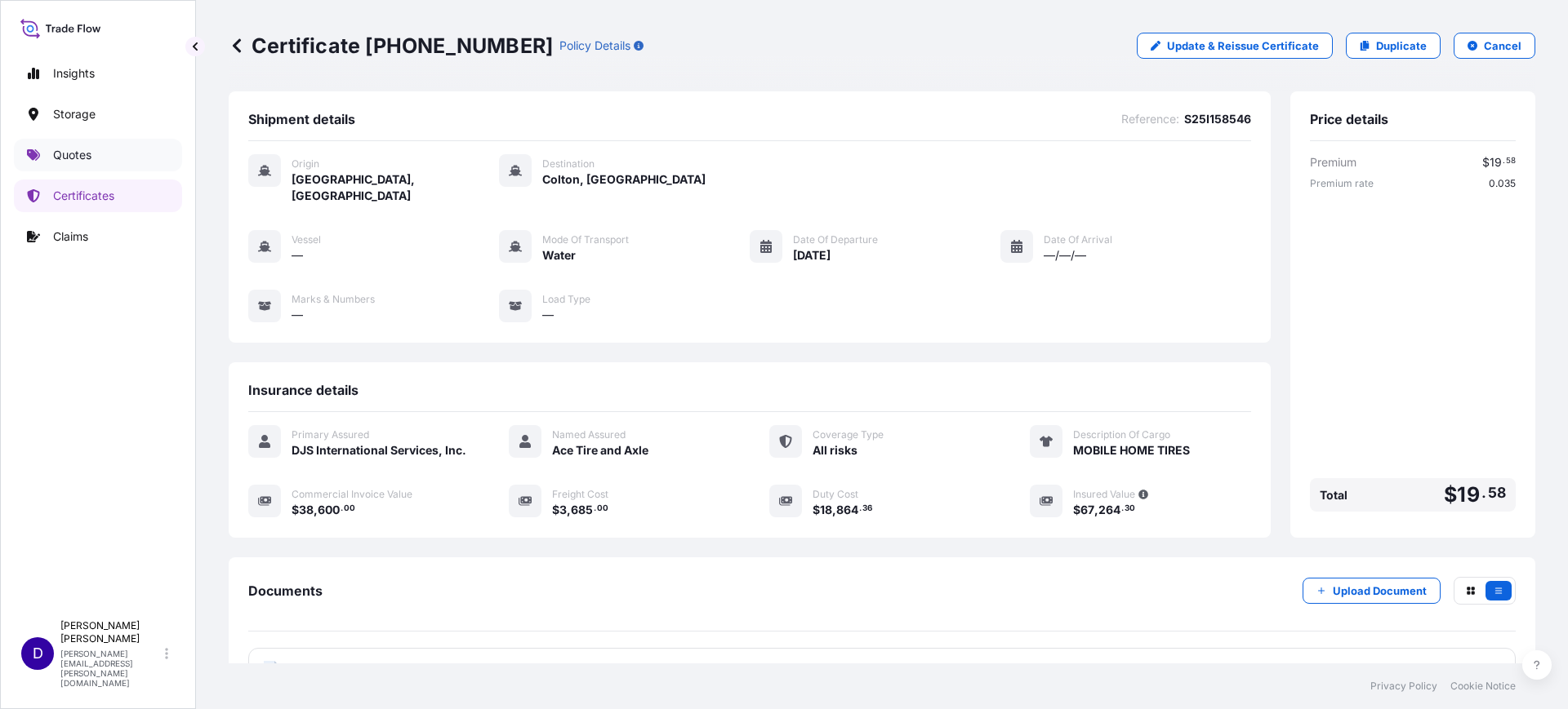
click at [78, 148] on p "Quotes" at bounding box center [72, 155] width 39 height 16
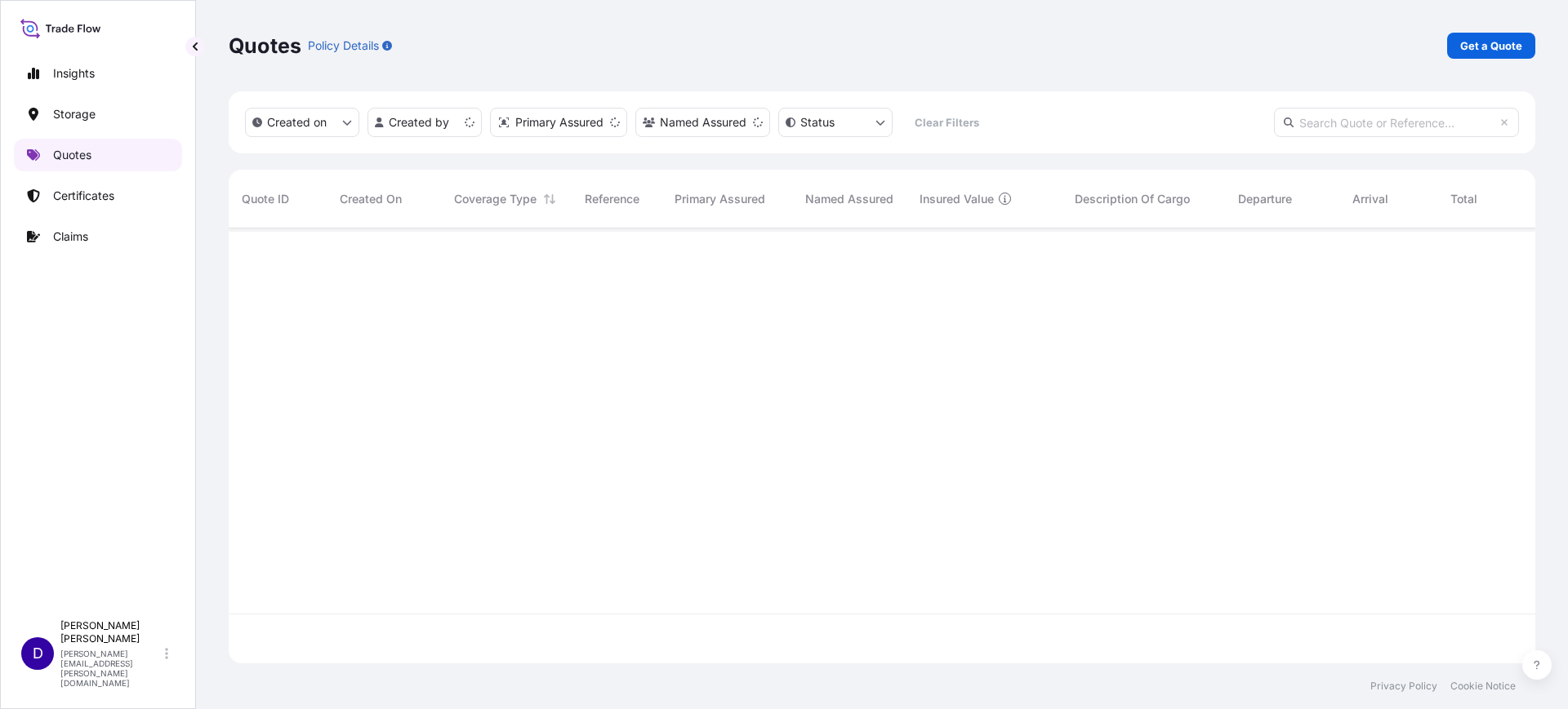
scroll to position [428, 1291]
click at [1517, 40] on p "Get a Quote" at bounding box center [1491, 46] width 62 height 16
select select "Water"
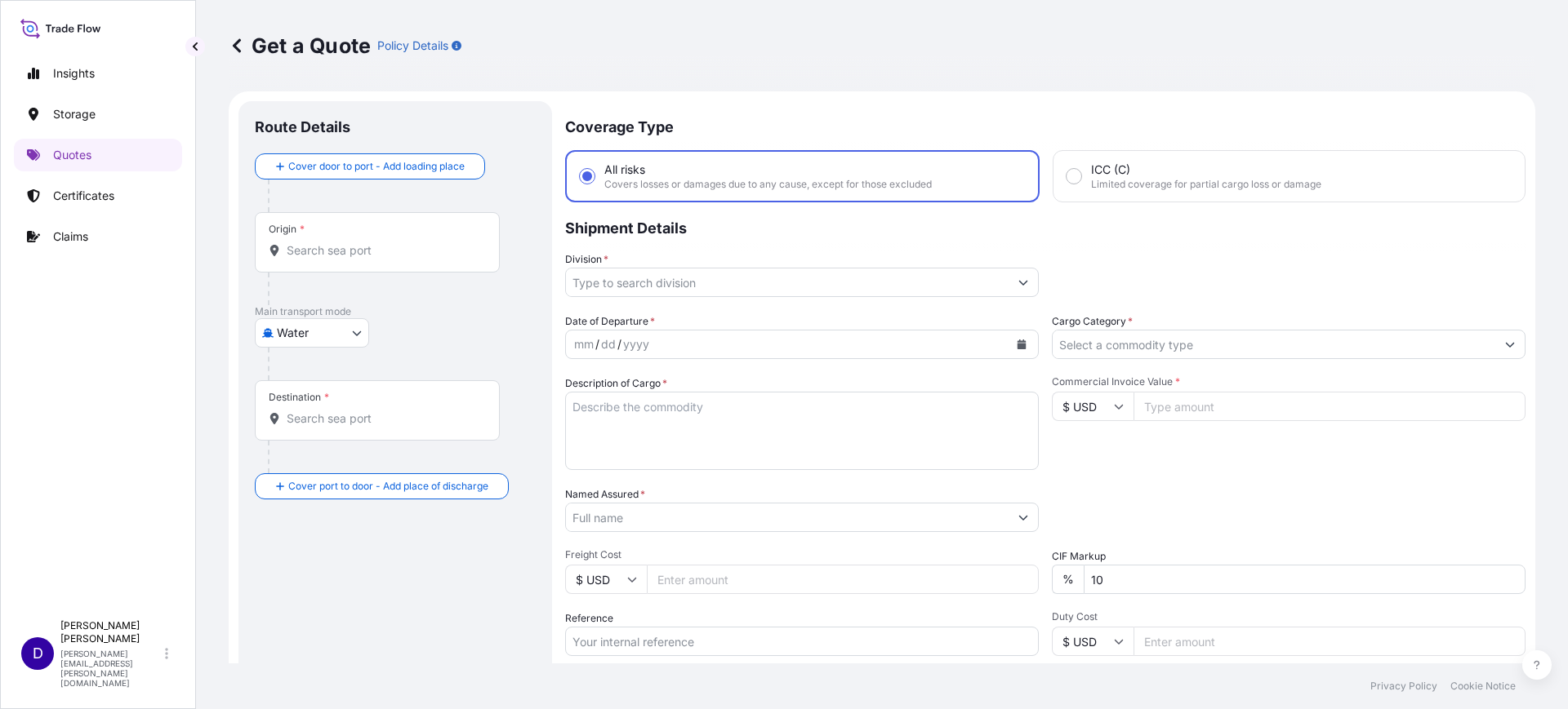
scroll to position [26, 0]
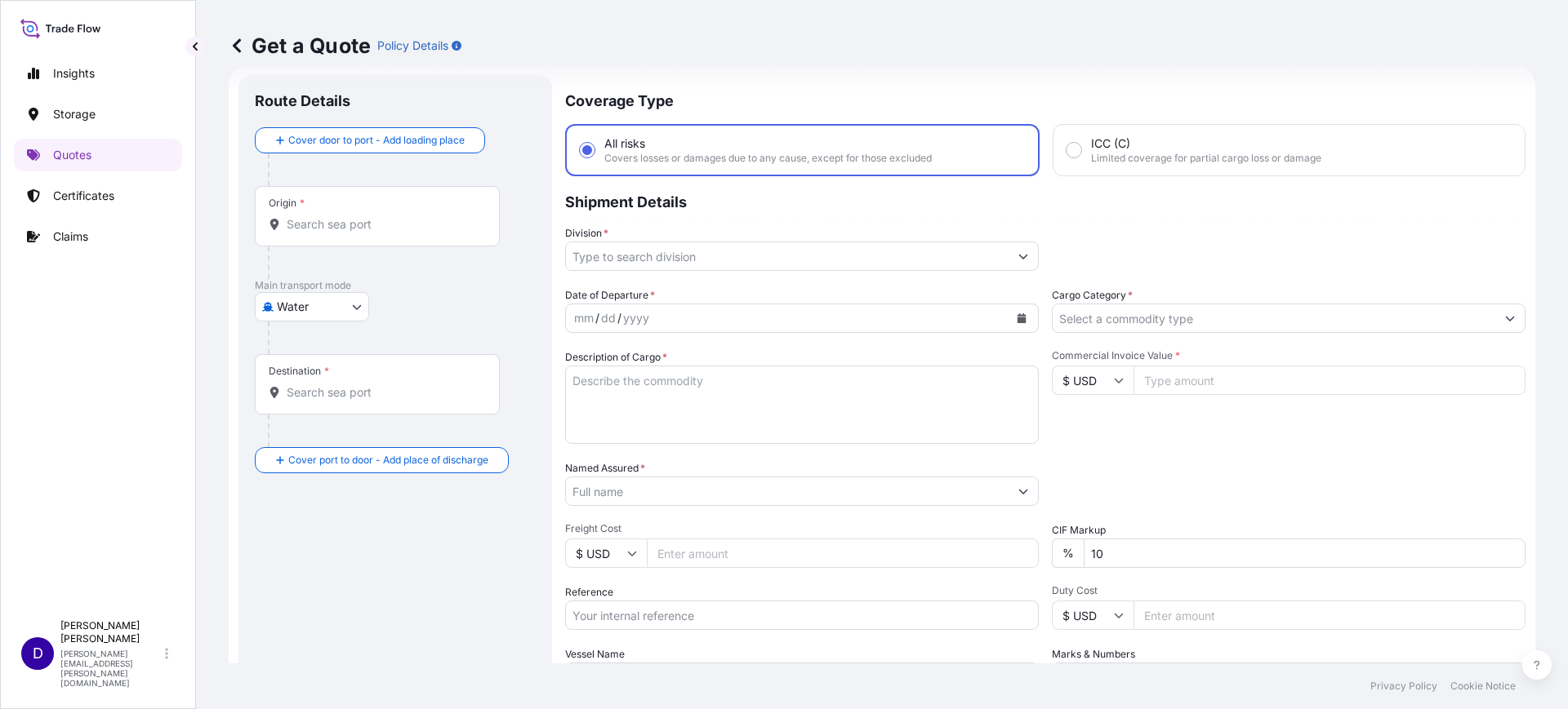
click at [431, 216] on input "Origin *" at bounding box center [383, 224] width 193 height 16
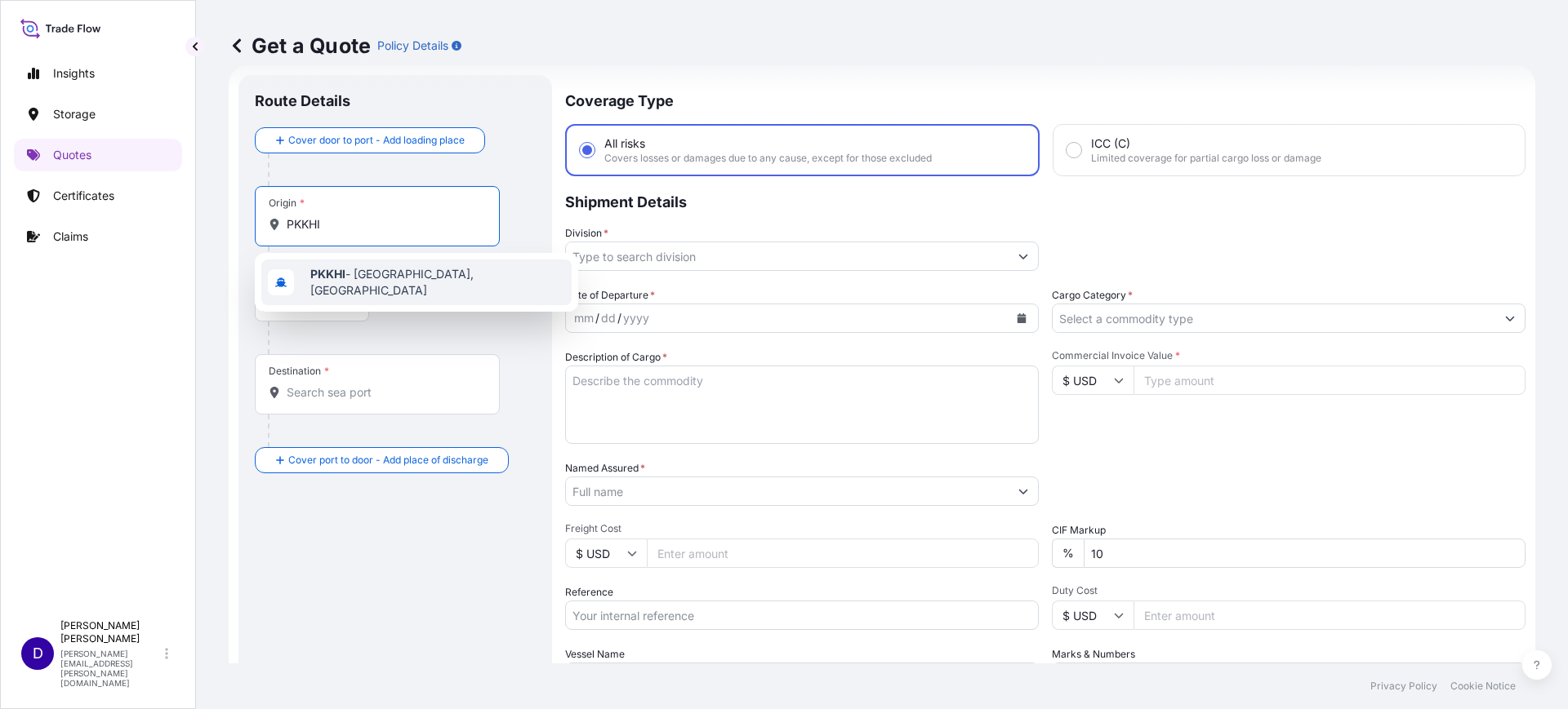
click at [415, 274] on span "PKKHI - Karachi, Pakistan" at bounding box center [437, 283] width 255 height 32
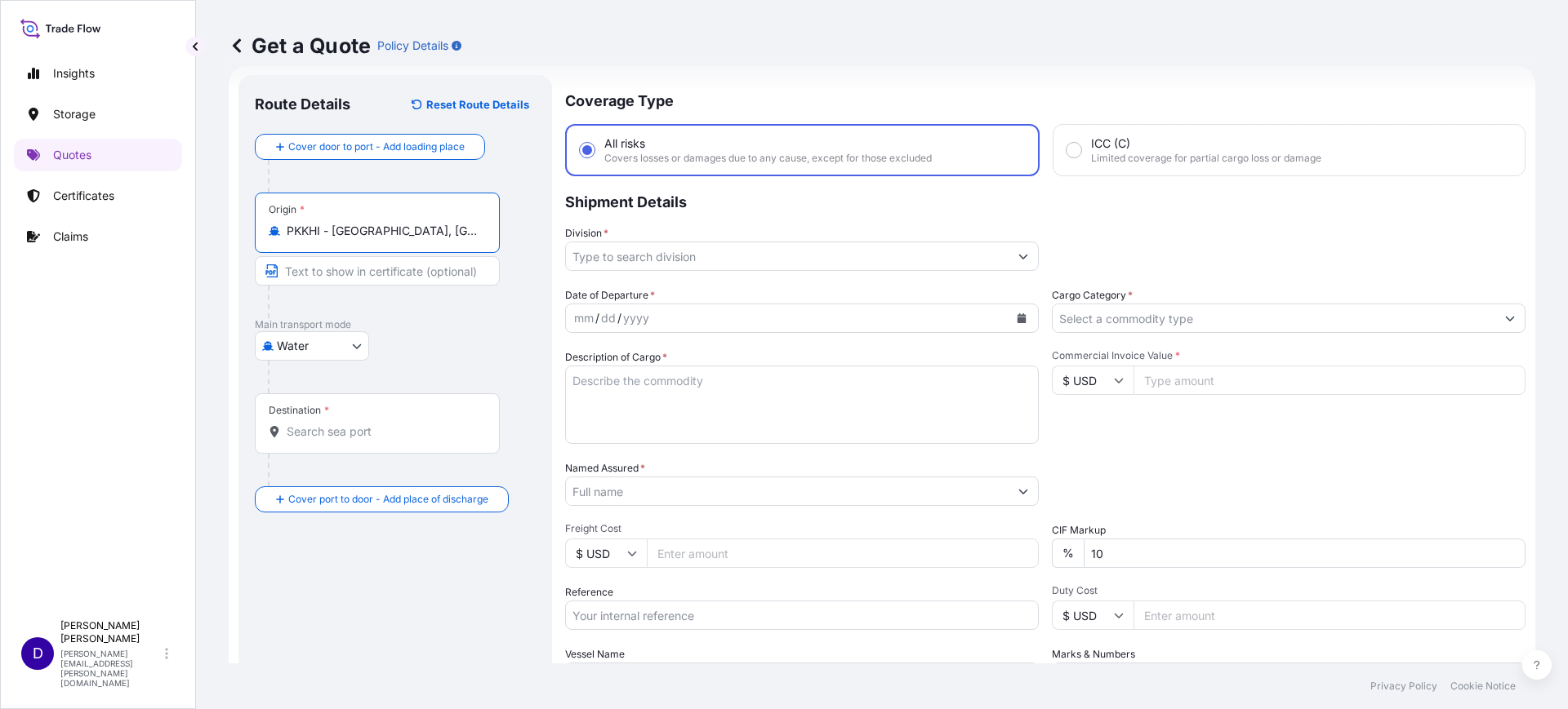
type input "PKKHI - Karachi, Pakistan"
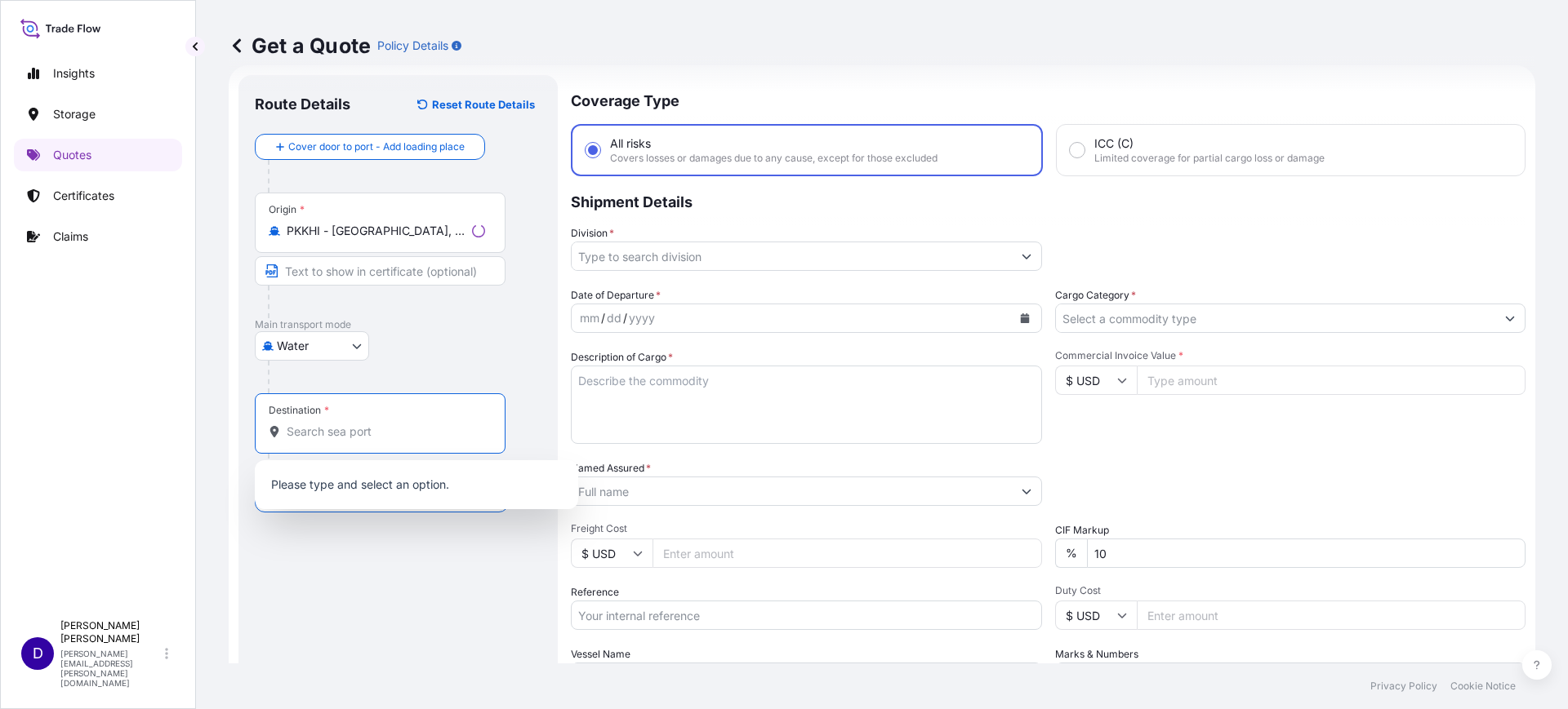
click at [331, 432] on input "Destination *" at bounding box center [385, 432] width 198 height 16
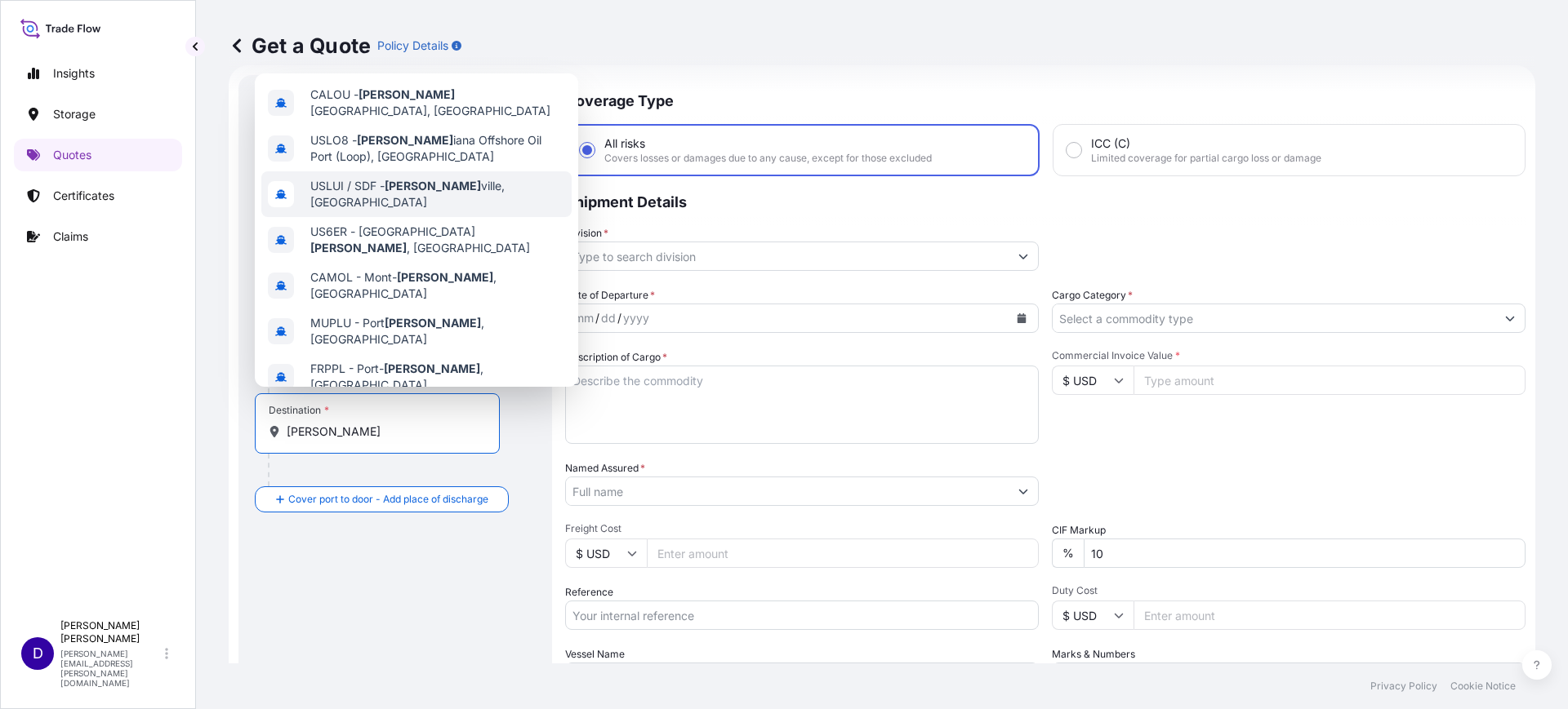
click at [355, 189] on span "USLUI / SDF - Louis ville, United States" at bounding box center [437, 194] width 255 height 32
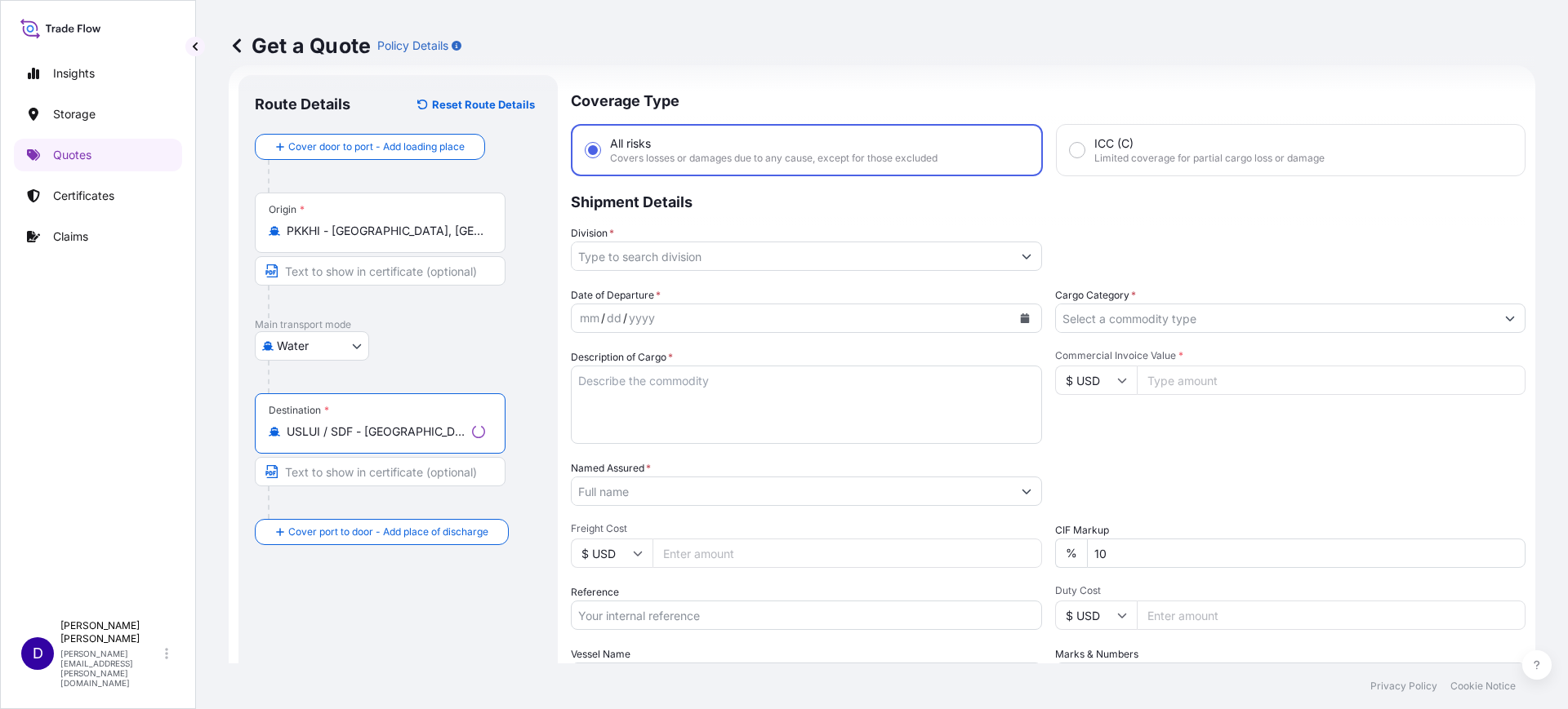
type input "USLUI / SDF - Louisville, United States"
click at [606, 246] on input "Division *" at bounding box center [791, 256] width 440 height 30
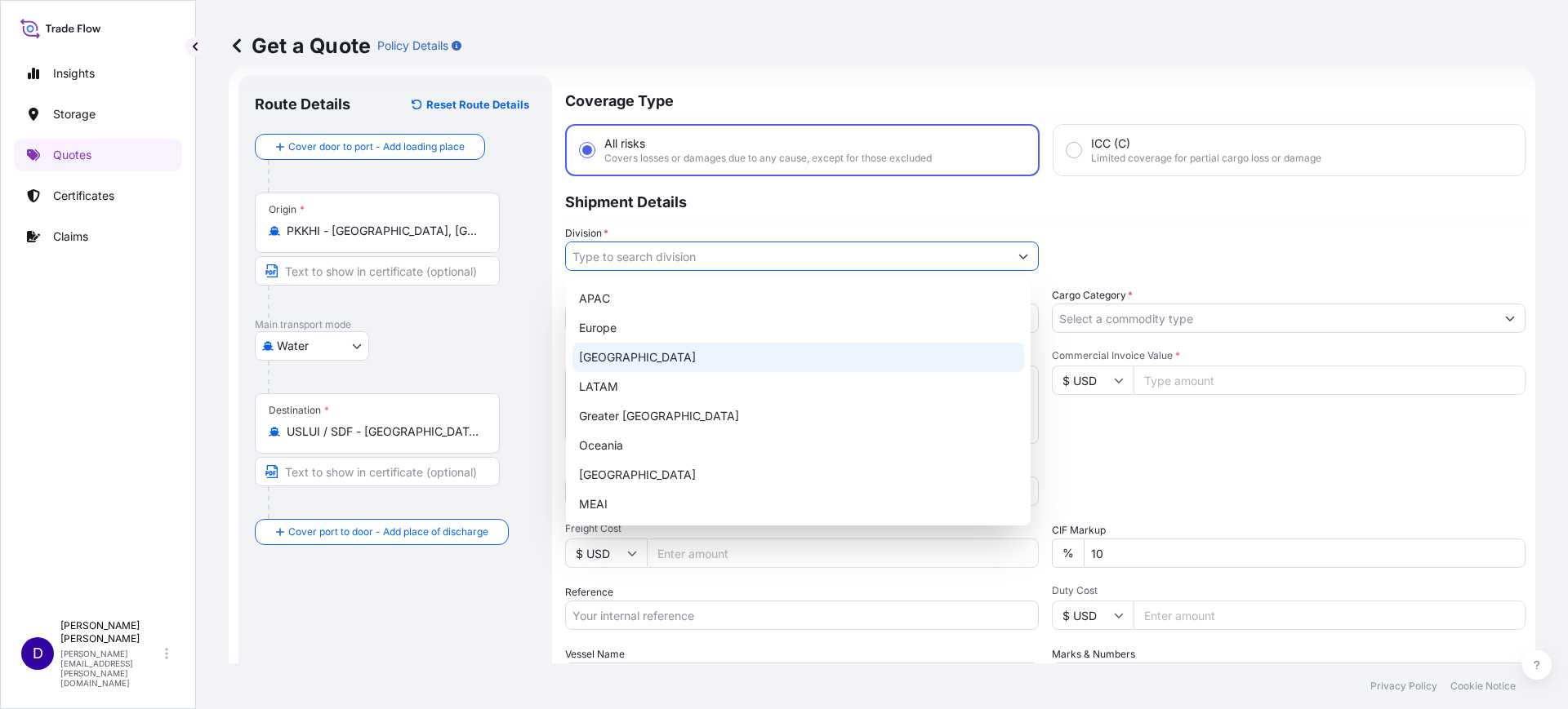
click at [621, 346] on div "North America" at bounding box center [798, 357] width 452 height 30
type input "North America"
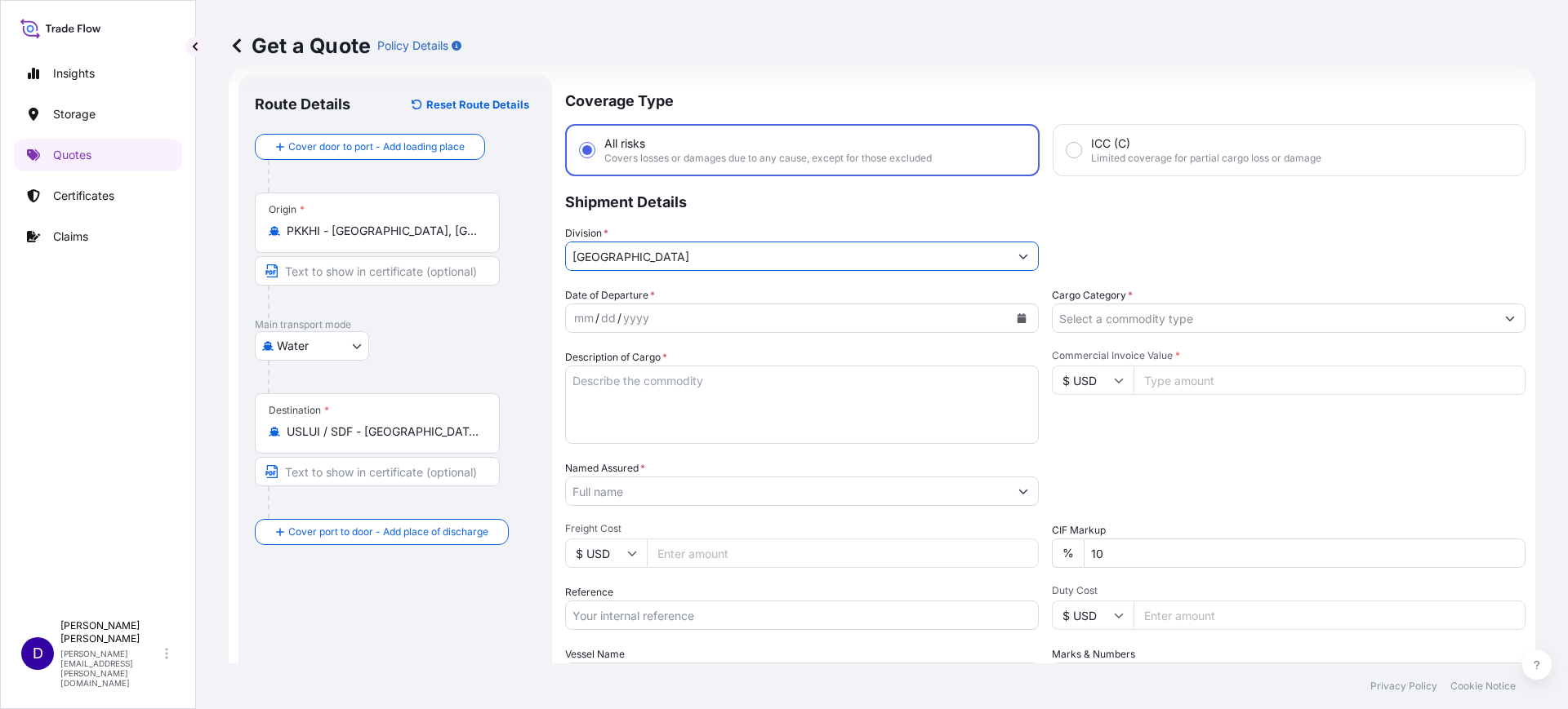
click at [1017, 319] on icon "Calendar" at bounding box center [1022, 318] width 9 height 10
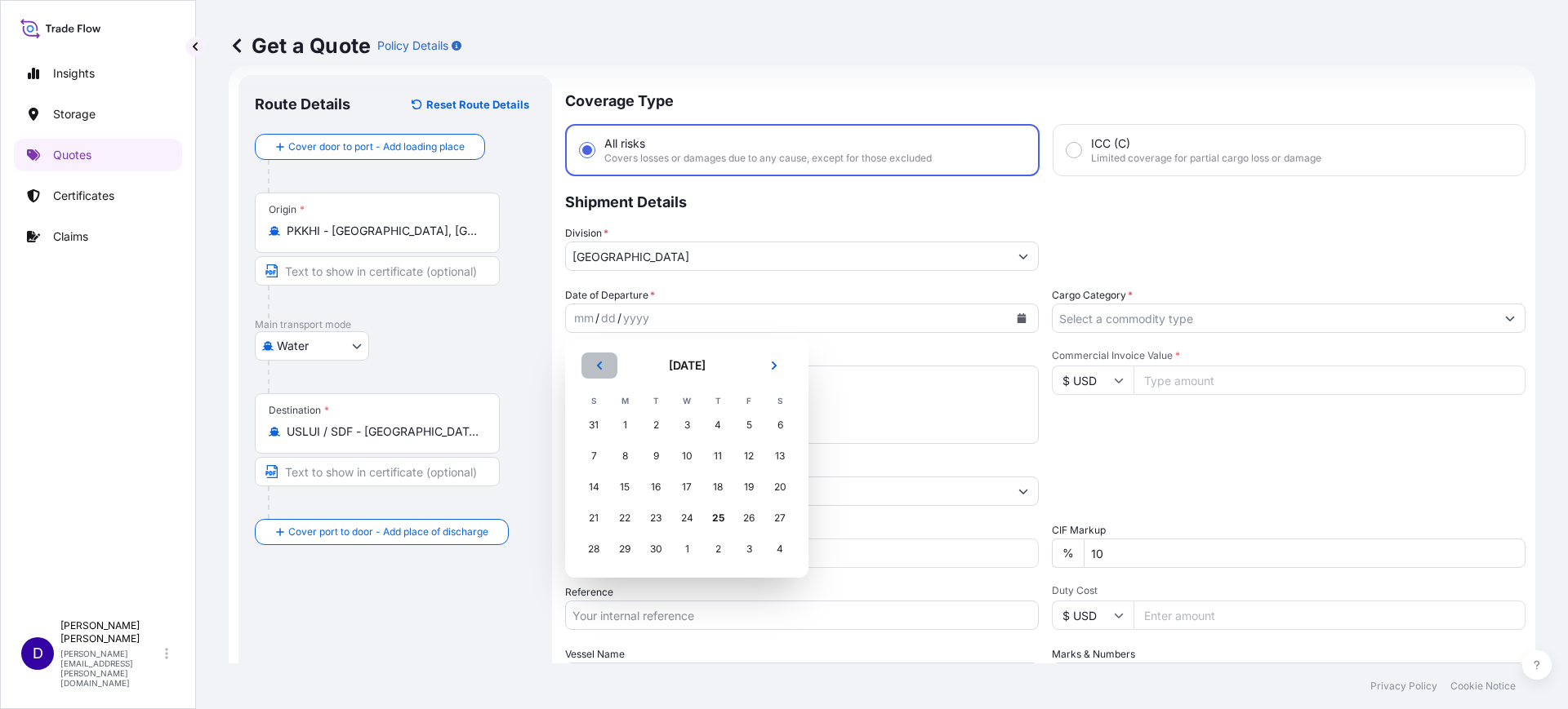
click at [585, 361] on button "Previous" at bounding box center [599, 365] width 36 height 26
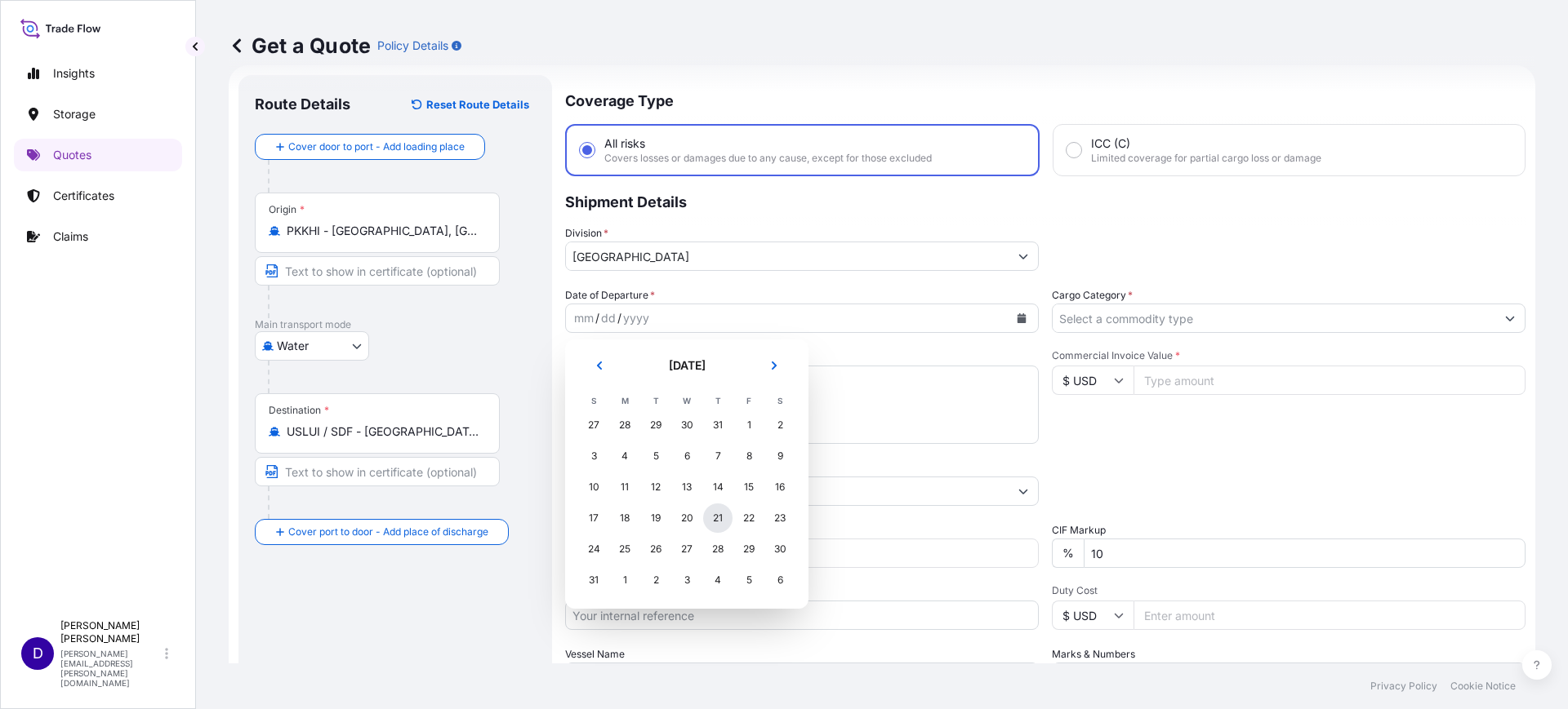
click at [717, 514] on div "21" at bounding box center [717, 518] width 30 height 30
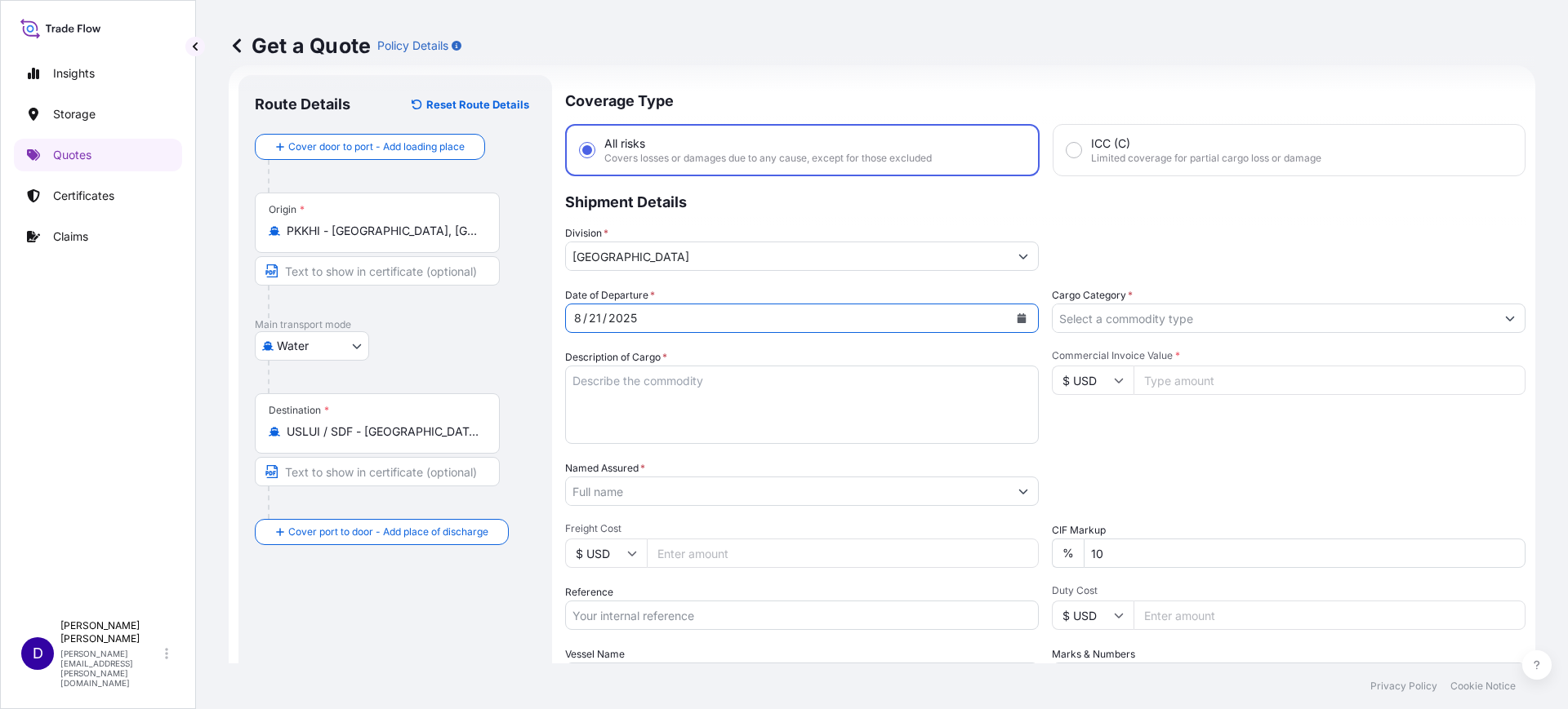
click at [1070, 310] on input "Cargo Category *" at bounding box center [1274, 319] width 443 height 30
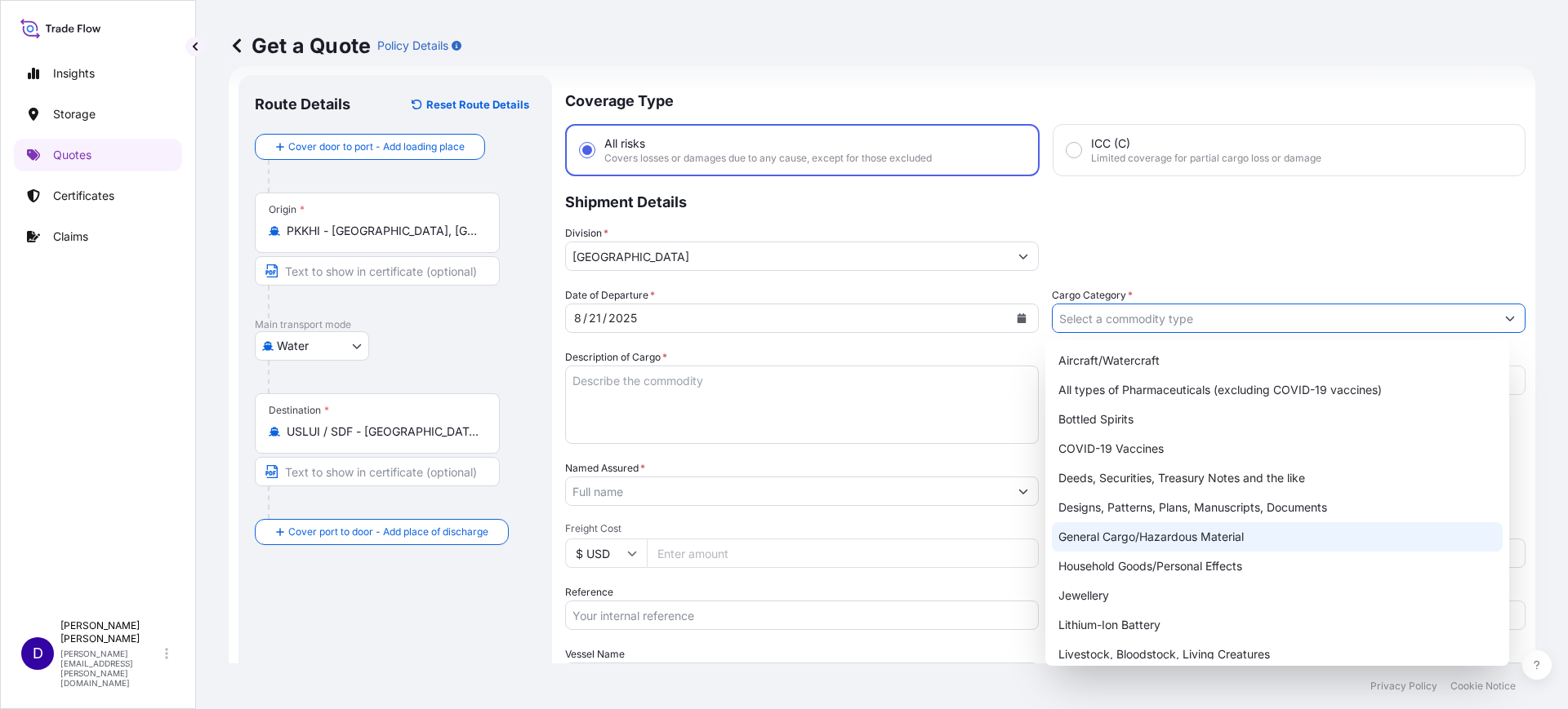
click at [1167, 536] on div "General Cargo/Hazardous Material" at bounding box center [1278, 537] width 452 height 30
type input "General Cargo/Hazardous Material"
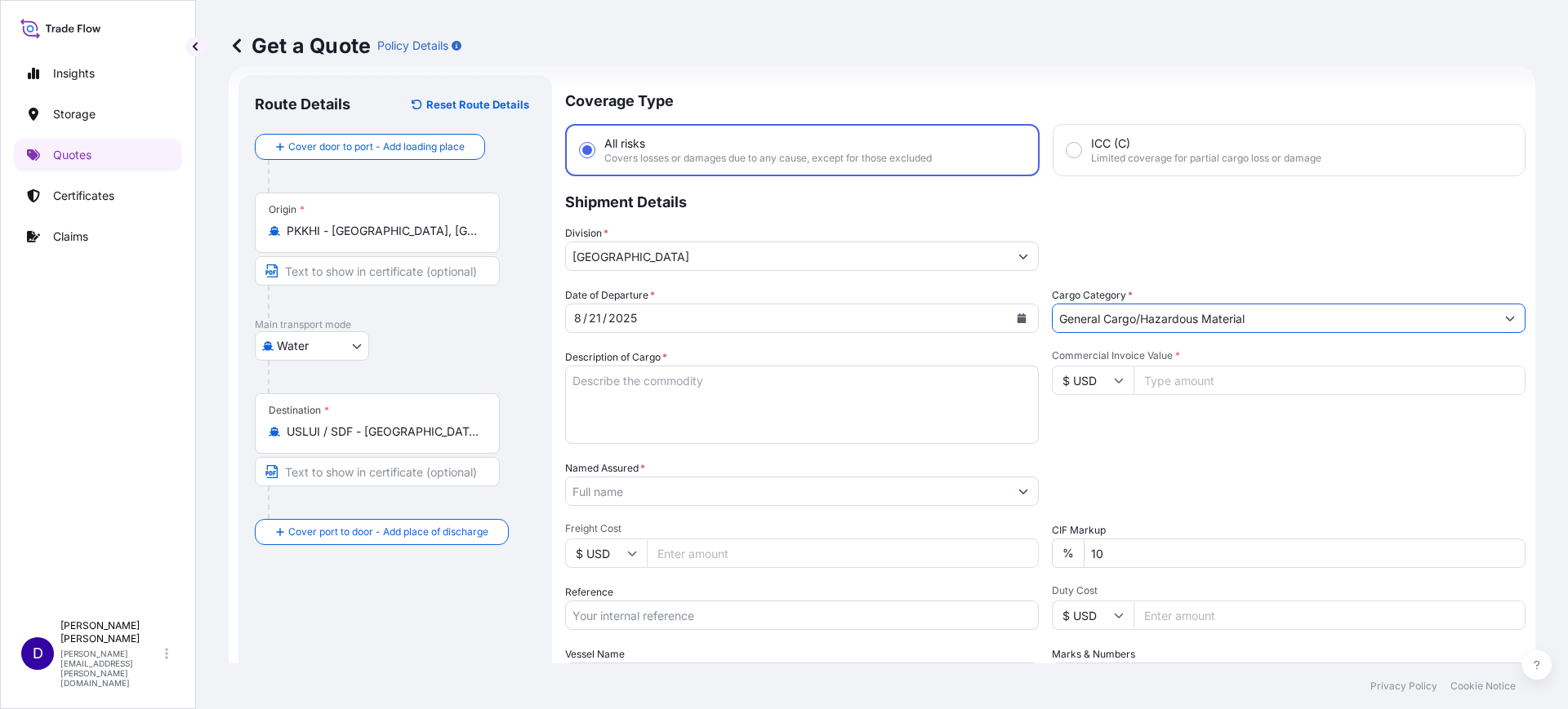
drag, startPoint x: 662, startPoint y: 363, endPoint x: 674, endPoint y: 378, distance: 19.2
click at [664, 364] on label "Description of Cargo *" at bounding box center [616, 357] width 102 height 16
click at [664, 365] on textarea "Description of Cargo *" at bounding box center [802, 404] width 473 height 78
type textarea "WEARING APPAREL"
type input "81094.00"
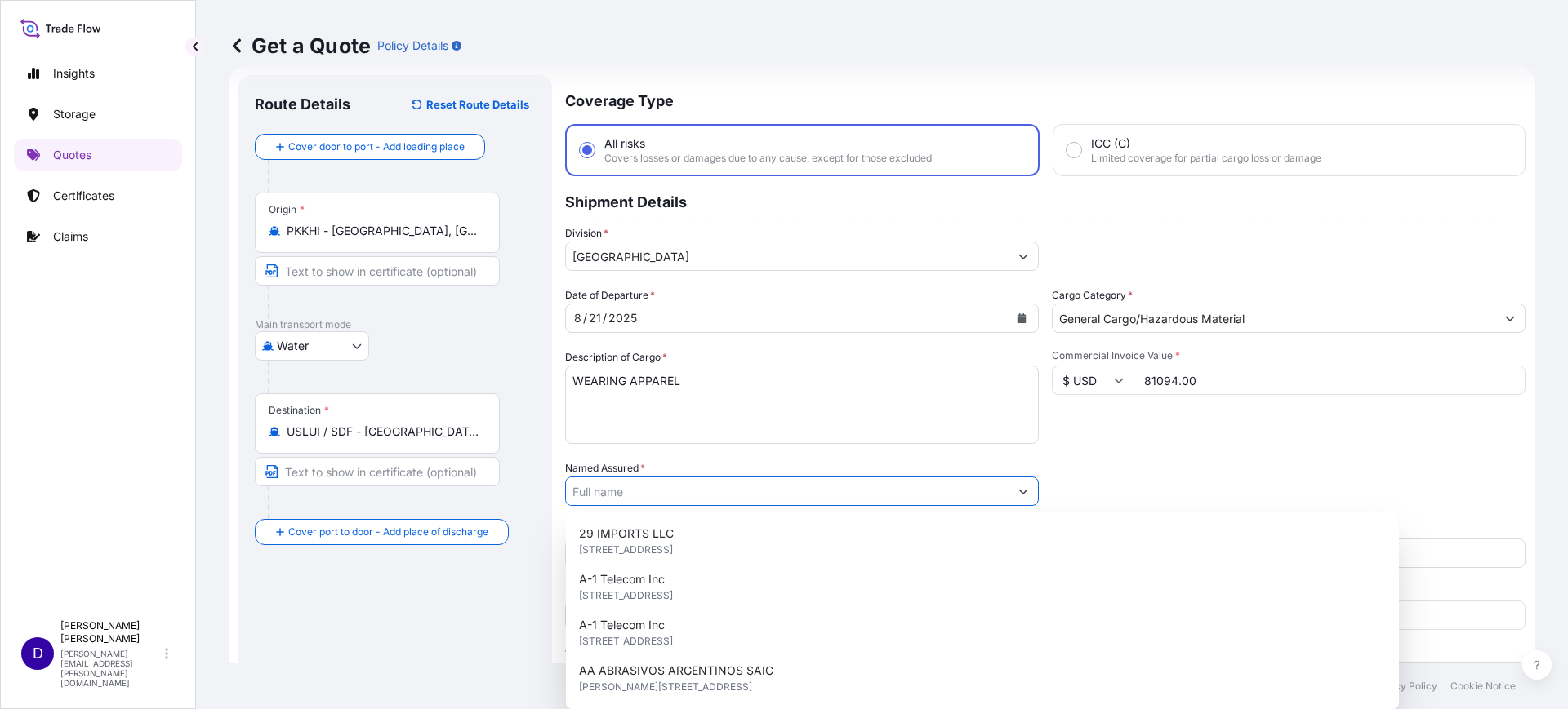
click at [614, 489] on input "Named Assured *" at bounding box center [788, 491] width 443 height 30
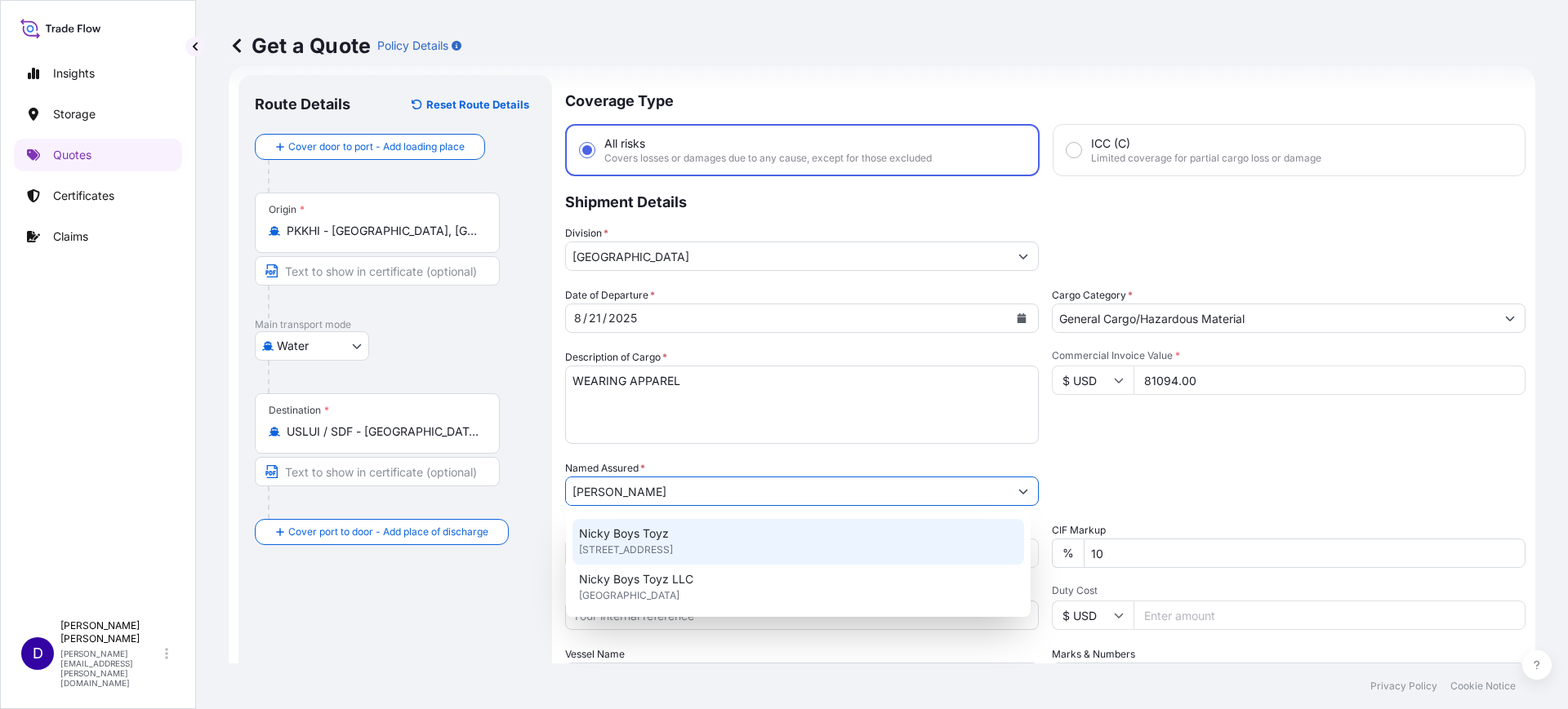
click at [673, 543] on span "709 Bond Way, 33483, Delray Beach, United States of America" at bounding box center [626, 550] width 94 height 16
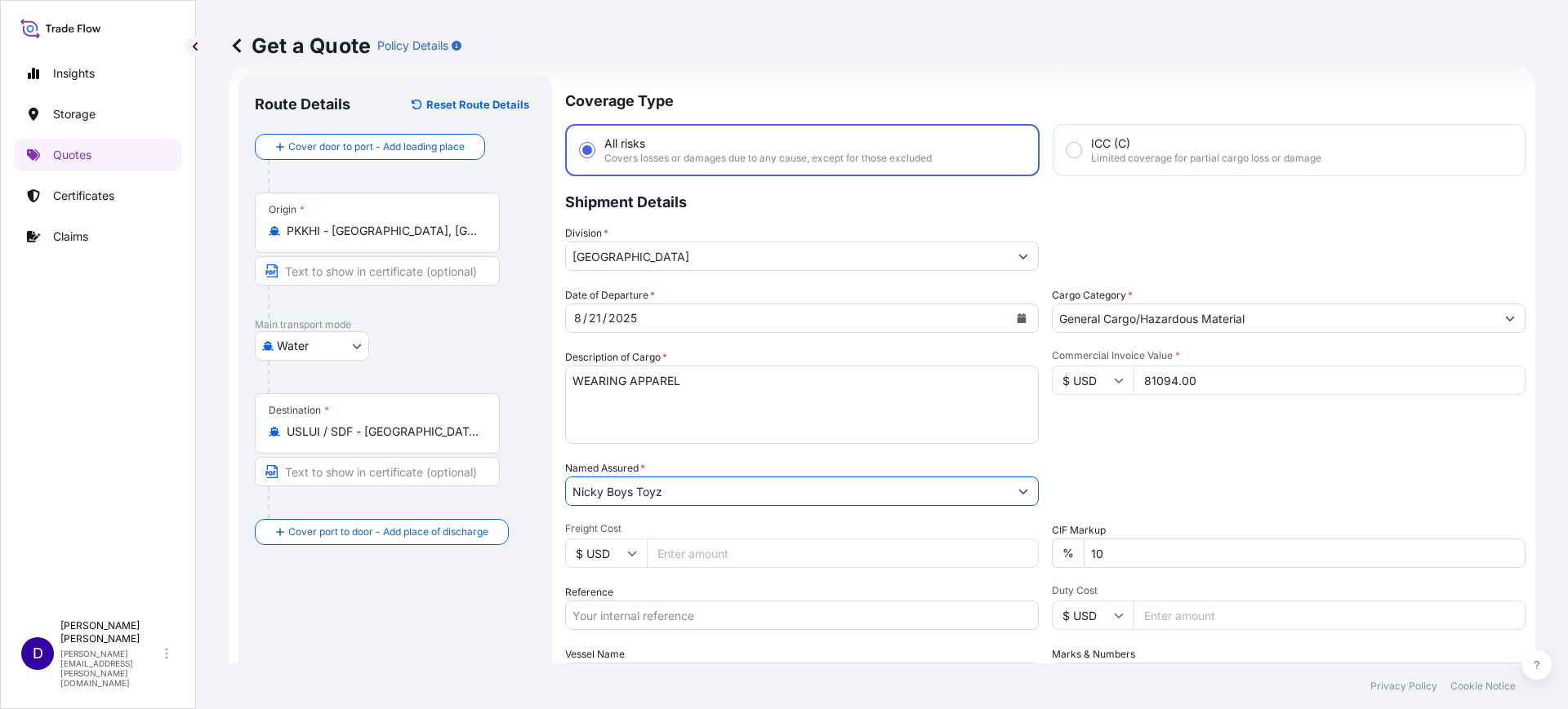
type input "Nicky Boys Toyz"
click at [706, 563] on input "Freight Cost" at bounding box center [843, 553] width 392 height 30
type input "850.00"
click at [725, 611] on input "Reference" at bounding box center [802, 615] width 473 height 30
paste input "S25I158708"
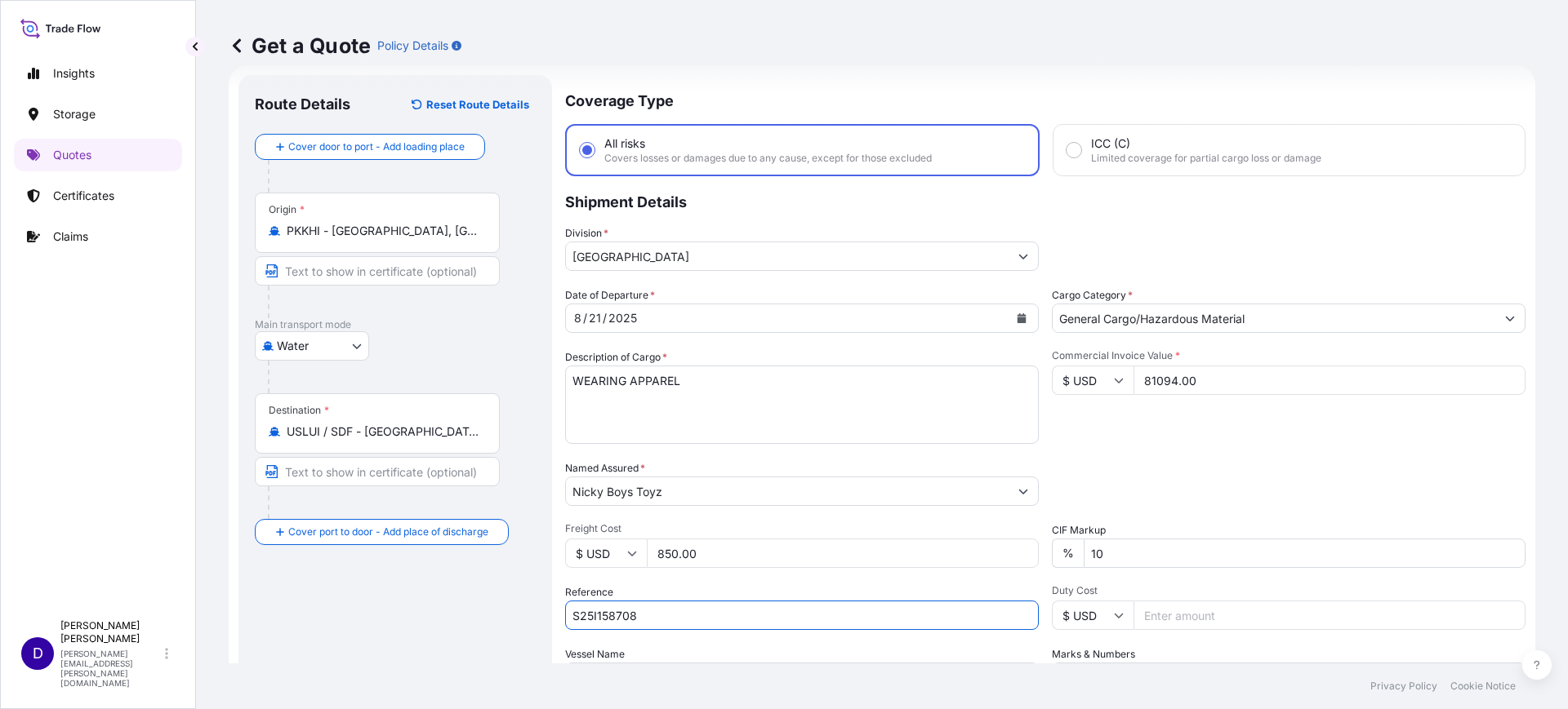
type input "S25I158708"
click at [1178, 612] on input "Duty Cost" at bounding box center [1329, 615] width 392 height 30
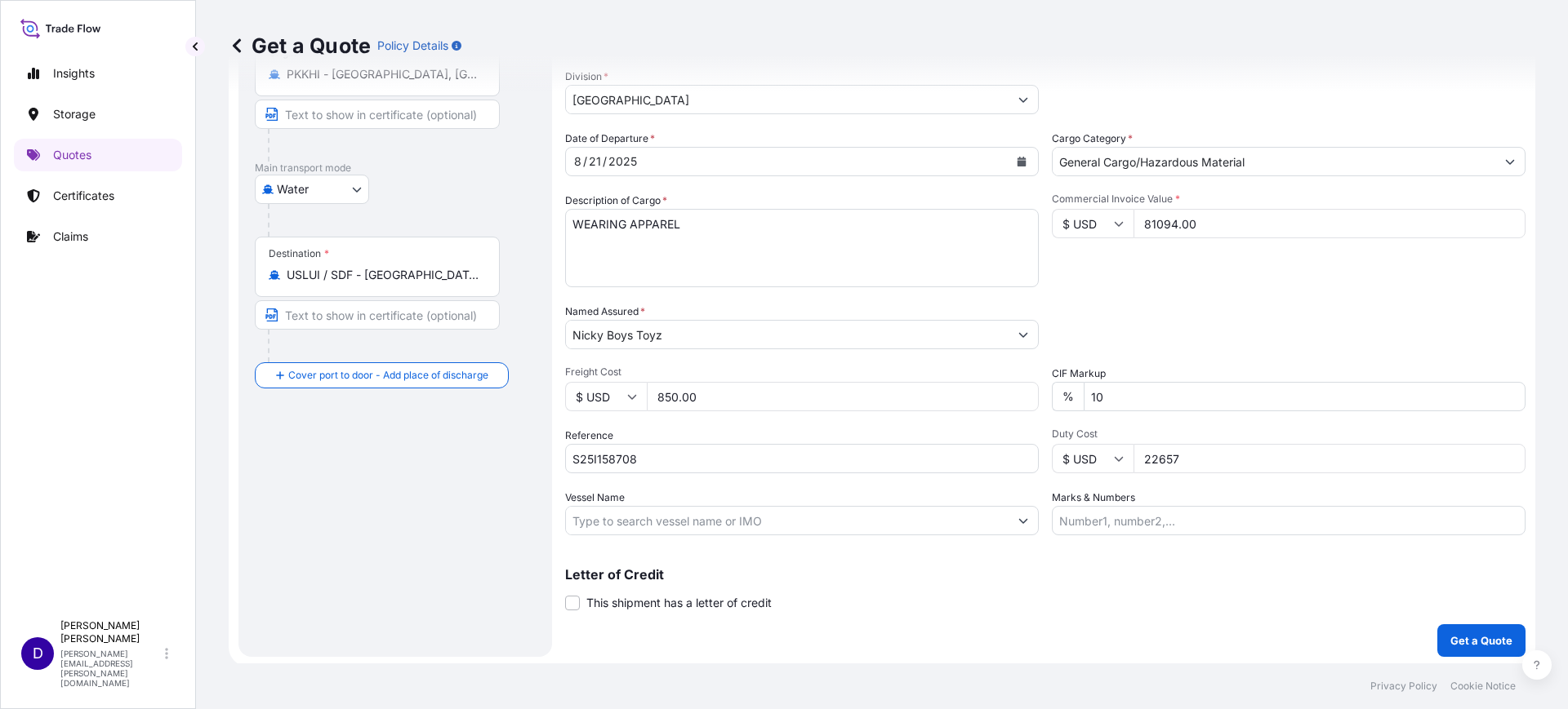
scroll to position [186, 0]
type input "22657"
click at [1483, 633] on p "Get a Quote" at bounding box center [1481, 638] width 62 height 16
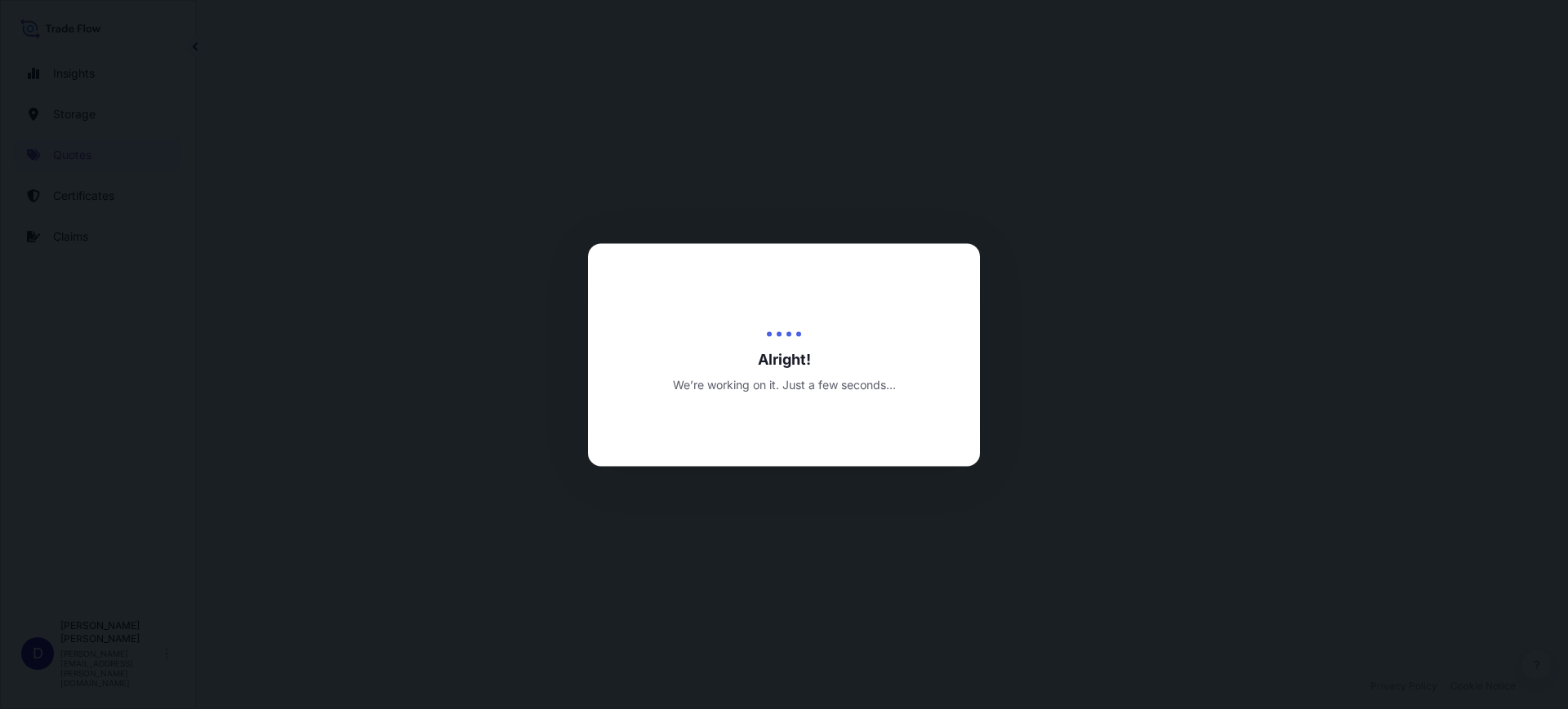
select select "Water"
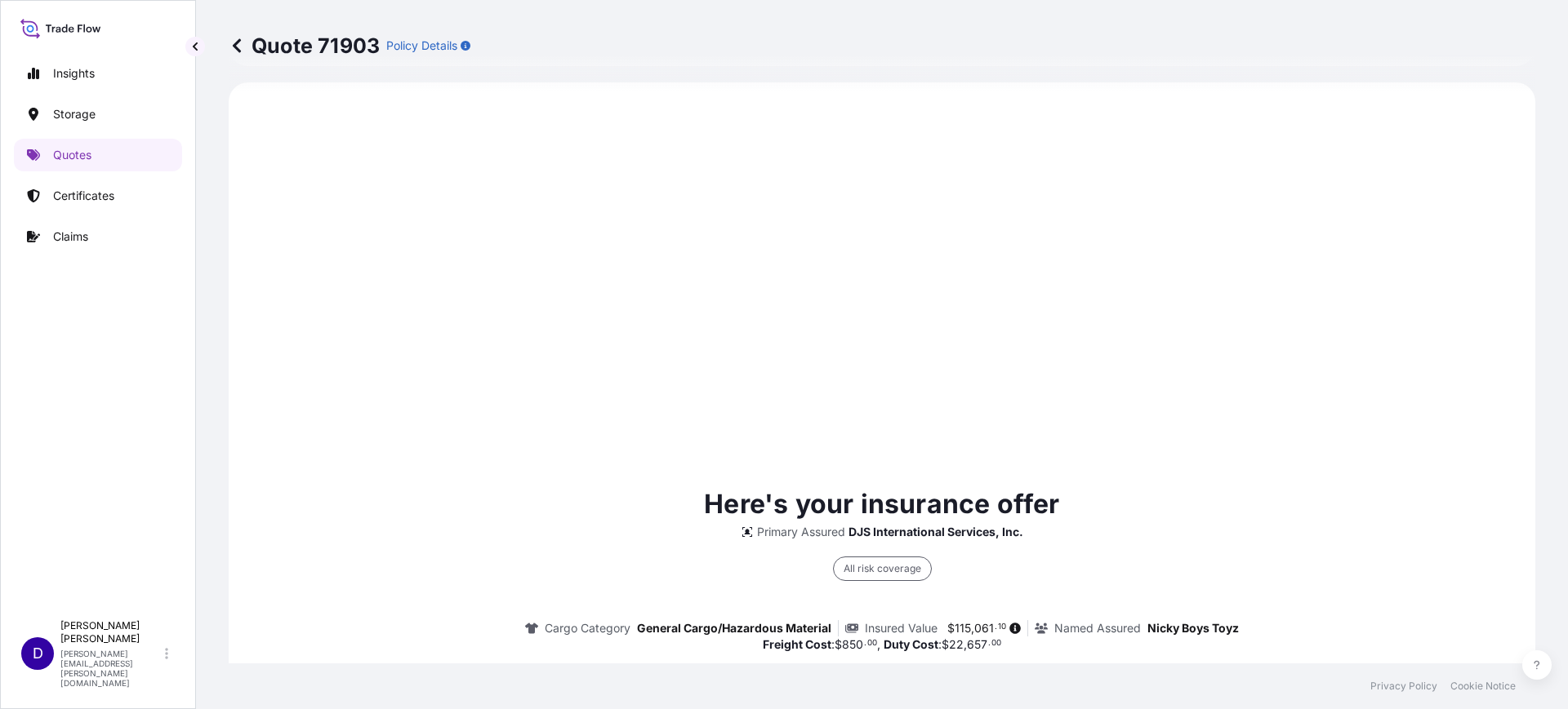
scroll to position [785, 0]
click at [1520, 297] on div "Quote 71903 Policy Details Route Details Cover door to port - Add loading place…" at bounding box center [882, 332] width 1372 height 664
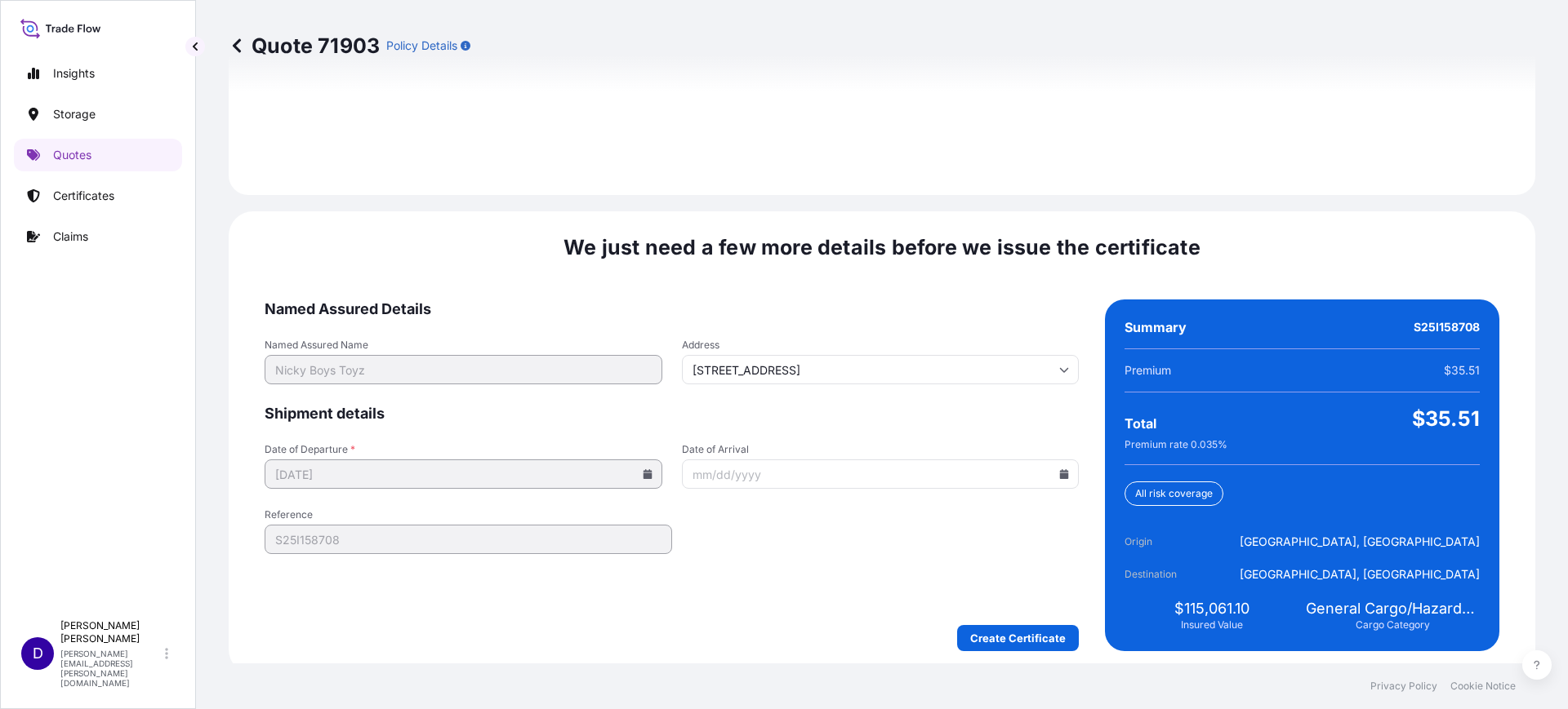
scroll to position [2384, 0]
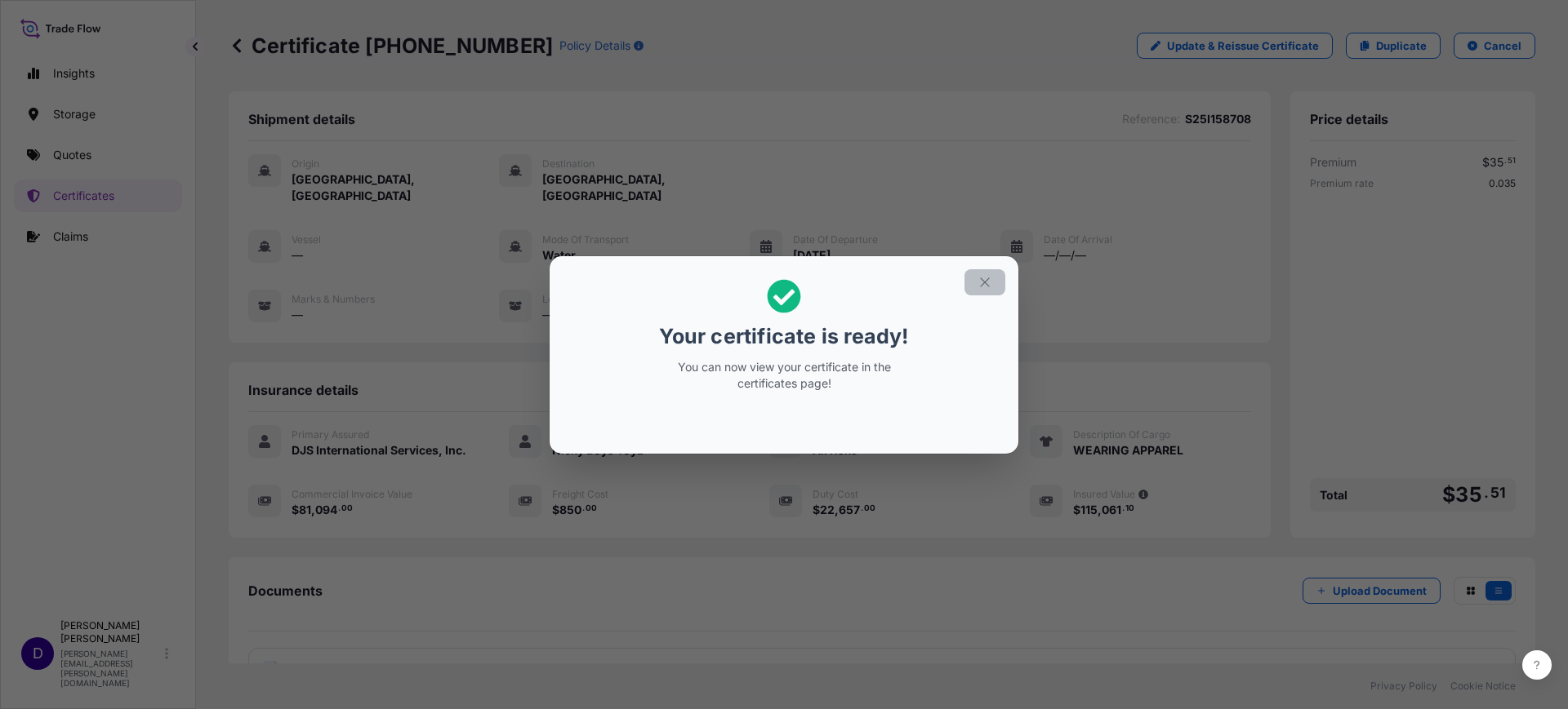
click at [989, 283] on icon "button" at bounding box center [985, 283] width 14 height 14
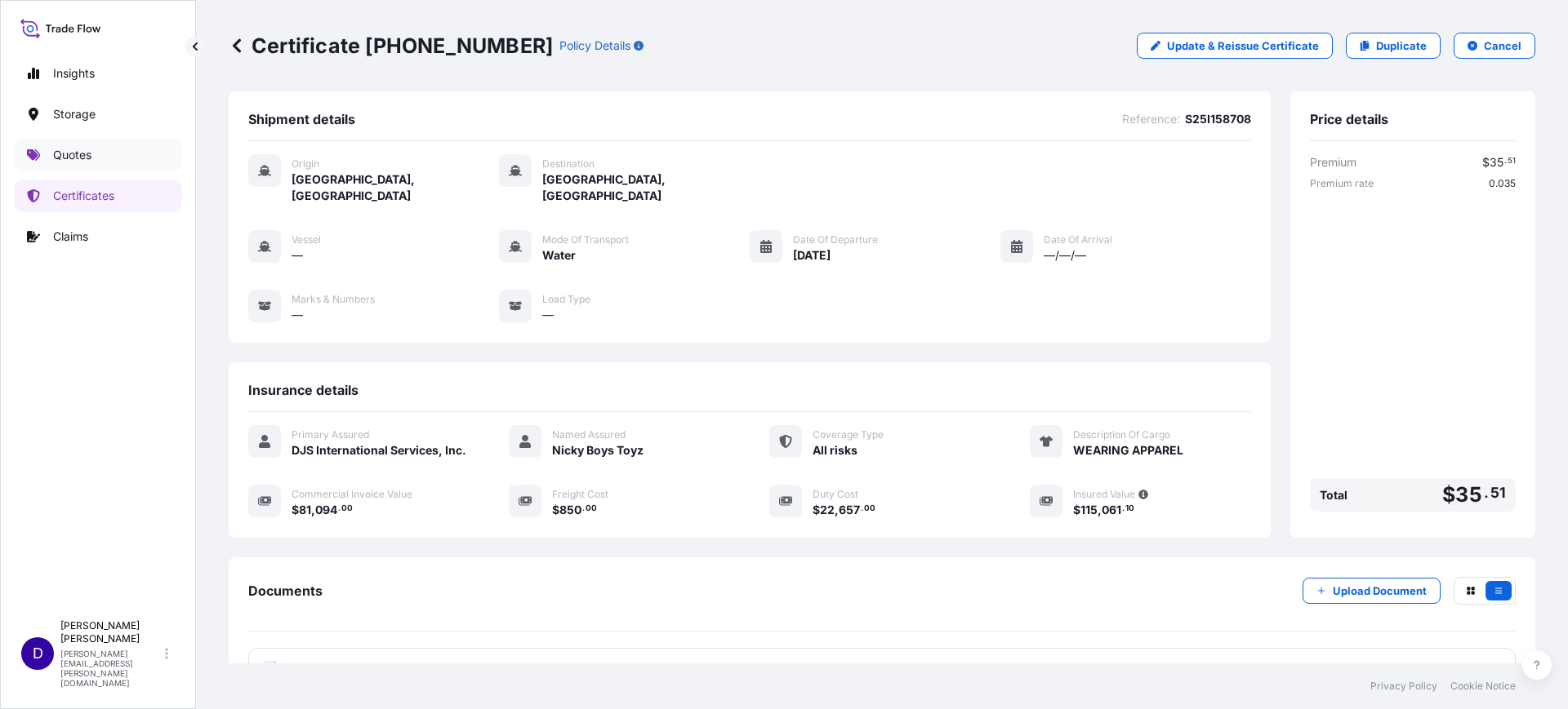
click at [53, 156] on p "Quotes" at bounding box center [72, 155] width 39 height 16
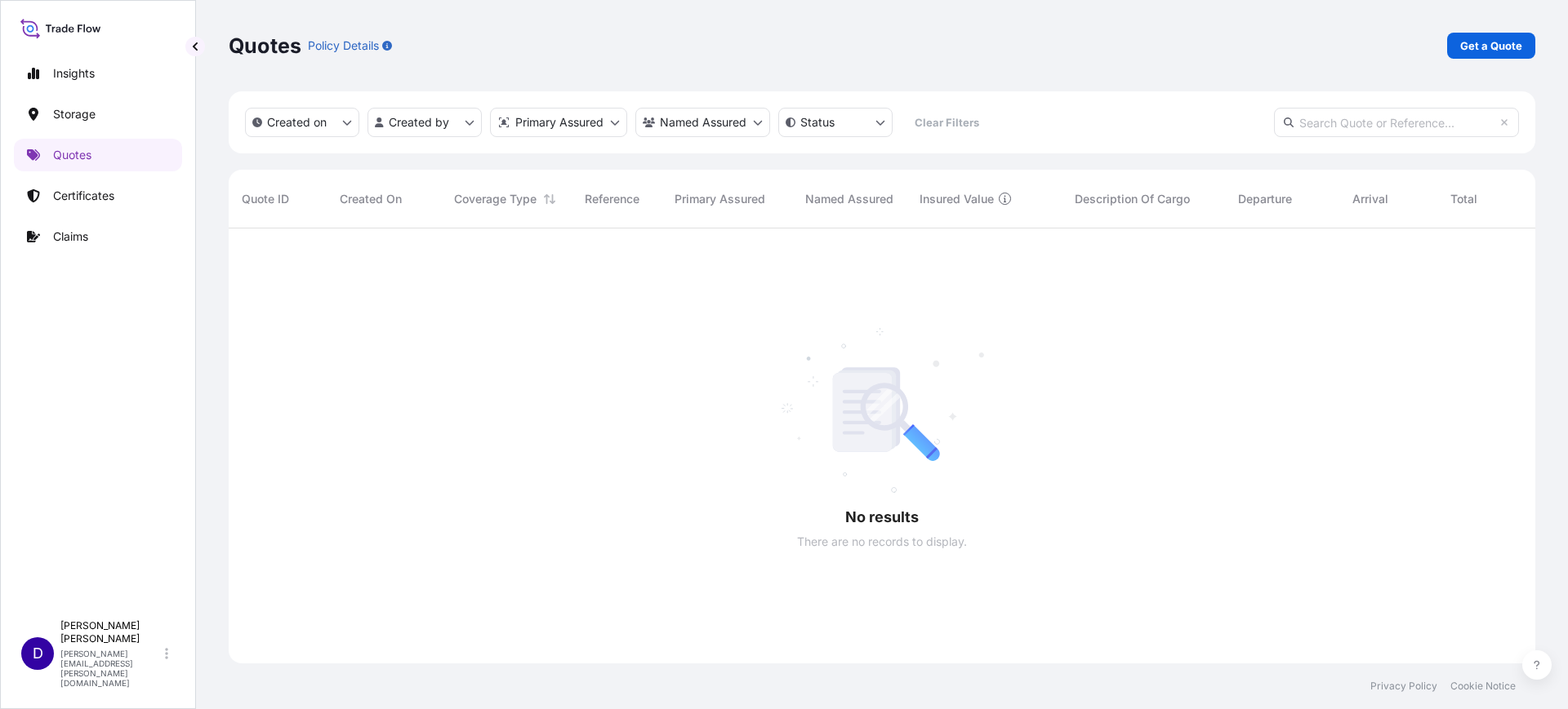
scroll to position [479, 1291]
click at [1509, 47] on p "Get a Quote" at bounding box center [1491, 46] width 62 height 16
select select "Water"
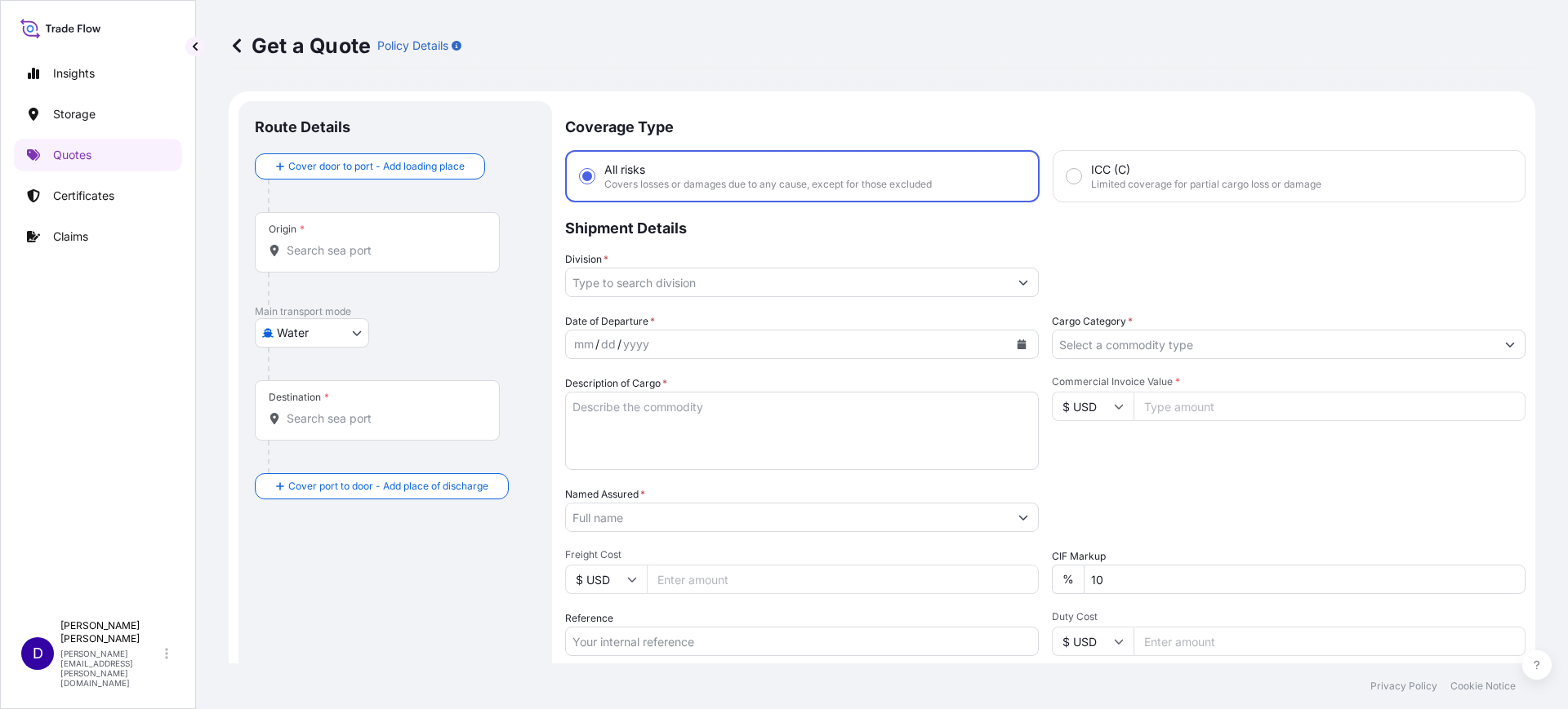
scroll to position [26, 0]
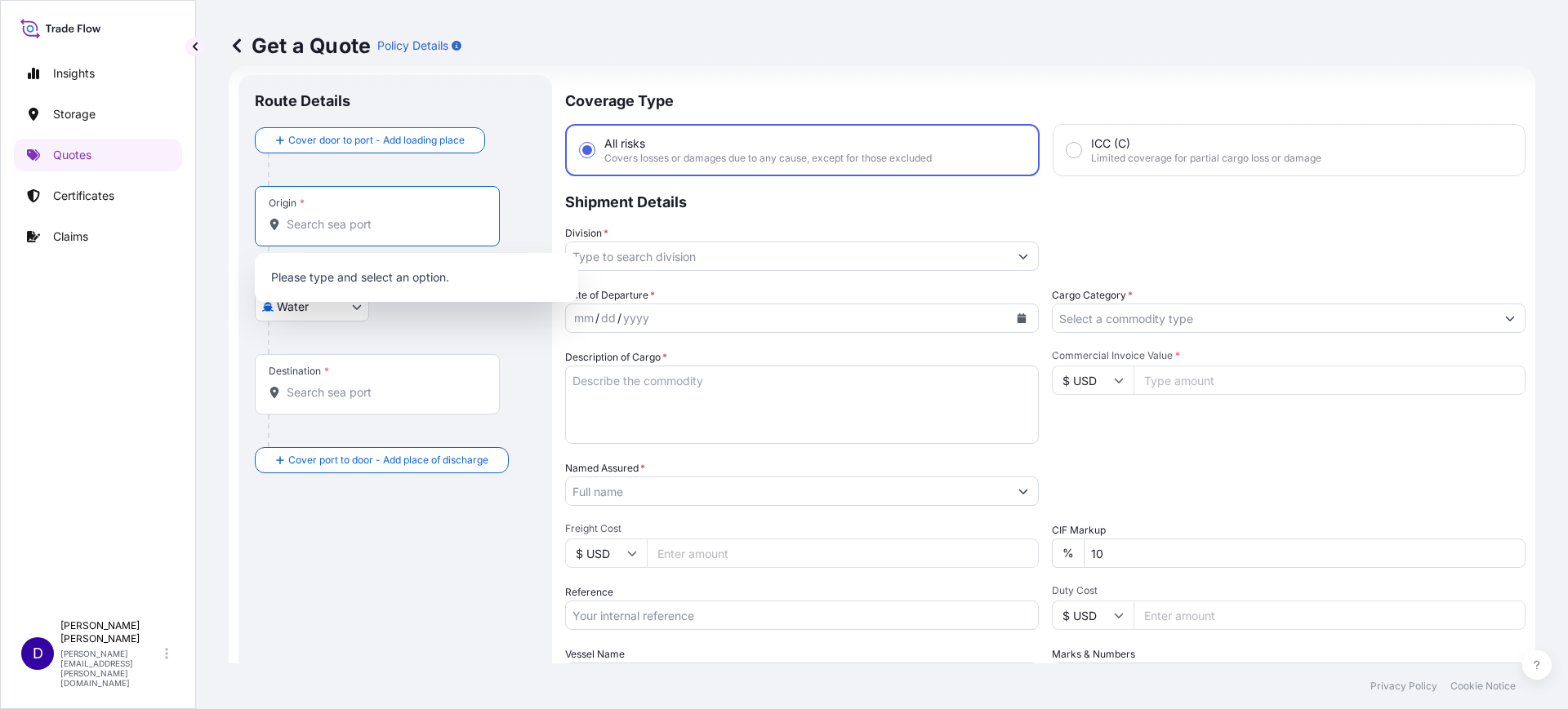
click at [387, 216] on input "Origin *" at bounding box center [383, 224] width 193 height 16
type input "v"
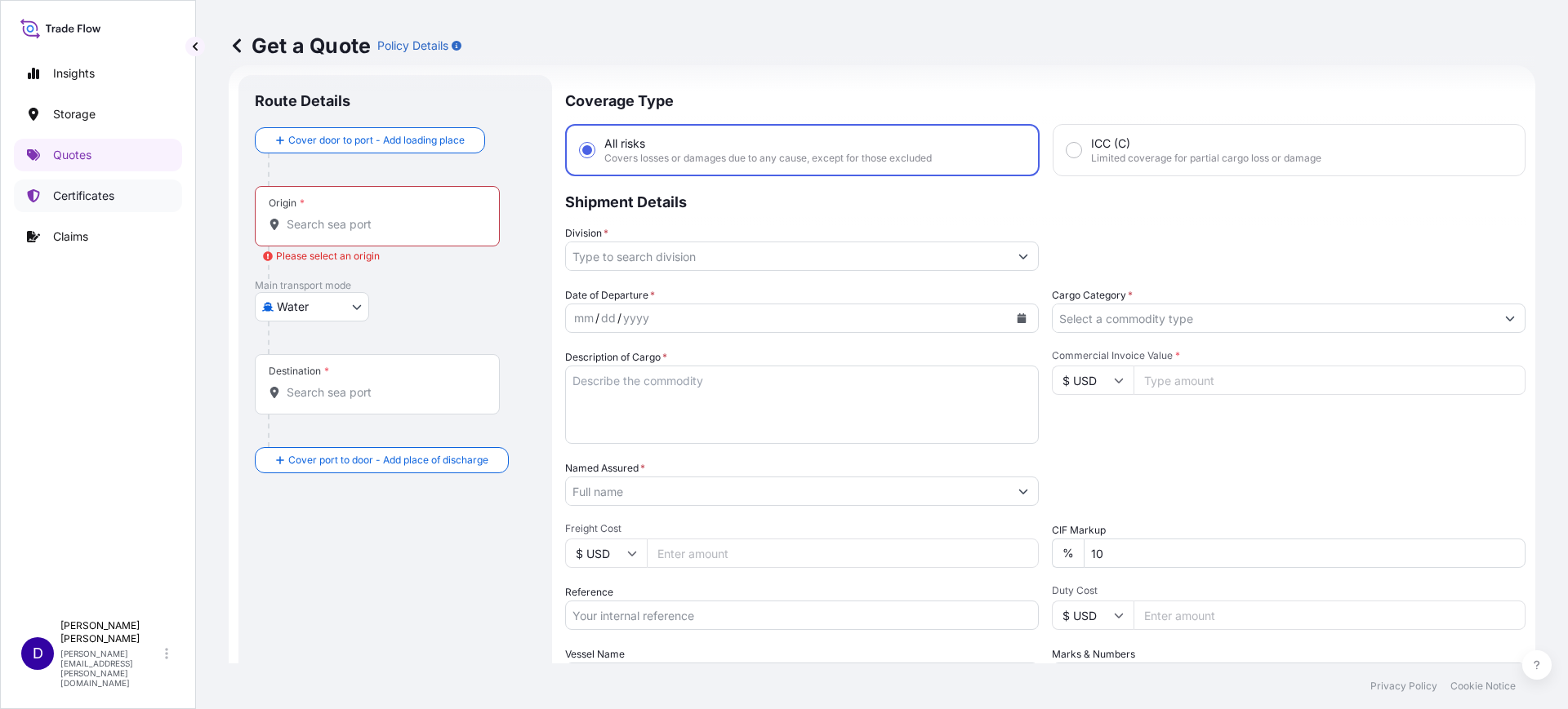
click at [100, 293] on div "Insights Storage Quotes Certificates Claims" at bounding box center [97, 327] width 168 height 570
click at [368, 218] on input "Origin * Please select an origin" at bounding box center [383, 224] width 193 height 16
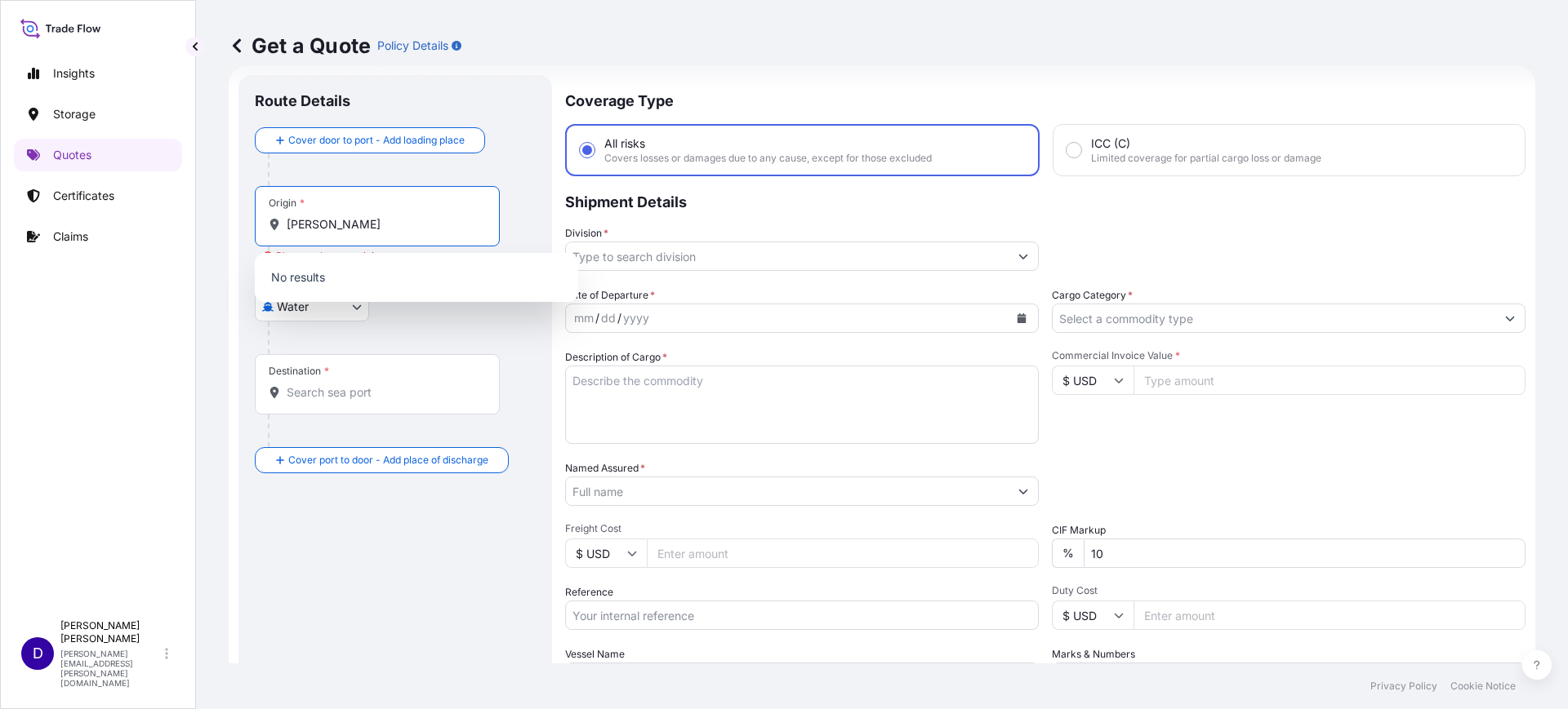
drag, startPoint x: 360, startPoint y: 230, endPoint x: 198, endPoint y: 234, distance: 162.0
click at [199, 234] on div "Get a Quote Policy Details Route Details Cover door to port - Add loading place…" at bounding box center [882, 332] width 1372 height 664
type input "t"
click at [413, 222] on input "Origin * Please select an origin" at bounding box center [383, 224] width 193 height 16
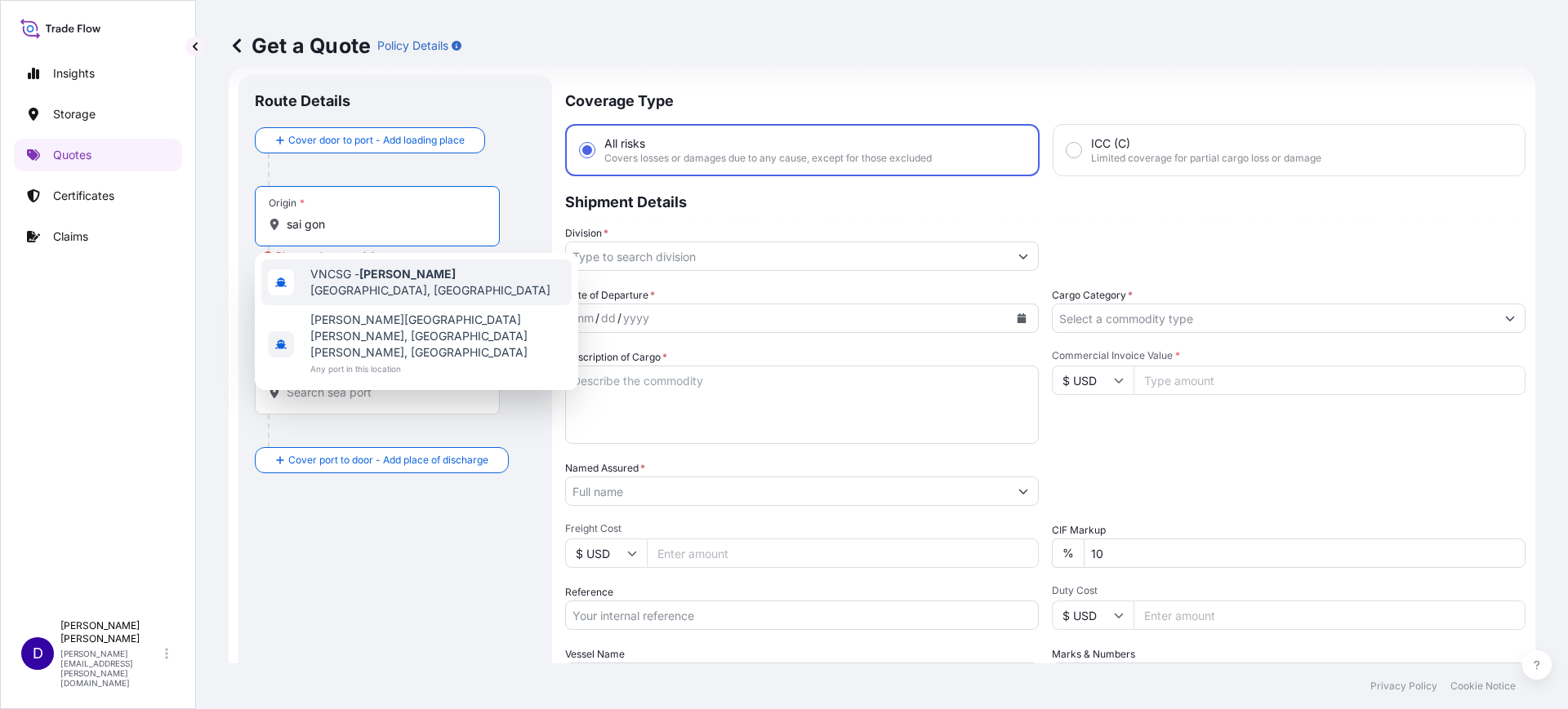
click at [416, 272] on span "VNCSG - Sai Gon Port, Vietnam" at bounding box center [437, 283] width 255 height 32
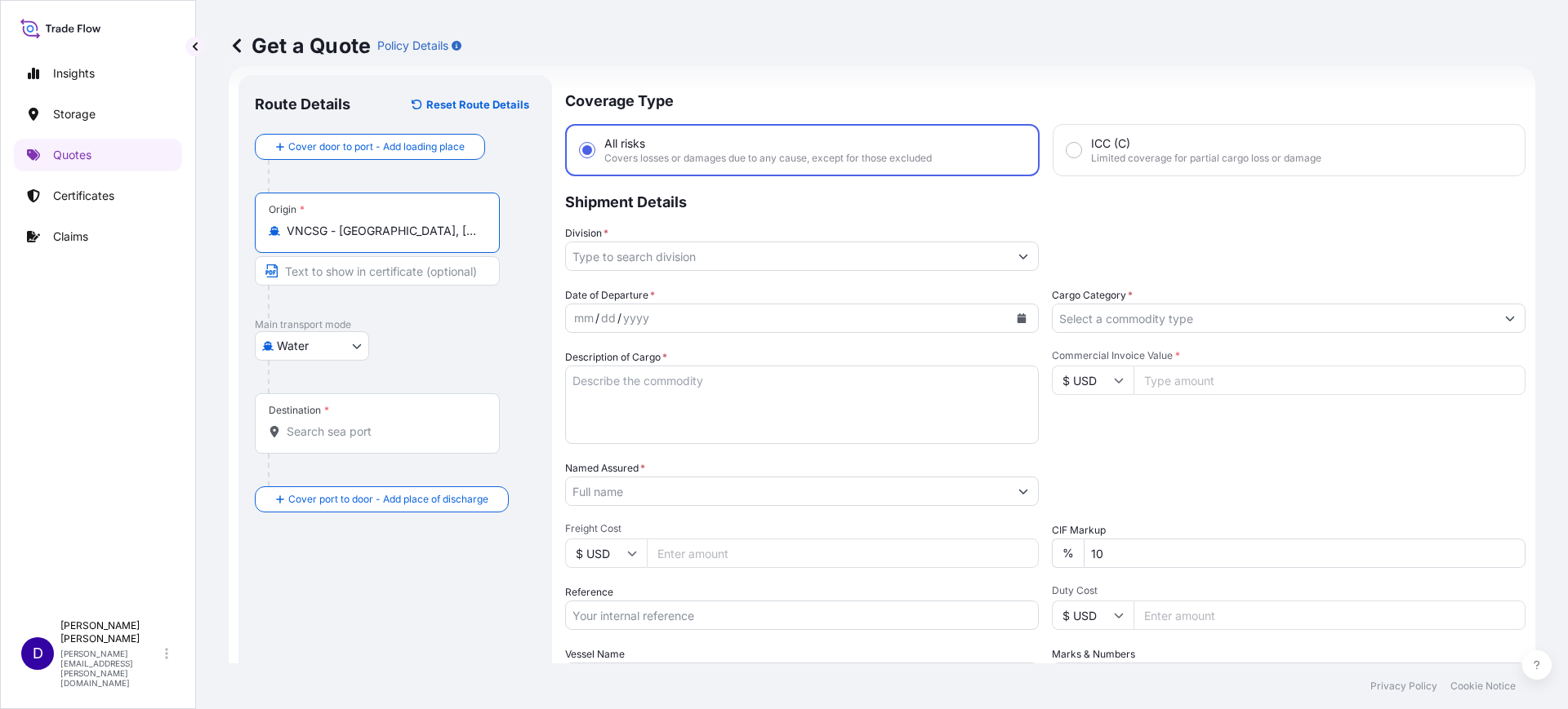
type input "VNCSG - Sai Gon Port, Vietnam"
click at [335, 435] on input "Destination *" at bounding box center [383, 432] width 193 height 16
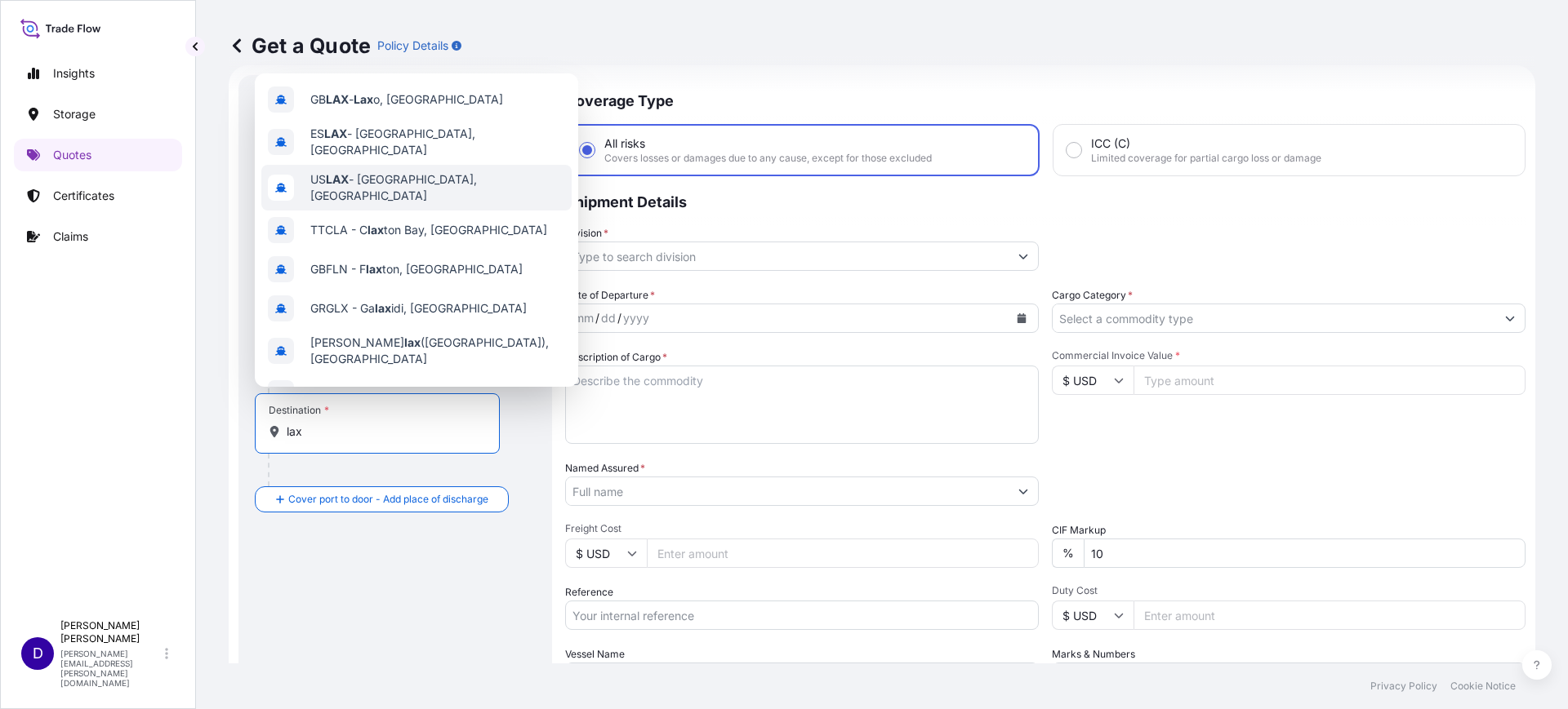
click at [446, 172] on span "US LAX - Los Angeles, United States" at bounding box center [437, 188] width 255 height 32
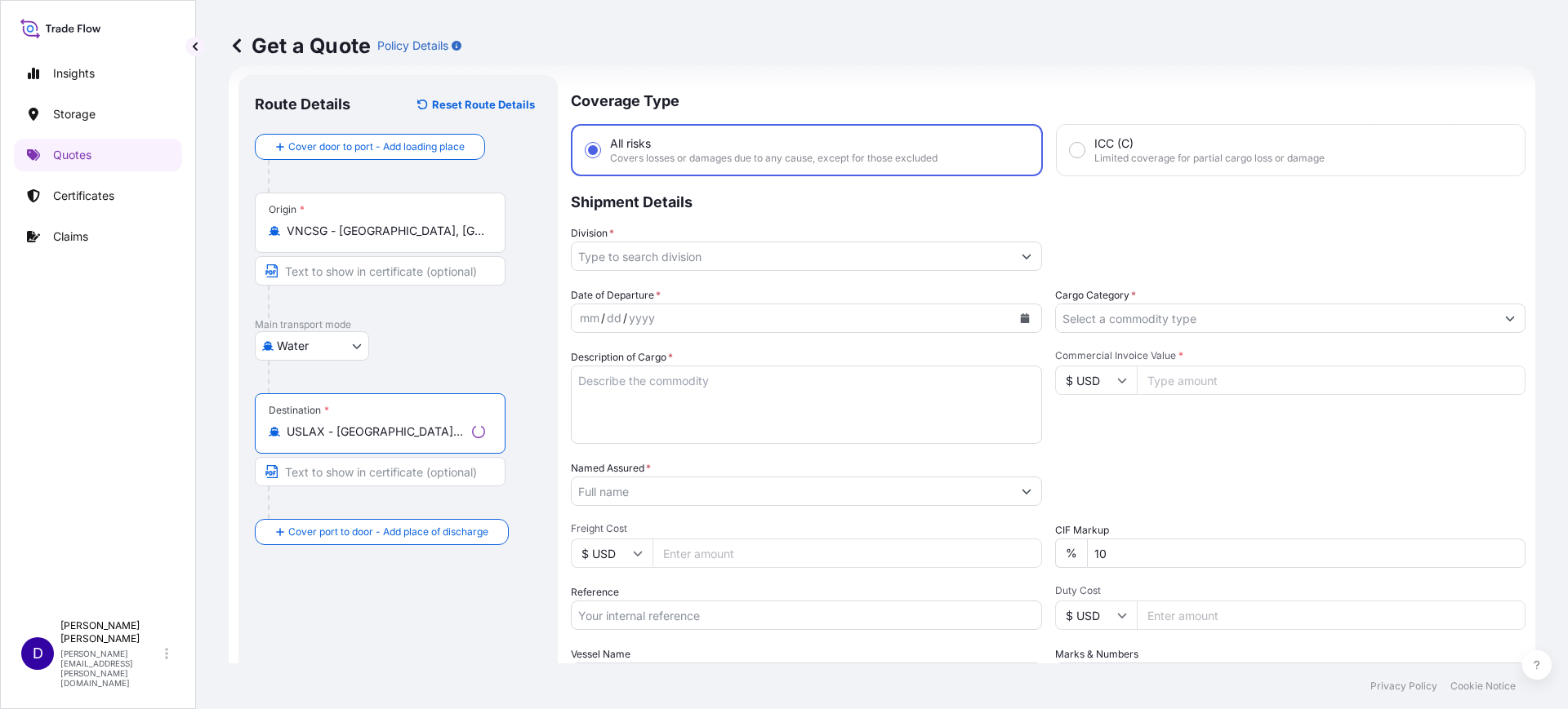
type input "USLAX - Los Angeles, United States"
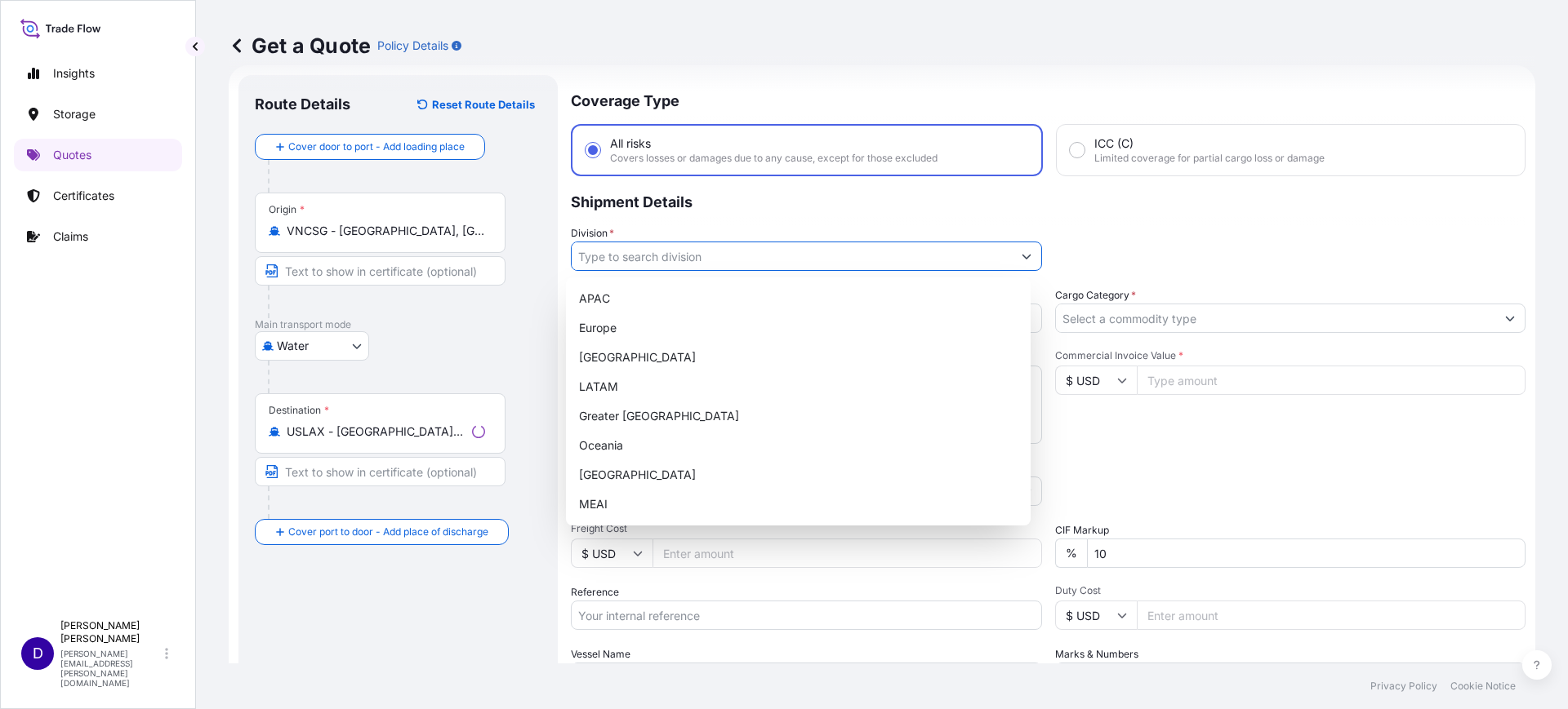
click at [743, 259] on input "Division *" at bounding box center [791, 256] width 440 height 30
click at [617, 353] on div "North America" at bounding box center [798, 357] width 452 height 30
type input "North America"
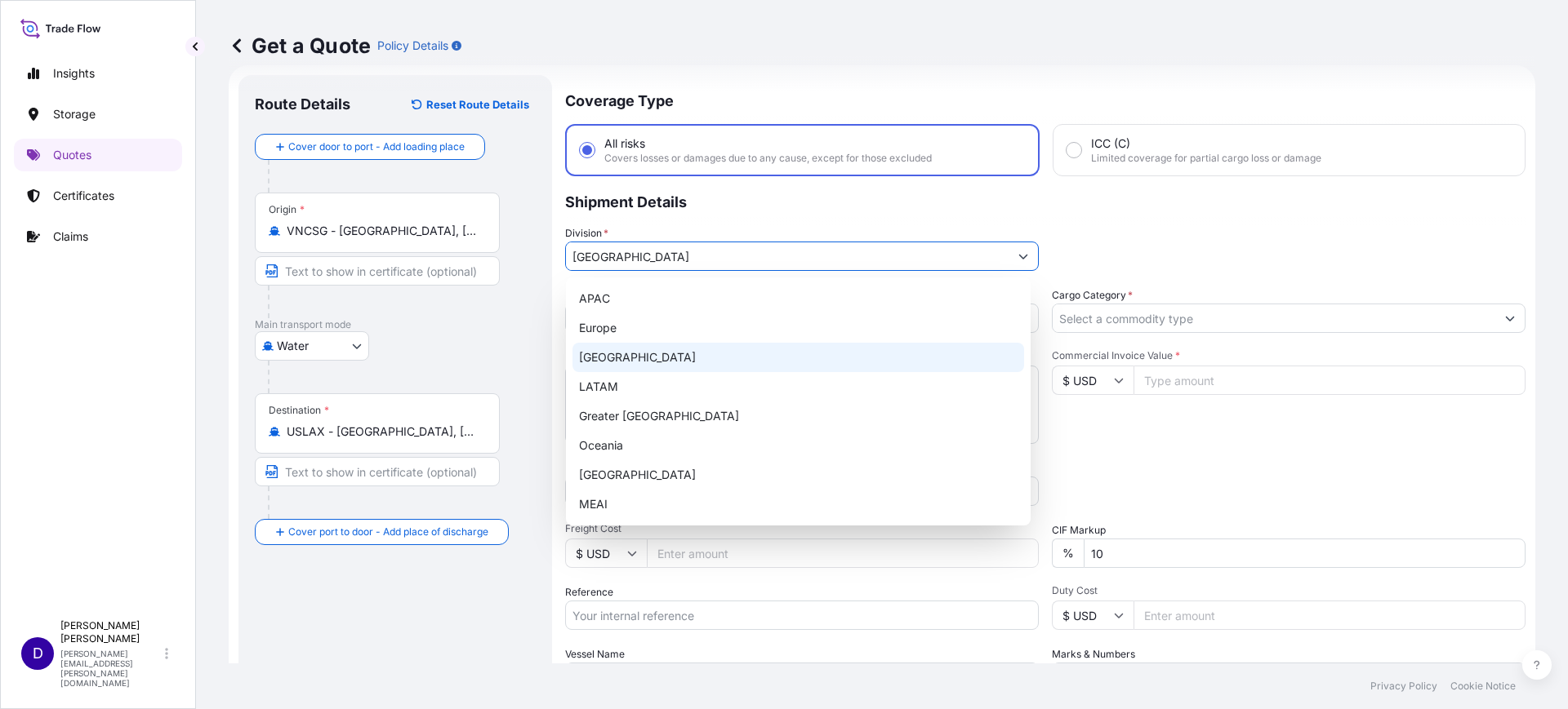
click at [613, 358] on div "North America" at bounding box center [798, 357] width 452 height 30
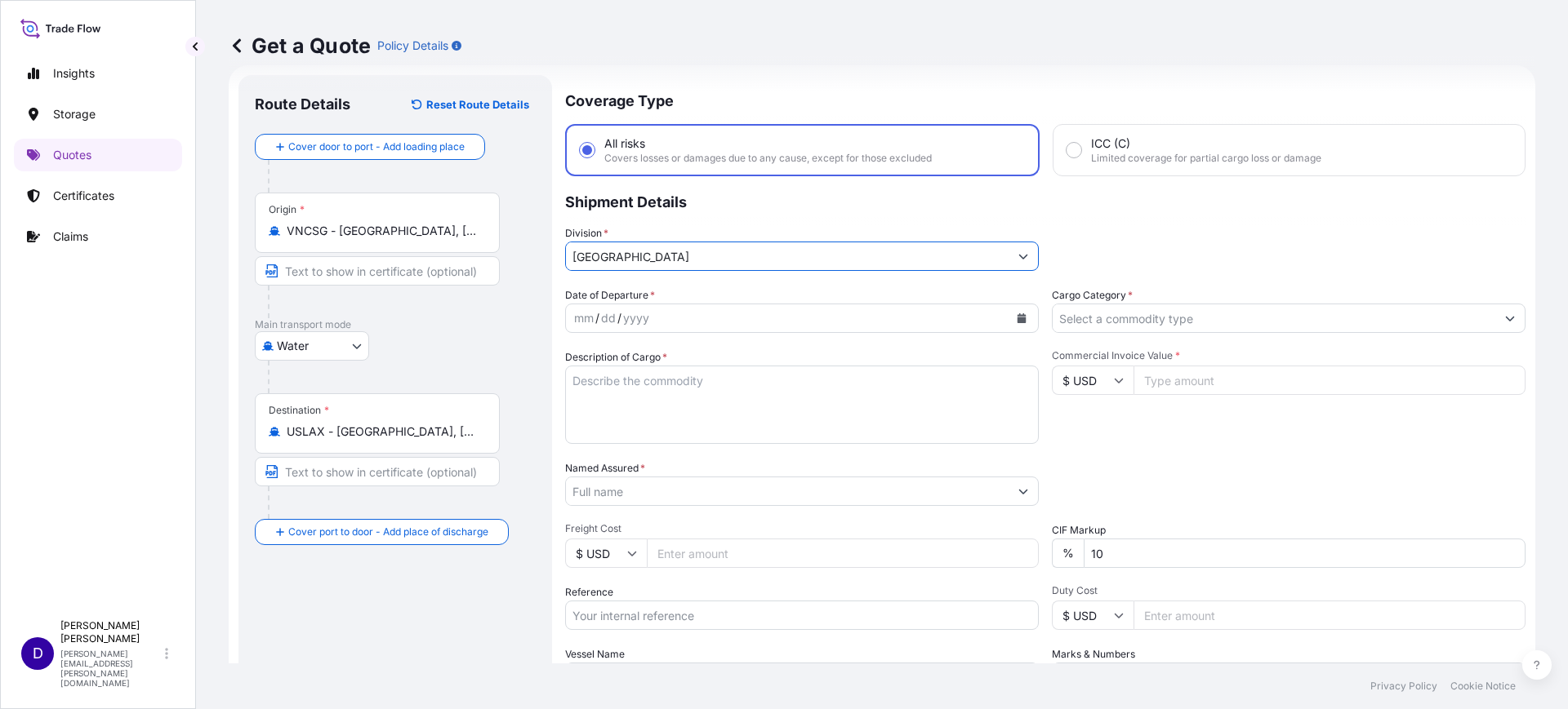
click at [1014, 312] on button "Calendar" at bounding box center [1021, 318] width 26 height 26
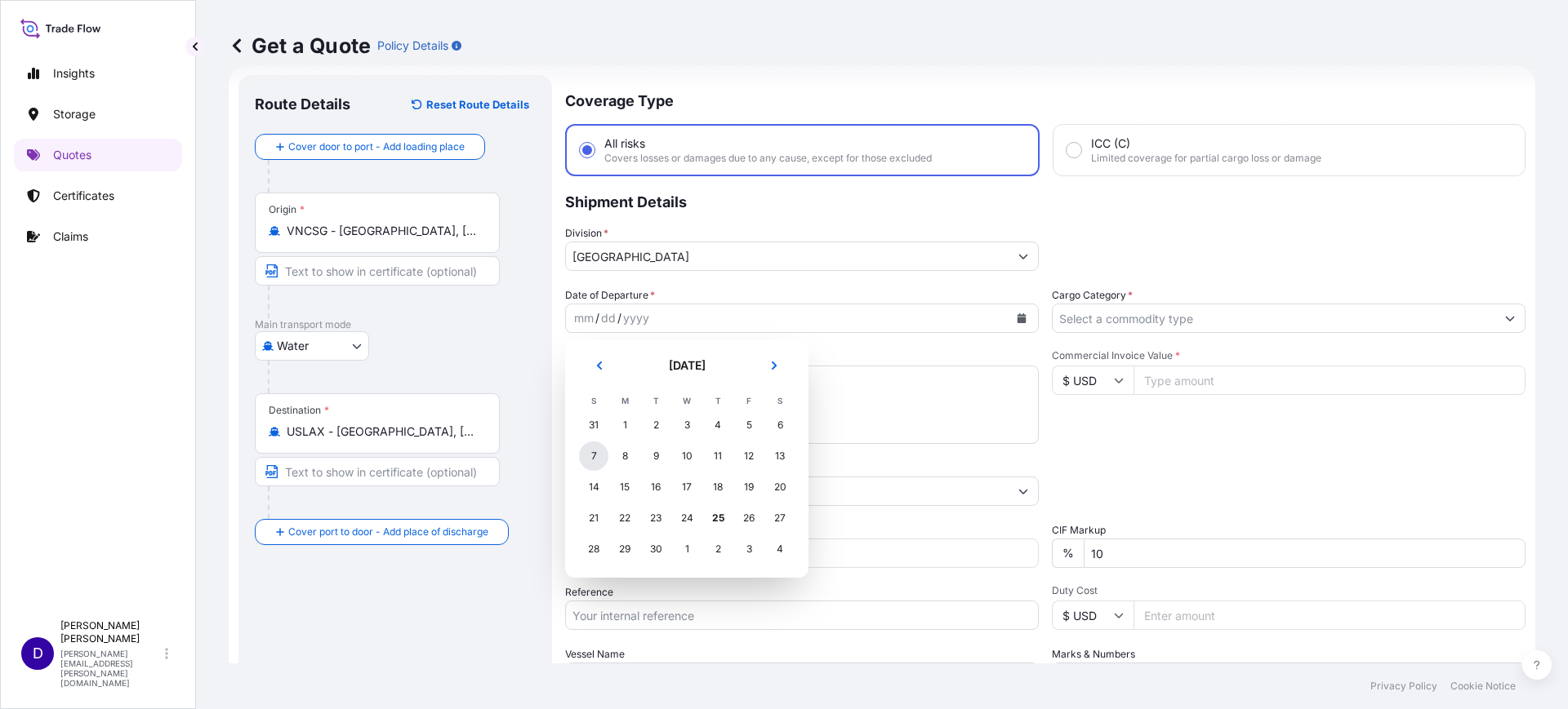
click at [584, 453] on div "7" at bounding box center [593, 456] width 30 height 30
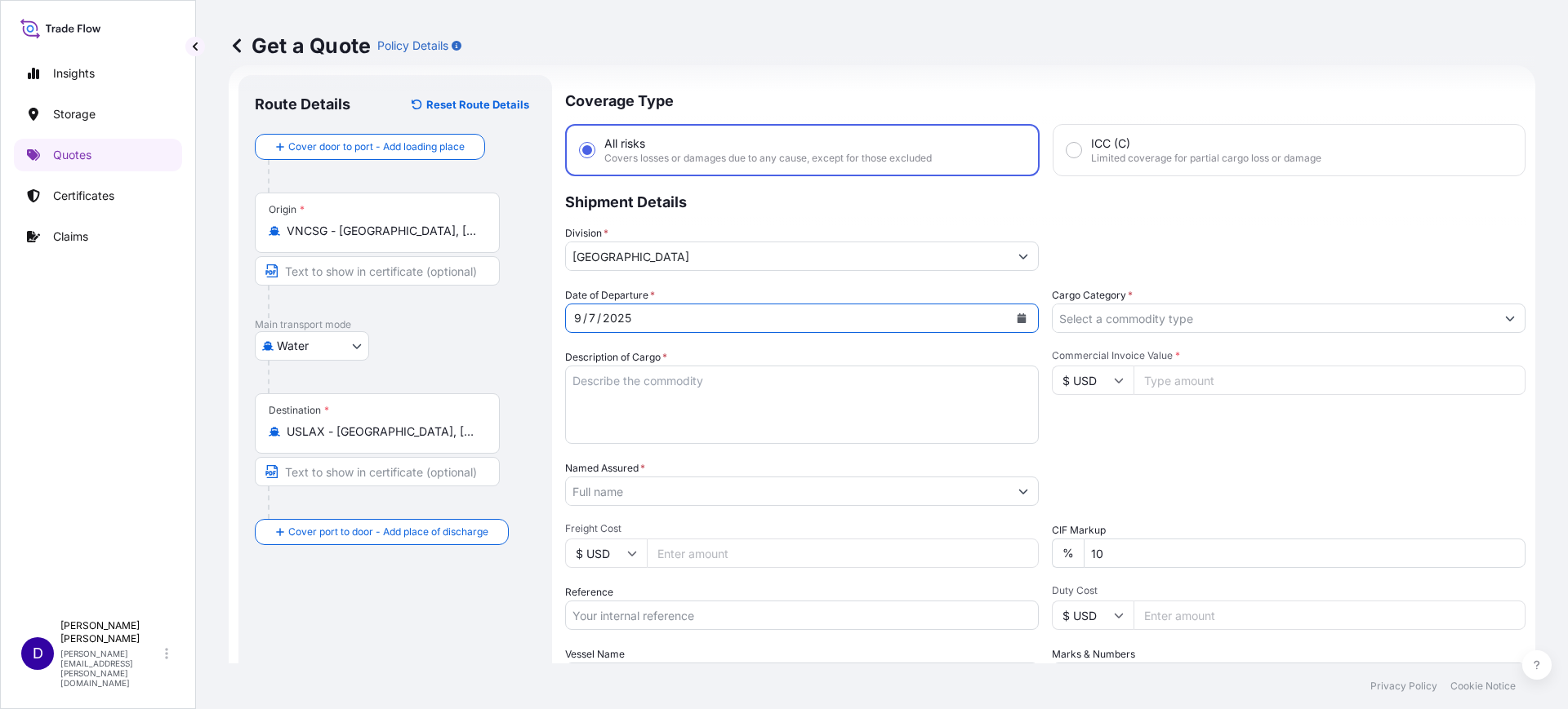
click at [1227, 325] on input "Cargo Category *" at bounding box center [1274, 319] width 443 height 30
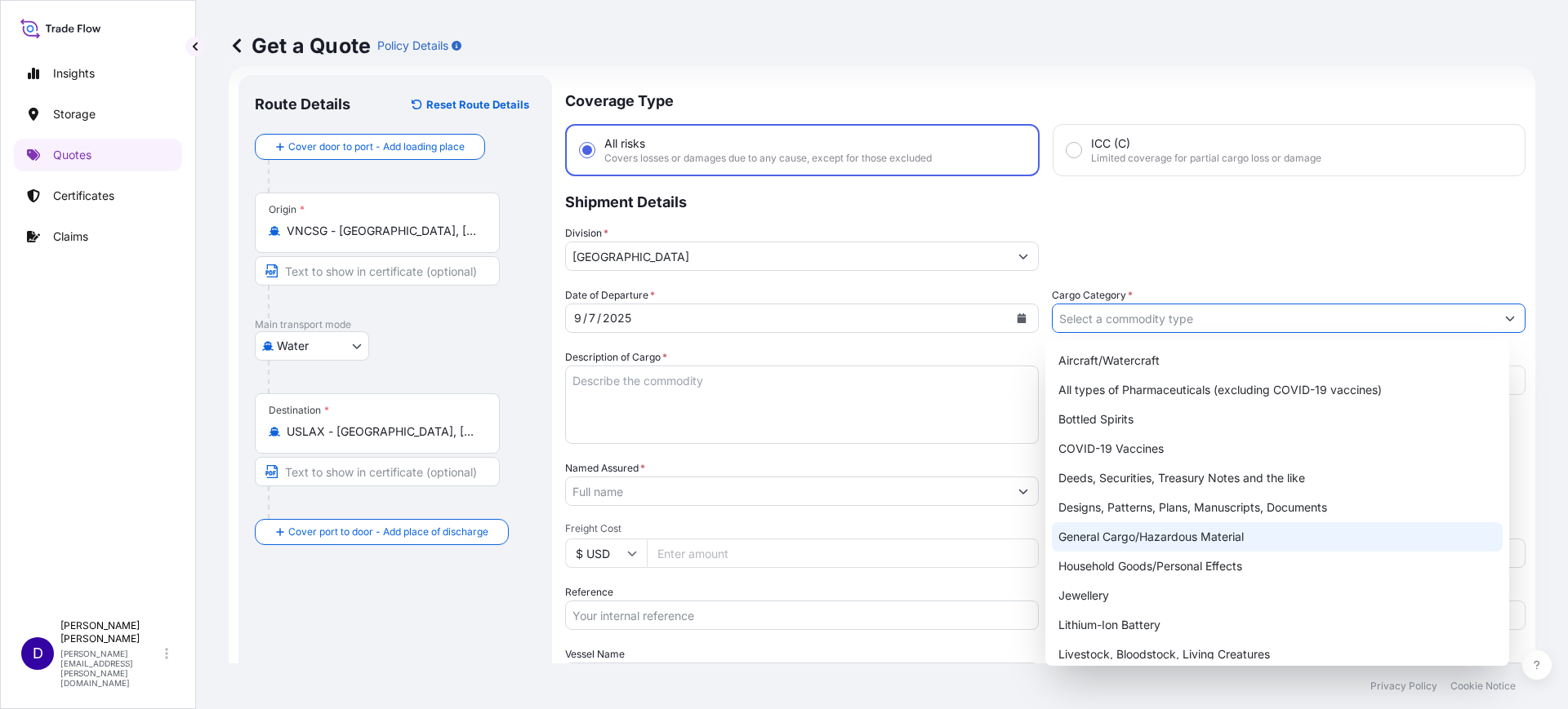
click at [1127, 527] on div "General Cargo/Hazardous Material" at bounding box center [1278, 537] width 452 height 30
type input "General Cargo/Hazardous Material"
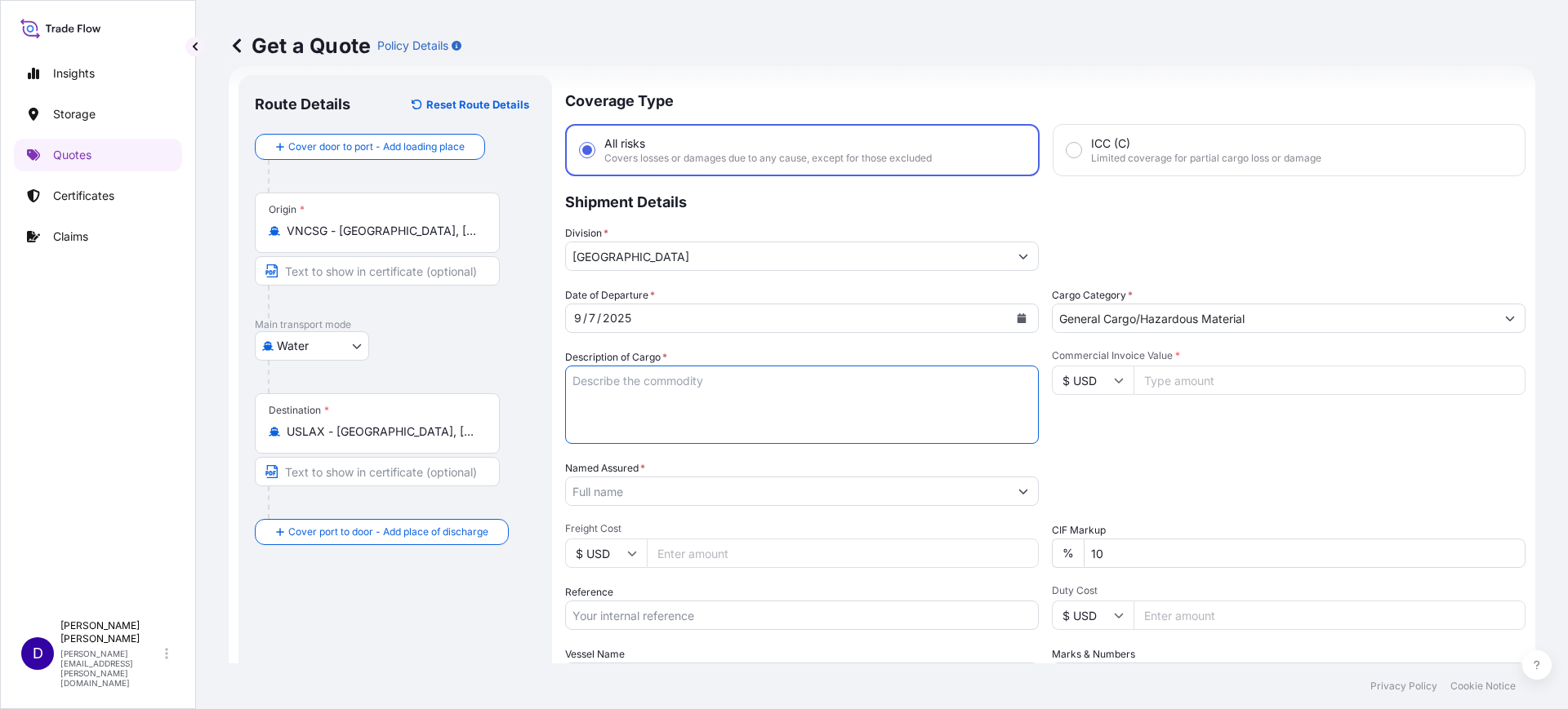
click at [646, 399] on textarea "Description of Cargo *" at bounding box center [802, 404] width 473 height 78
type textarea "s"
type textarea "SOLID TIRES"
click at [1158, 374] on input "Commercial Invoice Value *" at bounding box center [1329, 380] width 392 height 30
type input "38969.00"
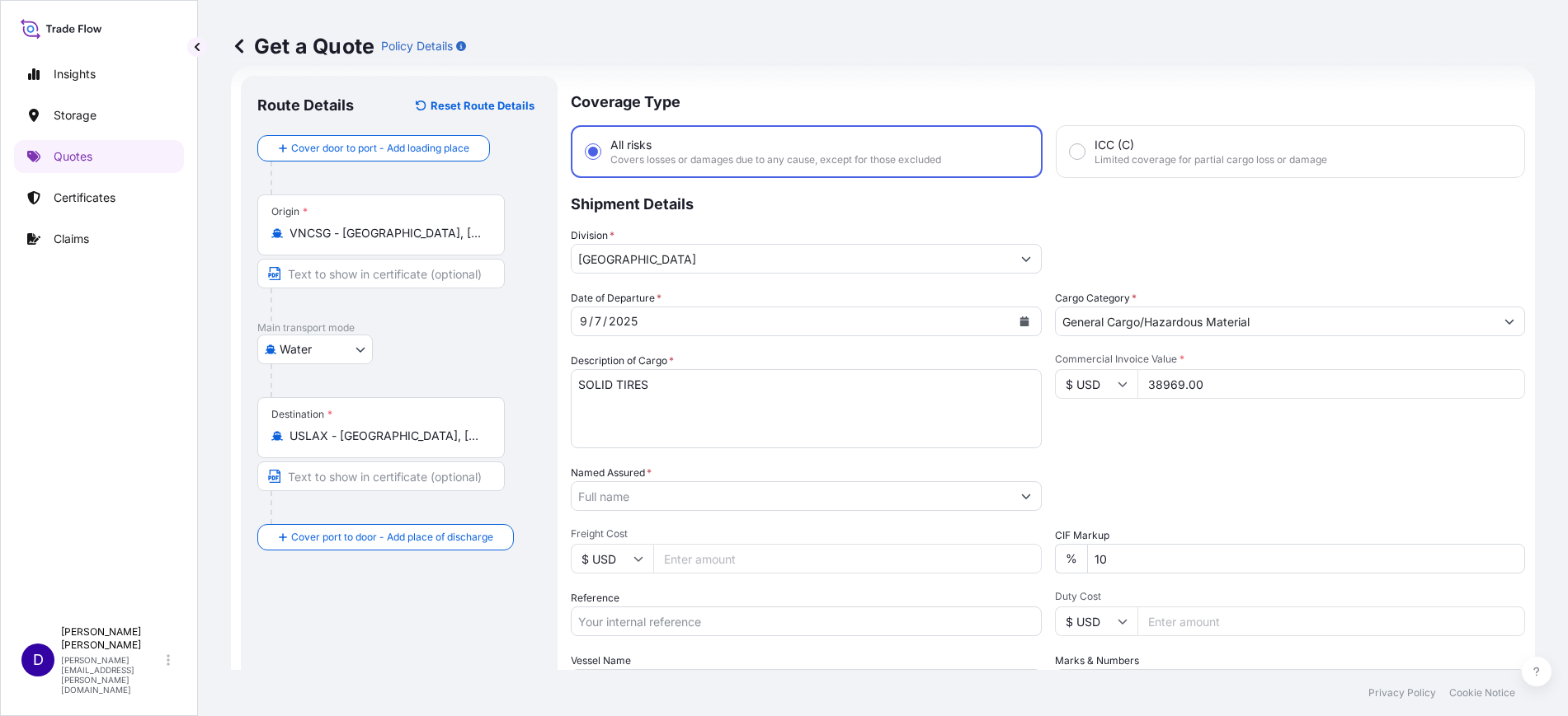
click at [699, 502] on input "Named Assured *" at bounding box center [792, 496] width 440 height 30
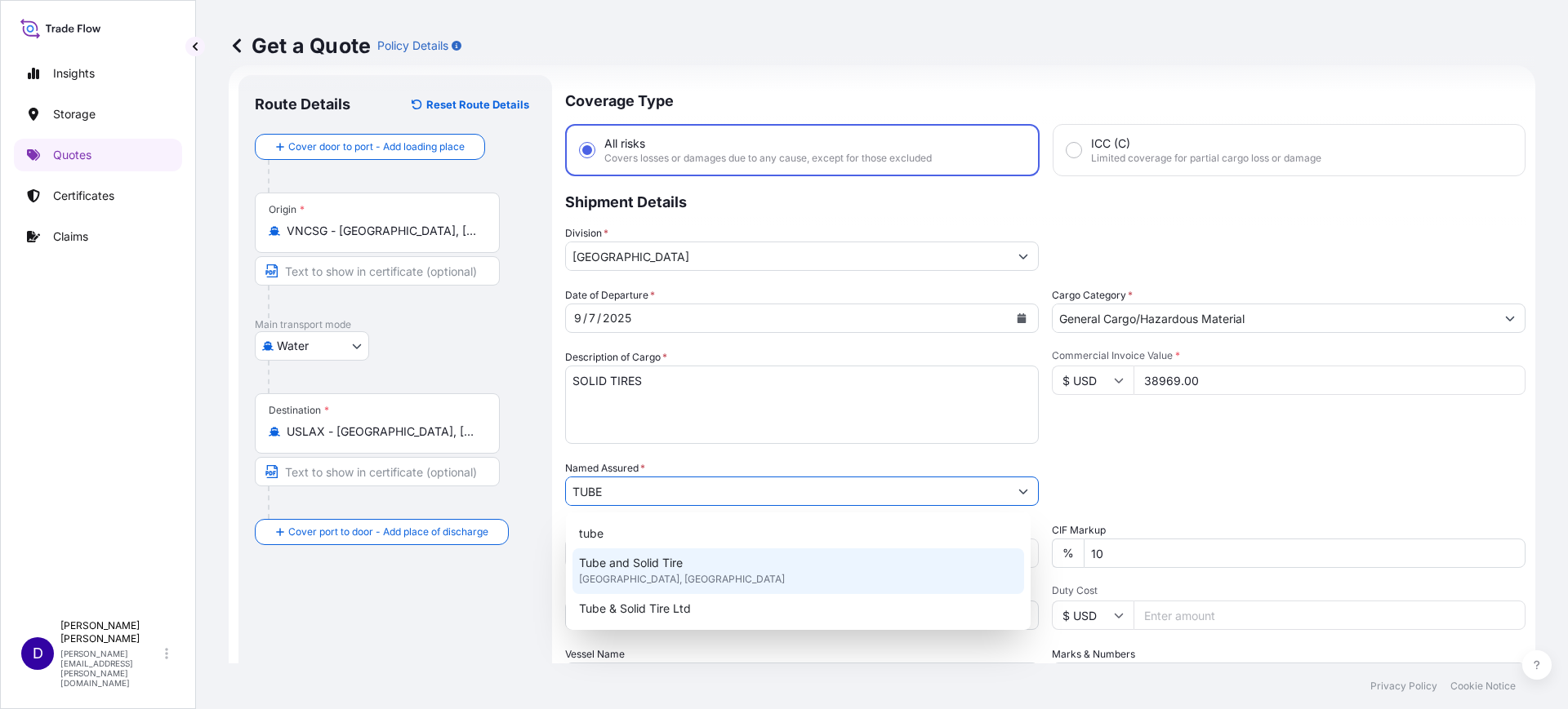
click at [633, 570] on span "Tube and Solid Tire" at bounding box center [630, 563] width 104 height 16
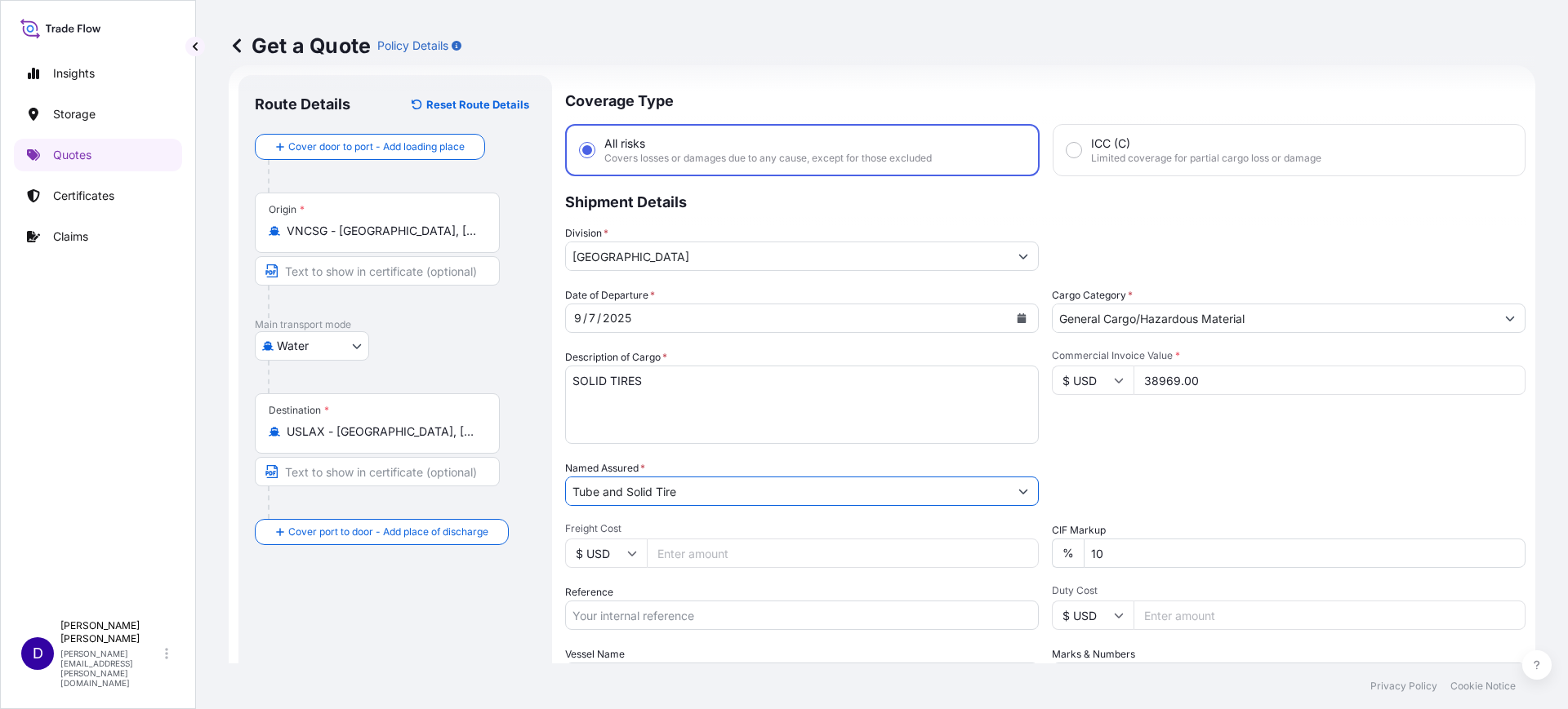
type input "Tube and Solid Tire"
click at [735, 558] on input "Freight Cost" at bounding box center [843, 553] width 392 height 30
type input "5585.00"
click at [680, 611] on input "Reference" at bounding box center [802, 615] width 473 height 30
paste input "B25I157234"
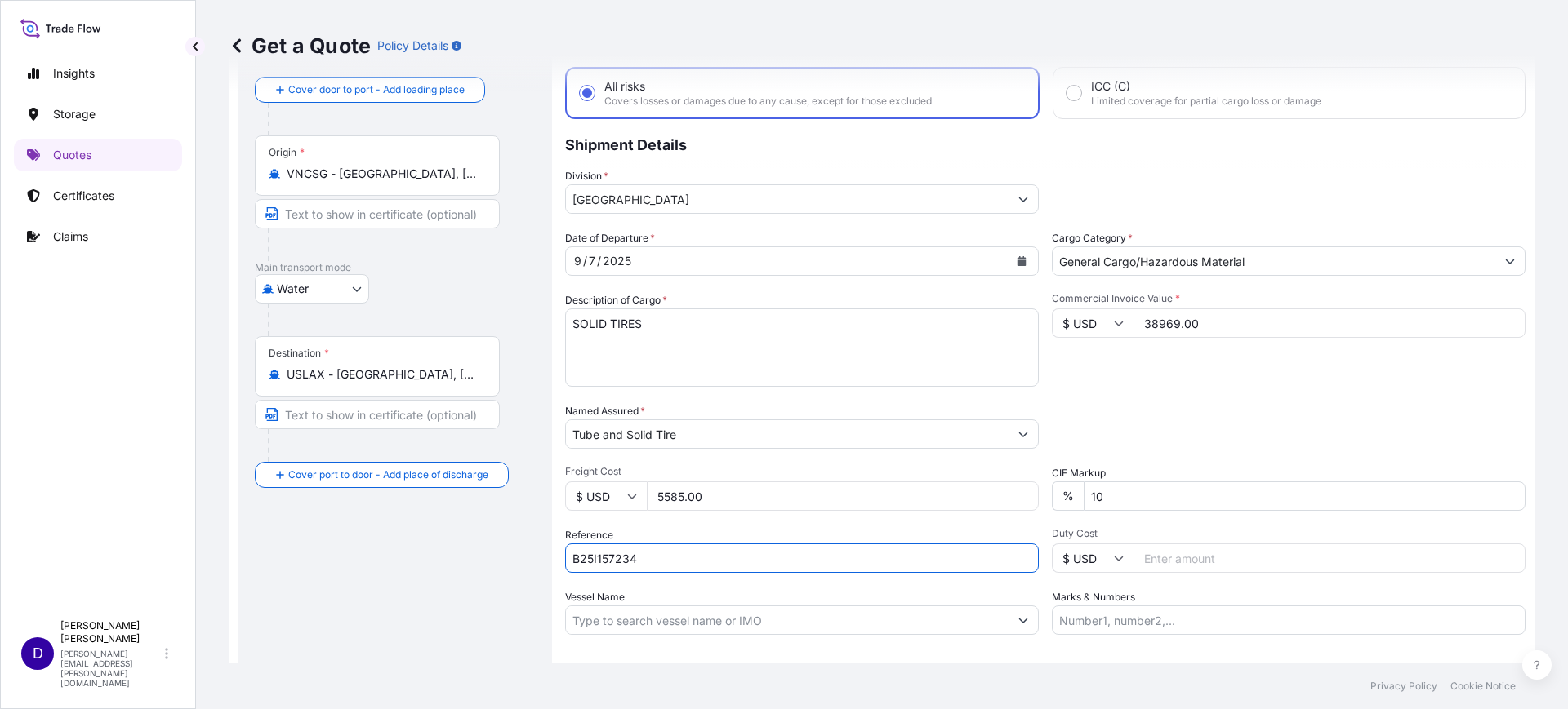
scroll to position [128, 0]
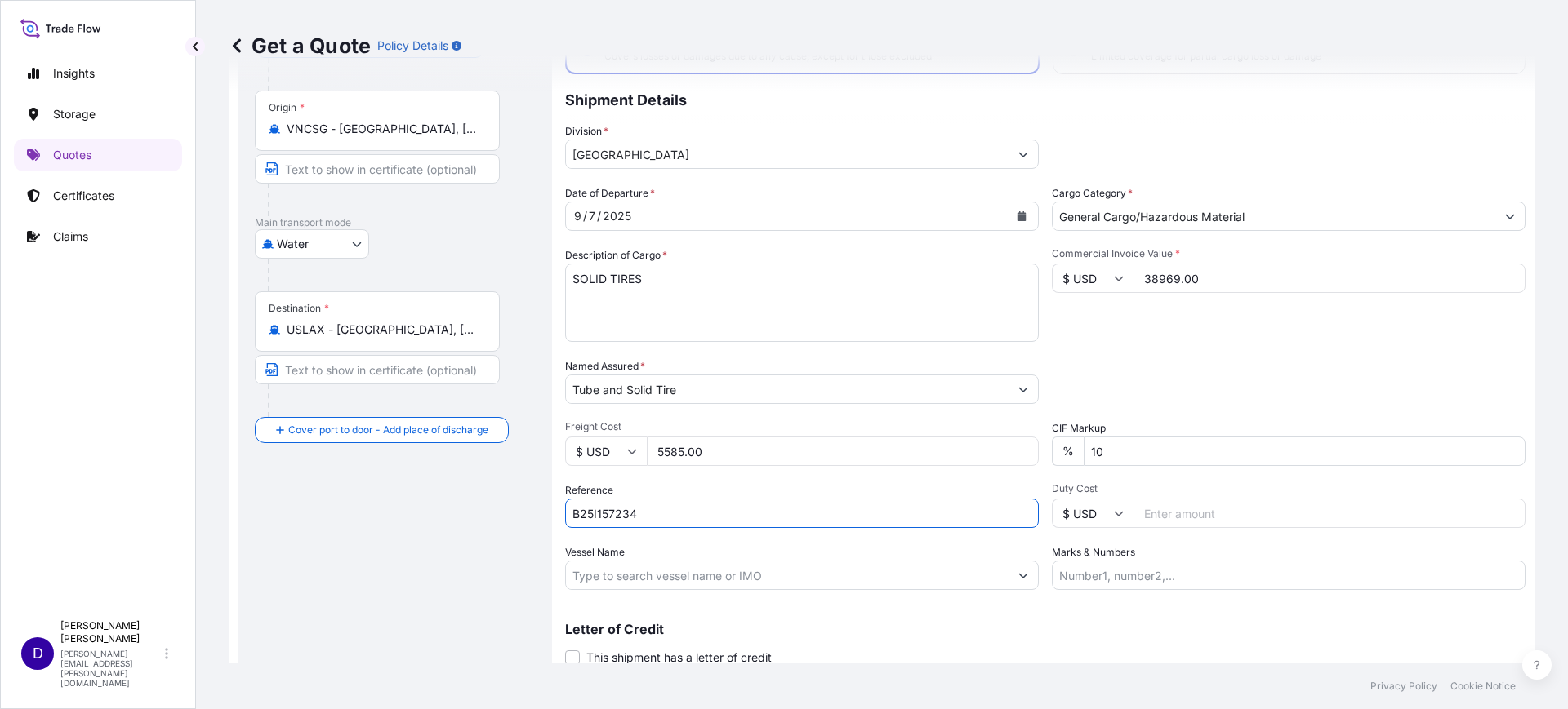
type input "B25I157234"
click at [1174, 515] on input "Duty Cost" at bounding box center [1329, 513] width 392 height 30
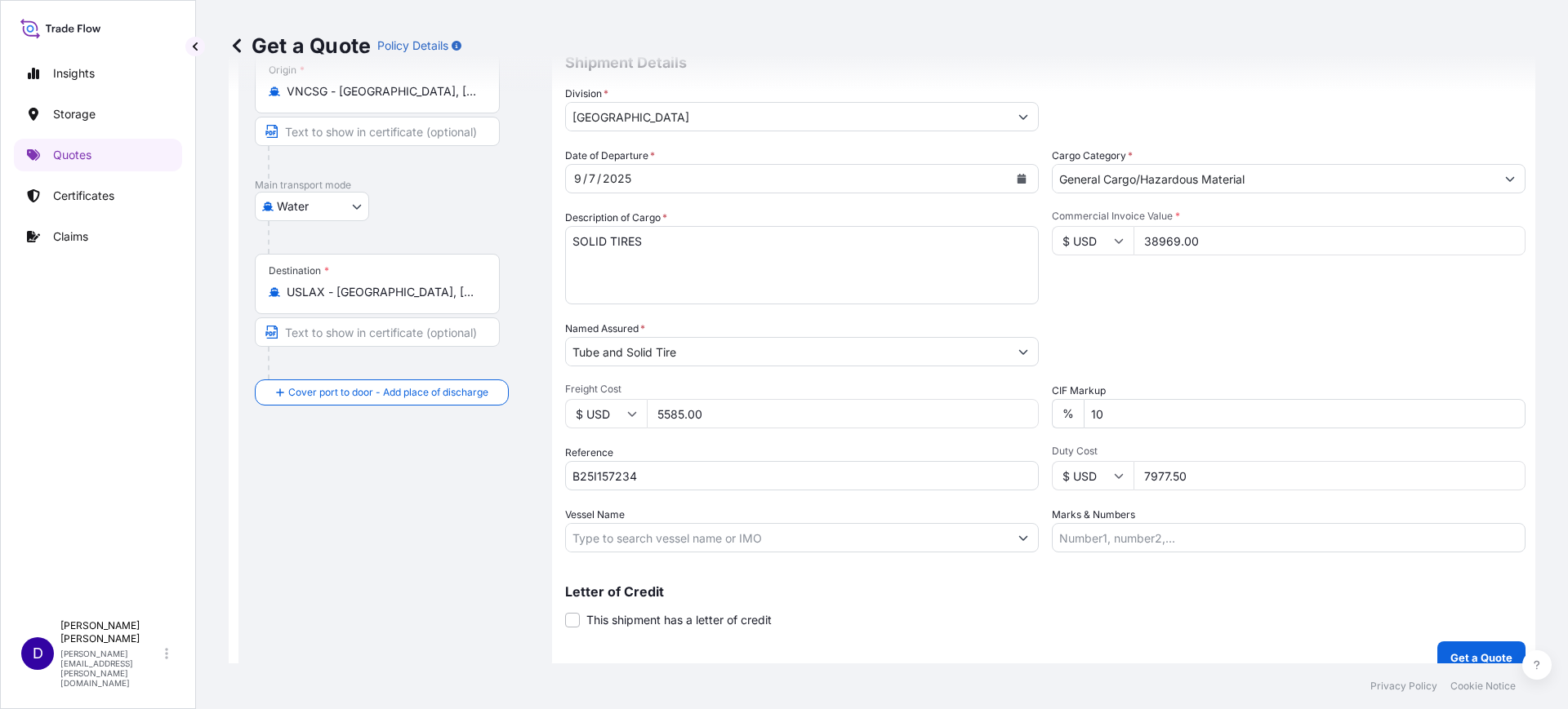
scroll to position [186, 0]
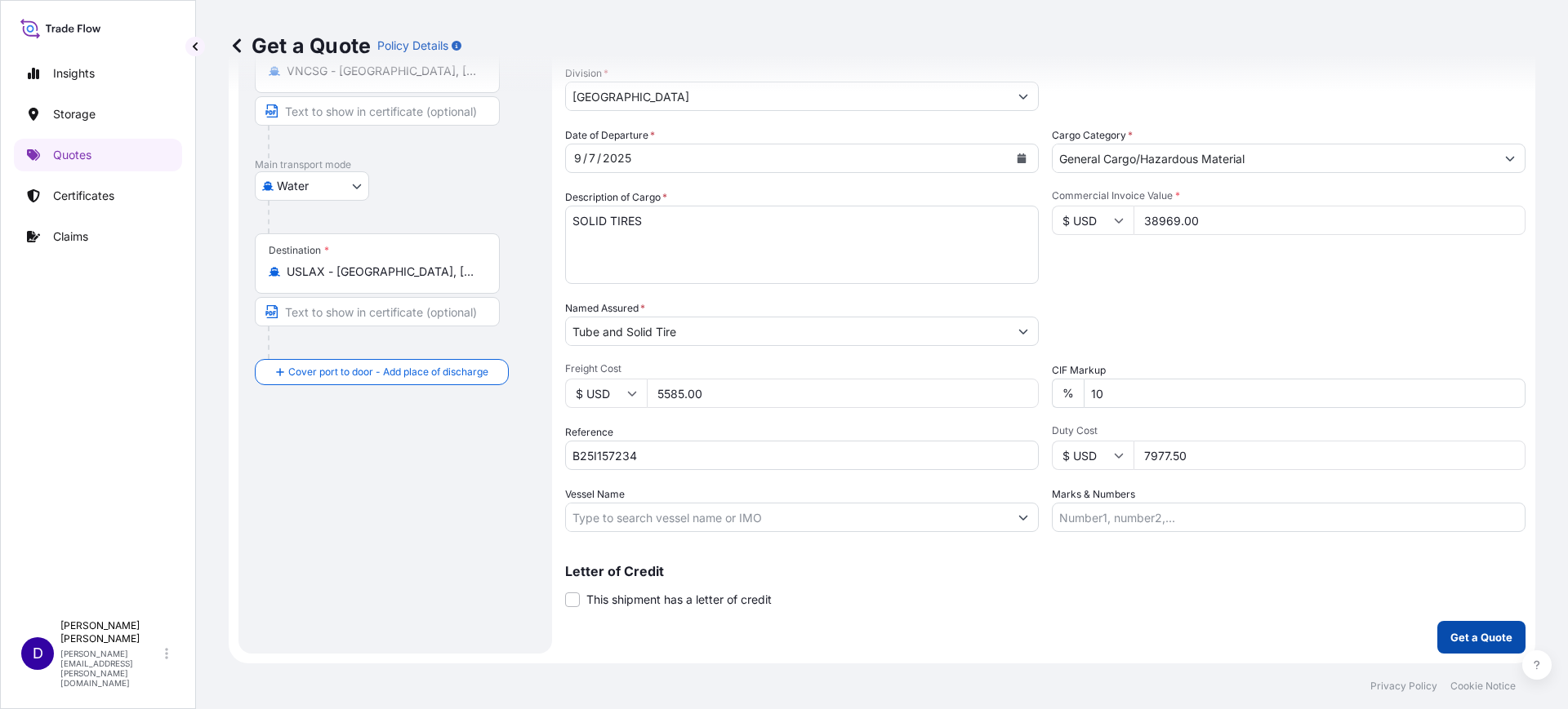
type input "7977.50"
click at [1473, 643] on p "Get a Quote" at bounding box center [1481, 638] width 62 height 16
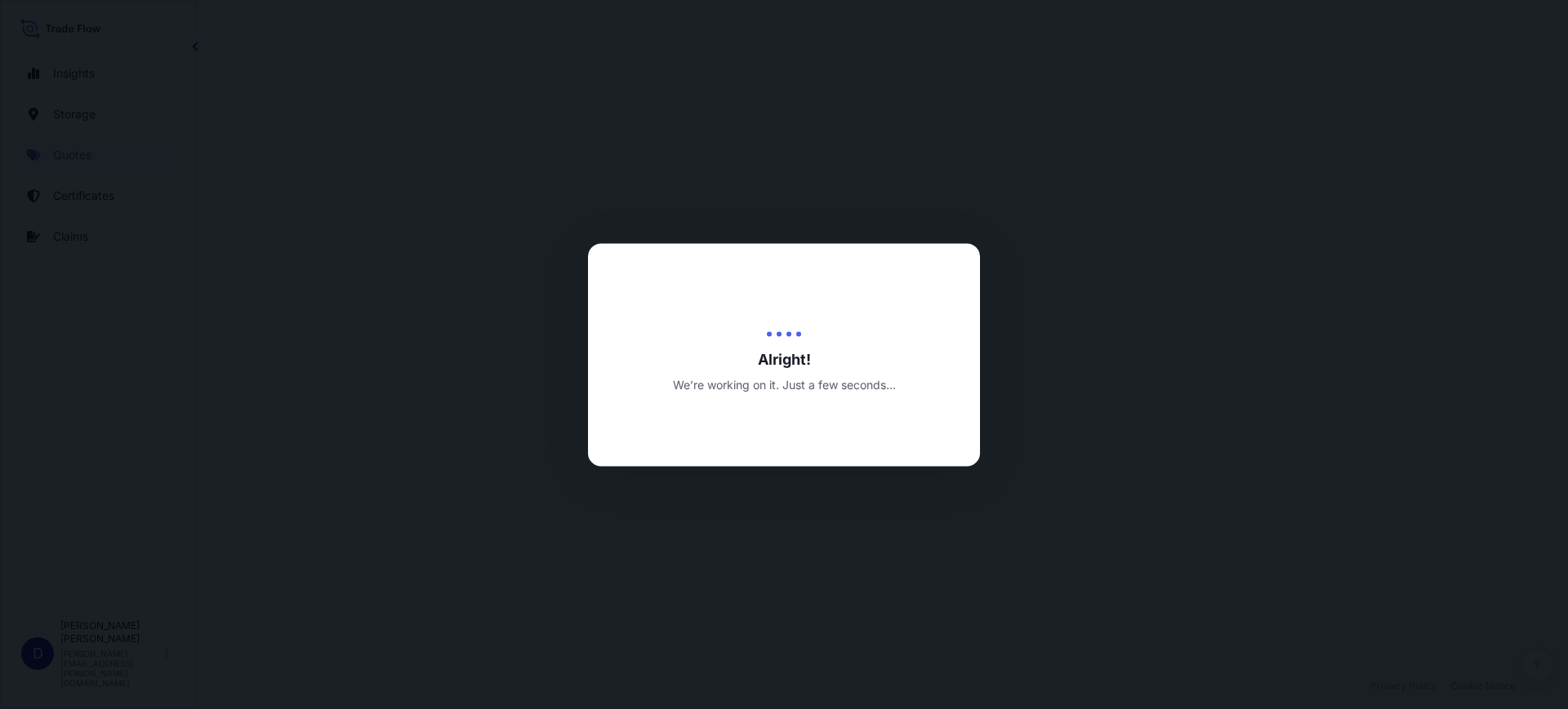
select select "Water"
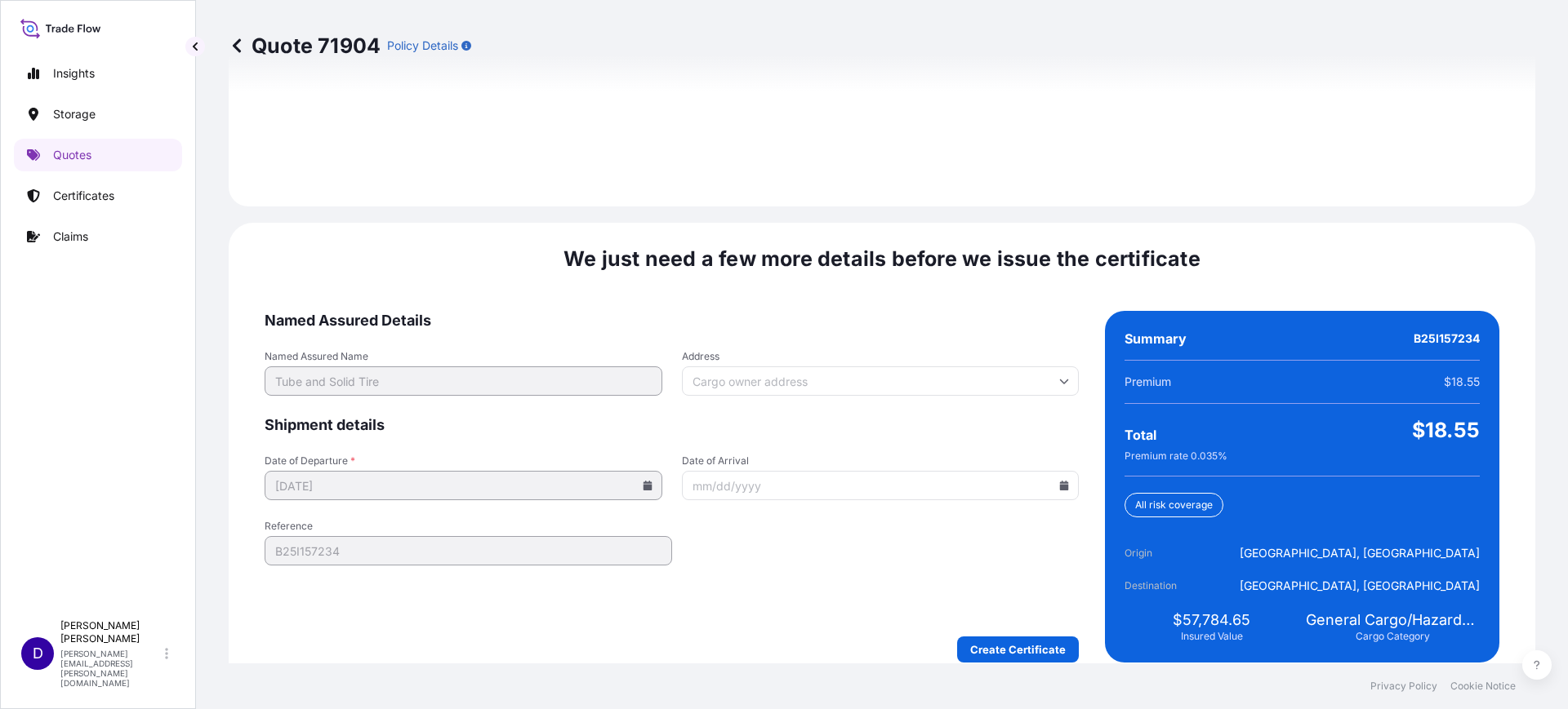
scroll to position [2384, 0]
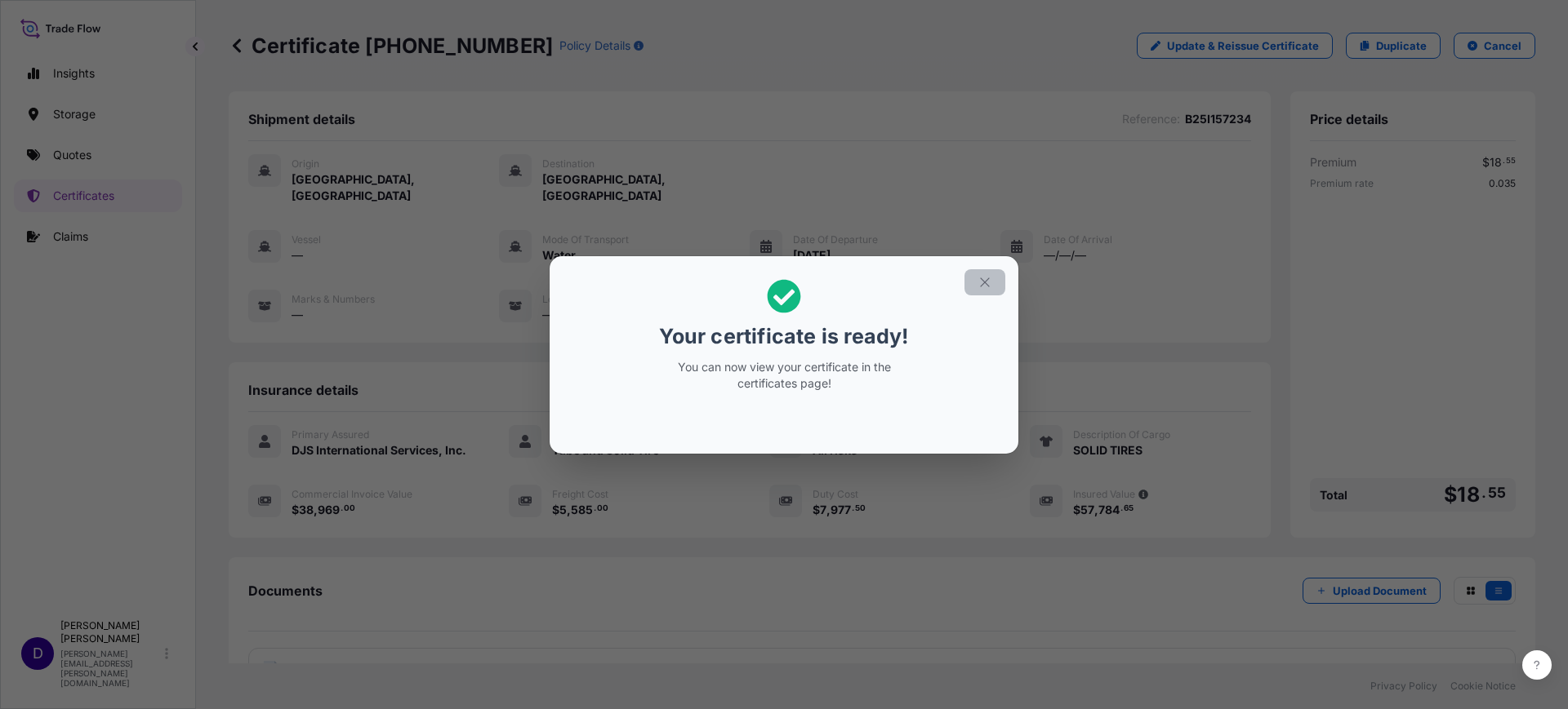
click at [978, 283] on icon "button" at bounding box center [985, 283] width 14 height 14
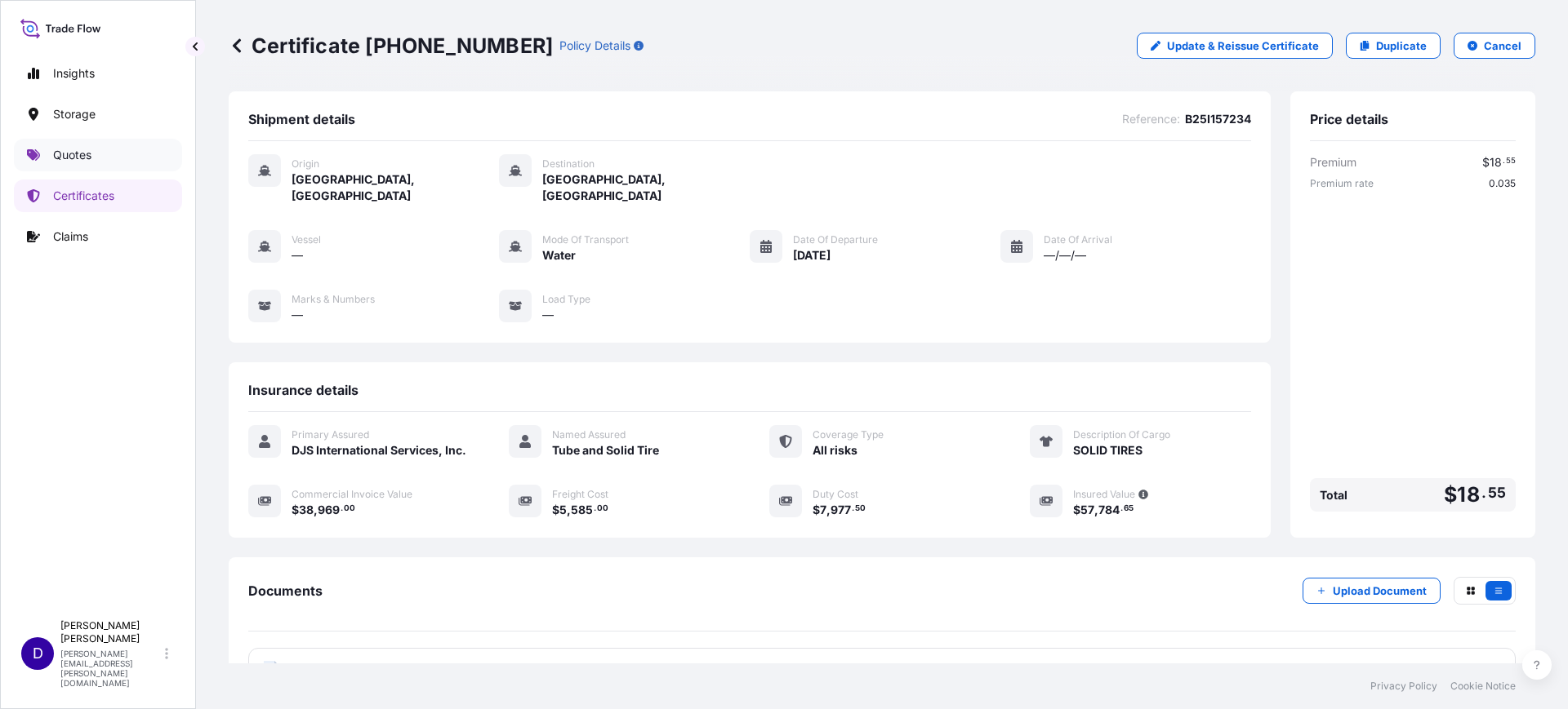
click at [84, 153] on p "Quotes" at bounding box center [72, 155] width 39 height 16
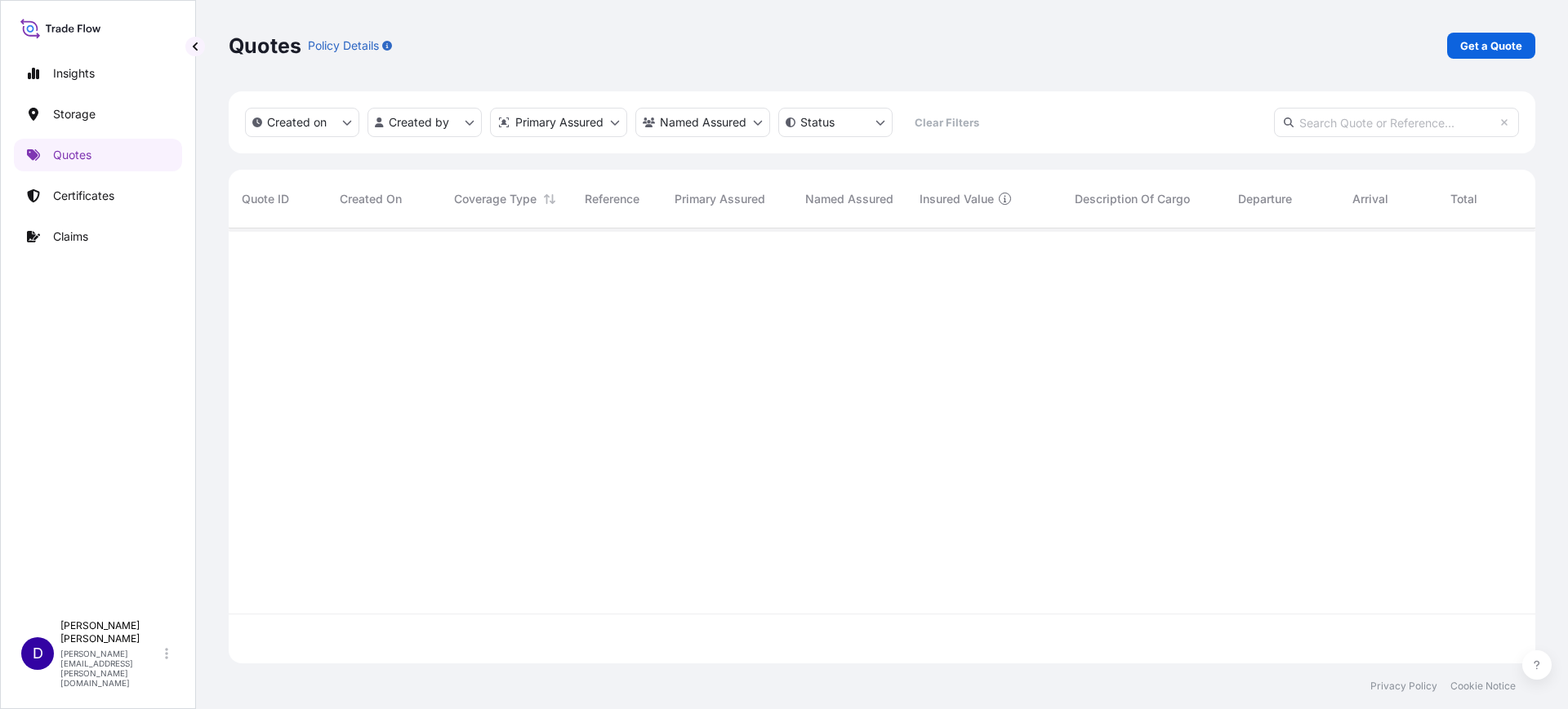
scroll to position [428, 1291]
click at [1490, 43] on p "Get a Quote" at bounding box center [1491, 46] width 62 height 16
select select "Water"
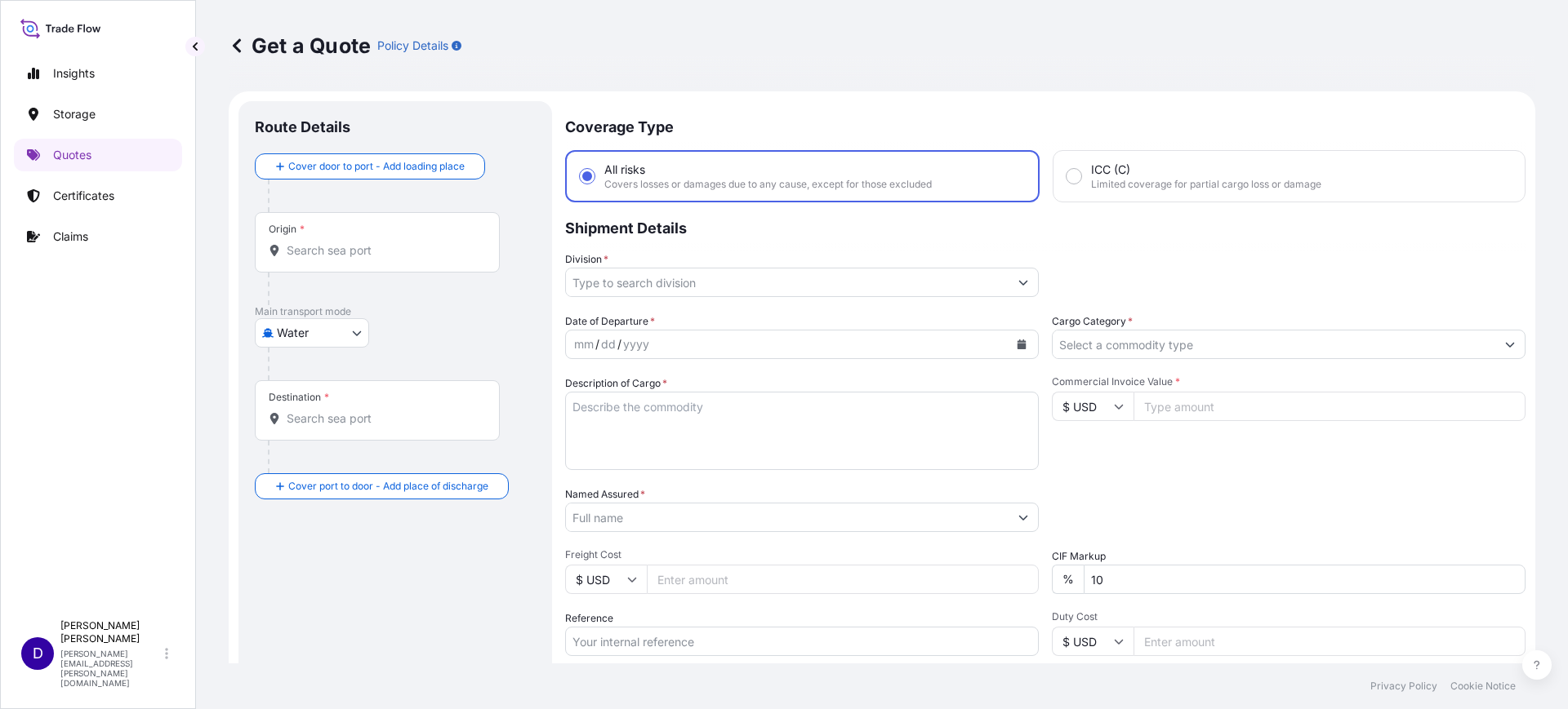
scroll to position [26, 0]
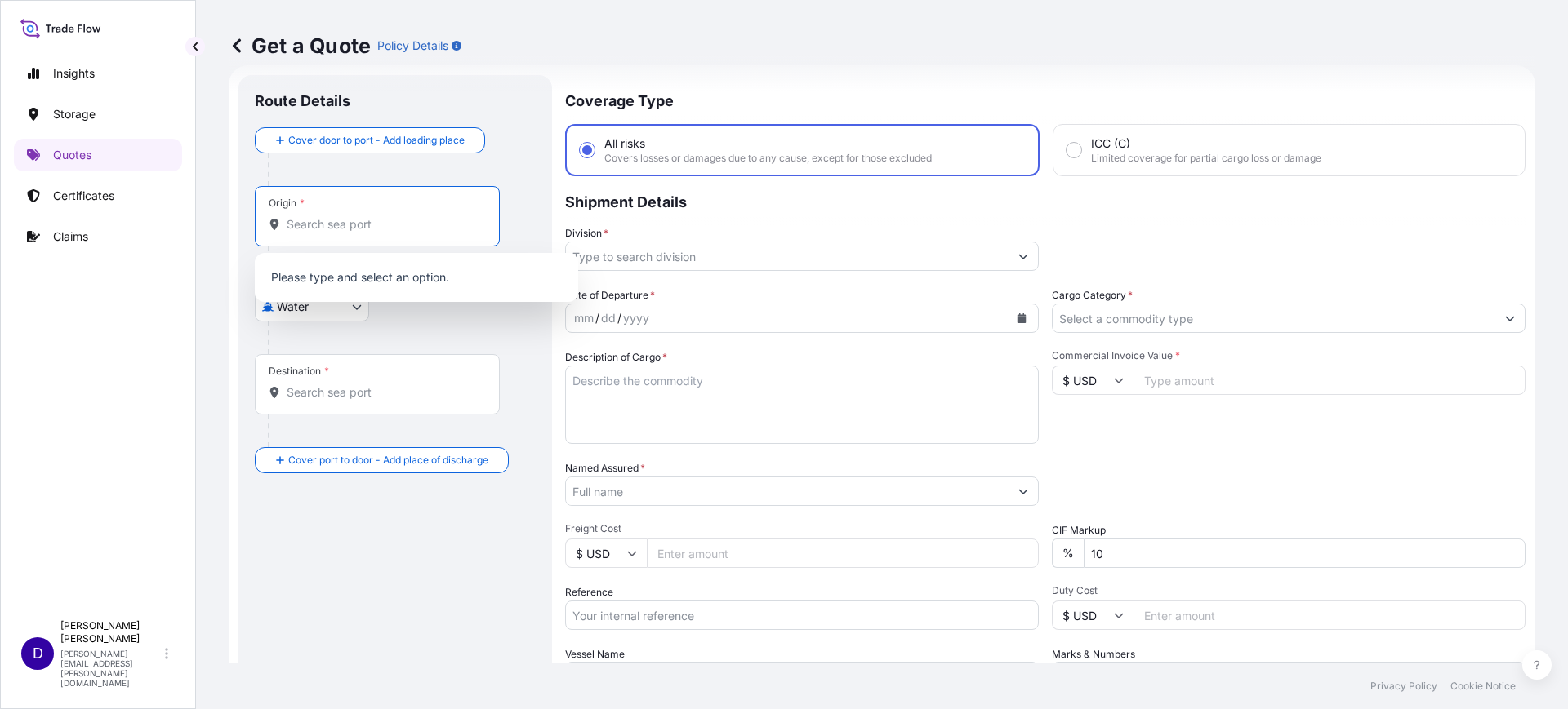
click at [302, 225] on input "Origin *" at bounding box center [383, 224] width 193 height 16
type input "H"
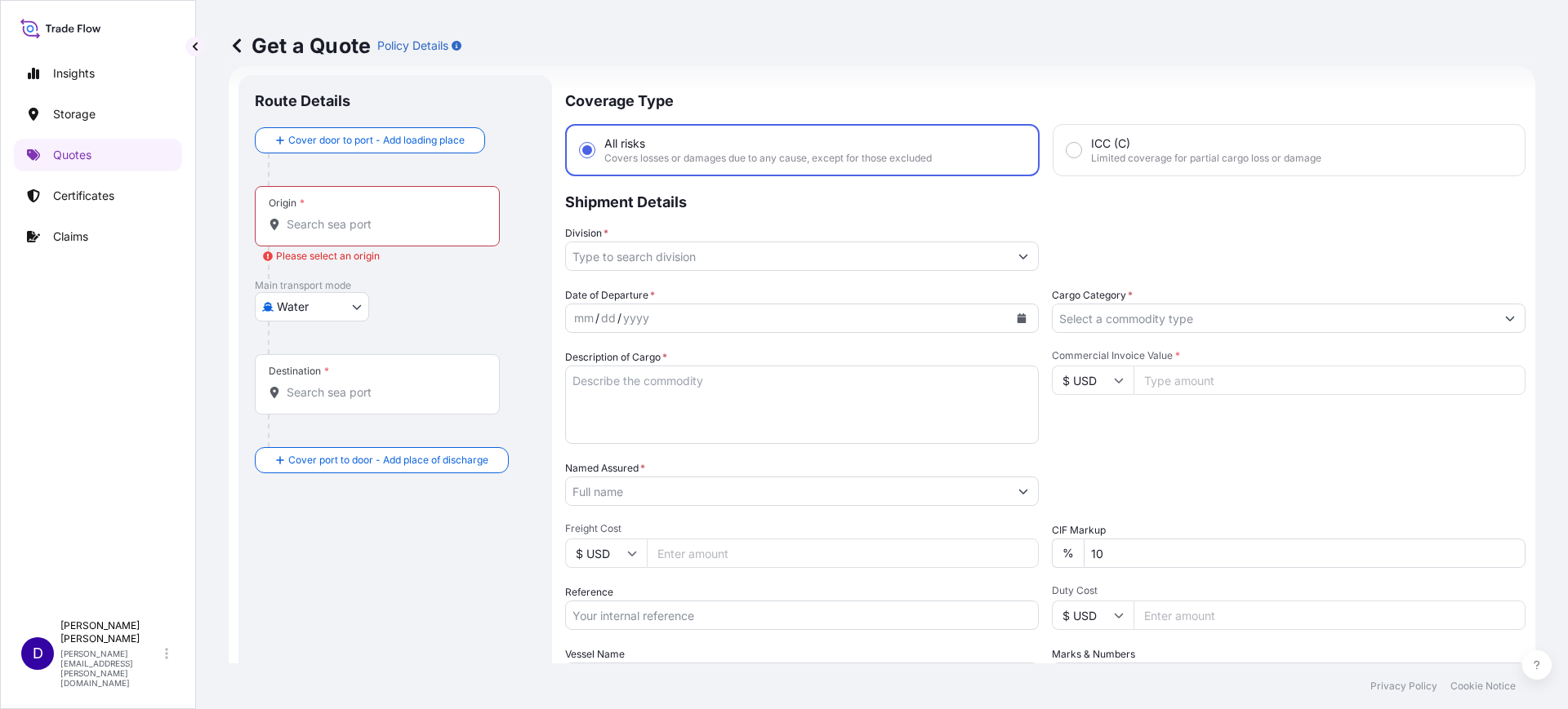
click at [127, 381] on div "Insights Storage Quotes Certificates Claims" at bounding box center [97, 327] width 168 height 570
click at [393, 224] on input "Origin * Please select an origin" at bounding box center [383, 224] width 193 height 16
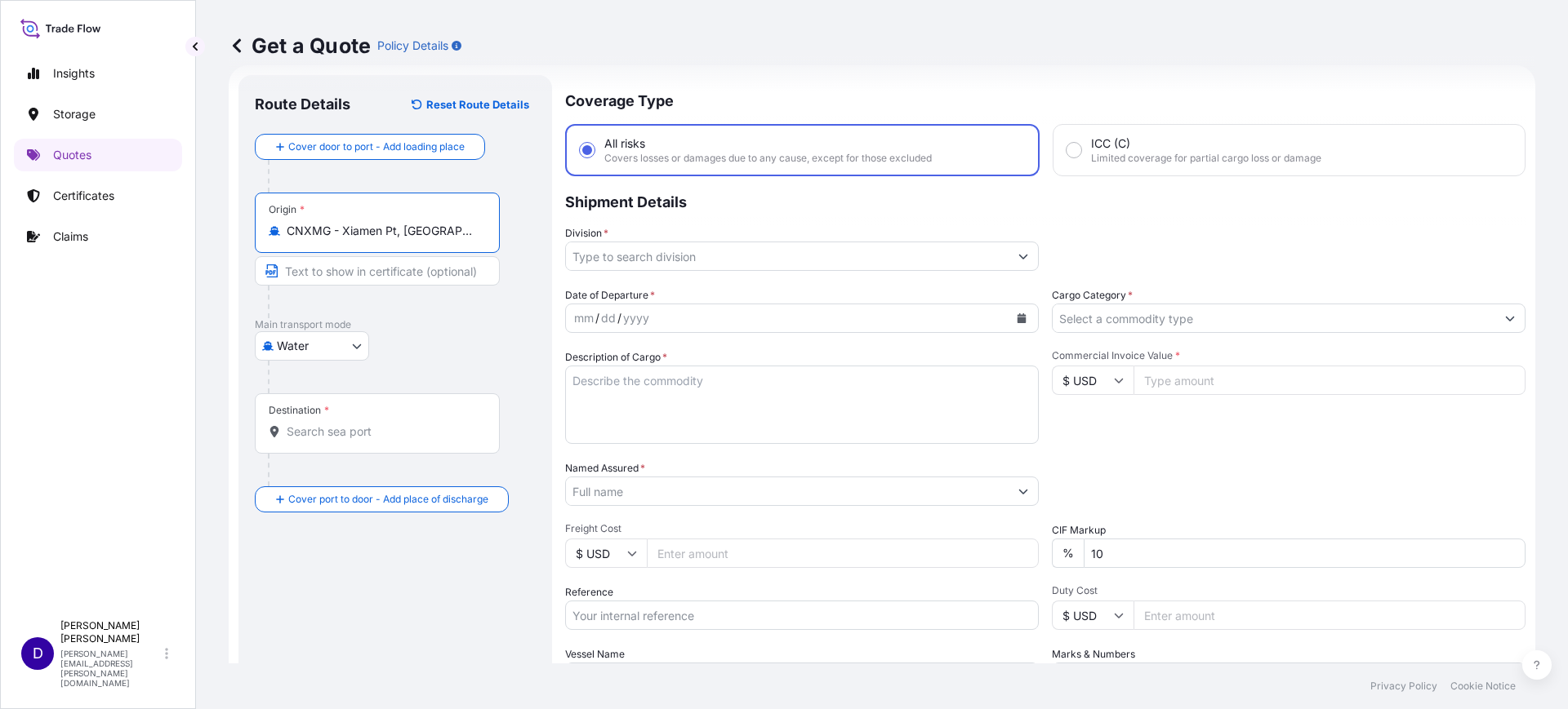
drag, startPoint x: 396, startPoint y: 227, endPoint x: 200, endPoint y: 220, distance: 196.1
click at [208, 220] on div "Get a Quote Policy Details Route Details Reset Route Details Cover door to port…" at bounding box center [882, 332] width 1372 height 664
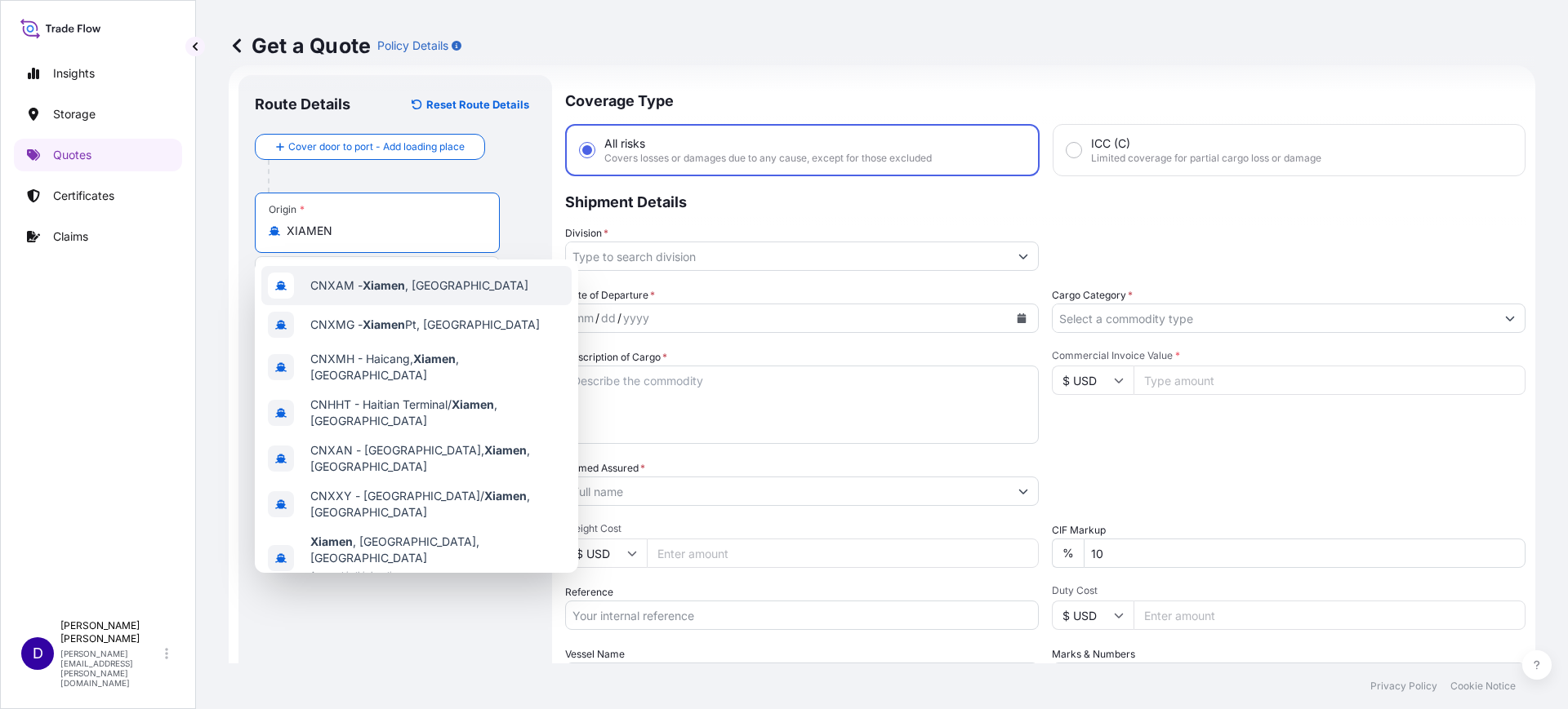
click at [364, 292] on span "CNXAM - Xiamen , China" at bounding box center [419, 285] width 218 height 16
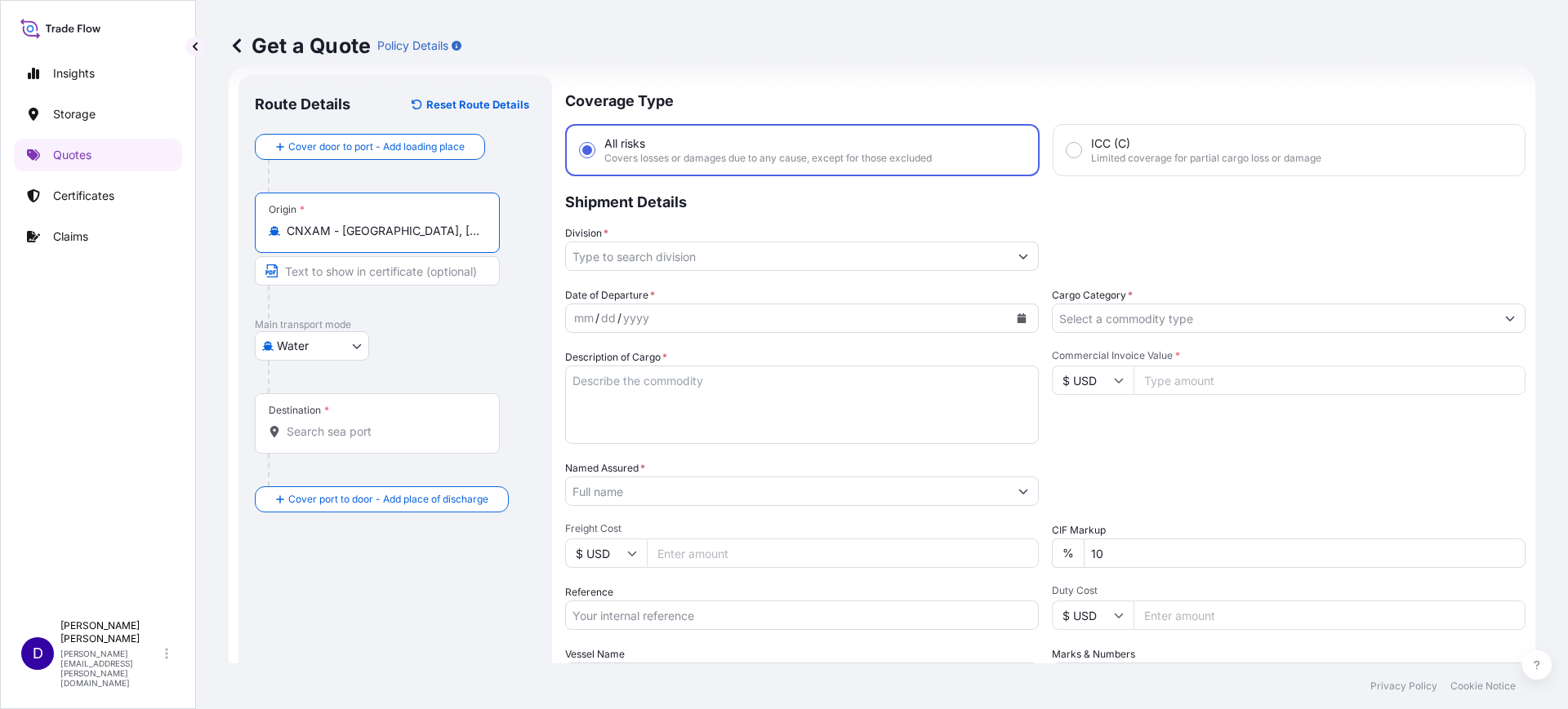
type input "CNXAM - Xiamen, China"
click at [316, 427] on input "Destination *" at bounding box center [383, 432] width 193 height 16
click at [329, 439] on input "Destination * Please select a destination" at bounding box center [383, 432] width 193 height 16
click at [322, 439] on input "Destination * Please select a destination" at bounding box center [383, 432] width 193 height 16
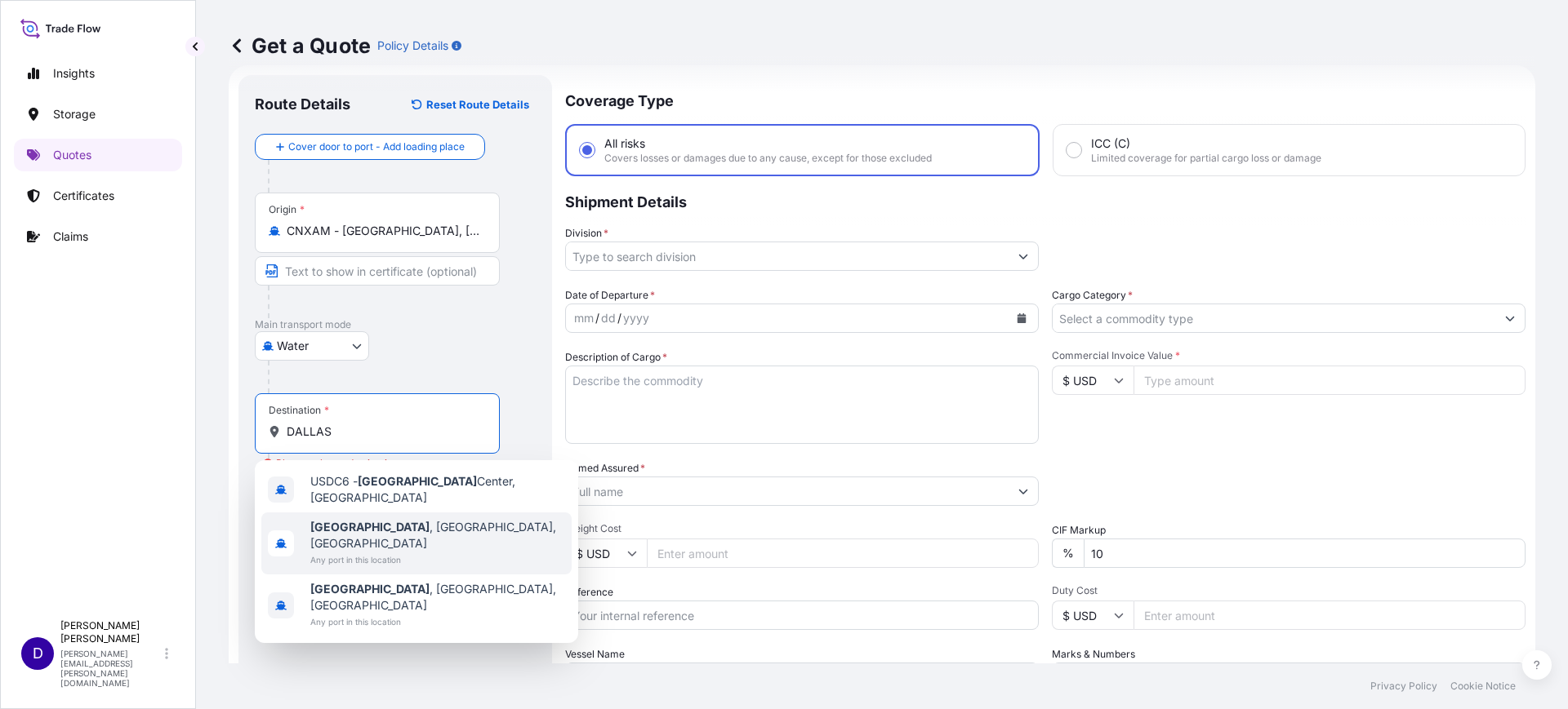
click at [324, 520] on b "Dallas" at bounding box center [370, 526] width 119 height 13
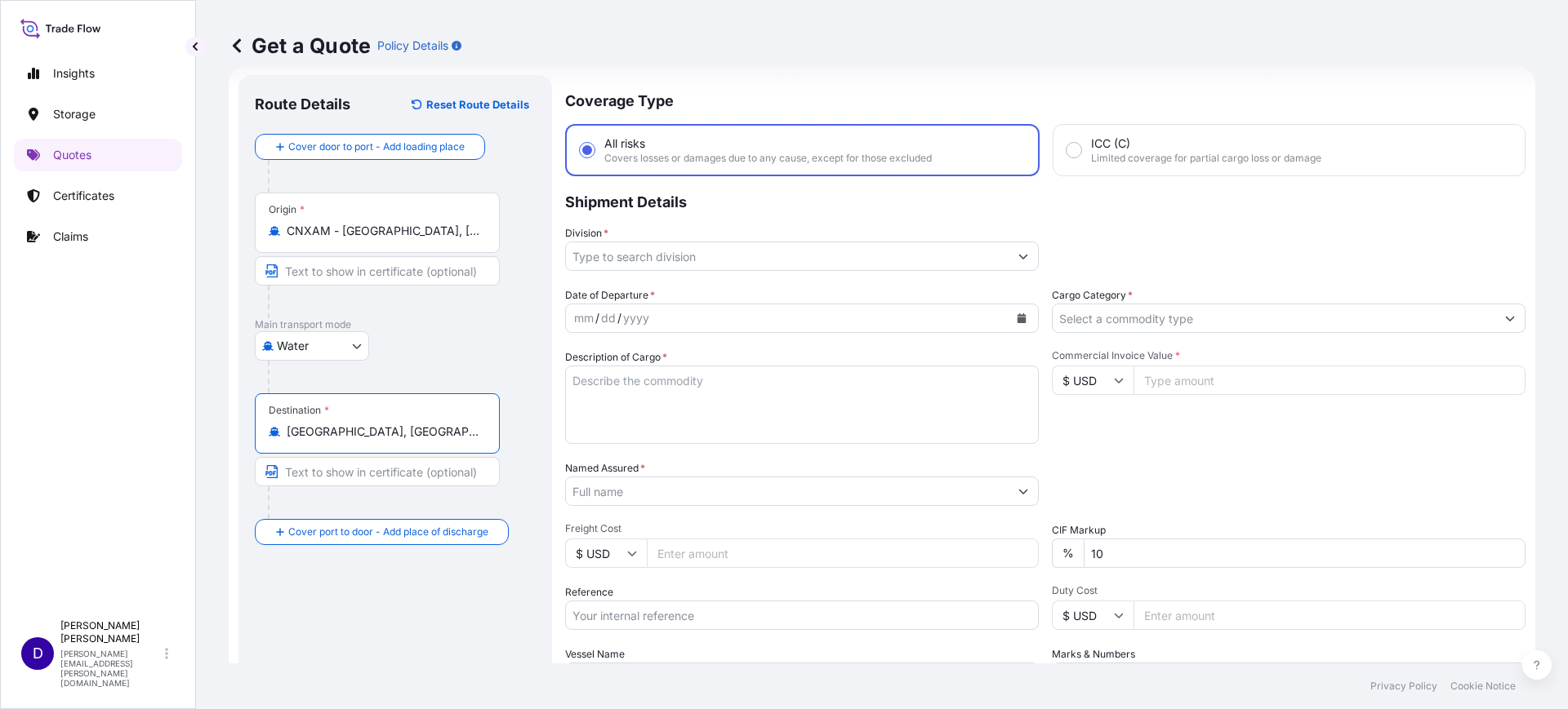
type input "Dallas, TX, USA"
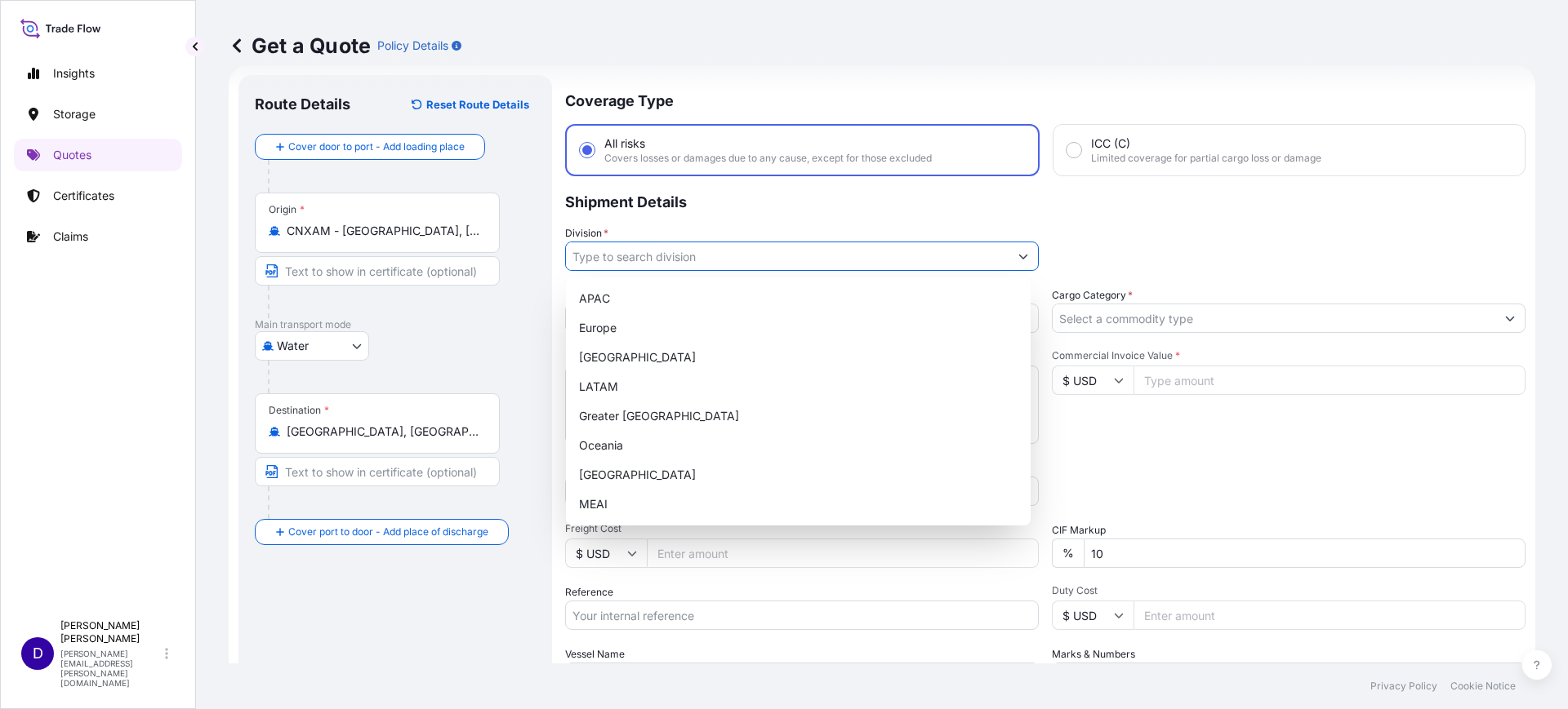
click at [735, 256] on input "Division *" at bounding box center [788, 256] width 443 height 30
click at [595, 354] on div "North America" at bounding box center [798, 357] width 452 height 30
type input "North America"
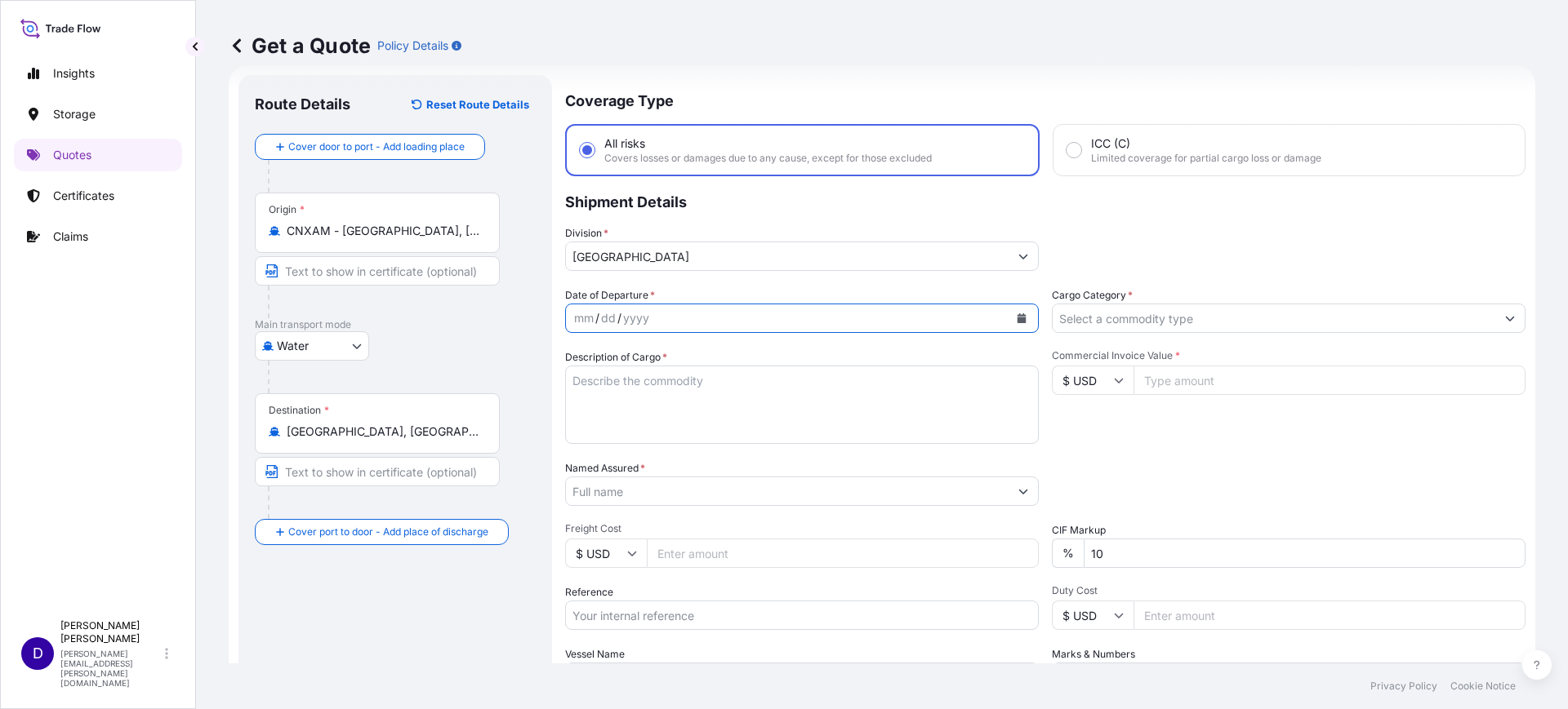
click at [1017, 316] on icon "Calendar" at bounding box center [1022, 318] width 9 height 10
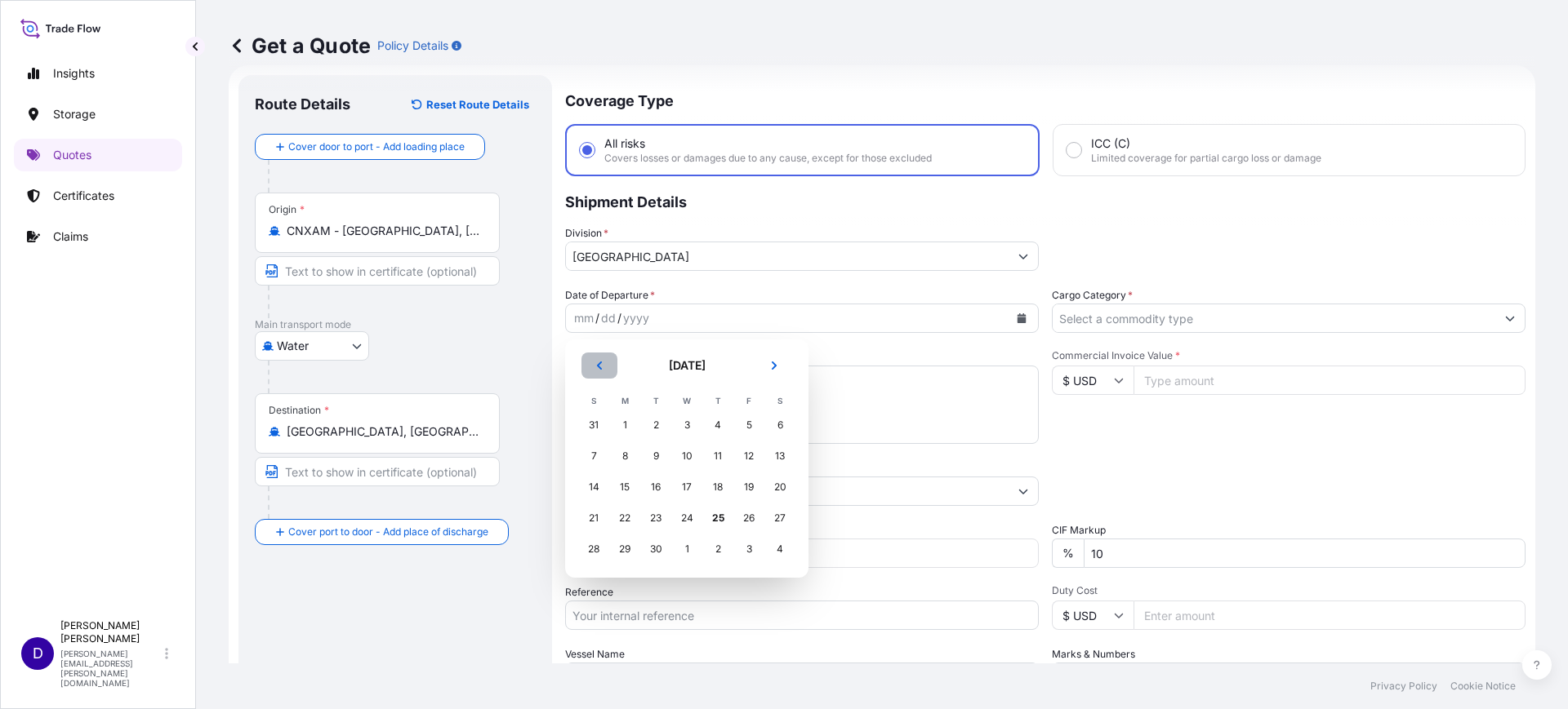
click at [597, 354] on button "Previous" at bounding box center [599, 365] width 36 height 26
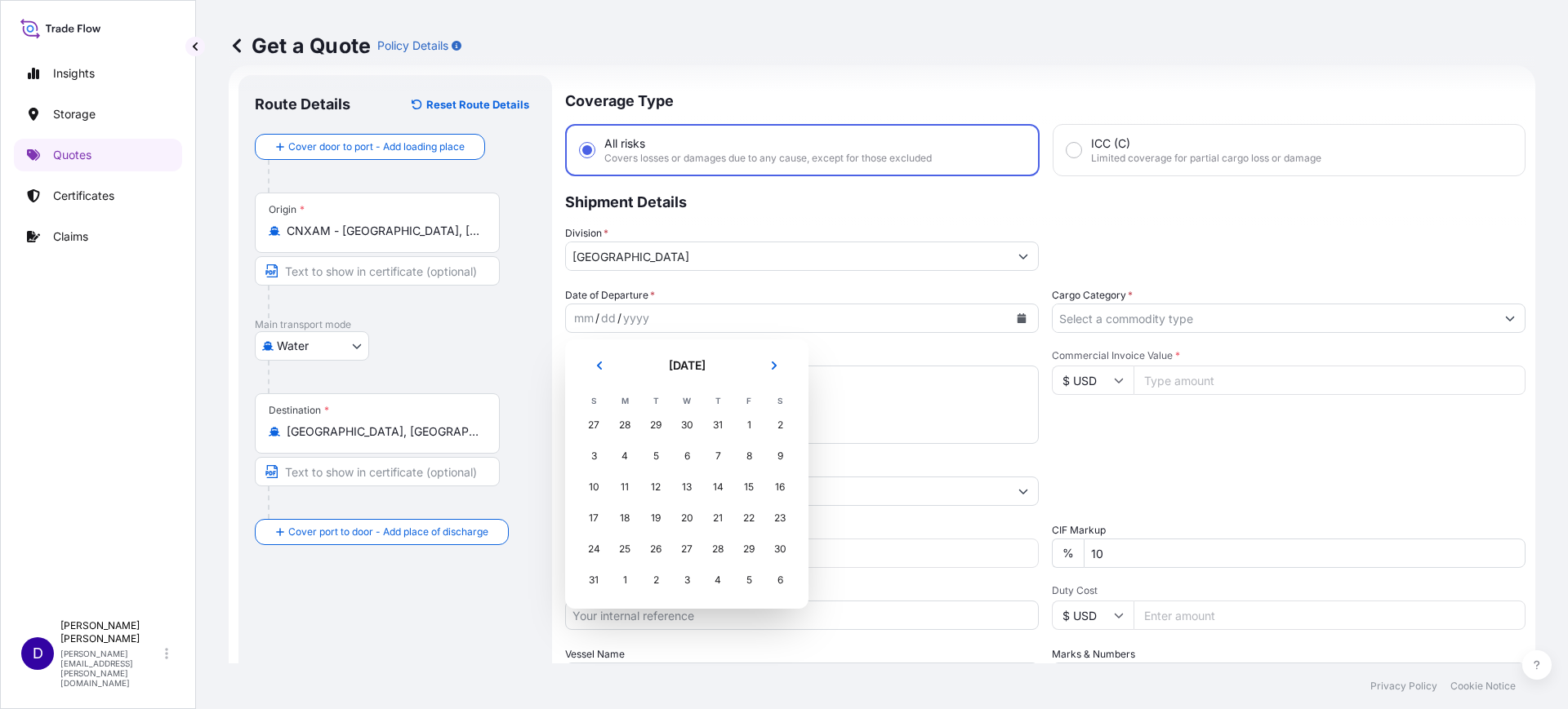
click at [719, 547] on div "28" at bounding box center [717, 549] width 30 height 30
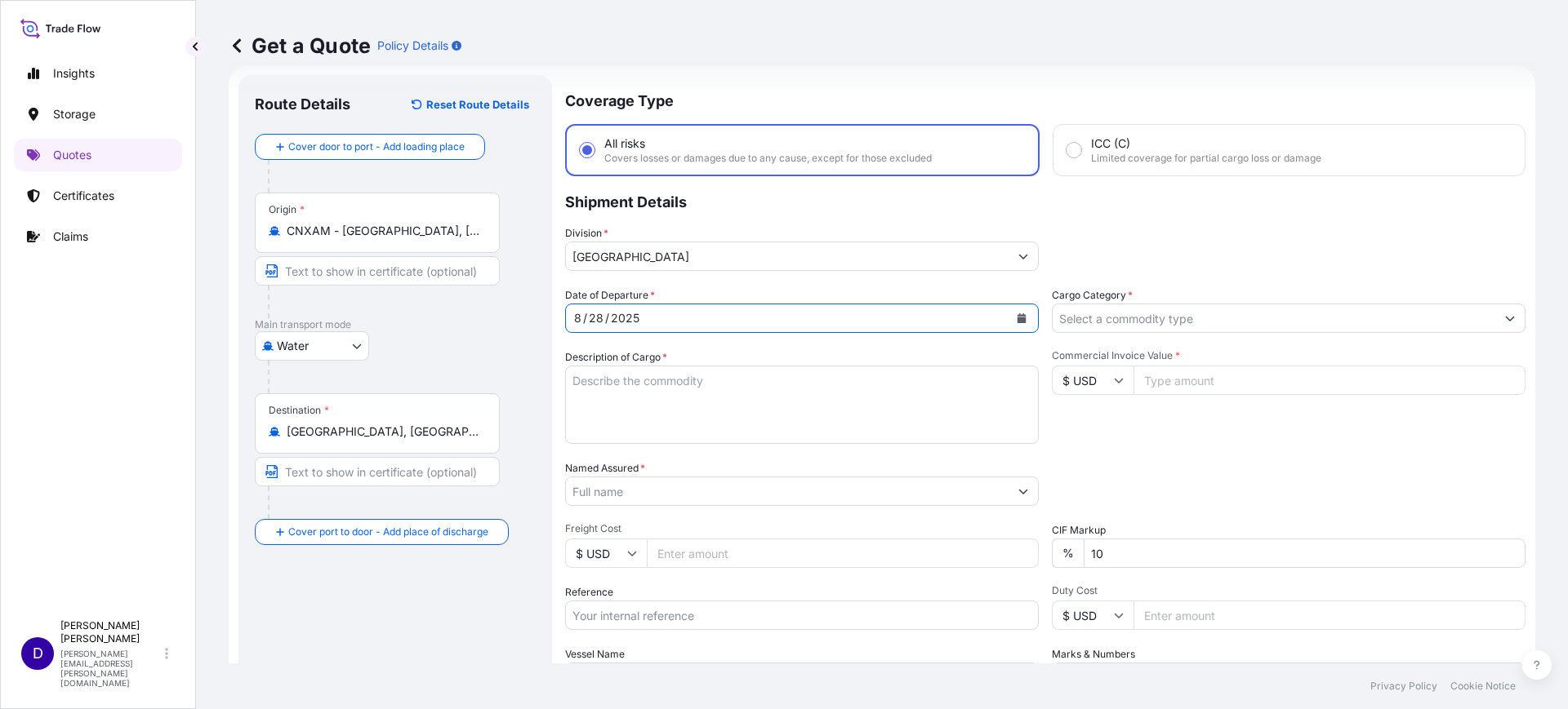
click at [1105, 309] on input "Cargo Category *" at bounding box center [1274, 319] width 443 height 30
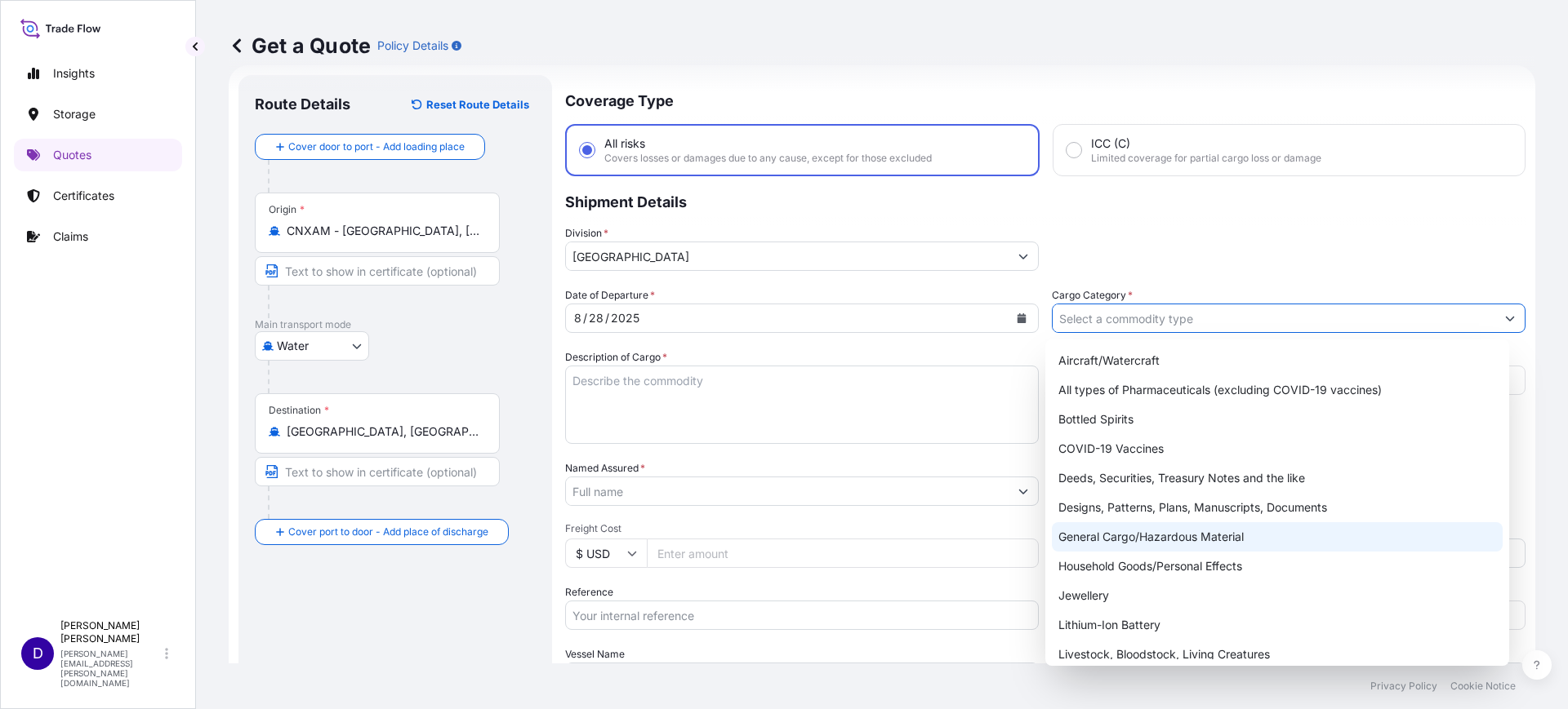
click at [1145, 526] on div "General Cargo/Hazardous Material" at bounding box center [1278, 537] width 452 height 30
type input "General Cargo/Hazardous Material"
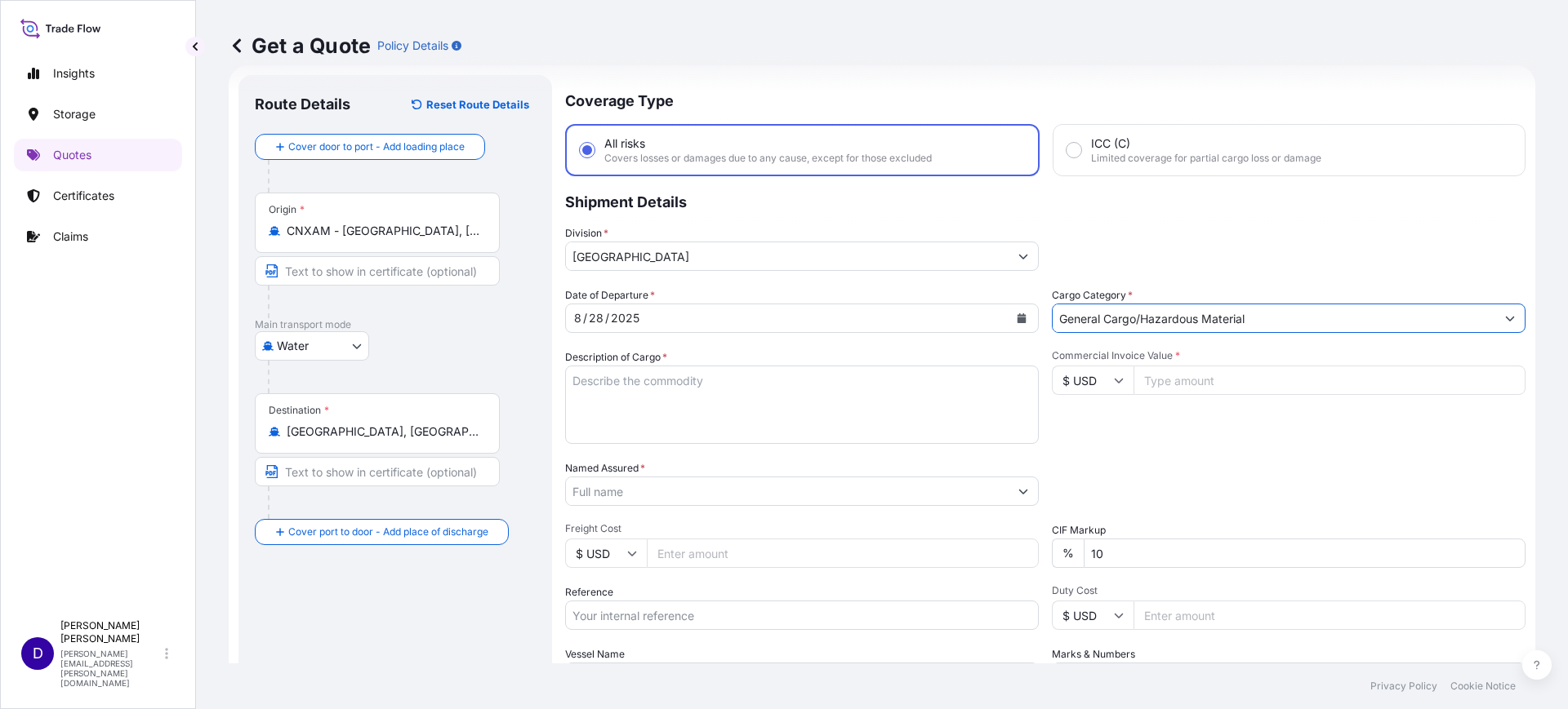
click at [722, 377] on textarea "Description of Cargo *" at bounding box center [802, 404] width 473 height 78
type textarea "HAND-TUFTED CARPET"
type input "4107.00"
click at [665, 485] on input "Named Assured *" at bounding box center [788, 491] width 443 height 30
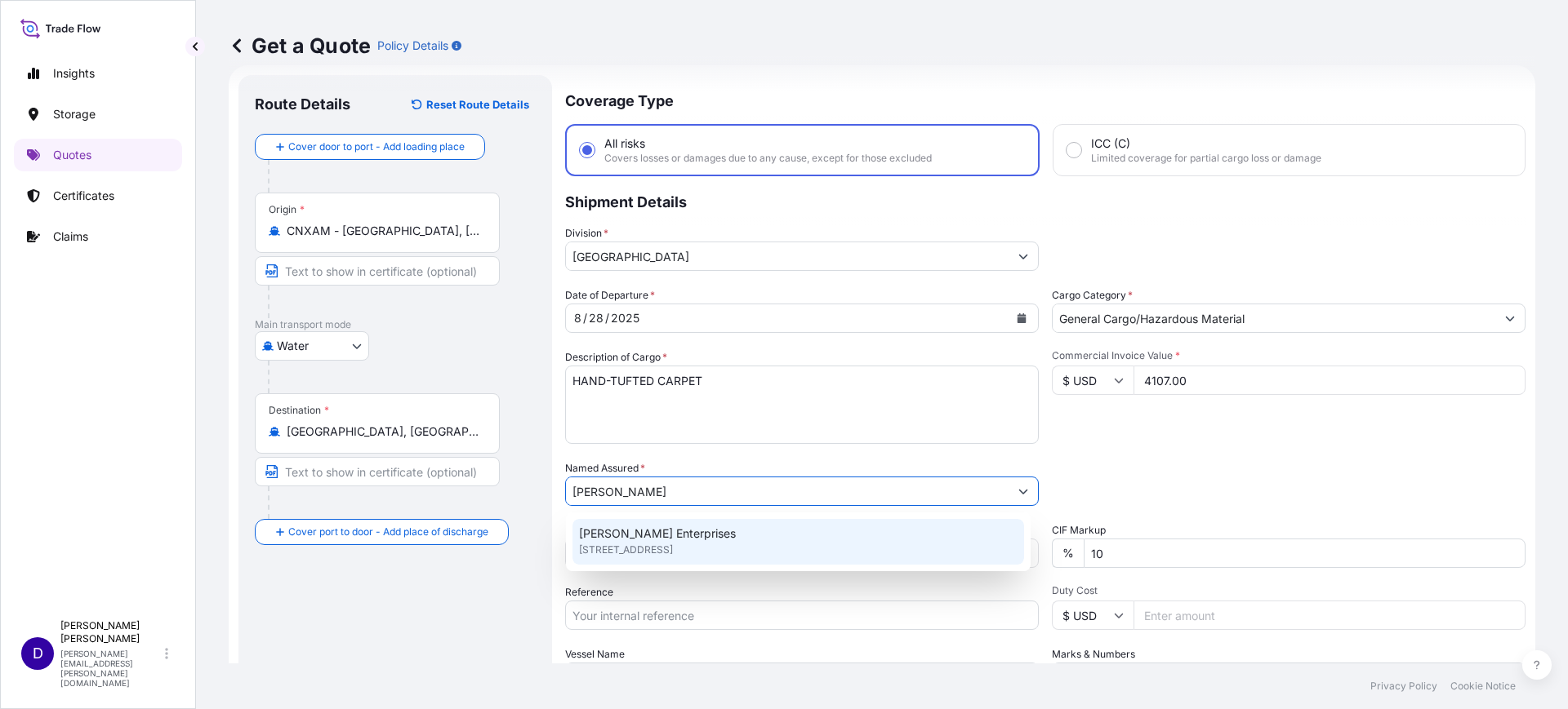
click at [662, 559] on div "David Truett Enterprises 150 Turtle Creek Blvd Ste 204, 75207, Dallas, United S…" at bounding box center [798, 542] width 452 height 46
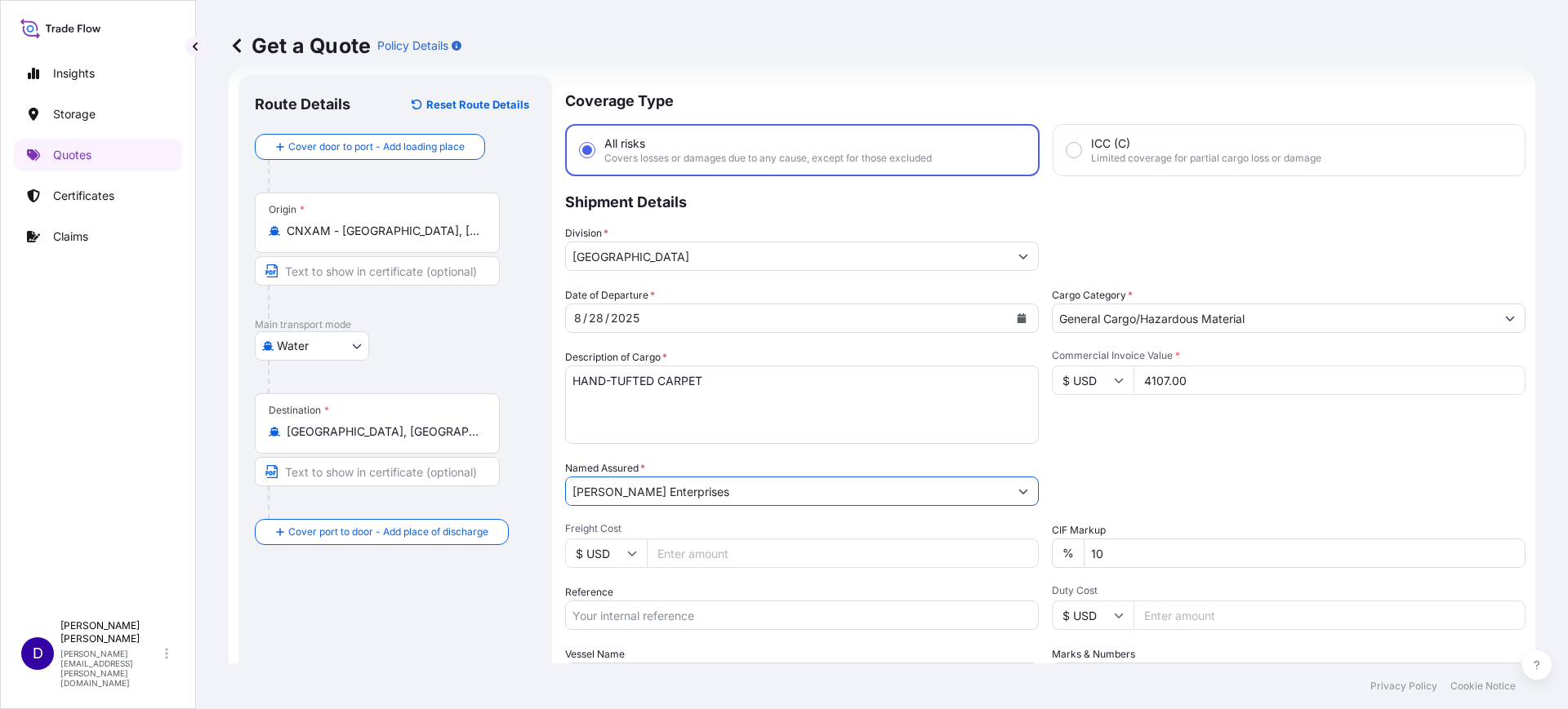
type input "David Truett Enterprises"
click at [673, 559] on input "Freight Cost" at bounding box center [843, 553] width 392 height 30
type input "250.00"
click at [720, 612] on input "Reference" at bounding box center [802, 615] width 473 height 30
click at [721, 612] on input "Reference" at bounding box center [802, 615] width 473 height 30
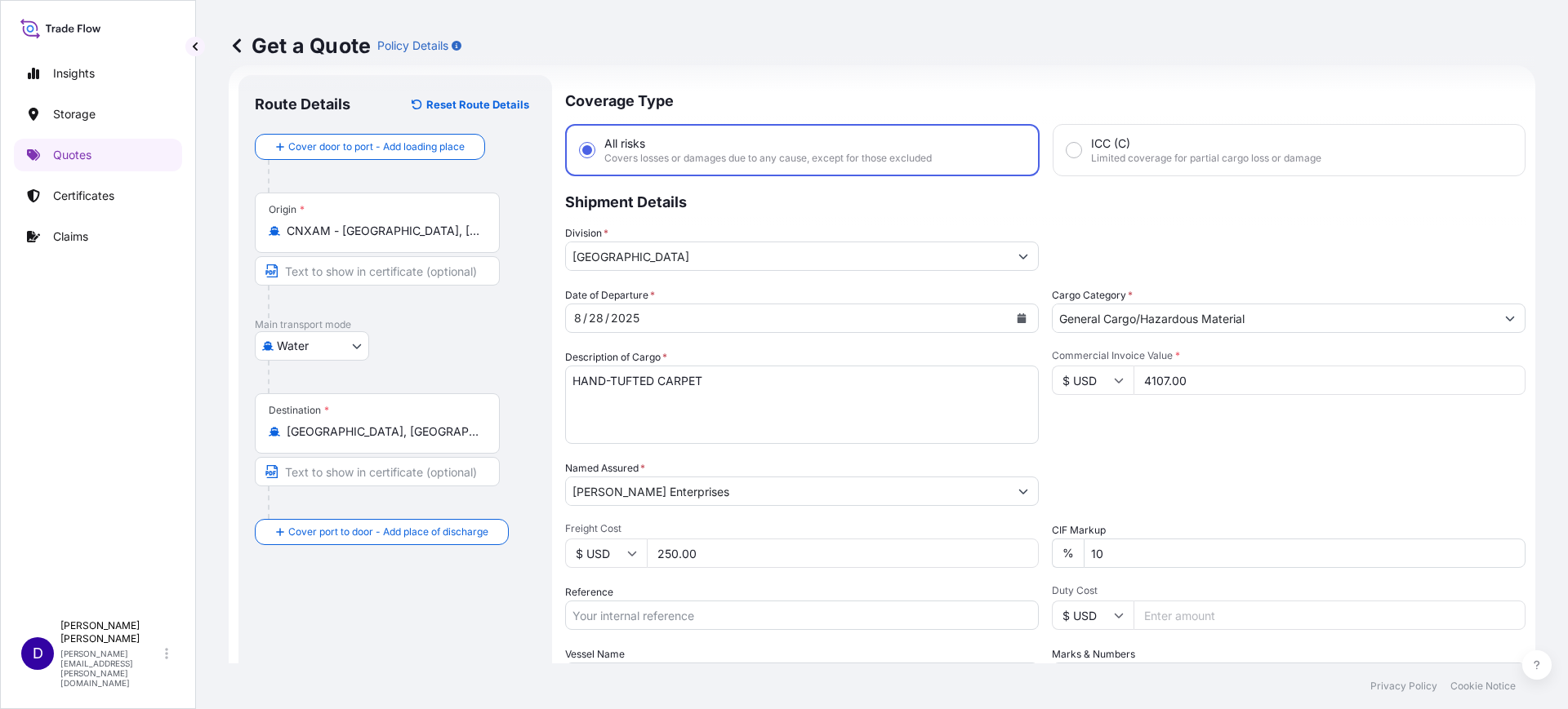
click at [643, 612] on input "Reference" at bounding box center [802, 615] width 473 height 30
paste input "B25I157309"
type input "B25I157309"
click at [1191, 626] on input "Duty Cost" at bounding box center [1329, 615] width 392 height 30
type input "2127.28"
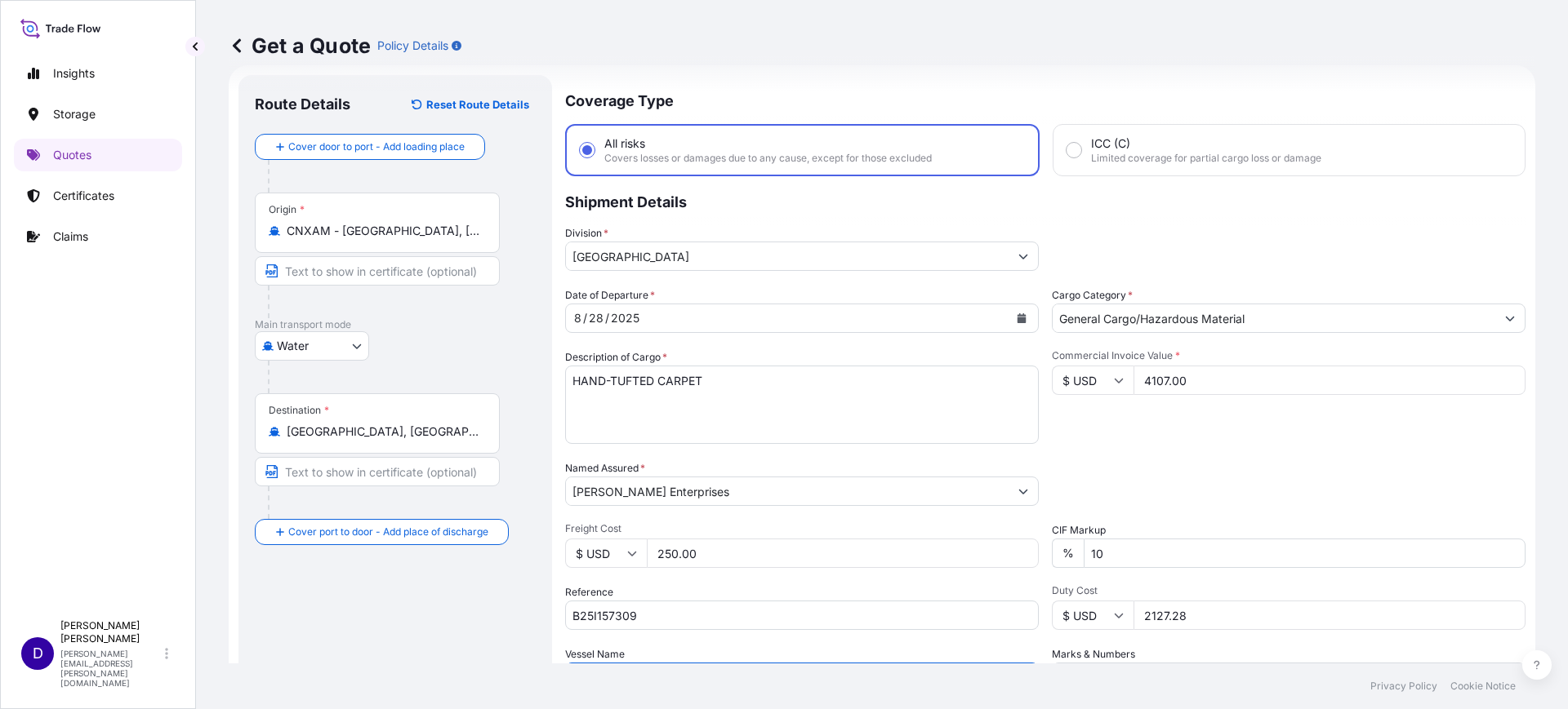
scroll to position [186, 0]
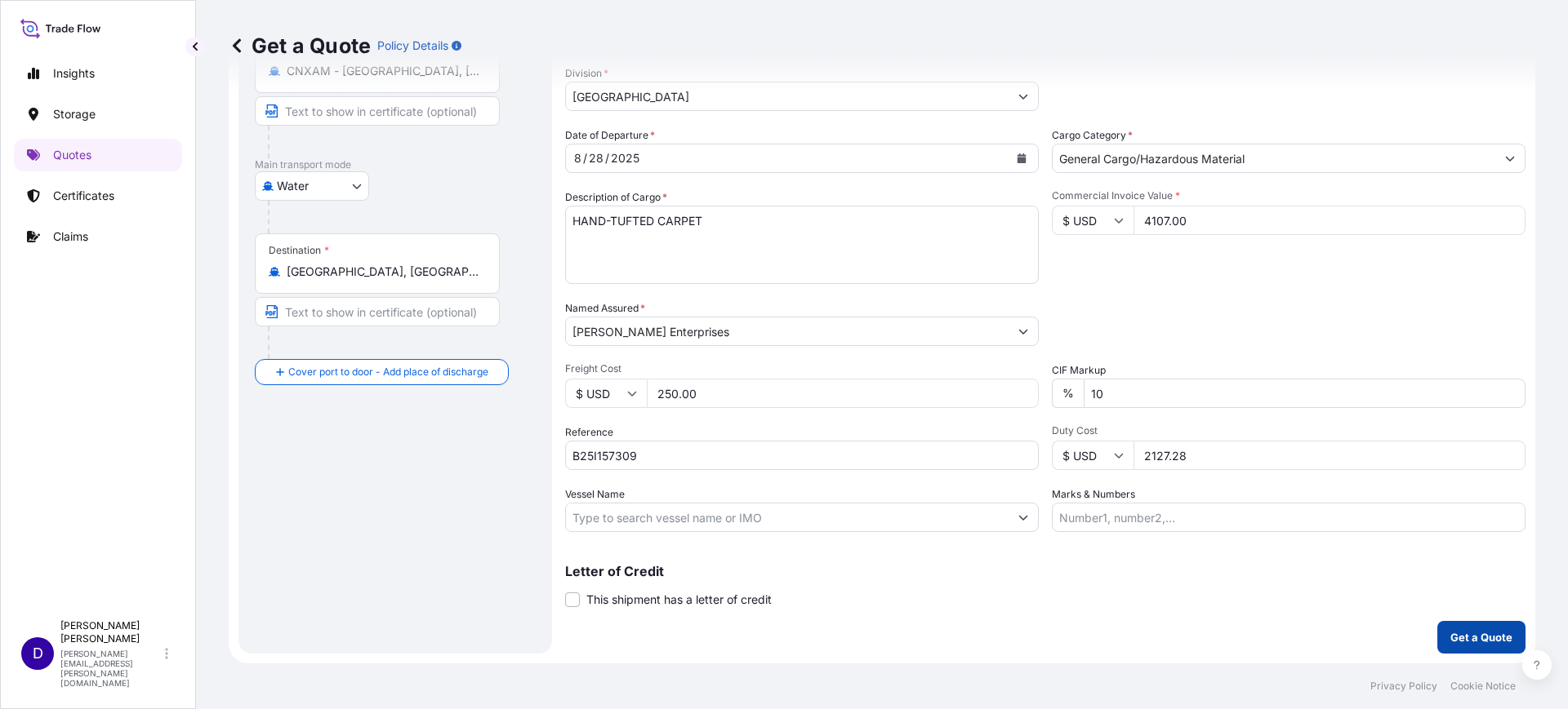
click at [1488, 628] on button "Get a Quote" at bounding box center [1482, 637] width 88 height 32
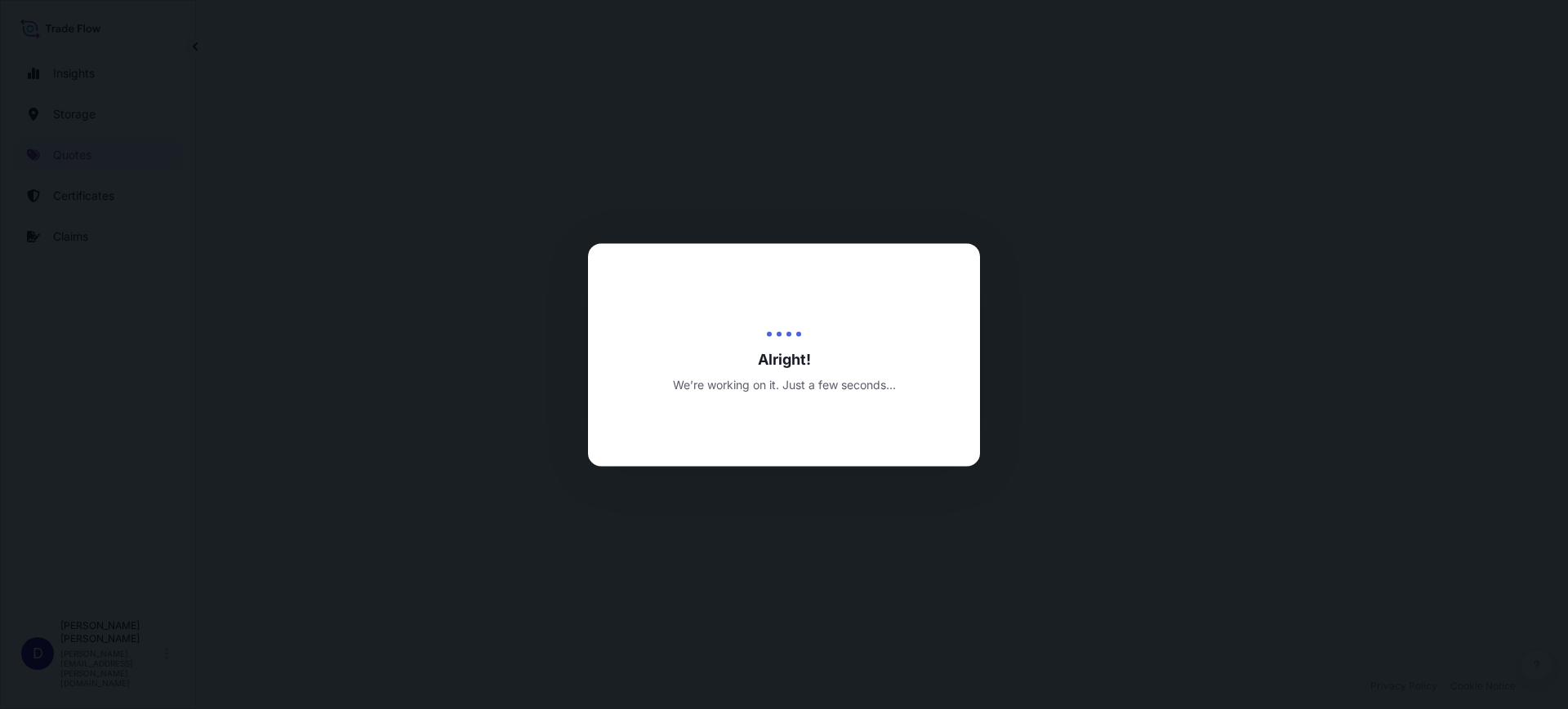
select select "Water"
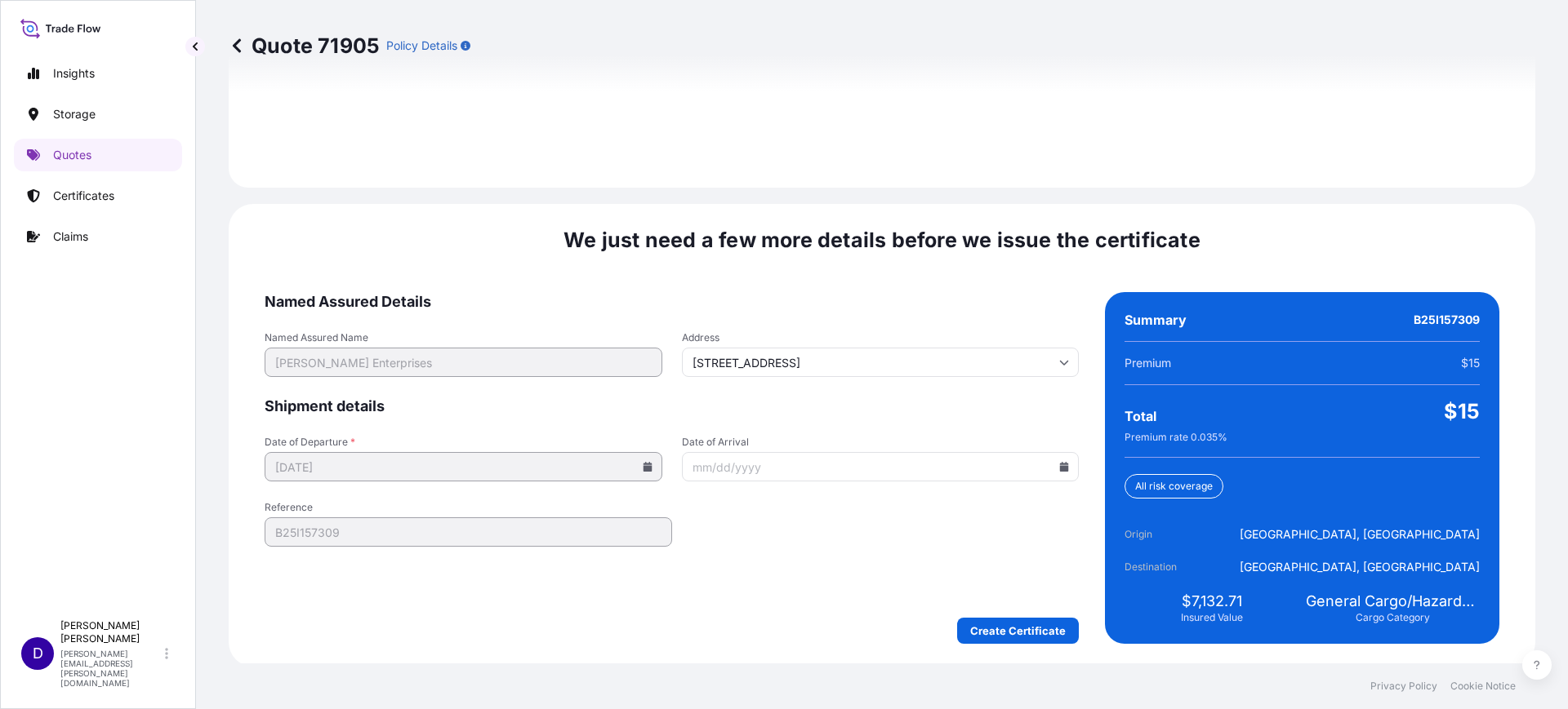
scroll to position [2384, 0]
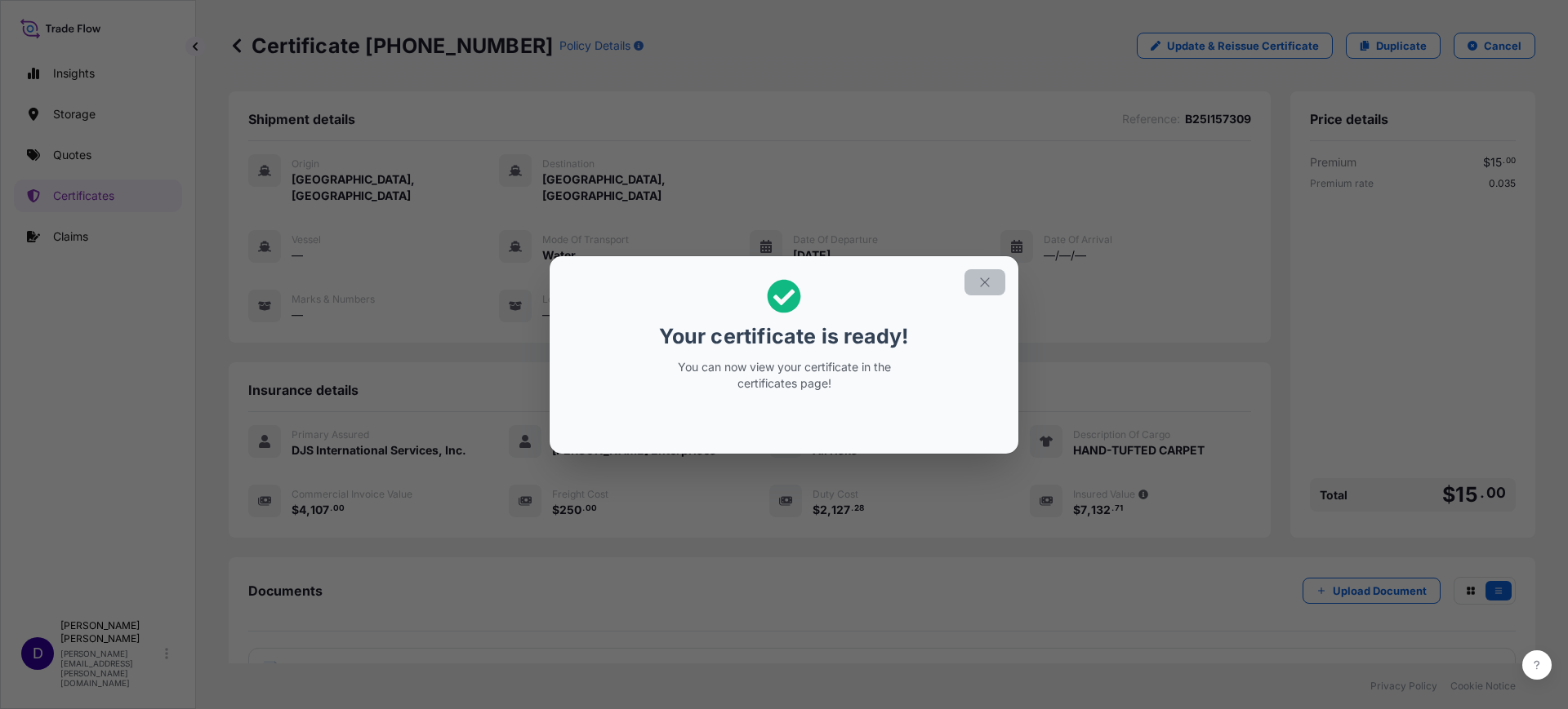
click at [982, 276] on icon "button" at bounding box center [985, 283] width 14 height 14
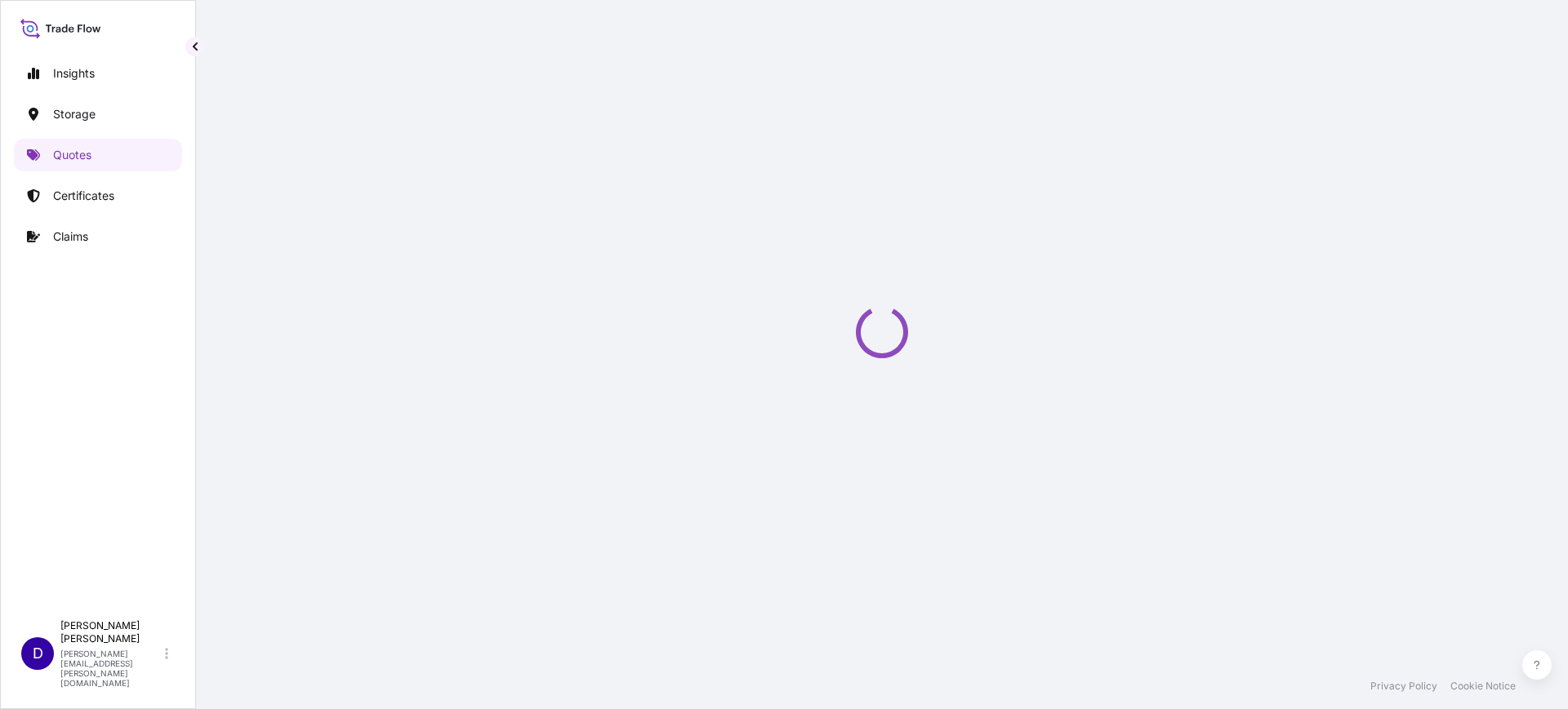
click at [86, 158] on p "Quotes" at bounding box center [72, 155] width 39 height 16
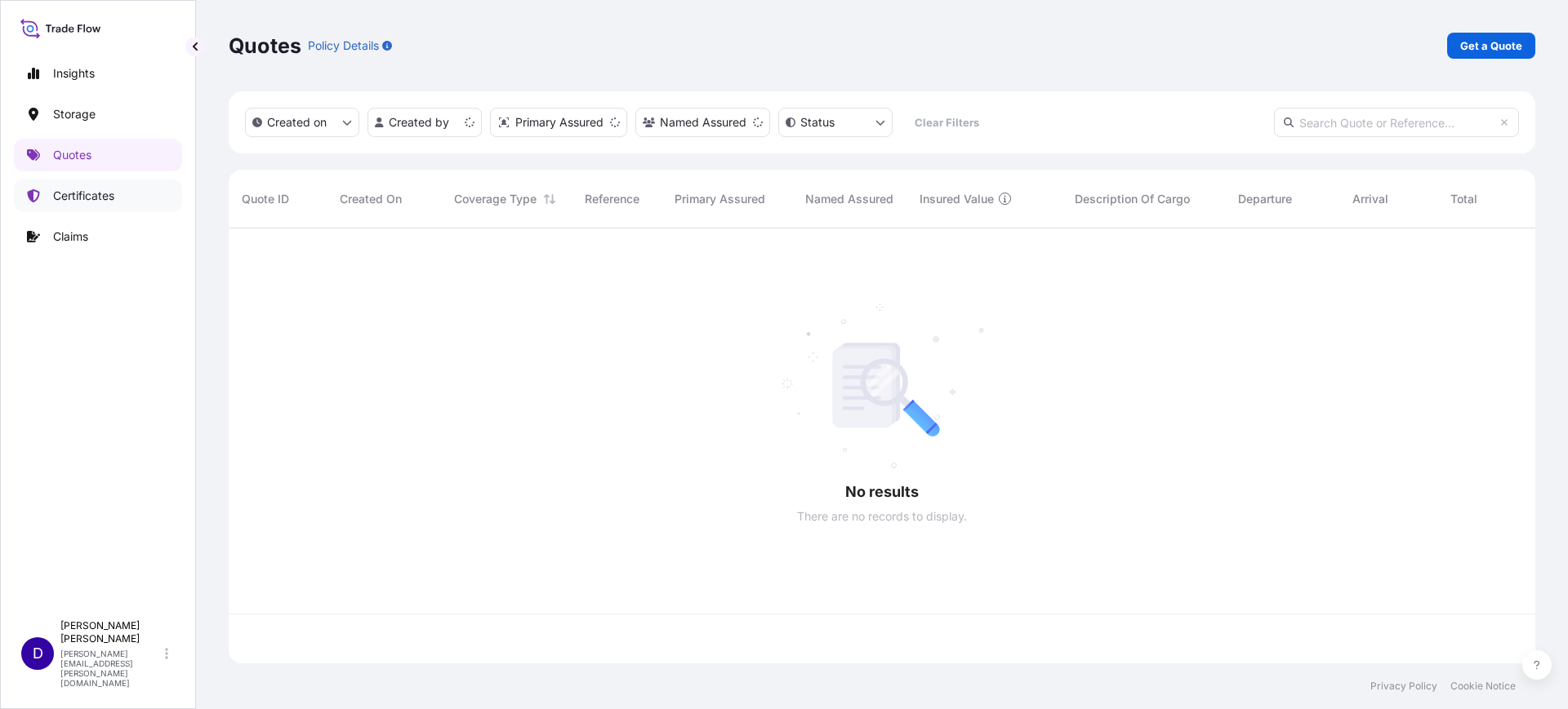
scroll to position [428, 1291]
click at [84, 193] on p "Certificates" at bounding box center [84, 196] width 61 height 16
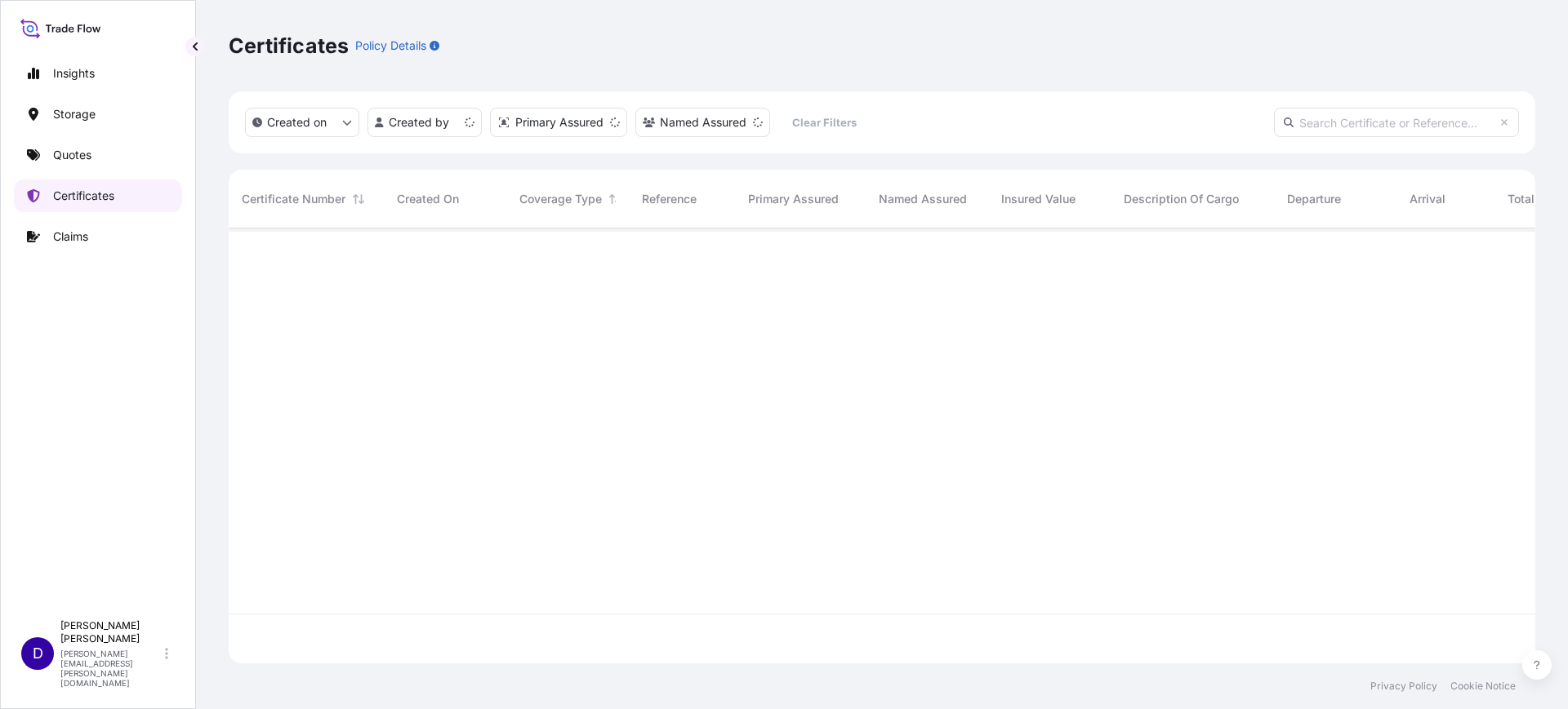
scroll to position [428, 1291]
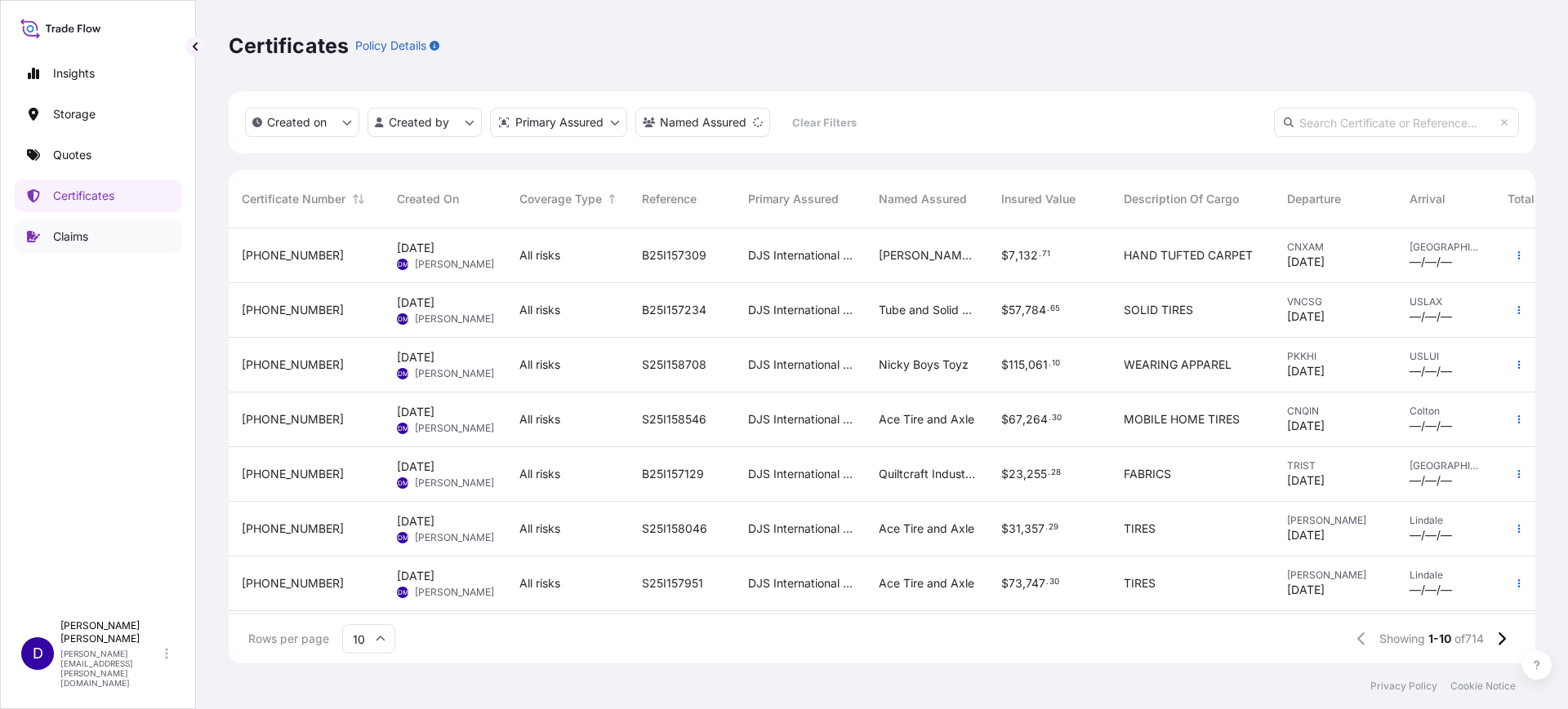
click at [68, 244] on p "Claims" at bounding box center [70, 237] width 35 height 16
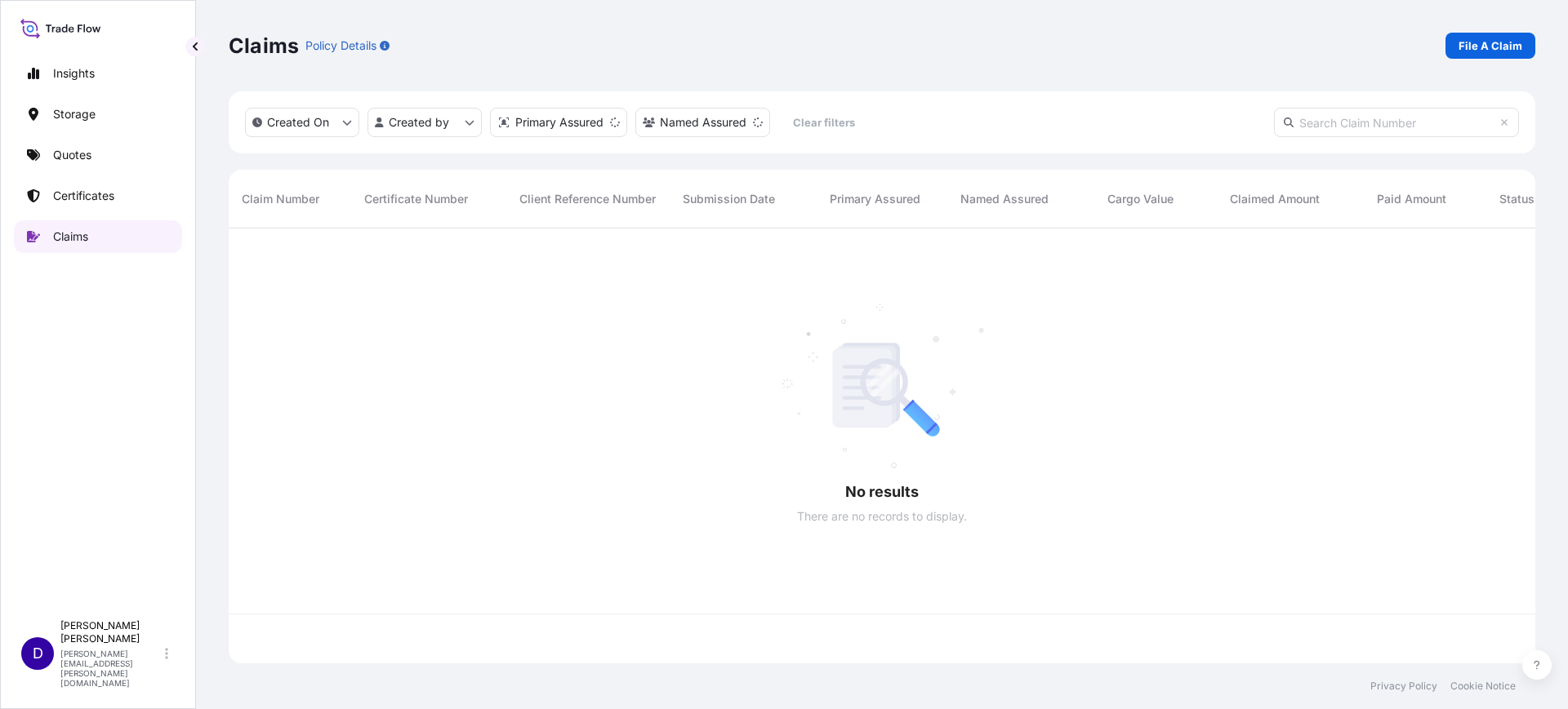
scroll to position [428, 1291]
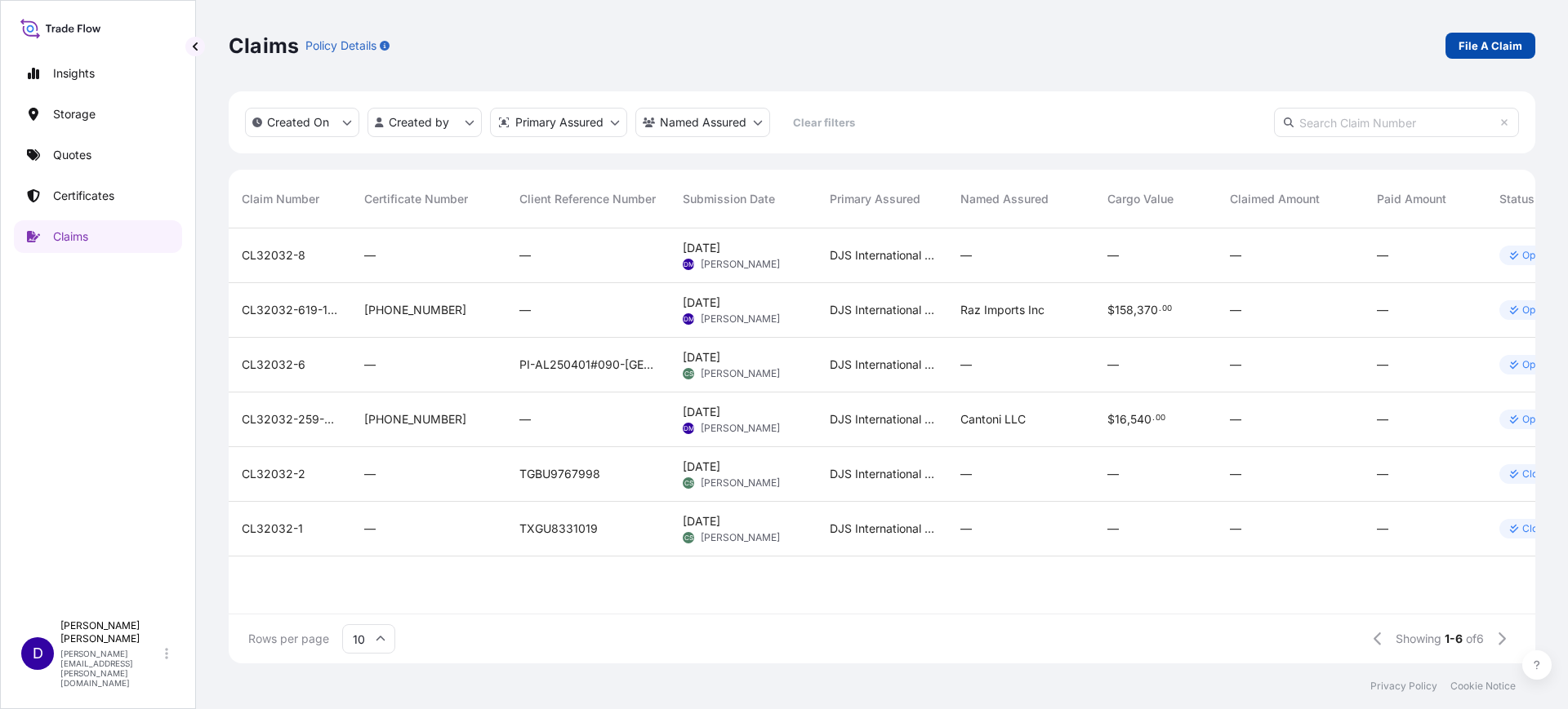
click at [1495, 32] on link "File A Claim" at bounding box center [1491, 45] width 90 height 26
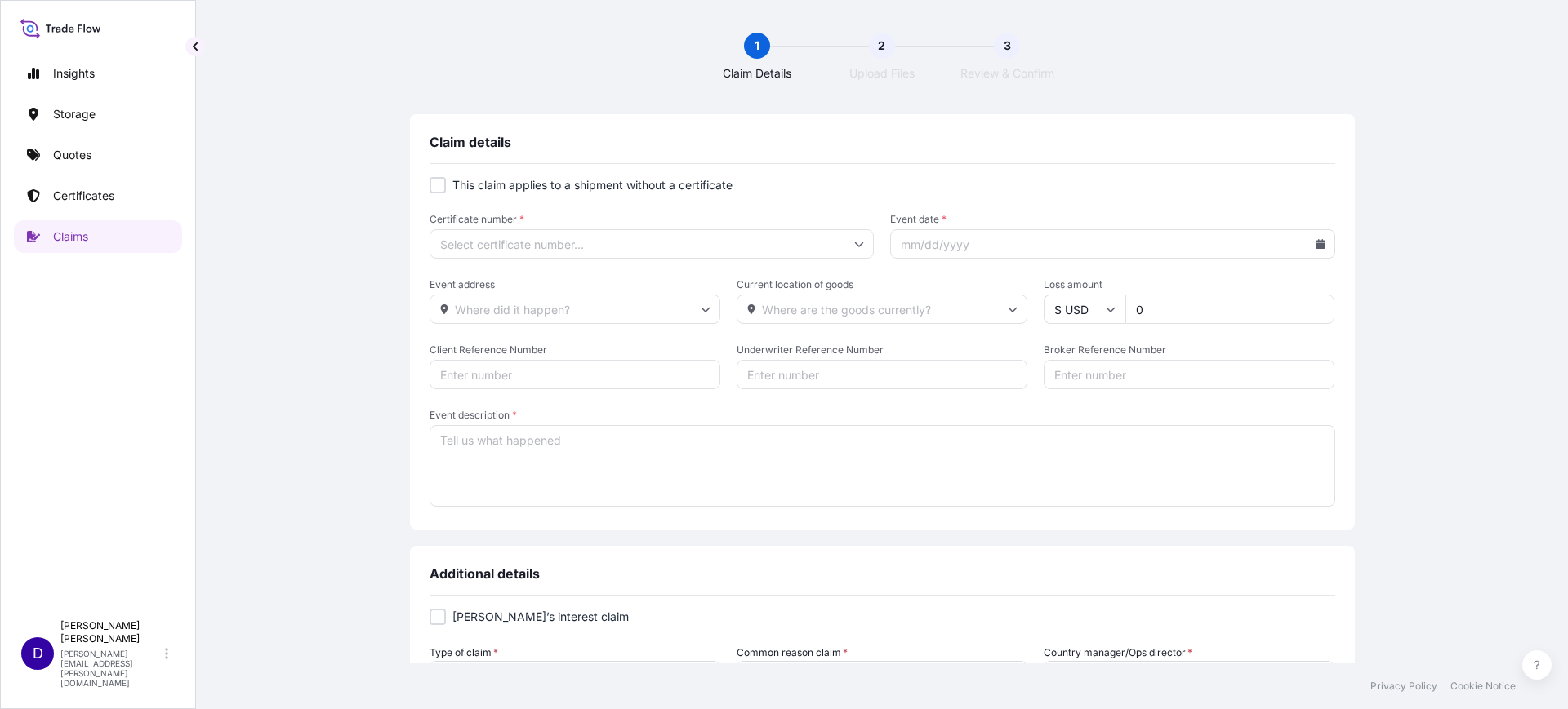
click at [429, 189] on div at bounding box center [437, 185] width 16 height 16
checkbox input "true"
click at [621, 249] on input "Primary Assured *" at bounding box center [652, 244] width 445 height 30
click at [606, 286] on div "DJS International Services, Inc." at bounding box center [644, 289] width 429 height 31
type input "DJS International Services, Inc."
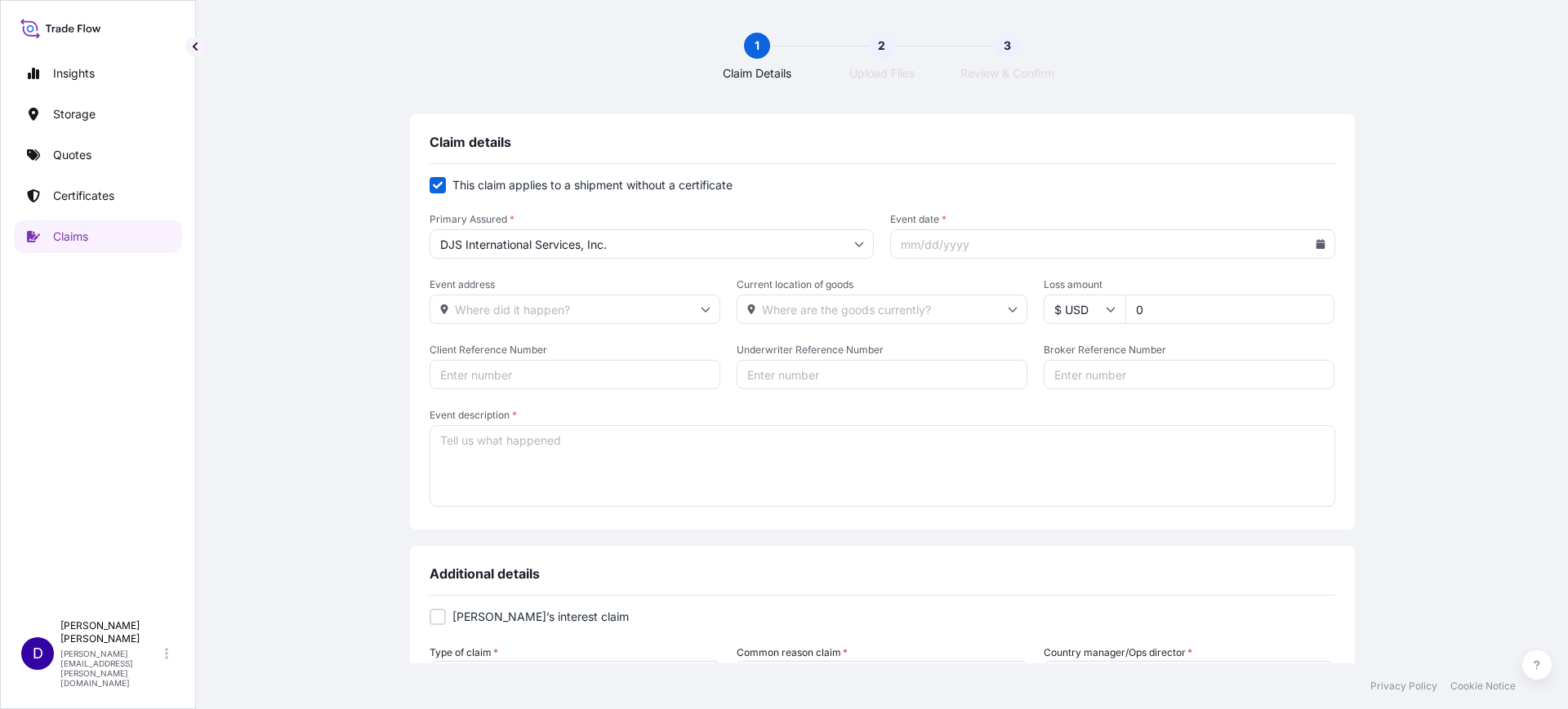
click at [1316, 244] on icon at bounding box center [1320, 244] width 9 height 10
click at [1065, 417] on button "15" at bounding box center [1067, 420] width 26 height 26
type input "09/15/2025"
click at [499, 451] on textarea "Event description *" at bounding box center [882, 466] width 906 height 82
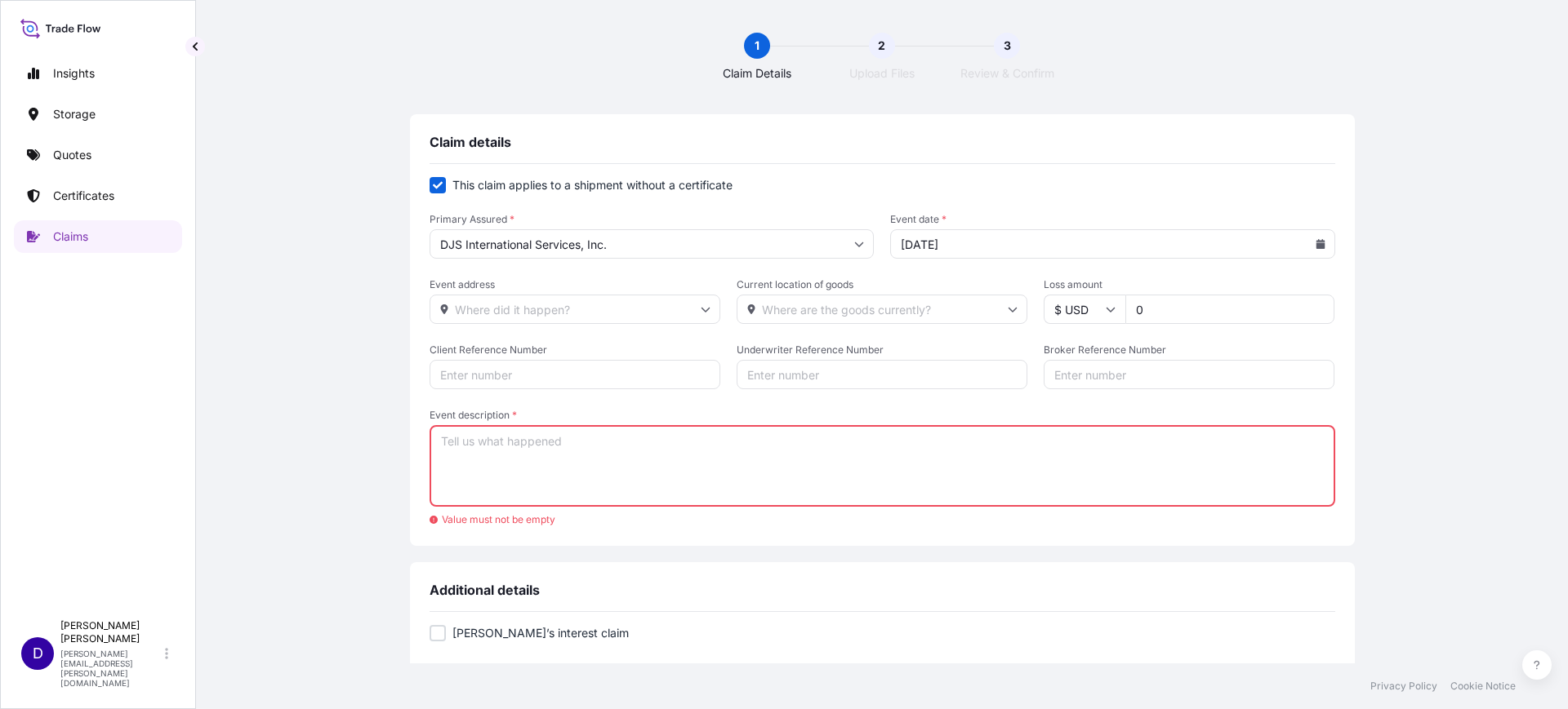
click at [568, 475] on textarea "Event description *" at bounding box center [882, 466] width 906 height 82
paste textarea "Good Morning @Team Blue, I wanted to include you on this email as a notificatio…"
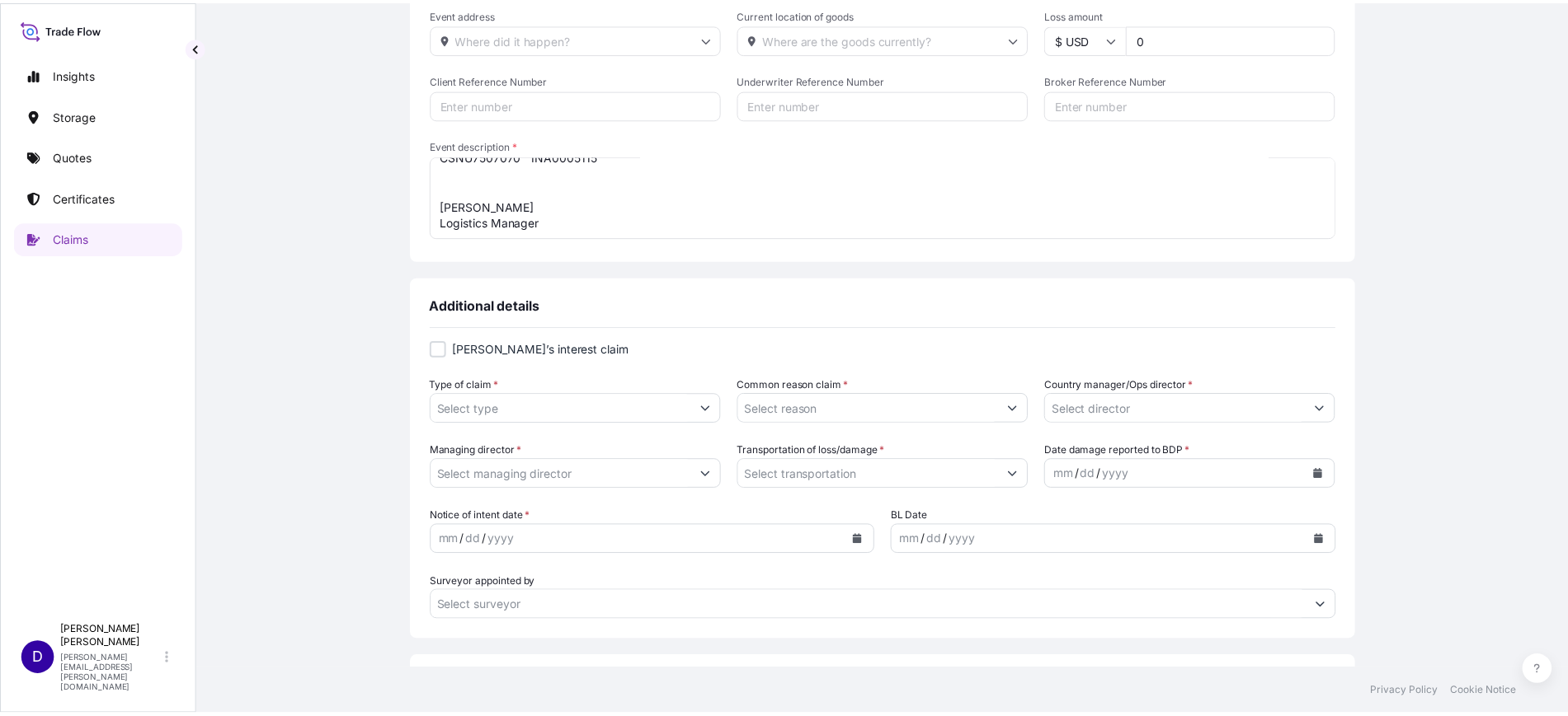
scroll to position [309, 0]
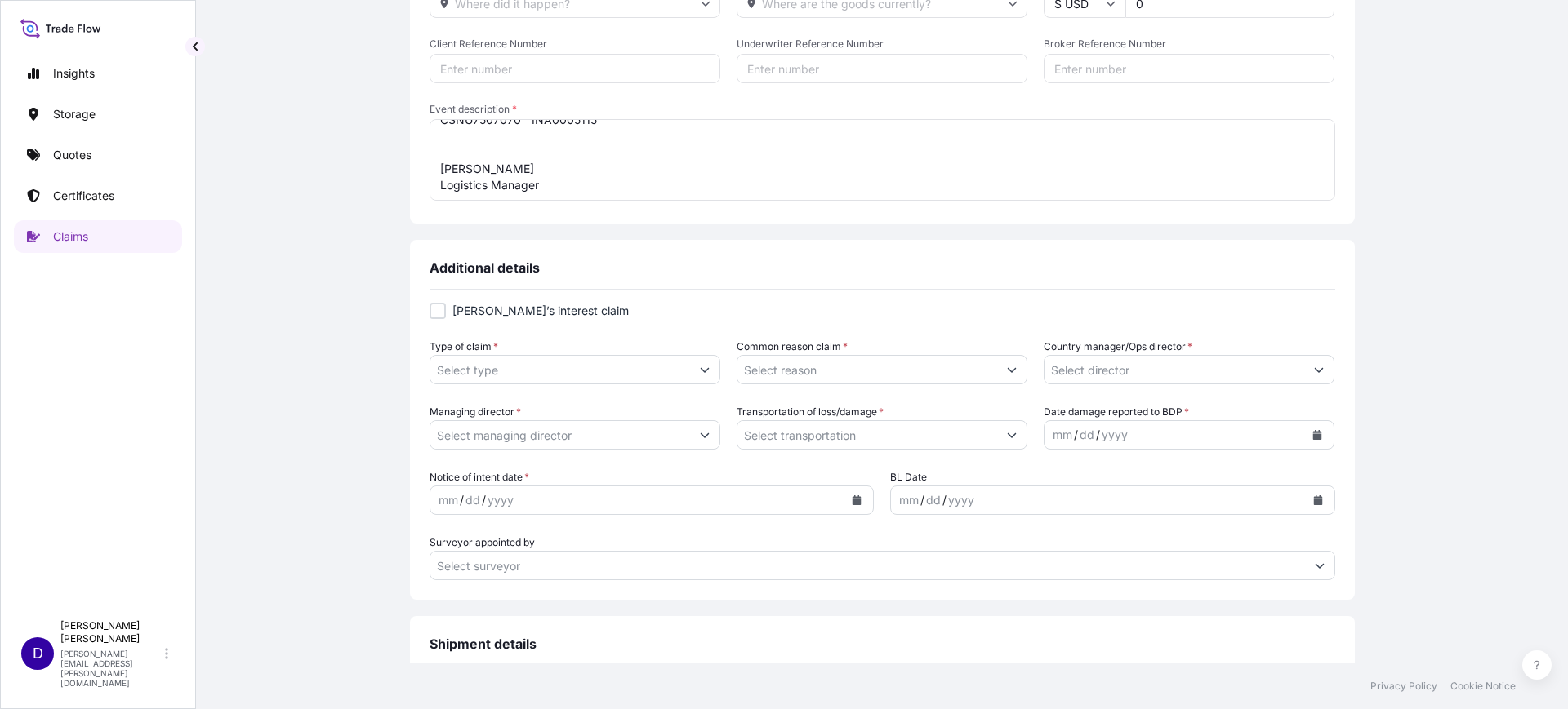
type textarea "Good Morning @Team Blue, I wanted to include you on this email as a notificatio…"
click at [634, 372] on input "Type of claim *" at bounding box center [560, 370] width 260 height 30
click at [690, 372] on button "Show suggestions" at bounding box center [705, 370] width 30 height 30
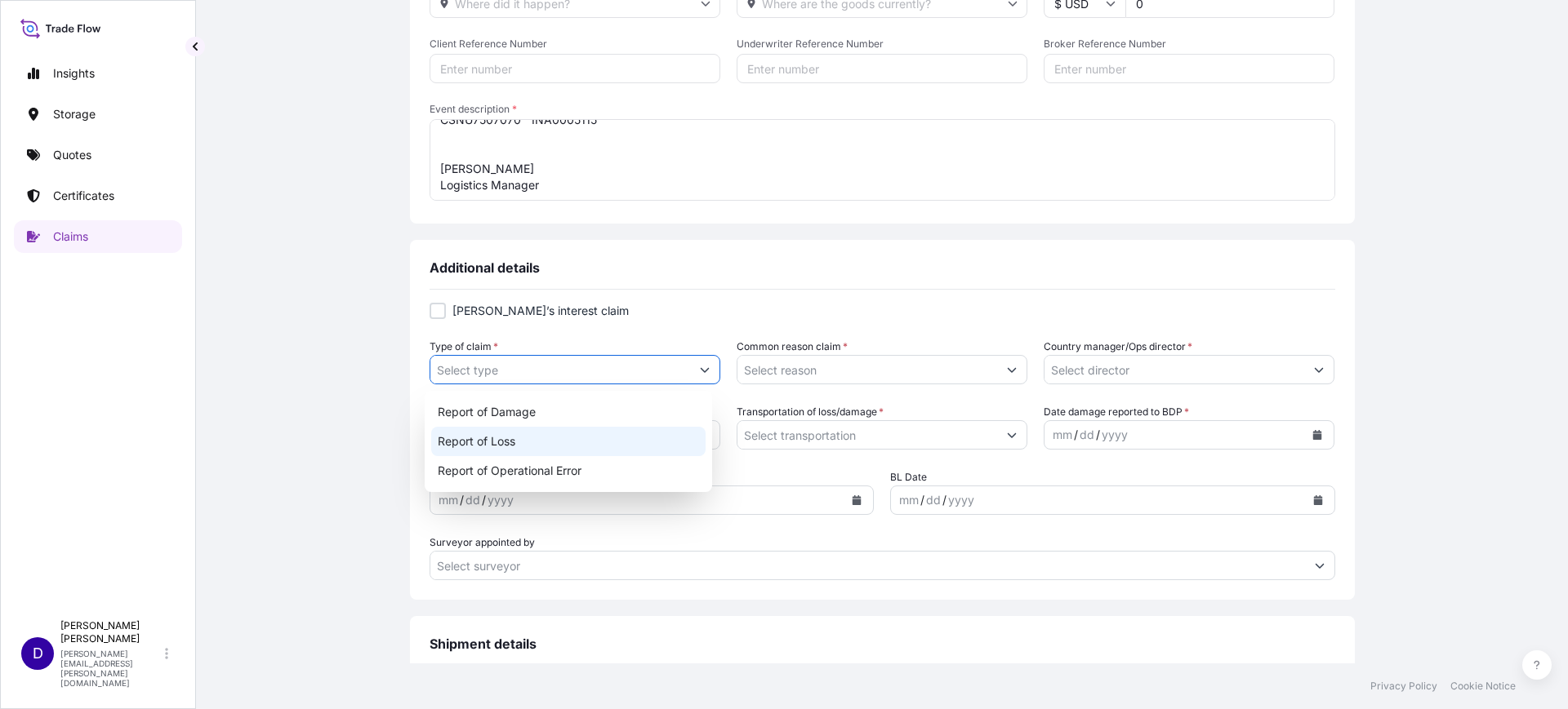
click at [494, 433] on div "Report of Loss" at bounding box center [569, 442] width 275 height 30
type input "Report of Loss"
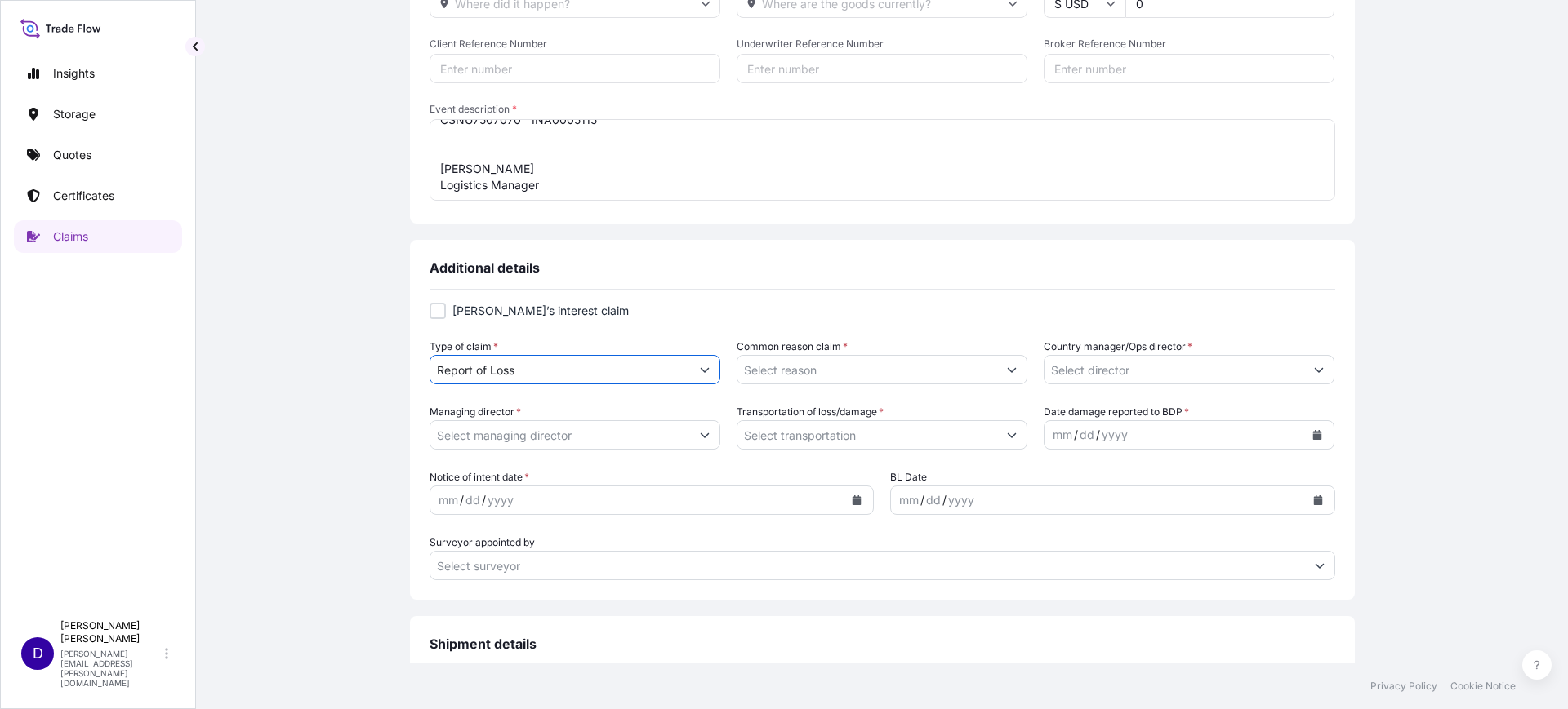
click at [888, 368] on input "Common reason claim *" at bounding box center [867, 370] width 260 height 30
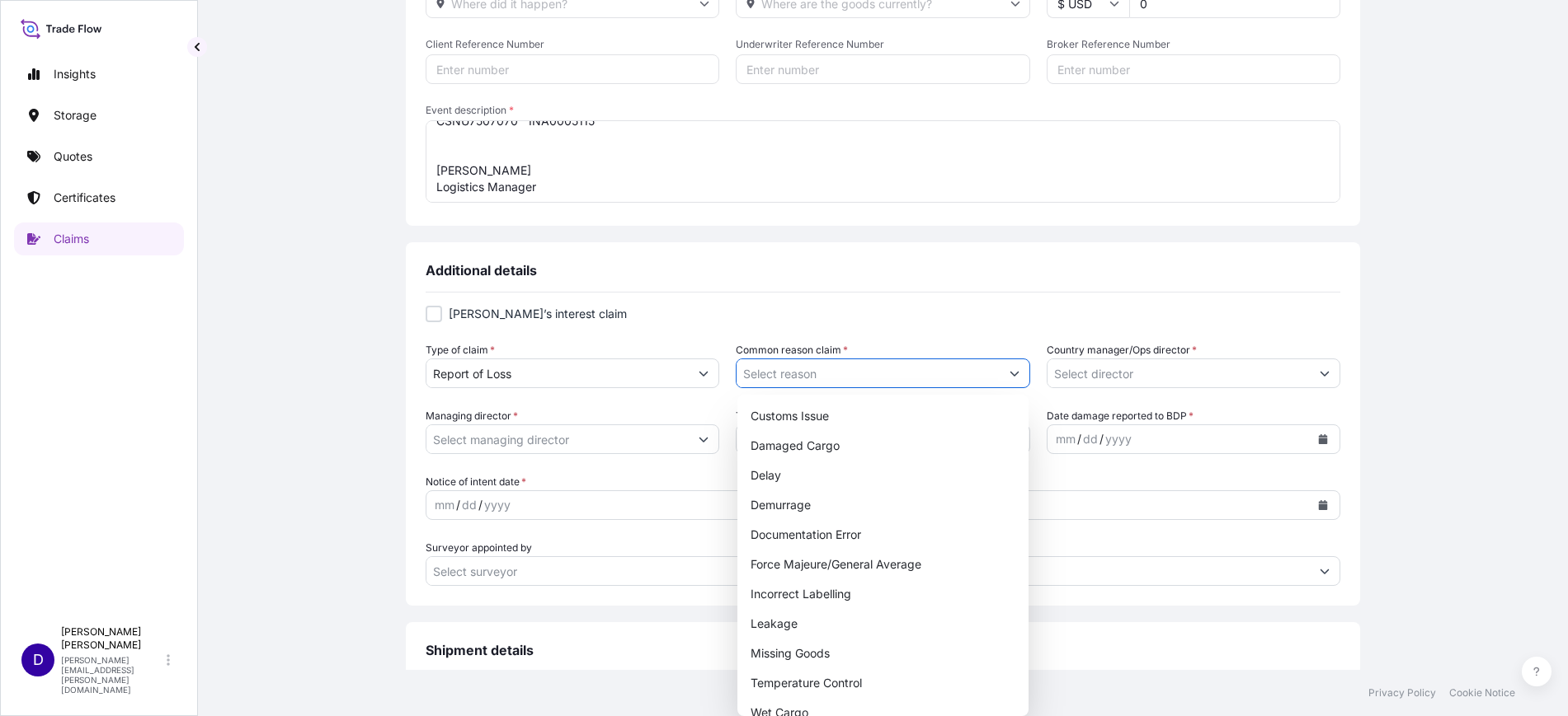
click at [1016, 377] on button "Show suggestions" at bounding box center [1014, 373] width 30 height 30
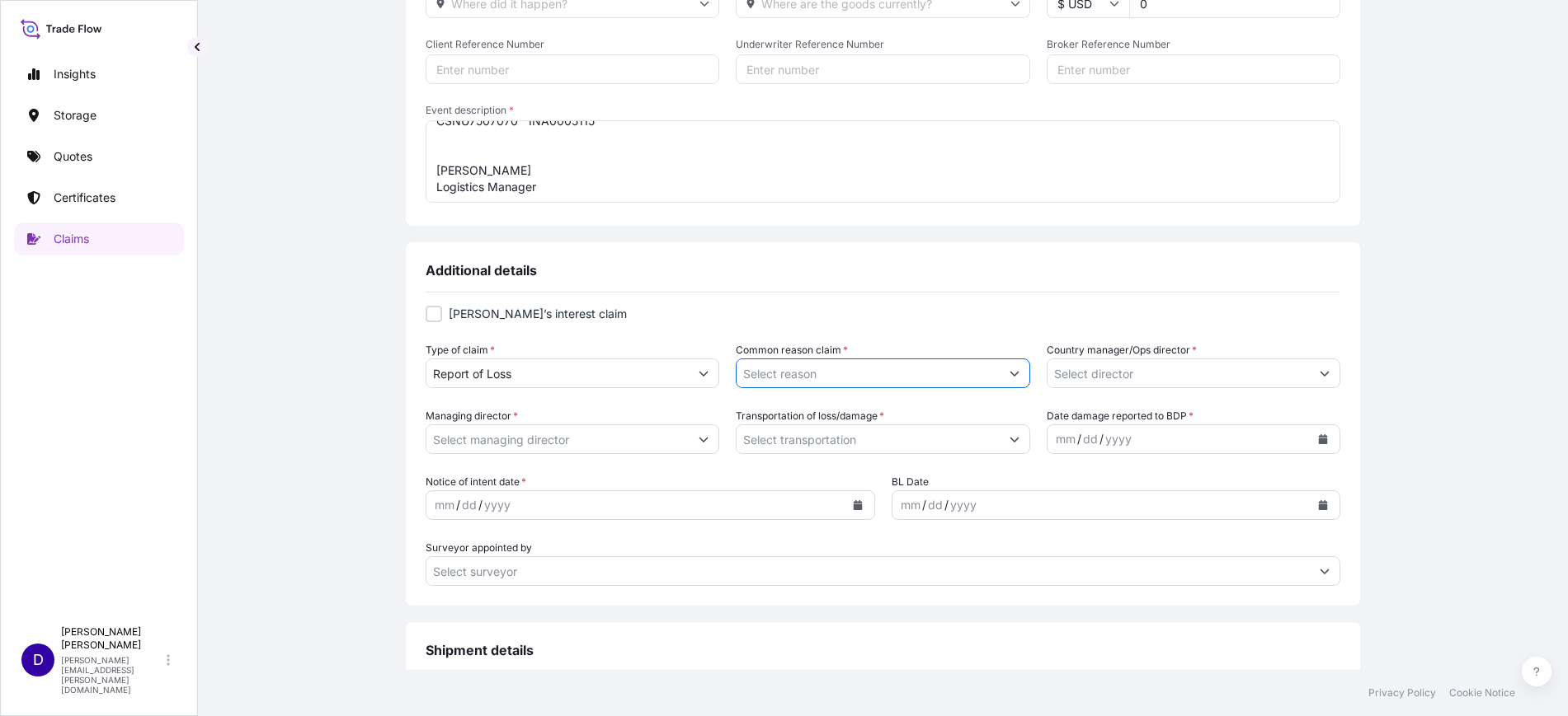
scroll to position [0, 0]
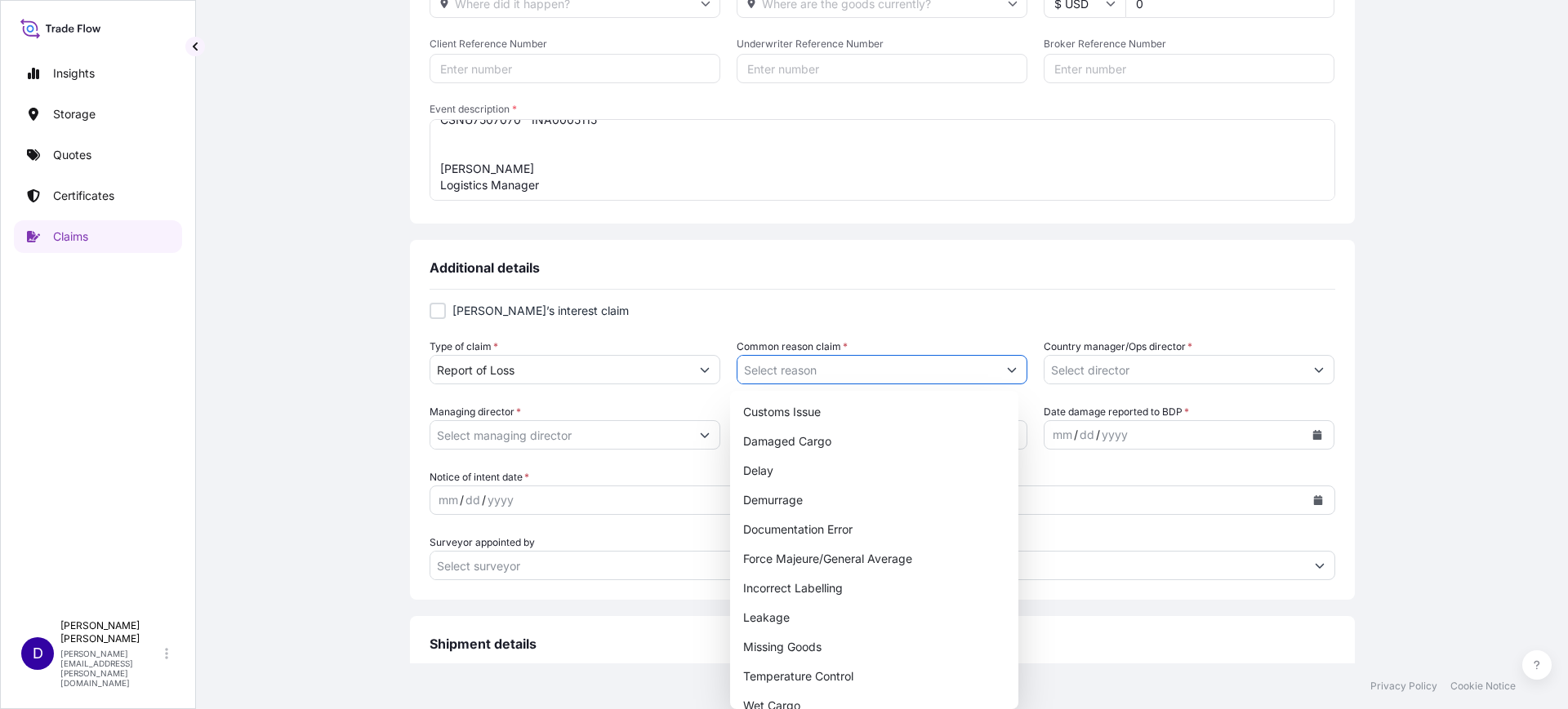
click at [1010, 370] on button "Show suggestions" at bounding box center [1012, 370] width 30 height 30
click at [1005, 365] on button "Show suggestions" at bounding box center [1012, 370] width 30 height 30
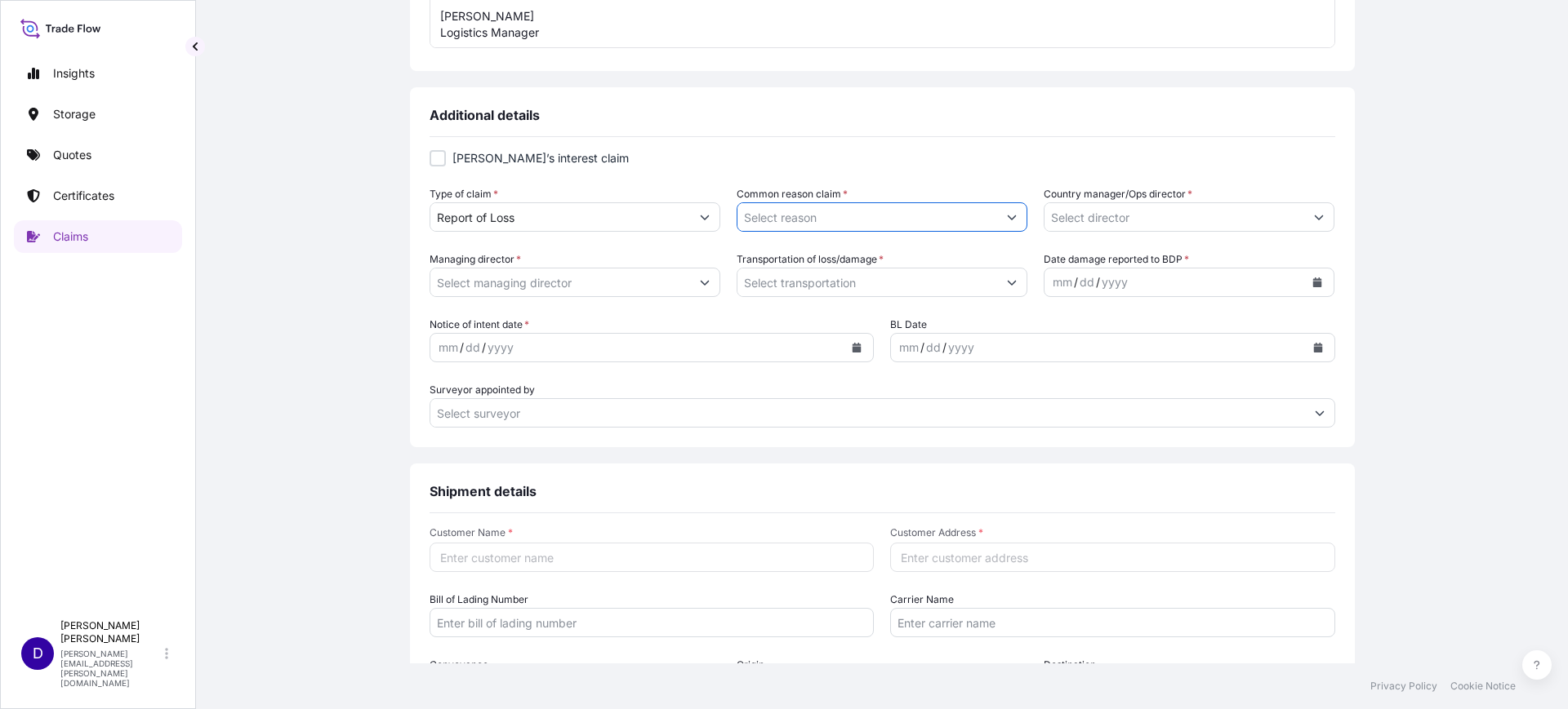
scroll to position [461, 0]
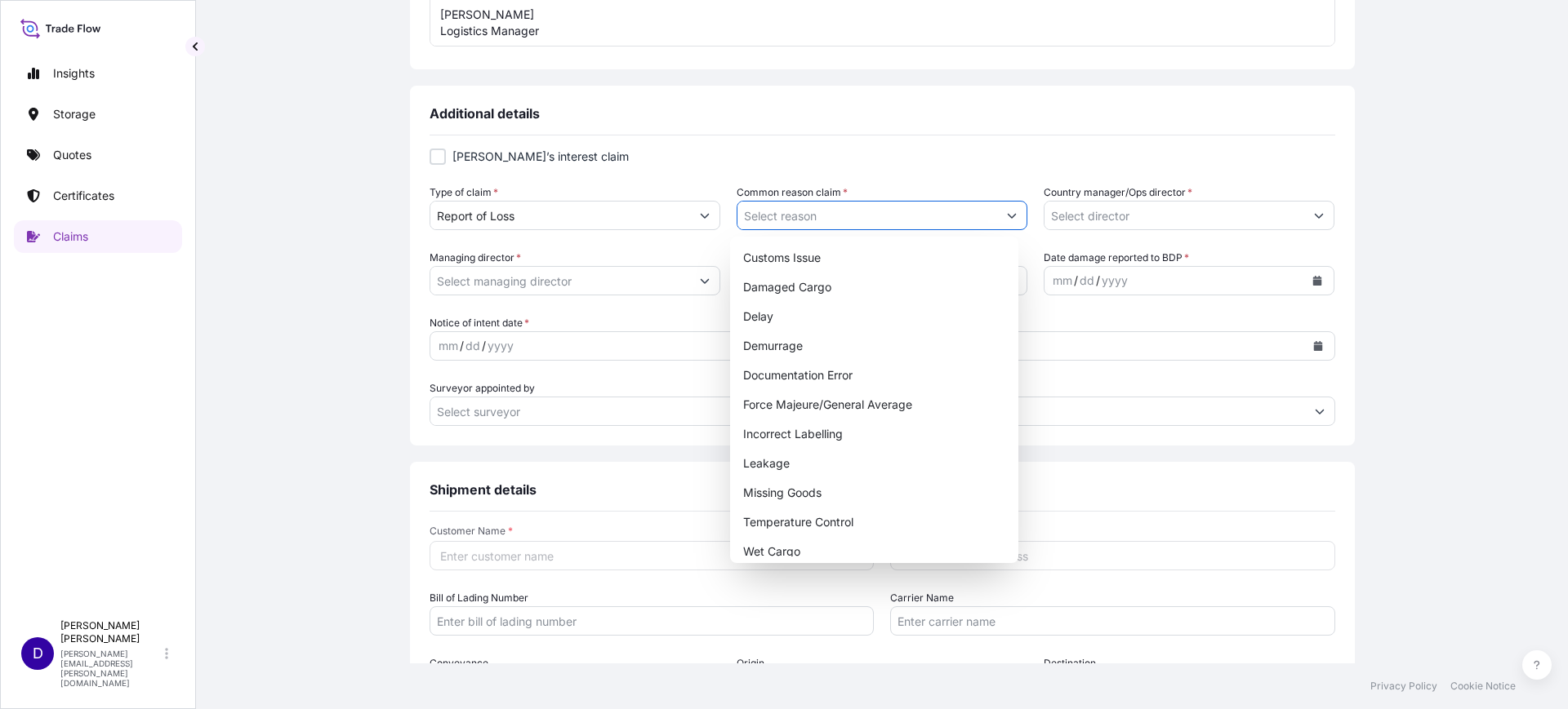
click at [1002, 222] on button "Show suggestions" at bounding box center [1012, 215] width 30 height 30
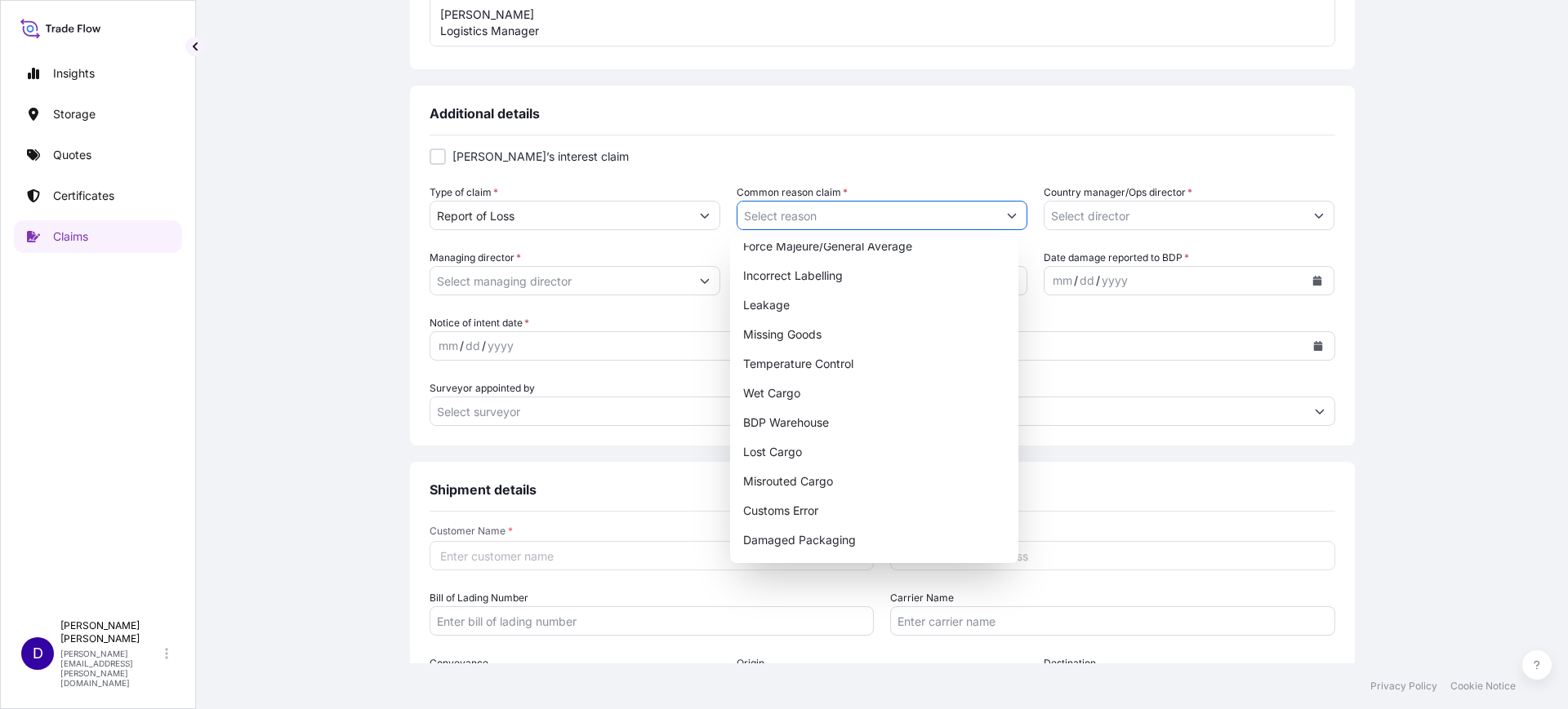
scroll to position [142, 0]
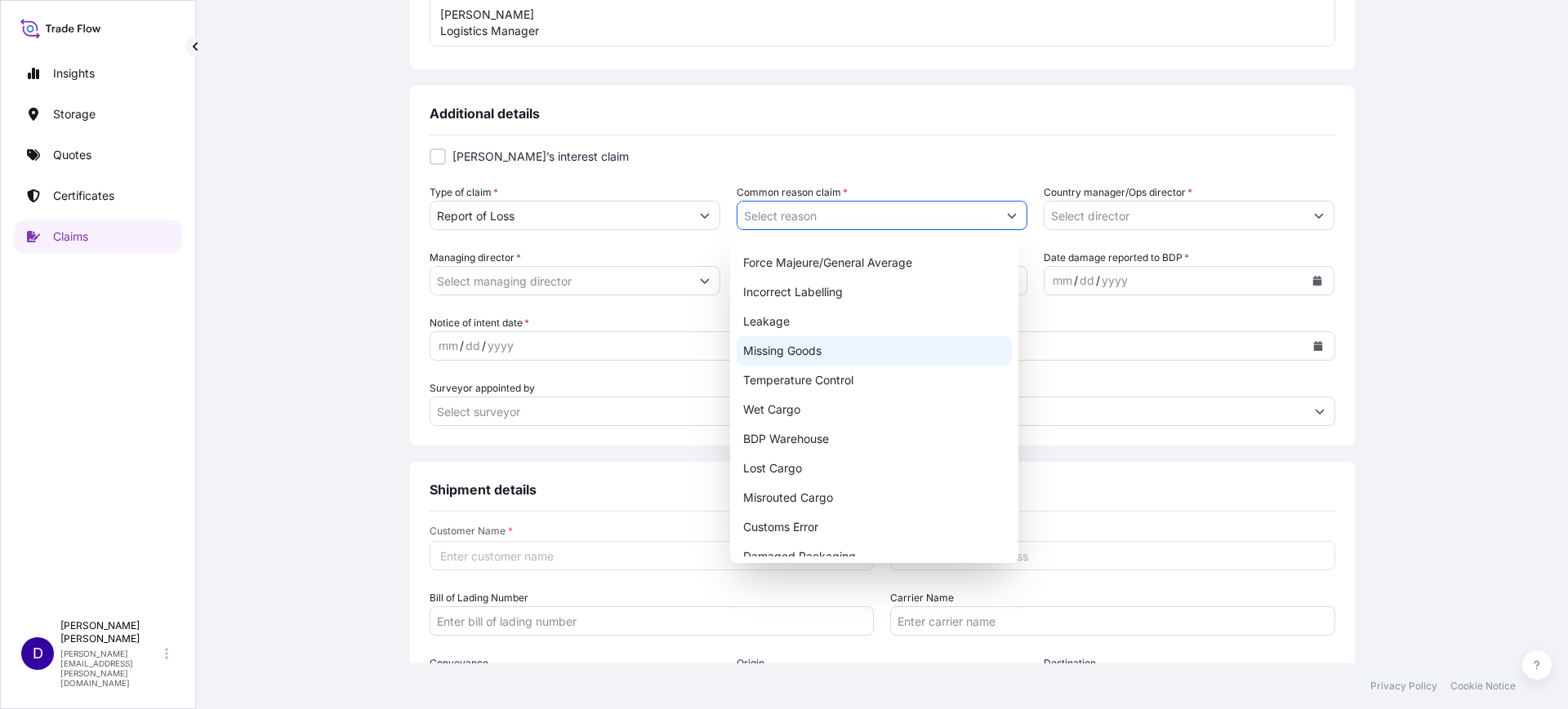
click at [807, 341] on div "Missing Goods" at bounding box center [874, 351] width 275 height 30
type input "Missing Goods"
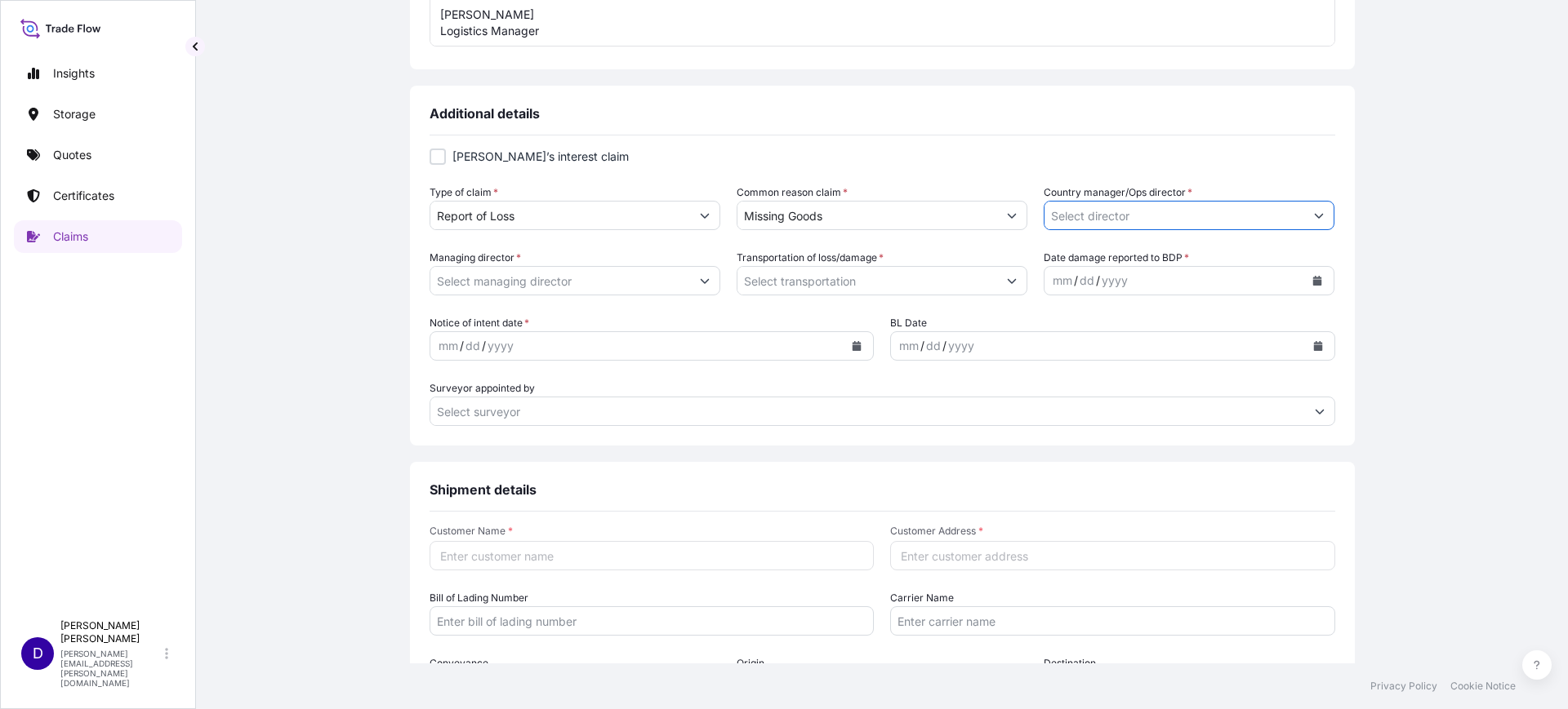
click at [1133, 202] on input "Country manager/Ops director *" at bounding box center [1174, 215] width 260 height 30
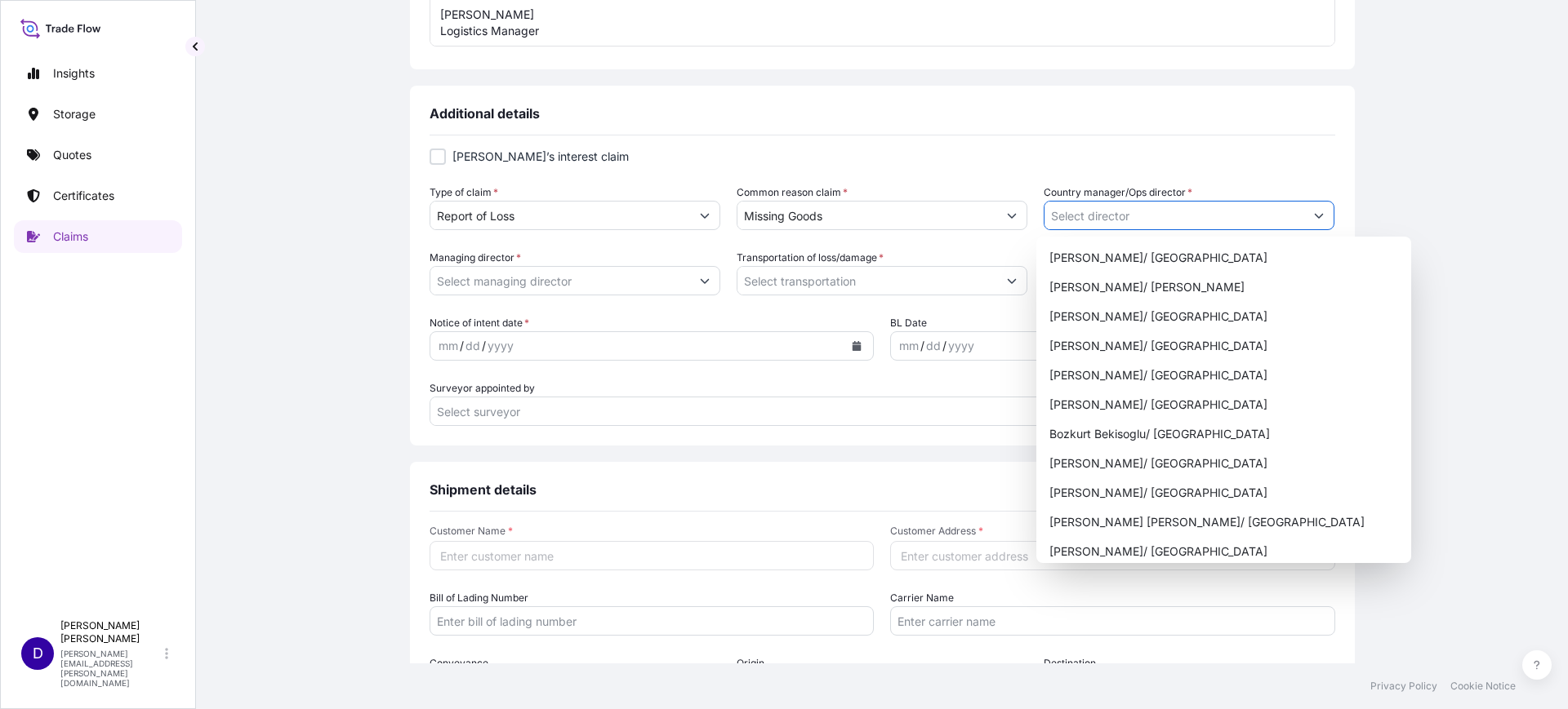
click at [1314, 217] on icon "Show suggestions" at bounding box center [1319, 215] width 10 height 10
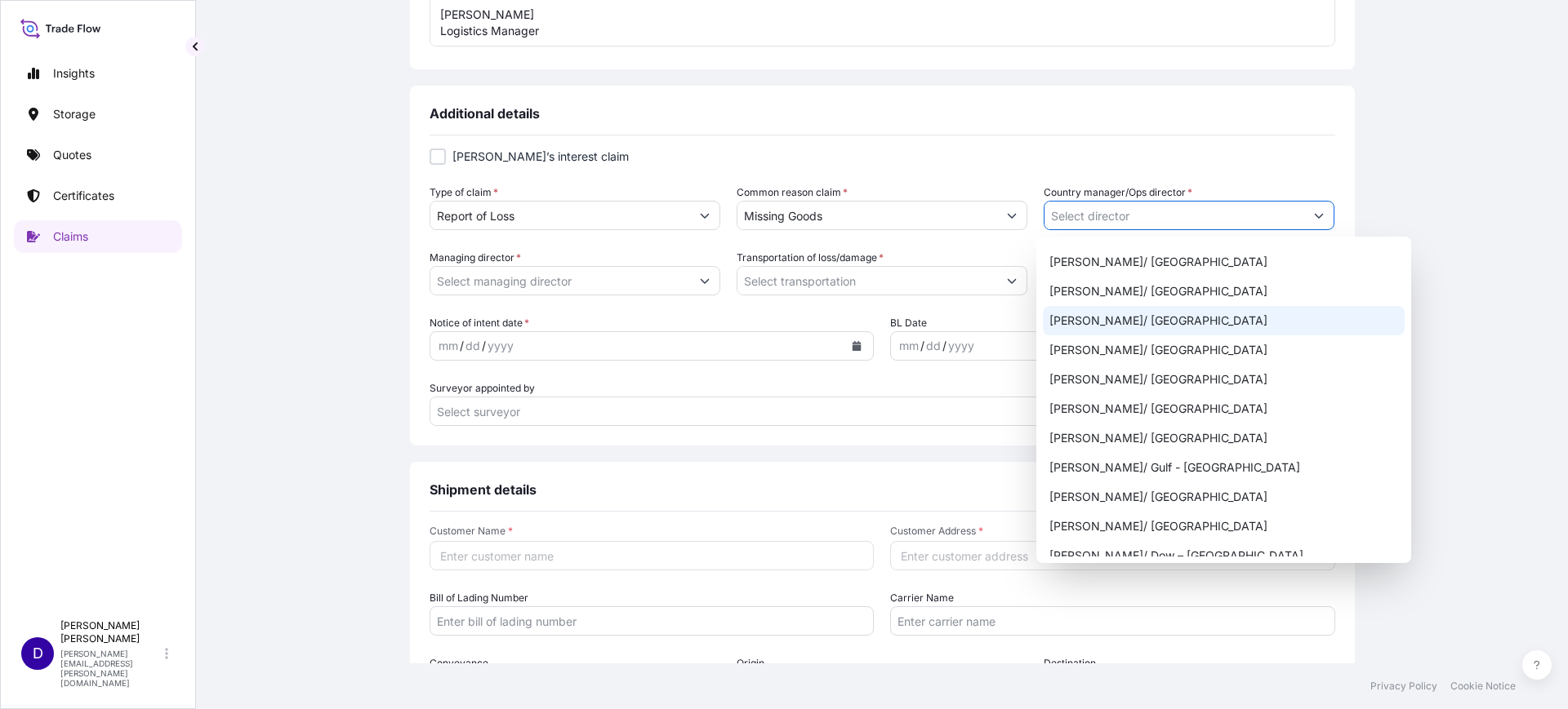
scroll to position [714, 0]
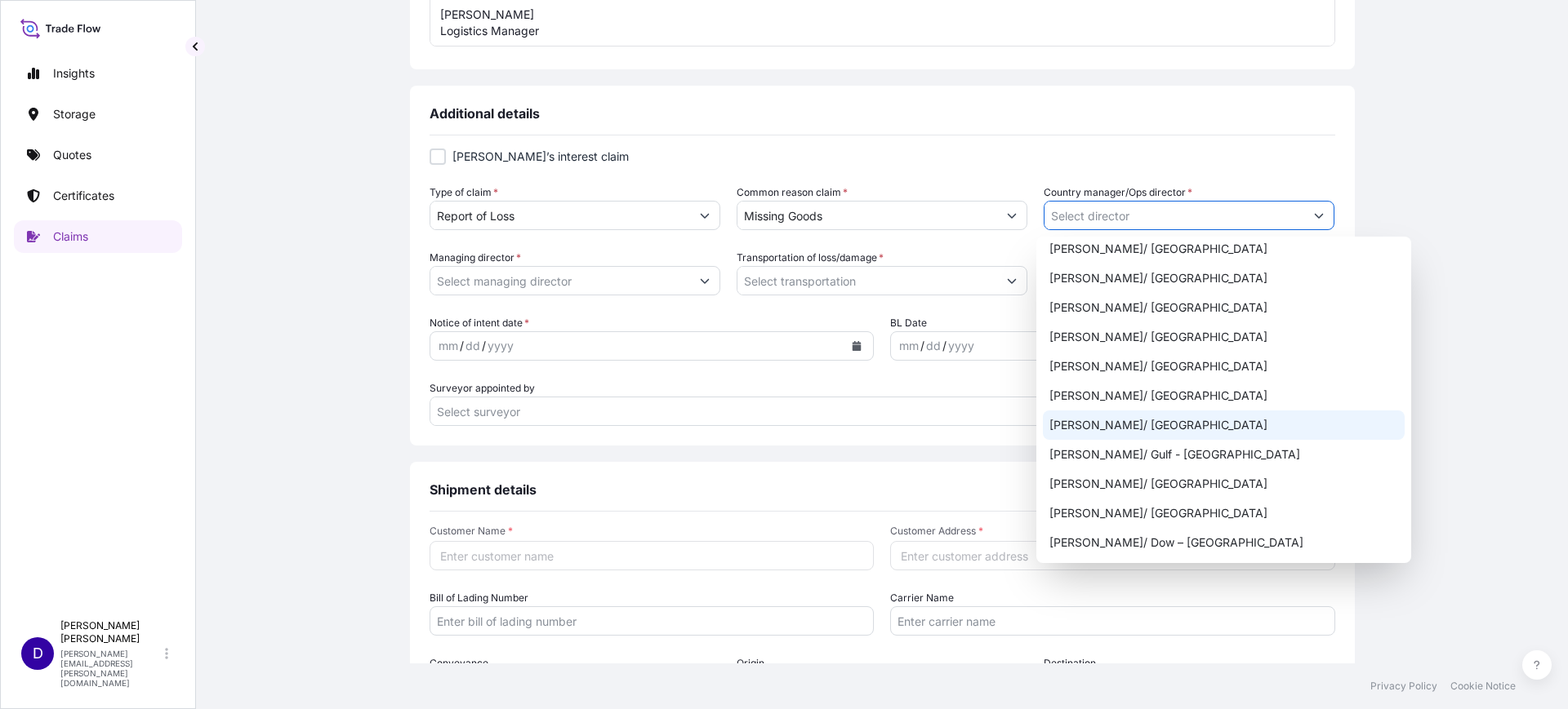
click at [1160, 426] on div "Luis Montes/ Central US" at bounding box center [1224, 425] width 362 height 30
type input "Luis Montes/ Central US"
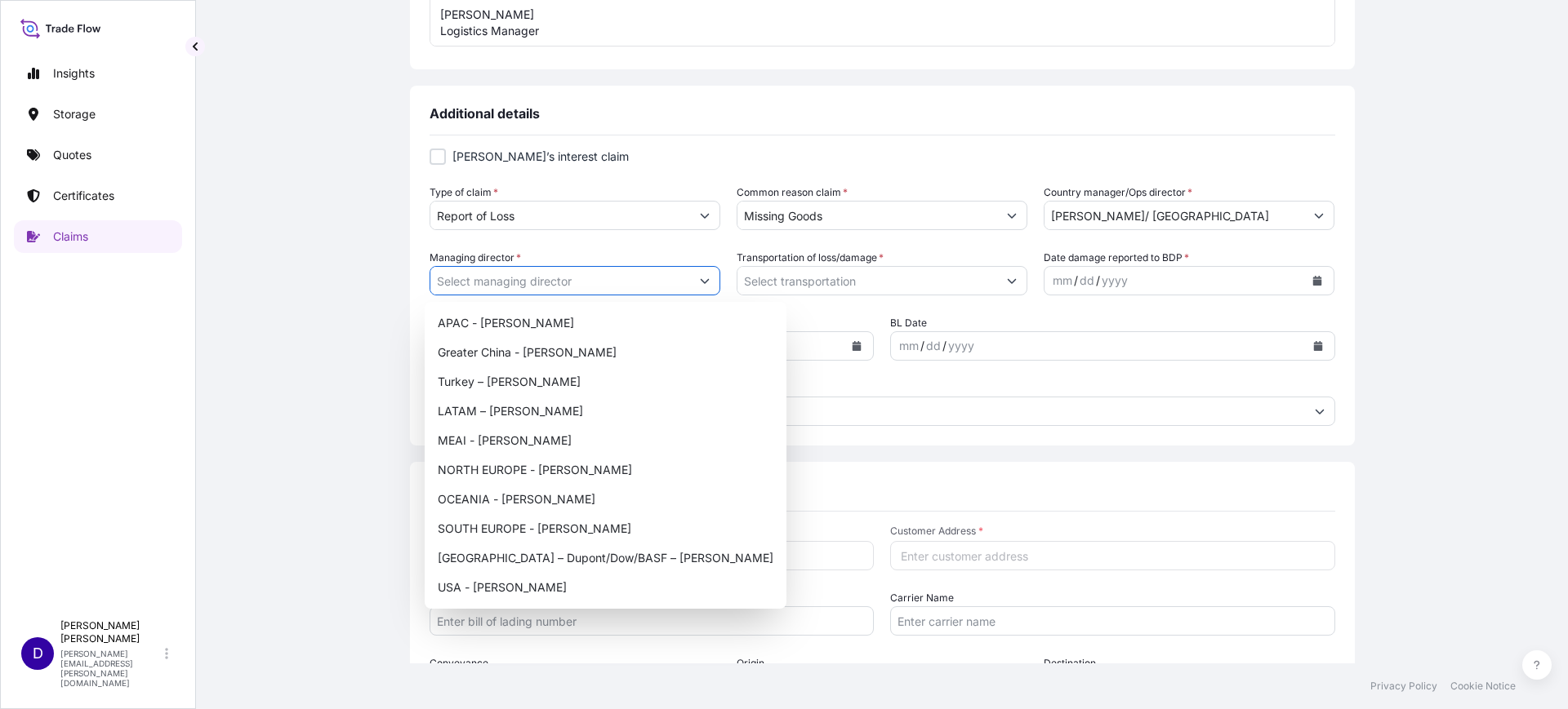
click at [692, 272] on button "Show suggestions" at bounding box center [705, 281] width 30 height 30
click at [531, 583] on div "USA - Jason Carl" at bounding box center [605, 588] width 348 height 30
type input "USA - Jason Carl"
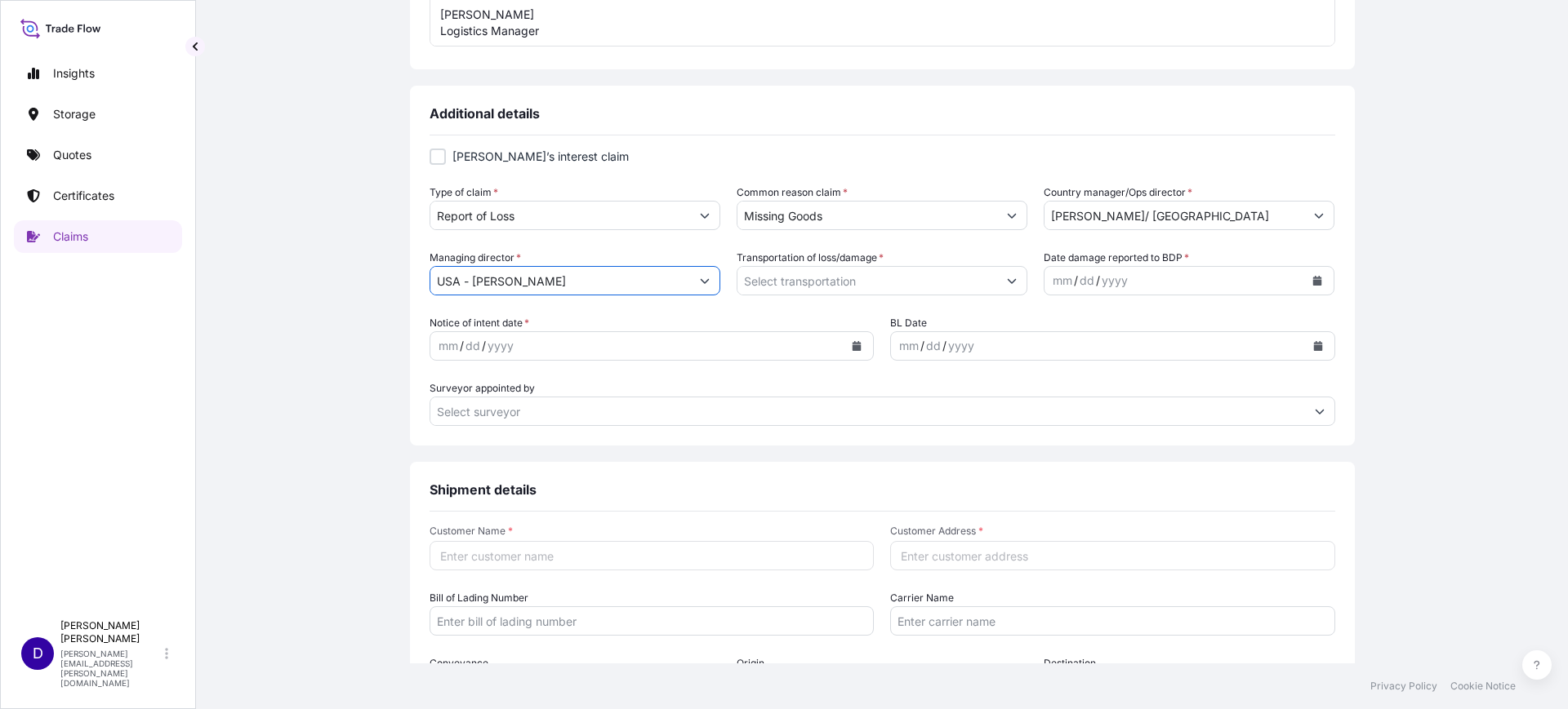
click at [879, 281] on input "Transportation of loss/damage *" at bounding box center [867, 281] width 260 height 30
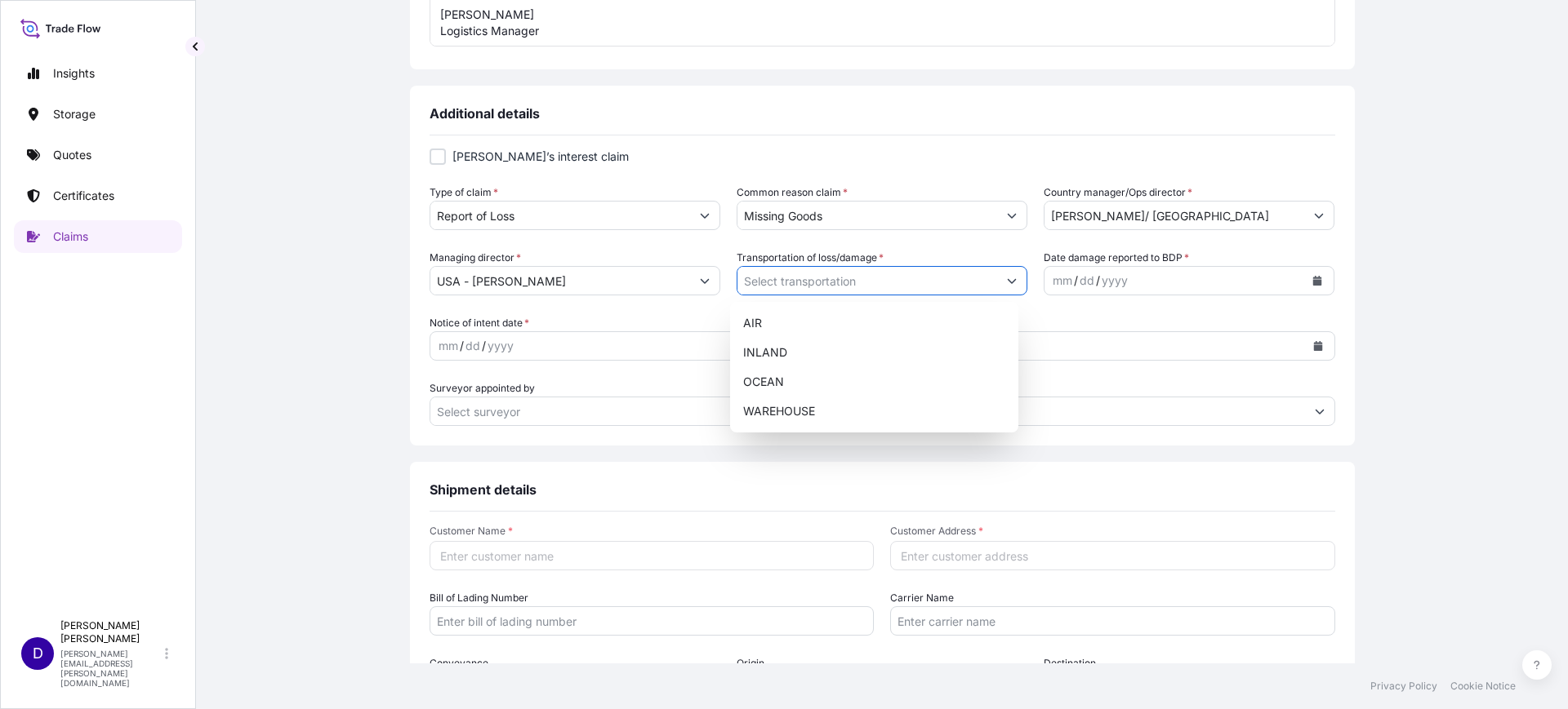
click at [1008, 280] on icon "Show suggestions" at bounding box center [1013, 281] width 9 height 4
click at [772, 382] on div "OCEAN" at bounding box center [874, 381] width 275 height 30
type input "OCEAN"
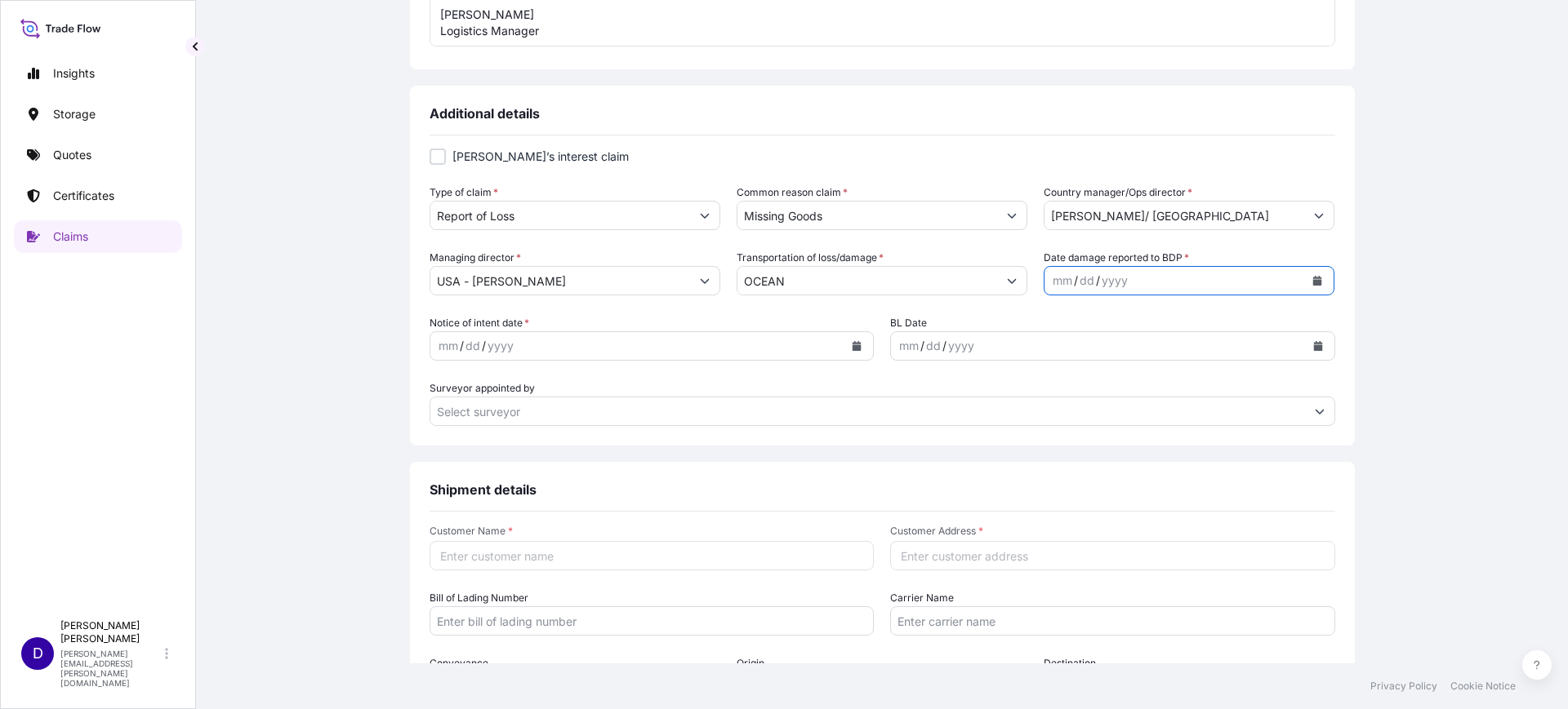
click at [1313, 277] on icon "Calendar" at bounding box center [1318, 281] width 9 height 10
click at [1088, 451] on div "15" at bounding box center [1095, 450] width 30 height 30
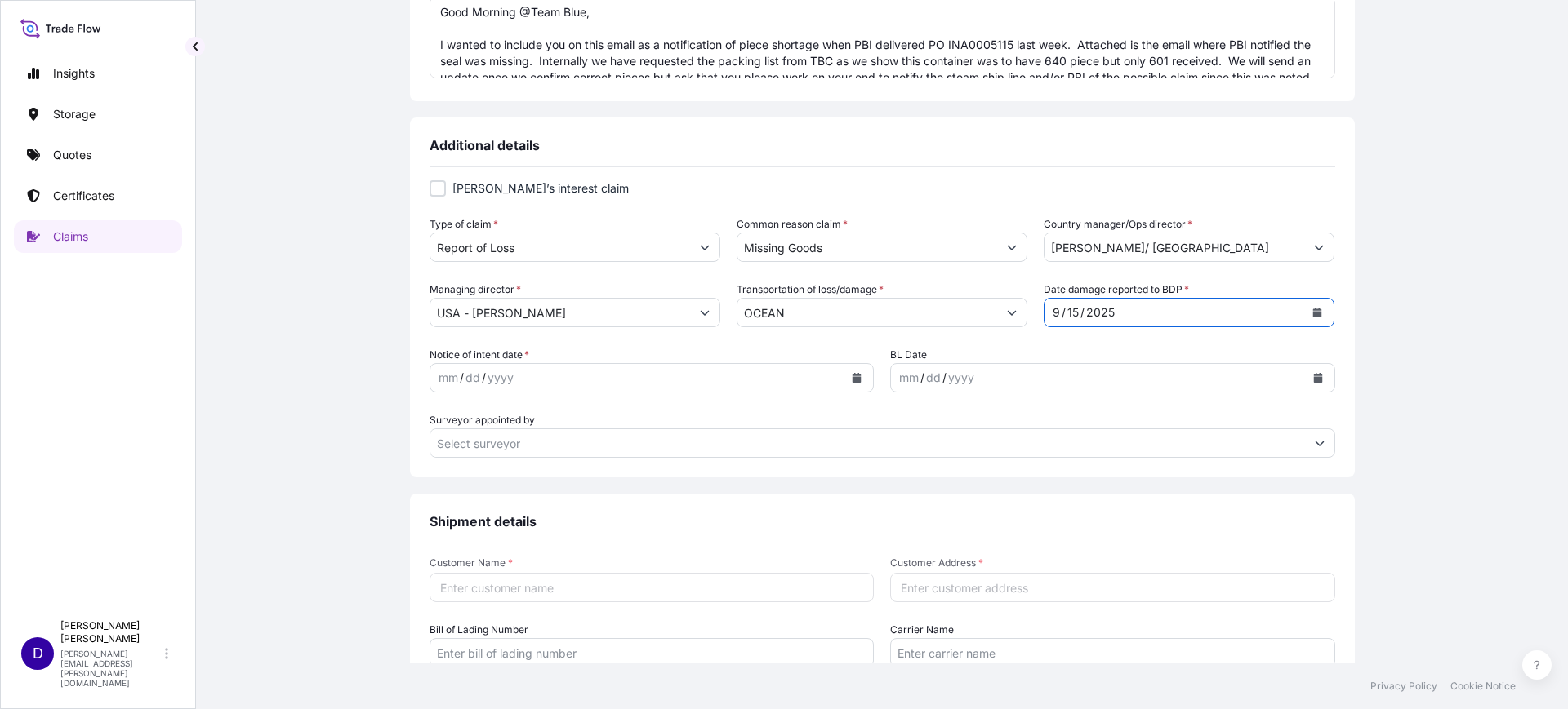
scroll to position [461, 0]
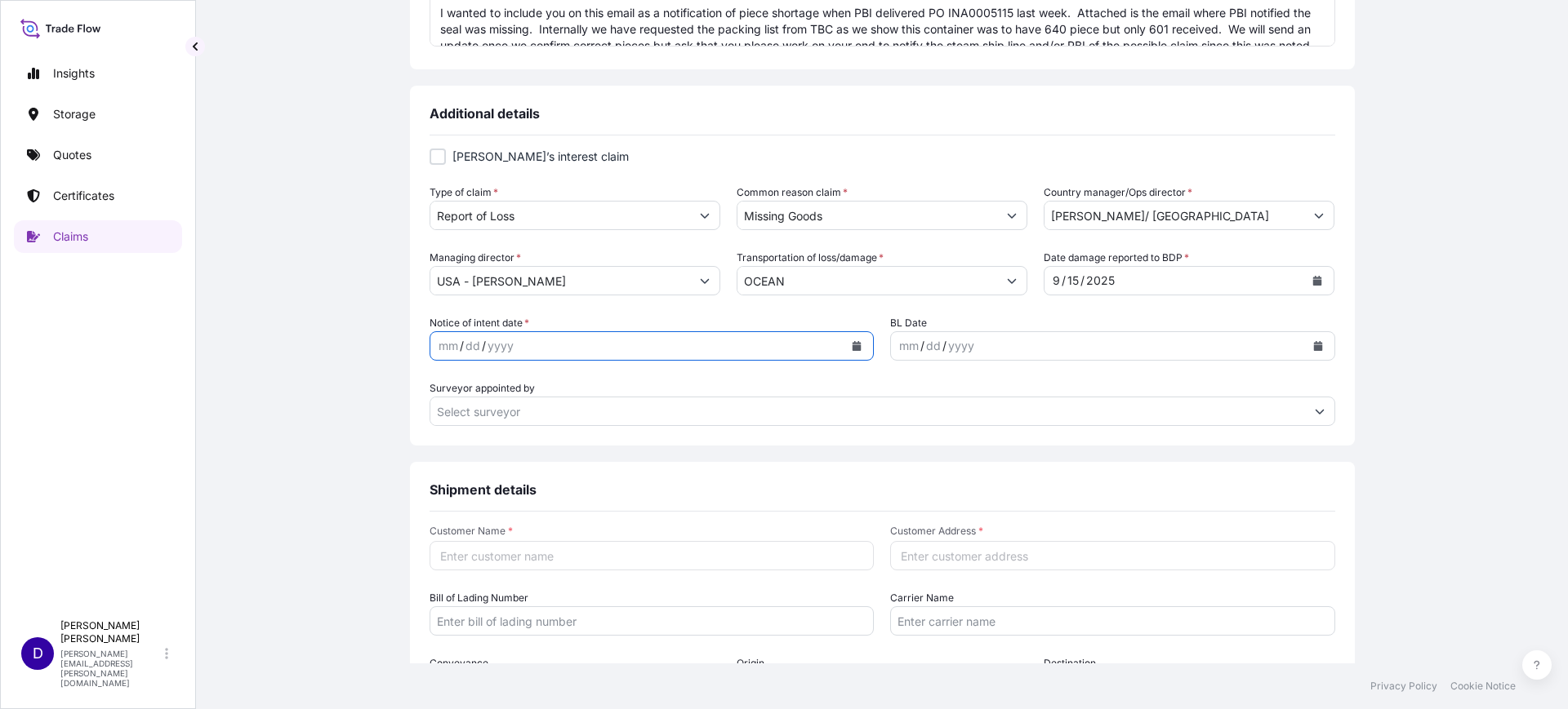
click at [852, 341] on icon "Calendar" at bounding box center [857, 346] width 9 height 10
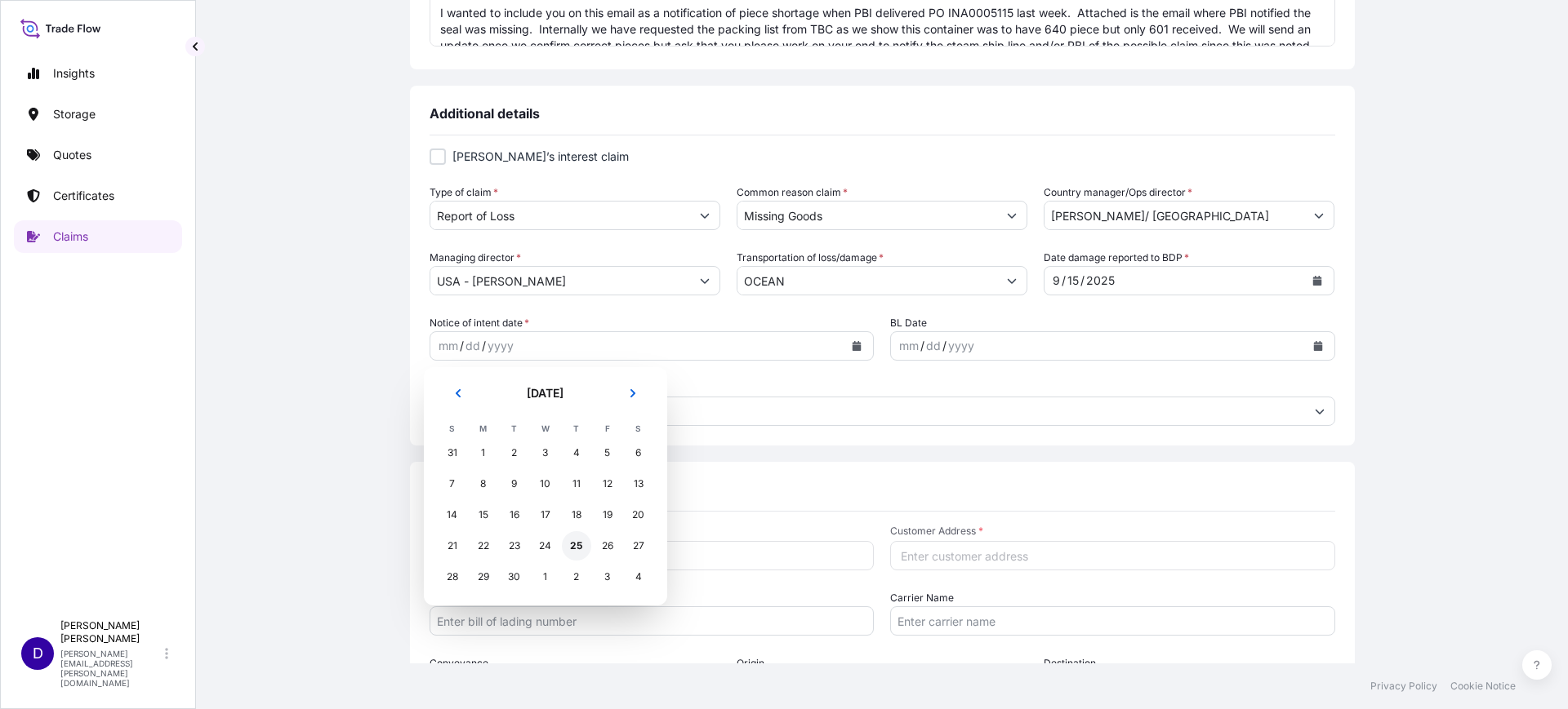
click at [576, 547] on div "25" at bounding box center [576, 546] width 30 height 30
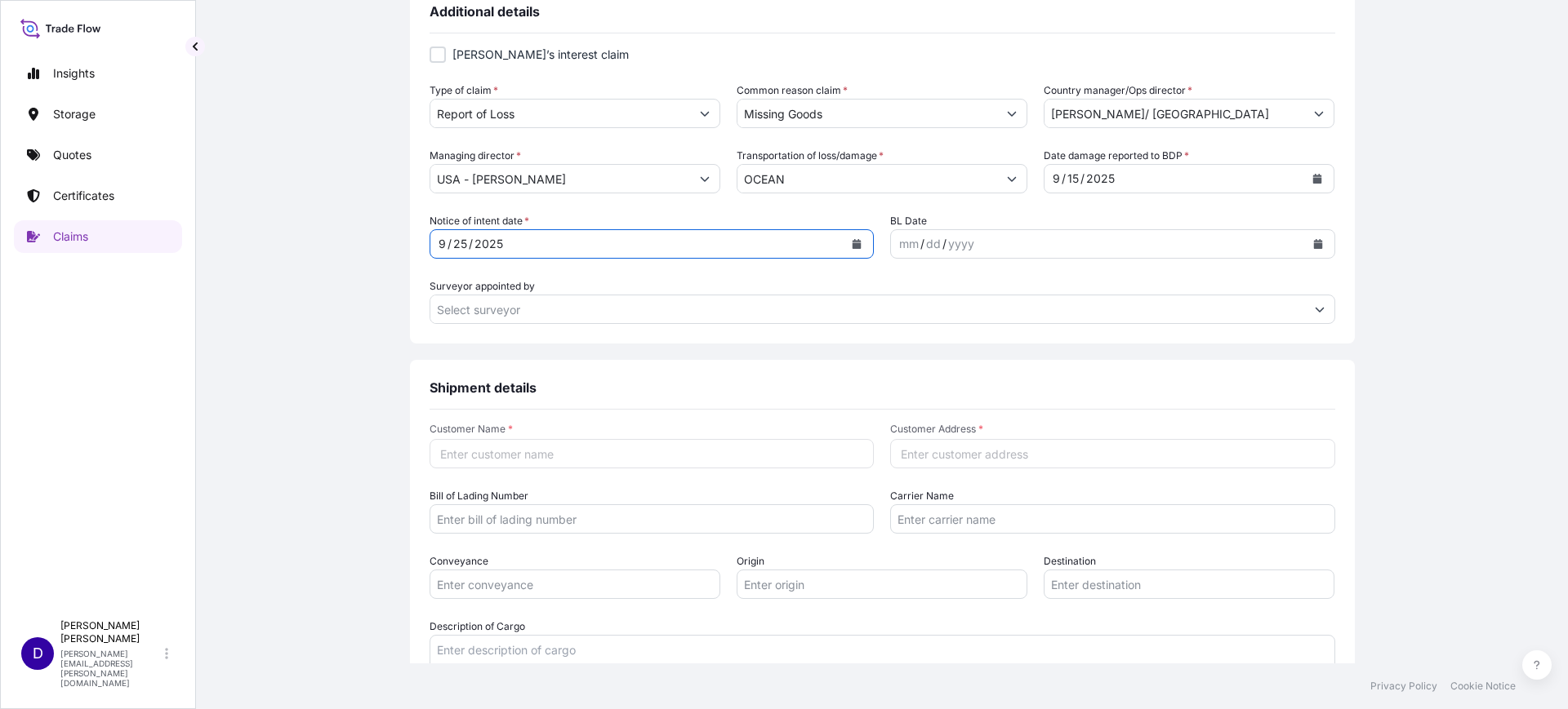
scroll to position [665, 0]
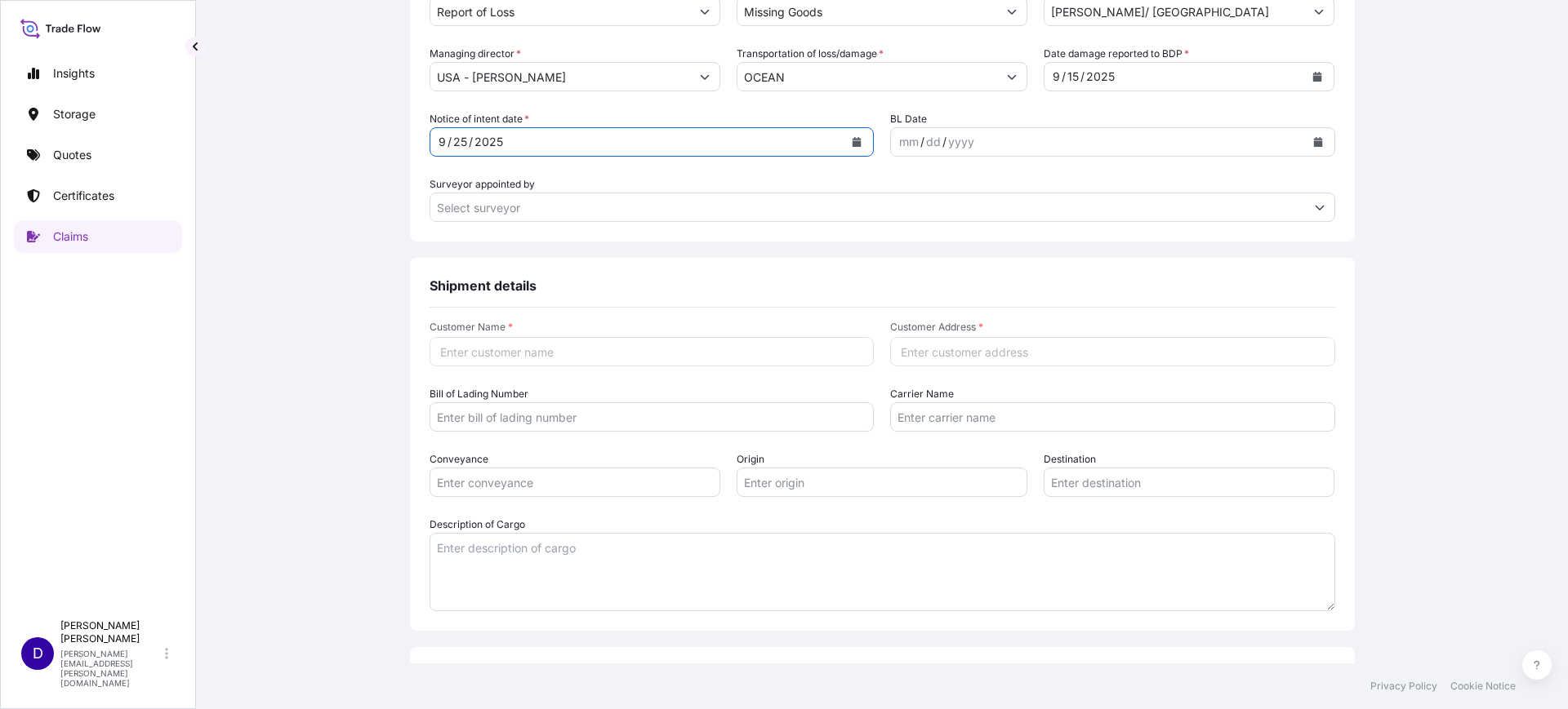
click at [754, 344] on input "Customer Name *" at bounding box center [652, 352] width 445 height 30
click at [479, 351] on input "Tredit" at bounding box center [652, 352] width 445 height 30
type input "Tredit Tire & Wheel"
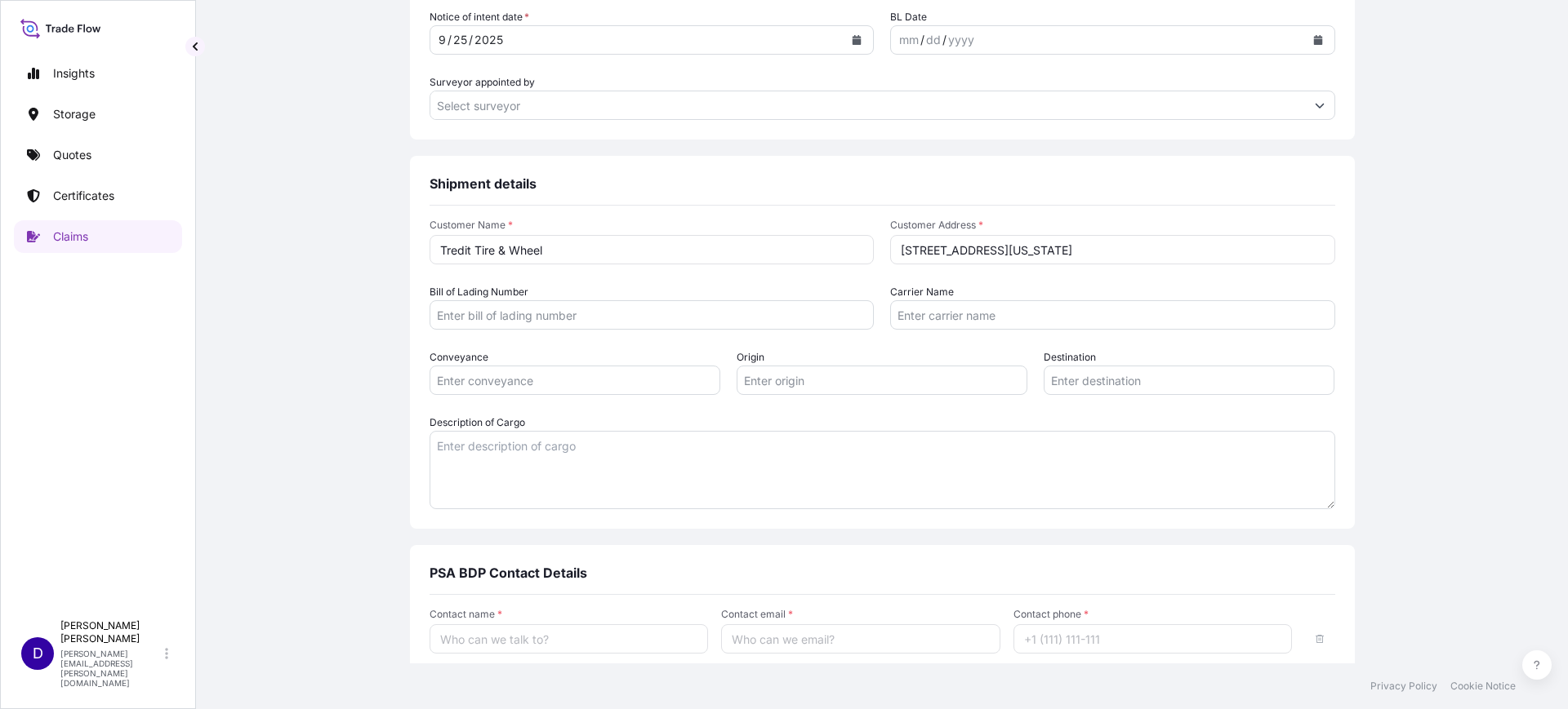
type input "3900 New York Ave, Arlington, TX 76014"
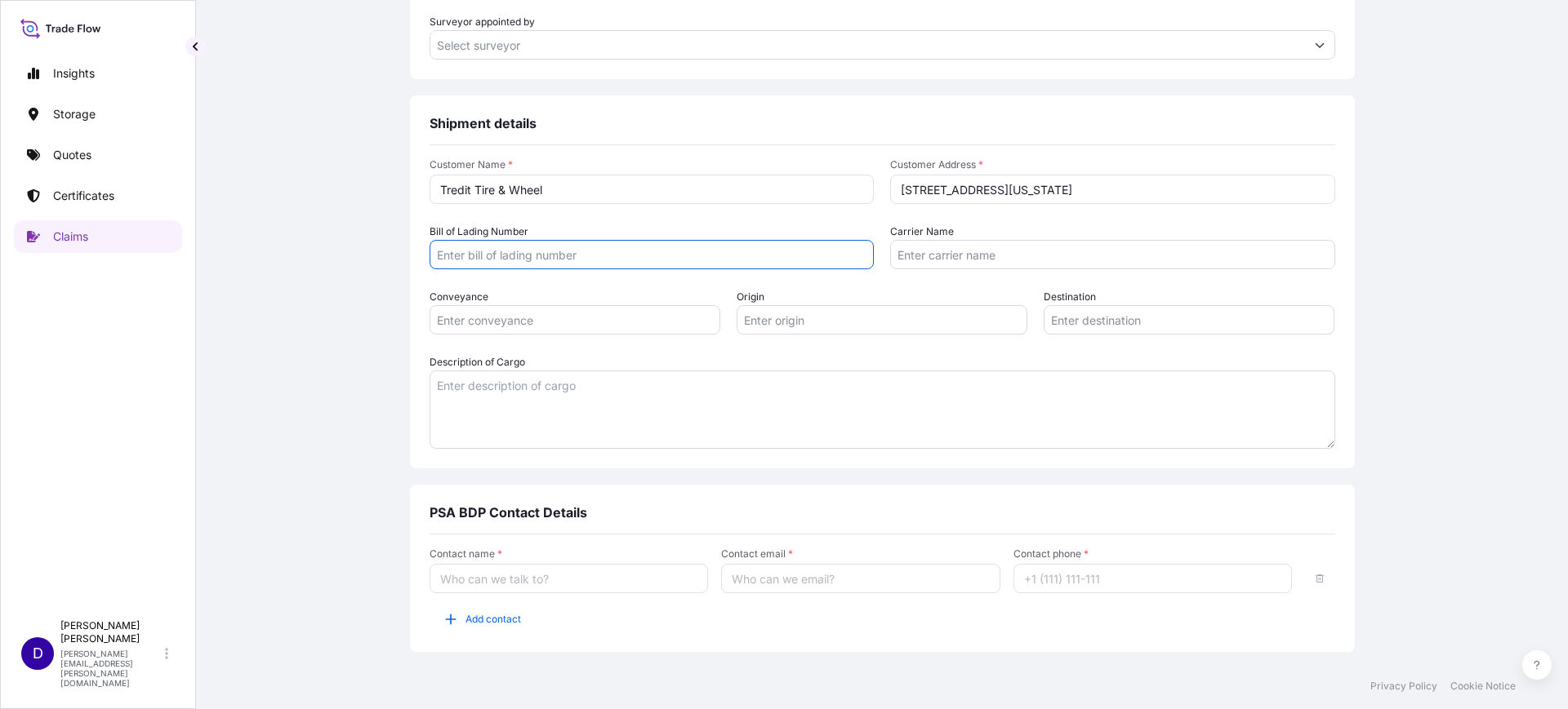
scroll to position [871, 0]
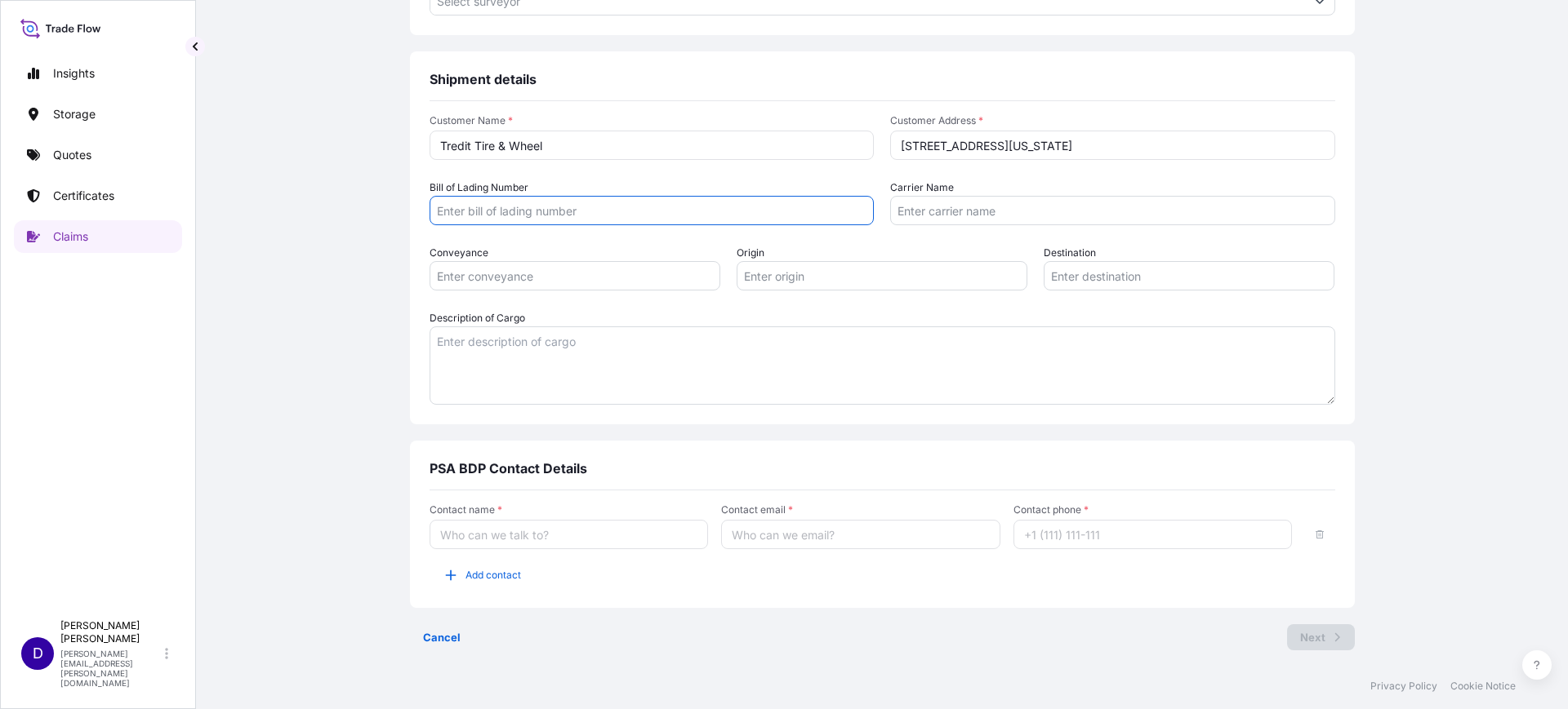
click at [538, 528] on input "Contact name *" at bounding box center [569, 534] width 279 height 30
type input "Michelle Howard"
type input "michelle.howard@bdpint.com"
click at [893, 534] on input "michelle.howard@bdpint.com" at bounding box center [861, 534] width 279 height 30
click at [1055, 535] on input "Contact phone *" at bounding box center [1153, 534] width 279 height 30
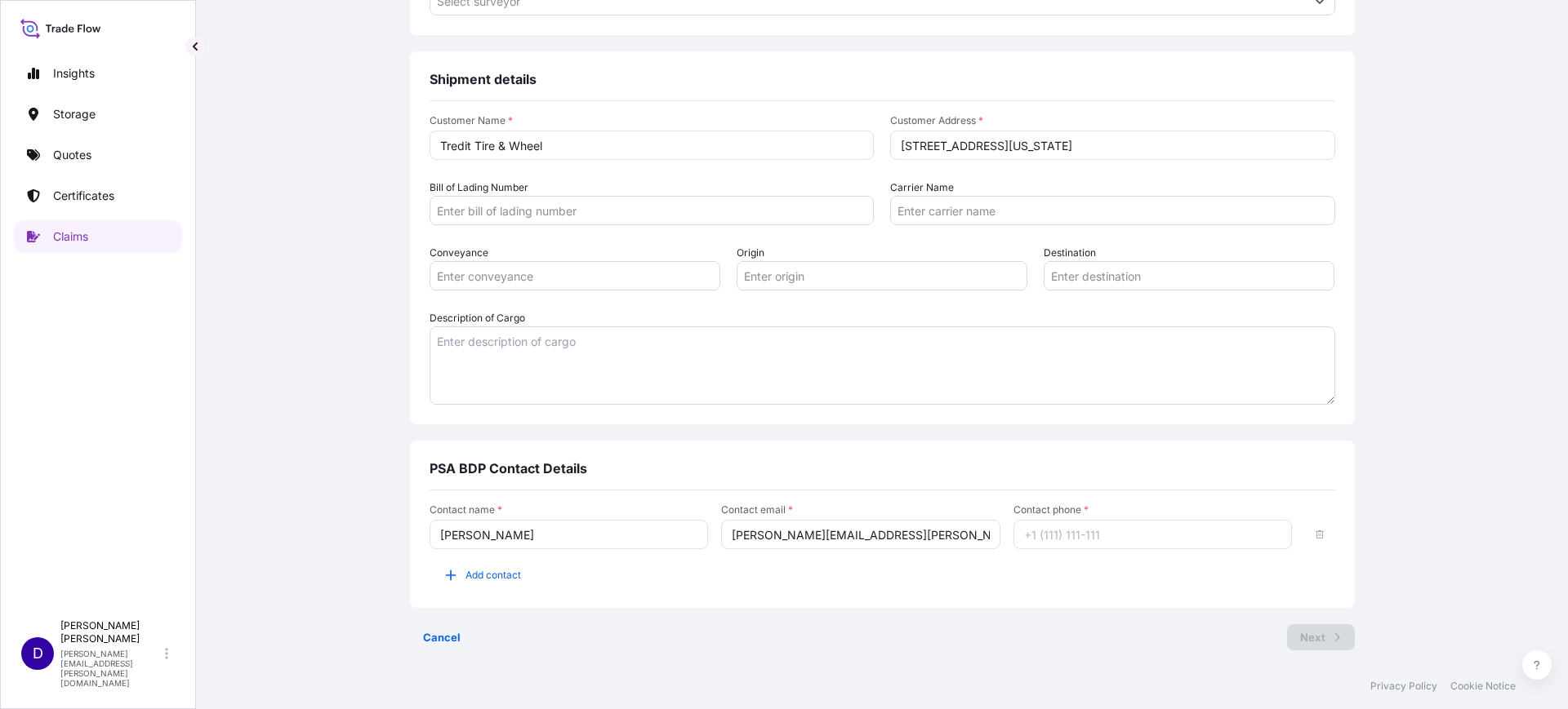
drag, startPoint x: 1105, startPoint y: 538, endPoint x: 1083, endPoint y: 524, distance: 26.1
click at [1105, 538] on input "Contact phone *" at bounding box center [1153, 534] width 279 height 30
type input "972-421-0633"
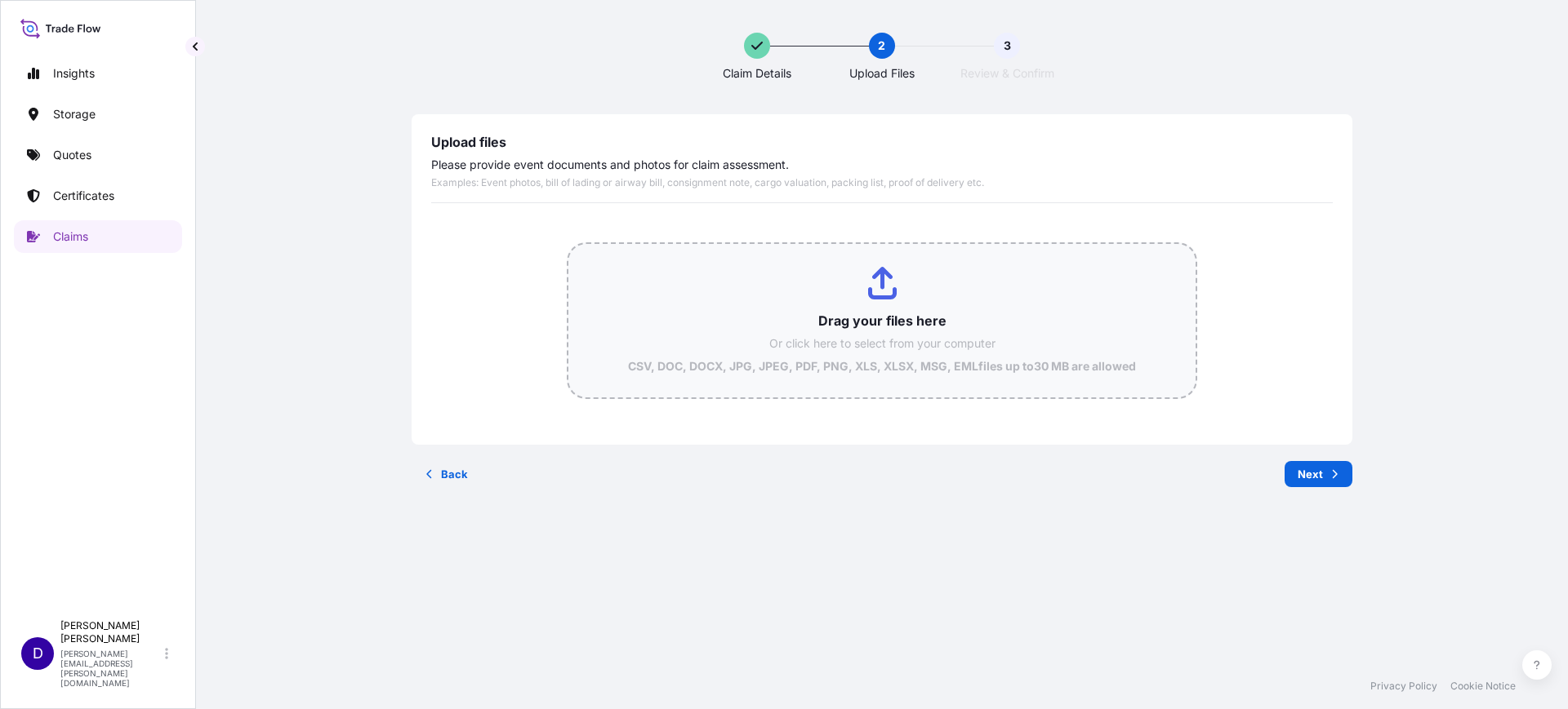
type input "C:\fakepath\Missing Seal Container CSNU7507070_ BOL OOLU2309605150.msg"
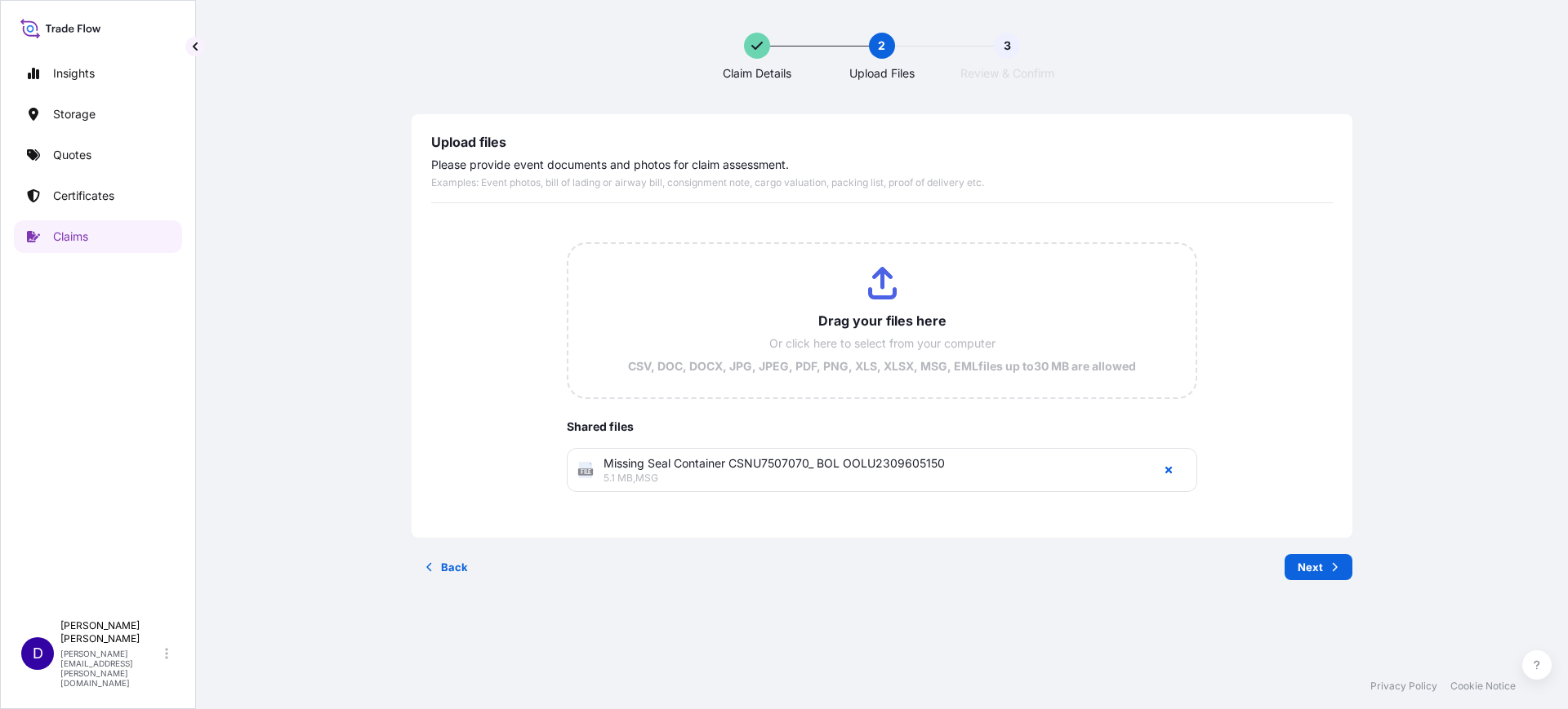
drag, startPoint x: 769, startPoint y: 462, endPoint x: 725, endPoint y: 376, distance: 96.6
click at [725, 376] on input "Drag your files here Or click here to select from your computer CSV, DOC, DOCX,…" at bounding box center [882, 320] width 628 height 154
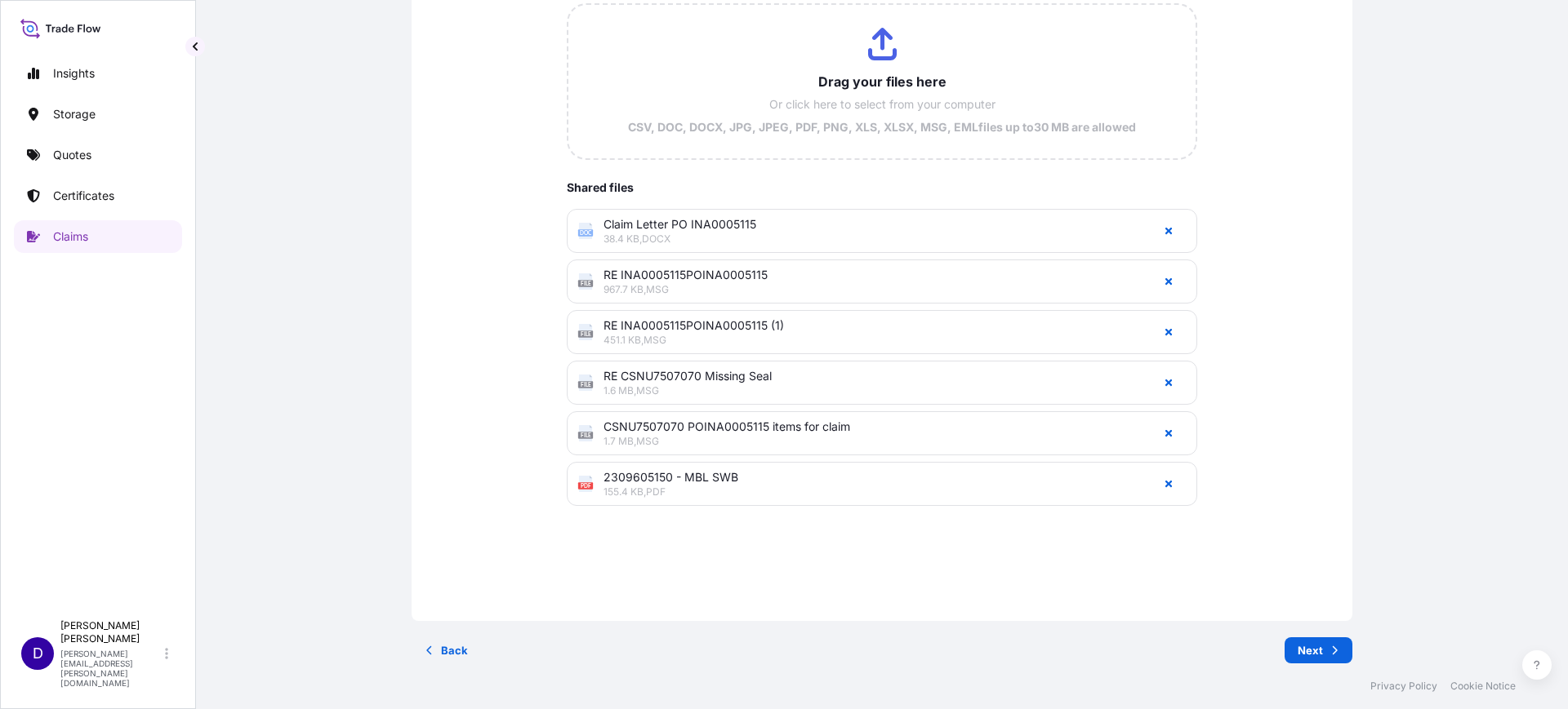
scroll to position [183, 0]
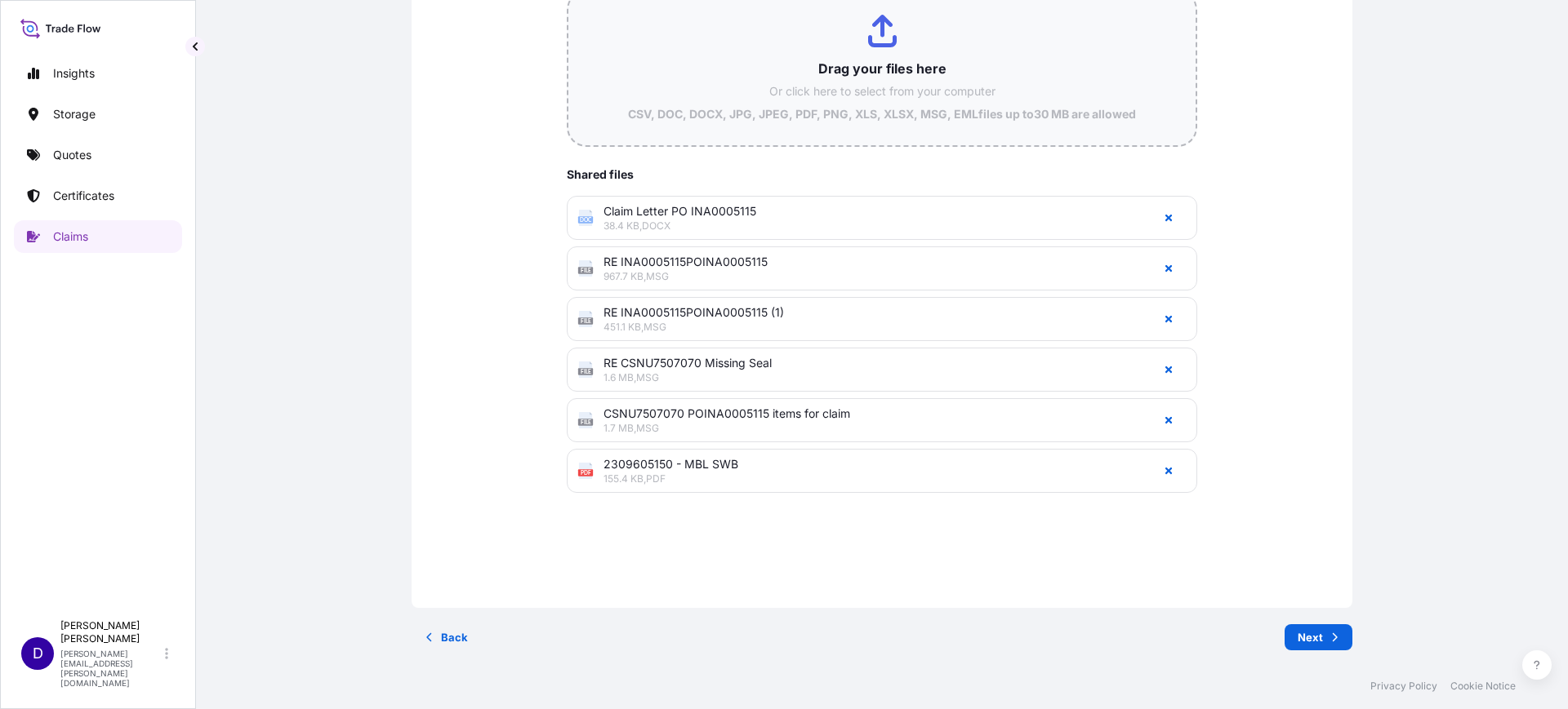
type input "C:\fakepath\RE CSNU7507070 POINA0005115.msg"
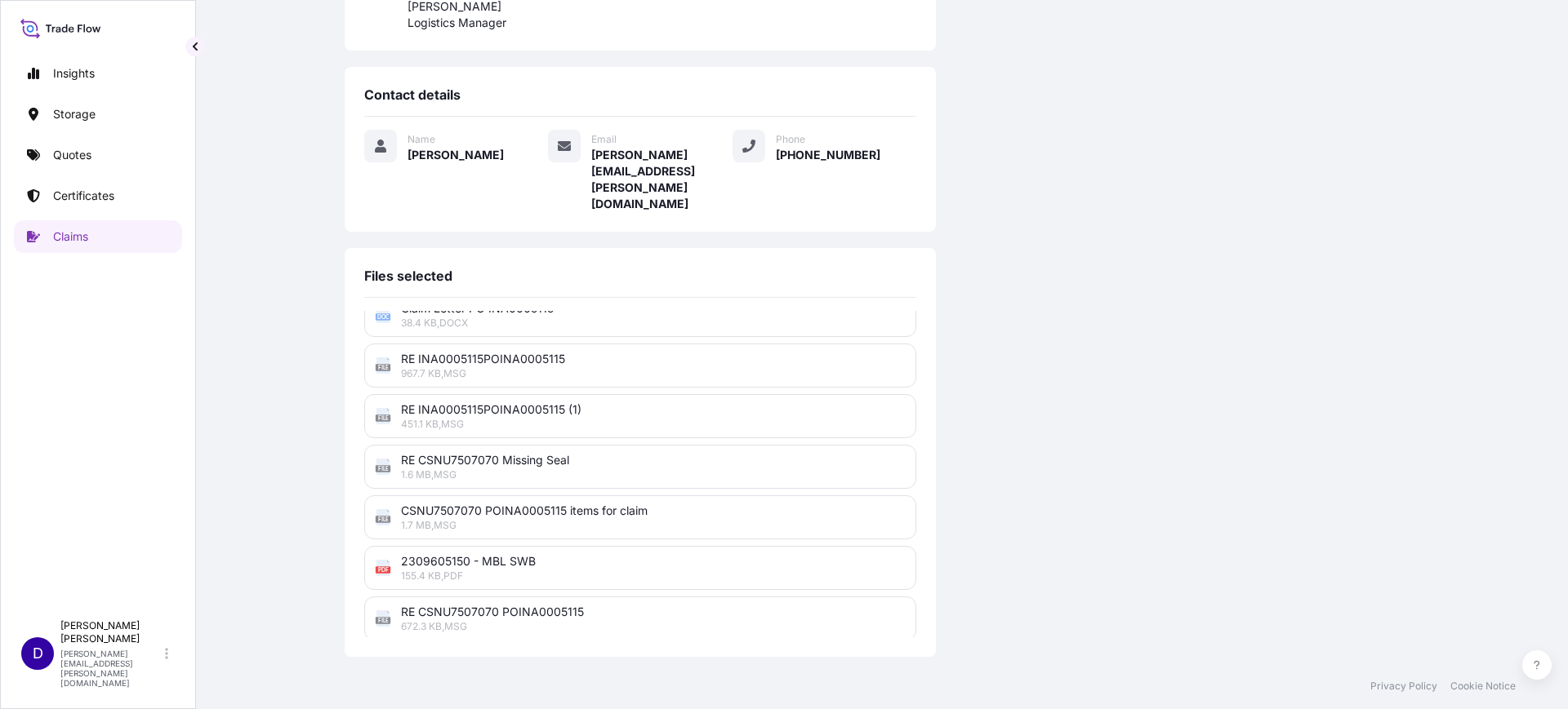
scroll to position [22, 0]
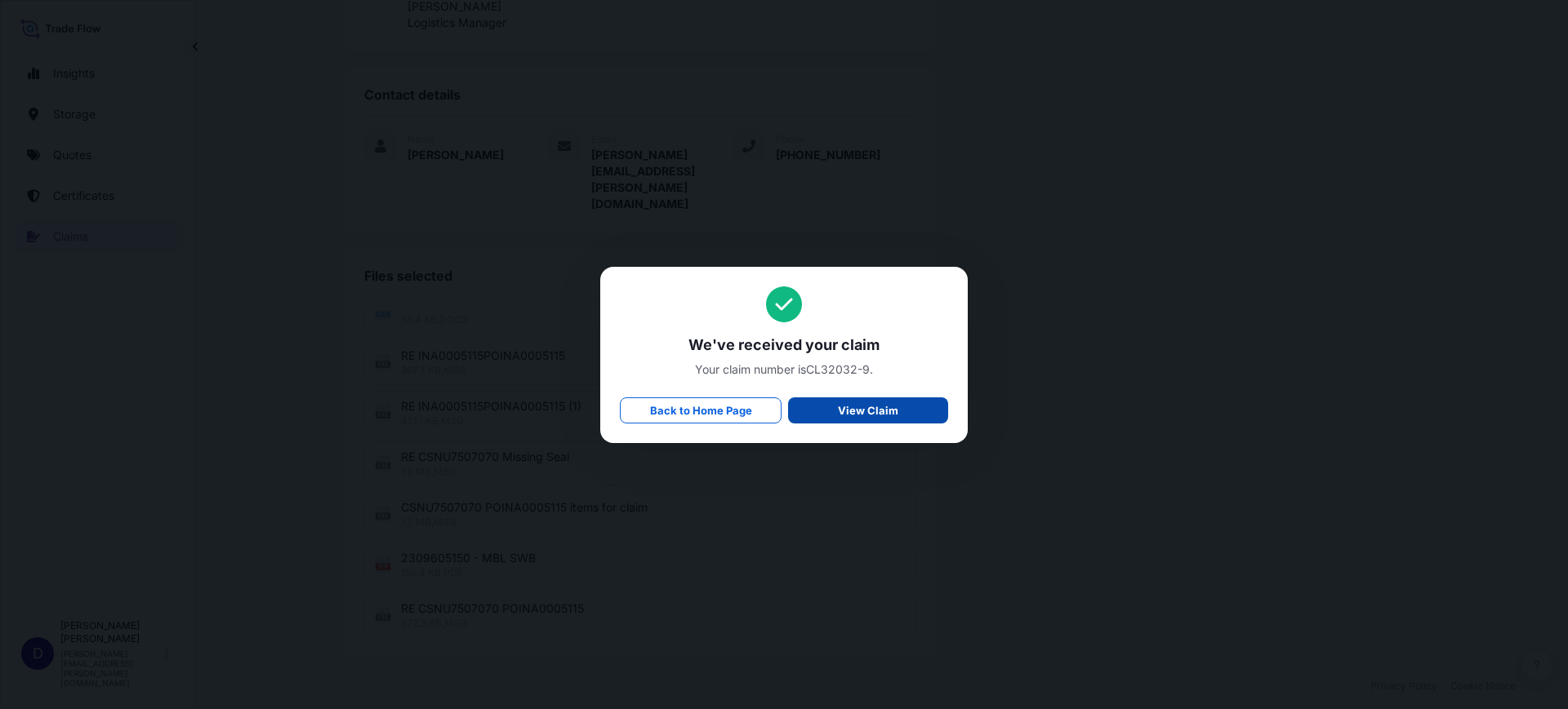
click at [881, 405] on p "View Claim" at bounding box center [868, 410] width 60 height 16
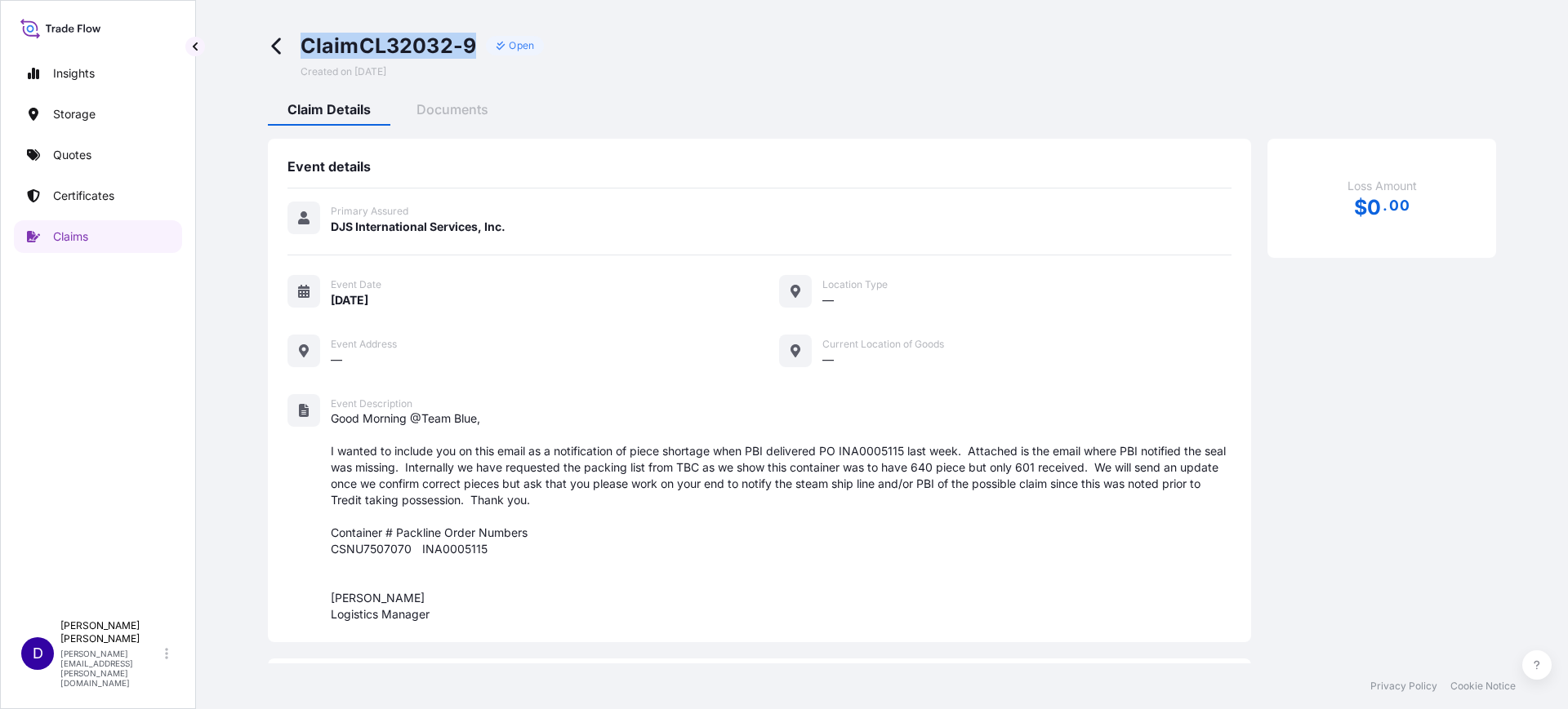
drag, startPoint x: 480, startPoint y: 44, endPoint x: 300, endPoint y: 46, distance: 180.0
click at [301, 46] on div "Claim CL32032-9 Open" at bounding box center [422, 45] width 244 height 26
copy span "Claim CL32032-9"
